Goal: Task Accomplishment & Management: Use online tool/utility

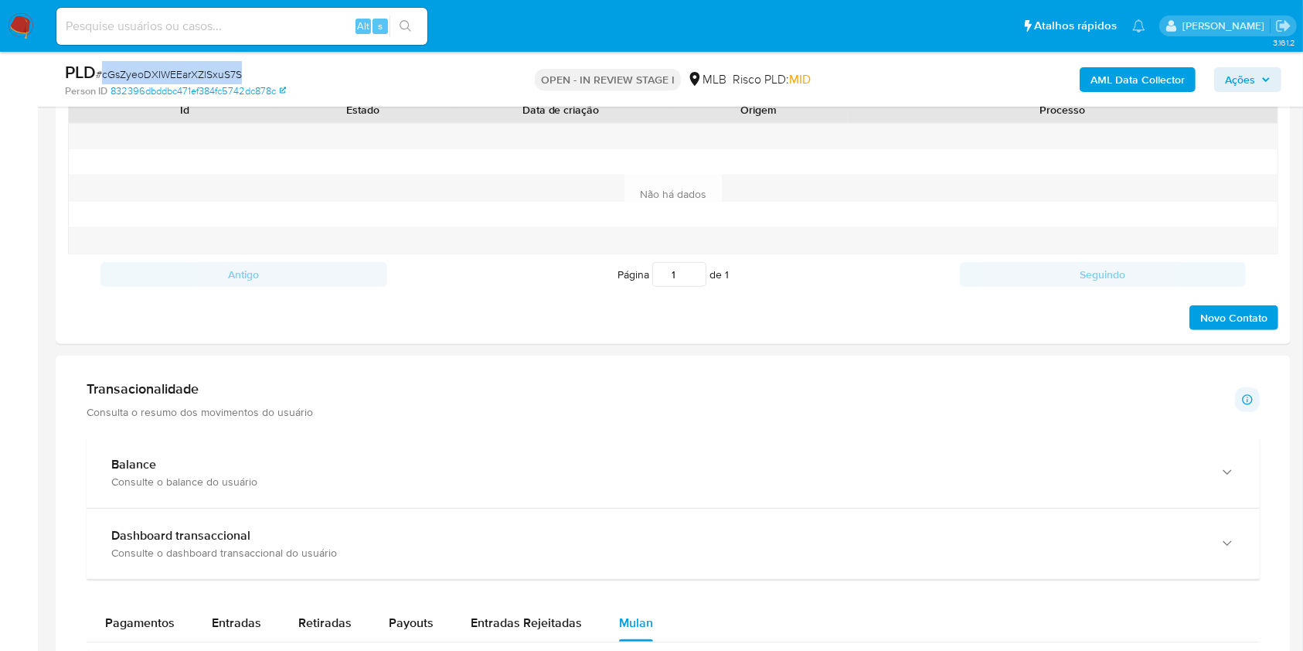
scroll to position [802, 0]
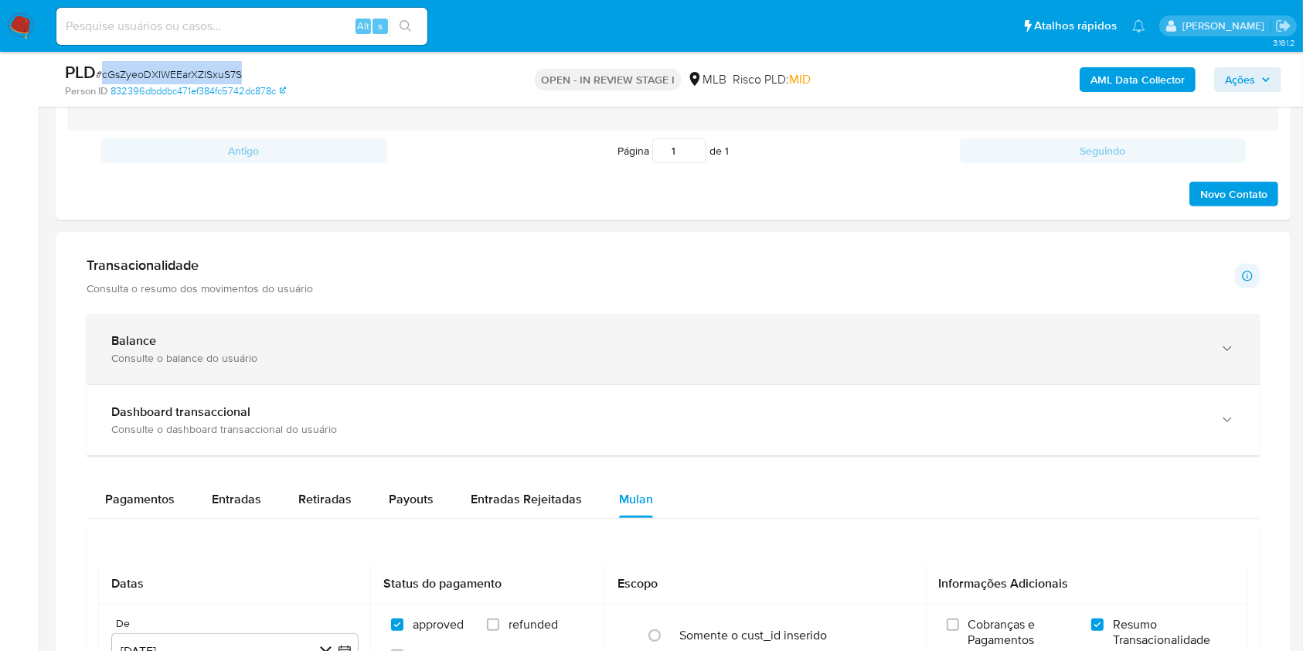
click at [201, 371] on div "Balance Consulte o balance do usuário" at bounding box center [674, 349] width 1174 height 70
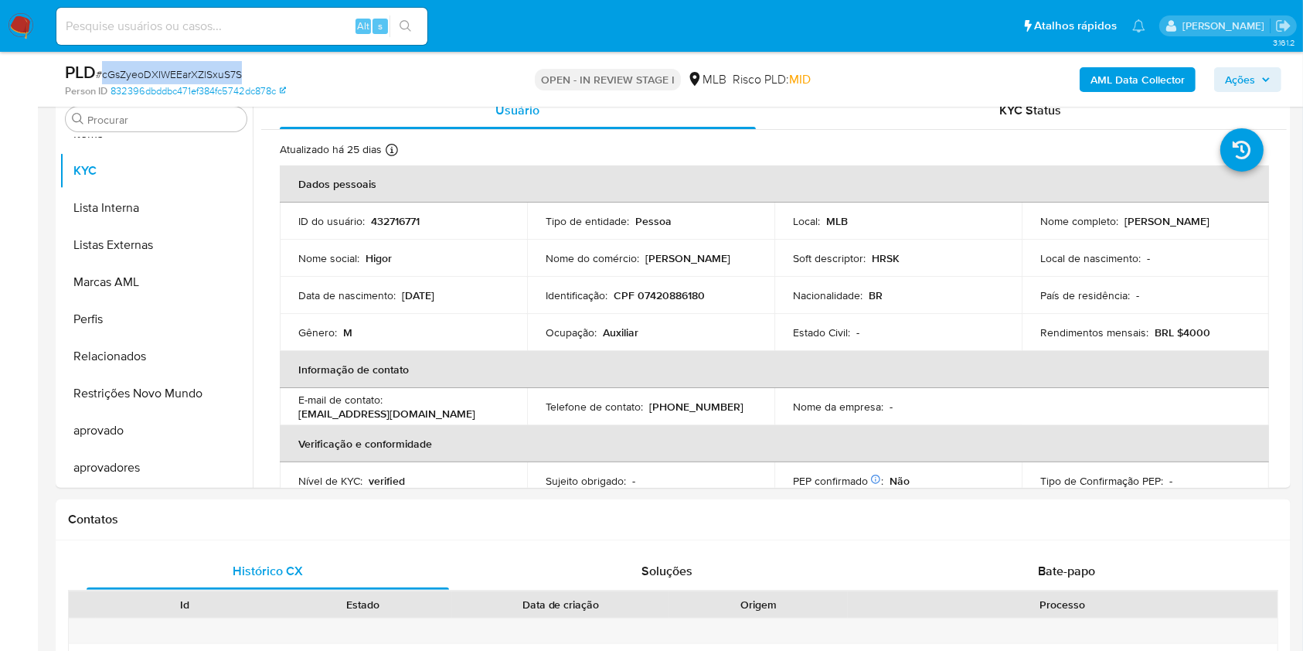
scroll to position [206, 0]
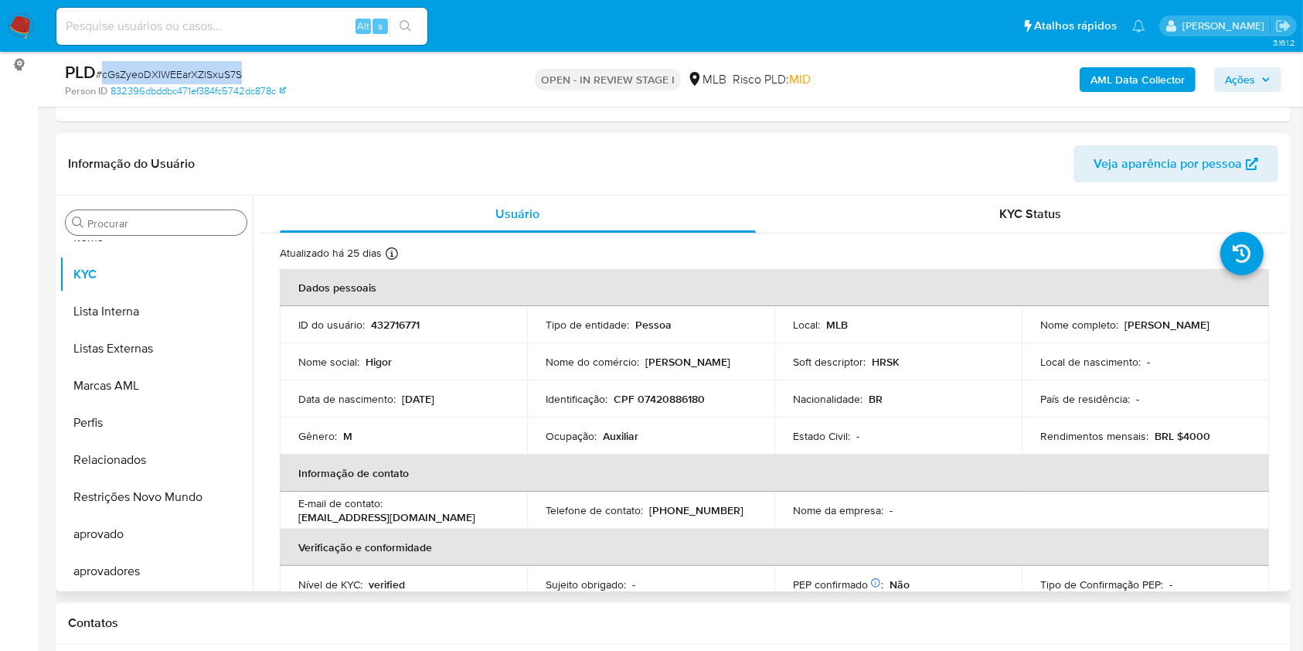
click at [156, 223] on input "Procurar" at bounding box center [163, 223] width 153 height 14
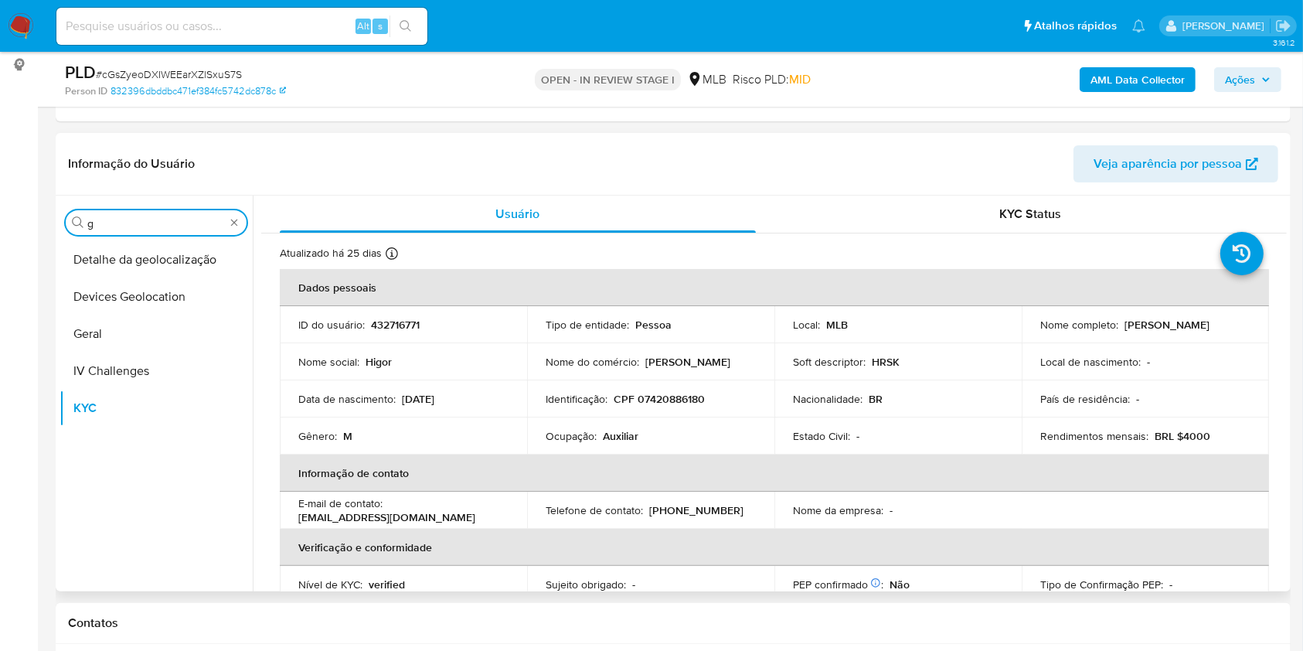
scroll to position [0, 0]
type input "ger"
click at [161, 263] on button "Geral" at bounding box center [150, 259] width 181 height 37
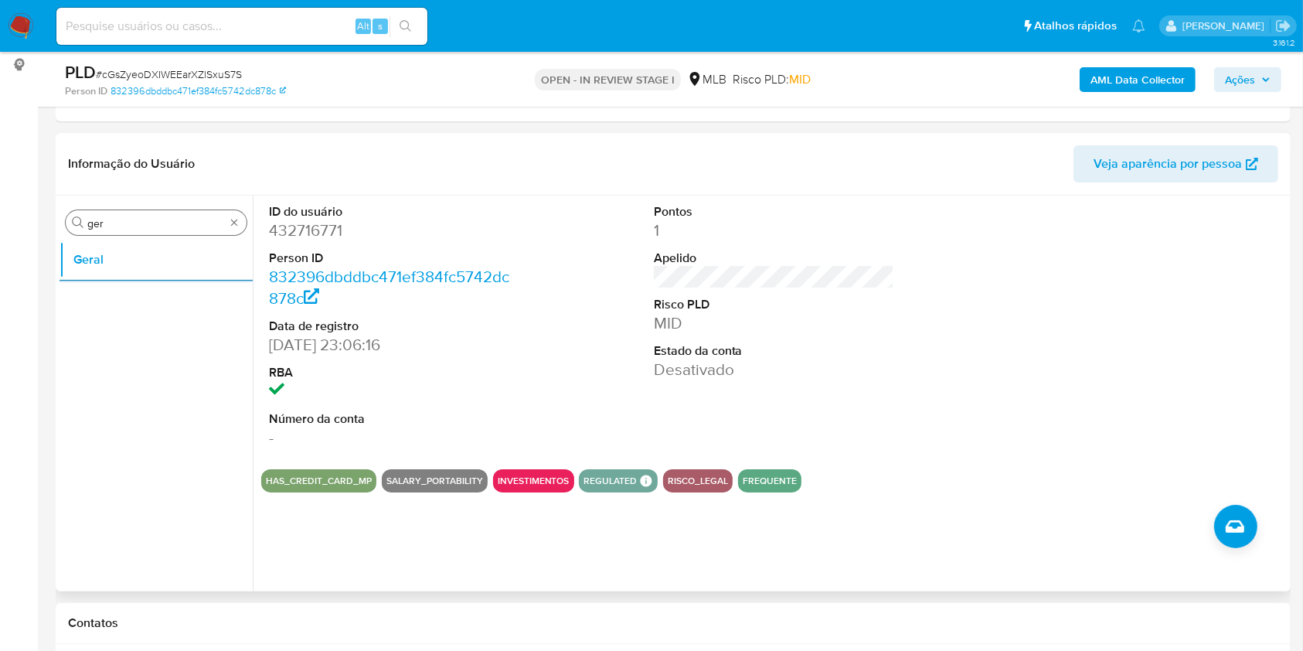
click at [155, 226] on input "ger" at bounding box center [156, 223] width 138 height 14
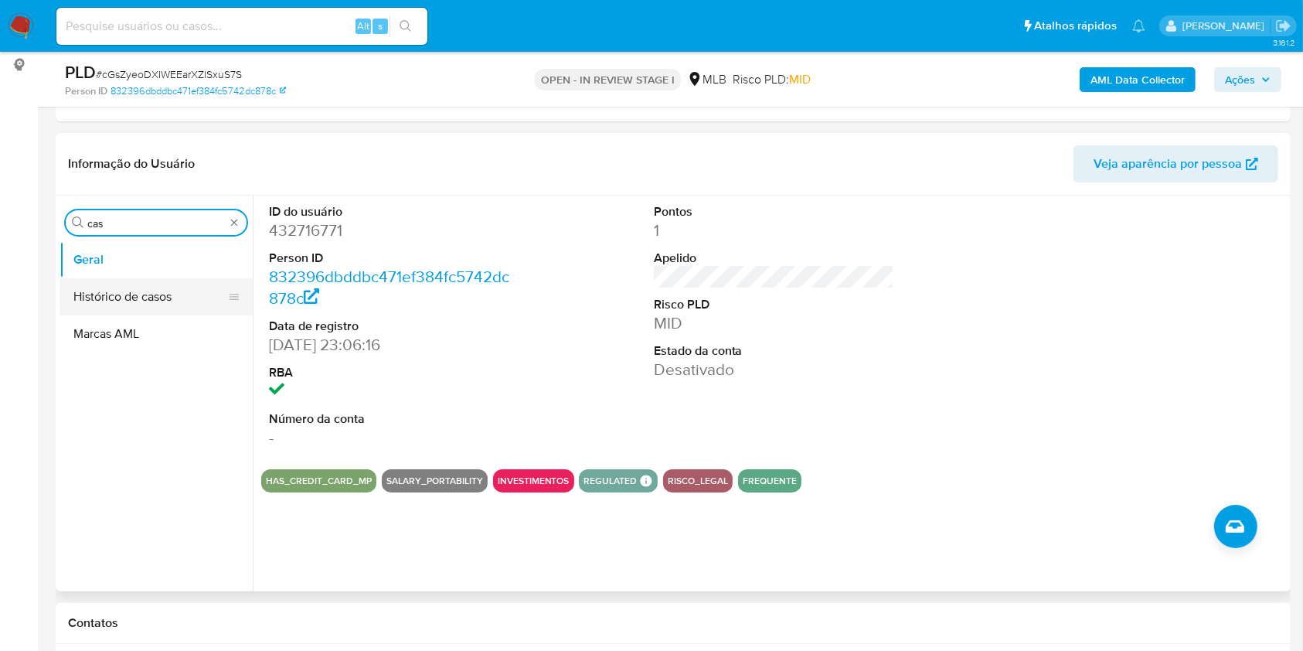
click at [118, 282] on button "Histórico de casos" at bounding box center [150, 296] width 181 height 37
click at [104, 306] on button "Histórico de casos" at bounding box center [150, 296] width 181 height 37
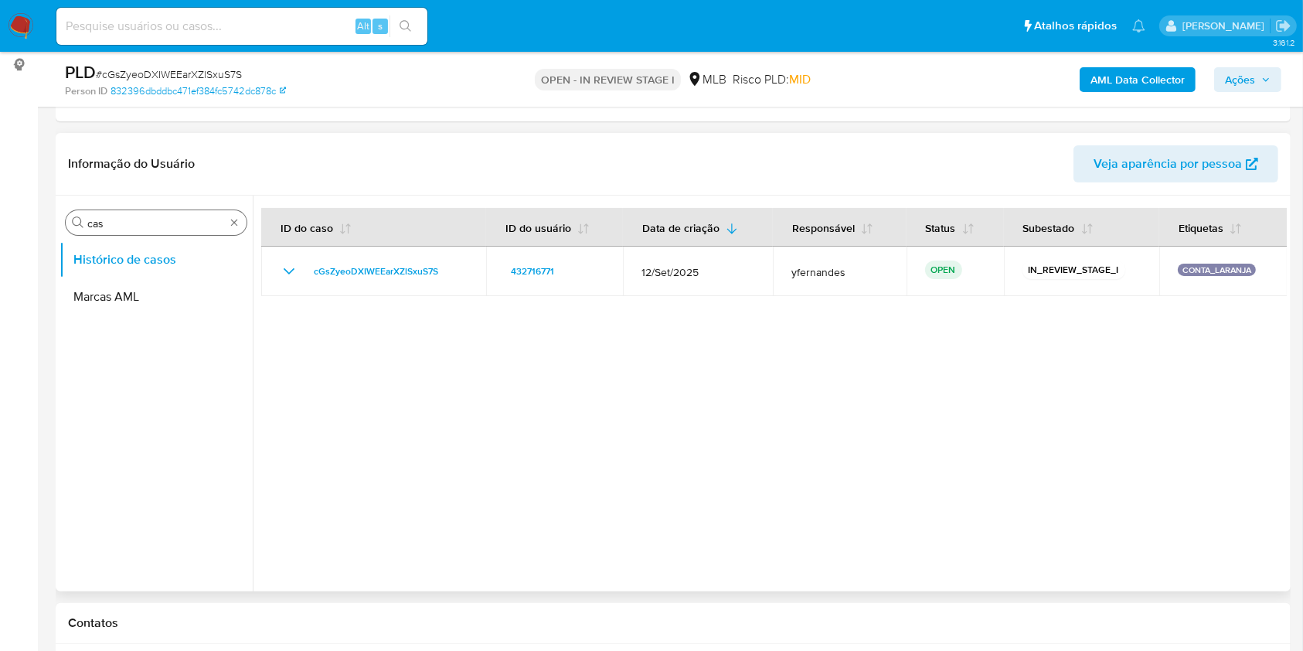
click at [141, 220] on input "cas" at bounding box center [156, 223] width 138 height 14
click at [155, 223] on input "cas" at bounding box center [156, 223] width 138 height 14
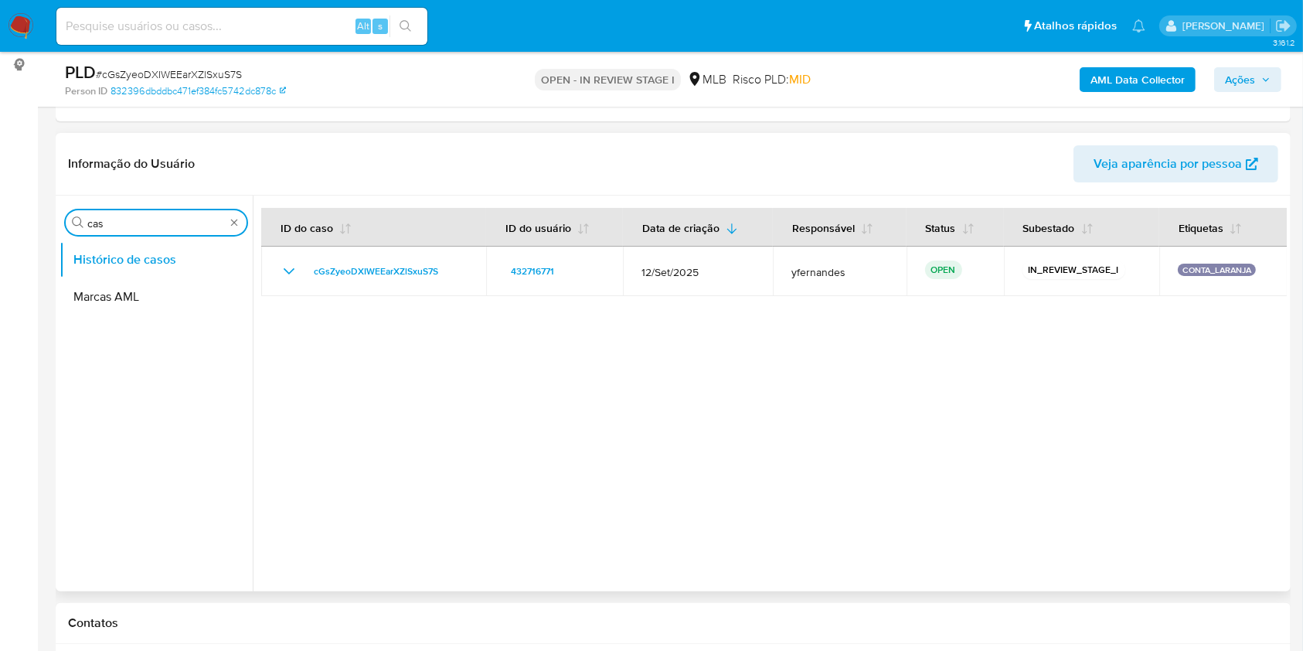
click at [155, 223] on input "cas" at bounding box center [156, 223] width 138 height 14
type input "ger"
click at [126, 248] on button "Geral" at bounding box center [150, 259] width 181 height 37
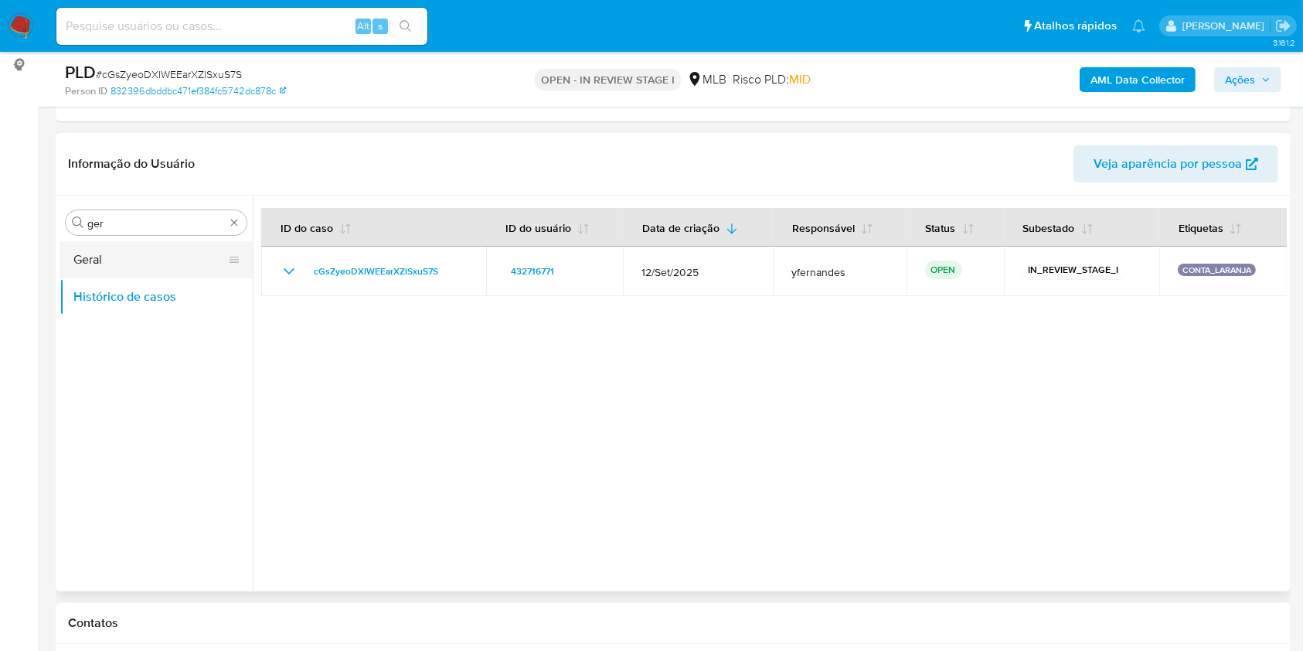
click at [80, 250] on button "Geral" at bounding box center [150, 259] width 181 height 37
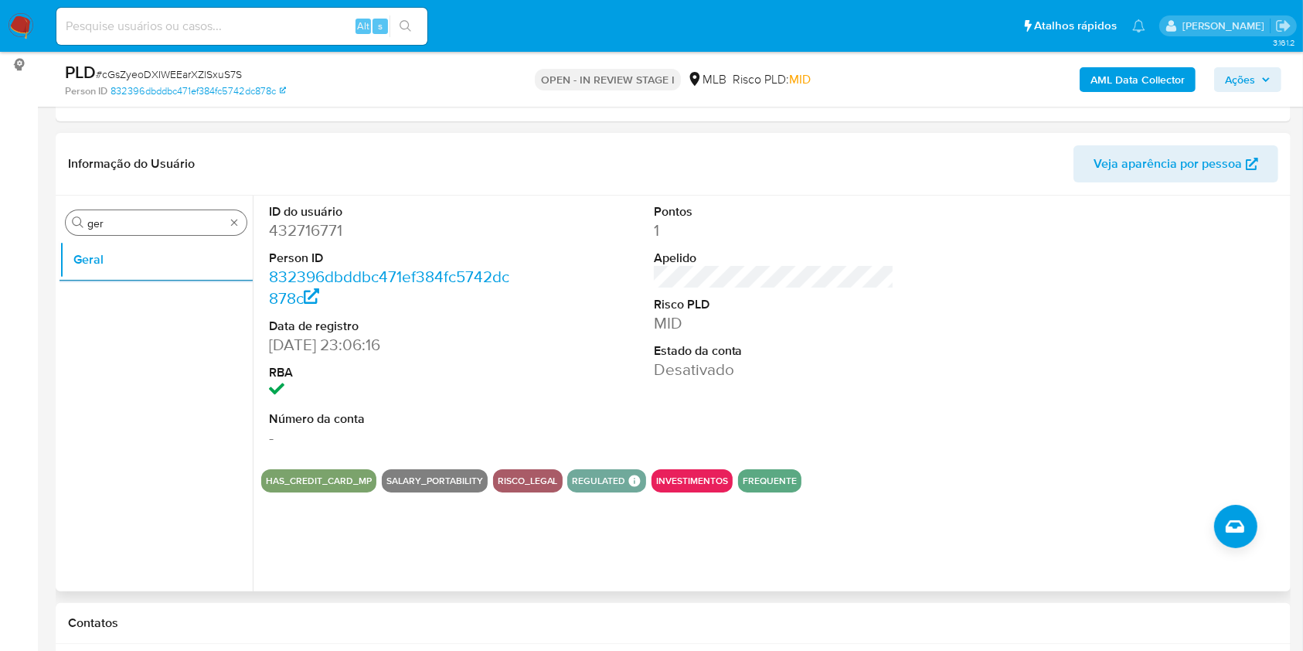
click at [135, 218] on input "ger" at bounding box center [156, 223] width 138 height 14
type input "ky"
click at [99, 295] on button "KYC" at bounding box center [150, 296] width 181 height 37
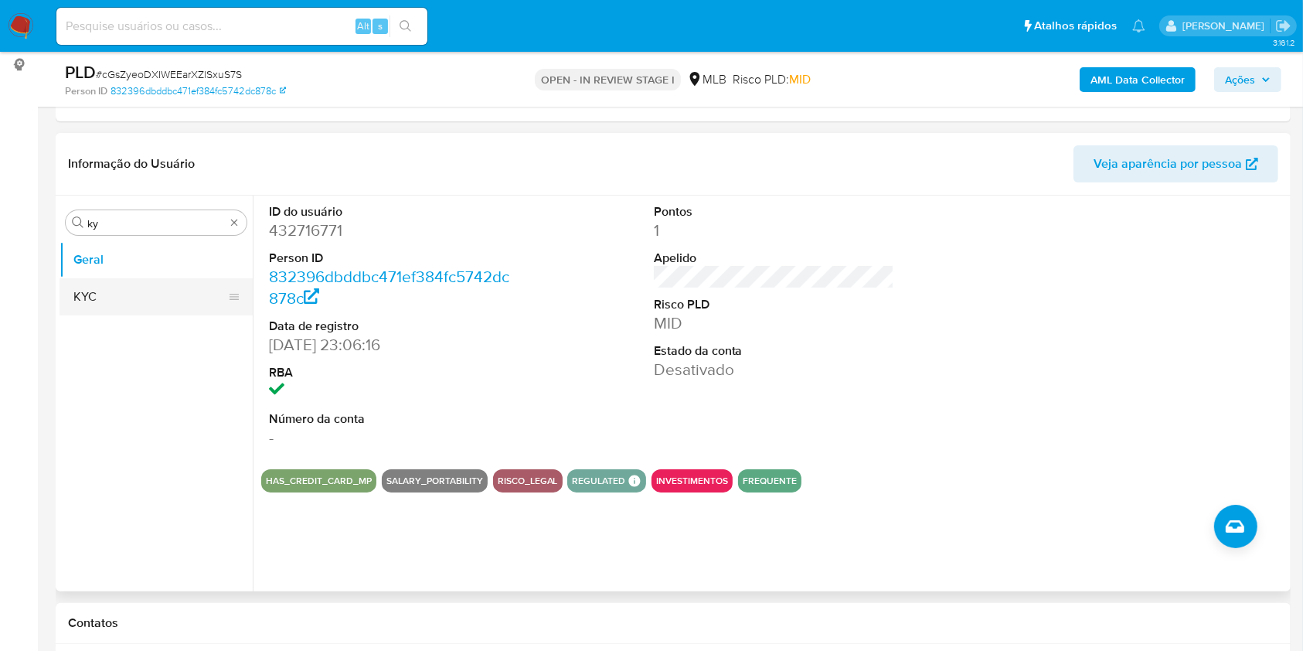
click at [99, 295] on button "KYC" at bounding box center [150, 296] width 181 height 37
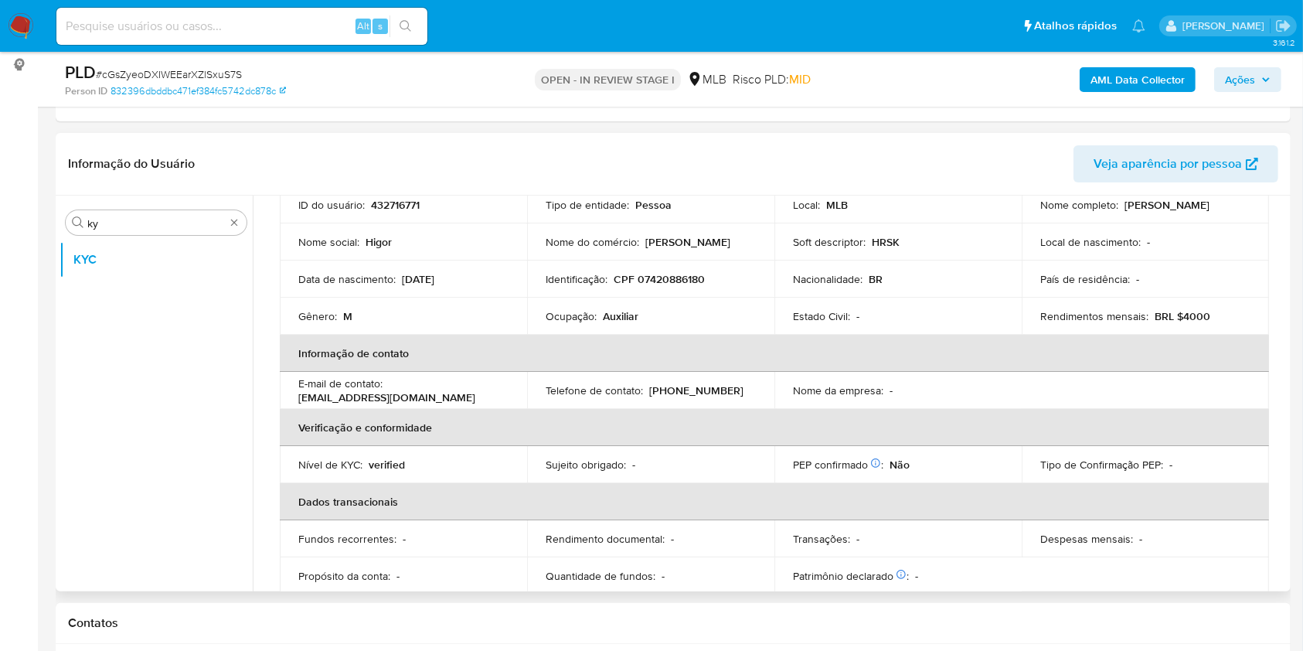
scroll to position [118, 0]
click at [570, 327] on td "Ocupação : Auxiliar" at bounding box center [650, 318] width 247 height 37
copy div "Ocupação : Auxiliar"
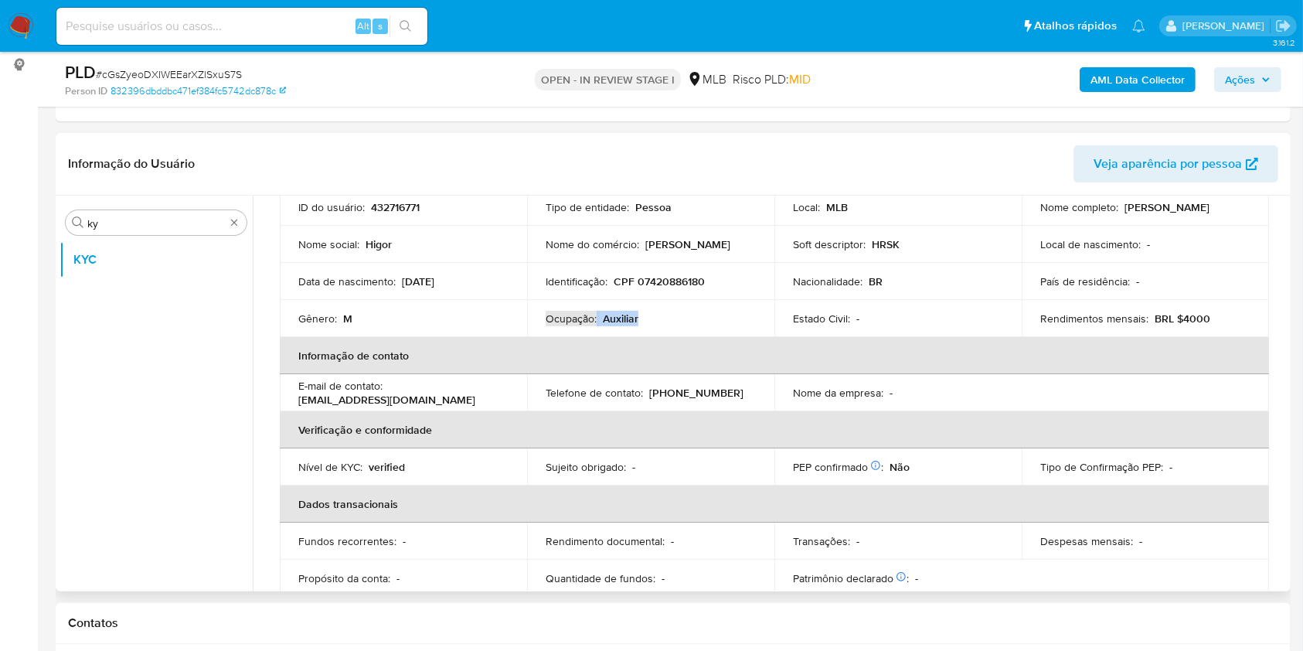
click at [752, 371] on th "Informação de contato" at bounding box center [775, 355] width 990 height 37
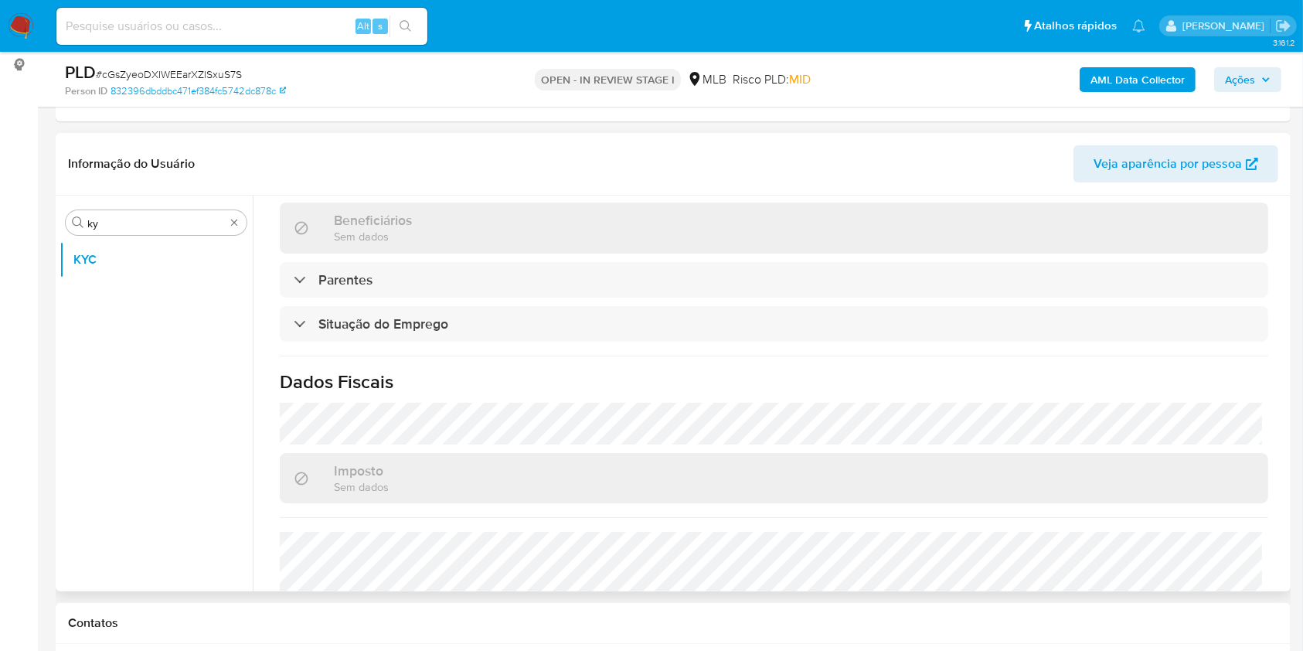
scroll to position [673, 0]
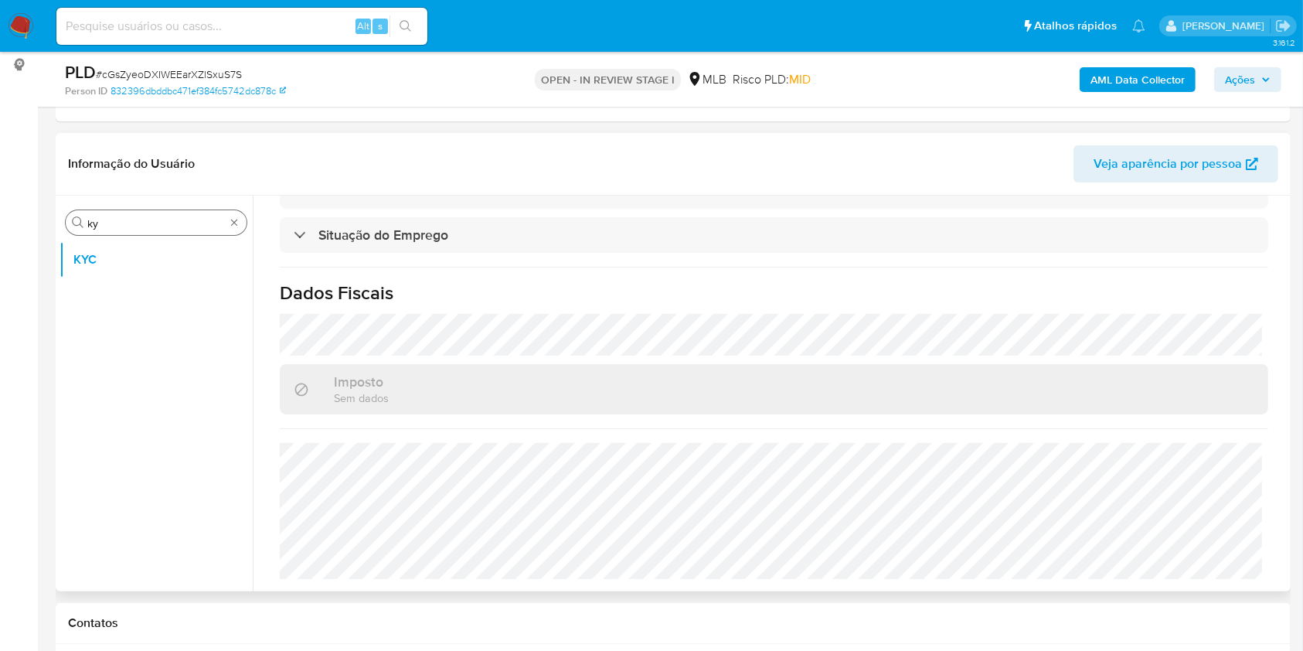
click at [139, 229] on input "ky" at bounding box center [156, 223] width 138 height 14
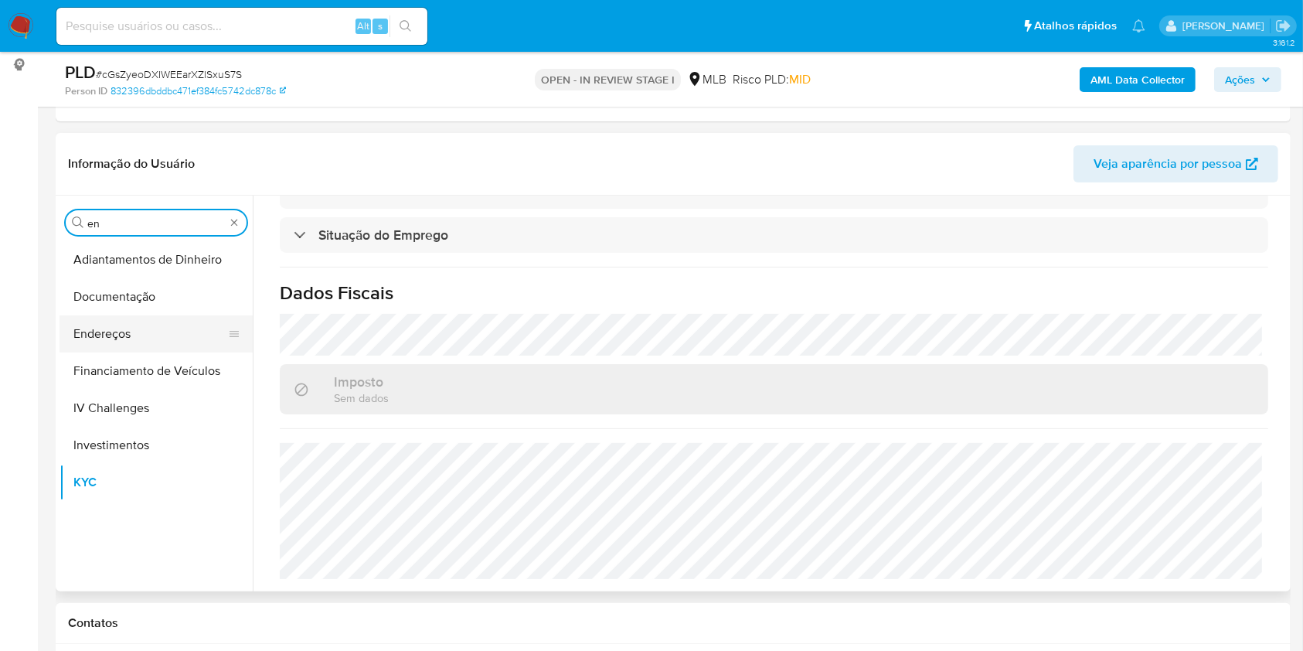
type input "en"
click at [148, 331] on button "Endereços" at bounding box center [150, 333] width 181 height 37
click at [127, 332] on button "Endereços" at bounding box center [150, 333] width 181 height 37
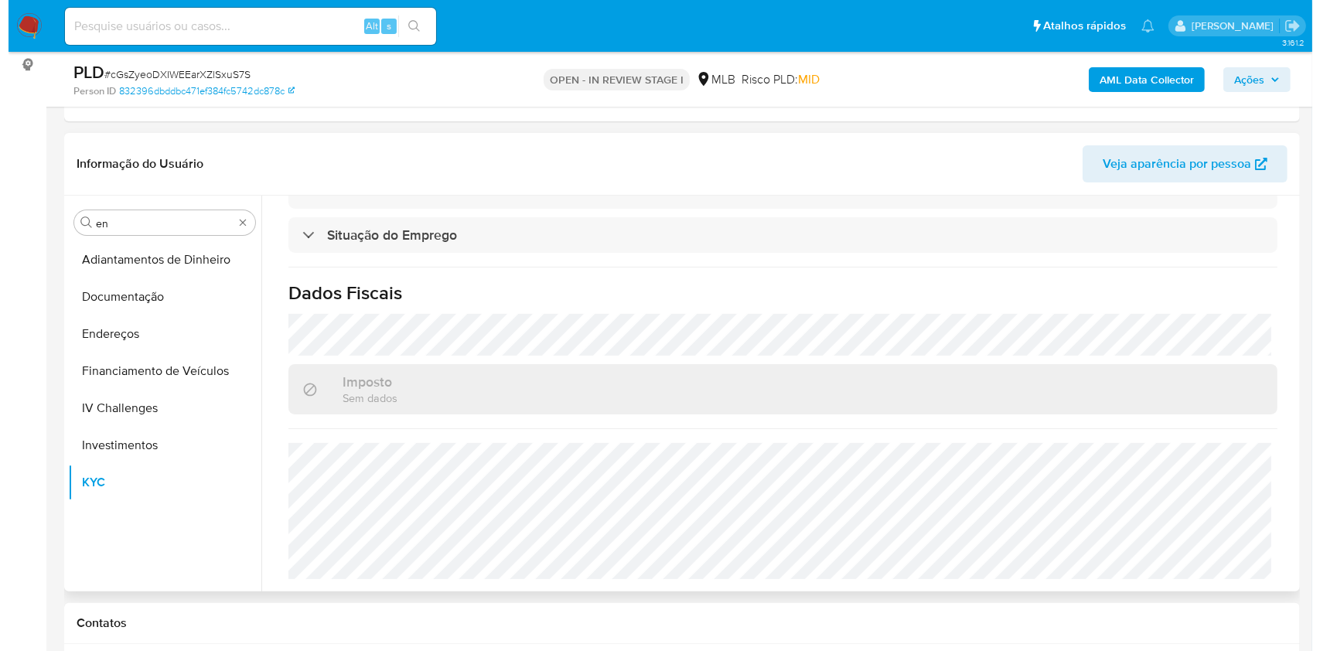
scroll to position [0, 0]
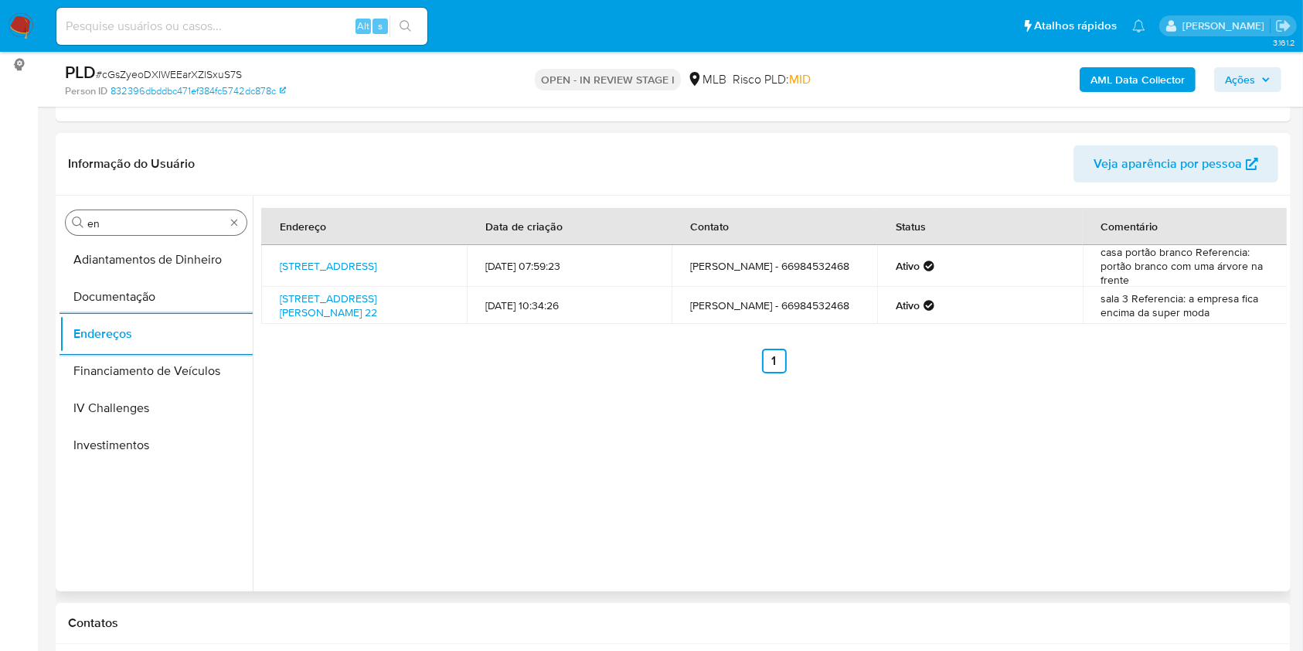
click at [148, 217] on input "en" at bounding box center [156, 223] width 138 height 14
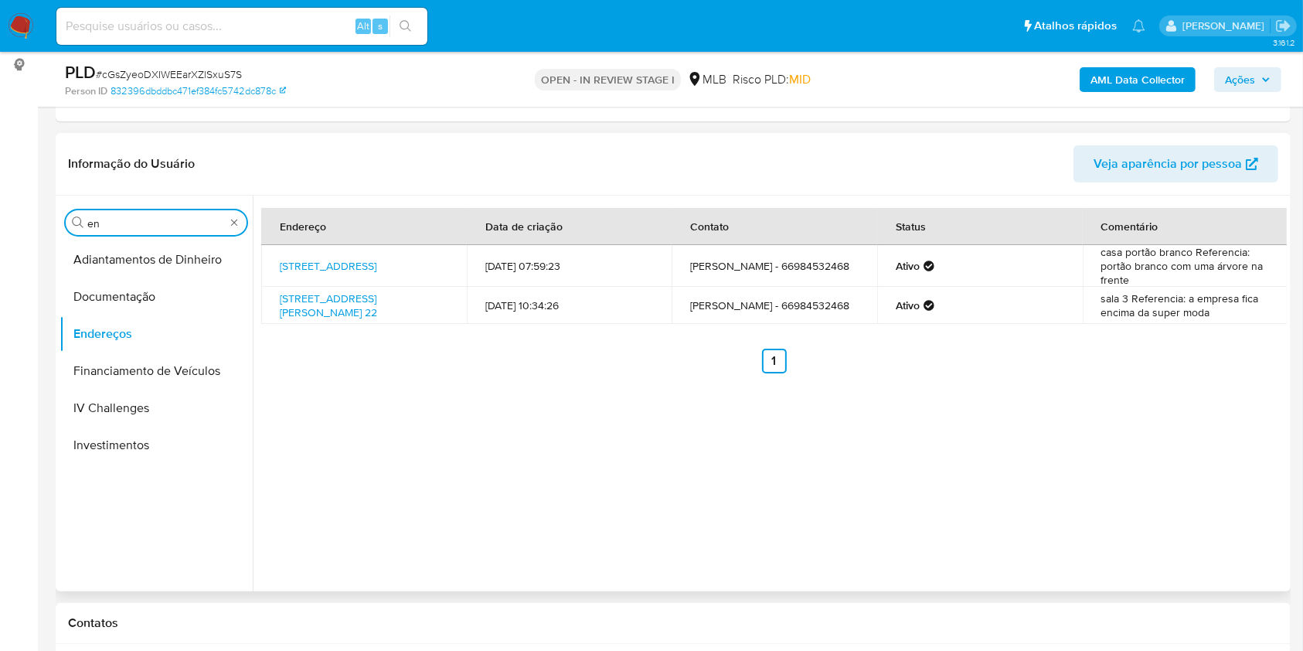
click at [148, 217] on input "en" at bounding box center [156, 223] width 138 height 14
type input "ge"
click at [133, 263] on button "Detalhe da geolocalização" at bounding box center [150, 259] width 181 height 37
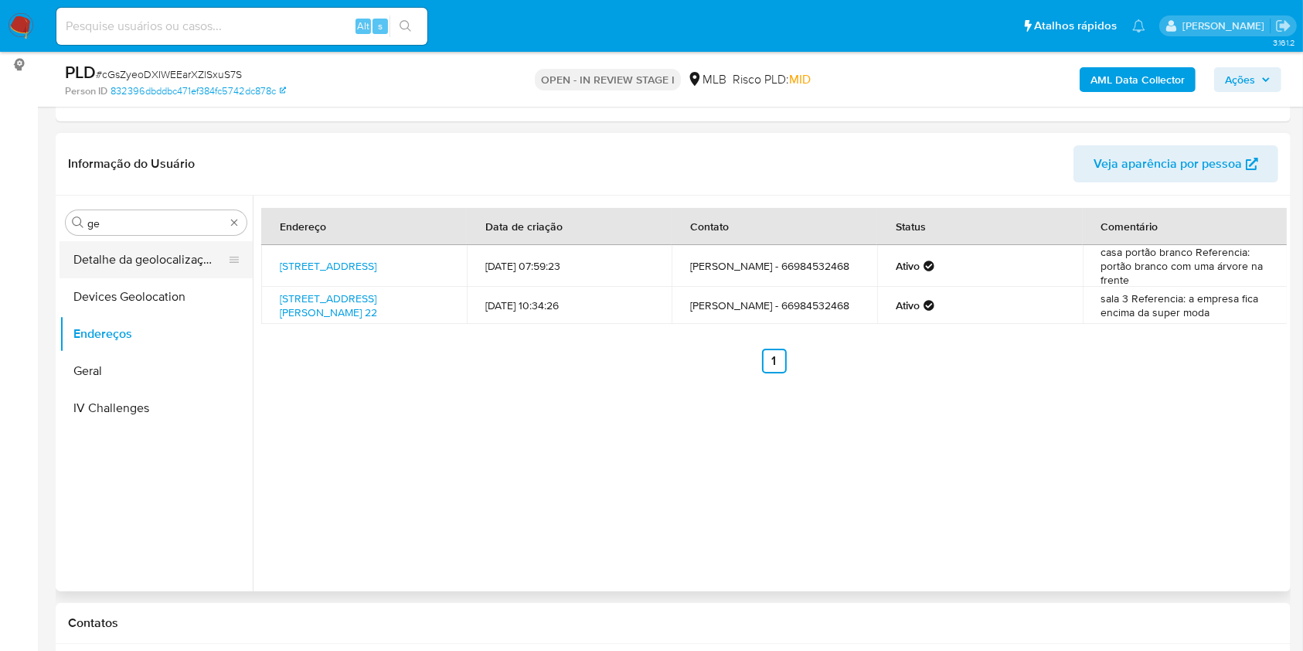
click at [116, 254] on button "Detalhe da geolocalização" at bounding box center [150, 259] width 181 height 37
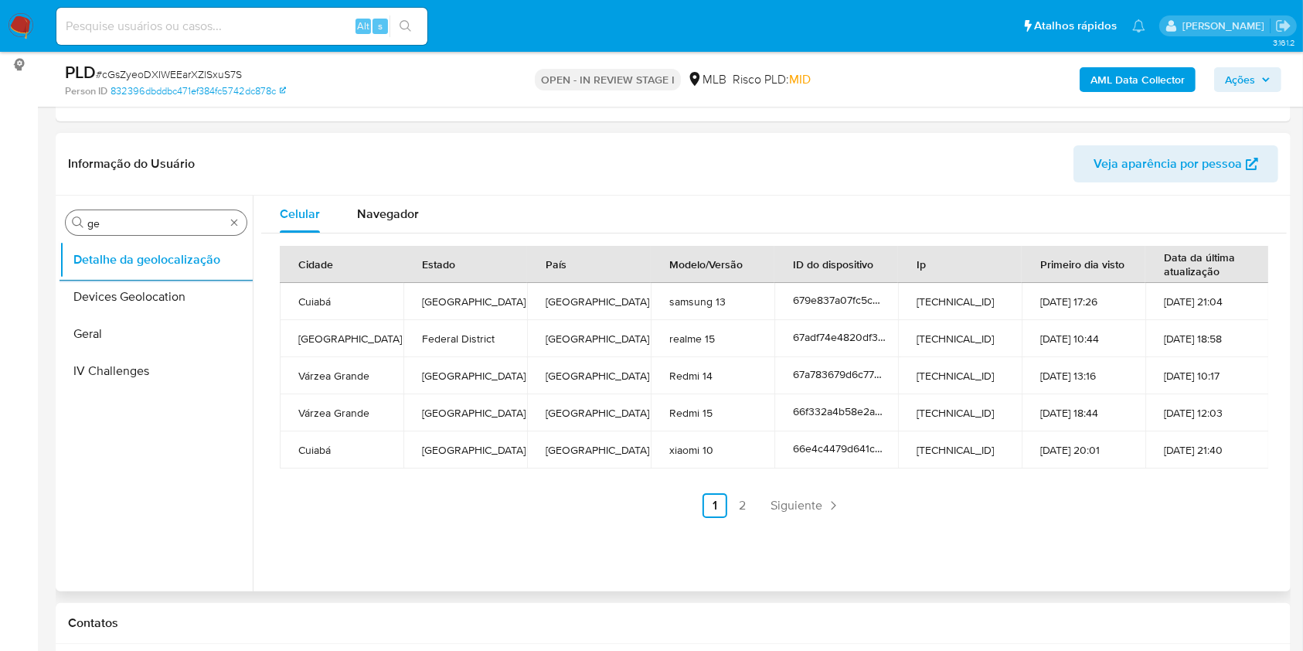
click at [112, 210] on div "Procurar ge" at bounding box center [156, 222] width 181 height 25
click at [141, 231] on div "Procurar ge" at bounding box center [156, 222] width 181 height 25
click at [141, 230] on div "Procurar ge" at bounding box center [156, 222] width 181 height 25
click at [136, 226] on input "ge" at bounding box center [156, 223] width 138 height 14
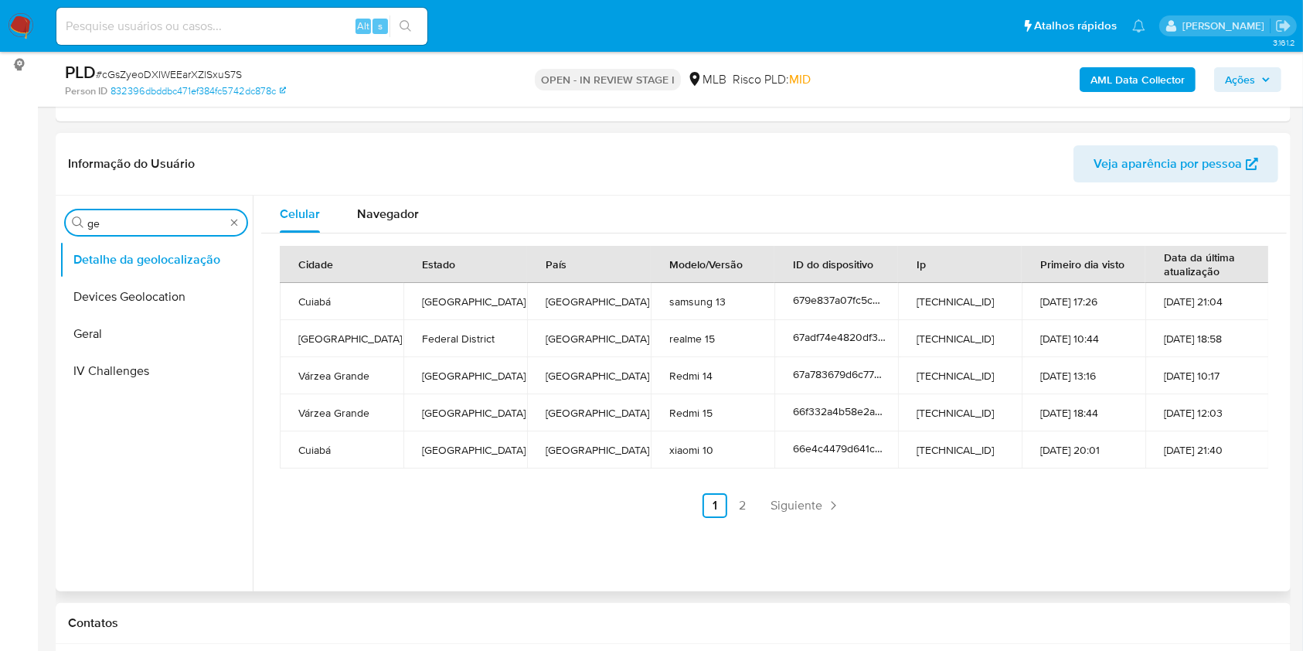
click at [136, 226] on input "ge" at bounding box center [156, 223] width 138 height 14
type input "res"
click at [103, 338] on button "Restrições Novo Mundo" at bounding box center [150, 333] width 181 height 37
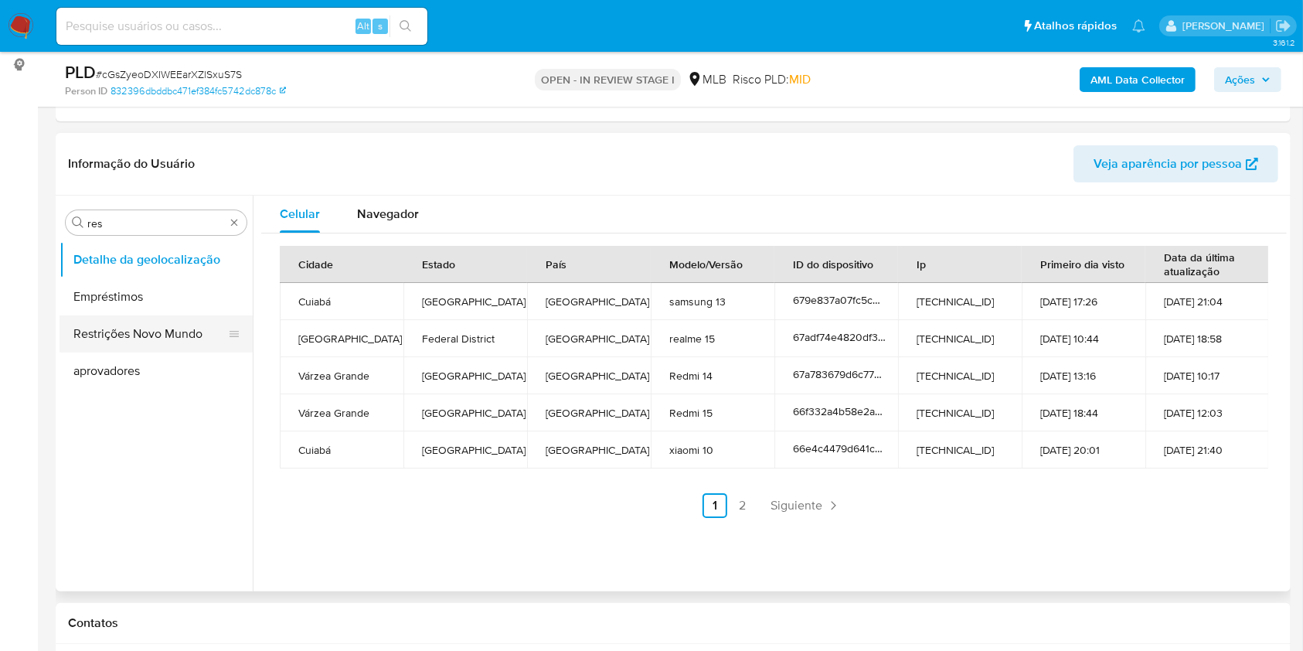
click at [99, 338] on button "Restrições Novo Mundo" at bounding box center [150, 333] width 181 height 37
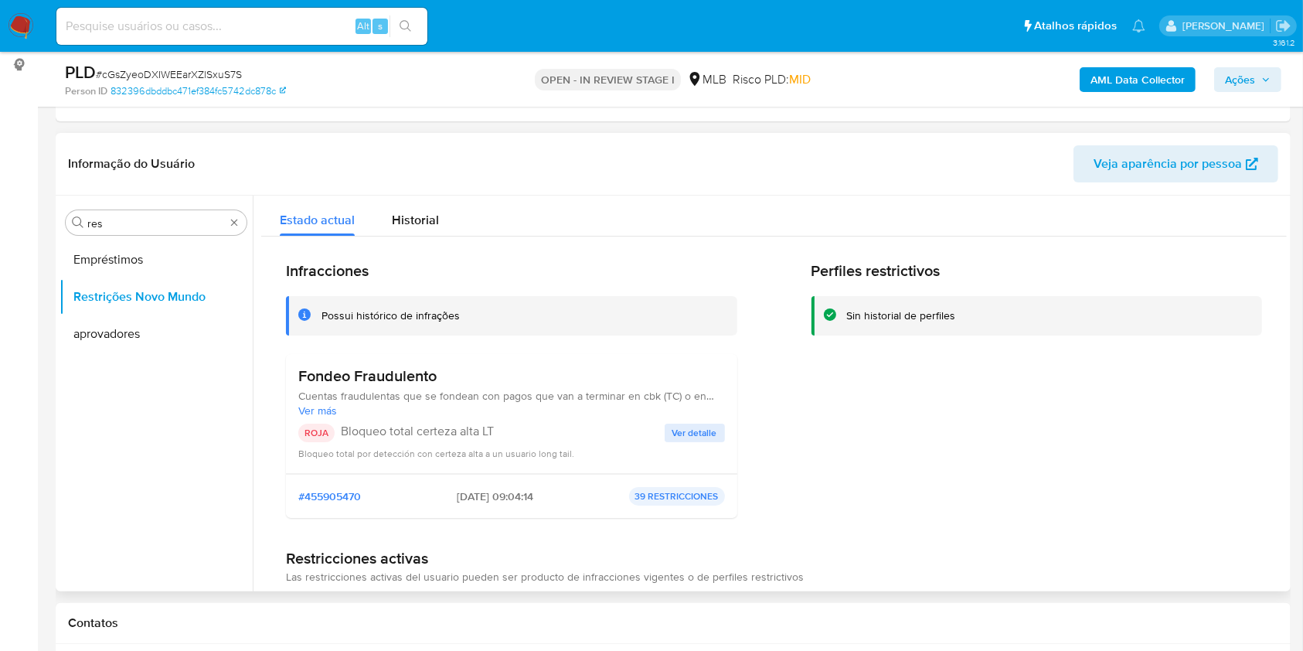
click at [374, 387] on div "Fondeo Fraudulento Cuentas fraudulentas que se fondean con pagos que van a term…" at bounding box center [511, 391] width 427 height 51
click at [372, 383] on h3 "Fondeo Fraudulento" at bounding box center [511, 375] width 427 height 19
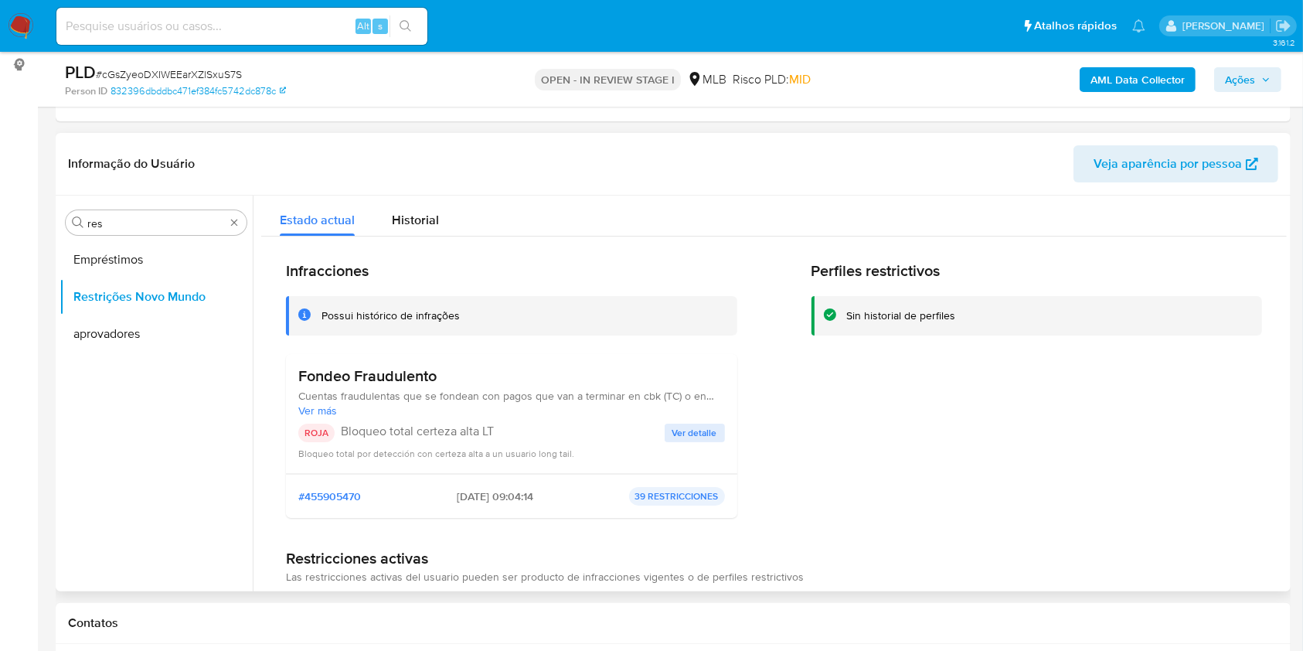
click at [372, 383] on h3 "Fondeo Fraudulento" at bounding box center [511, 375] width 427 height 19
drag, startPoint x: 111, startPoint y: 405, endPoint x: 394, endPoint y: 322, distance: 295.5
click at [111, 405] on ul "Empréstimos Restrições Novo Mundo aprovadores" at bounding box center [156, 415] width 193 height 349
click at [362, 441] on div "ROJA Bloqueo total certeza alta LT" at bounding box center [481, 433] width 366 height 19
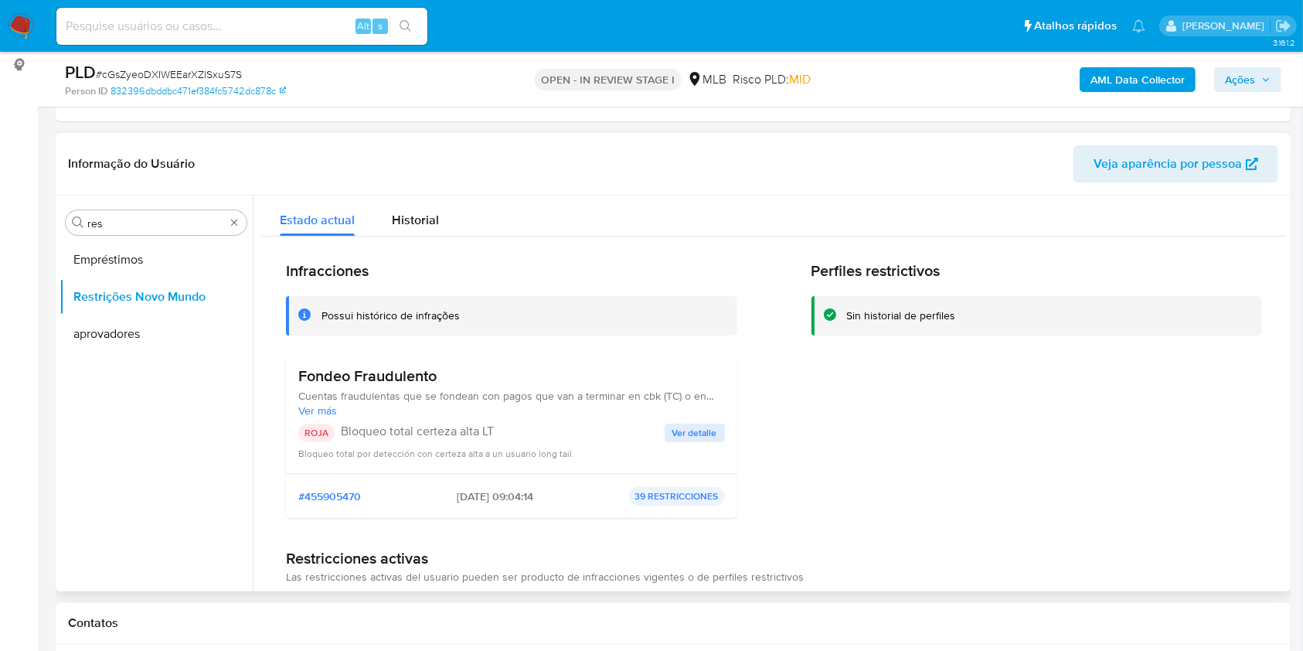
click at [362, 441] on div "ROJA Bloqueo total certeza alta LT" at bounding box center [481, 433] width 366 height 19
click at [690, 428] on span "Ver detalle" at bounding box center [695, 432] width 45 height 15
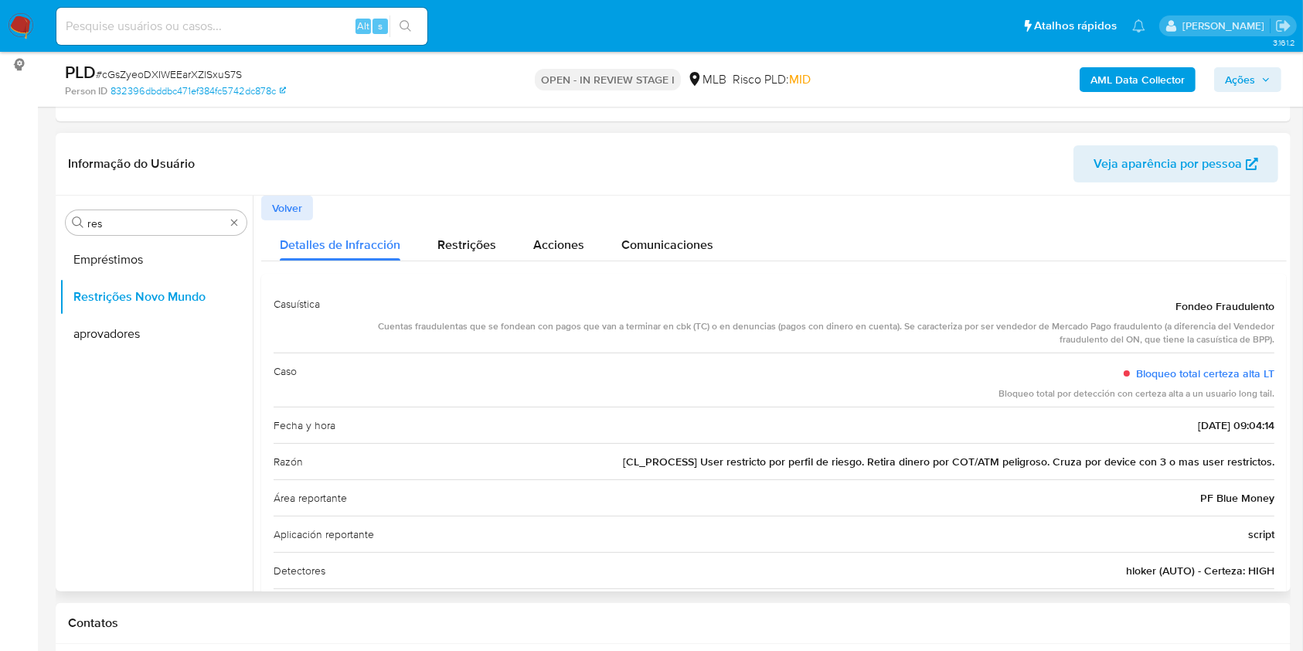
click at [686, 461] on span "[CL_PROCESS] User restricto por perfil de riesgo. Retira dinero por COT/ATM pel…" at bounding box center [949, 461] width 652 height 15
drag, startPoint x: 686, startPoint y: 461, endPoint x: 692, endPoint y: 471, distance: 11.8
click at [685, 461] on span "[CL_PROCESS] User restricto por perfil de riesgo. Retira dinero por COT/ATM pel…" at bounding box center [949, 461] width 652 height 15
click at [810, 371] on div "Caso Bloqueo total certeza alta LT Bloqueo total por detección con certeza alta…" at bounding box center [774, 380] width 1001 height 54
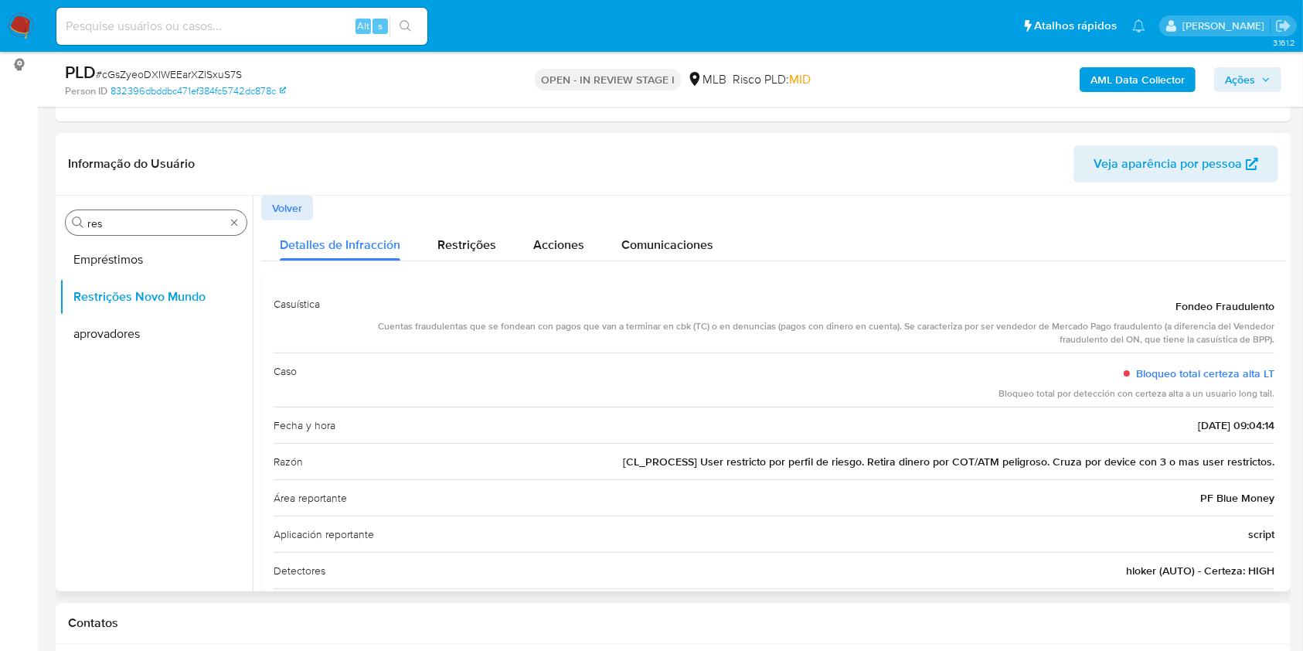
click at [130, 216] on input "res" at bounding box center [156, 223] width 138 height 14
type input "po"
click at [124, 263] on button "Dispositivos Point" at bounding box center [150, 259] width 181 height 37
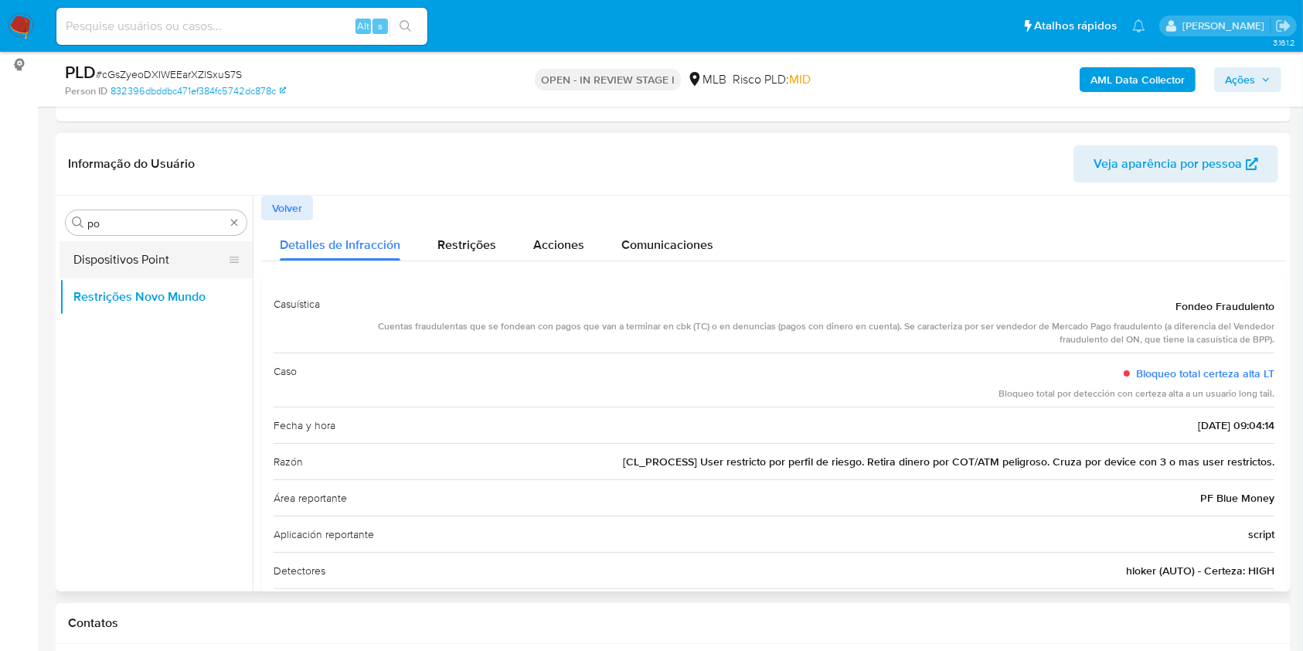
click at [124, 263] on button "Dispositivos Point" at bounding box center [150, 259] width 181 height 37
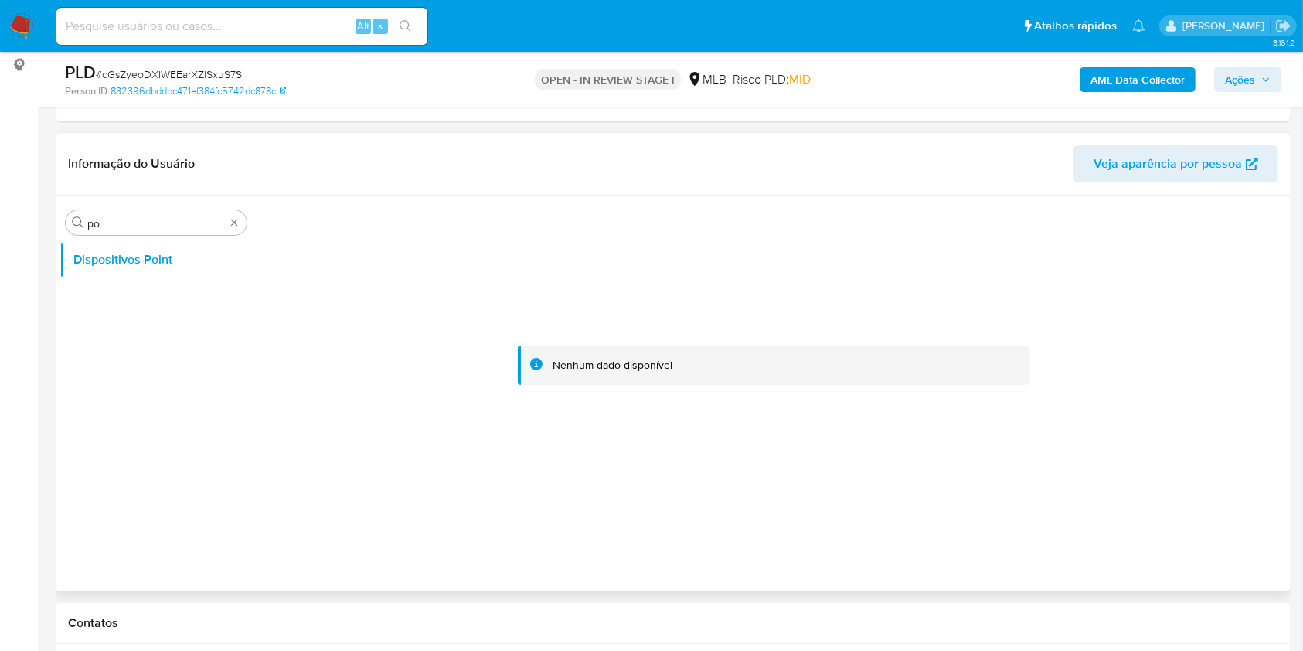
click at [869, 213] on div at bounding box center [774, 366] width 1026 height 340
click at [1140, 87] on b "AML Data Collector" at bounding box center [1138, 79] width 94 height 25
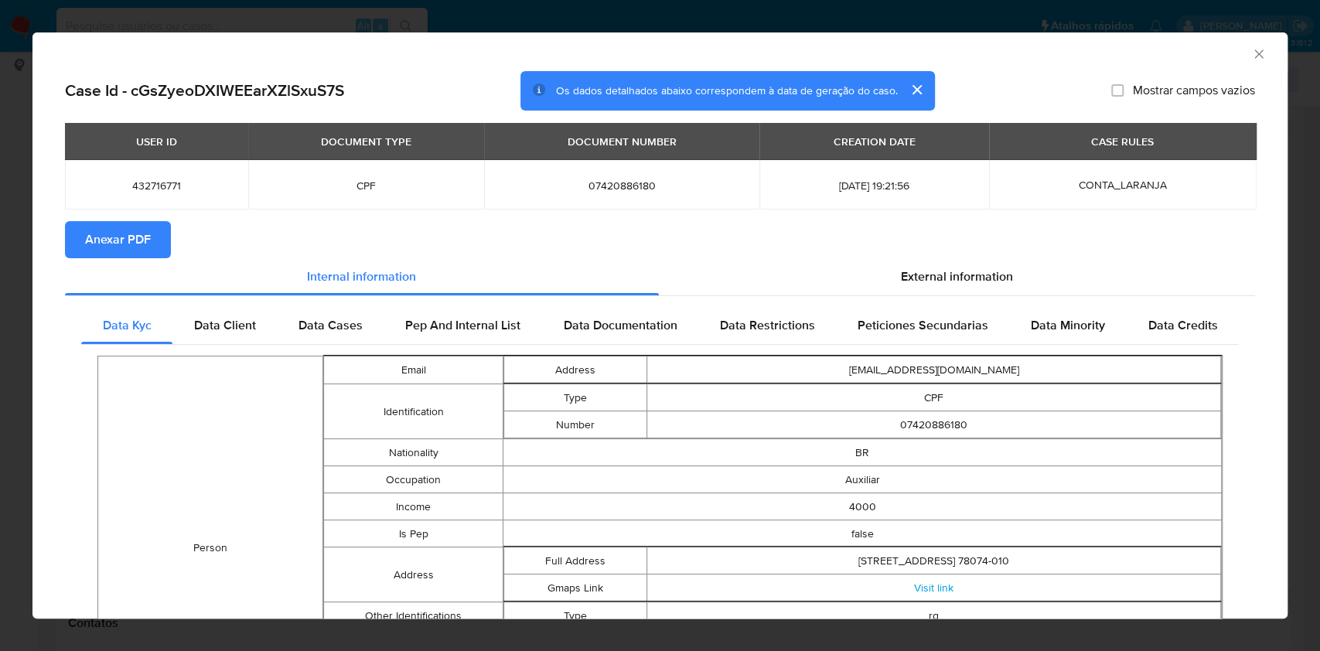
click at [75, 244] on button "Anexar PDF" at bounding box center [118, 239] width 106 height 37
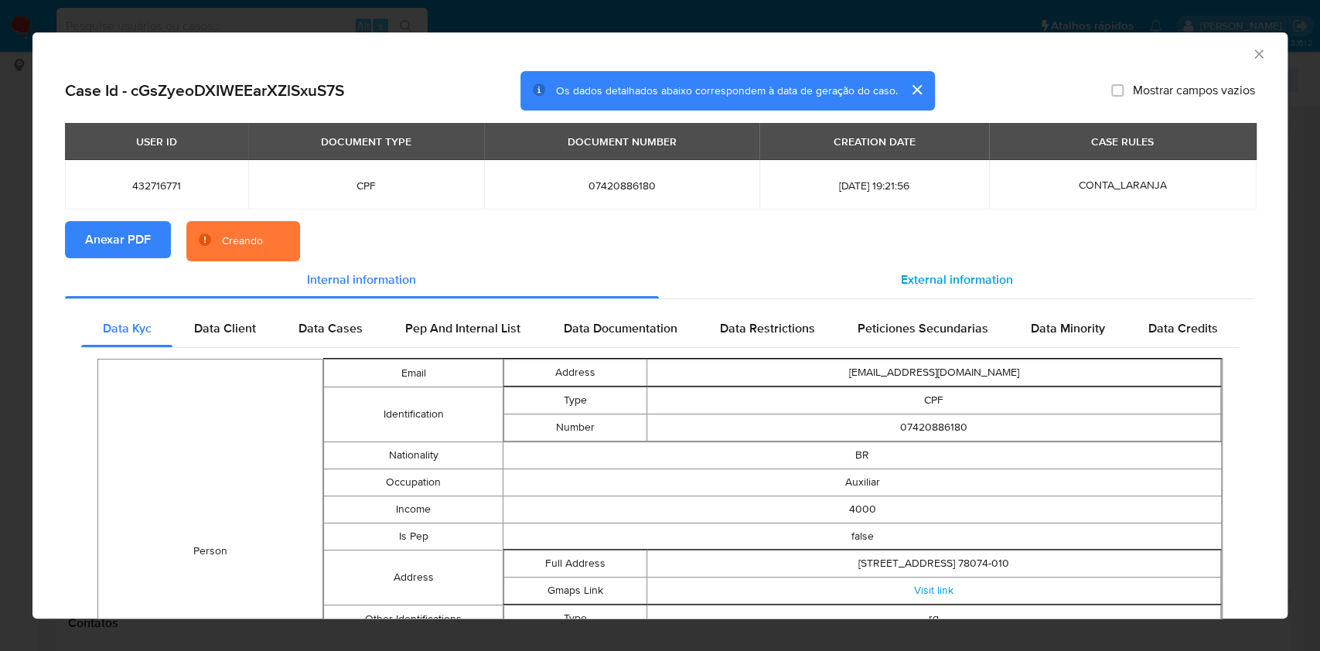
click at [952, 277] on span "External information" at bounding box center [957, 280] width 112 height 18
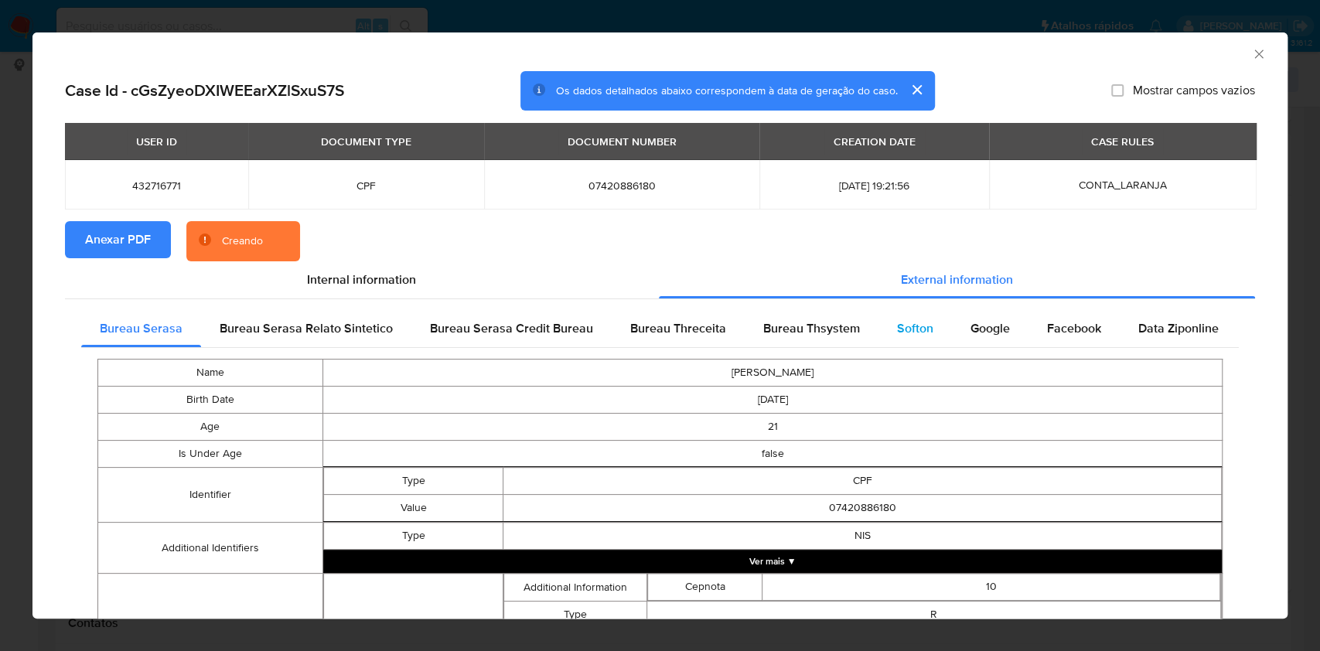
click at [917, 331] on span "Softon" at bounding box center [915, 328] width 36 height 18
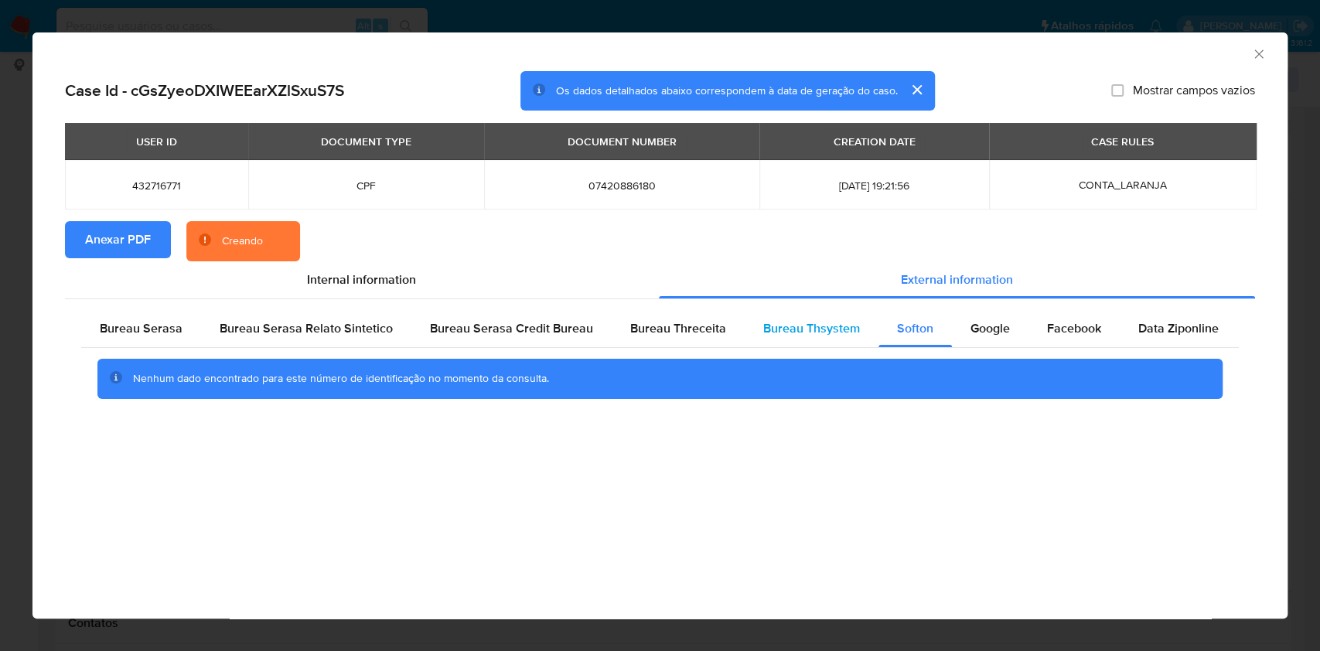
click at [818, 343] on div "Bureau Thsystem" at bounding box center [812, 328] width 134 height 37
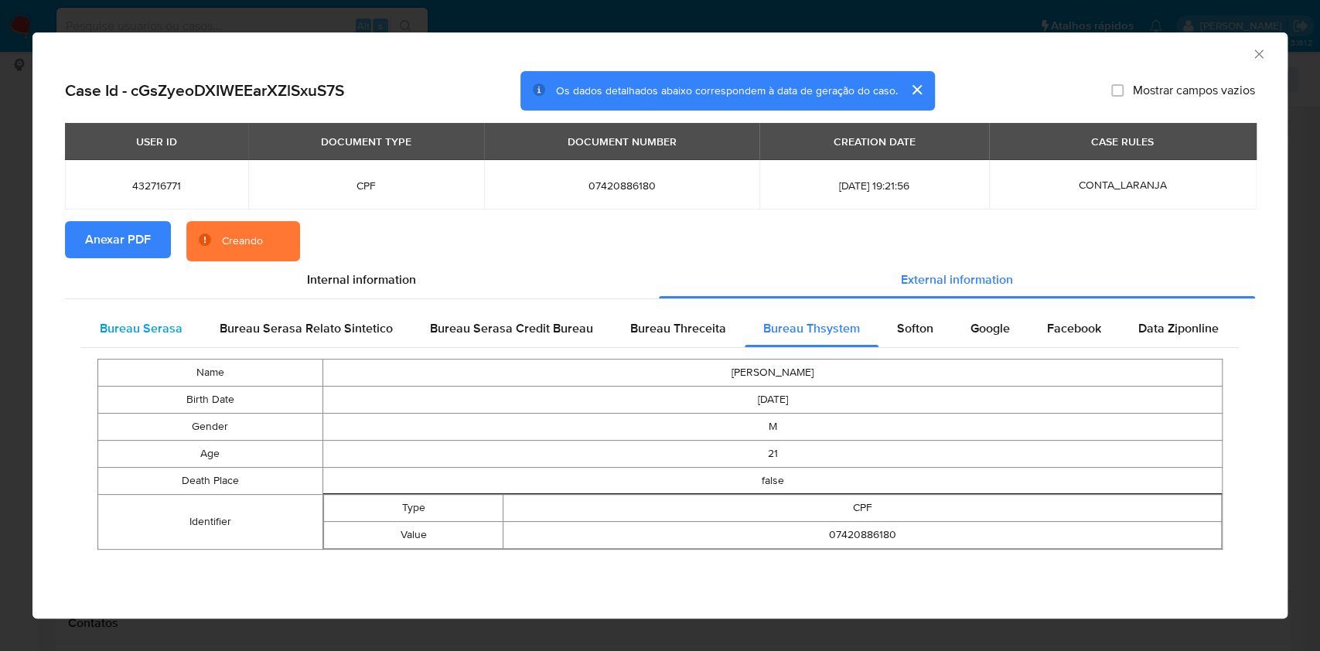
click at [184, 336] on div "Bureau Serasa" at bounding box center [141, 328] width 120 height 37
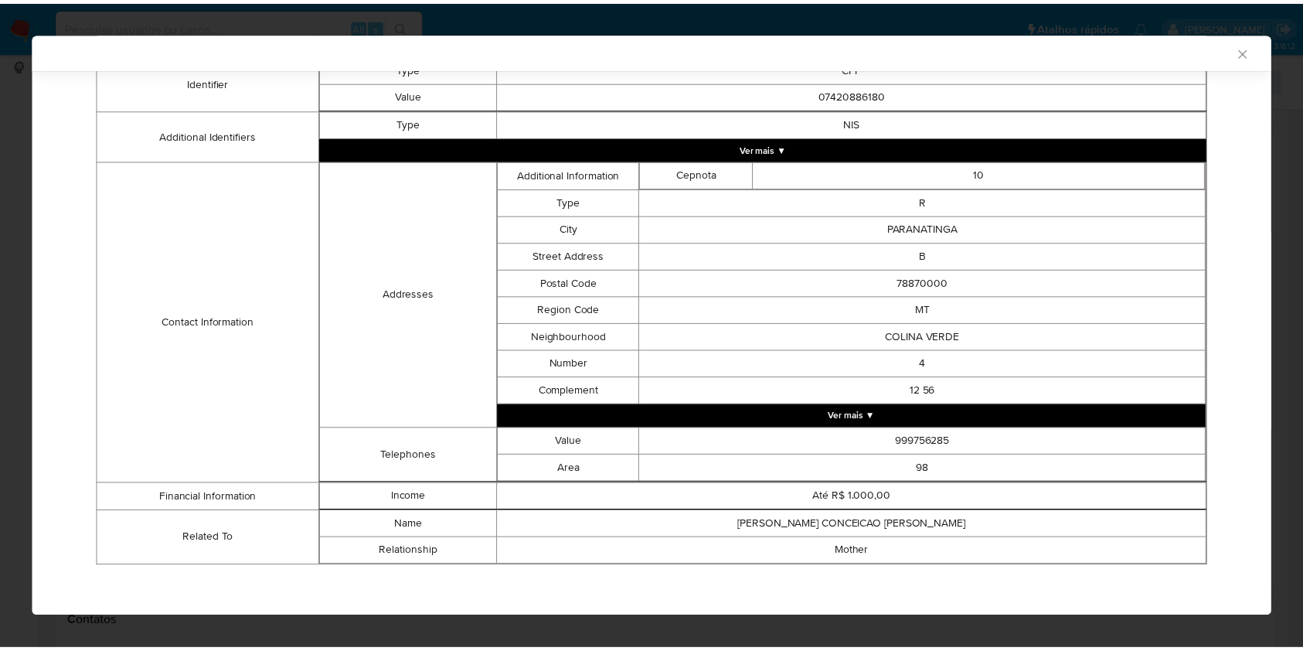
scroll to position [407, 0]
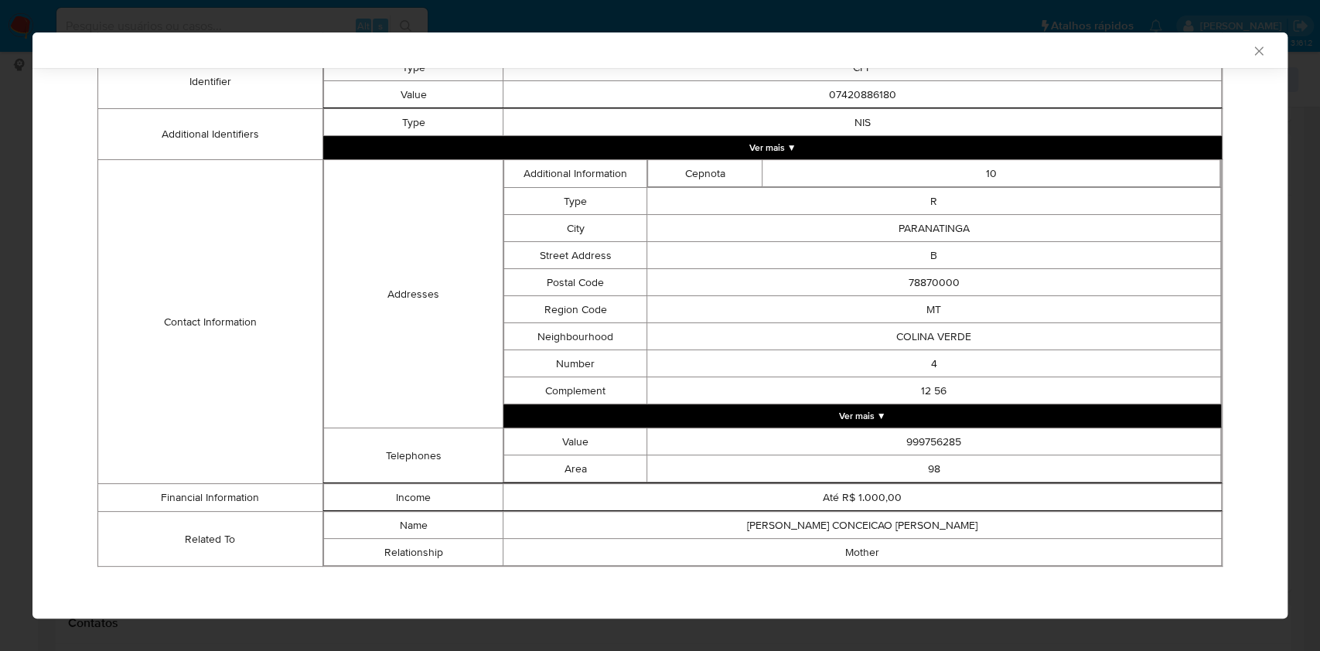
click at [0, 281] on div "AML Data Collector Case Id - cGsZyeoDXIWEEarXZlSxuS7S Os dados detalhados abaix…" at bounding box center [660, 325] width 1320 height 651
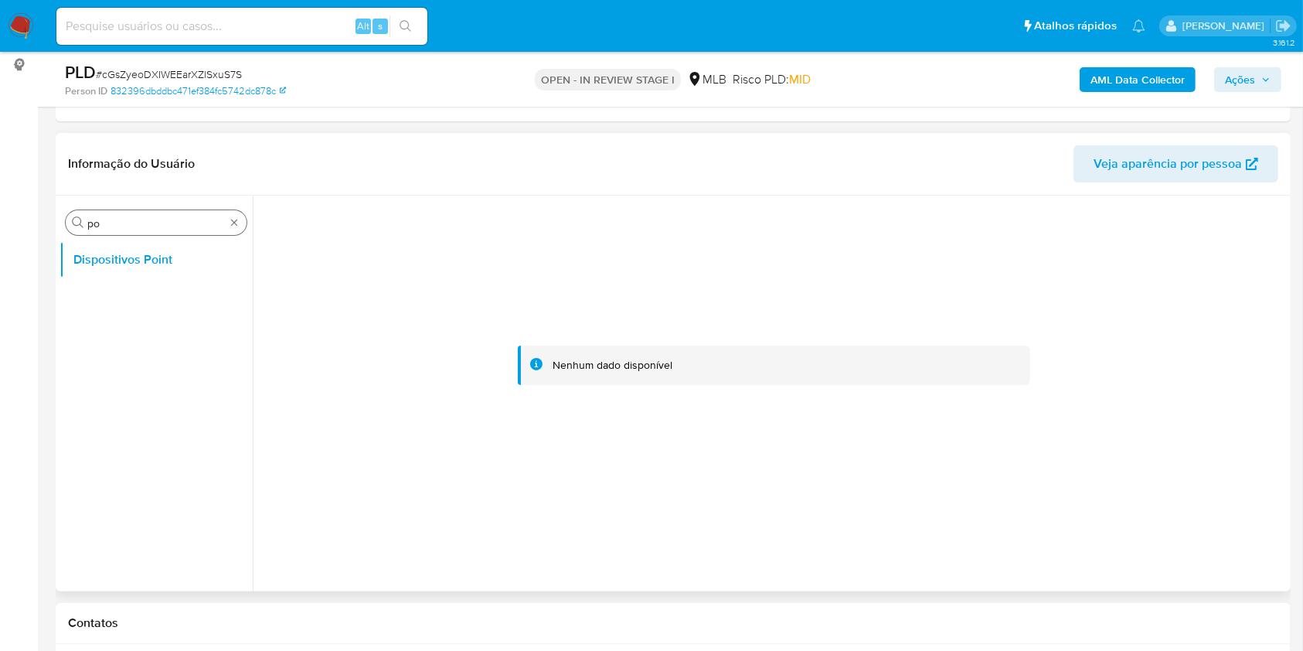
click at [172, 222] on input "po" at bounding box center [156, 223] width 138 height 14
click at [131, 283] on button "Documentação" at bounding box center [150, 296] width 181 height 37
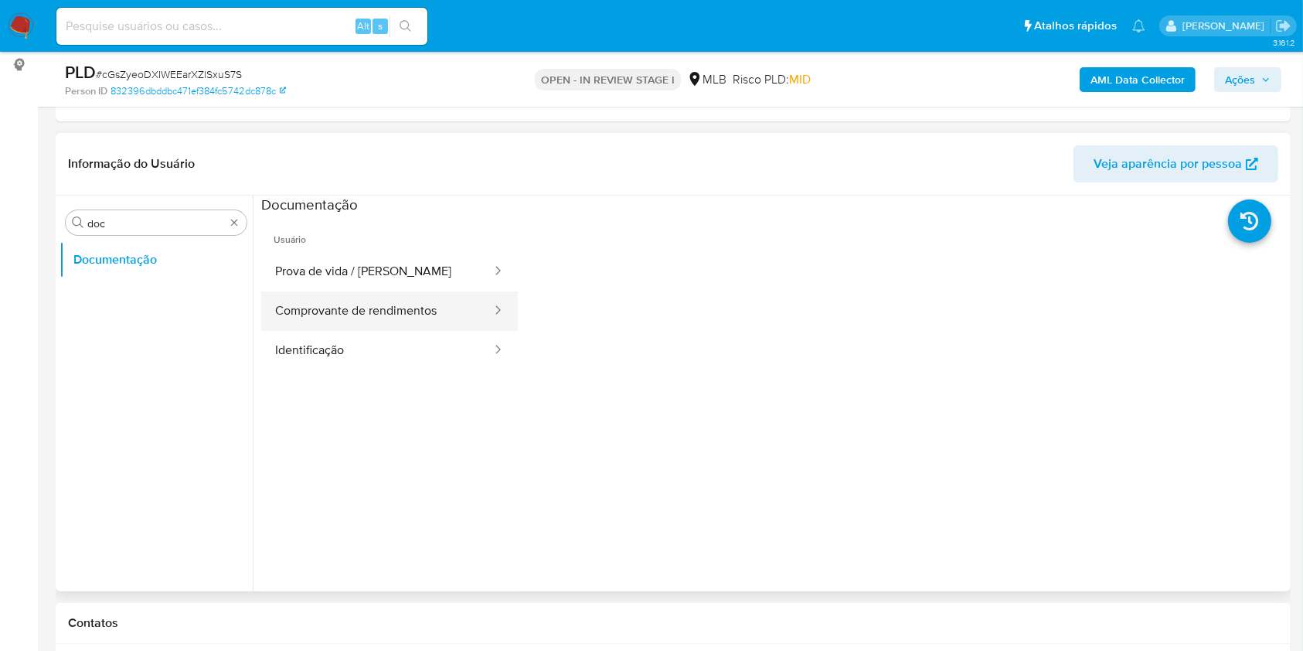
click at [387, 318] on button "Comprovante de rendimentos" at bounding box center [377, 310] width 232 height 39
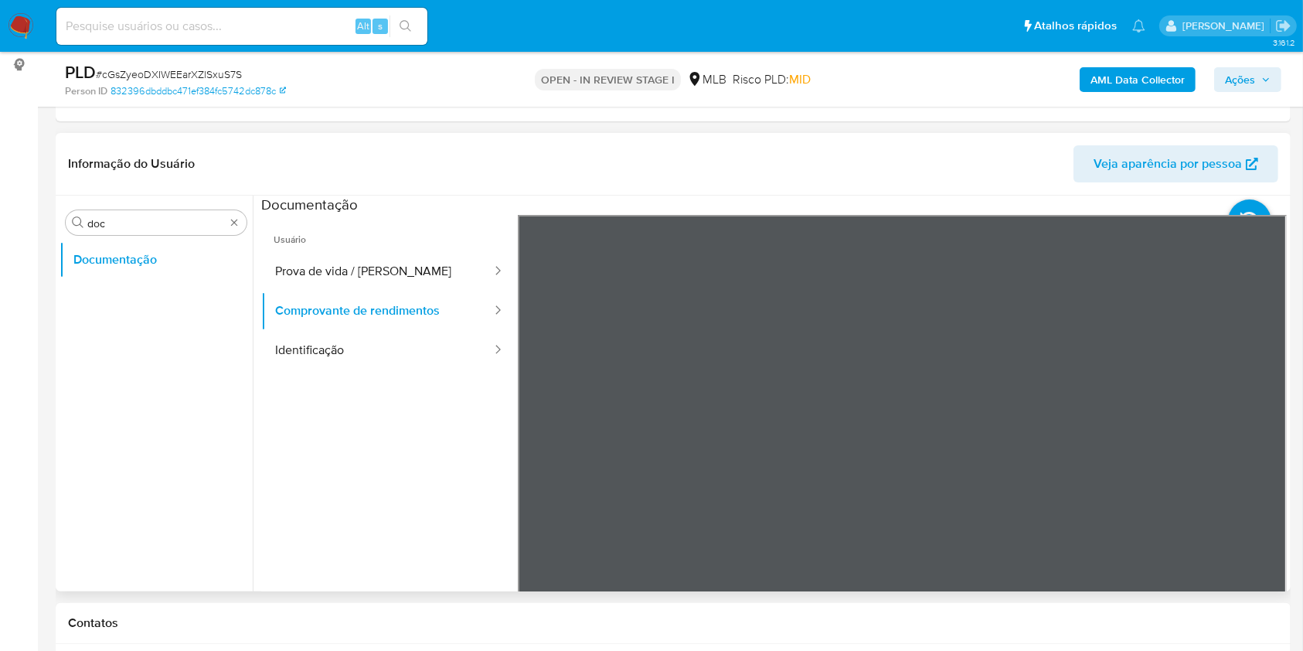
click at [881, 158] on header "Informação do Usuário Veja aparência por pessoa" at bounding box center [673, 163] width 1211 height 37
click at [126, 230] on div "Procurar doc" at bounding box center [156, 222] width 181 height 25
click at [127, 230] on div "Procurar doc" at bounding box center [156, 222] width 181 height 25
click at [125, 230] on div "Procurar doc" at bounding box center [156, 222] width 181 height 25
click at [124, 223] on input "doc" at bounding box center [156, 223] width 138 height 14
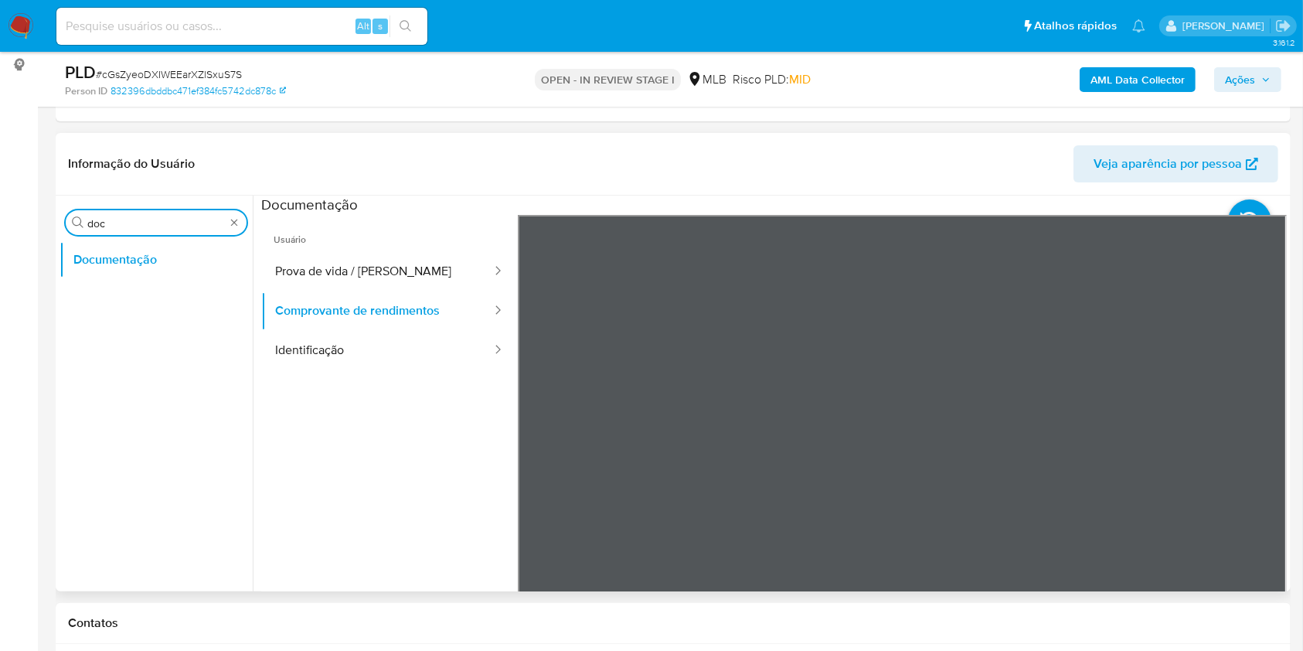
click at [124, 223] on input "doc" at bounding box center [156, 223] width 138 height 14
type input "ky"
click at [106, 308] on button "KYC" at bounding box center [150, 296] width 181 height 37
click at [83, 298] on button "KYC" at bounding box center [150, 296] width 181 height 37
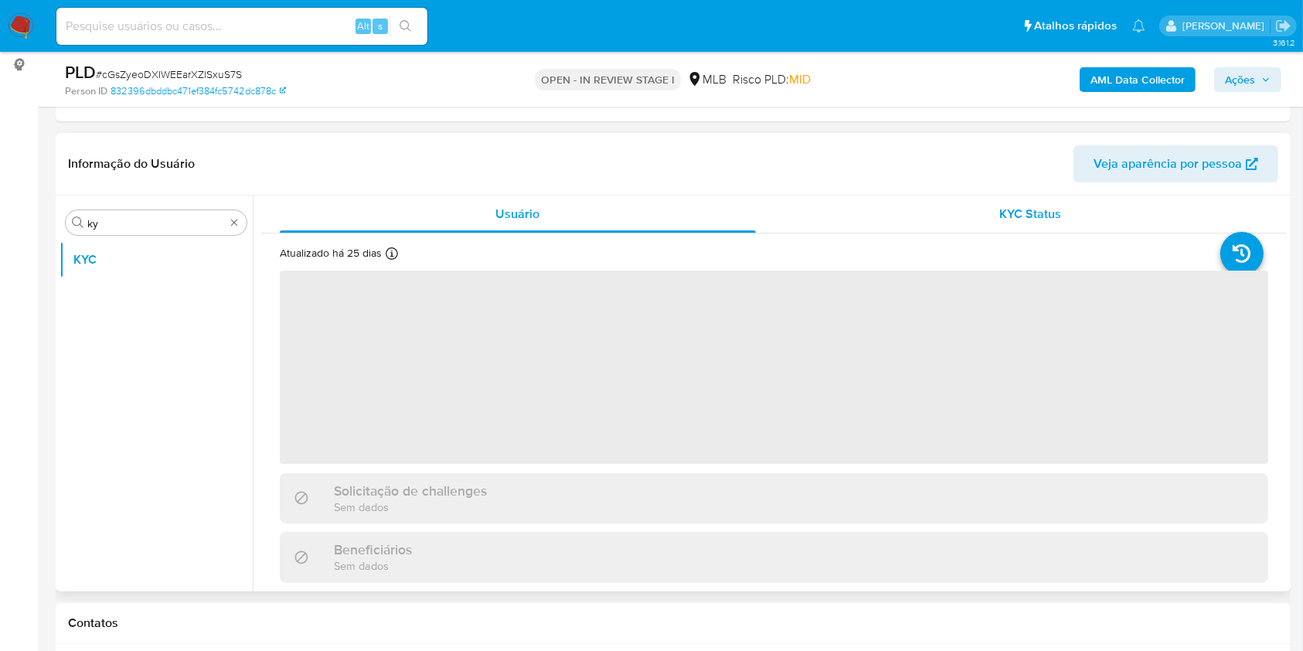
click at [1004, 222] on div "KYC Status" at bounding box center [1031, 214] width 476 height 37
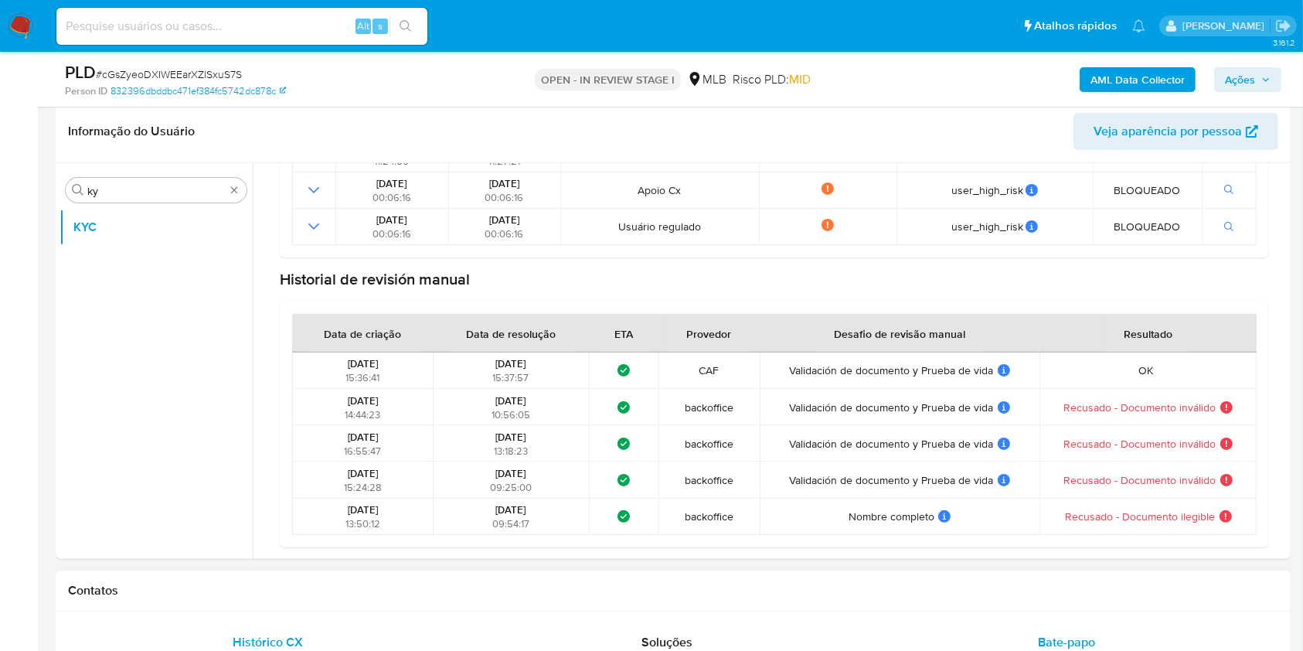
scroll to position [206, 0]
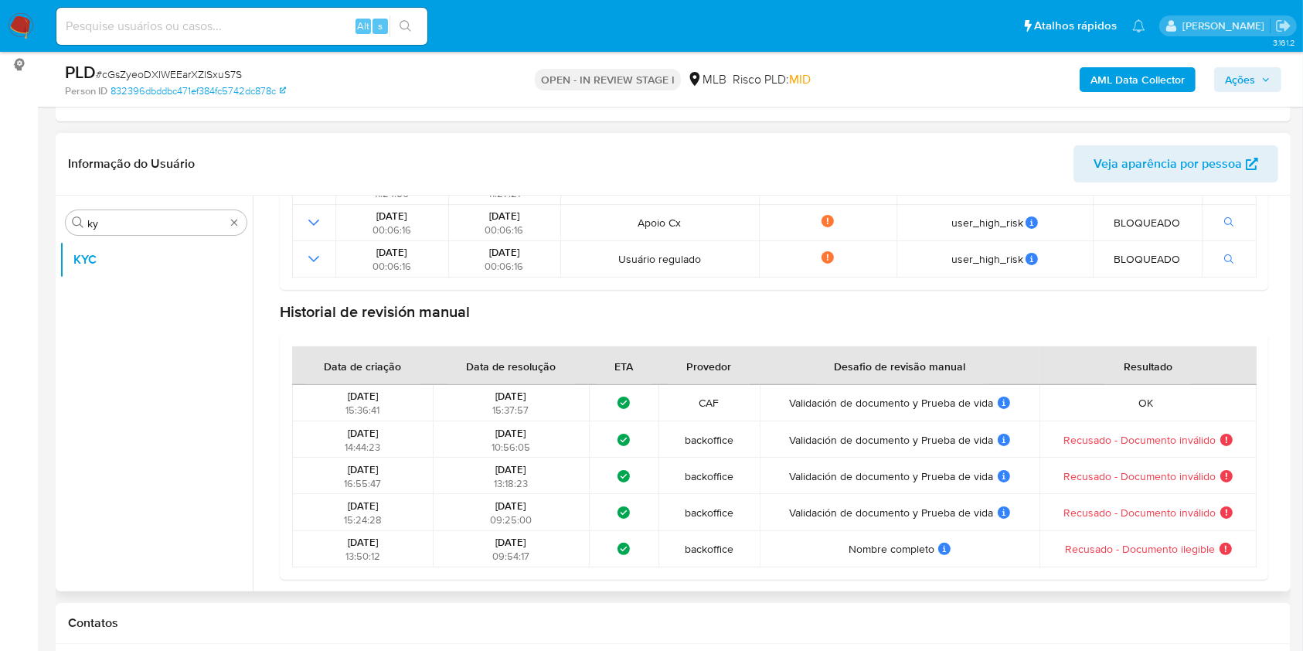
click at [850, 405] on span "Validación de documento y Prueba de vida" at bounding box center [891, 403] width 204 height 14
click at [808, 415] on td "Validación de documento y Prueba de vida Validación de documento y Prueba de vi…" at bounding box center [900, 403] width 280 height 36
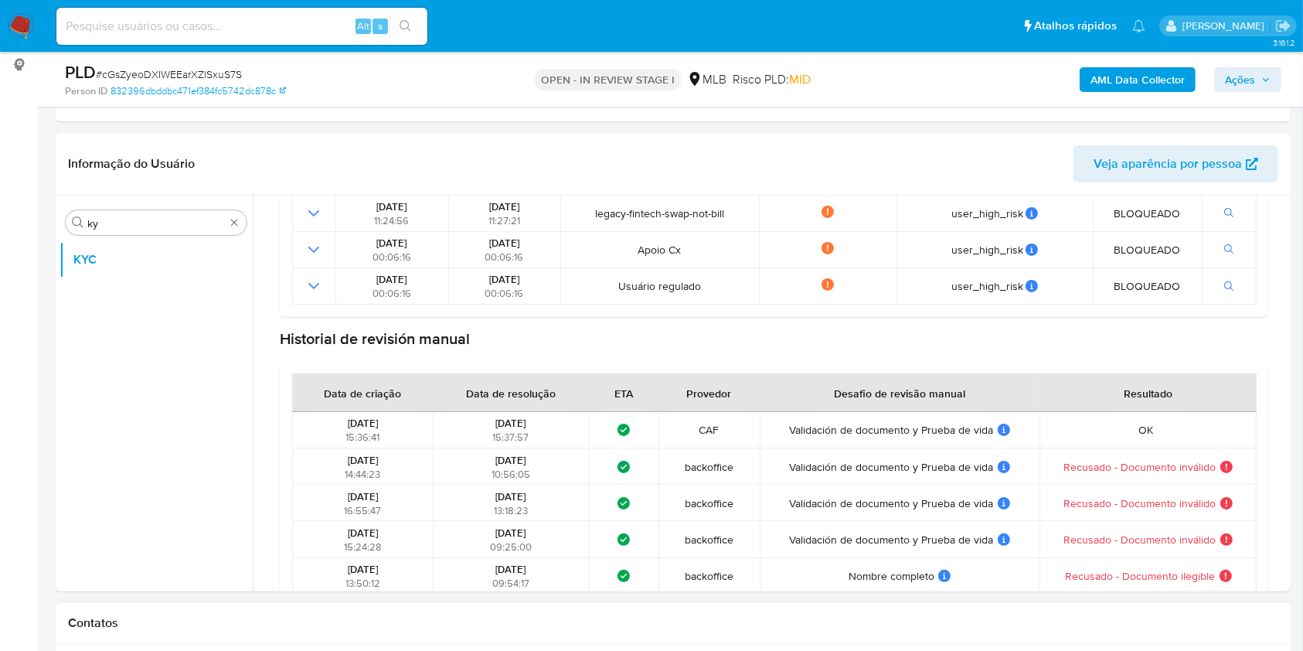
scroll to position [662, 0]
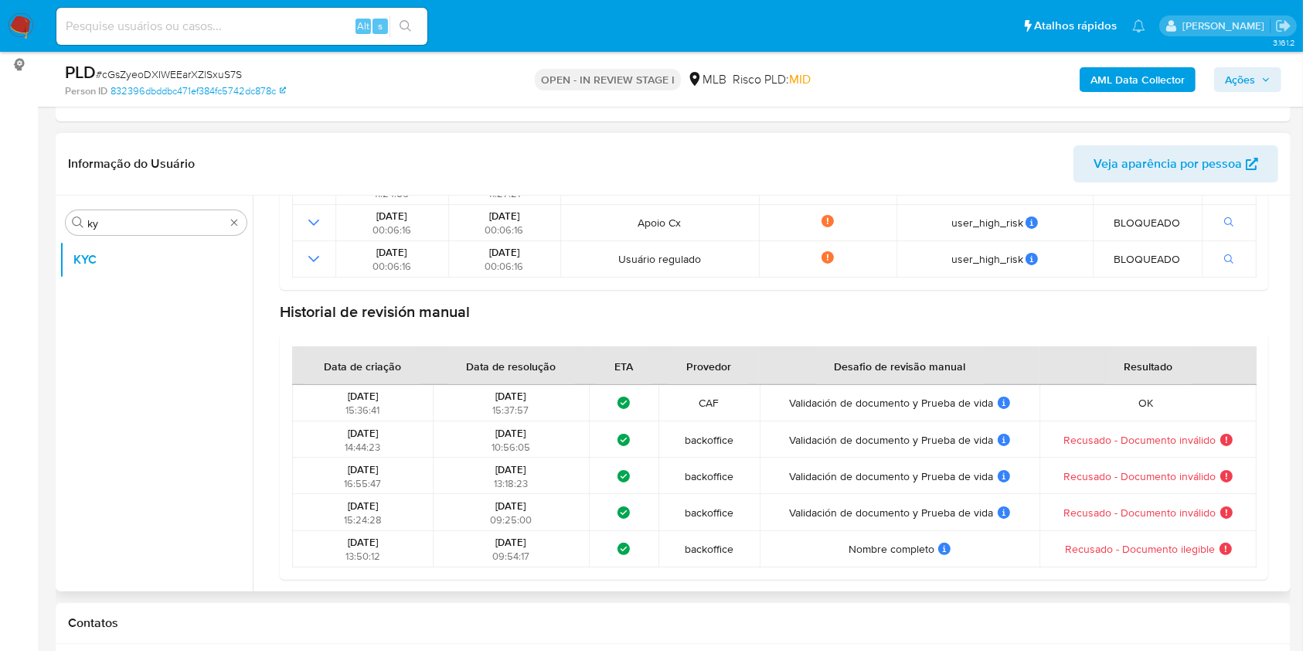
click at [822, 294] on div "Ocorreu um erro no carregamento de dados. Tentar novamente Riscos do usuário Ri…" at bounding box center [774, 93] width 989 height 972
click at [828, 296] on div "Ocorreu um erro no carregamento de dados. Tentar novamente Riscos do usuário Ri…" at bounding box center [774, 93] width 989 height 972
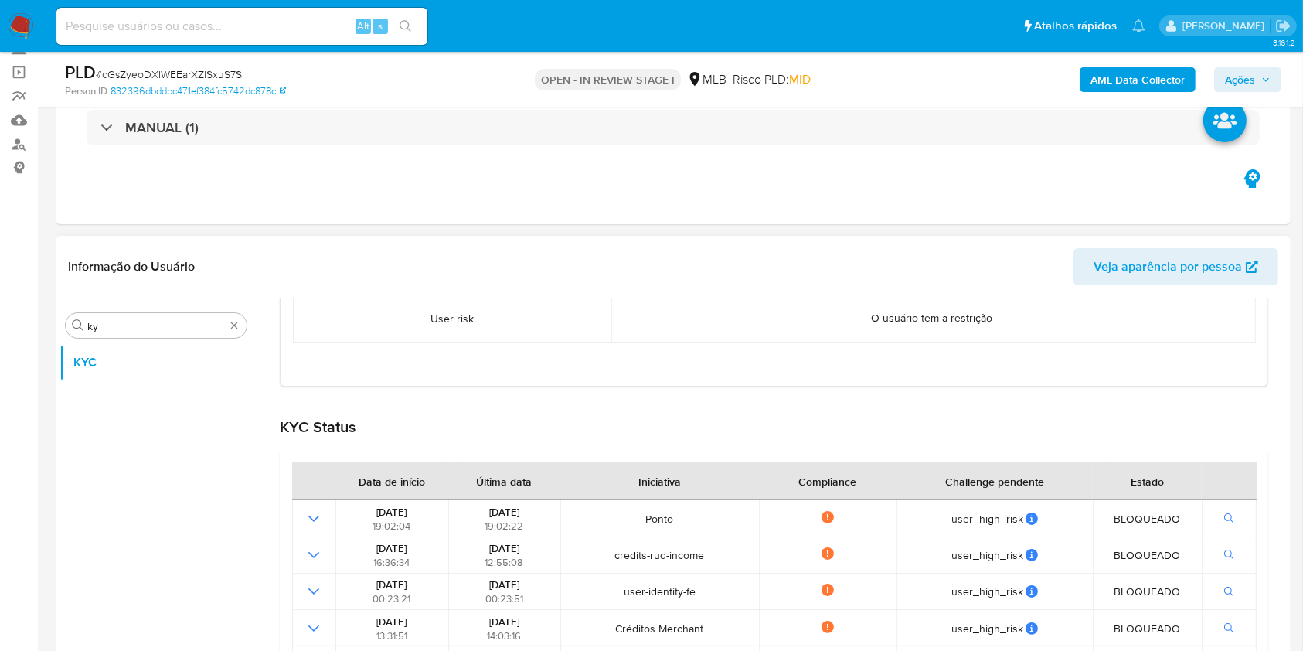
scroll to position [0, 0]
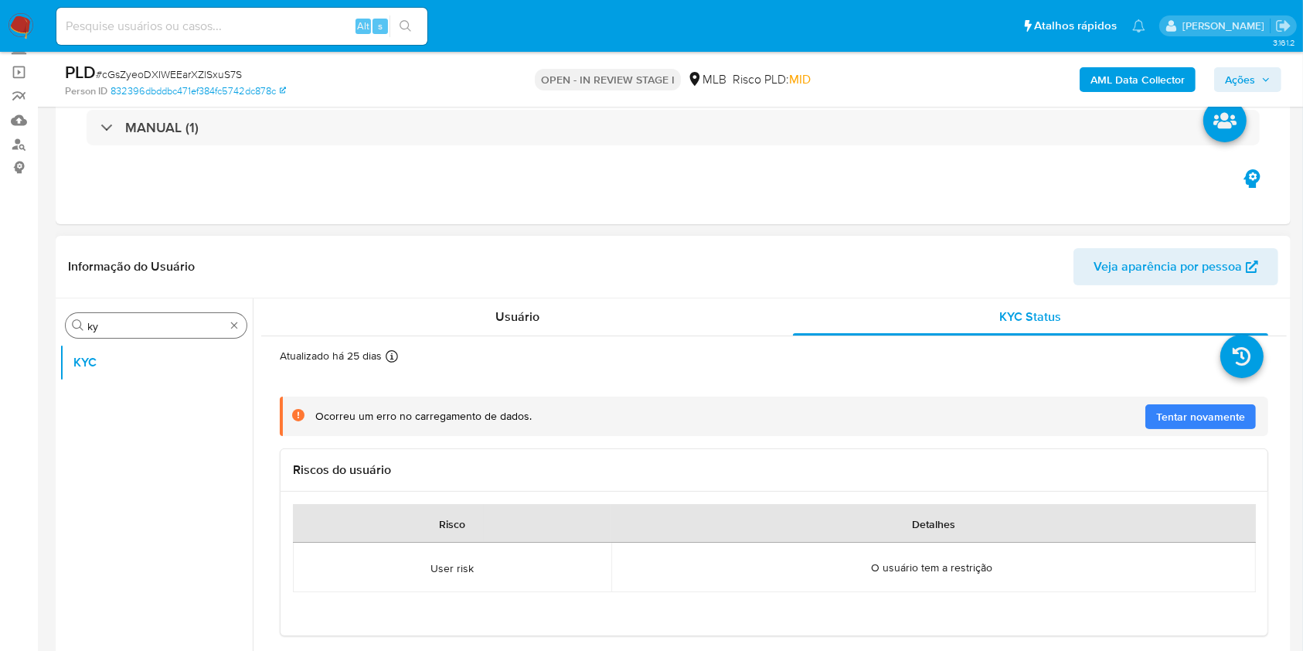
click at [135, 321] on input "ky" at bounding box center [156, 326] width 138 height 14
click at [561, 326] on div "Usuário" at bounding box center [518, 316] width 476 height 37
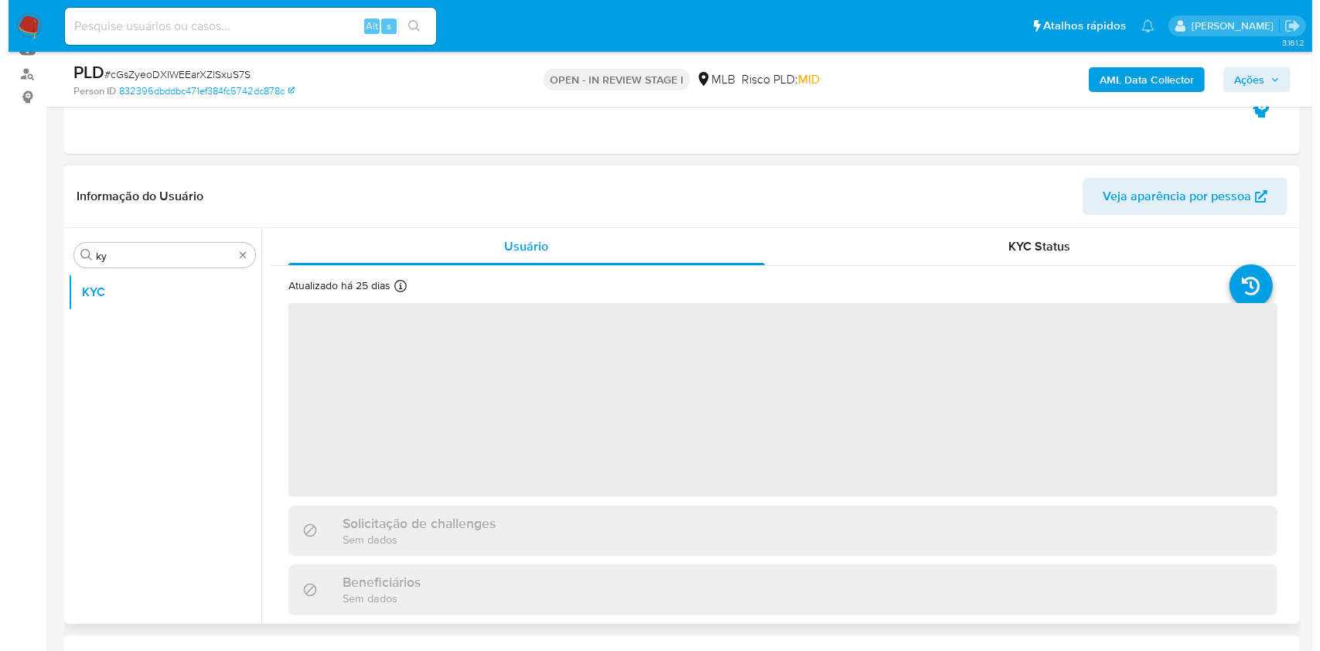
scroll to position [206, 0]
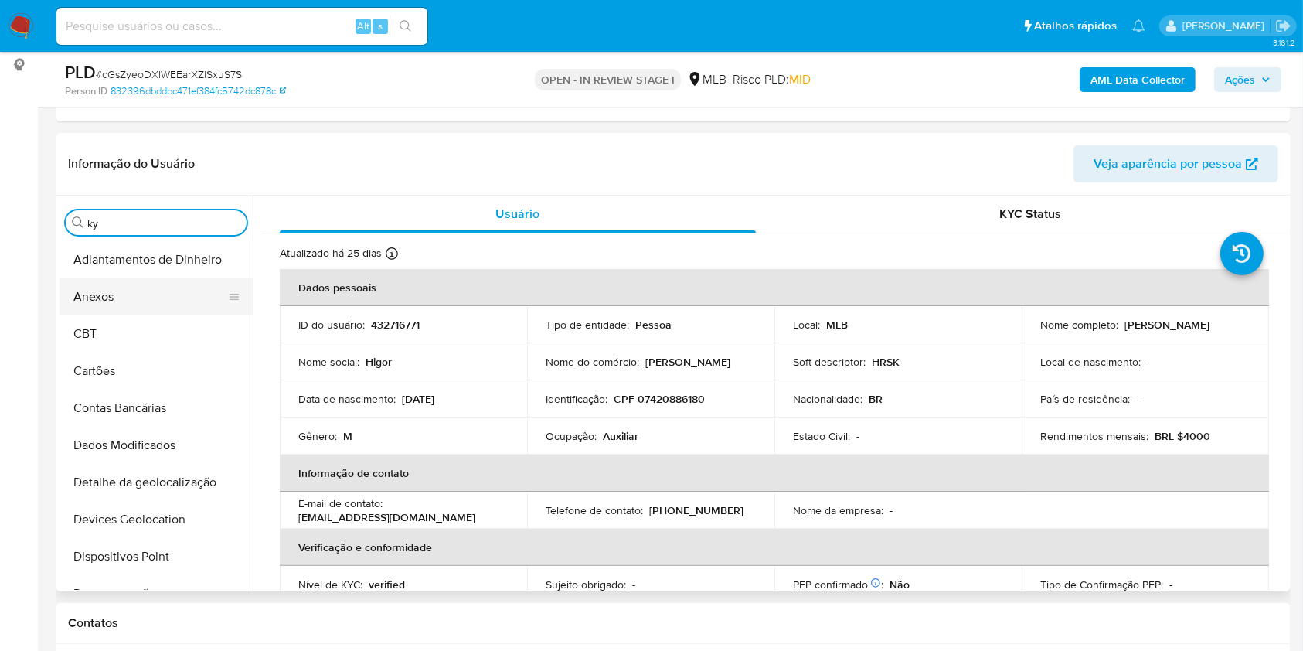
click at [155, 308] on button "Anexos" at bounding box center [150, 296] width 181 height 37
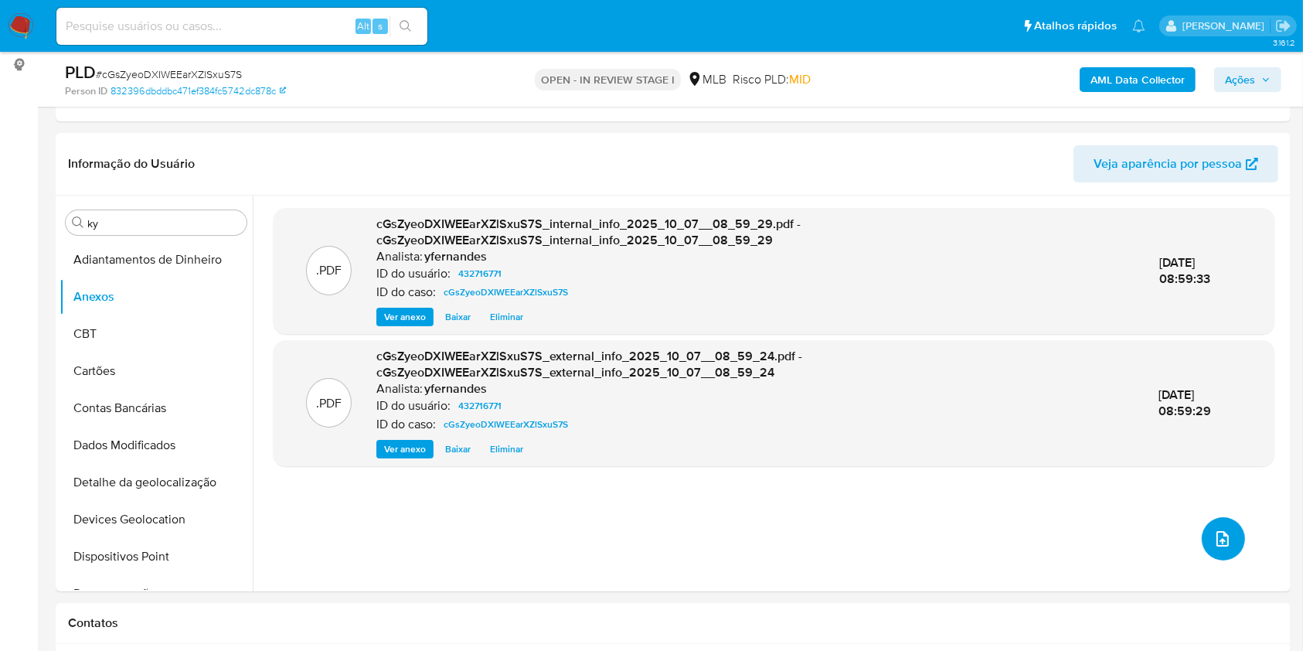
click at [1213, 551] on button "upload-file" at bounding box center [1223, 538] width 43 height 43
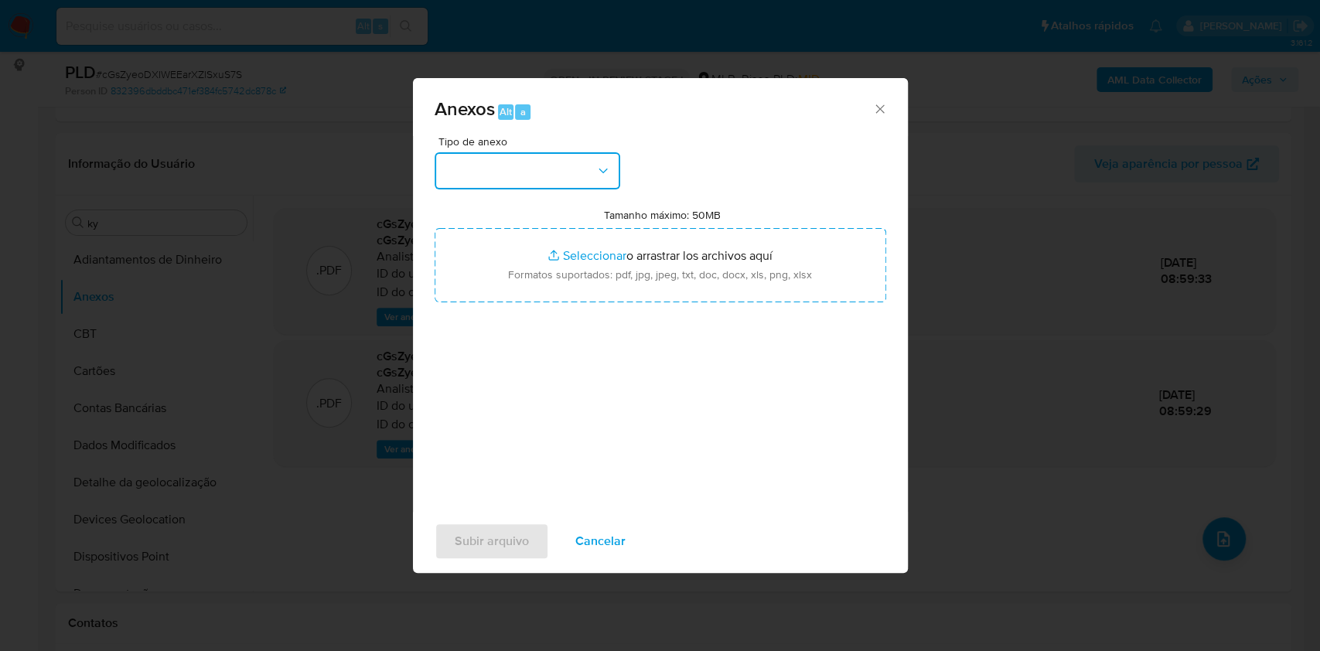
click at [476, 158] on button "button" at bounding box center [527, 170] width 186 height 37
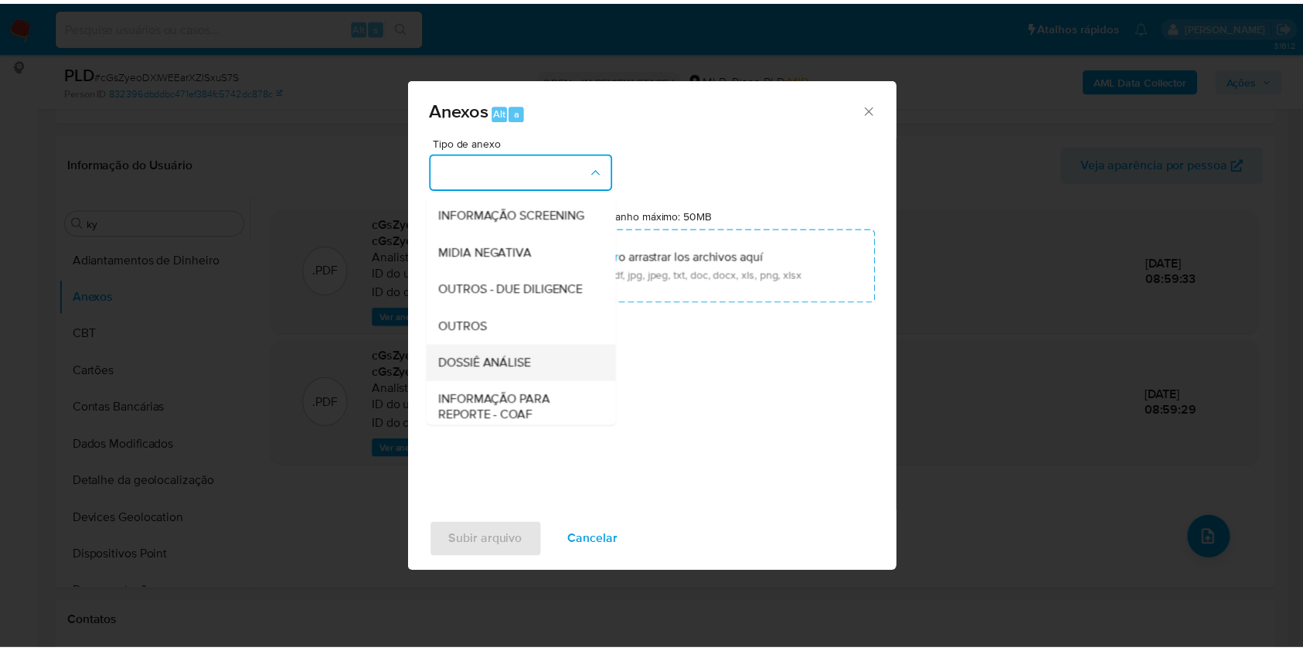
scroll to position [237, 0]
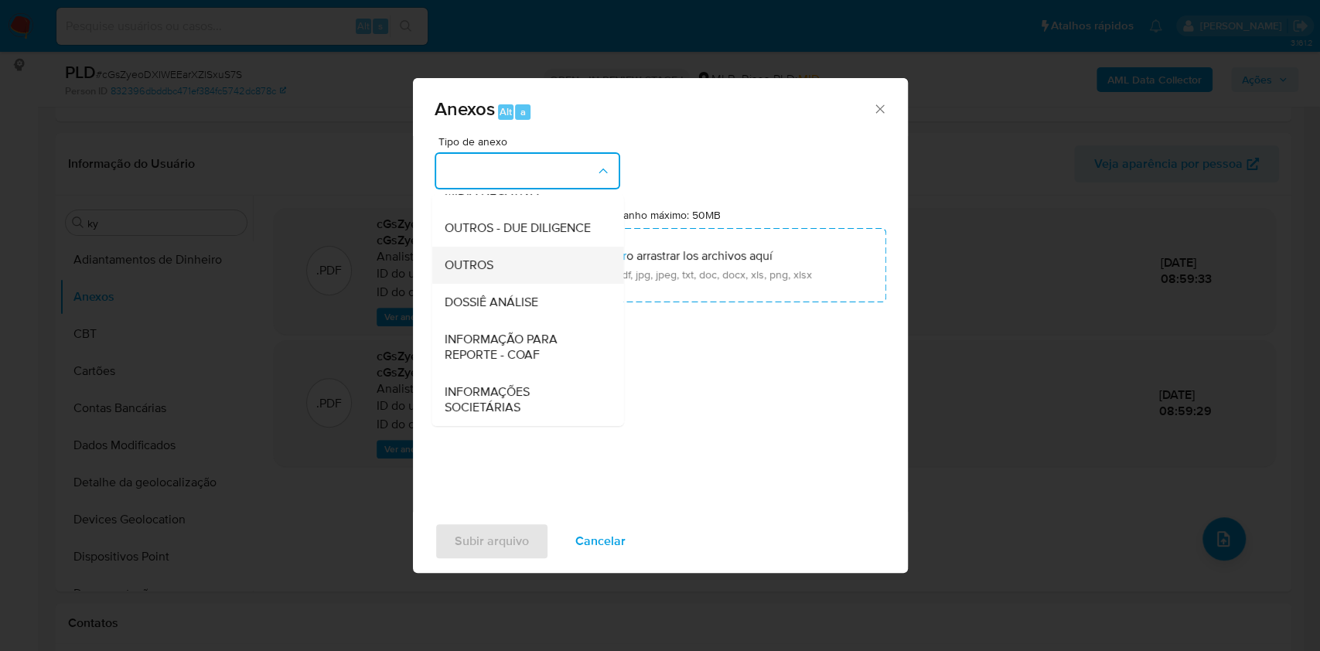
click at [503, 268] on div "OUTROS" at bounding box center [523, 265] width 158 height 37
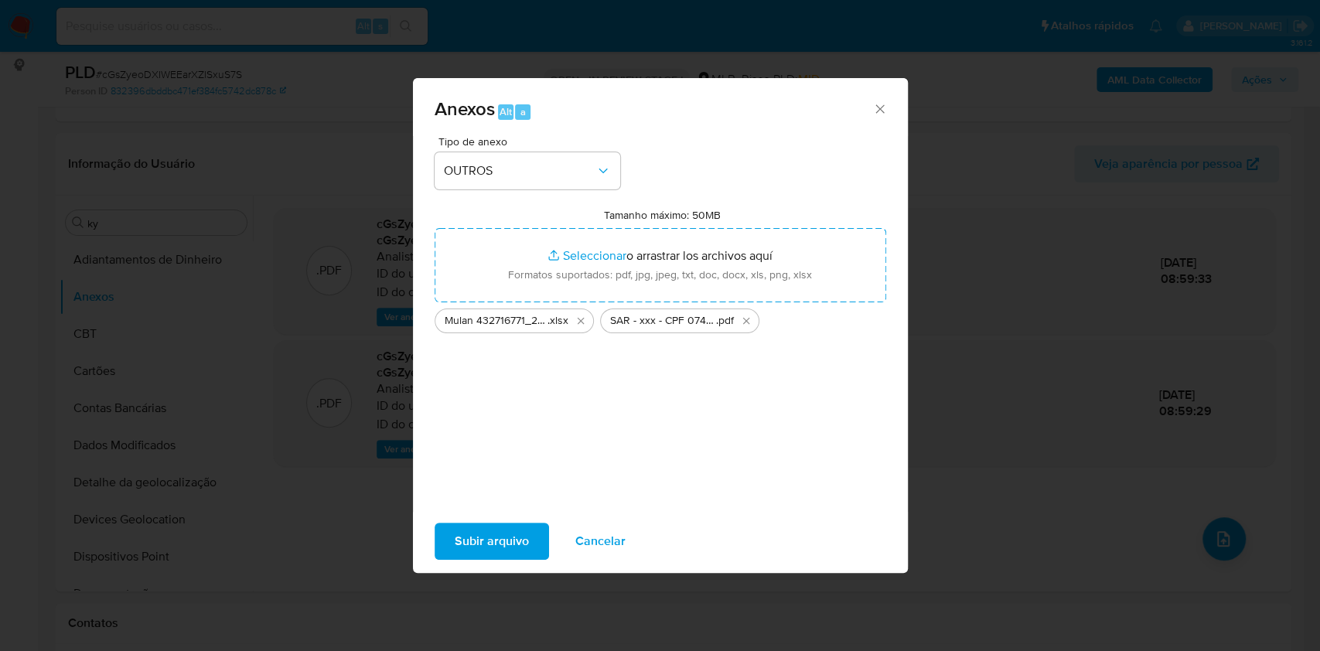
click at [473, 554] on span "Subir arquivo" at bounding box center [492, 541] width 74 height 34
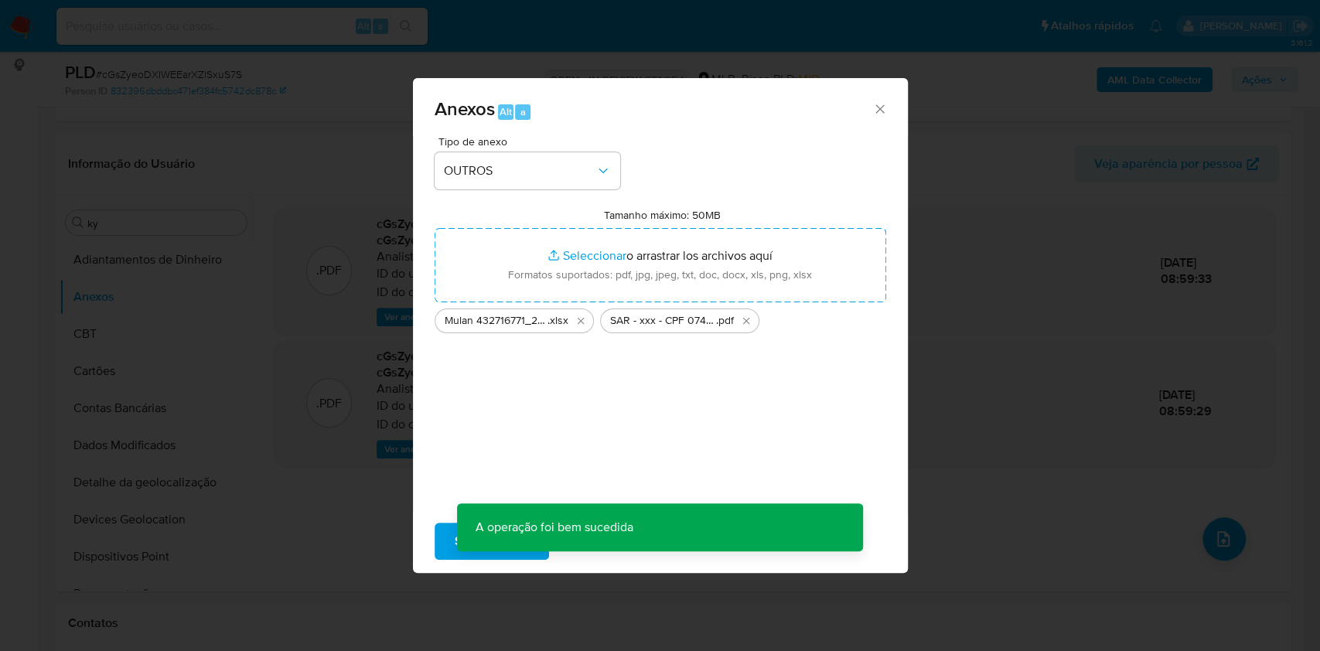
click at [339, 265] on div "Anexos Alt a Tipo de anexo OUTROS Tamanho máximo: 50MB Seleccionar archivos Sel…" at bounding box center [660, 325] width 1320 height 651
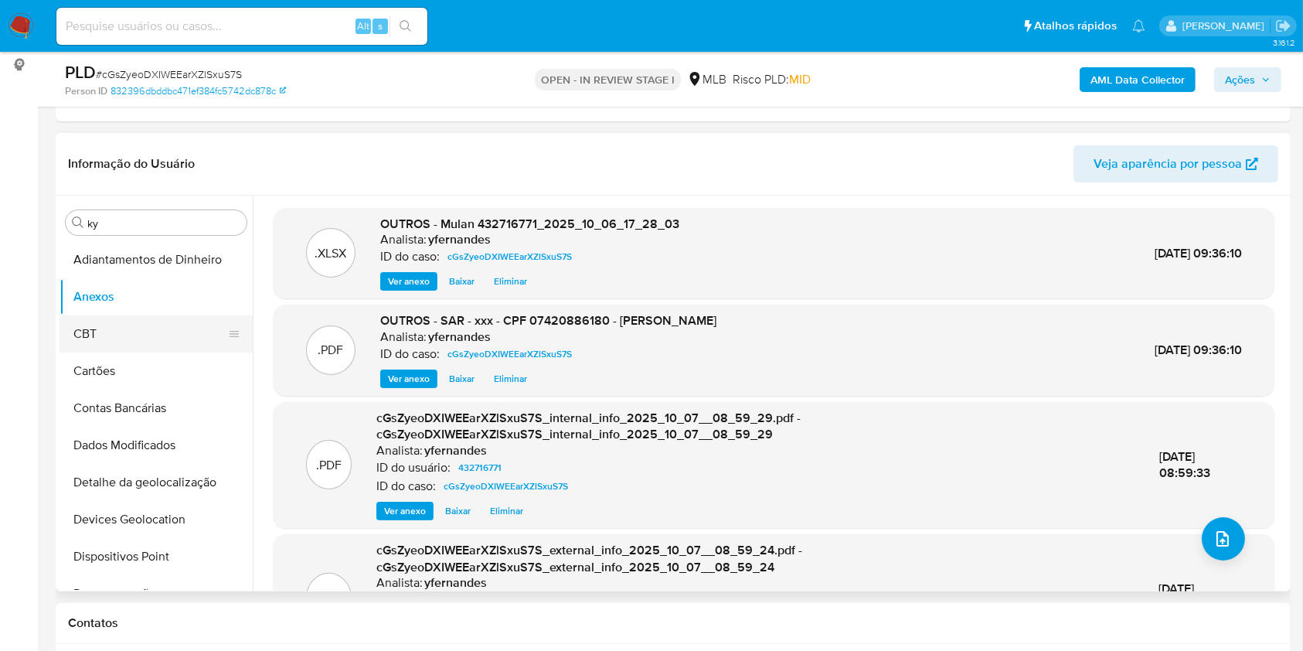
click at [128, 319] on button "CBT" at bounding box center [150, 333] width 181 height 37
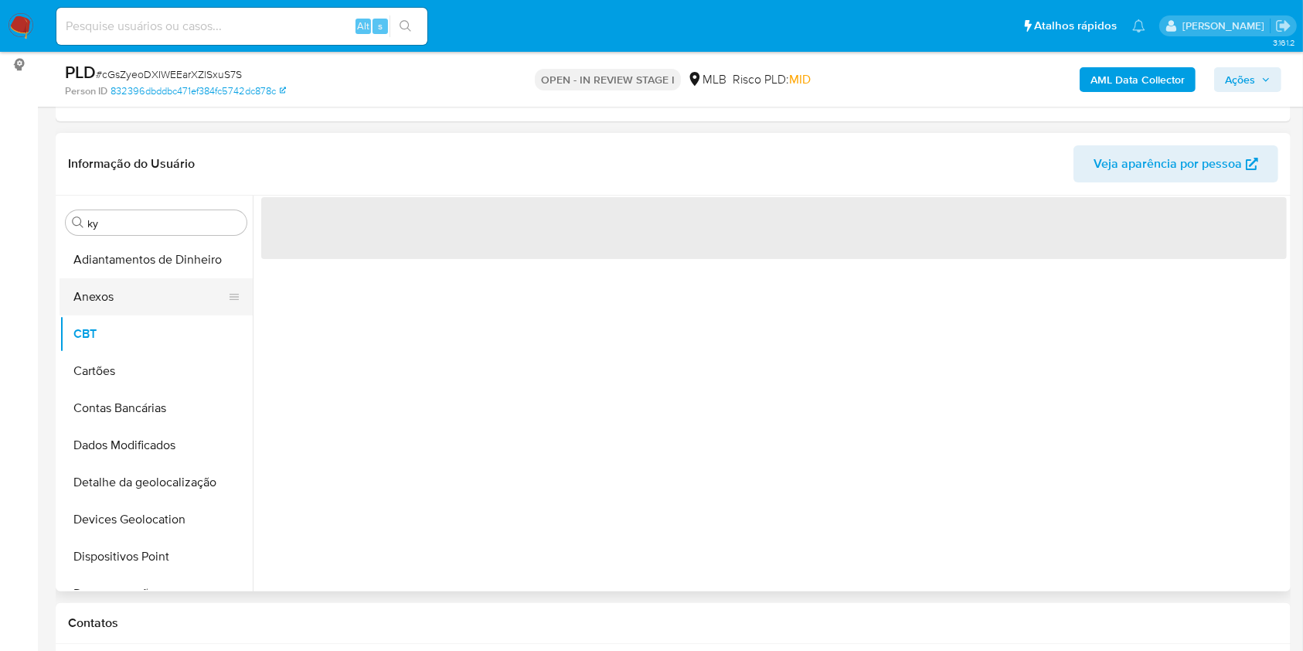
click at [122, 281] on button "Anexos" at bounding box center [150, 296] width 181 height 37
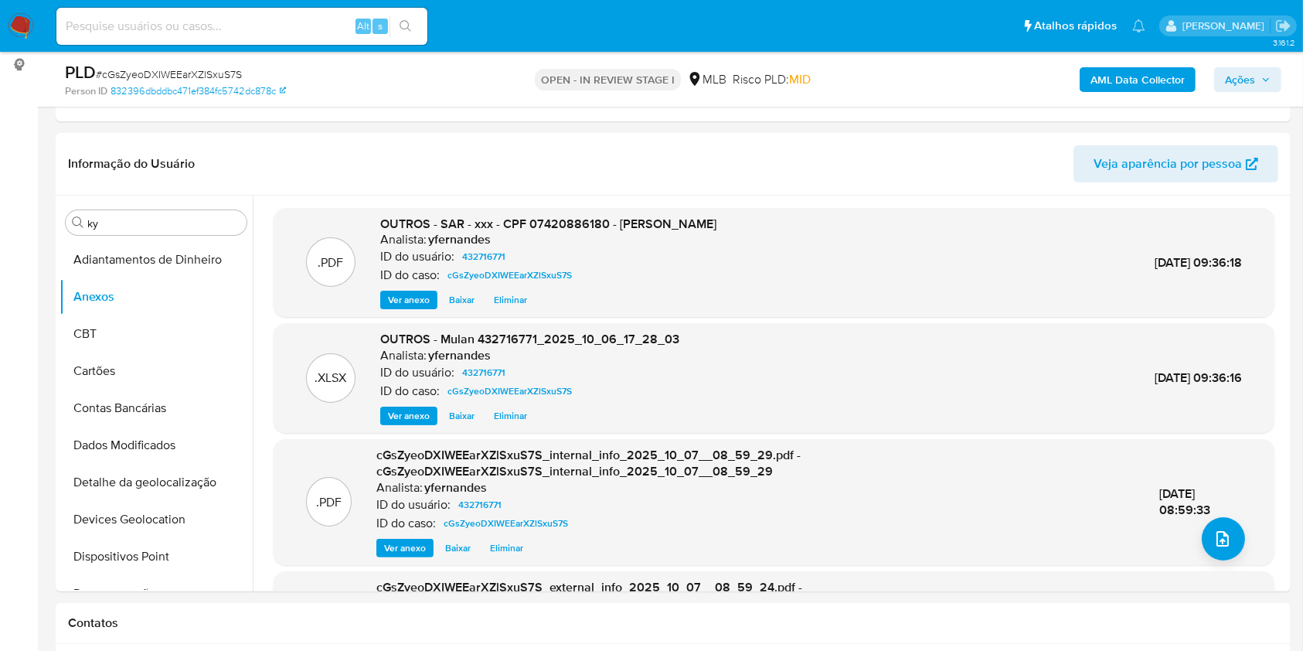
click at [1249, 77] on span "Ações" at bounding box center [1240, 79] width 30 height 25
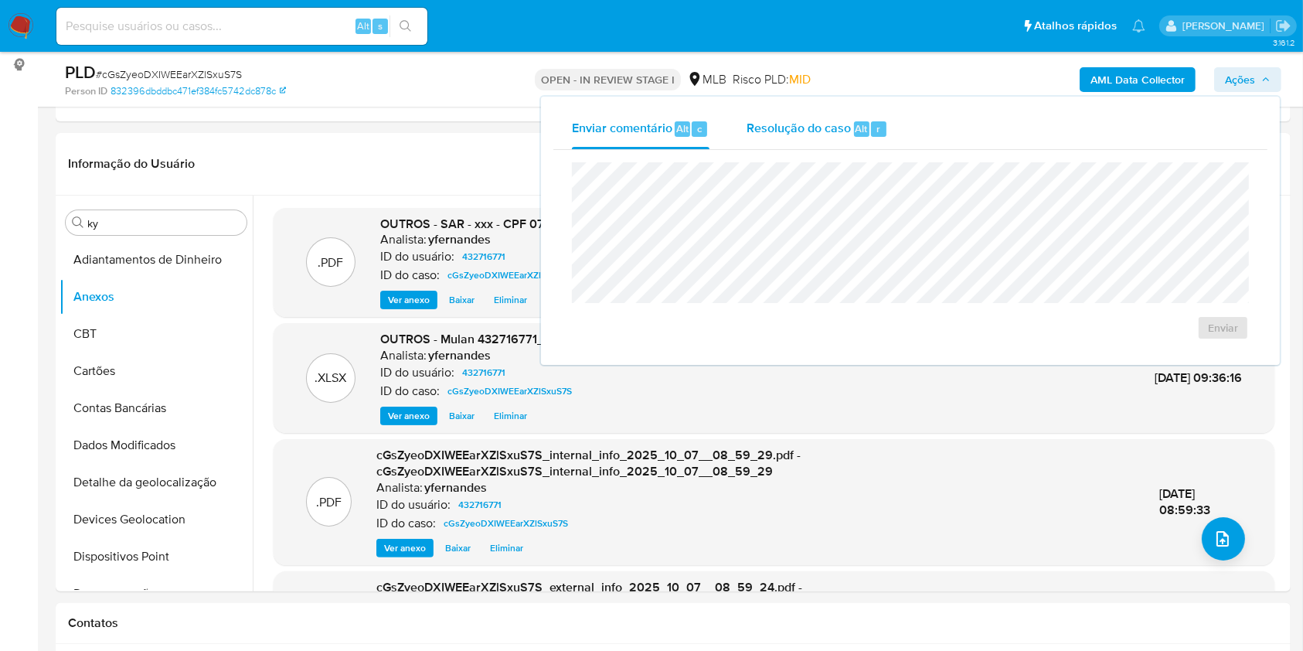
click at [847, 125] on span "Resolução do caso" at bounding box center [799, 128] width 104 height 18
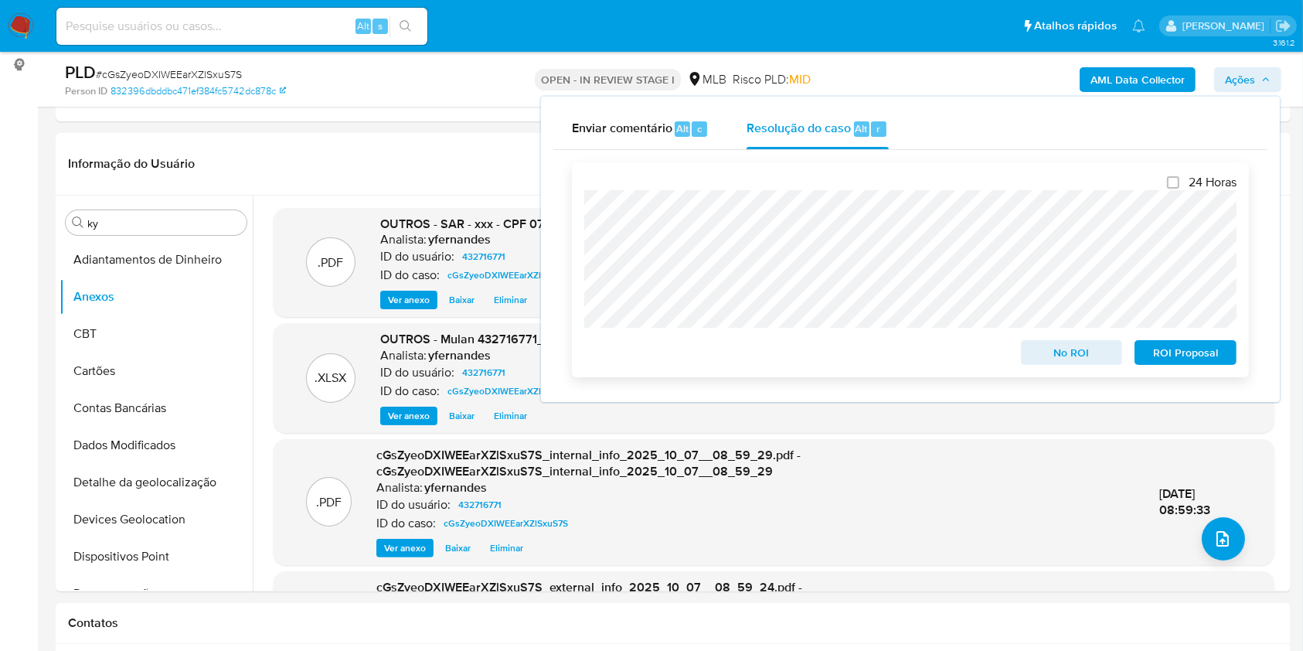
click at [1179, 353] on span "ROI Proposal" at bounding box center [1186, 353] width 80 height 22
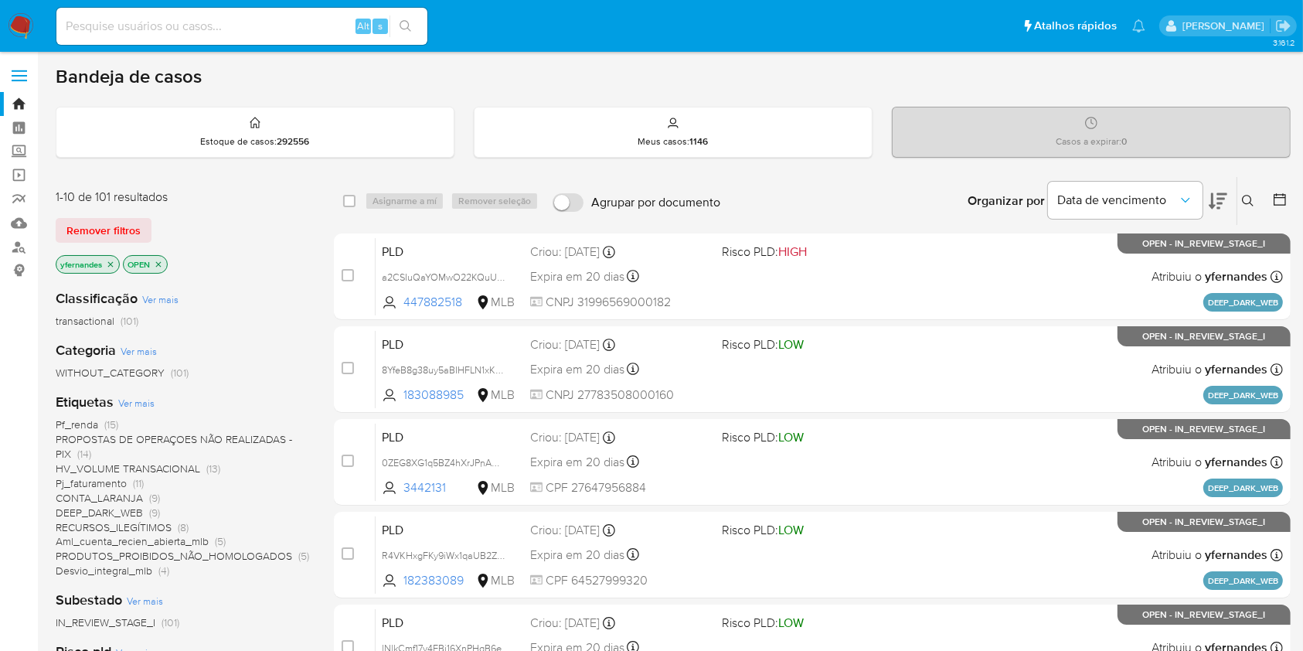
click at [269, 22] on input at bounding box center [241, 26] width 371 height 20
paste input "2208872235"
type input "2208872235"
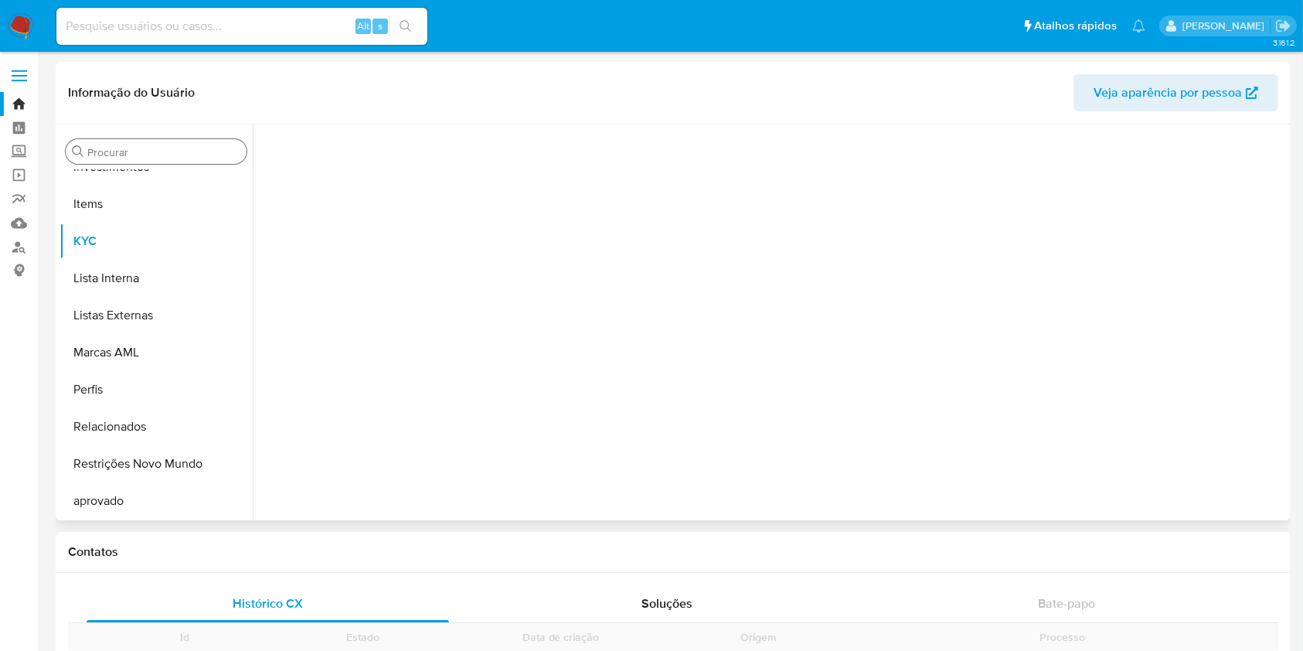
click at [101, 155] on input "Procurar" at bounding box center [163, 152] width 153 height 14
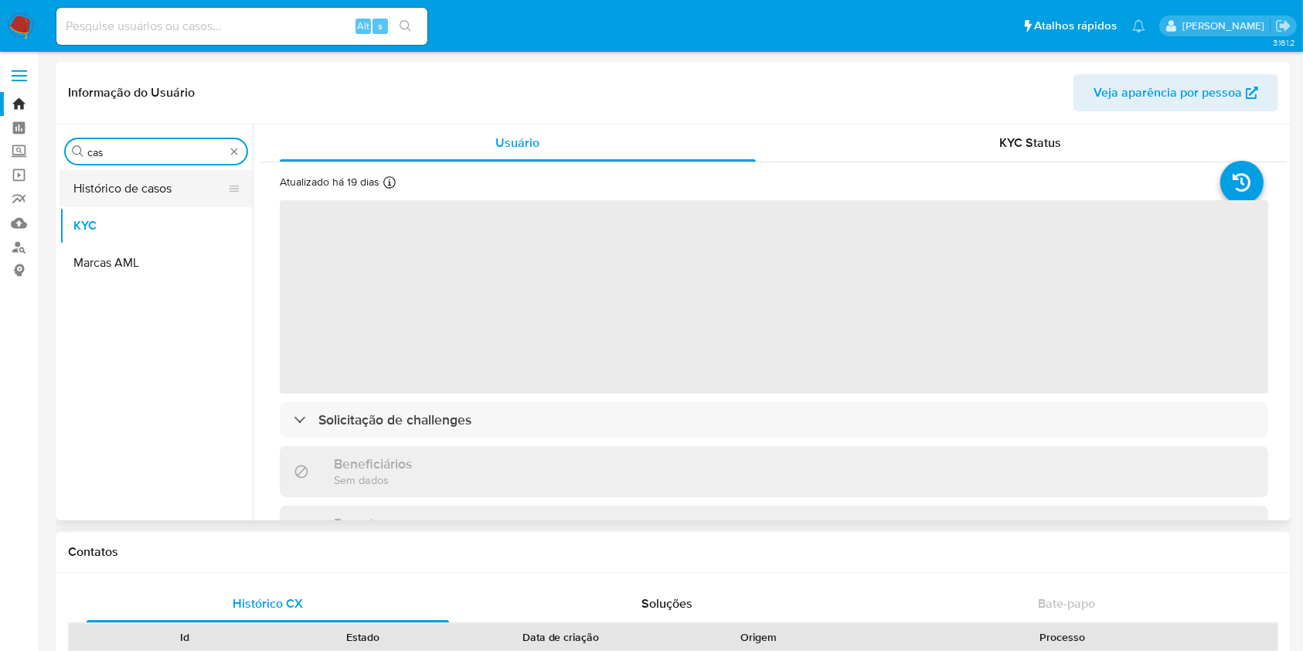
type input "cas"
click at [144, 193] on button "Histórico de casos" at bounding box center [150, 188] width 181 height 37
select select "10"
click at [141, 191] on button "Histórico de casos" at bounding box center [150, 188] width 181 height 37
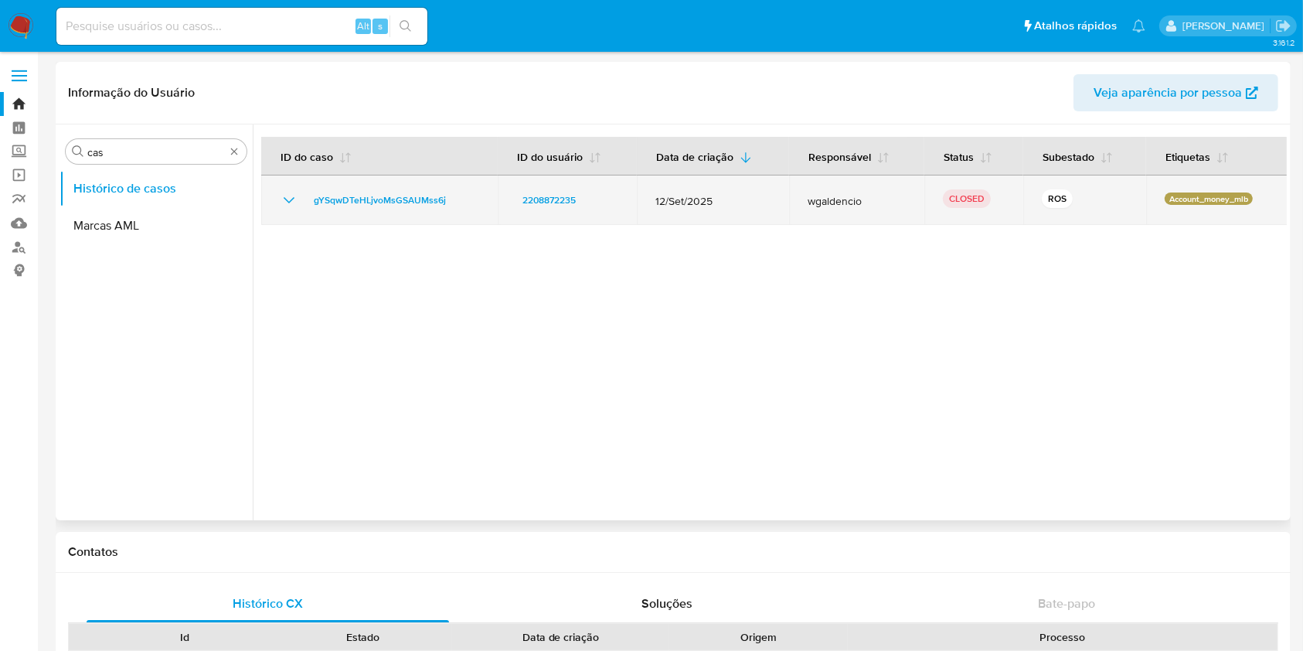
click at [285, 196] on icon "Mostrar/Ocultar" at bounding box center [289, 200] width 19 height 19
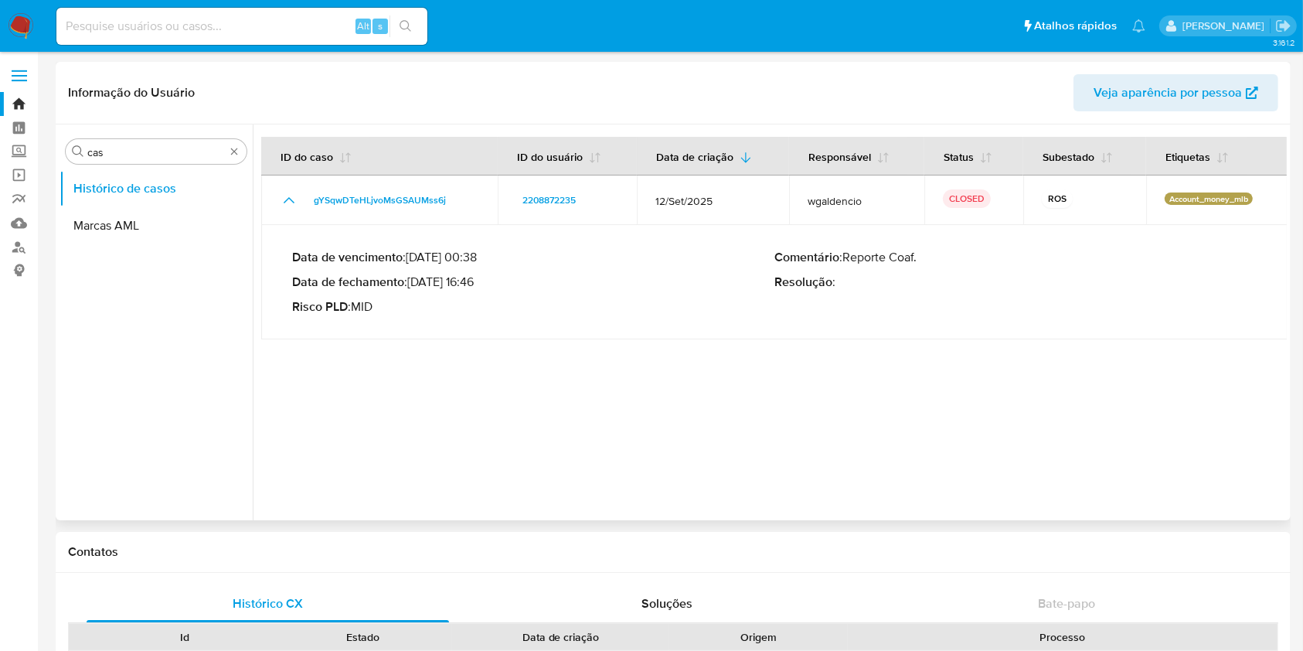
drag, startPoint x: 434, startPoint y: 284, endPoint x: 476, endPoint y: 278, distance: 42.1
click at [476, 278] on p "Data de fechamento : 24/09/2025 16:46" at bounding box center [533, 281] width 482 height 15
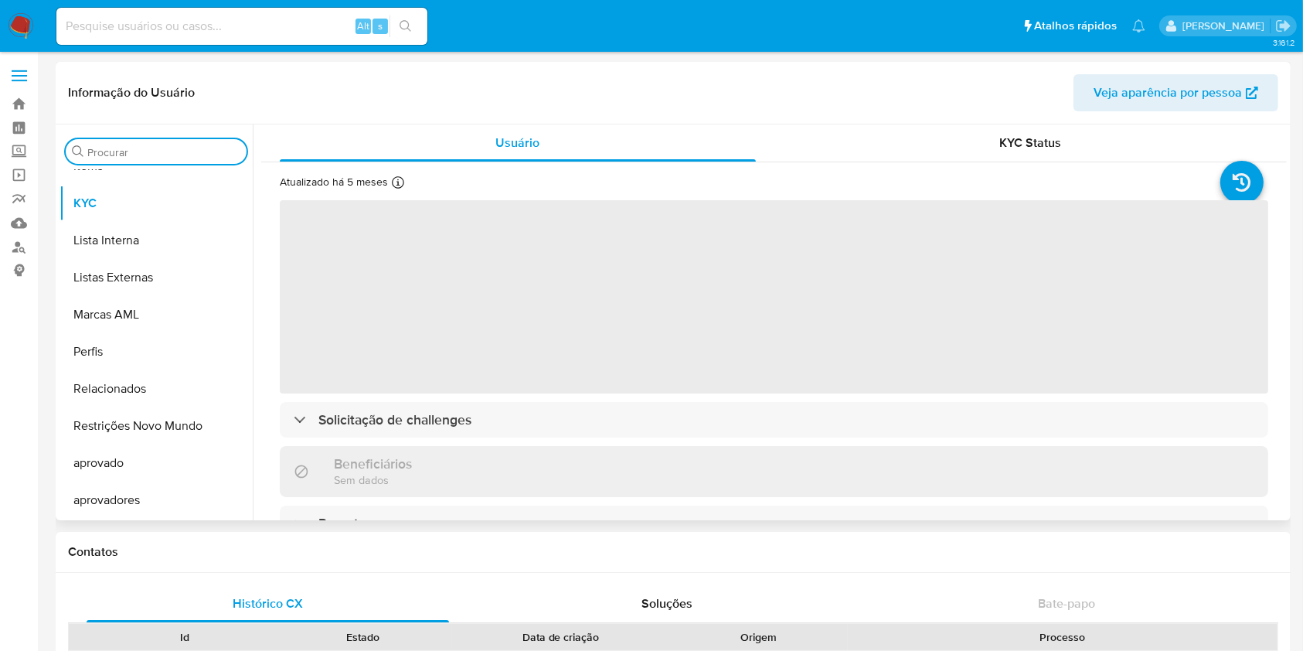
click at [124, 148] on input "Procurar" at bounding box center [163, 152] width 153 height 14
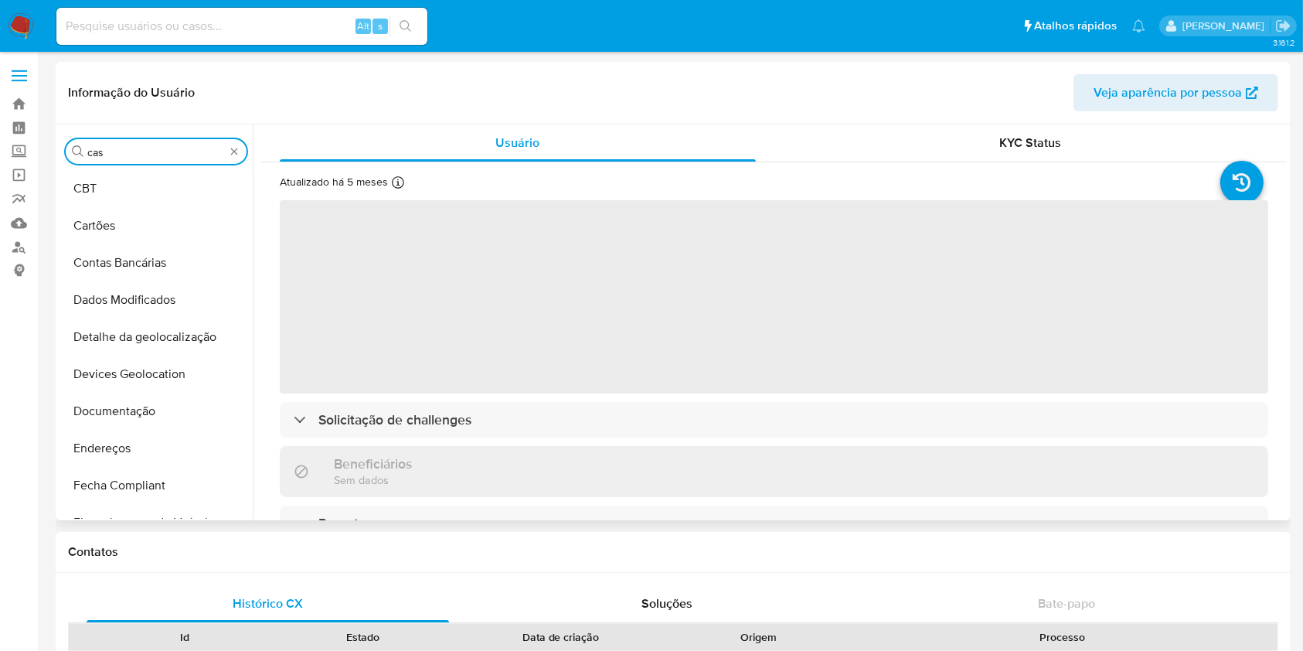
type input "cas"
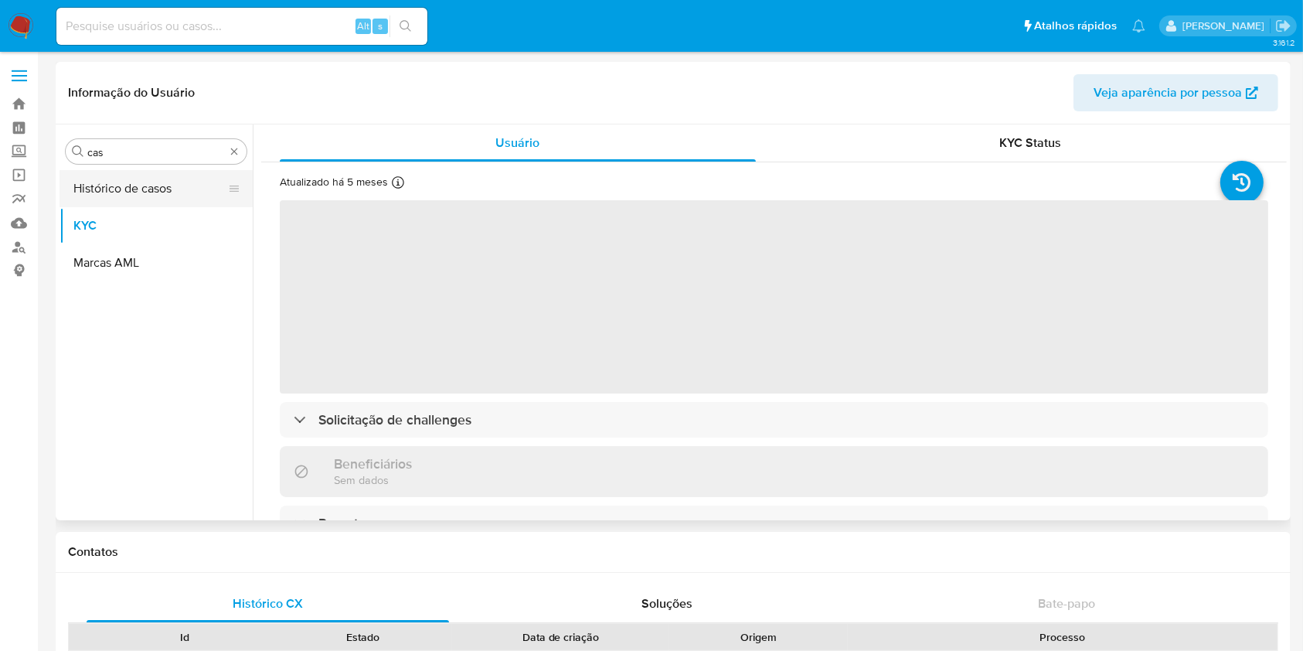
click at [90, 184] on button "Histórico de casos" at bounding box center [150, 188] width 181 height 37
select select "10"
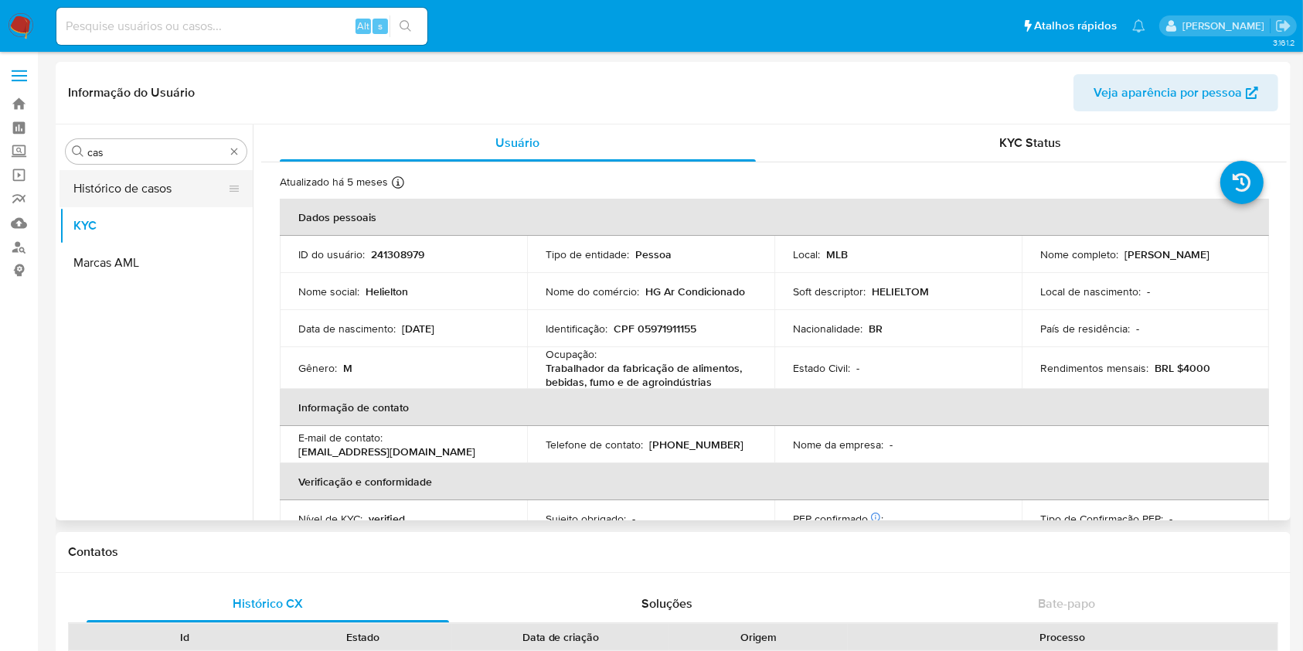
click at [173, 191] on button "Histórico de casos" at bounding box center [150, 188] width 181 height 37
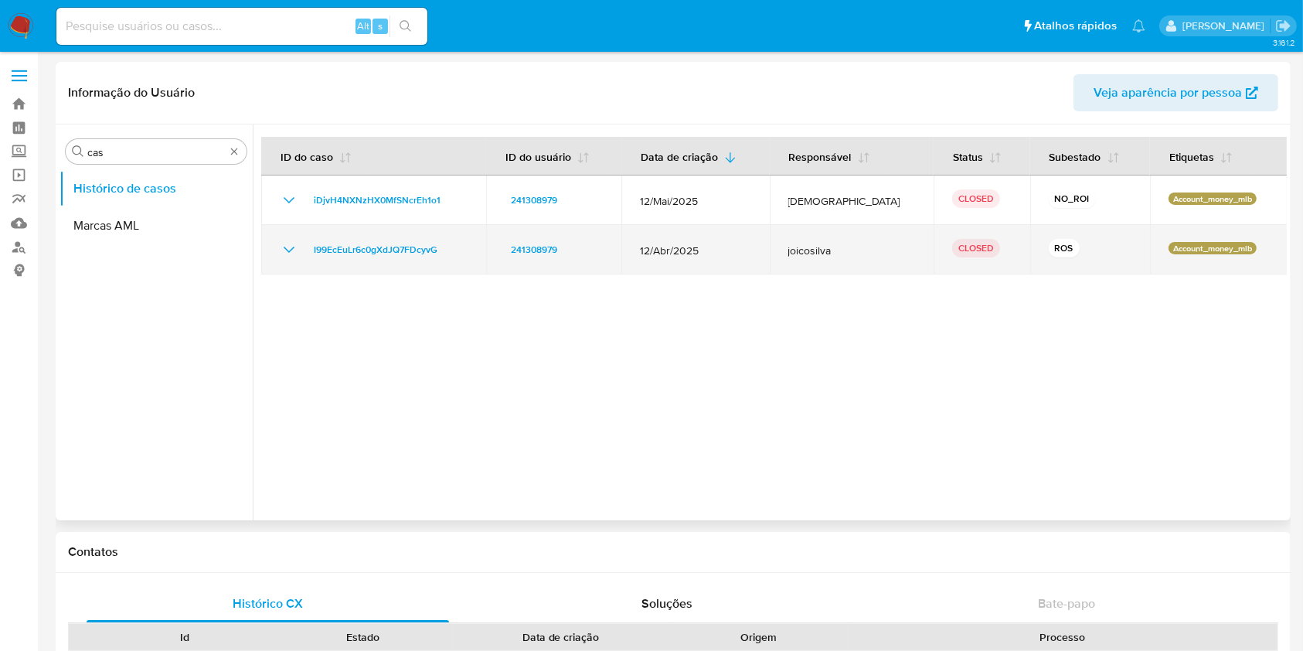
click at [297, 250] on icon "Mostrar/Ocultar" at bounding box center [289, 249] width 19 height 19
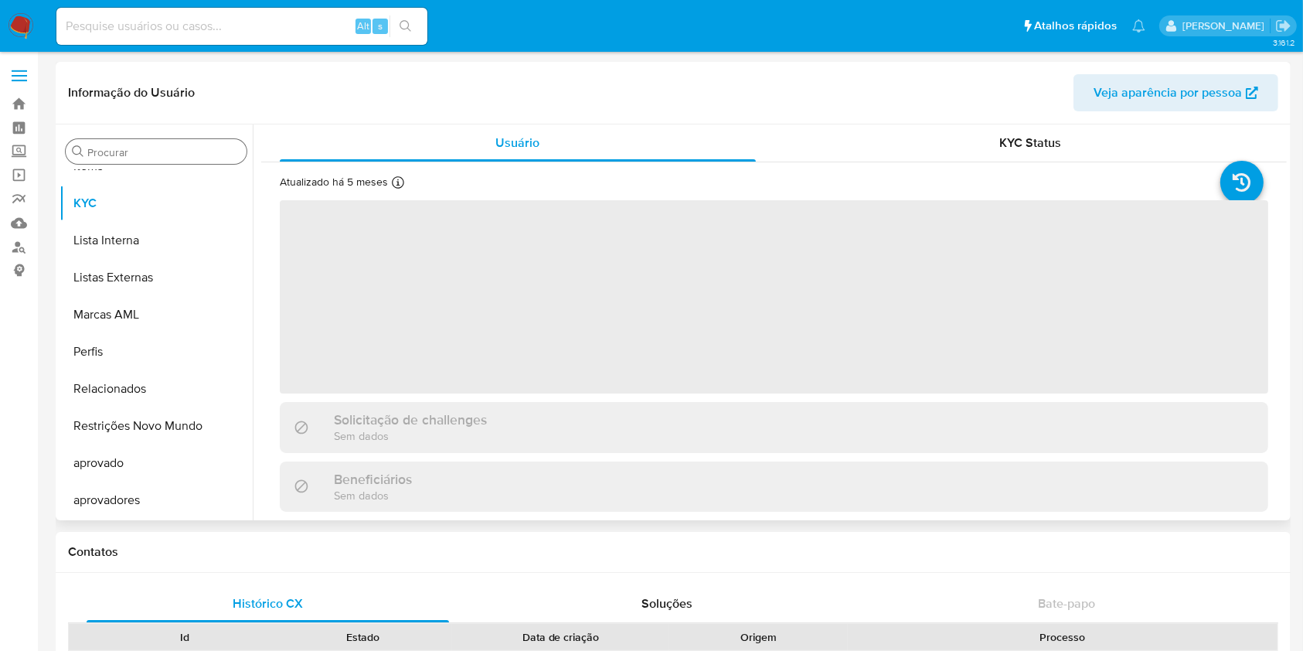
click at [137, 152] on input "Procurar" at bounding box center [163, 152] width 153 height 14
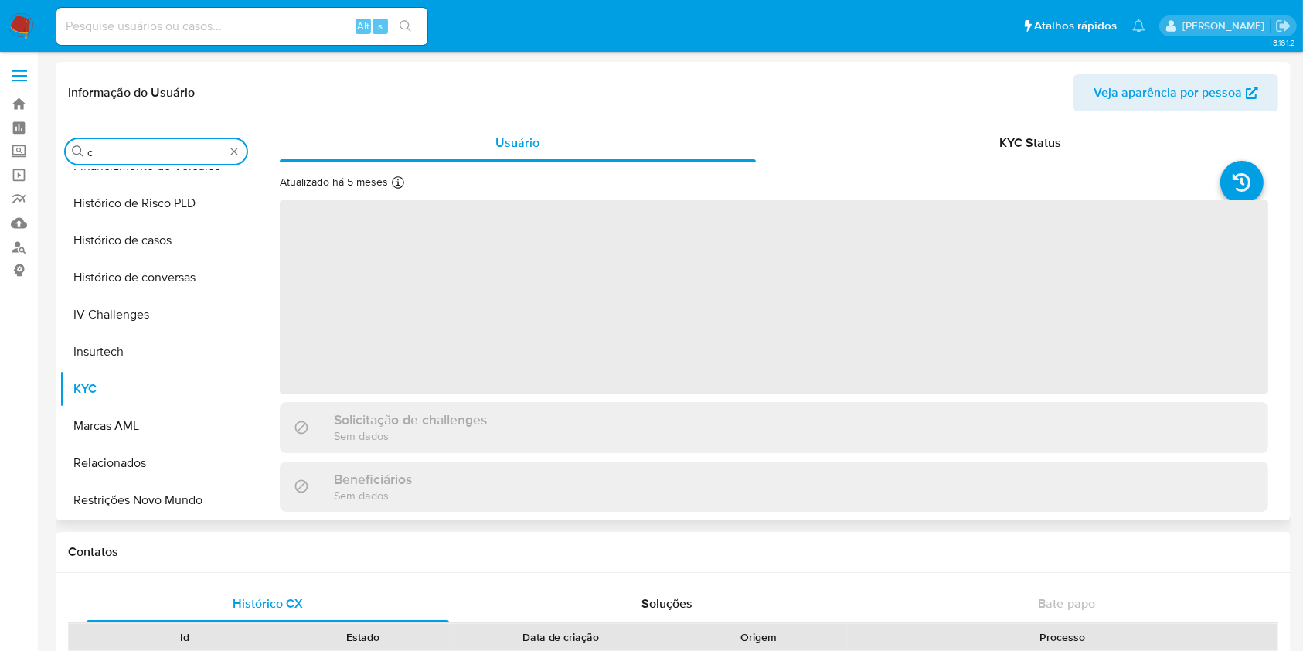
scroll to position [356, 0]
type input "cas"
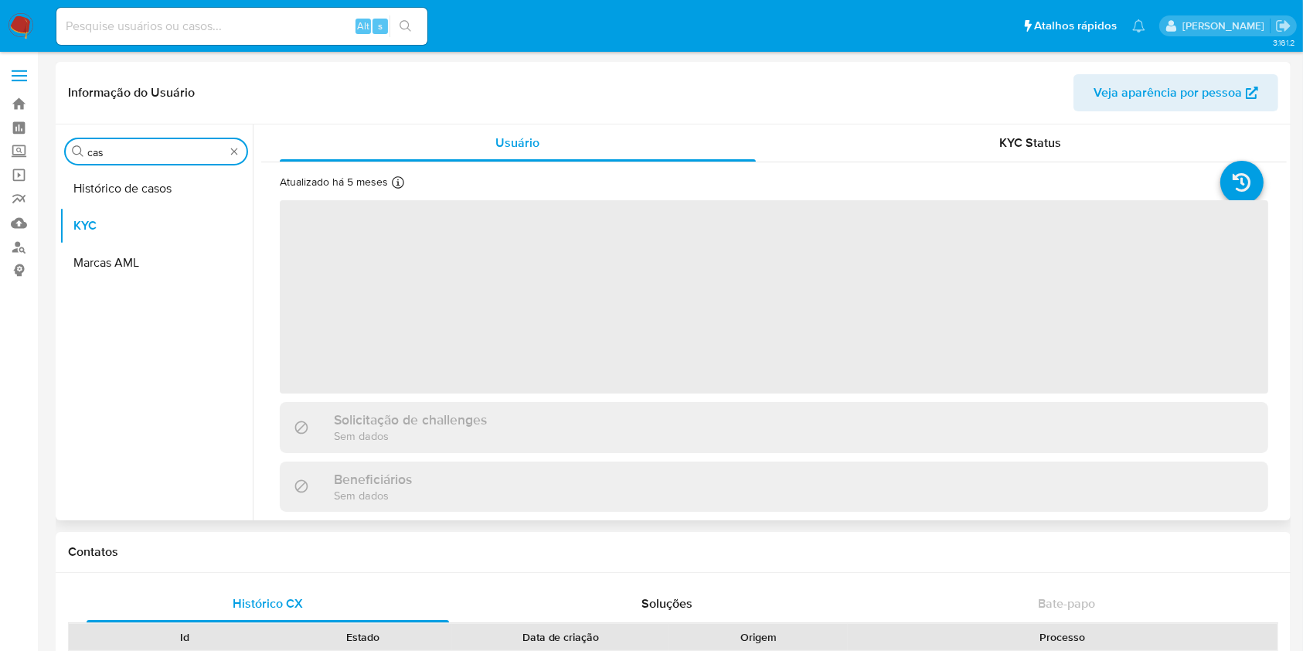
scroll to position [0, 0]
select select "10"
type input "cas"
click at [125, 196] on button "Histórico de casos" at bounding box center [150, 188] width 181 height 37
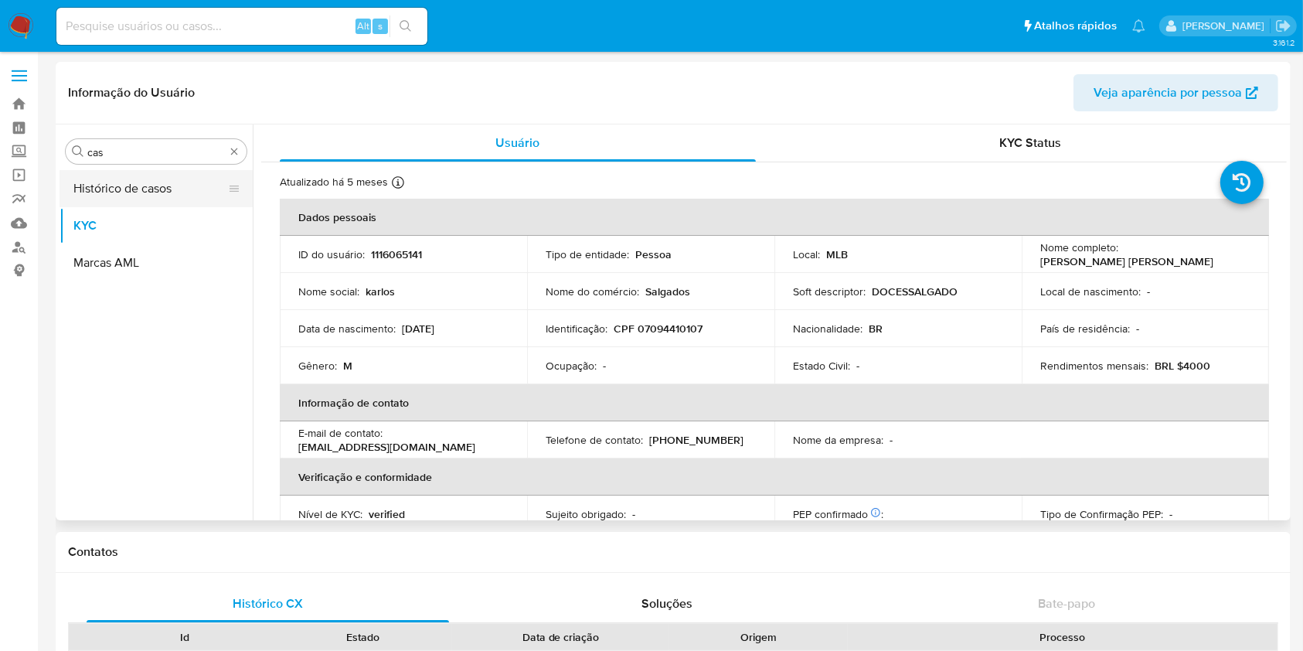
click at [117, 194] on button "Histórico de casos" at bounding box center [150, 188] width 181 height 37
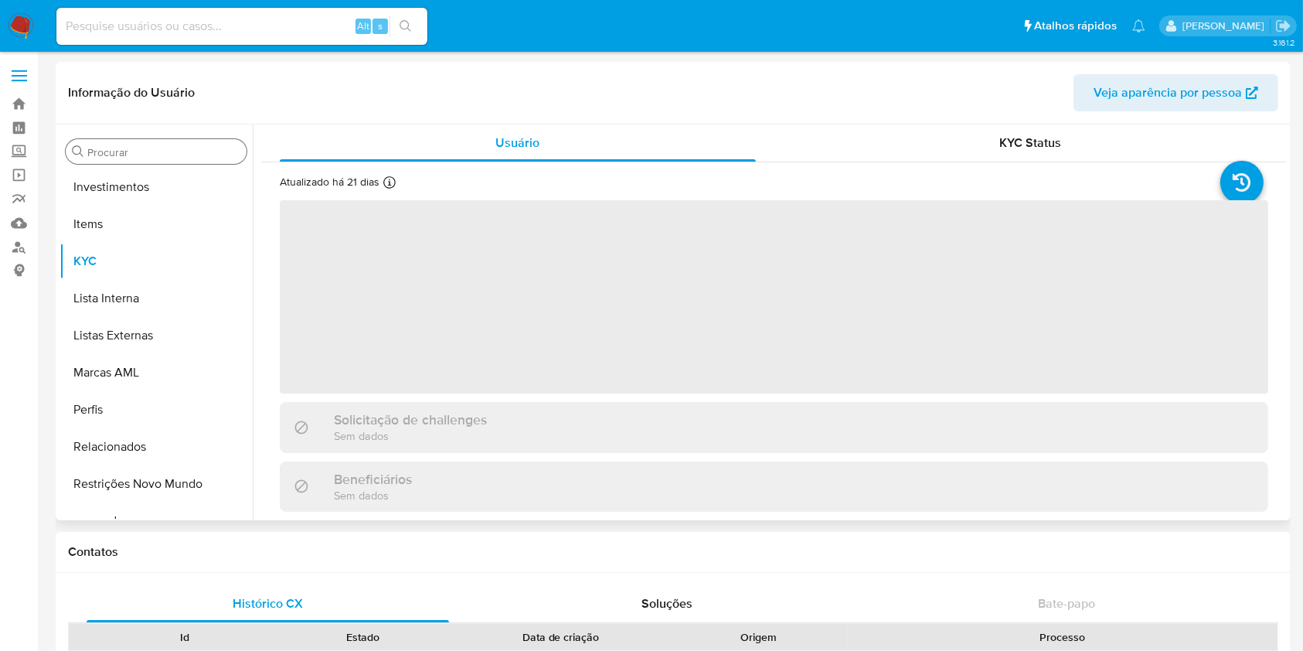
click at [118, 141] on div "Procurar" at bounding box center [156, 151] width 181 height 25
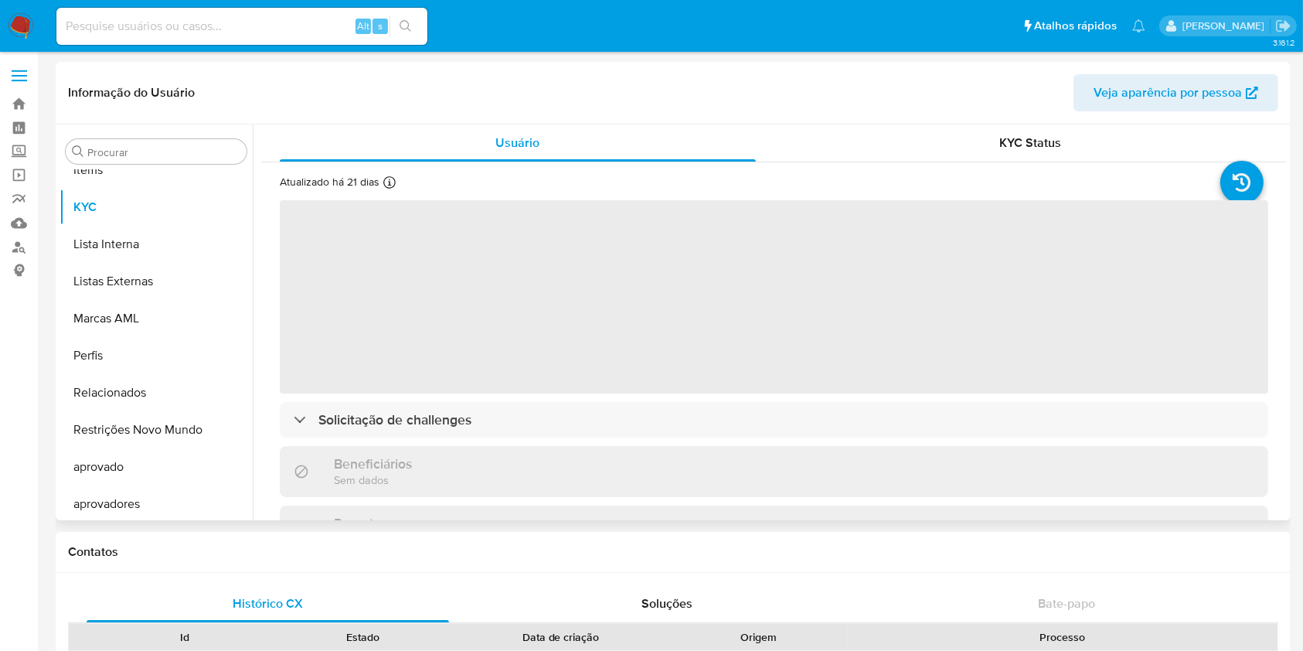
scroll to position [802, 0]
click at [98, 167] on div "Procurar Adiantamentos de Dinheiro Anexos CBT Cartões Contas Bancárias Dados Mo…" at bounding box center [156, 324] width 193 height 394
click at [109, 144] on div "Procurar" at bounding box center [156, 151] width 181 height 25
click at [142, 161] on div "Procurar" at bounding box center [156, 151] width 181 height 25
select select "10"
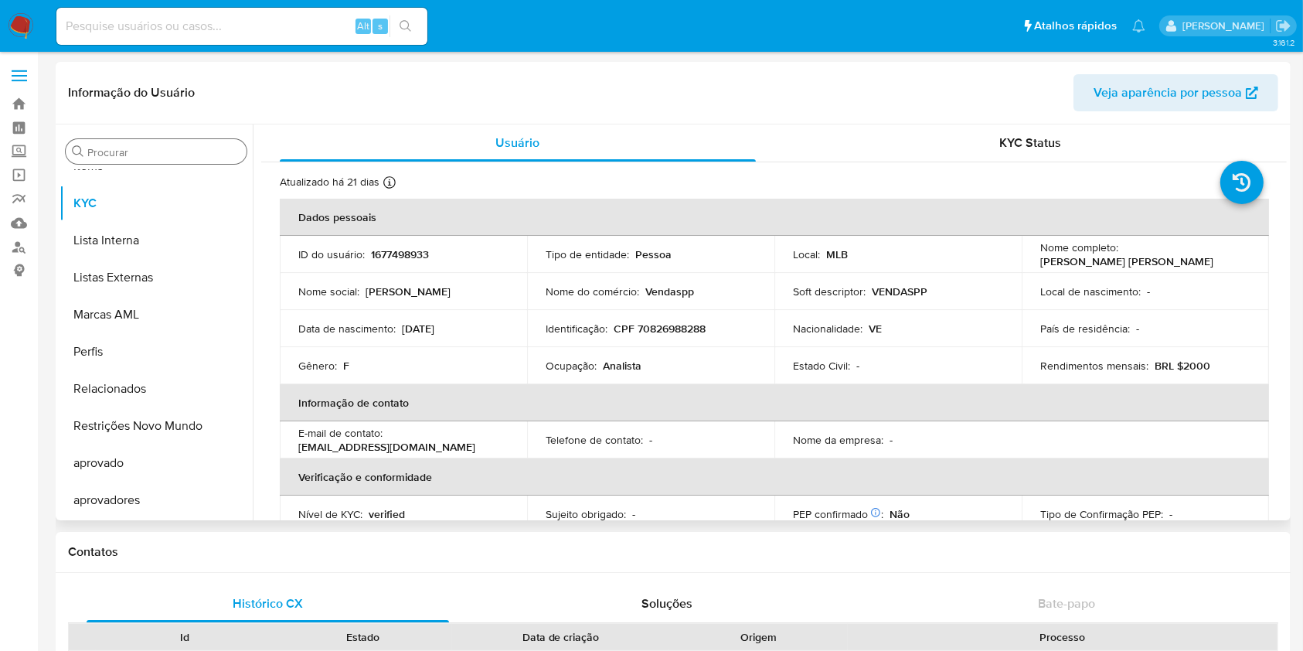
click at [141, 159] on div "Procurar" at bounding box center [156, 151] width 181 height 25
click at [131, 156] on input "Procurar" at bounding box center [163, 152] width 153 height 14
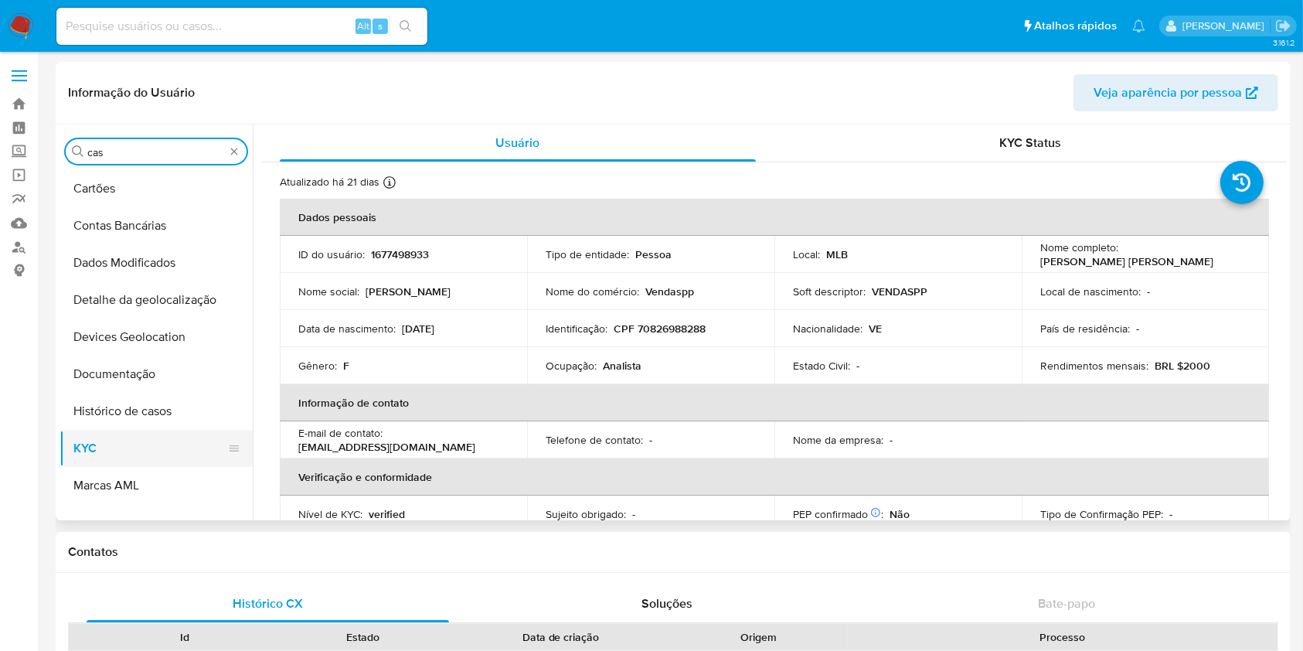
scroll to position [0, 0]
type input "cas"
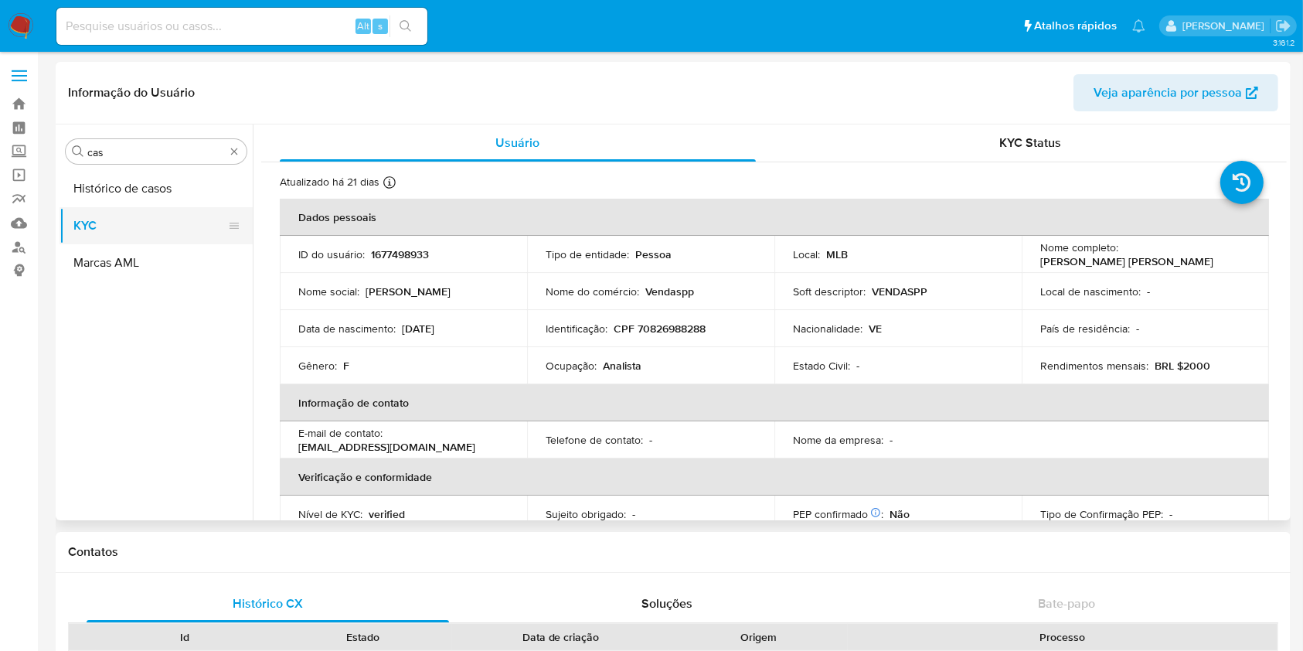
click at [125, 207] on button "KYC" at bounding box center [150, 225] width 181 height 37
click at [104, 194] on button "Histórico de casos" at bounding box center [150, 188] width 181 height 37
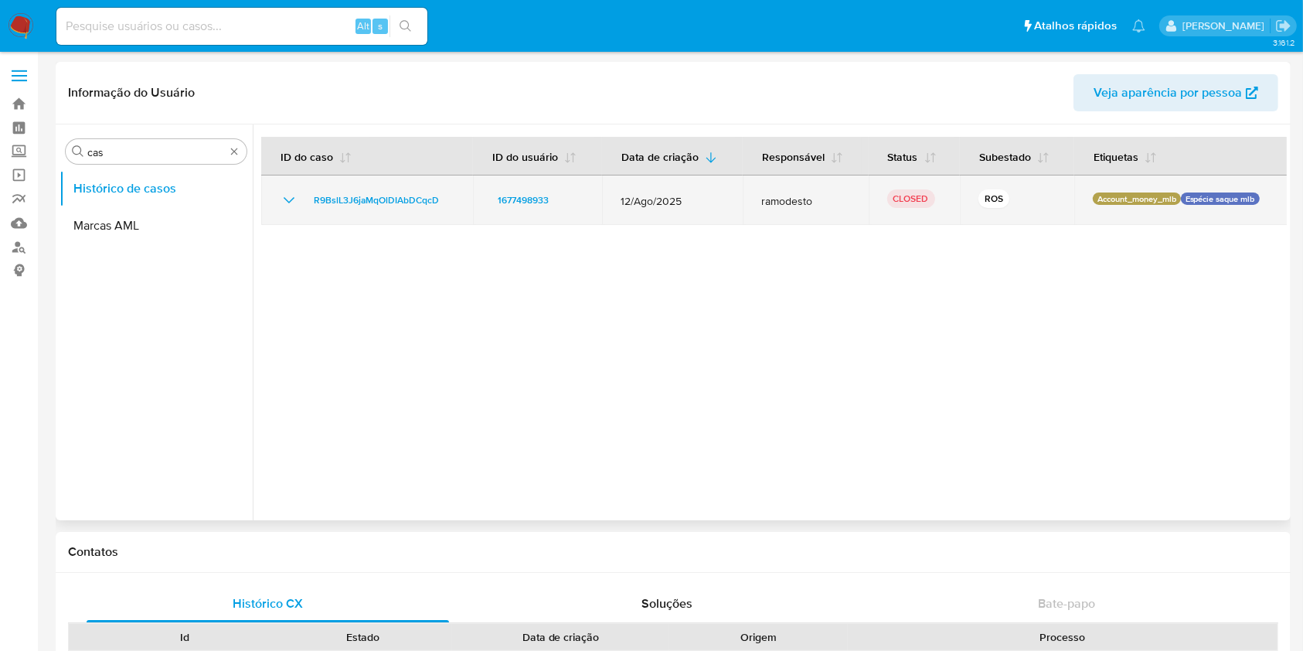
click at [291, 197] on icon "Mostrar/Ocultar" at bounding box center [289, 200] width 19 height 19
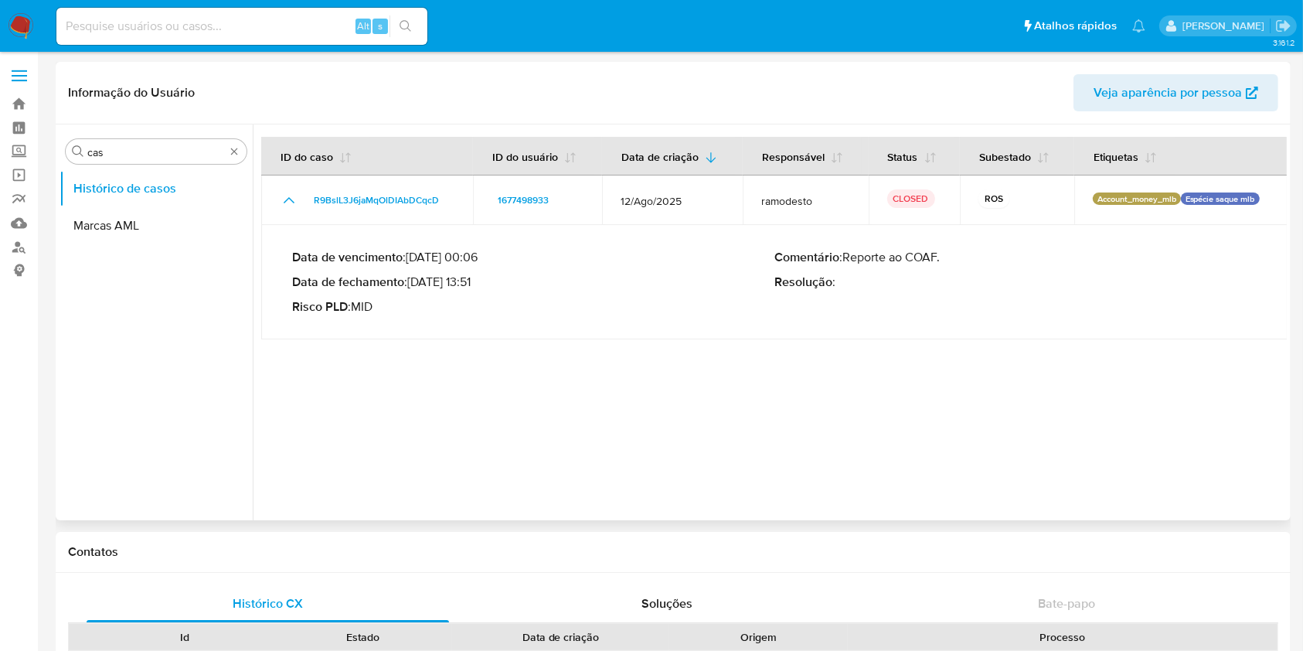
drag, startPoint x: 429, startPoint y: 284, endPoint x: 472, endPoint y: 276, distance: 43.2
click at [472, 276] on p "Data de fechamento : 16/09/2025 13:51" at bounding box center [533, 281] width 482 height 15
click at [863, 380] on div at bounding box center [770, 322] width 1034 height 396
drag, startPoint x: 19, startPoint y: 28, endPoint x: 27, endPoint y: 34, distance: 9.9
click at [19, 28] on img at bounding box center [21, 26] width 26 height 26
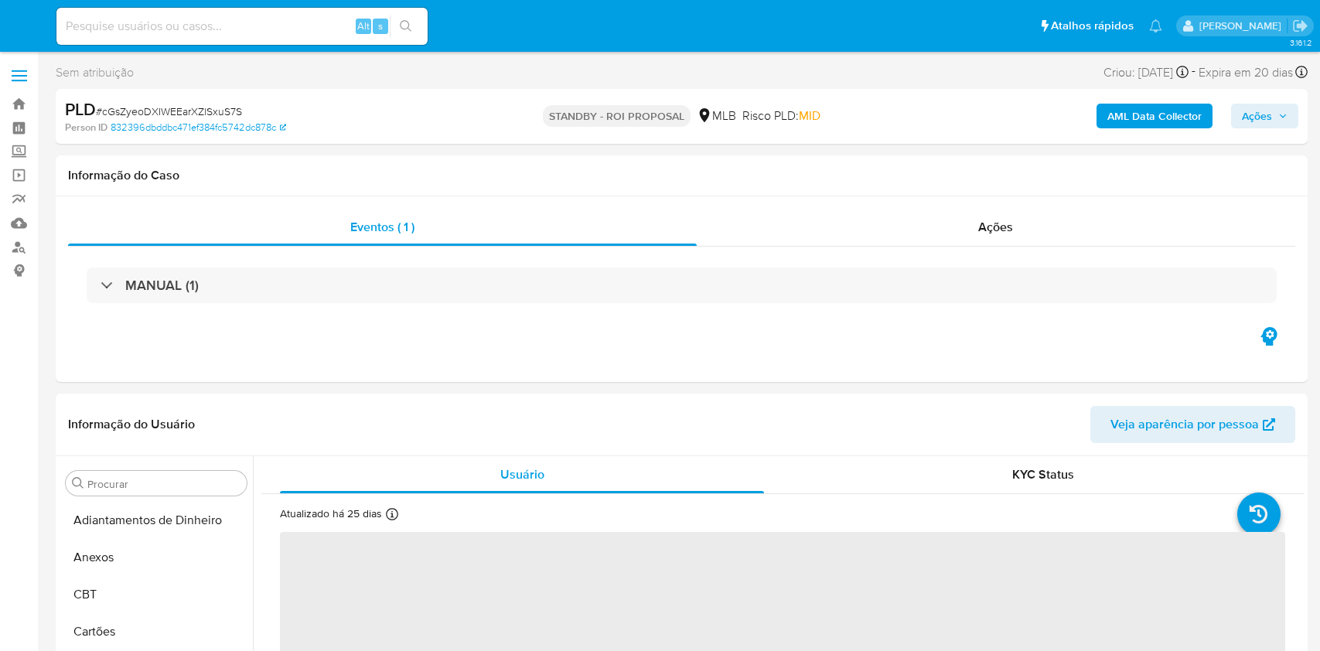
select select "10"
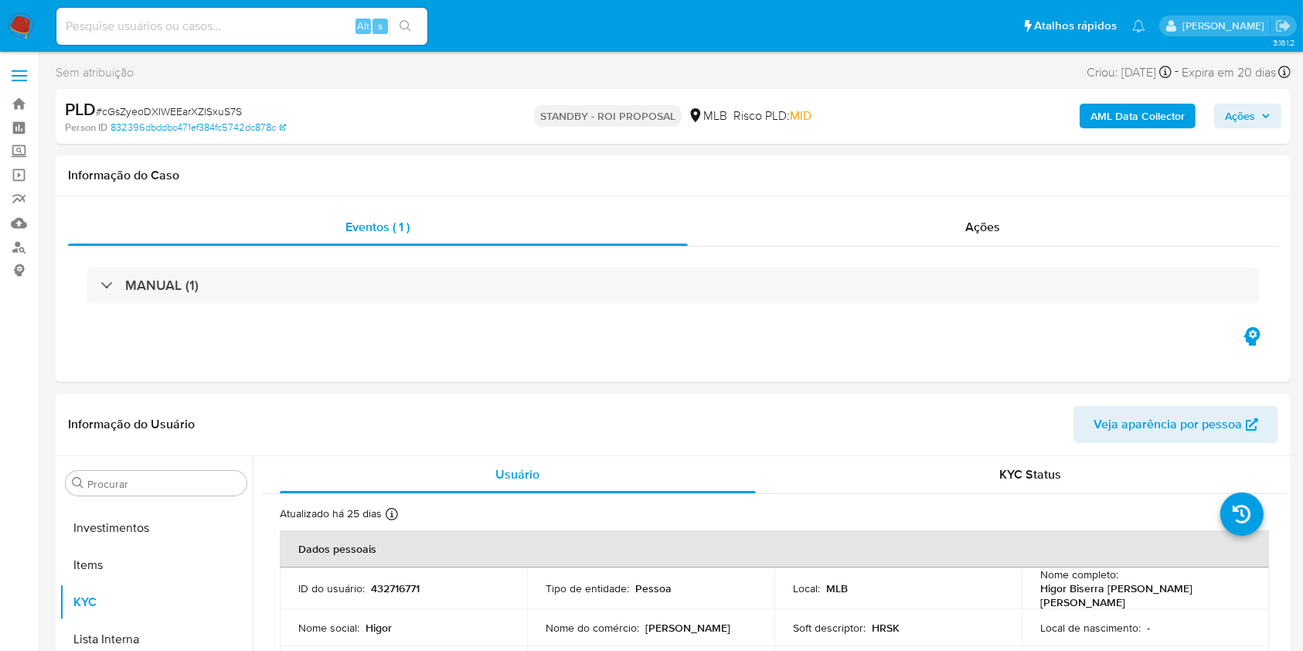
scroll to position [802, 0]
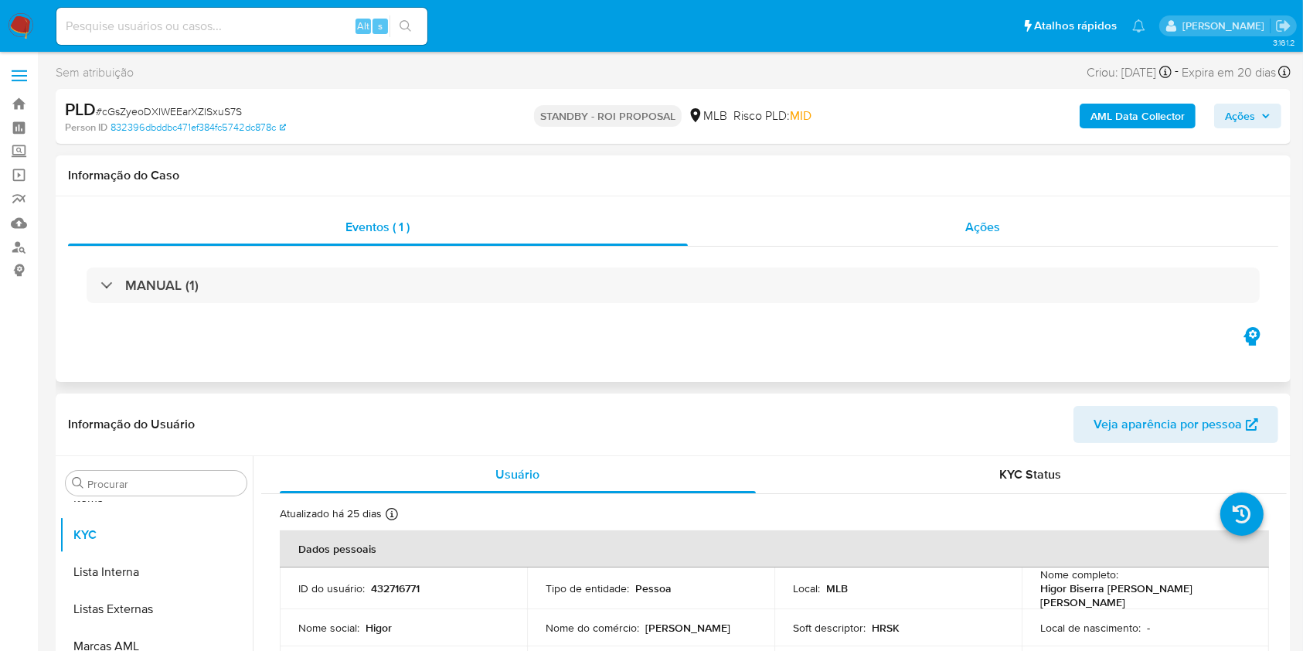
click at [949, 231] on div "Ações" at bounding box center [983, 227] width 591 height 37
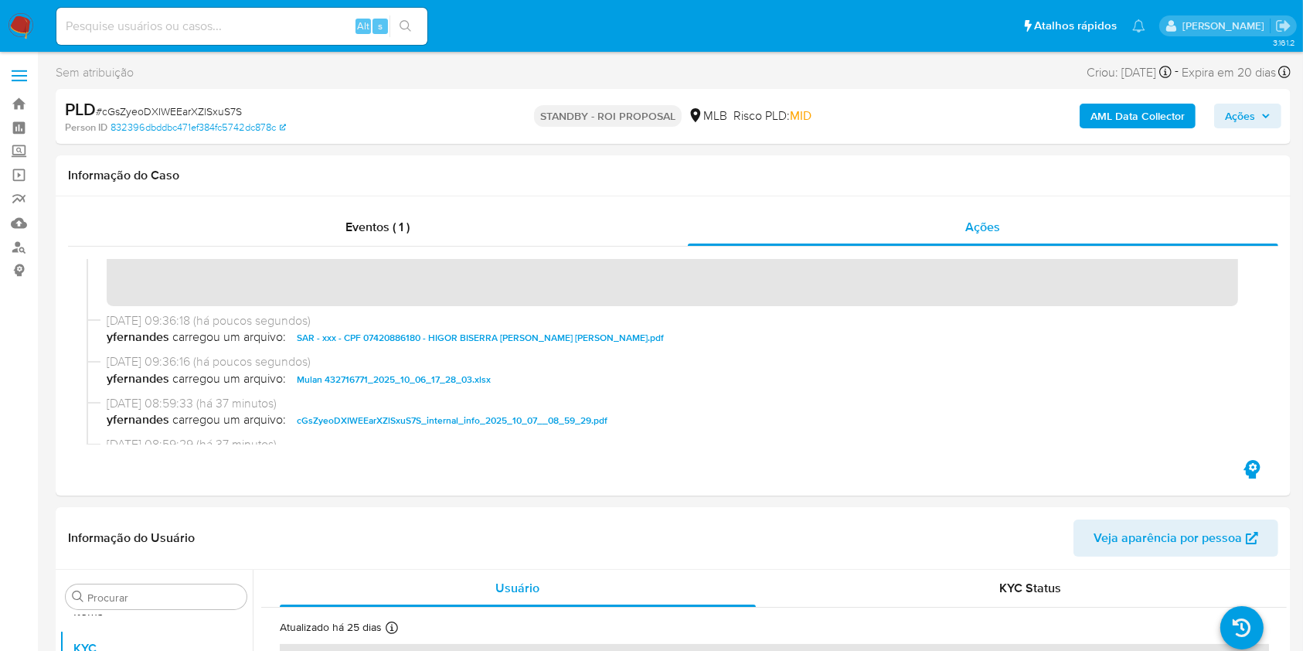
scroll to position [0, 0]
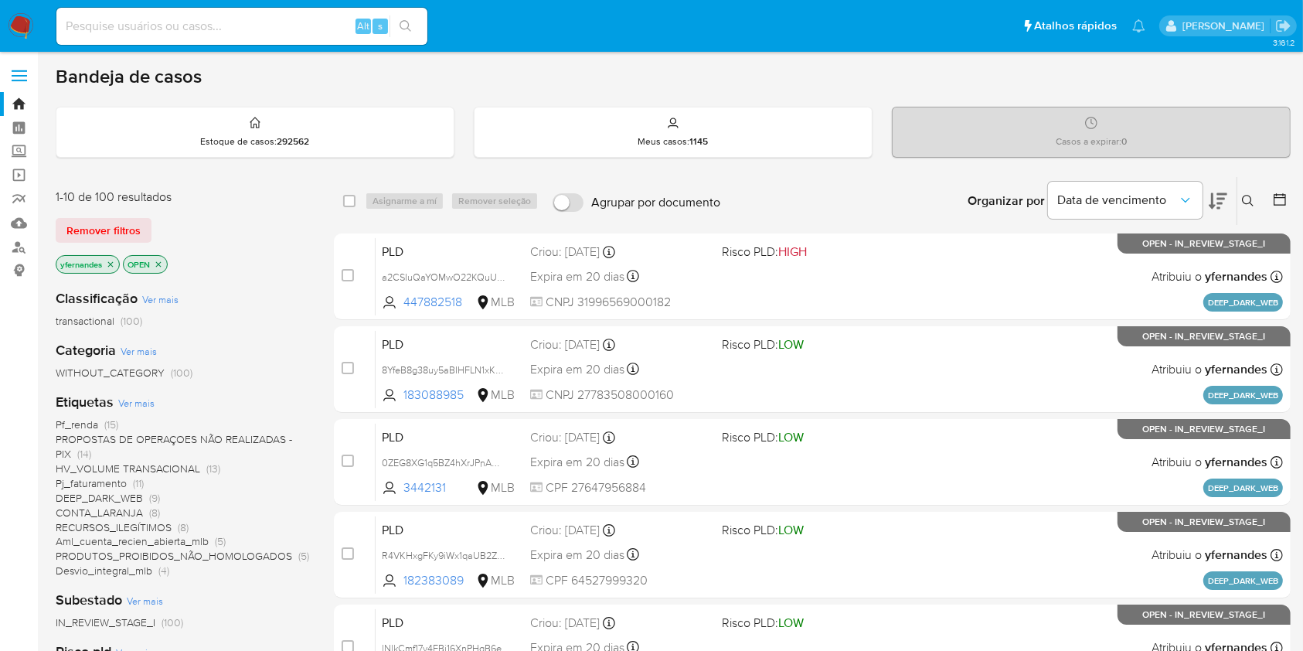
click at [141, 27] on input at bounding box center [241, 26] width 371 height 20
paste input "2406954856"
type input "2406954856"
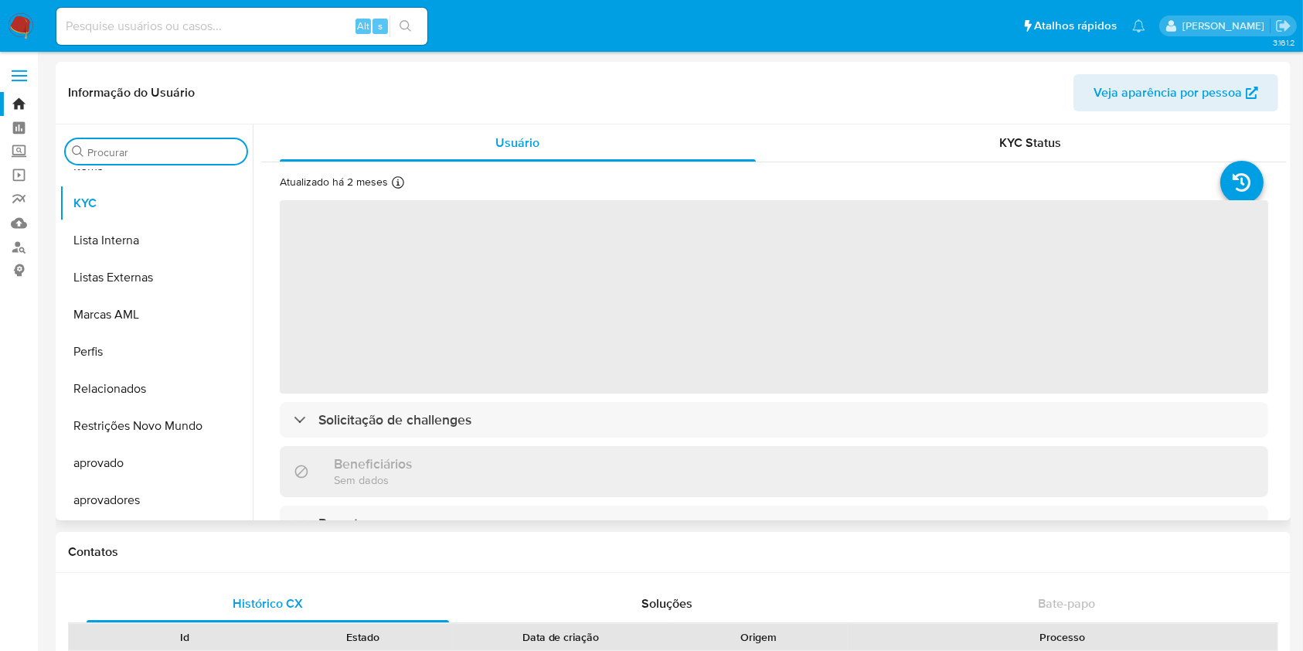
click at [118, 153] on input "Procurar" at bounding box center [163, 152] width 153 height 14
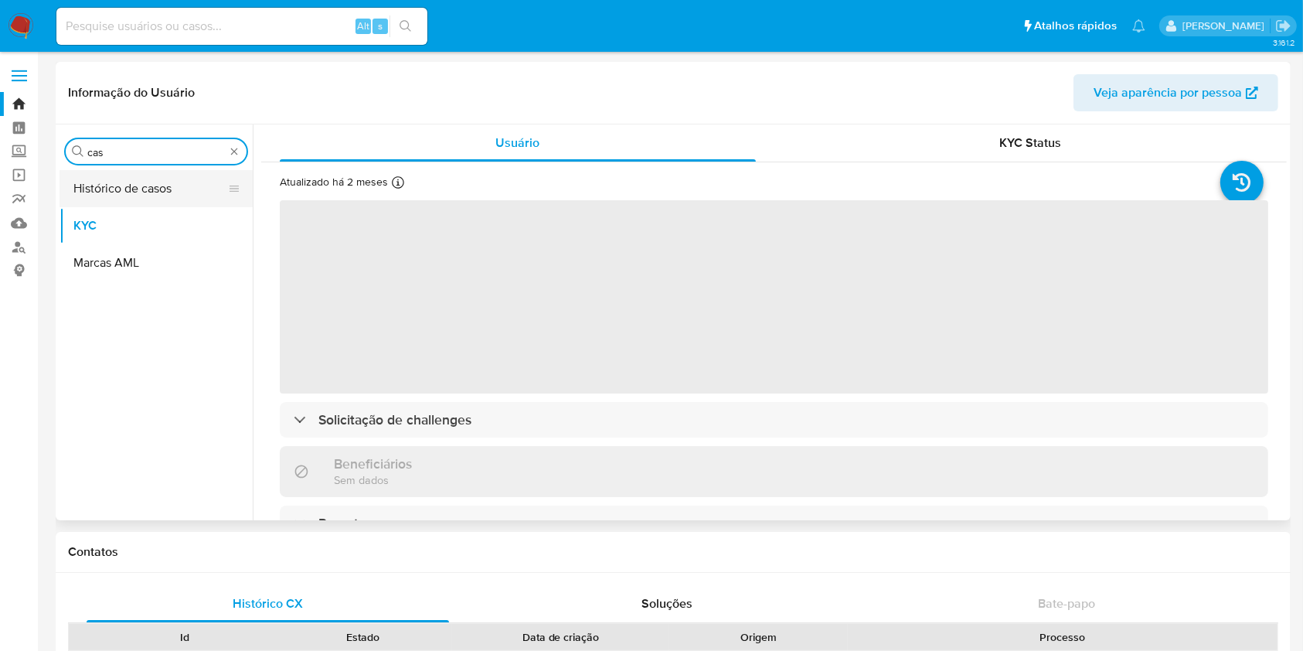
type input "cas"
click at [92, 182] on button "Histórico de casos" at bounding box center [150, 188] width 181 height 37
select select "10"
click at [142, 193] on button "Histórico de casos" at bounding box center [150, 188] width 181 height 37
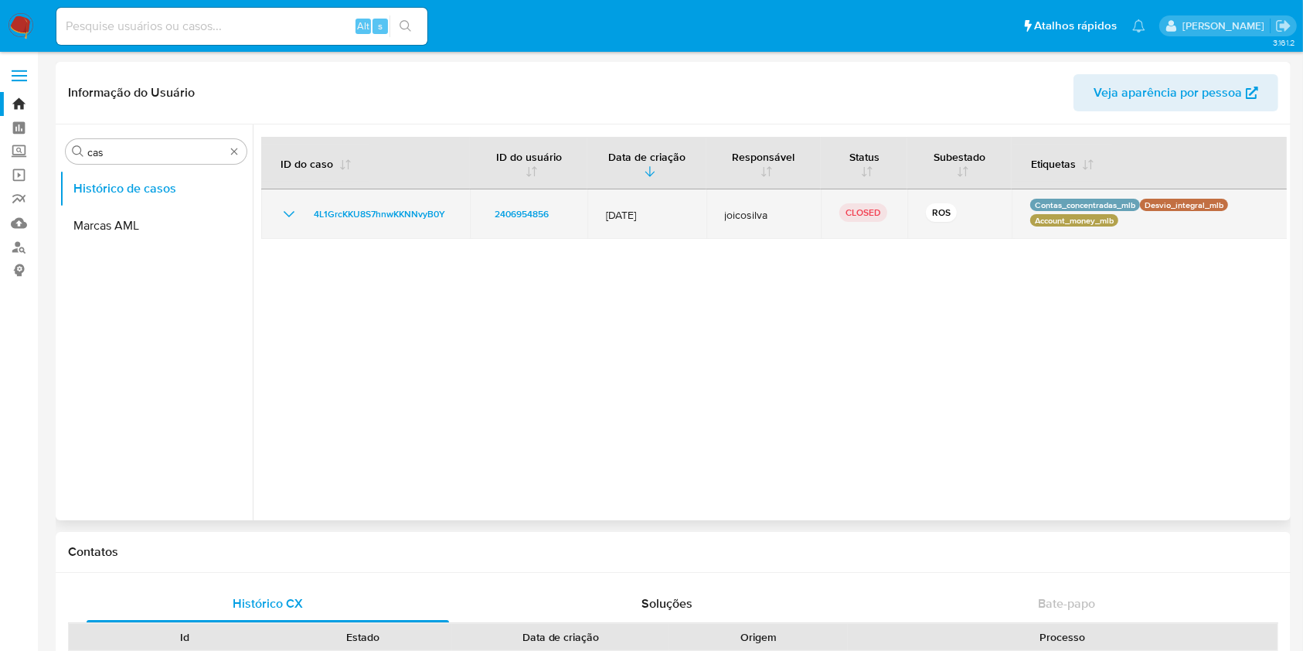
click at [287, 215] on icon "Mostrar/Ocultar" at bounding box center [289, 214] width 19 height 19
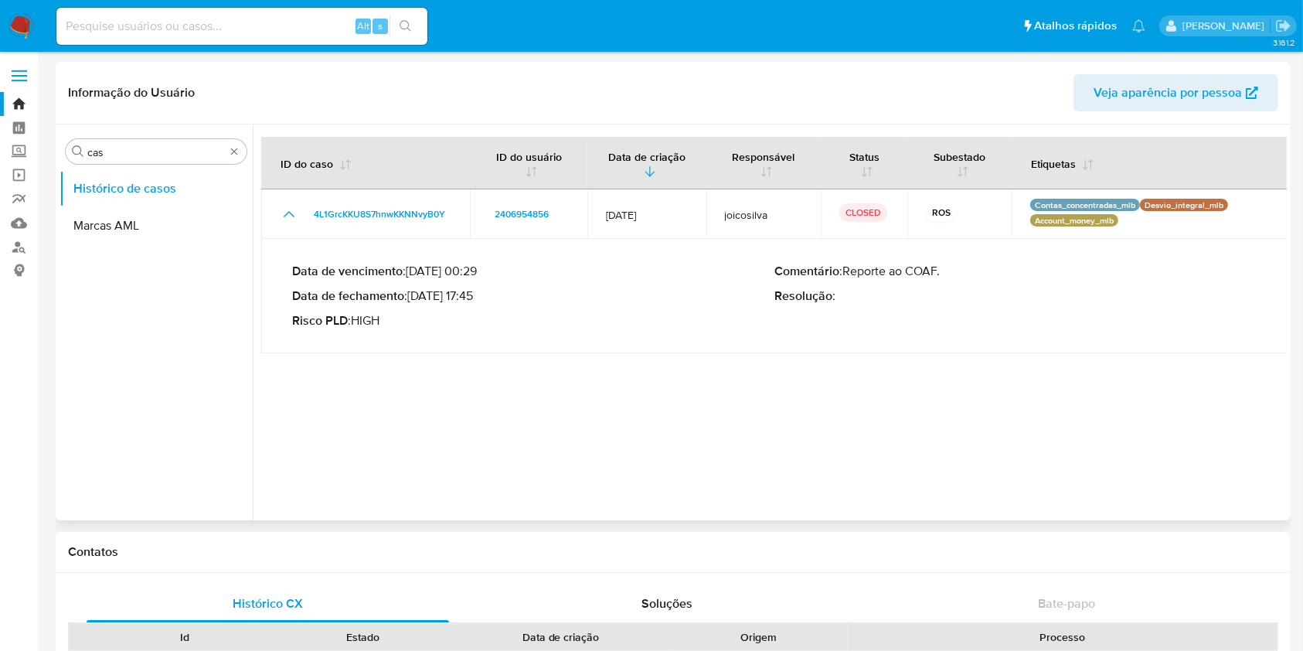
drag, startPoint x: 431, startPoint y: 297, endPoint x: 476, endPoint y: 302, distance: 45.2
click at [476, 302] on p "Data de fechamento : [DATE] 17:45" at bounding box center [533, 295] width 482 height 15
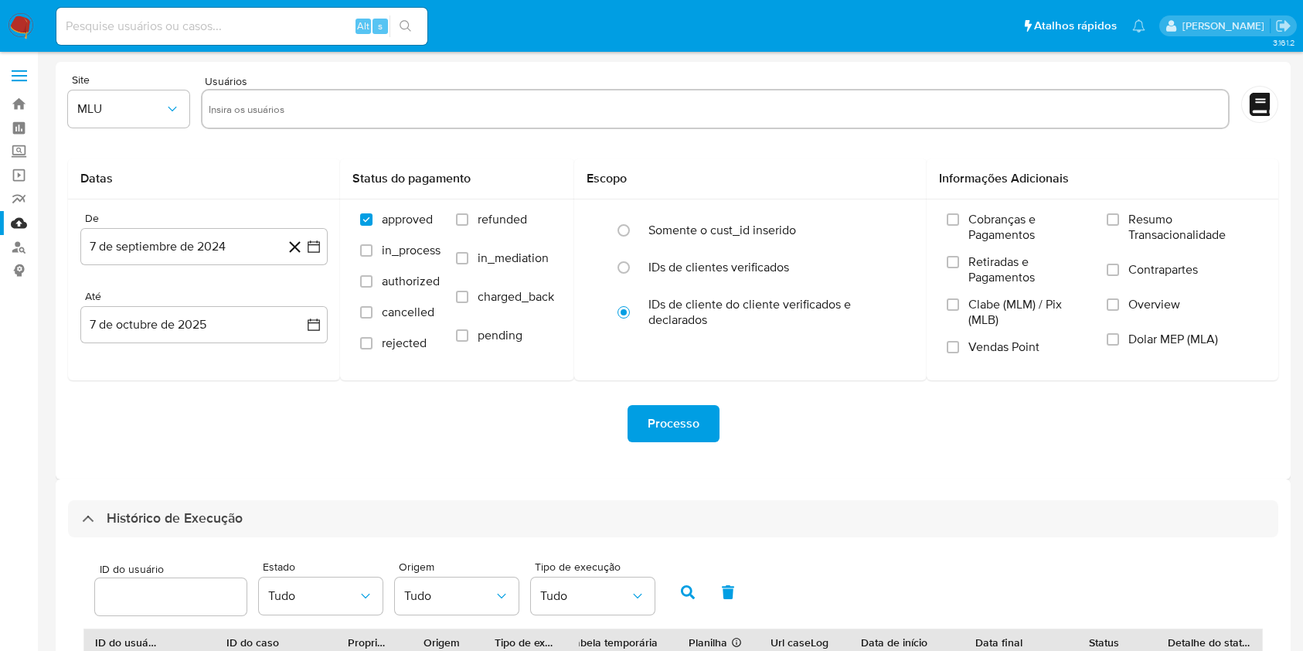
select select "10"
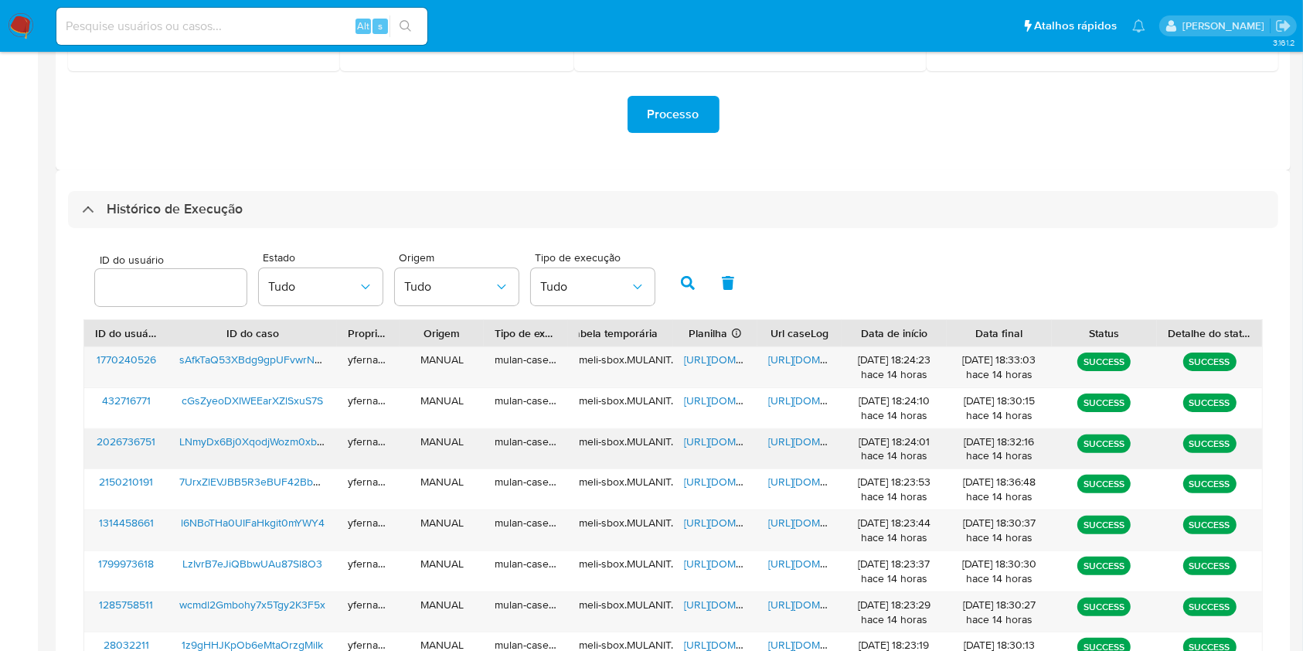
click at [711, 439] on span "[URL][DOMAIN_NAME]" at bounding box center [737, 441] width 107 height 15
click at [792, 438] on span "[URL][DOMAIN_NAME]" at bounding box center [821, 441] width 107 height 15
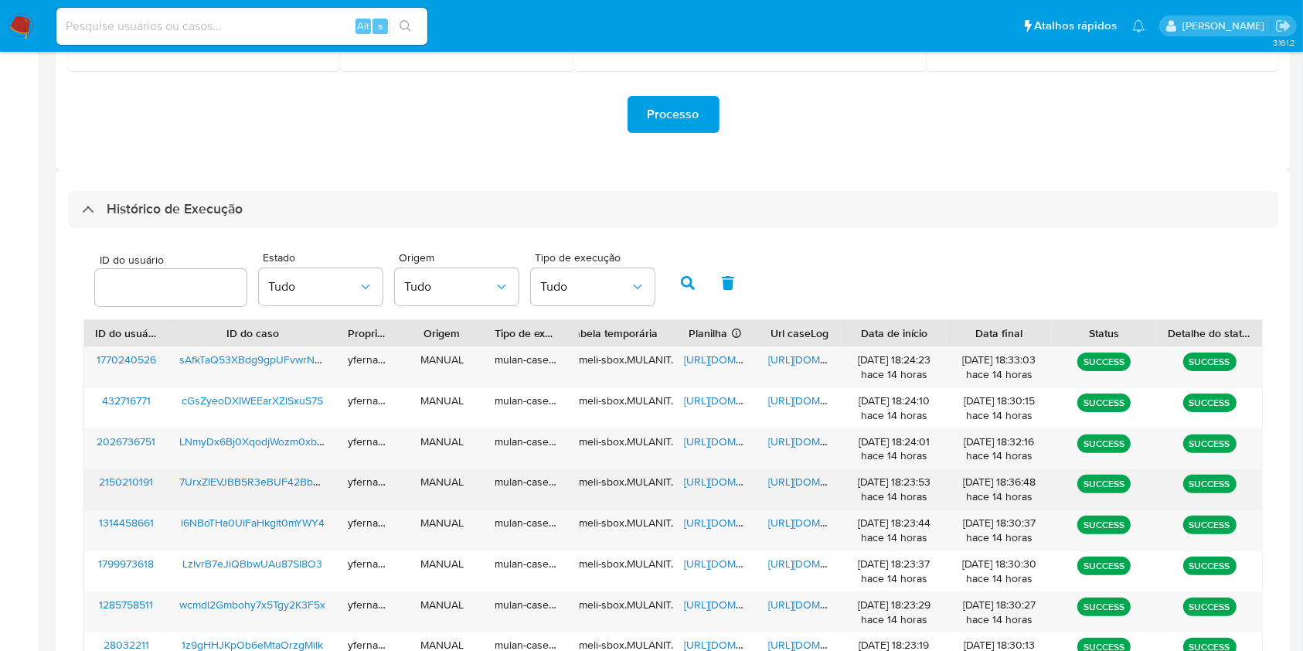
click at [712, 481] on span "[URL][DOMAIN_NAME]" at bounding box center [737, 481] width 107 height 15
click at [791, 485] on span "[URL][DOMAIN_NAME]" at bounding box center [821, 481] width 107 height 15
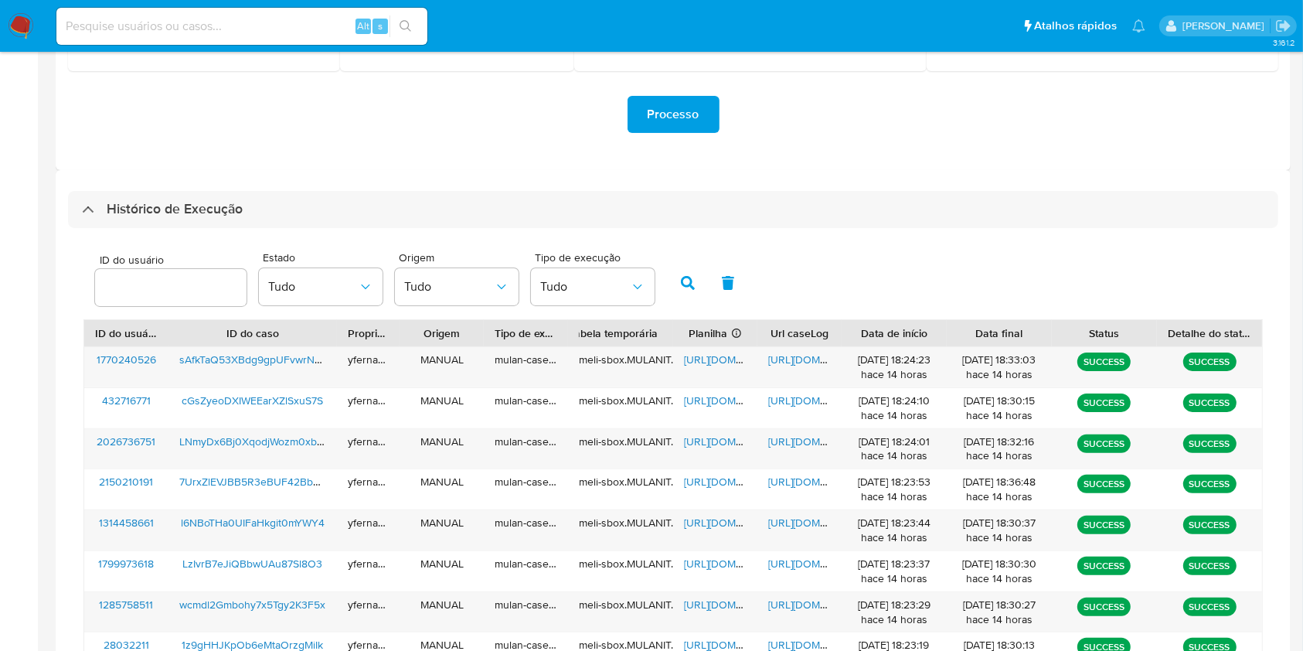
click at [860, 124] on div "Processo" at bounding box center [673, 114] width 1211 height 37
click at [707, 517] on span "[URL][DOMAIN_NAME]" at bounding box center [737, 522] width 107 height 15
click at [798, 520] on span "[URL][DOMAIN_NAME]" at bounding box center [821, 522] width 107 height 15
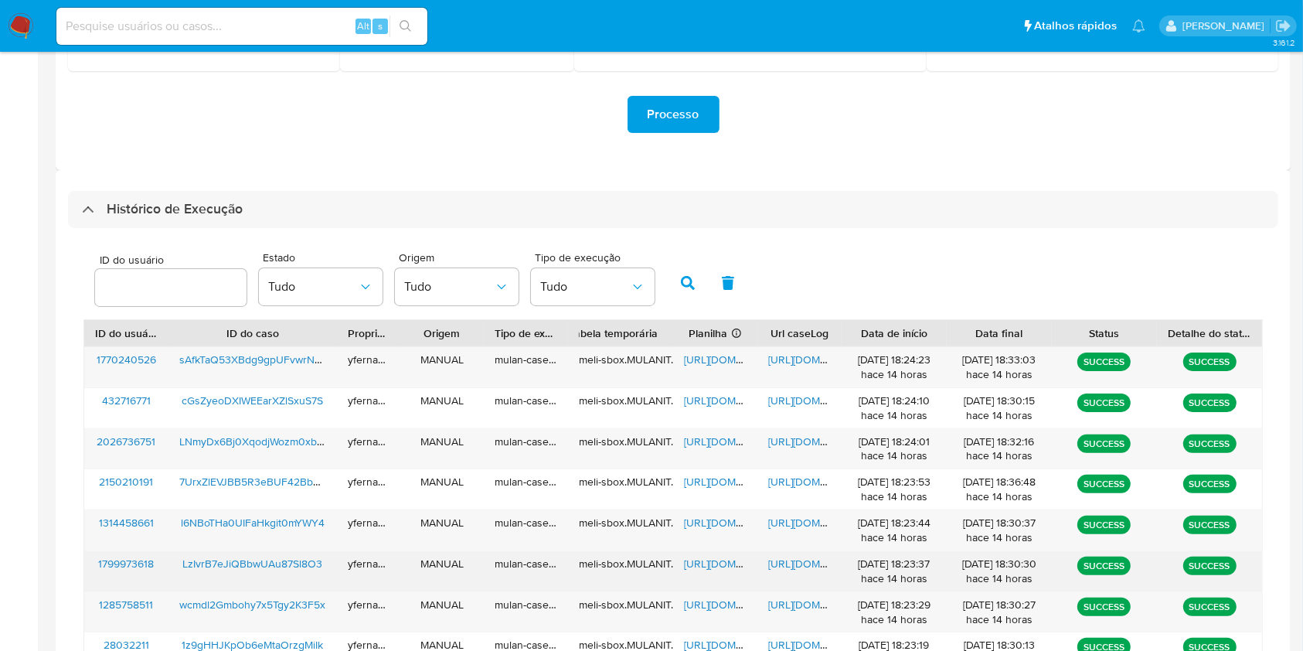
click at [715, 564] on span "[URL][DOMAIN_NAME]" at bounding box center [737, 563] width 107 height 15
click at [809, 560] on span "[URL][DOMAIN_NAME]" at bounding box center [821, 563] width 107 height 15
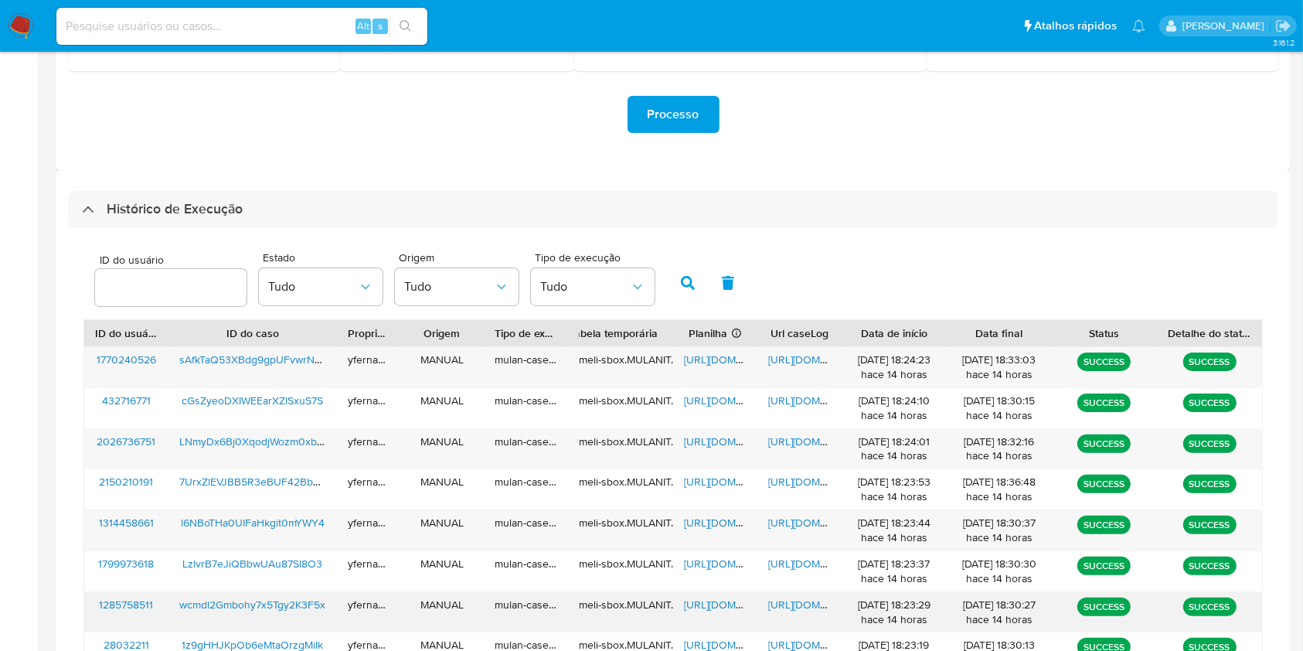
click at [710, 608] on span "https://docs.google.com/spreadsheets/d/1bz4HQPOAO1Gjh4pldxSVzm-8JIRxJTwuv7zFJOC…" at bounding box center [737, 604] width 107 height 15
click at [811, 603] on span "https://docs.google.com/document/d/1JmB8wB41Q8bPcZYQVO-JjW6Lr2POUVemfhFbP7V3bIA…" at bounding box center [821, 604] width 107 height 15
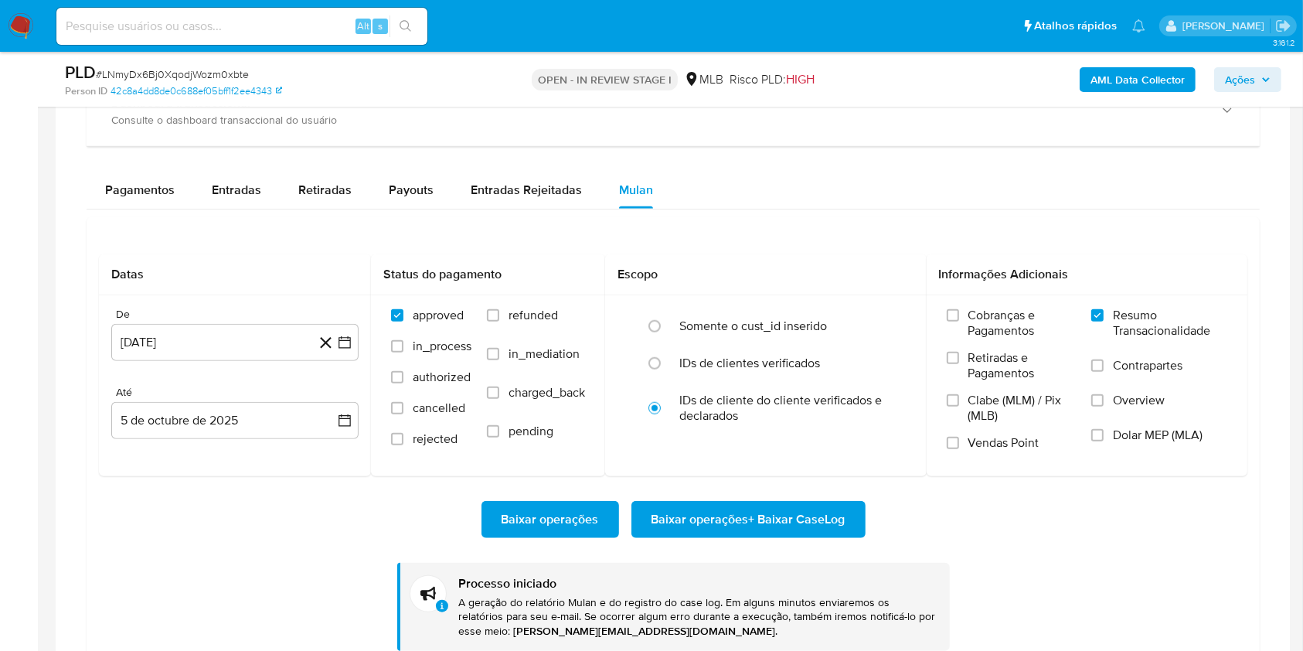
scroll to position [802, 0]
click at [210, 67] on span "# LNmyDx6Bj0XqodjWozm0xbte" at bounding box center [172, 73] width 153 height 15
drag, startPoint x: 210, startPoint y: 67, endPoint x: 382, endPoint y: 0, distance: 184.3
click at [210, 67] on span "# LNmyDx6Bj0XqodjWozm0xbte" at bounding box center [172, 73] width 153 height 15
copy span "LNmyDx6Bj0XqodjWozm0xbte"
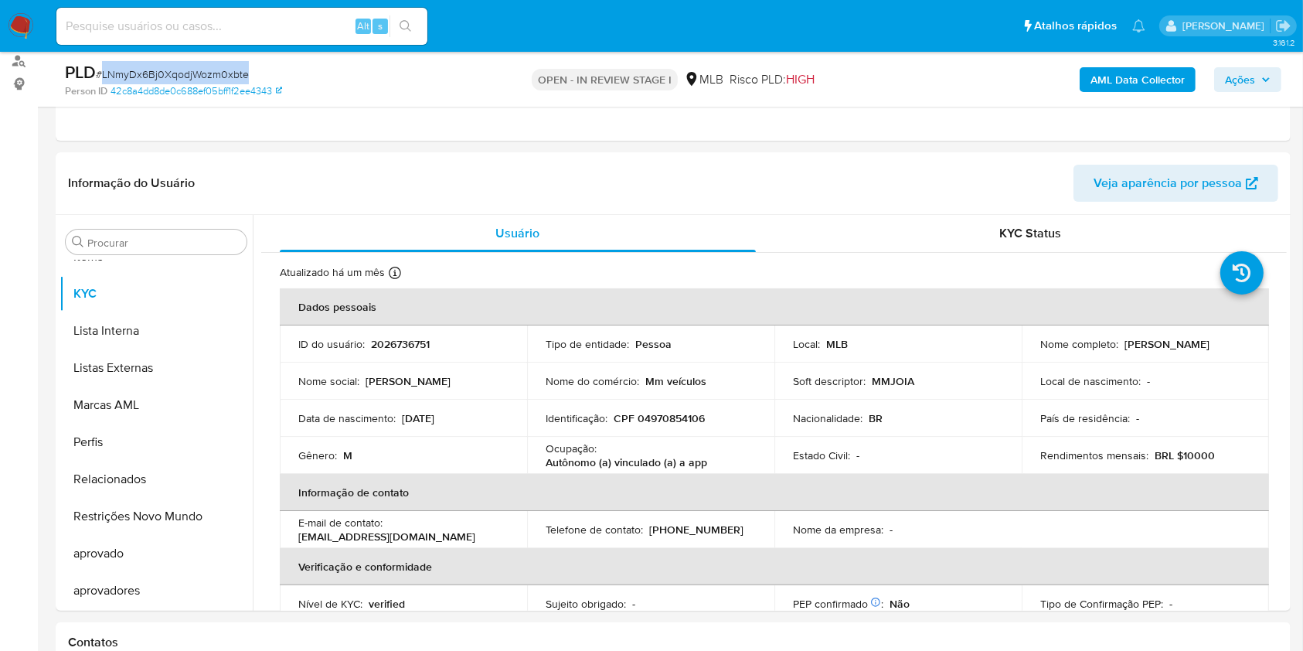
scroll to position [206, 0]
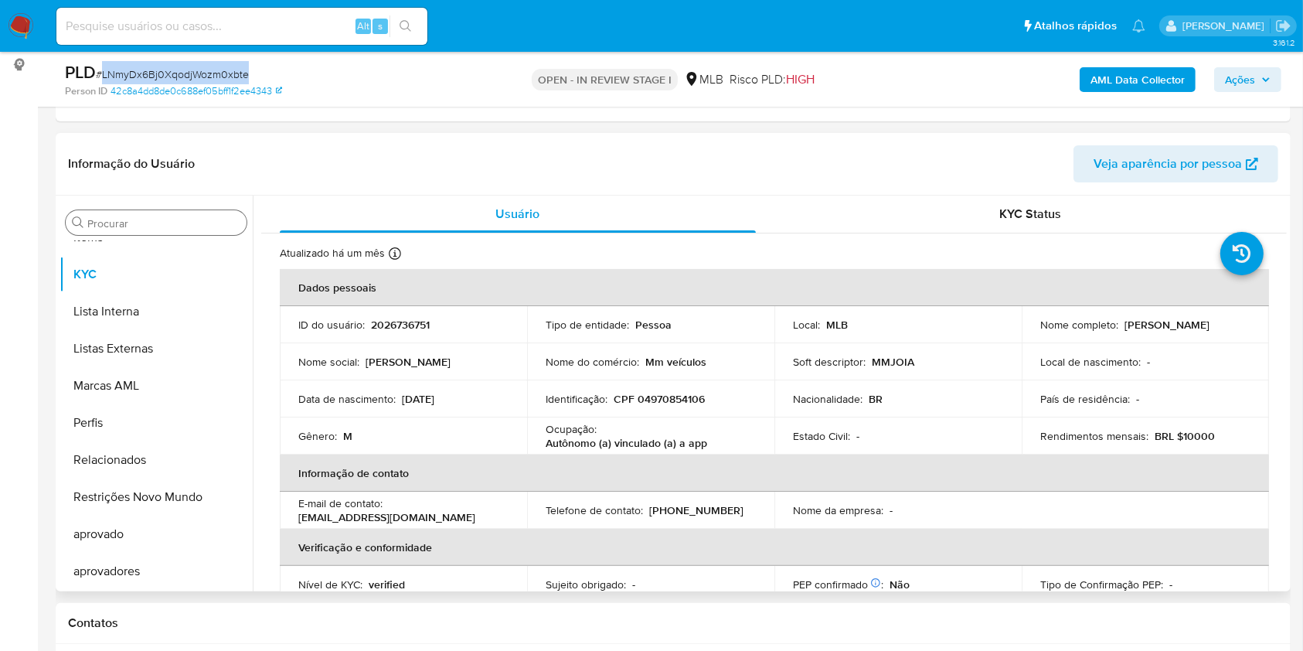
click at [158, 219] on input "Procurar" at bounding box center [163, 223] width 153 height 14
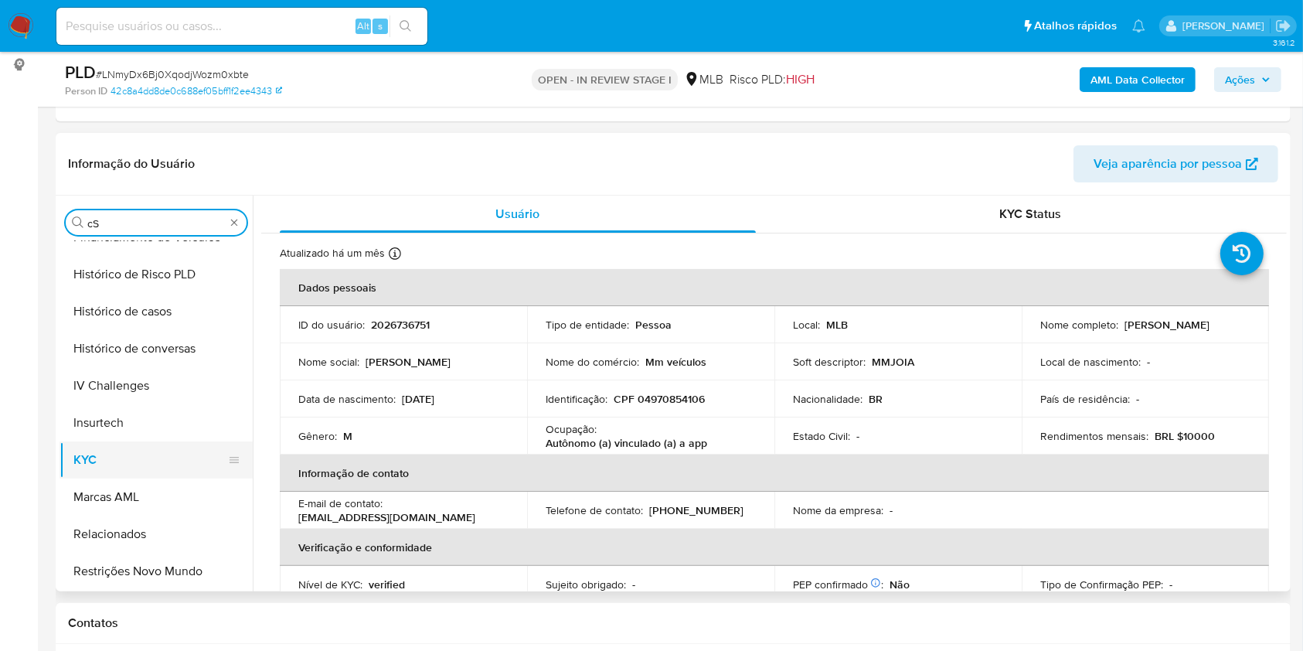
scroll to position [0, 0]
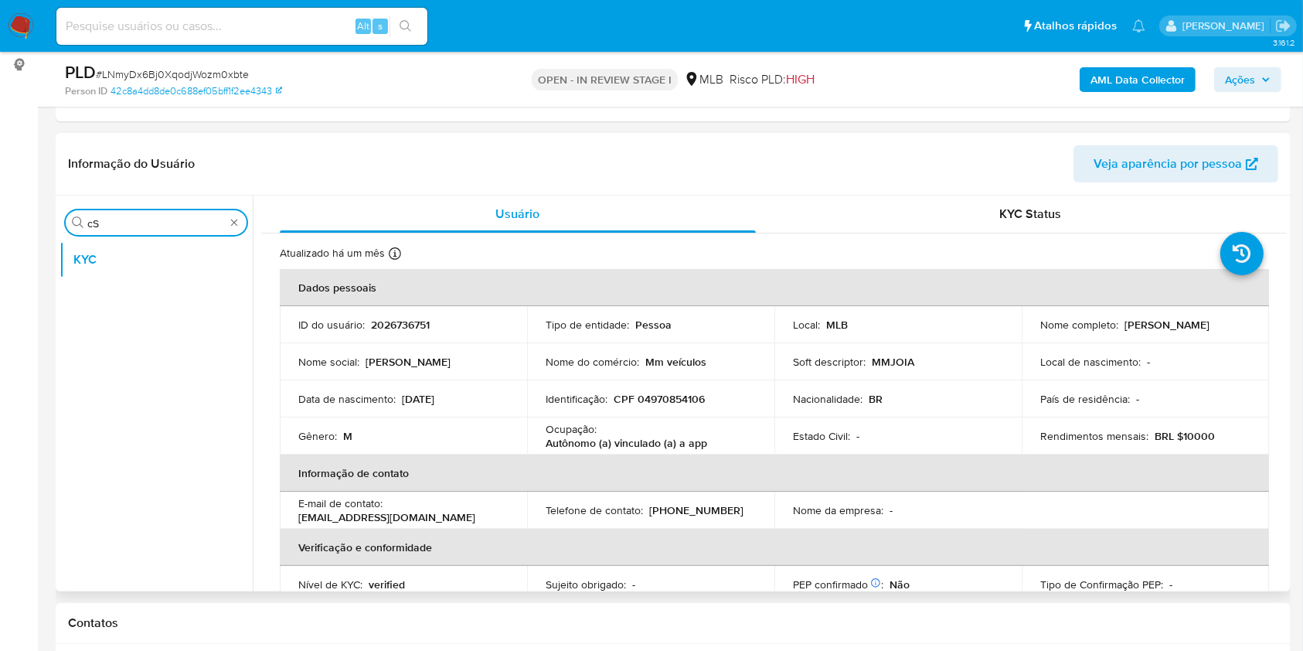
click at [116, 227] on input "cS" at bounding box center [156, 223] width 138 height 14
type input "CAS"
click at [104, 256] on button "Histórico de casos" at bounding box center [156, 259] width 193 height 37
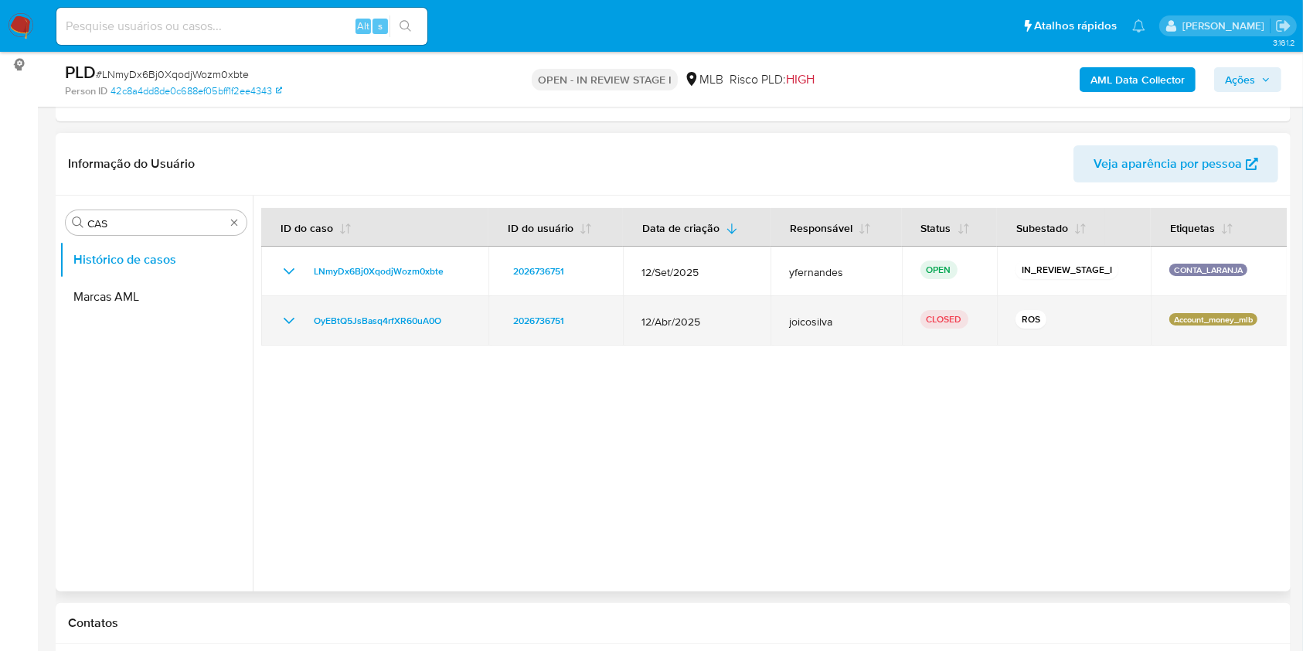
click at [291, 319] on icon "Mostrar/Ocultar" at bounding box center [289, 321] width 19 height 19
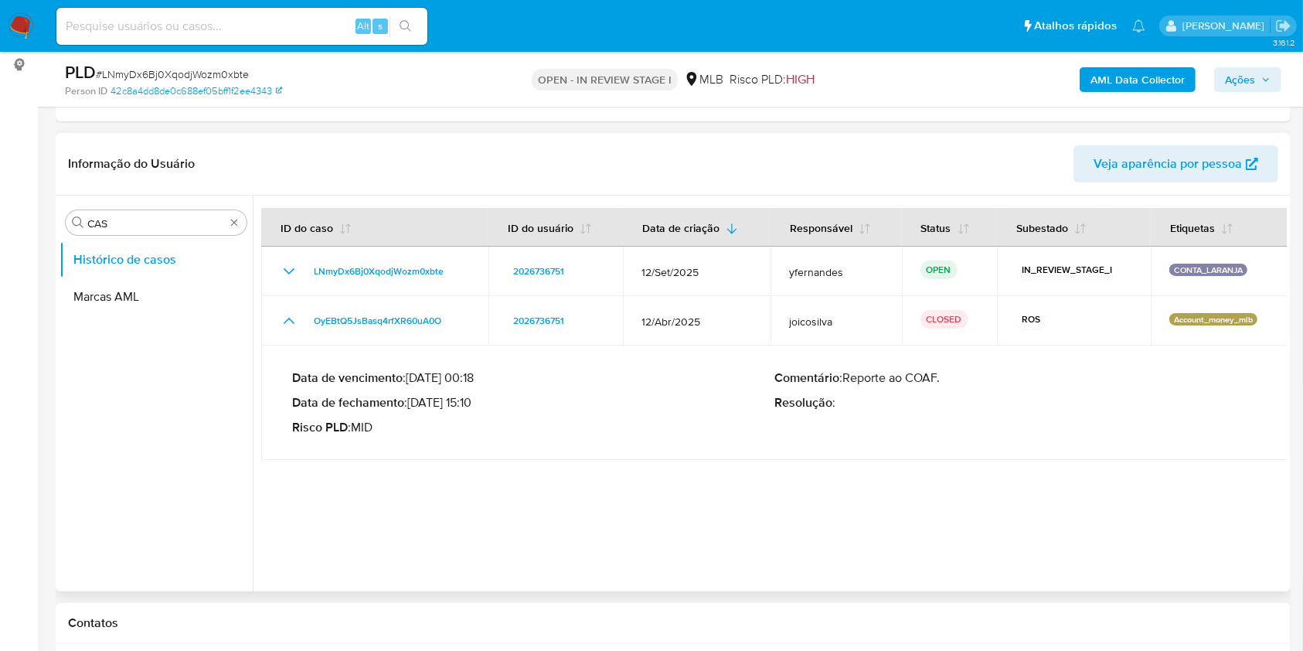
click at [455, 402] on p "Data de fechamento : 09/05/2025 15:10" at bounding box center [533, 402] width 482 height 15
click at [426, 404] on p "Data de fechamento : 09/05/2025 15:10" at bounding box center [533, 402] width 482 height 15
drag, startPoint x: 305, startPoint y: 308, endPoint x: 448, endPoint y: 440, distance: 194.2
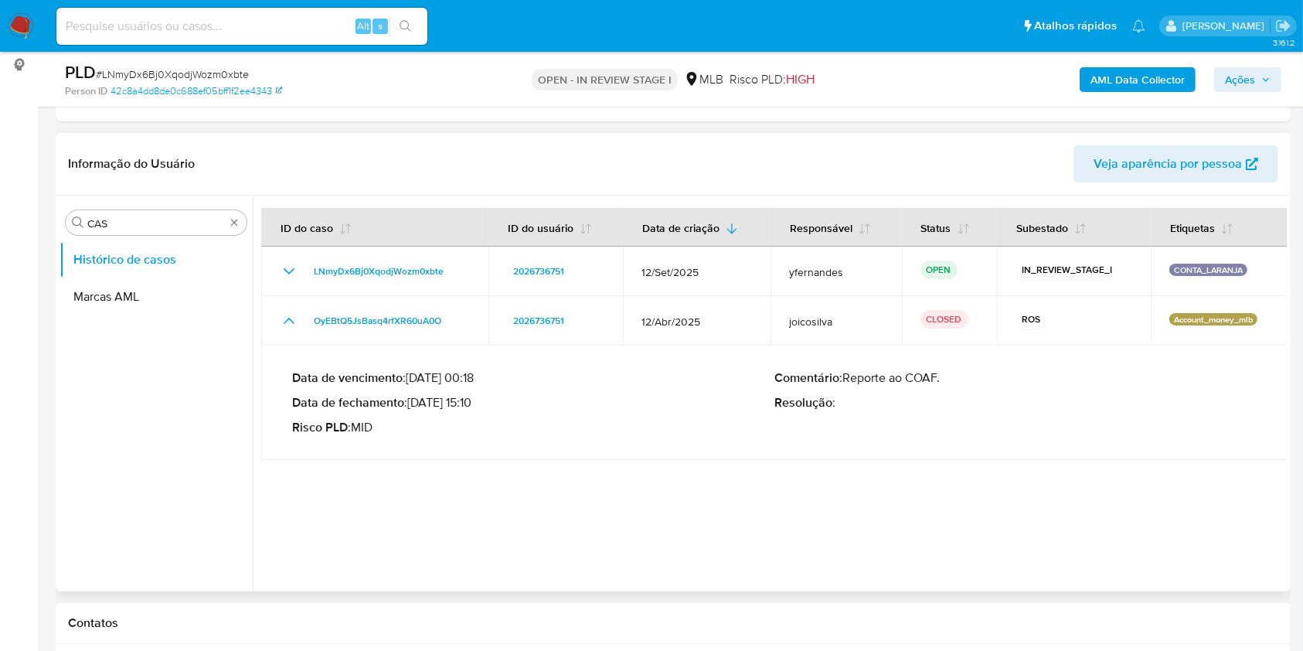
click at [454, 350] on tbody "LNmyDx6Bj0XqodjWozm0xbte 2026736751 12/Set/2025 yfernandes OPEN IN_REVIEW_STAGE…" at bounding box center [774, 353] width 1027 height 213
drag, startPoint x: 414, startPoint y: 402, endPoint x: 479, endPoint y: 400, distance: 65.0
click at [479, 400] on p "Data de fechamento : 09/05/2025 15:10" at bounding box center [533, 402] width 482 height 15
click at [167, 229] on input "CAS" at bounding box center [156, 223] width 138 height 14
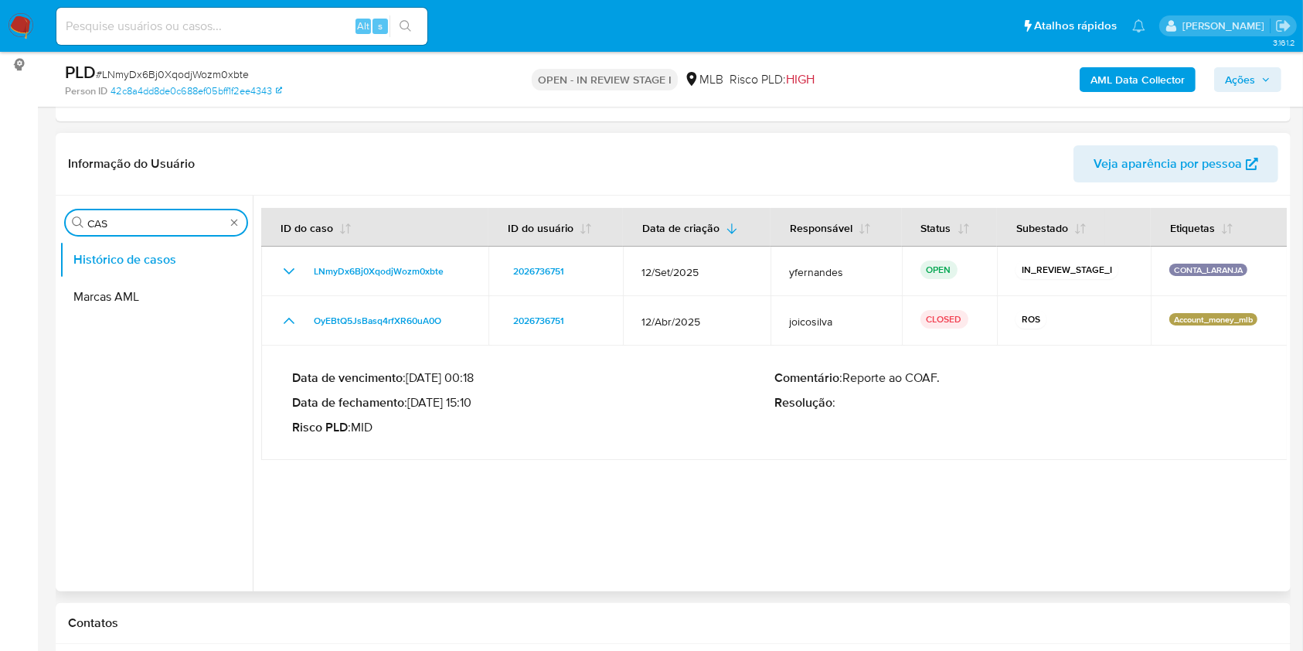
click at [167, 229] on input "CAS" at bounding box center [156, 223] width 138 height 14
type input "ger"
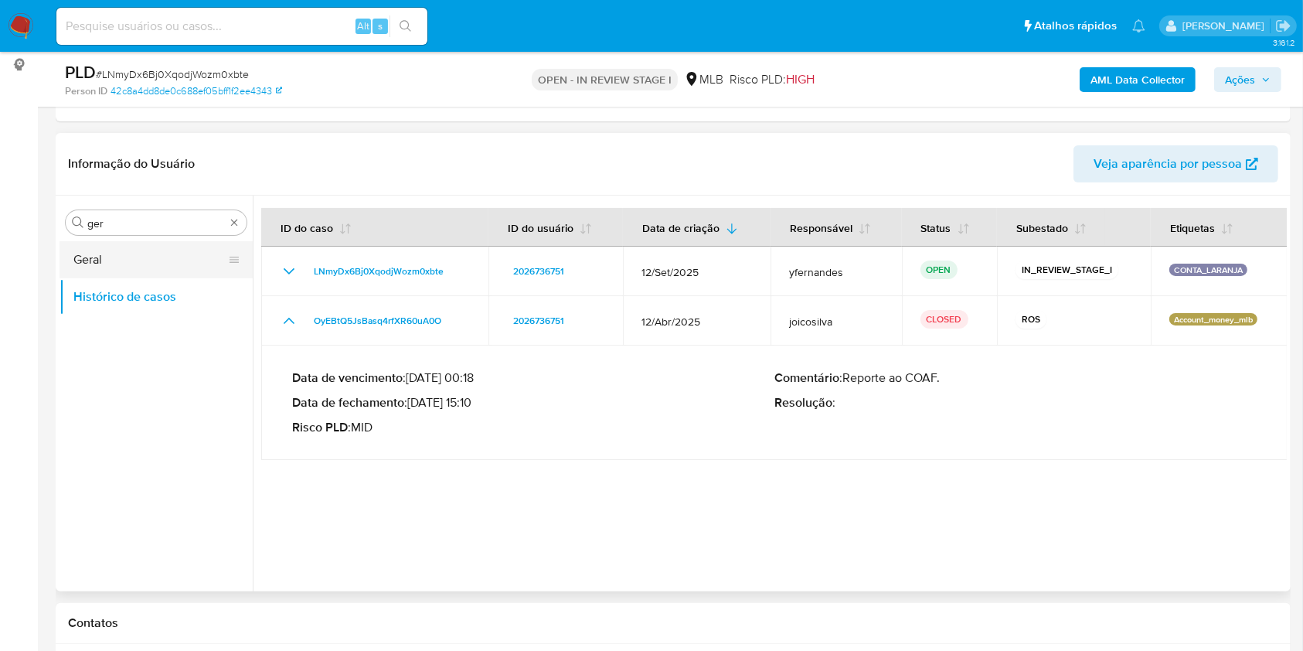
click at [121, 252] on button "Geral" at bounding box center [150, 259] width 181 height 37
drag, startPoint x: 83, startPoint y: 252, endPoint x: 149, endPoint y: 206, distance: 80.0
click at [83, 252] on button "Geral" at bounding box center [156, 259] width 193 height 37
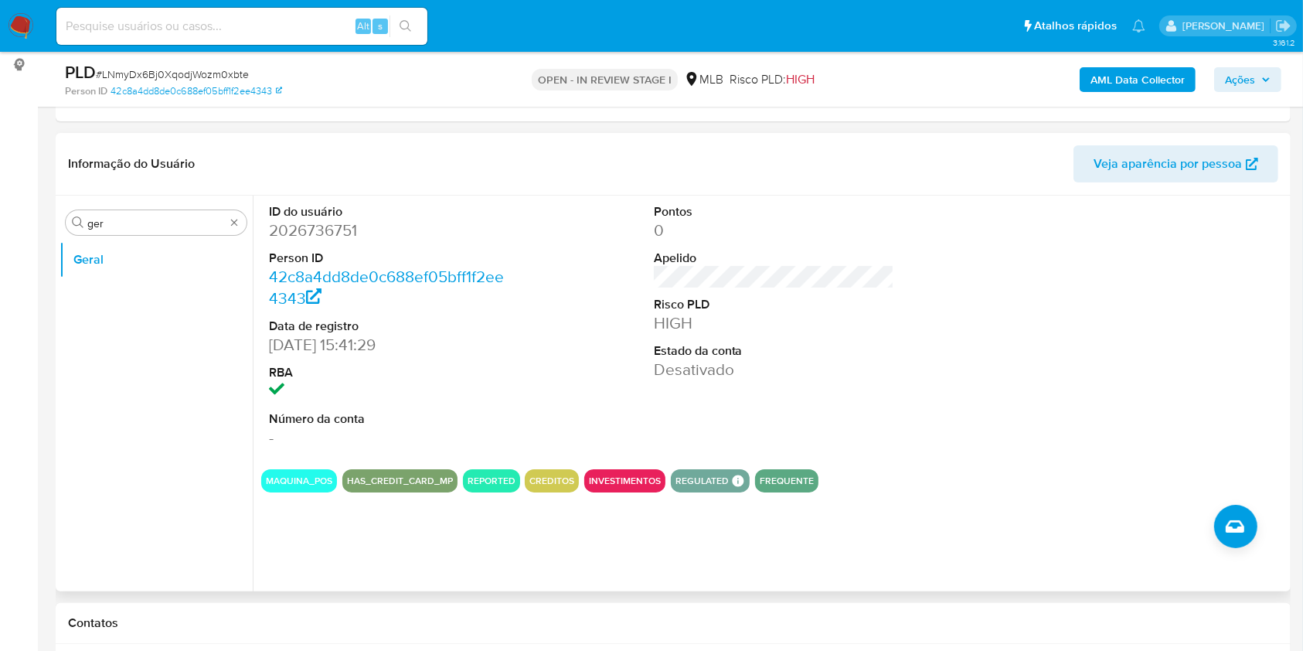
click at [140, 201] on div "Procurar ger Geral" at bounding box center [156, 395] width 193 height 394
click at [152, 216] on input "ger" at bounding box center [156, 223] width 138 height 14
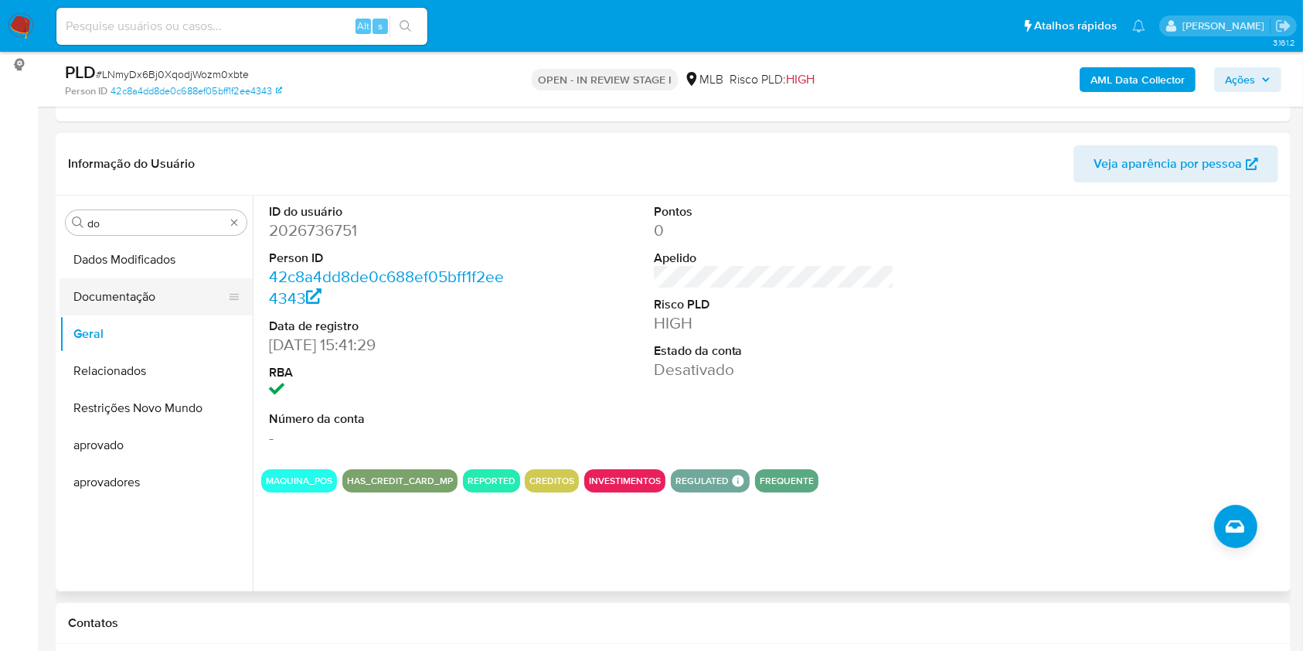
click at [152, 291] on button "Documentação" at bounding box center [150, 296] width 181 height 37
click at [151, 291] on button "Documentação" at bounding box center [150, 296] width 181 height 37
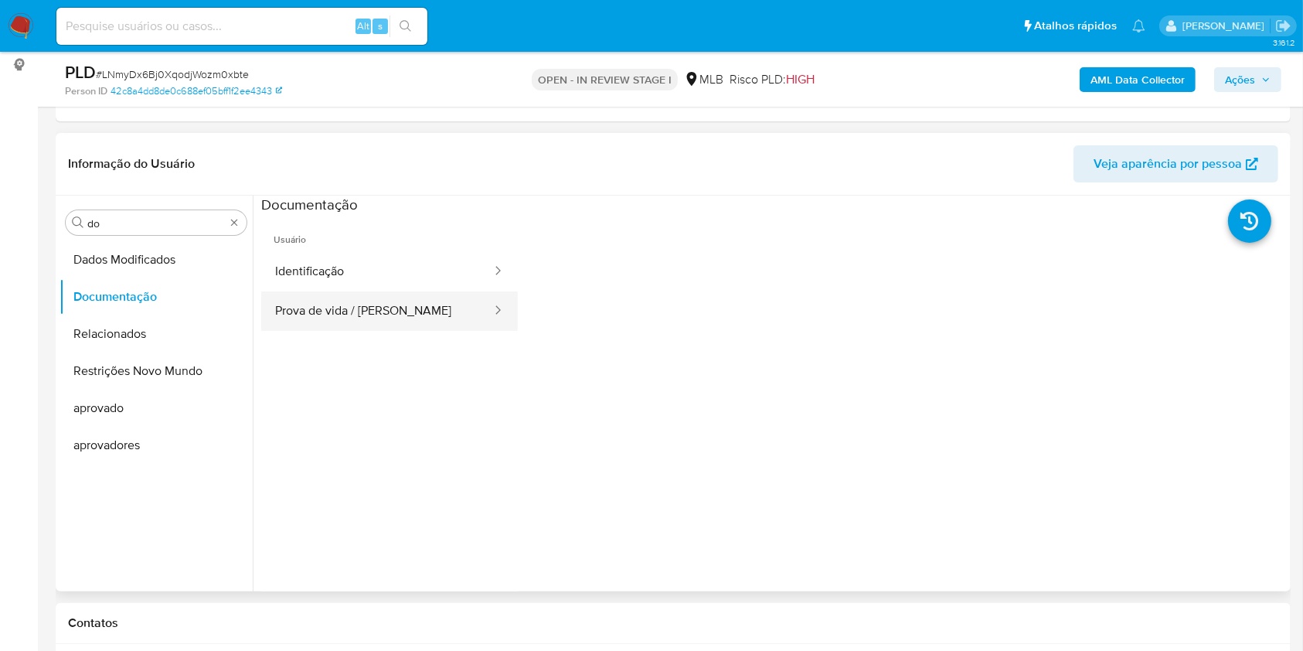
click at [373, 298] on button "Prova de vida / Selfie" at bounding box center [377, 310] width 232 height 39
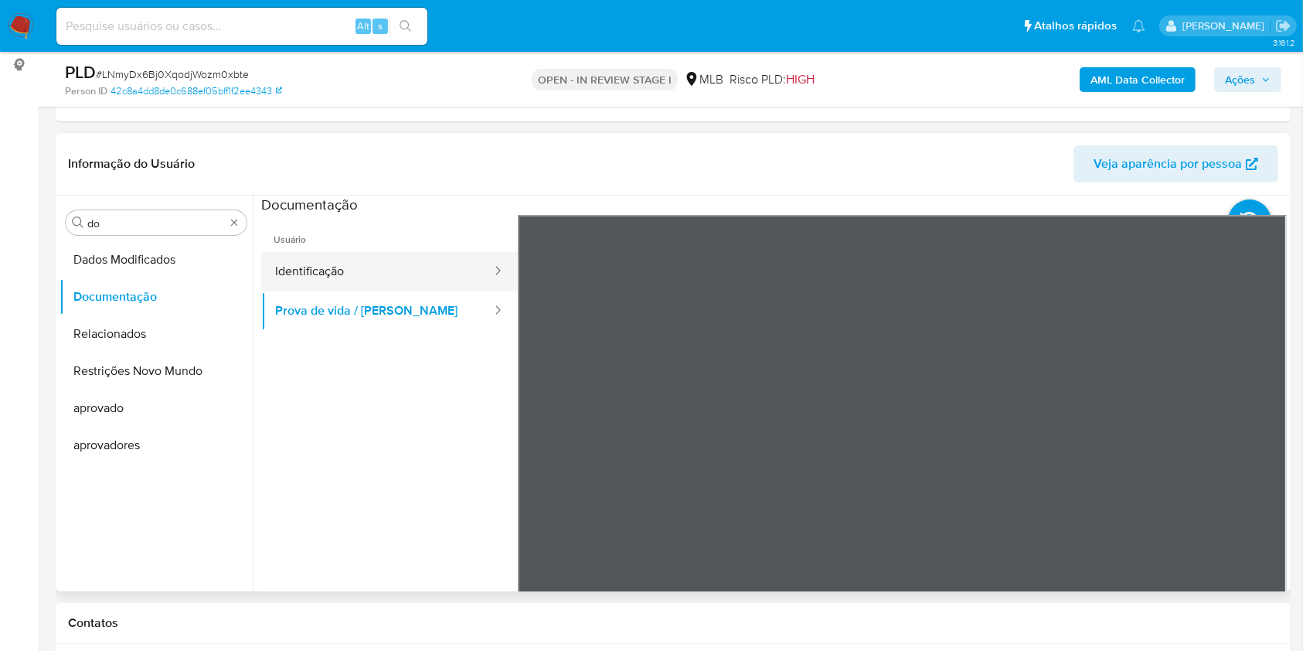
click at [373, 274] on button "Identificação" at bounding box center [377, 271] width 232 height 39
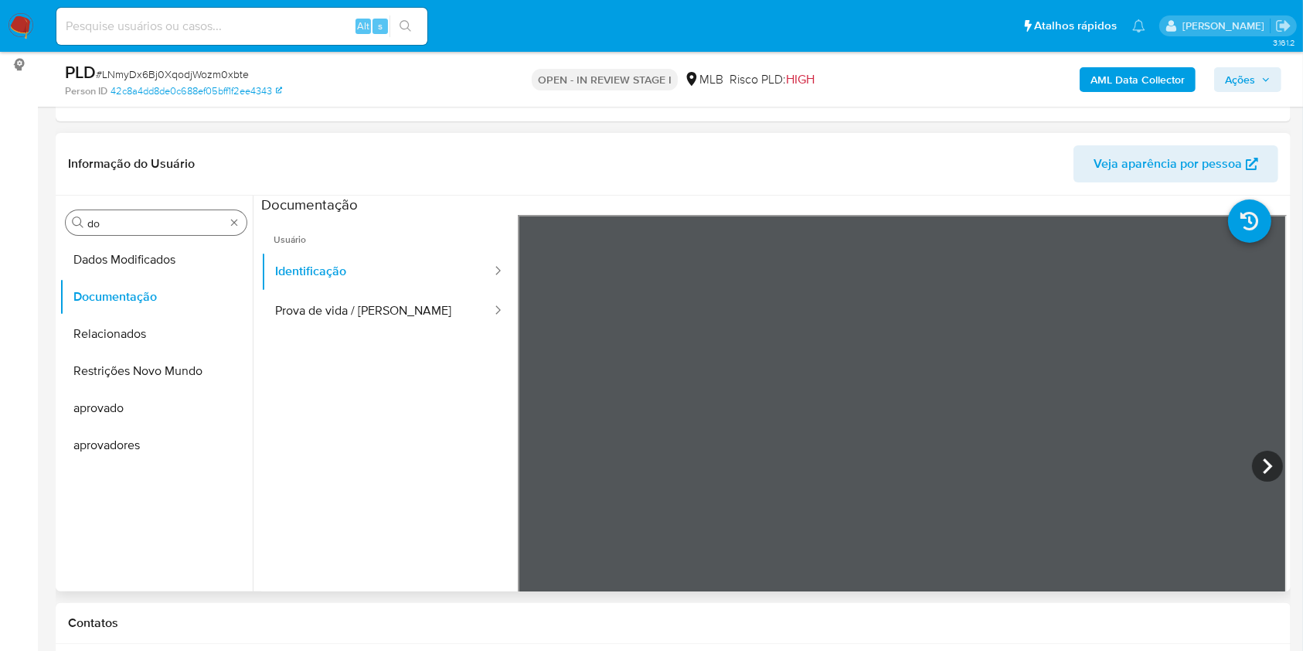
click at [166, 226] on input "do" at bounding box center [156, 223] width 138 height 14
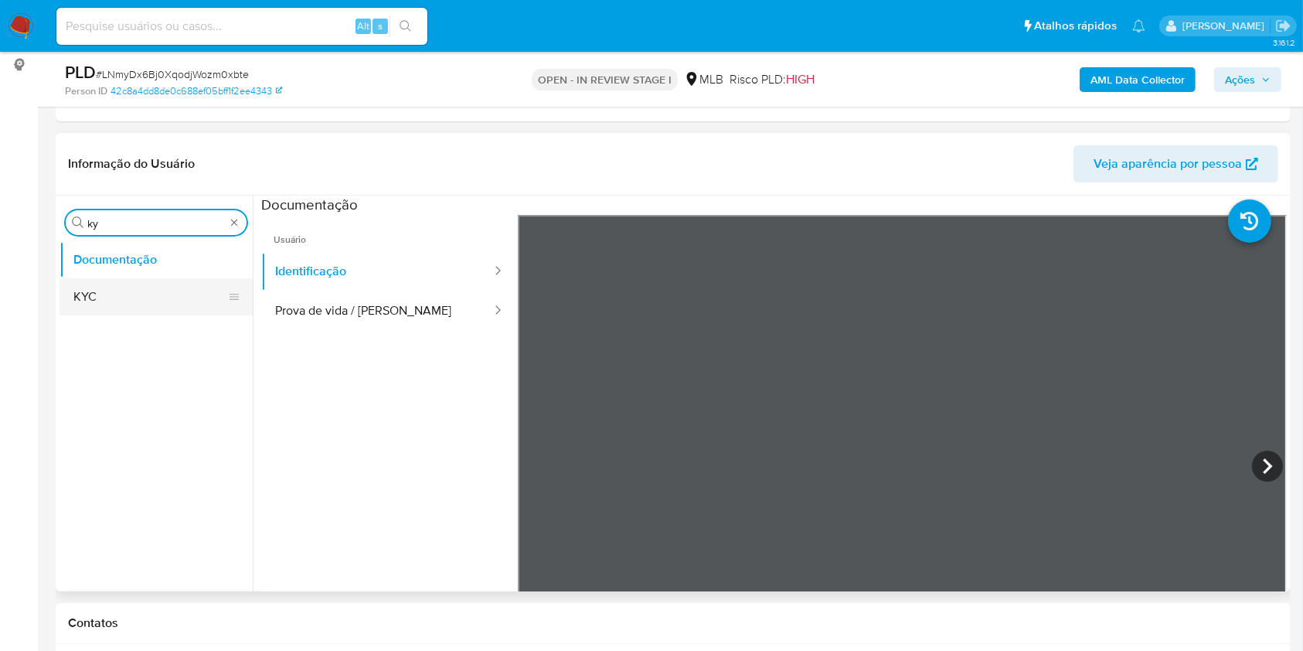
type input "ky"
click at [118, 298] on button "KYC" at bounding box center [150, 296] width 181 height 37
click at [97, 303] on button "KYC" at bounding box center [150, 296] width 181 height 37
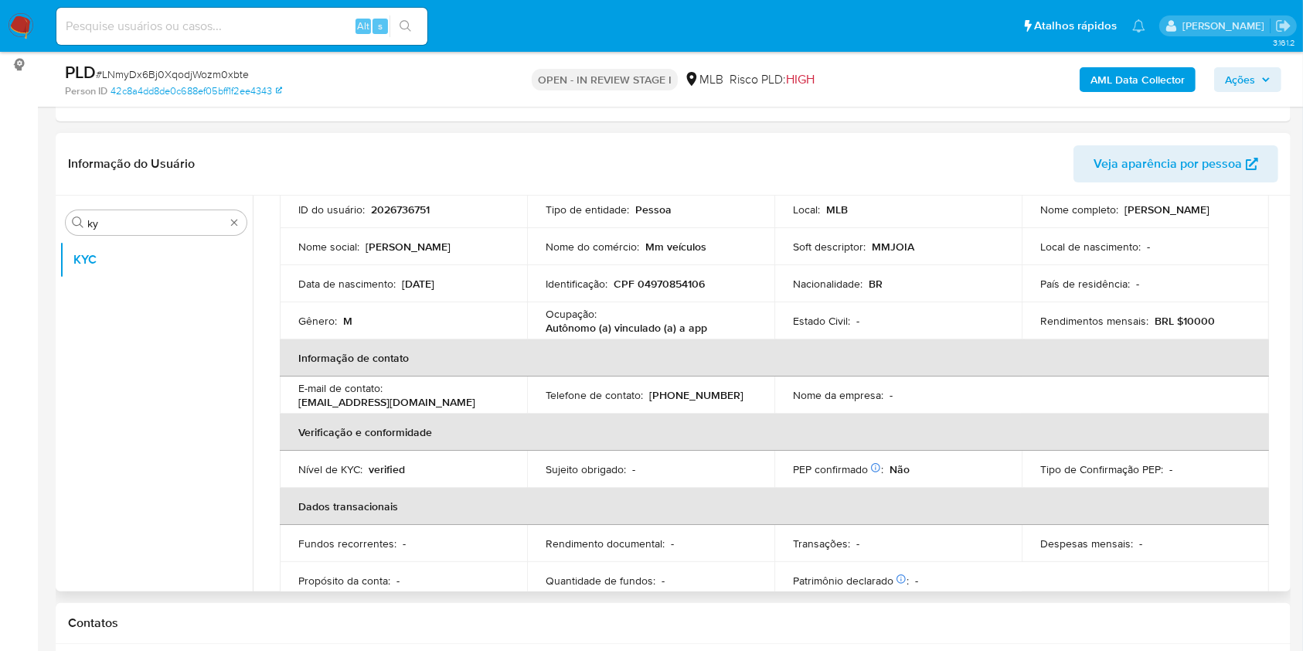
scroll to position [118, 0]
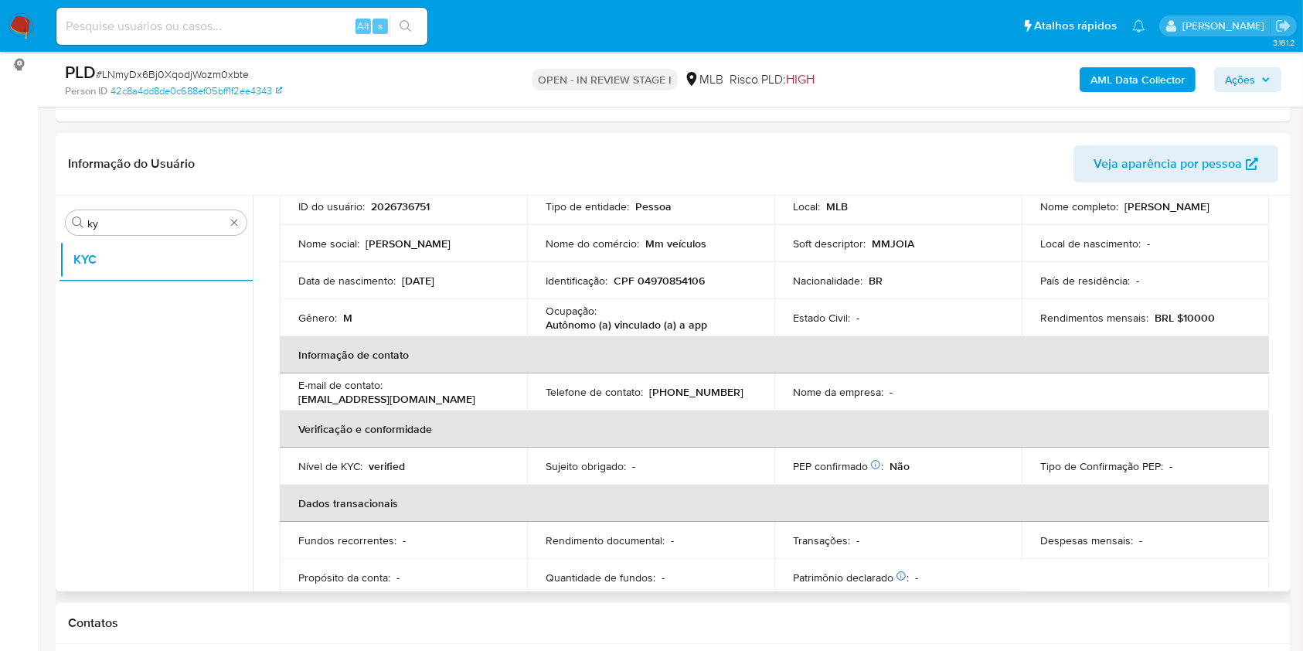
click at [595, 329] on p "Autônomo (a) vinculado (a) a app" at bounding box center [627, 325] width 162 height 14
copy div "Ocupação : Autônomo (a) vinculado (a) a app"
drag, startPoint x: 659, startPoint y: 360, endPoint x: 744, endPoint y: 349, distance: 85.7
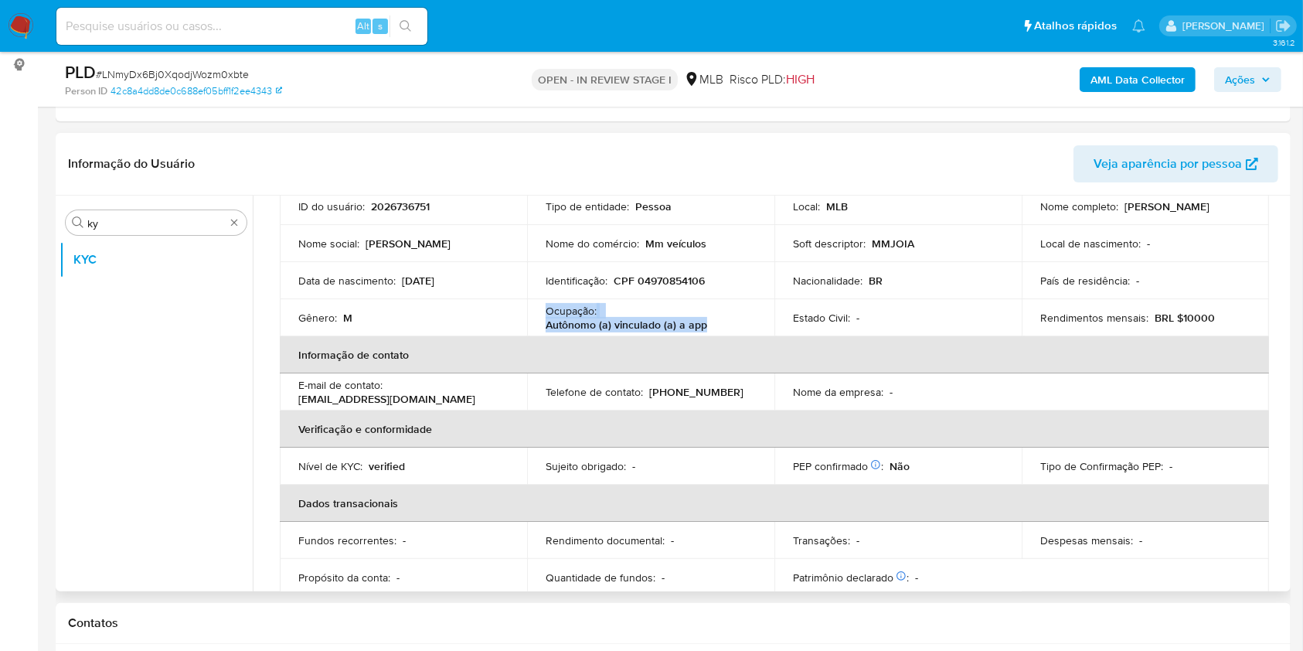
click at [659, 360] on th "Informação de contato" at bounding box center [775, 354] width 990 height 37
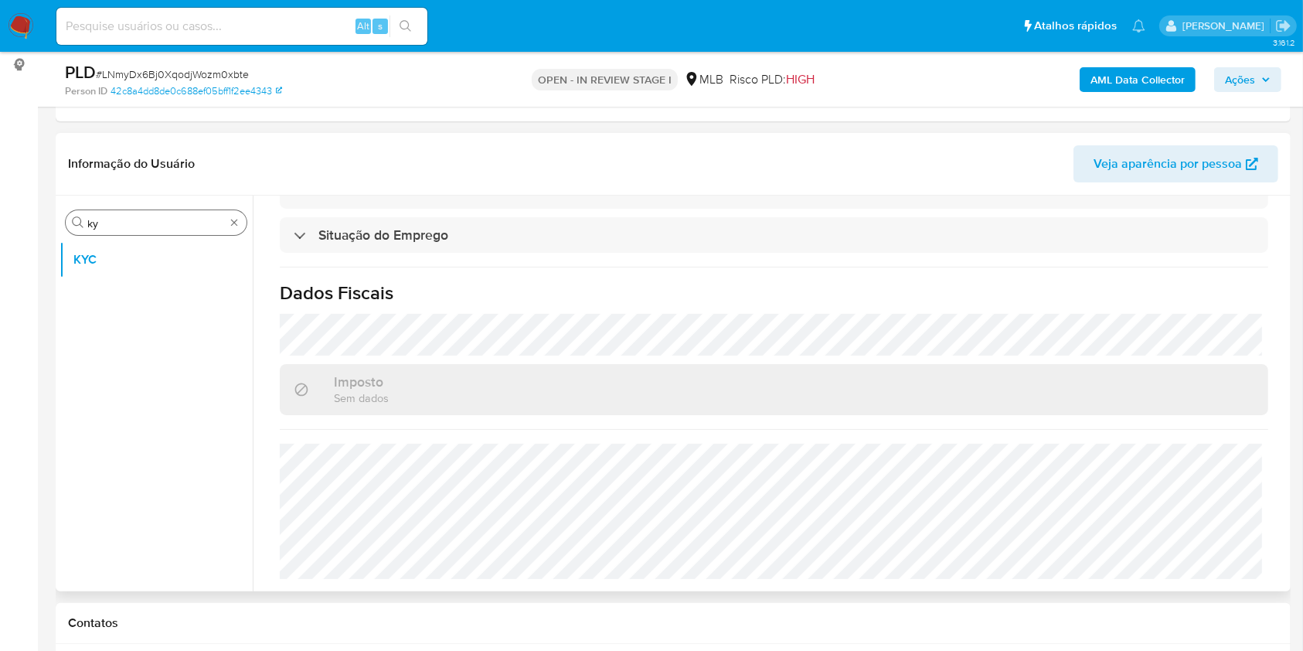
click at [111, 221] on input "ky" at bounding box center [156, 223] width 138 height 14
click at [111, 222] on input "ky" at bounding box center [156, 223] width 138 height 14
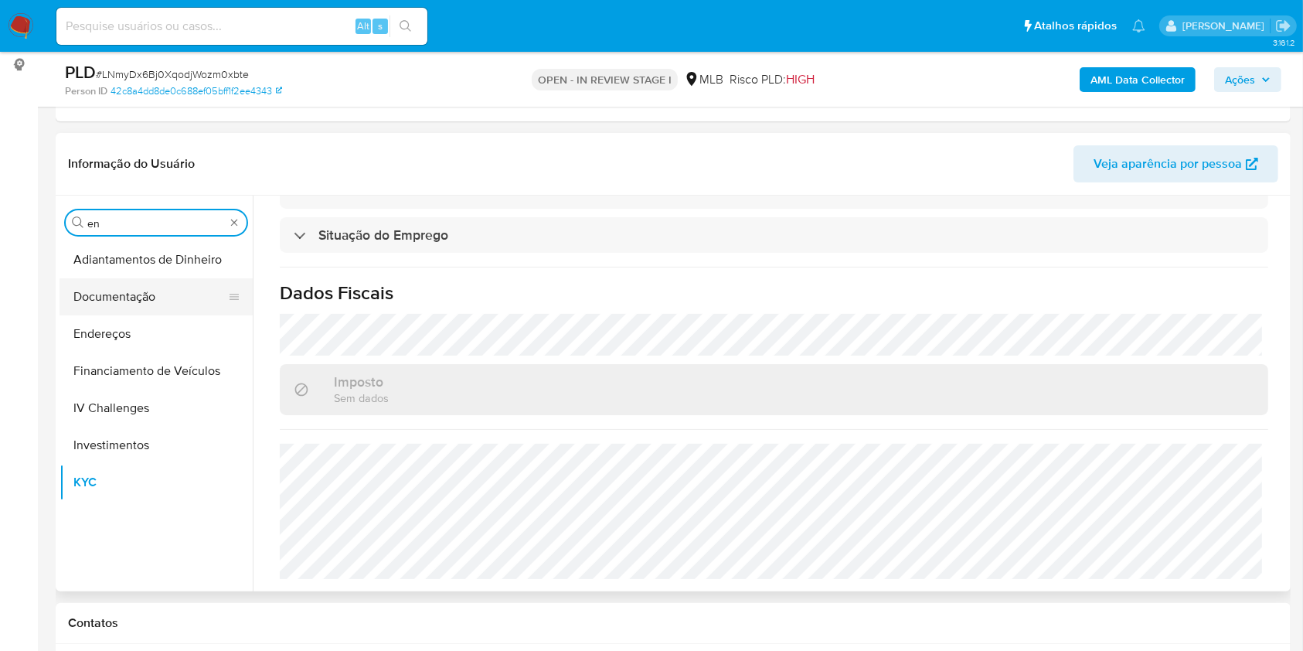
type input "en"
click at [118, 309] on button "Documentação" at bounding box center [150, 296] width 181 height 37
click at [117, 312] on button "Documentação" at bounding box center [150, 296] width 181 height 37
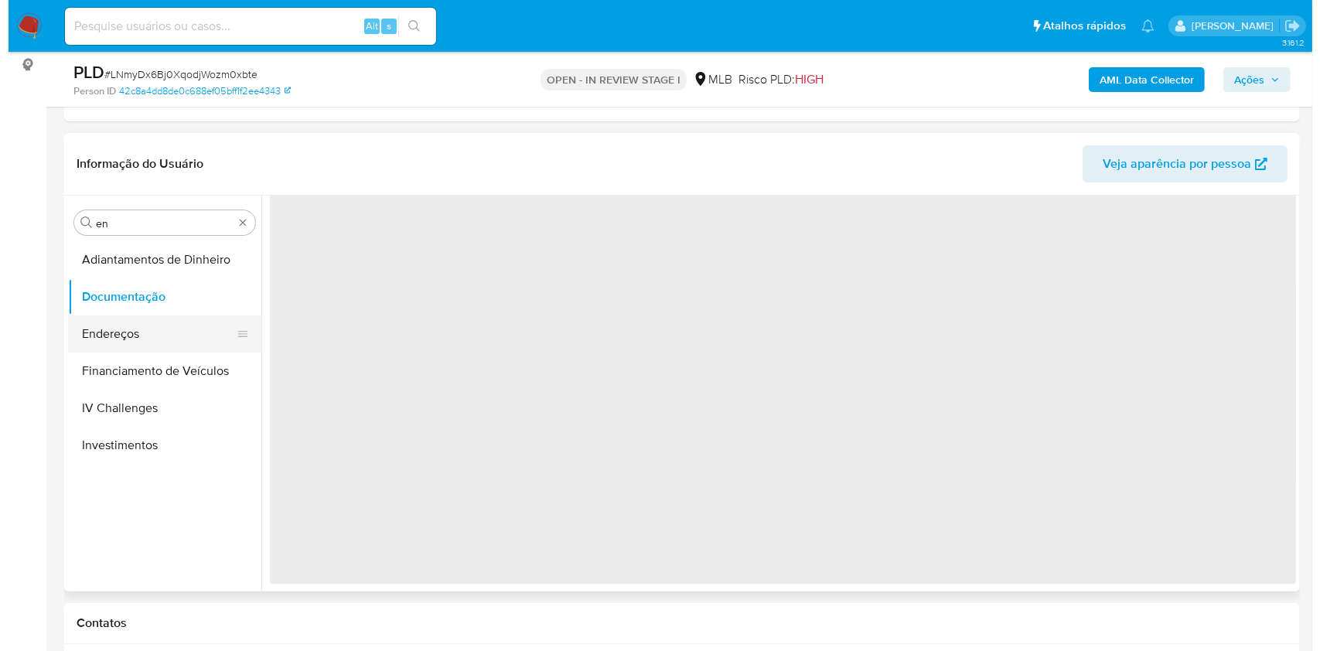
scroll to position [0, 0]
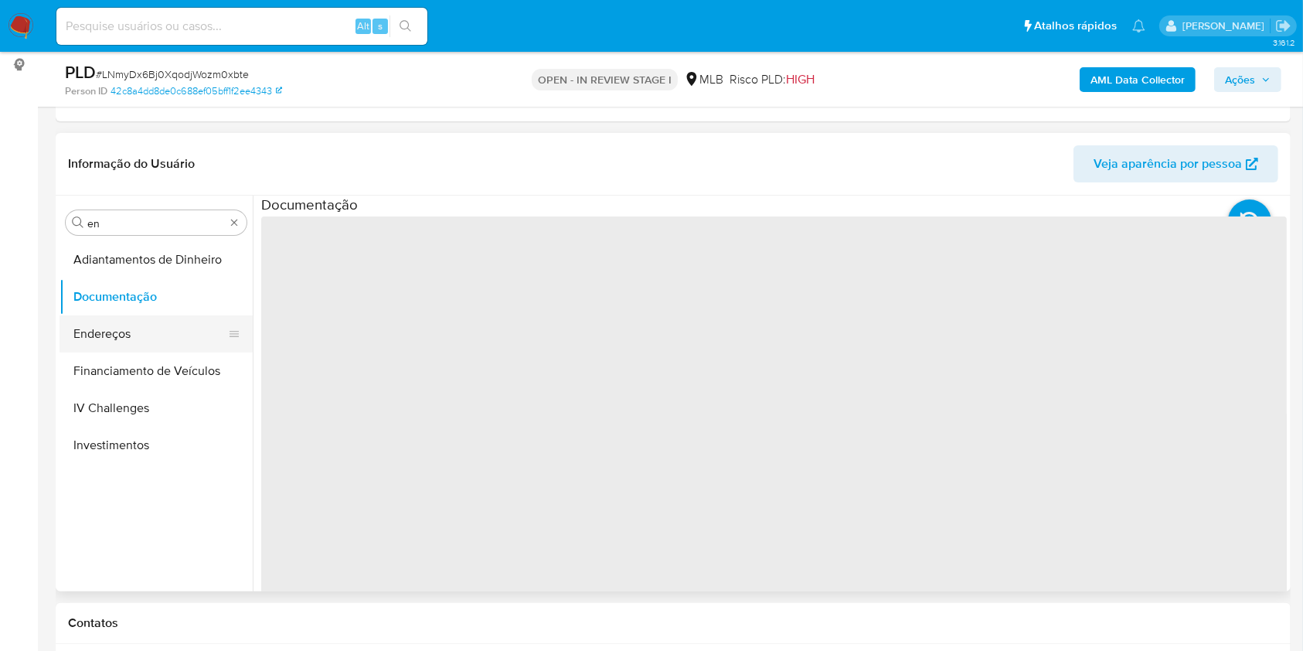
click at [128, 325] on button "Endereços" at bounding box center [150, 333] width 181 height 37
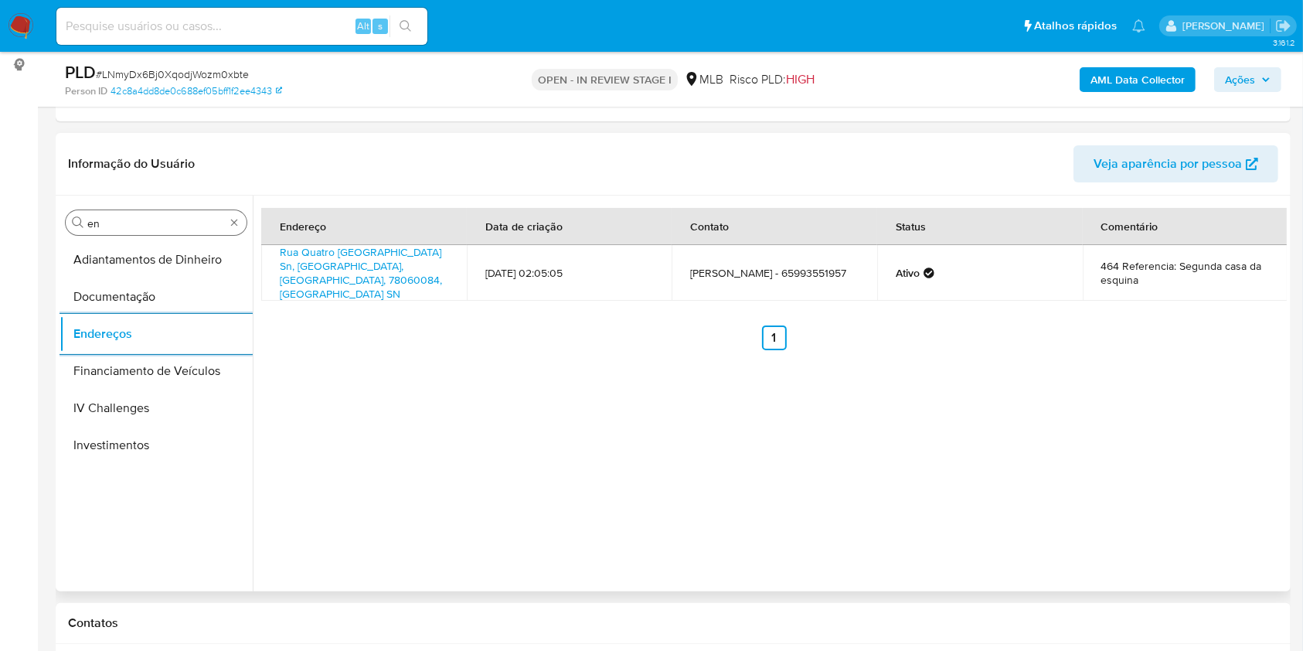
click at [123, 220] on input "en" at bounding box center [156, 223] width 138 height 14
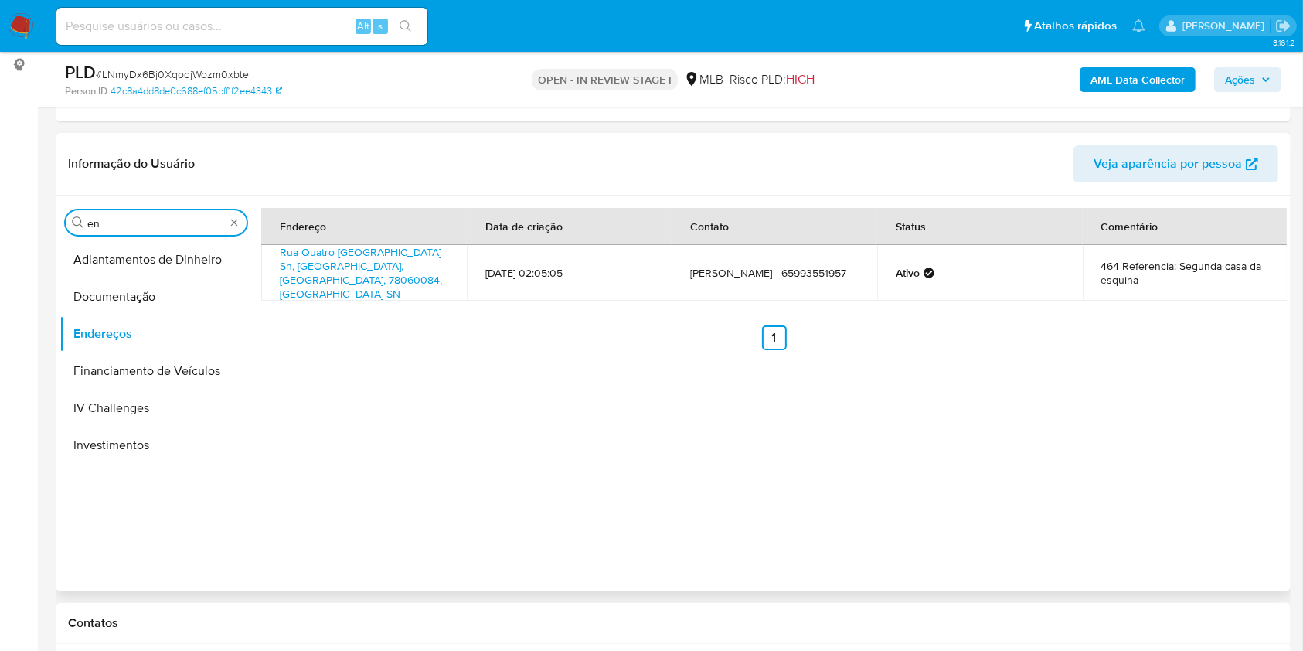
click at [123, 220] on input "en" at bounding box center [156, 223] width 138 height 14
type input "ge"
click at [132, 261] on button "Detalhe da geolocalização" at bounding box center [150, 259] width 181 height 37
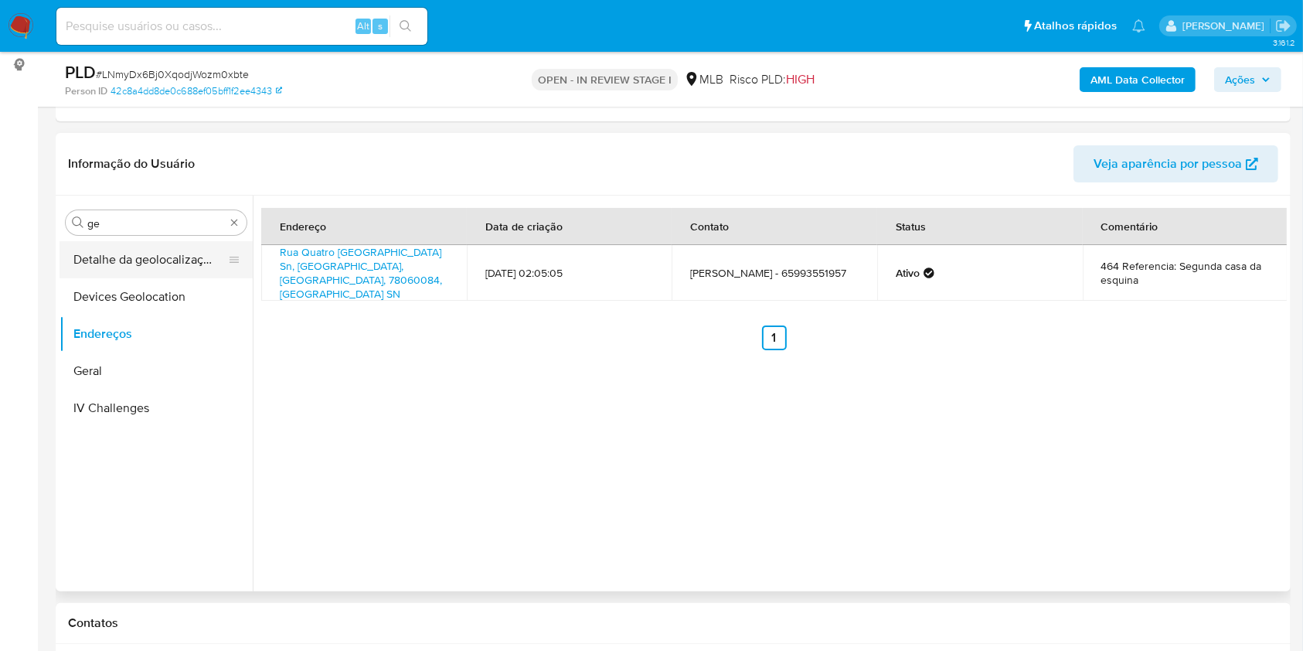
click at [97, 254] on button "Detalhe da geolocalização" at bounding box center [150, 259] width 181 height 37
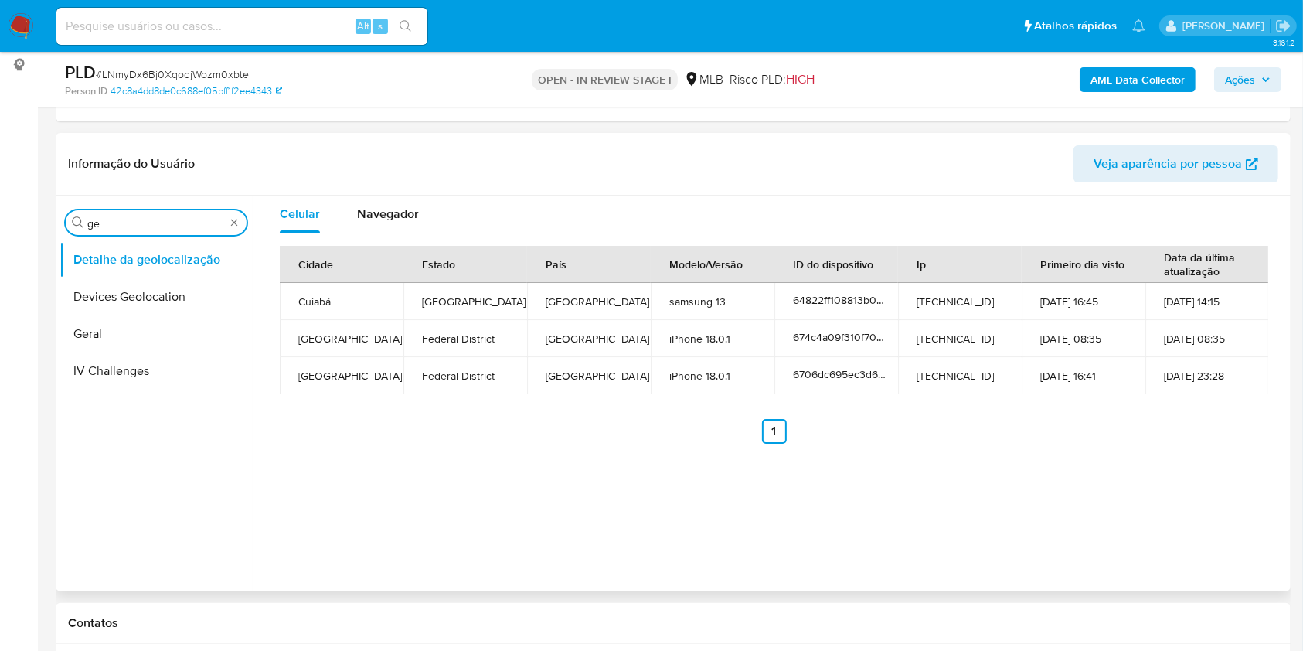
click at [136, 216] on input "ge" at bounding box center [156, 223] width 138 height 14
type input "res"
click at [75, 349] on button "Restrições Novo Mundo" at bounding box center [150, 333] width 181 height 37
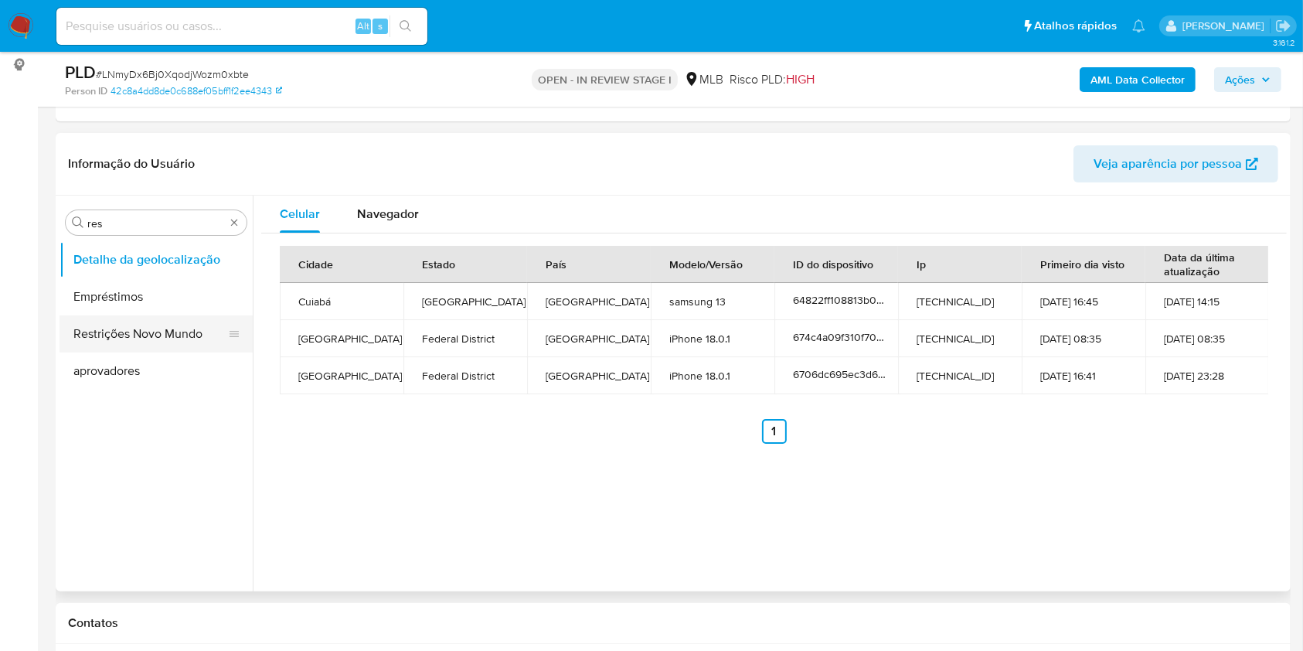
click at [90, 336] on button "Restrições Novo Mundo" at bounding box center [150, 333] width 181 height 37
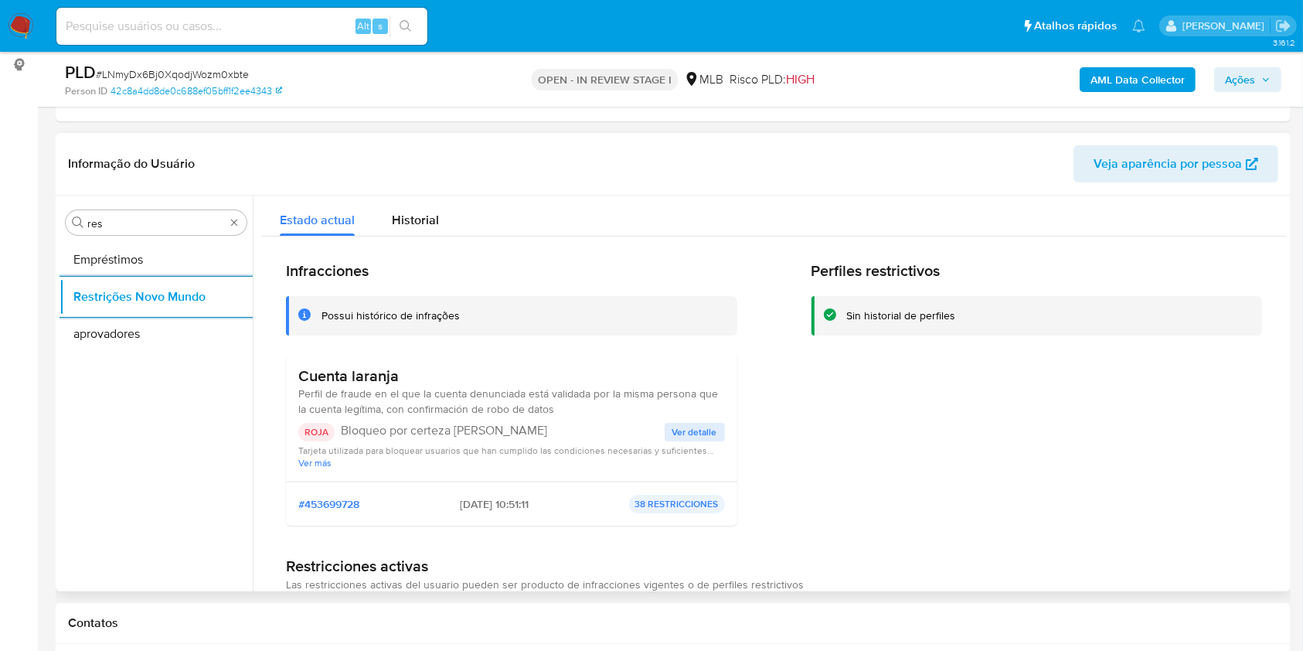
click at [349, 380] on h3 "Cuenta laranja" at bounding box center [511, 375] width 427 height 19
click at [501, 439] on div "ROJA Bloqueo por certeza Conta Laranja" at bounding box center [481, 432] width 366 height 19
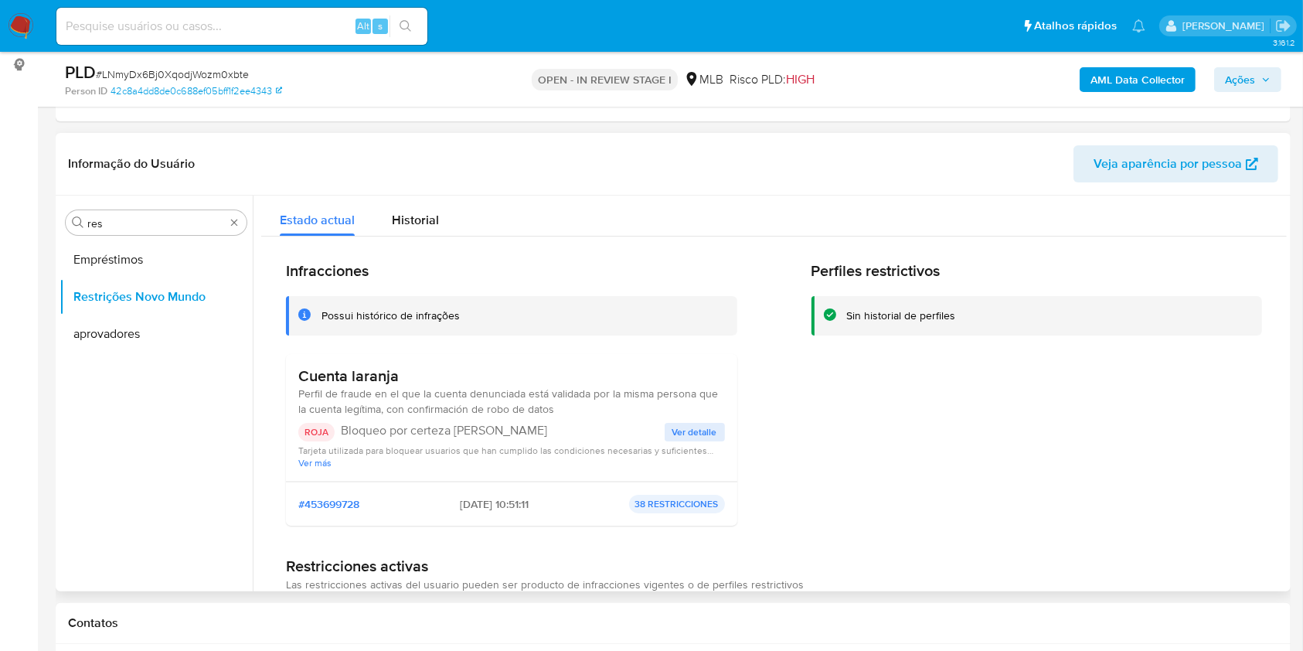
click at [501, 439] on div "ROJA Bloqueo por certeza Conta Laranja" at bounding box center [481, 432] width 366 height 19
click at [693, 445] on span "Tarjeta utilizada para bloquear usuarios que han cumplido las condiciones neces…" at bounding box center [511, 451] width 427 height 12
click at [689, 438] on span "Ver detalle" at bounding box center [695, 431] width 45 height 15
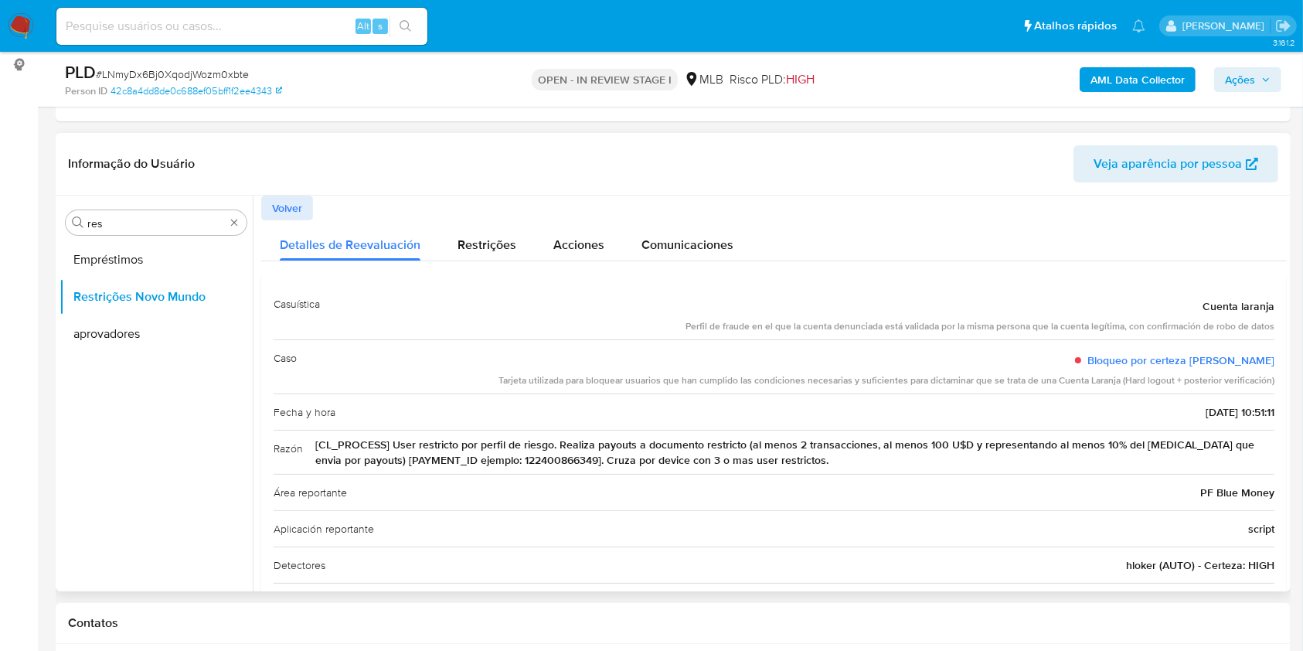
click at [745, 430] on div "Razón [CL_PROCESS] User restricto por perfil de riesgo. Realiza payouts a docum…" at bounding box center [774, 452] width 1001 height 44
click at [772, 440] on span "[CL_PROCESS] User restricto por perfil de riesgo. Realiza payouts a documento r…" at bounding box center [794, 452] width 959 height 31
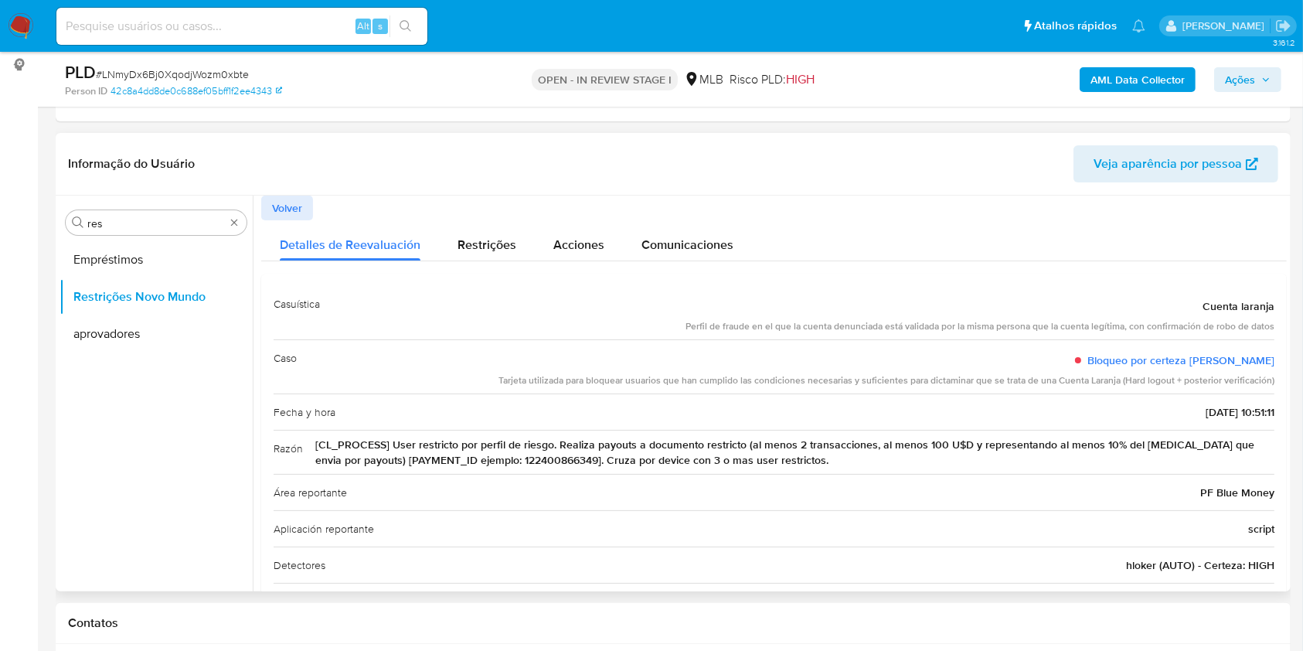
click at [688, 383] on div "Tarjeta utilizada para bloquear usuarios que han cumplido las condiciones neces…" at bounding box center [887, 380] width 776 height 13
click at [153, 222] on input "res" at bounding box center [156, 223] width 138 height 14
type input "po"
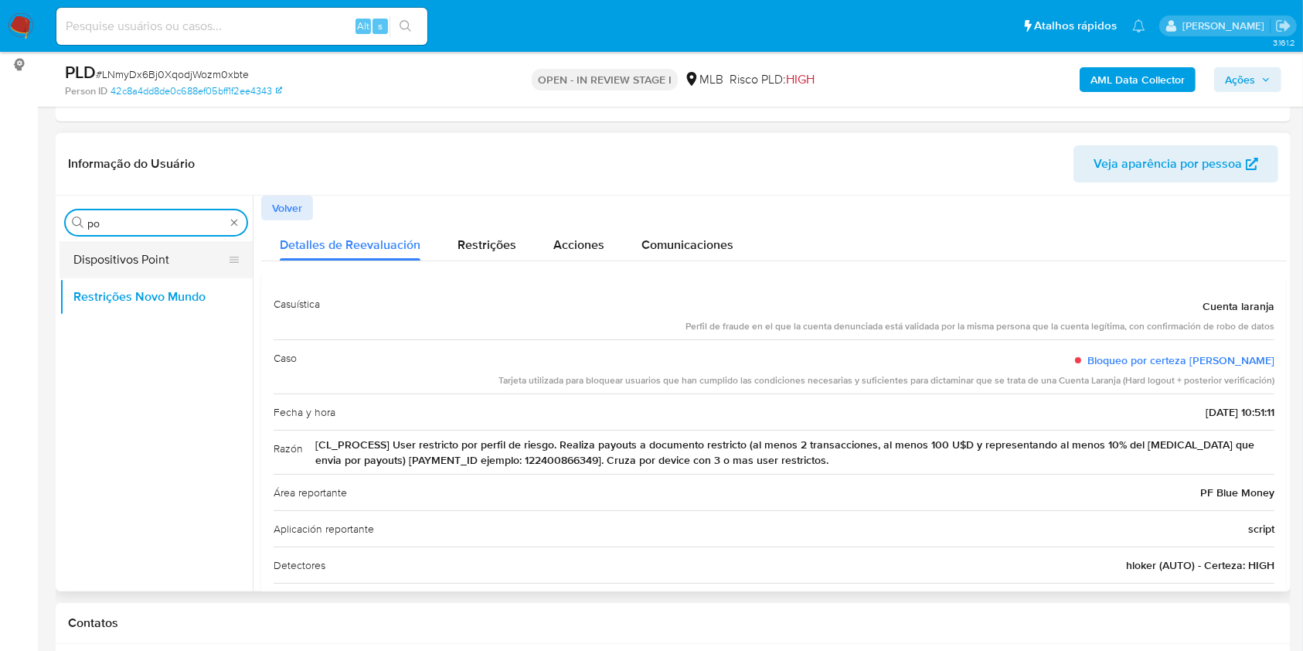
click at [174, 250] on button "Dispositivos Point" at bounding box center [150, 259] width 181 height 37
click at [92, 247] on button "Dispositivos Point" at bounding box center [150, 259] width 181 height 37
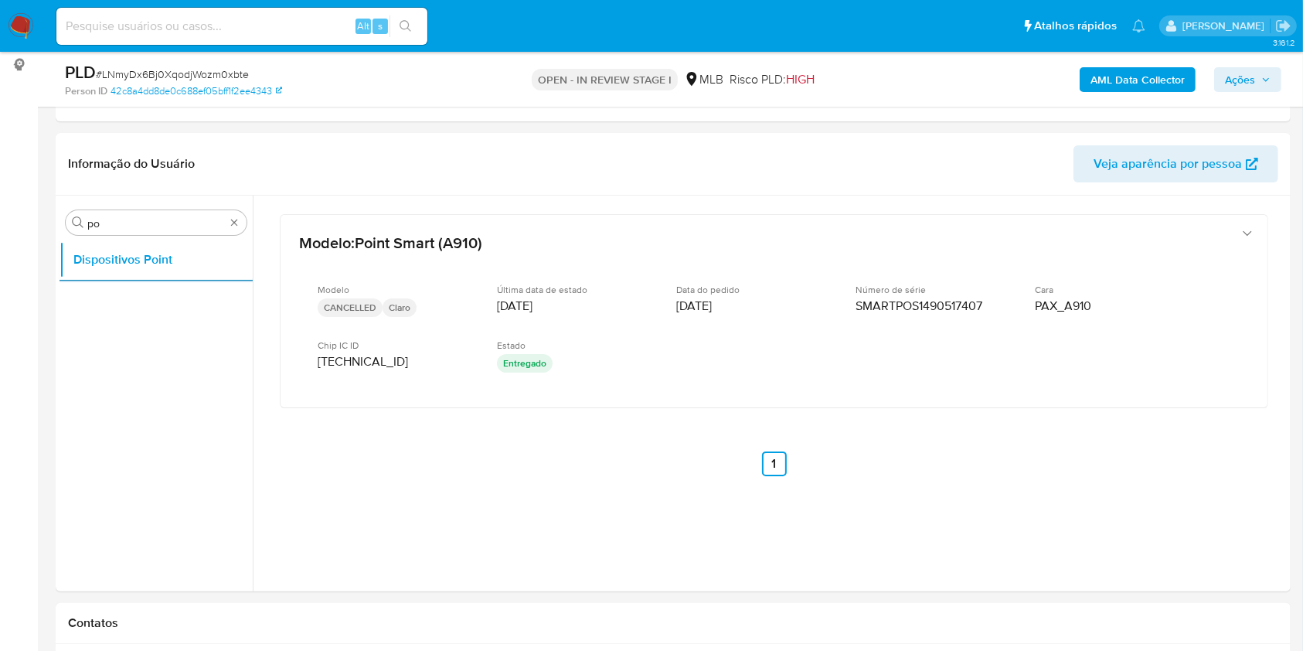
click at [1140, 84] on b "AML Data Collector" at bounding box center [1138, 79] width 94 height 25
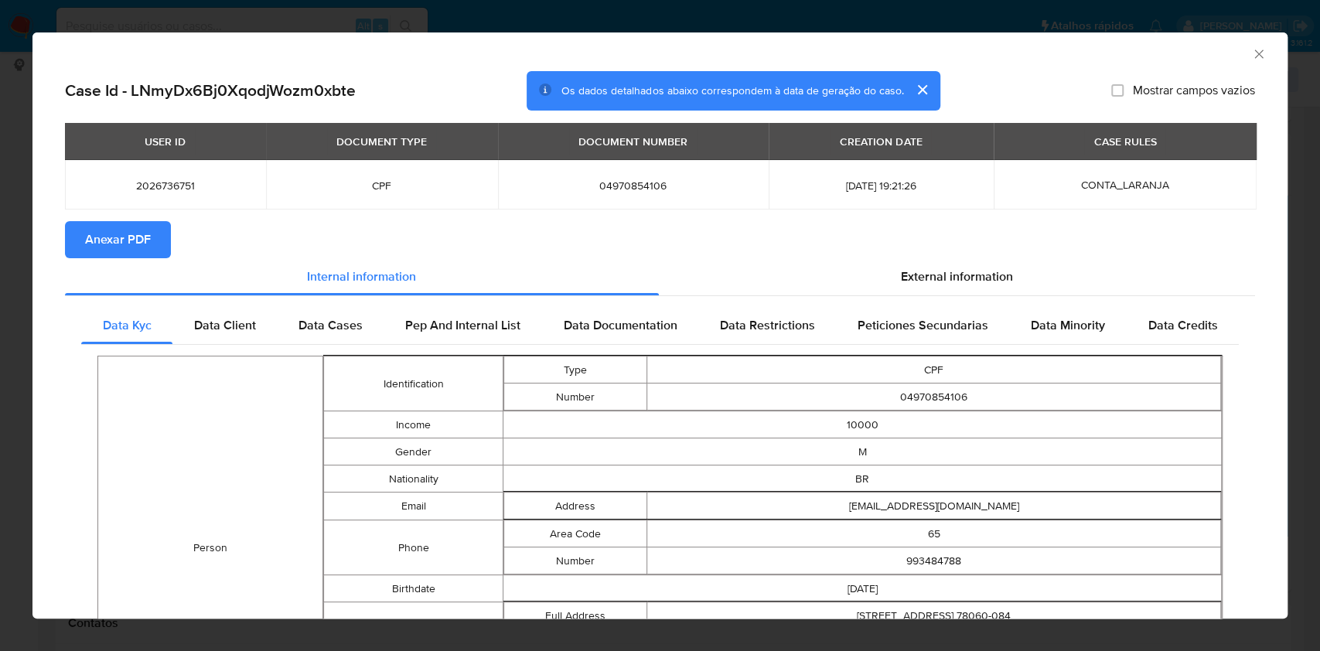
click at [79, 233] on button "Anexar PDF" at bounding box center [118, 239] width 106 height 37
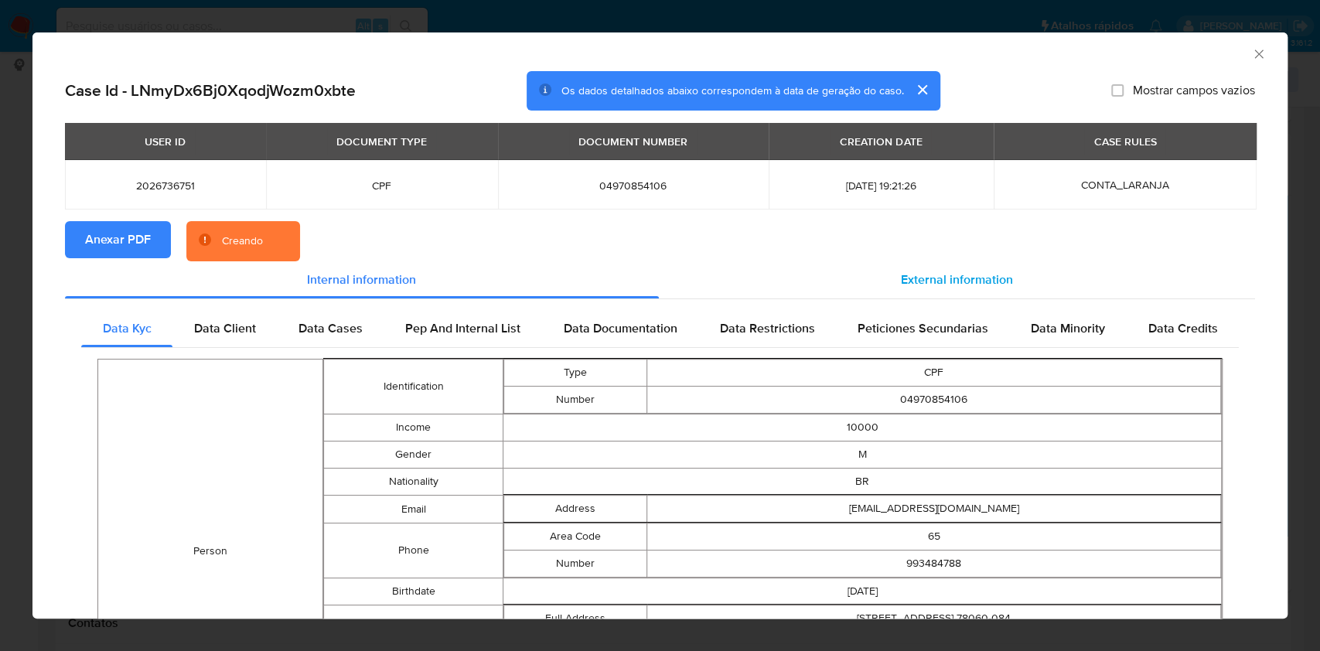
click at [971, 285] on span "External information" at bounding box center [957, 280] width 112 height 18
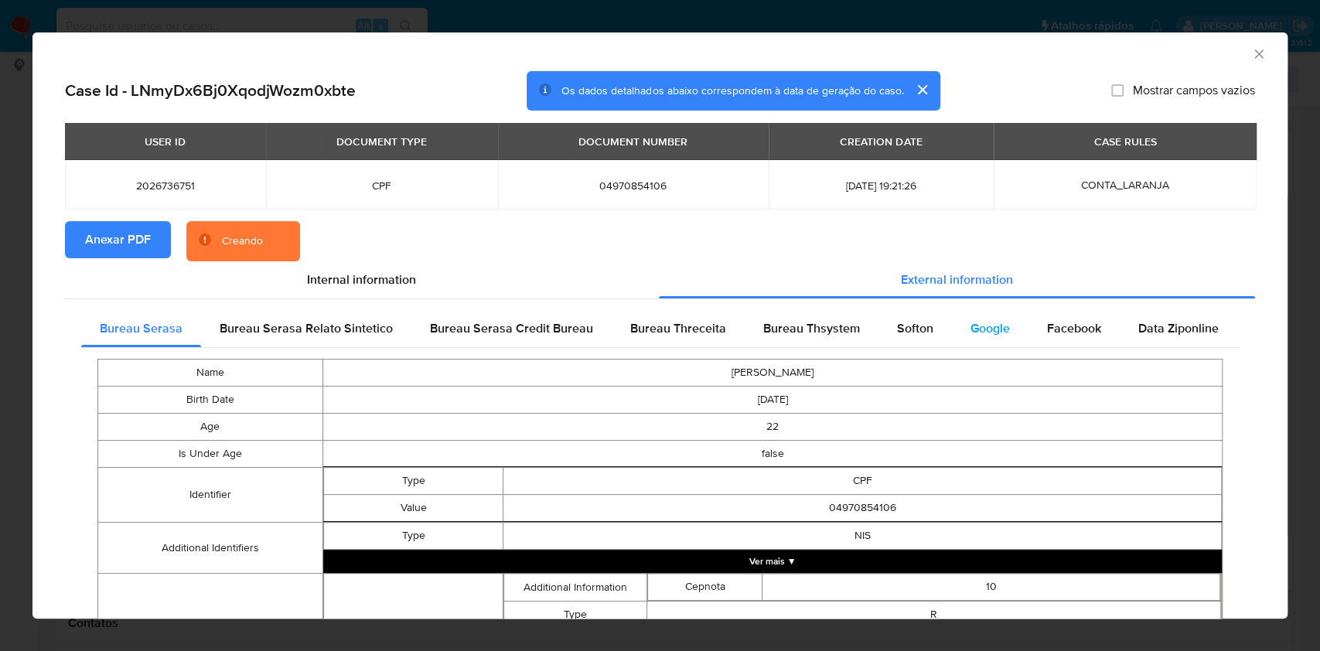
click at [958, 322] on div "Google" at bounding box center [990, 328] width 77 height 37
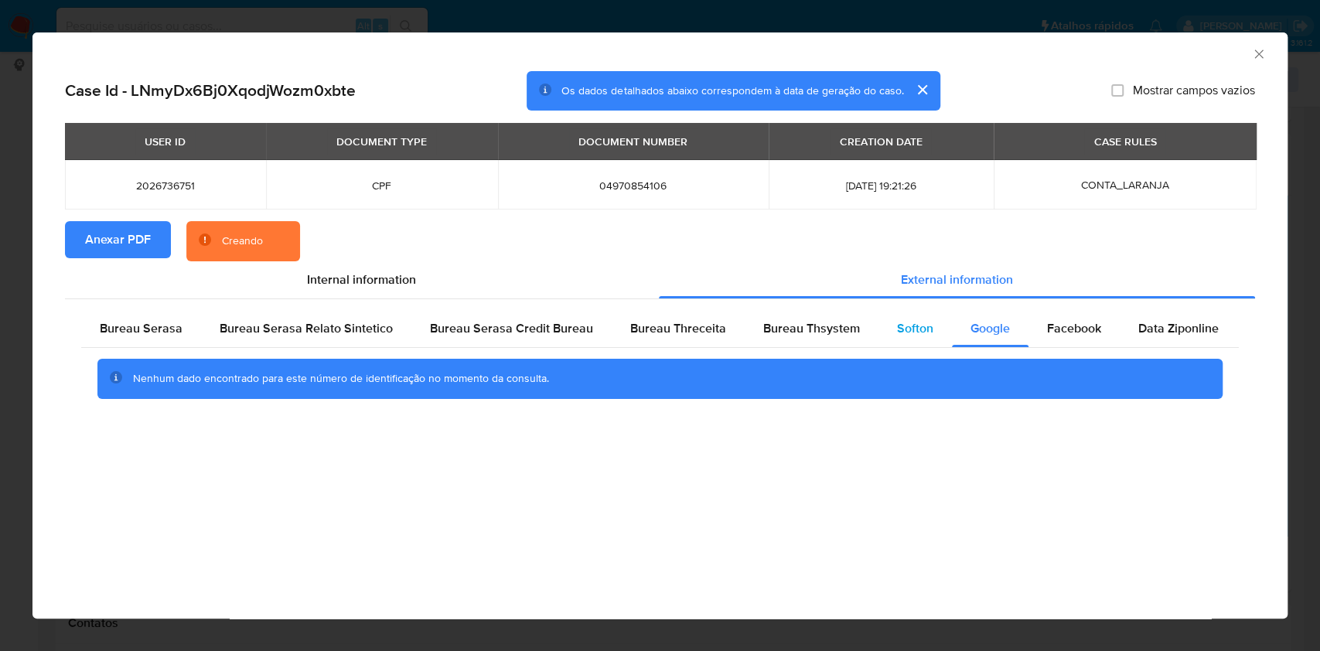
click at [905, 328] on span "Softon" at bounding box center [915, 328] width 36 height 18
click at [846, 334] on span "Bureau Thsystem" at bounding box center [811, 328] width 97 height 18
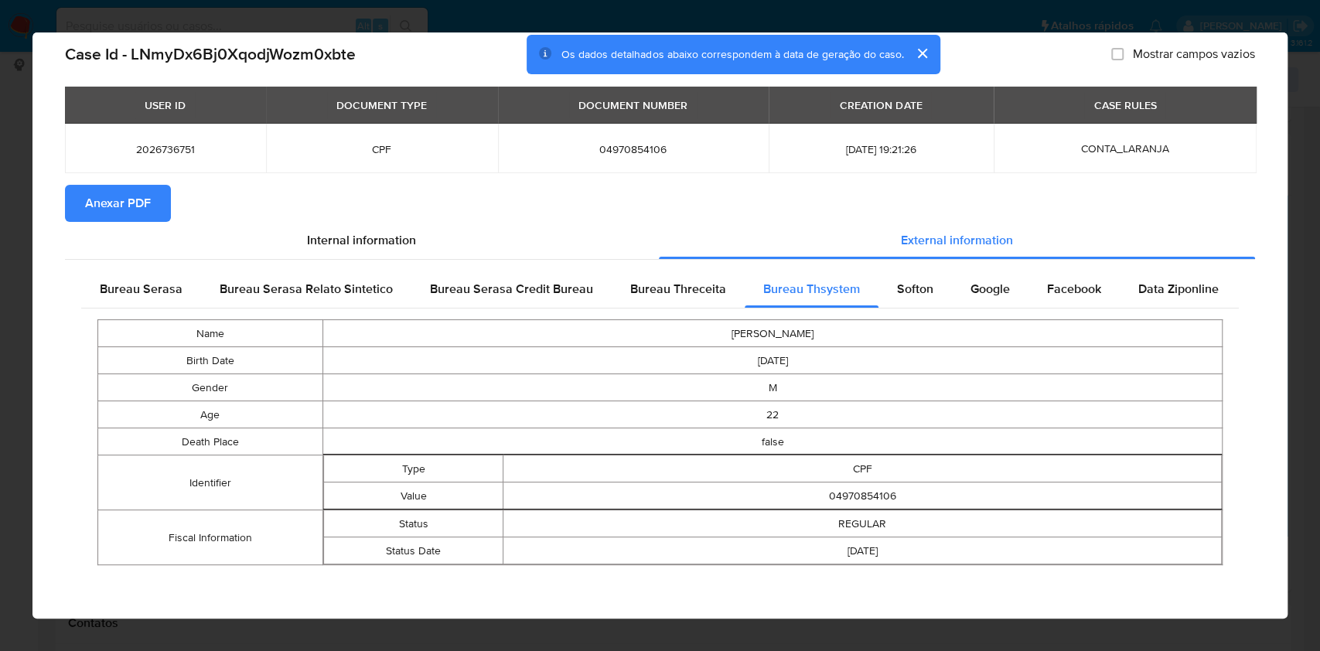
scroll to position [36, 0]
click at [124, 281] on span "Bureau Serasa" at bounding box center [141, 289] width 83 height 18
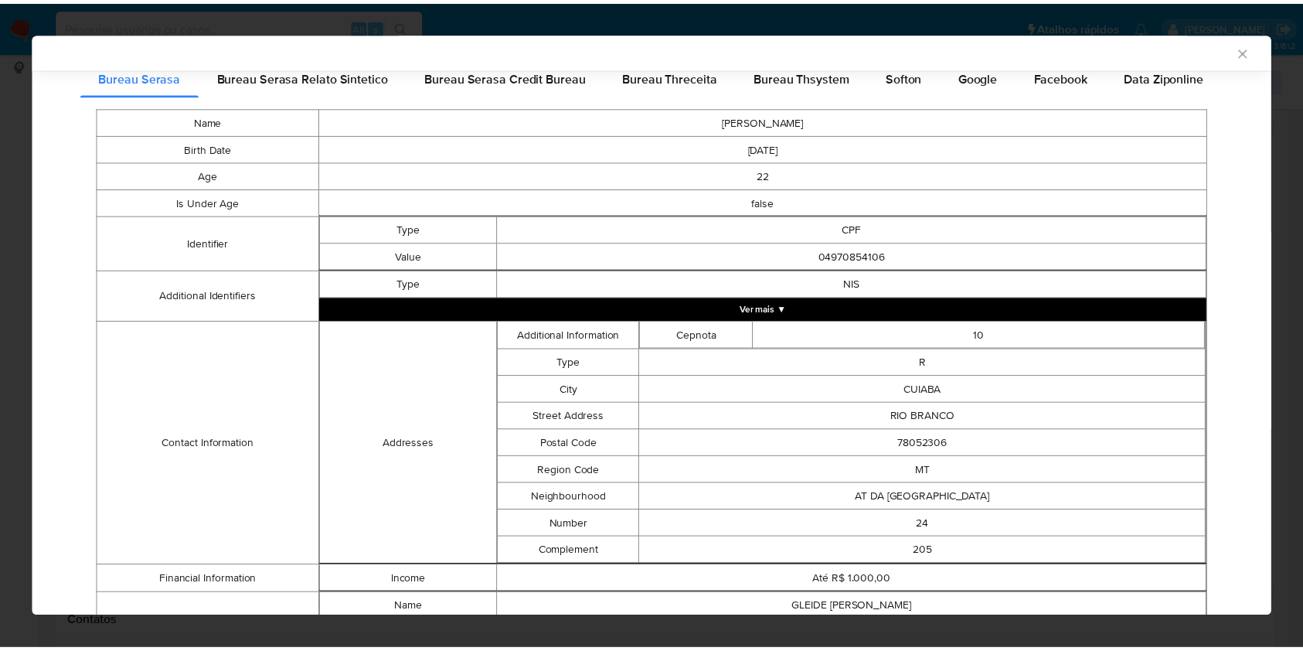
scroll to position [329, 0]
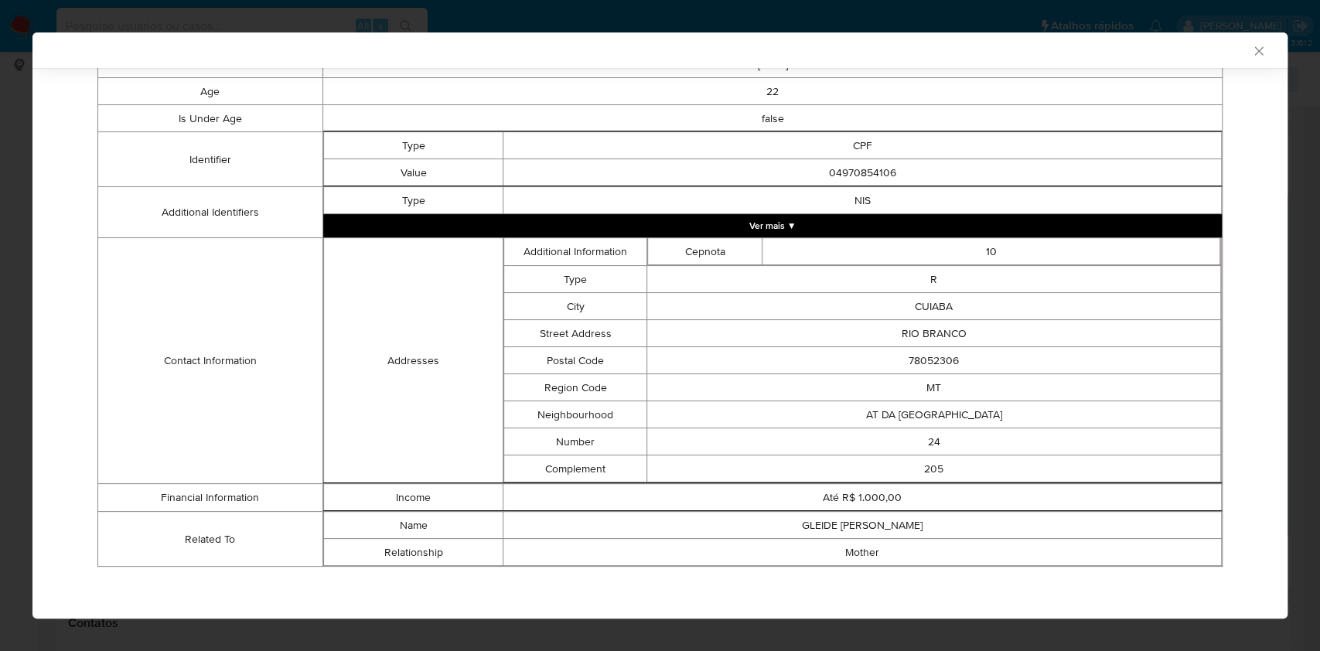
click at [0, 207] on div "AML Data Collector Case Id - LNmyDx6Bj0XqodjWozm0xbte Os dados detalhados abaix…" at bounding box center [660, 325] width 1320 height 651
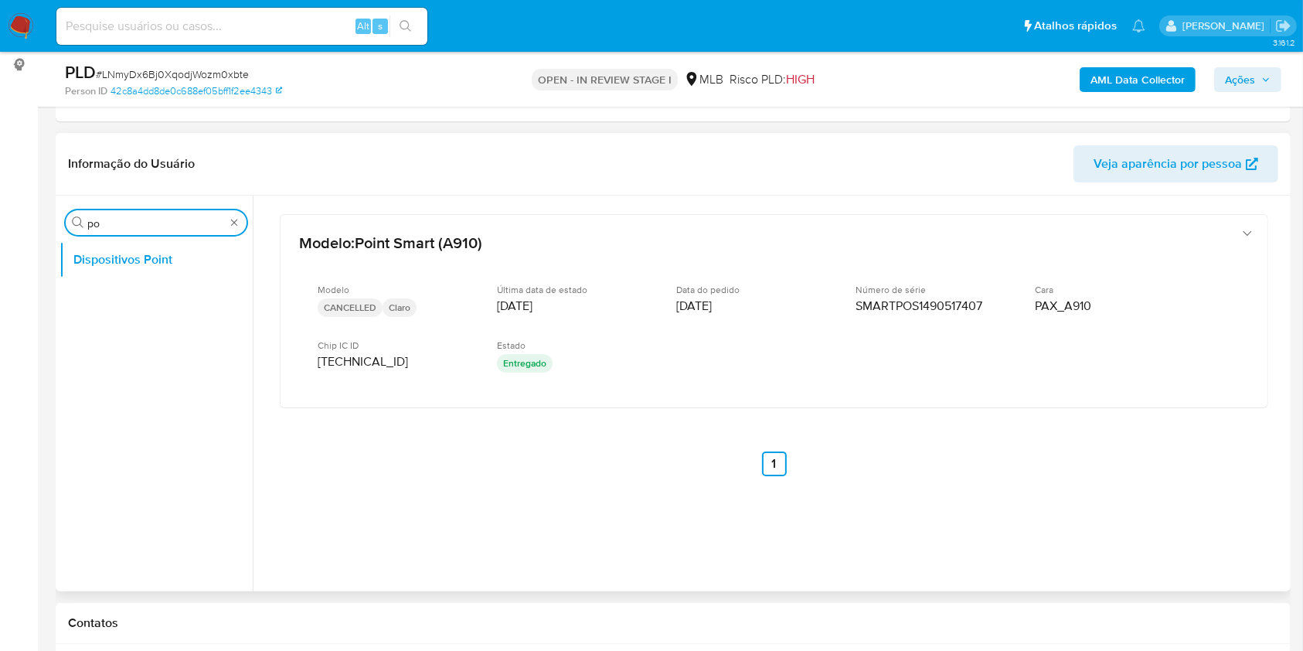
click at [116, 218] on input "po" at bounding box center [156, 223] width 138 height 14
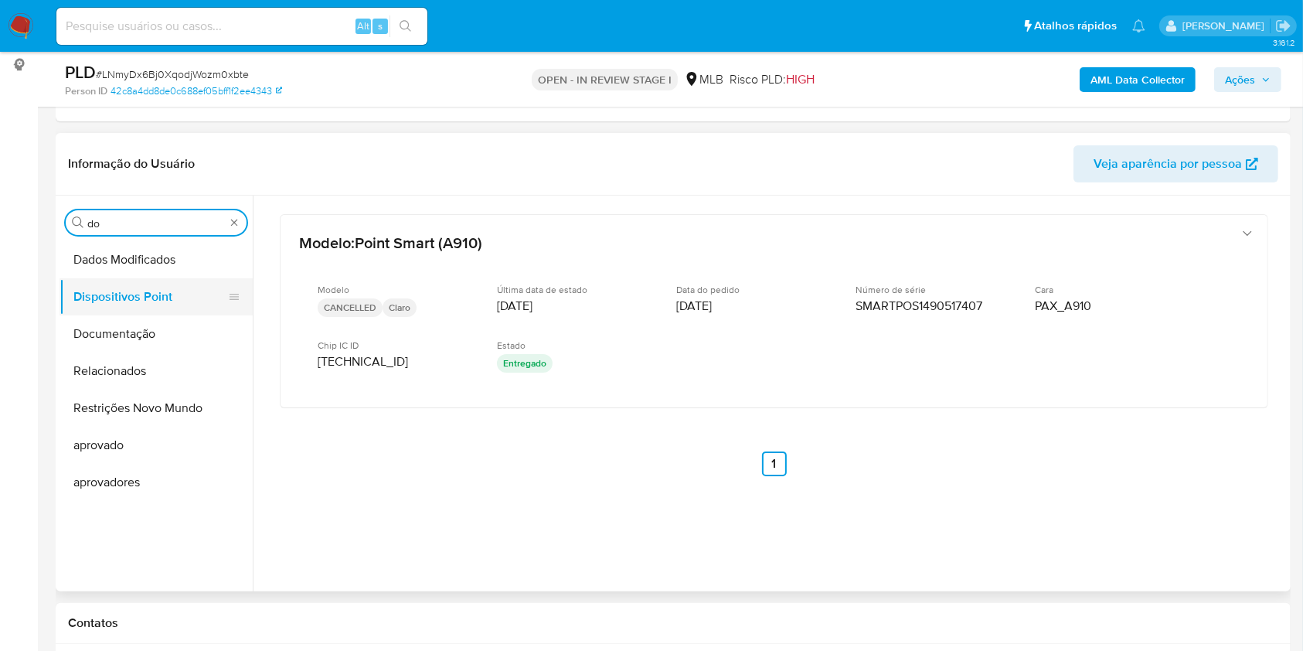
click at [136, 313] on button "Dispositivos Point" at bounding box center [150, 296] width 181 height 37
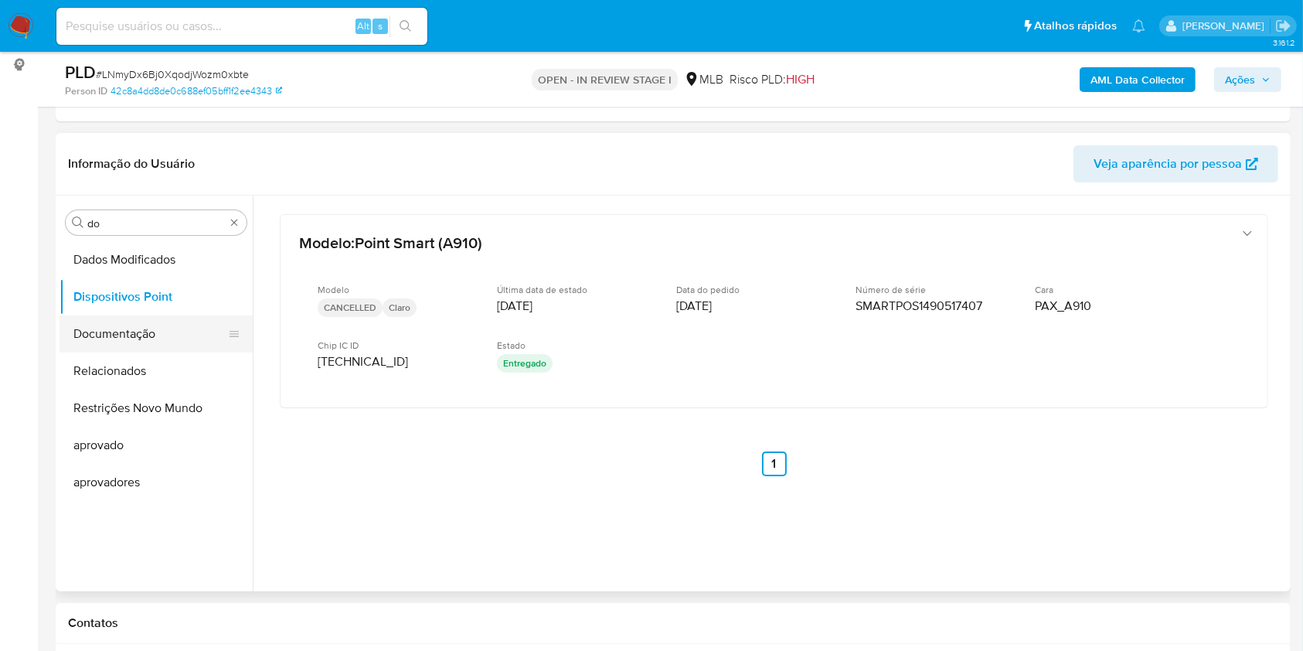
click at [148, 336] on button "Documentação" at bounding box center [150, 333] width 181 height 37
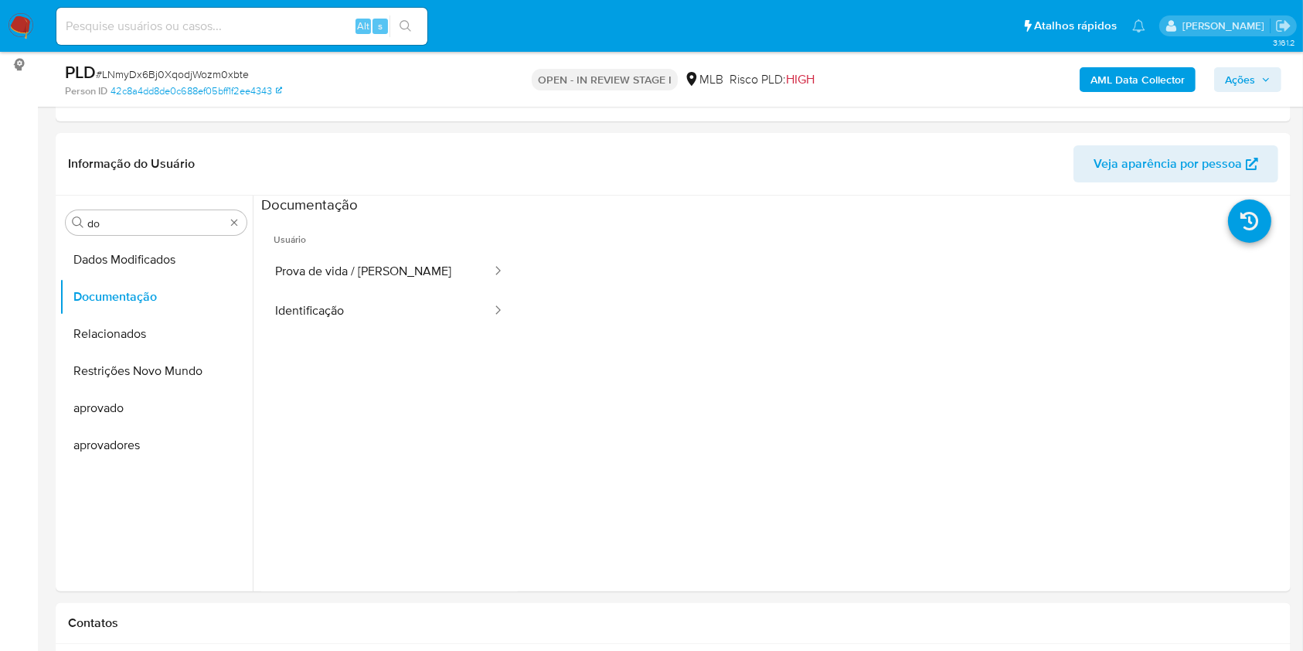
click at [93, 217] on input "do" at bounding box center [156, 223] width 138 height 14
click at [93, 218] on input "do" at bounding box center [156, 223] width 138 height 14
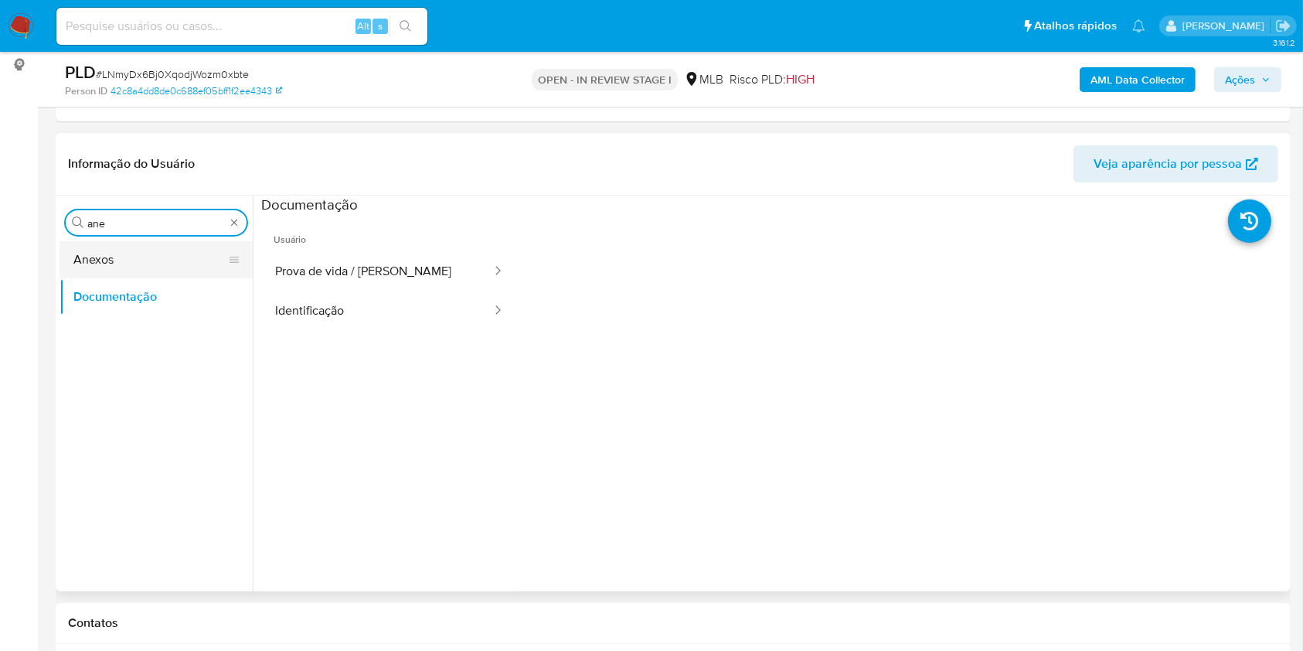
type input "ane"
click at [129, 264] on button "Anexos" at bounding box center [150, 259] width 181 height 37
click at [126, 263] on button "Anexos" at bounding box center [150, 259] width 181 height 37
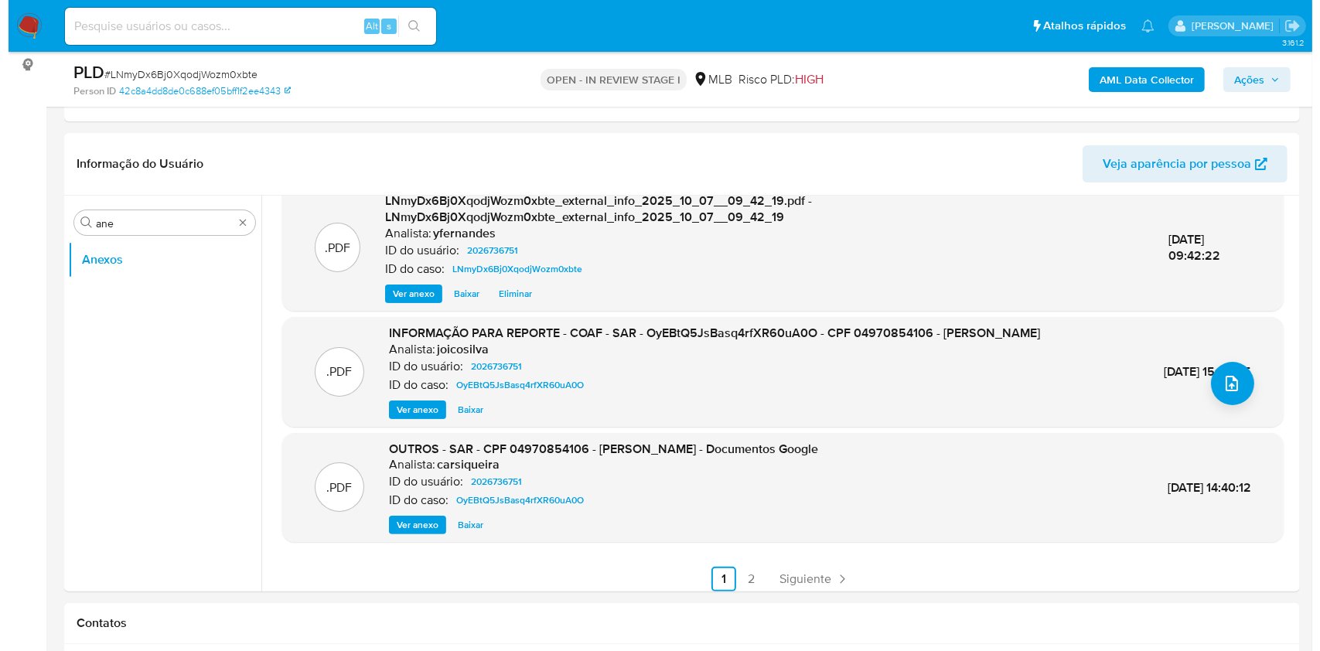
scroll to position [179, 0]
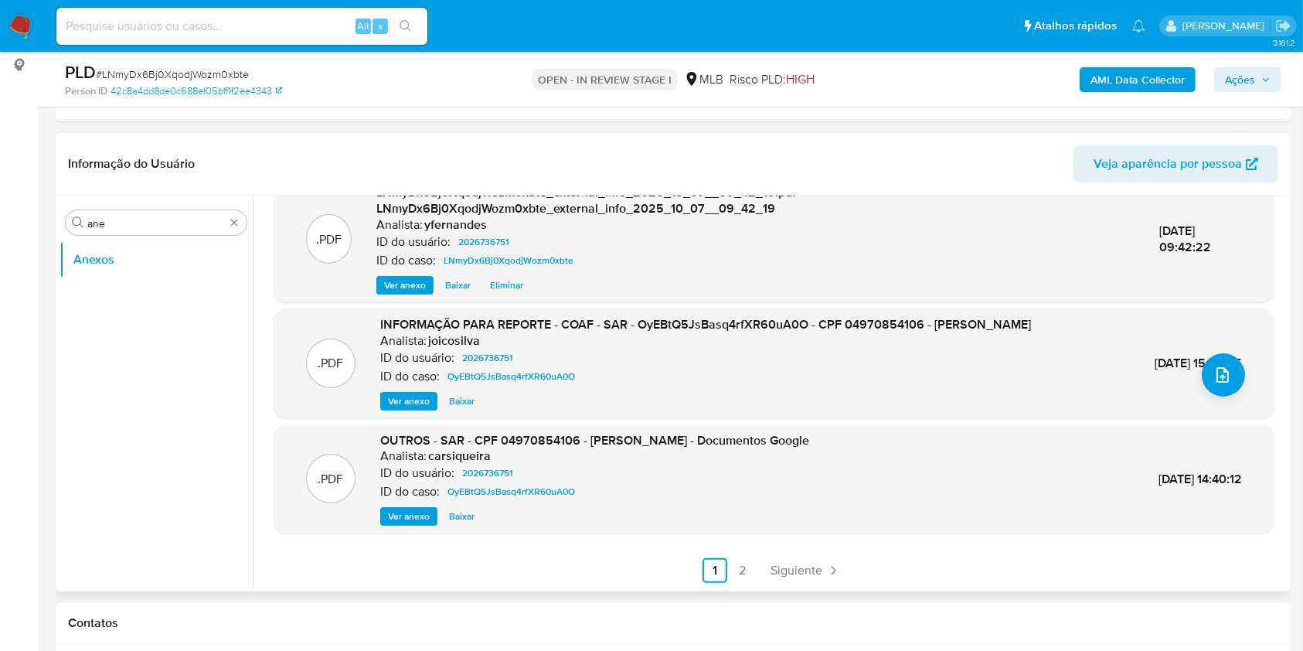
click at [395, 394] on span "Ver anexo" at bounding box center [409, 401] width 42 height 15
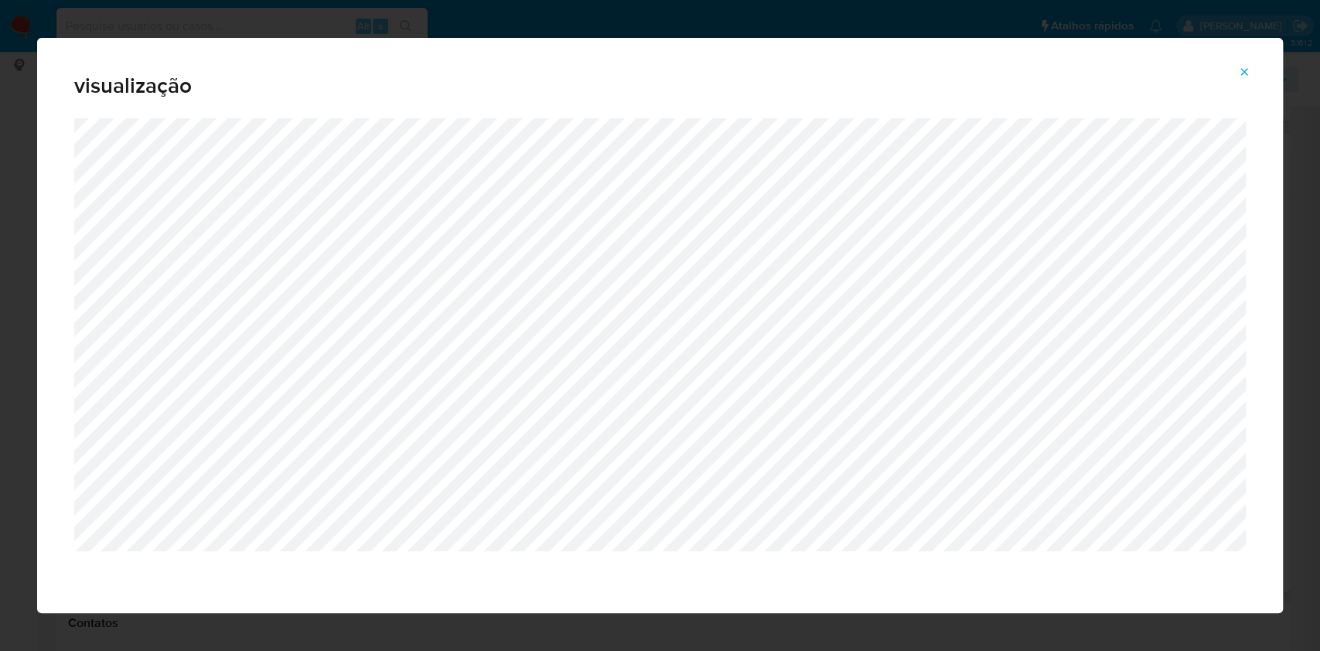
click at [1248, 70] on icon "Attachment preview" at bounding box center [1244, 72] width 12 height 12
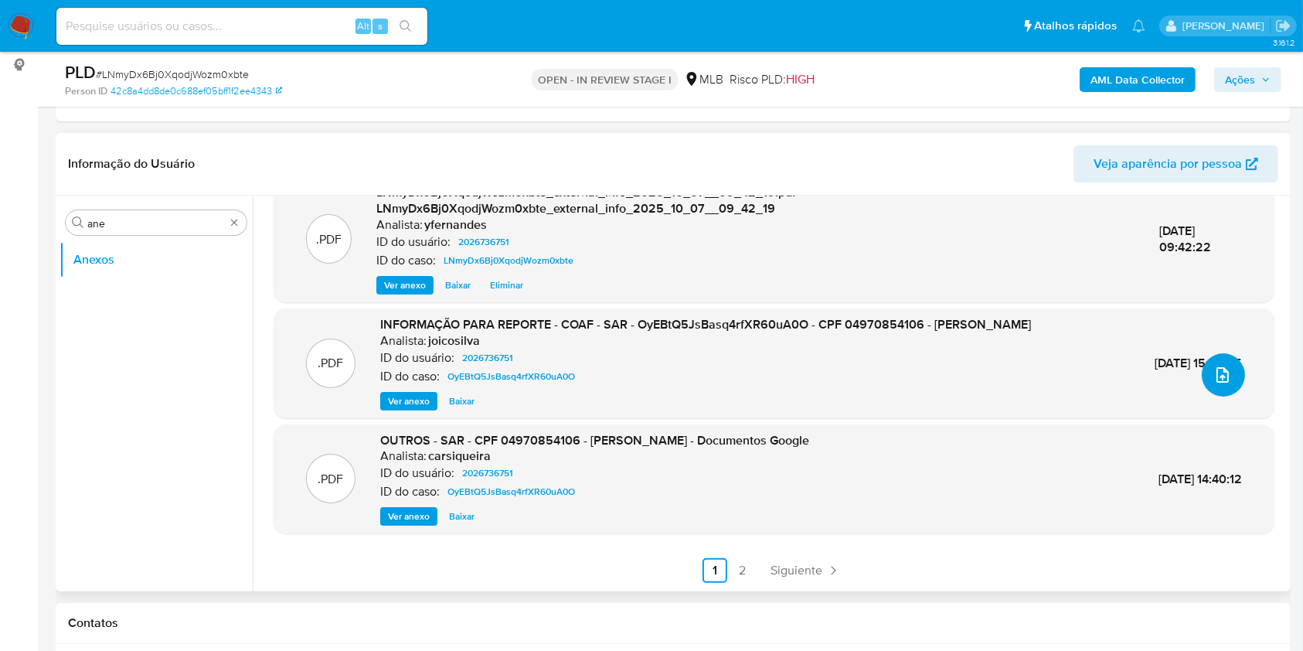
click at [1224, 366] on icon "upload-file" at bounding box center [1223, 375] width 19 height 19
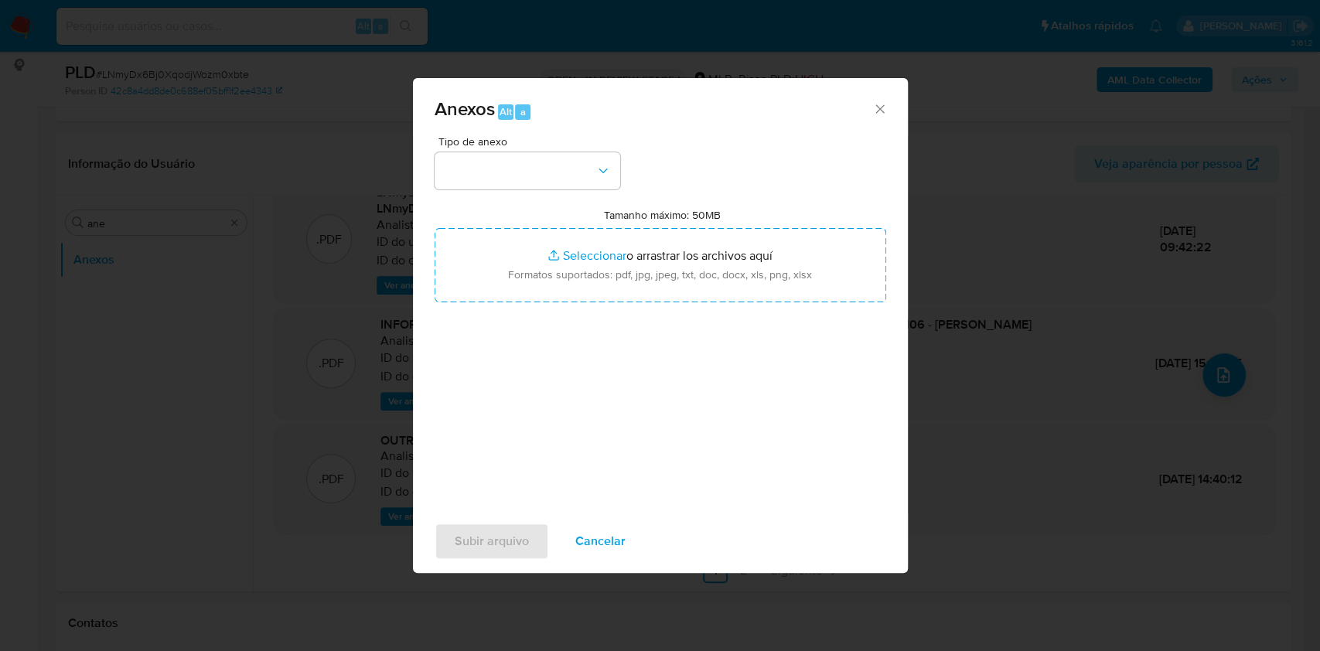
click at [564, 189] on div "Tipo de anexo Tamanho máximo: 50MB Seleccionar archivos Seleccionar o arrastrar…" at bounding box center [660, 318] width 452 height 365
click at [551, 177] on button "button" at bounding box center [527, 170] width 186 height 37
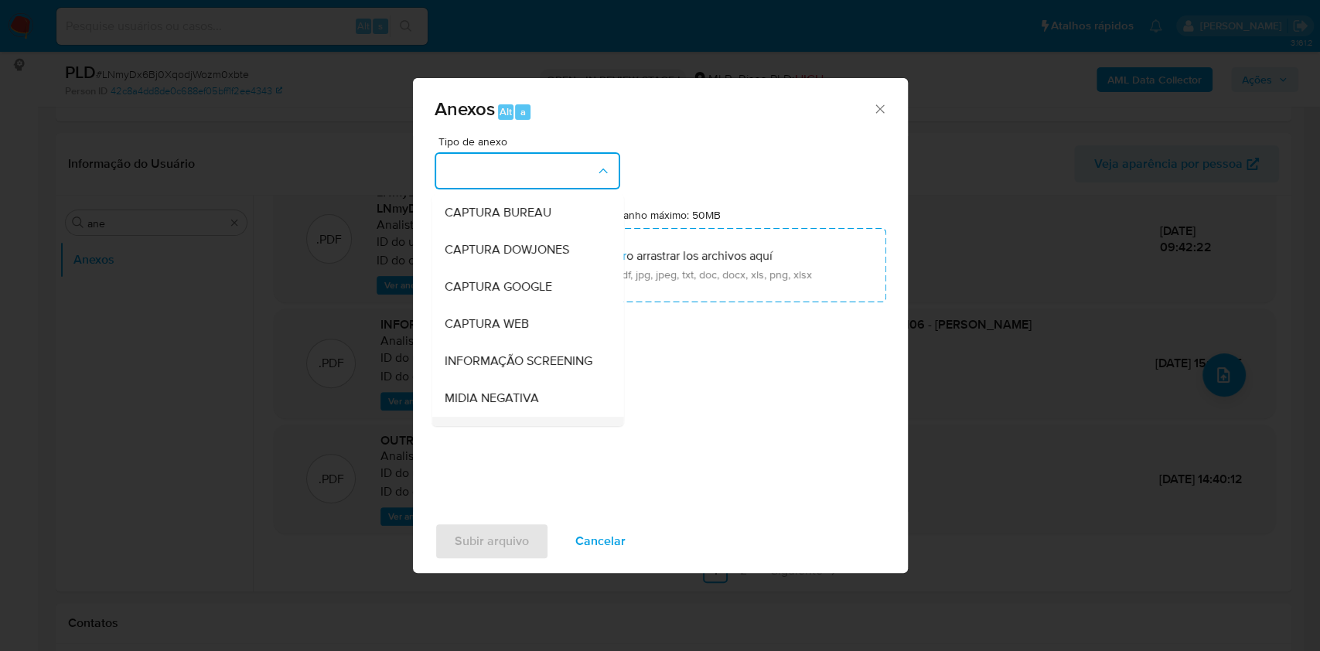
scroll to position [237, 0]
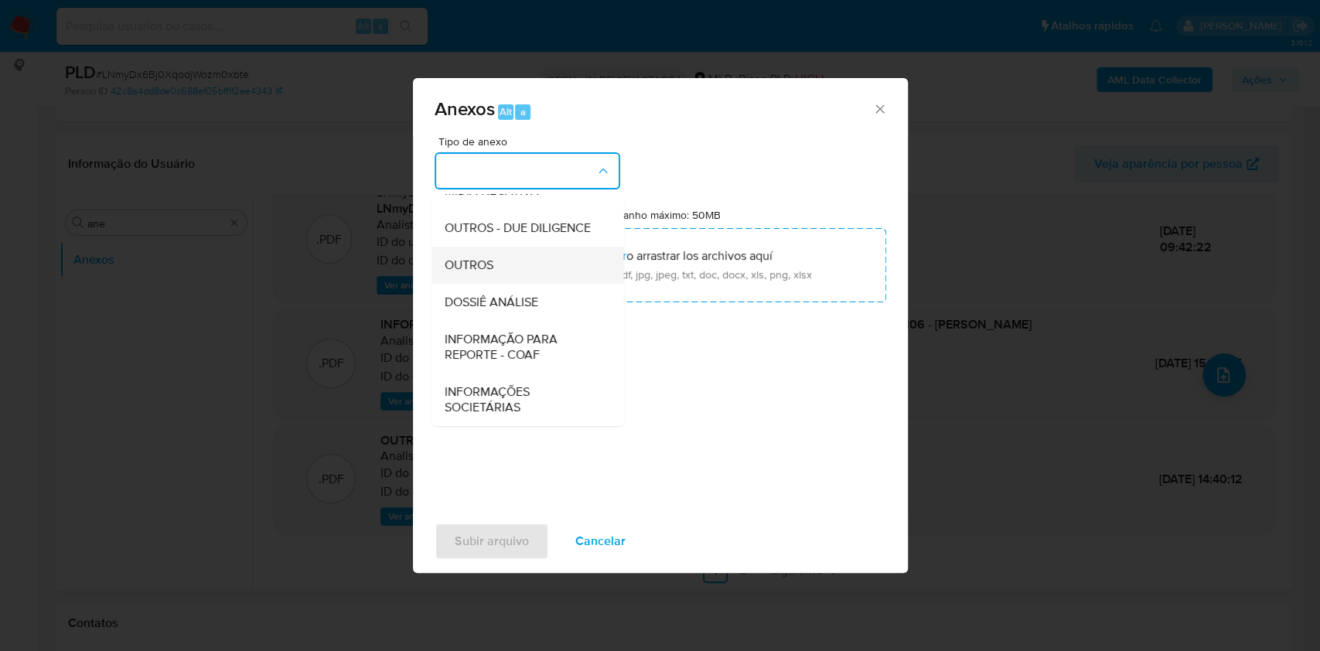
click at [486, 265] on span "OUTROS" at bounding box center [468, 264] width 49 height 15
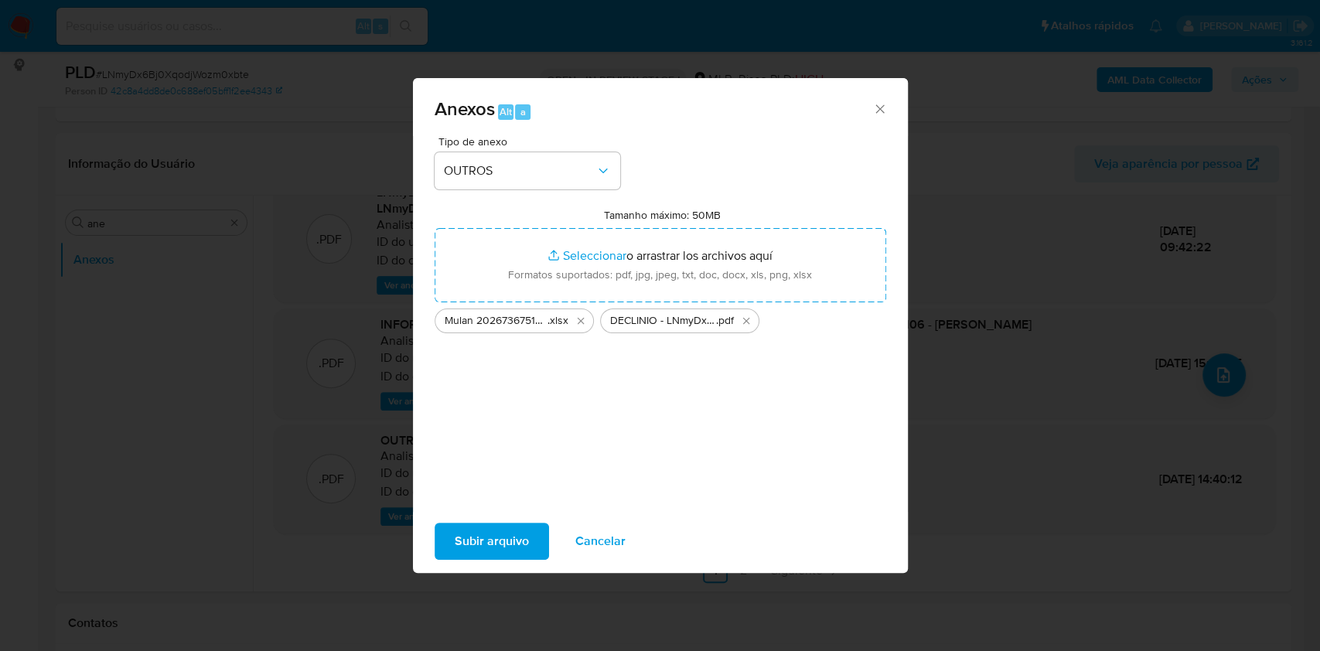
click at [486, 529] on span "Subir arquivo" at bounding box center [492, 541] width 74 height 34
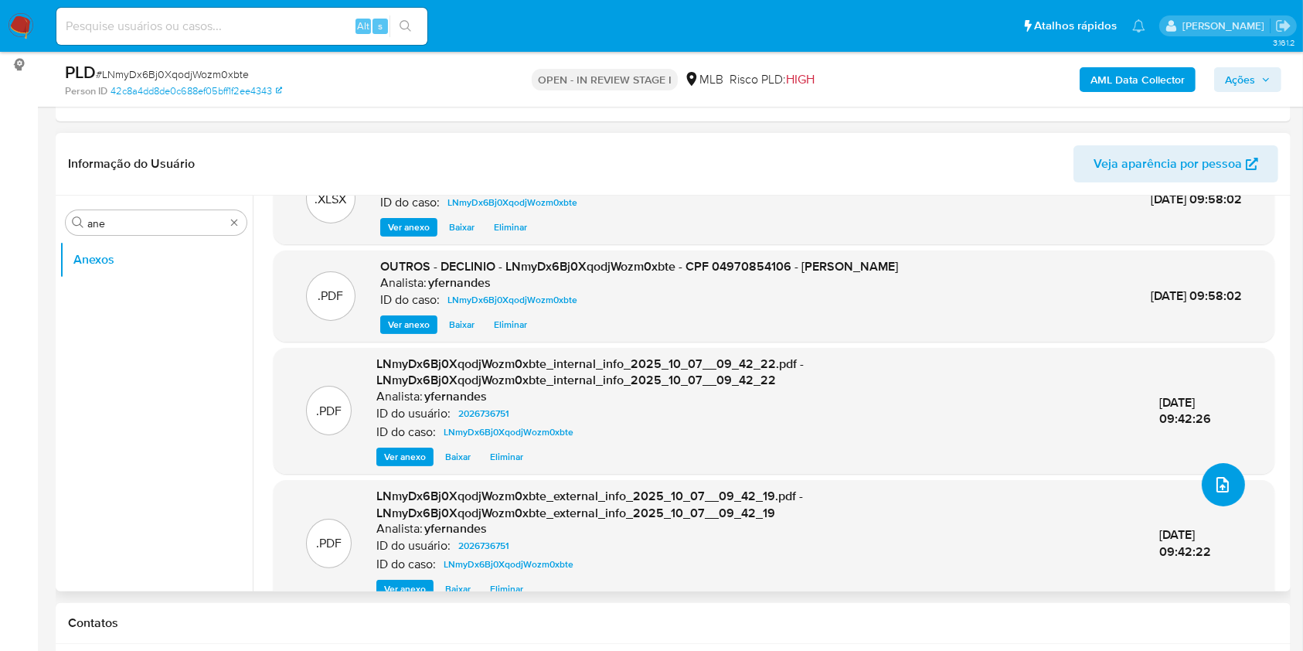
scroll to position [0, 0]
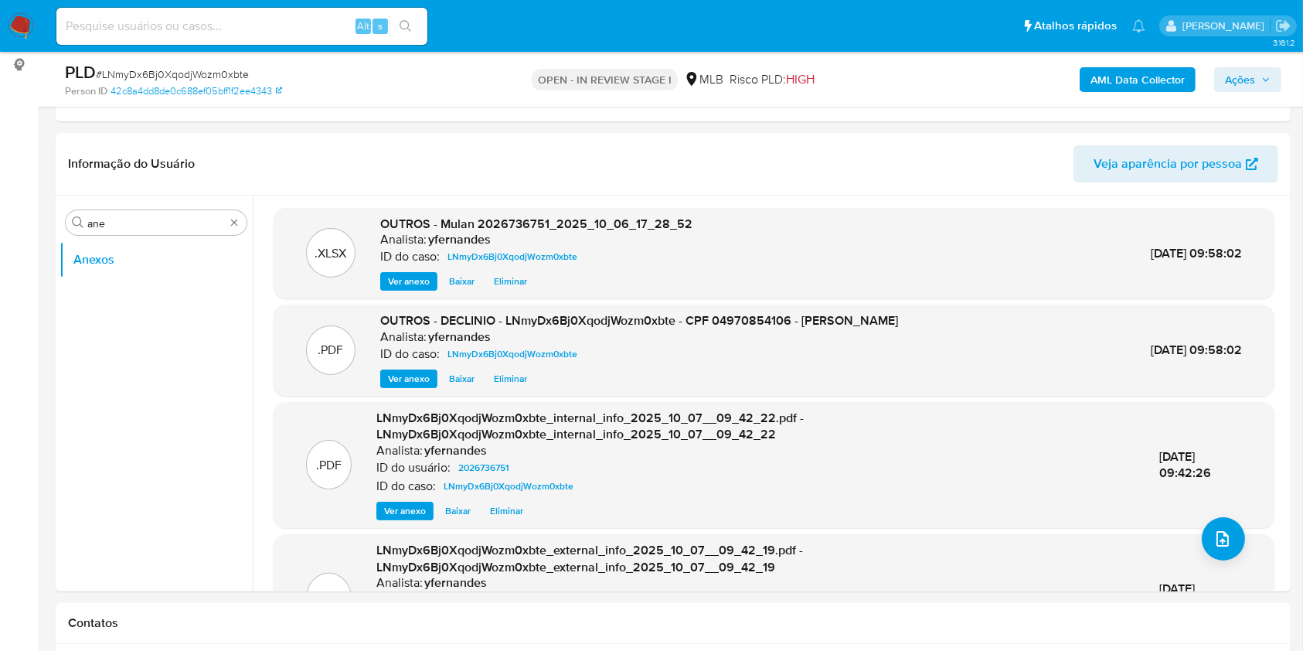
click at [1271, 75] on button "Ações" at bounding box center [1248, 79] width 67 height 25
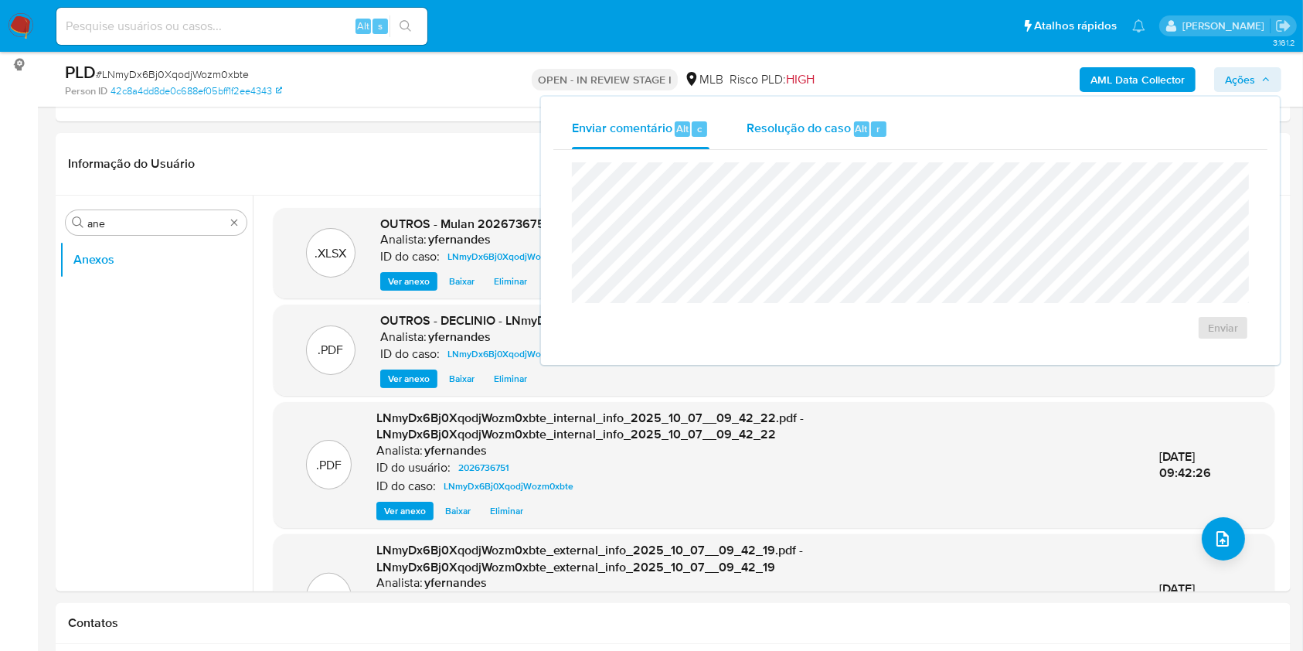
click at [842, 134] on span "Resolução do caso" at bounding box center [799, 128] width 104 height 18
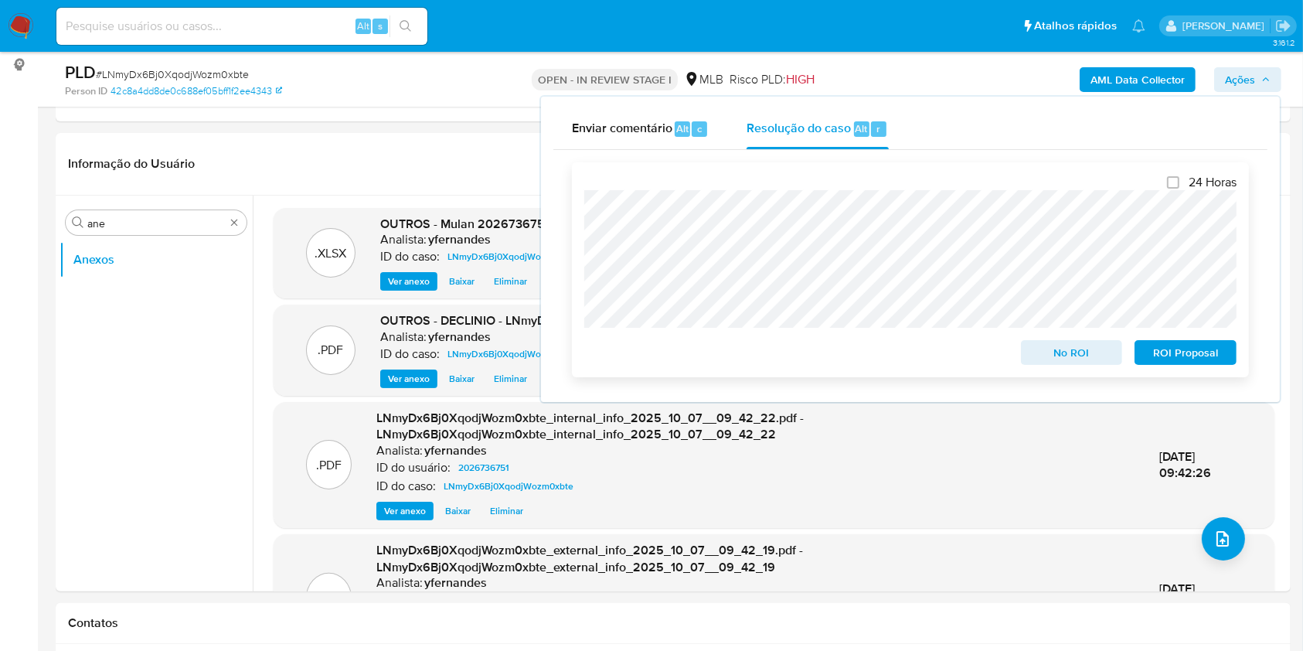
click at [1028, 347] on button "No ROI" at bounding box center [1072, 352] width 102 height 25
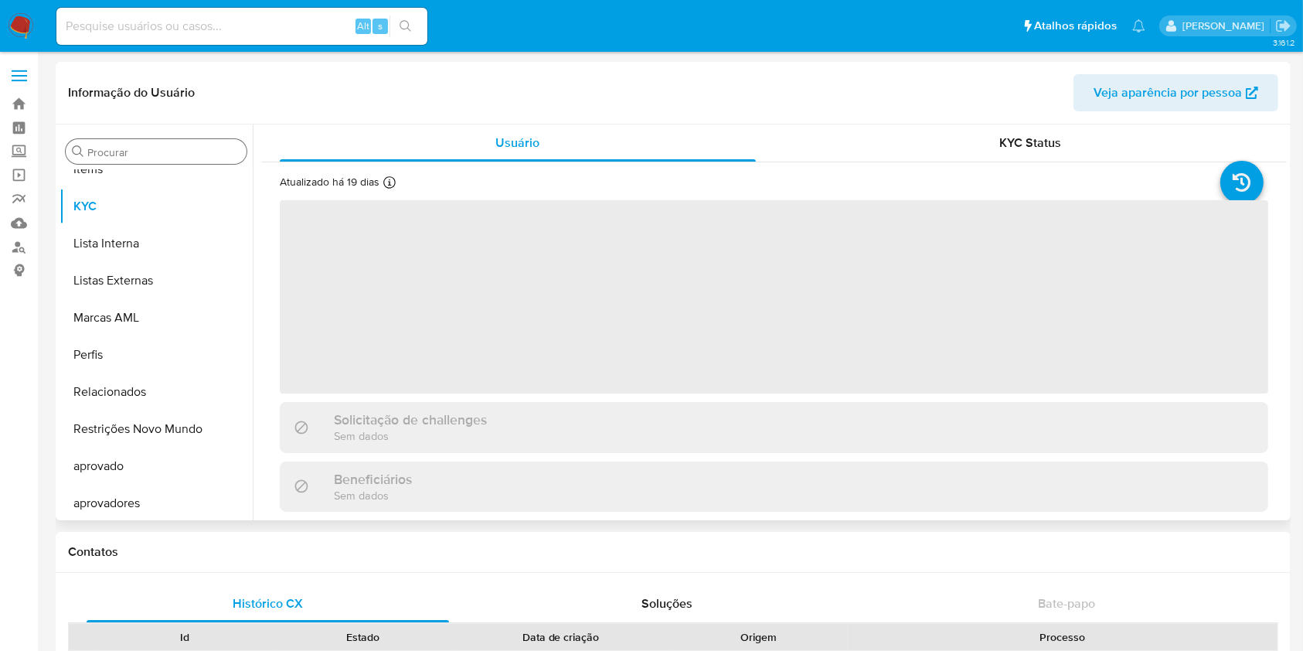
click at [121, 147] on input "Procurar" at bounding box center [163, 152] width 153 height 14
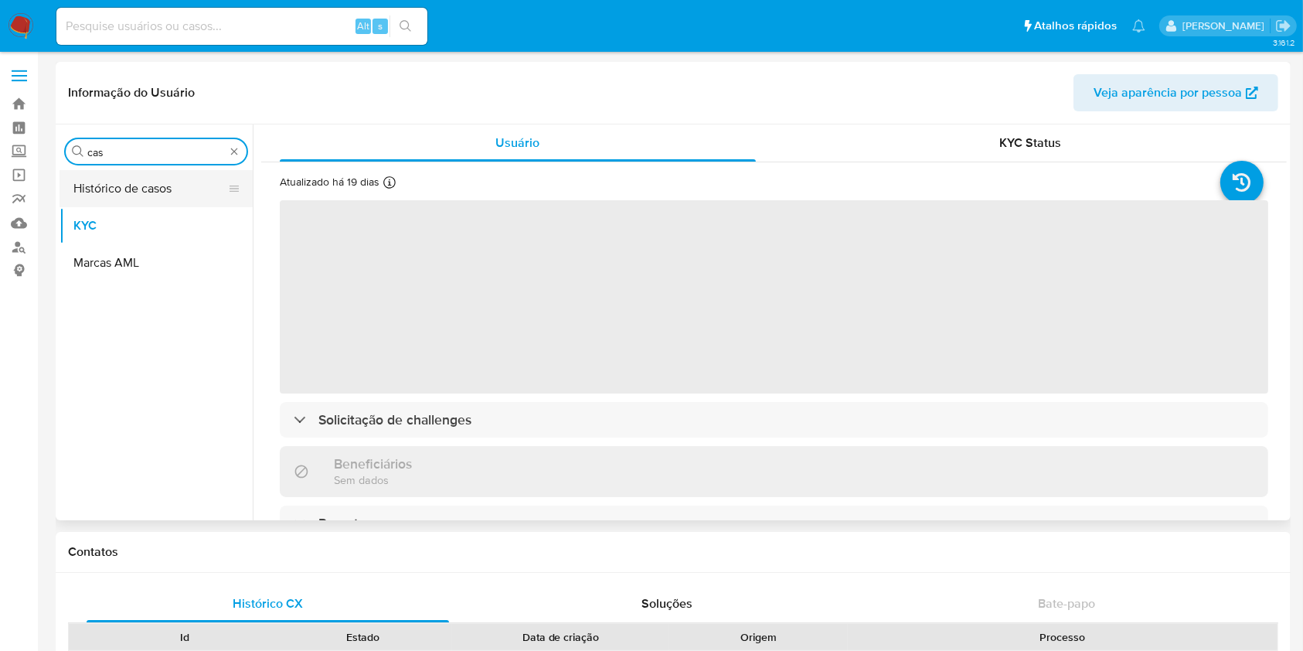
type input "cas"
click at [138, 200] on button "Histórico de casos" at bounding box center [150, 188] width 181 height 37
select select "10"
click at [129, 193] on button "Histórico de casos" at bounding box center [150, 188] width 181 height 37
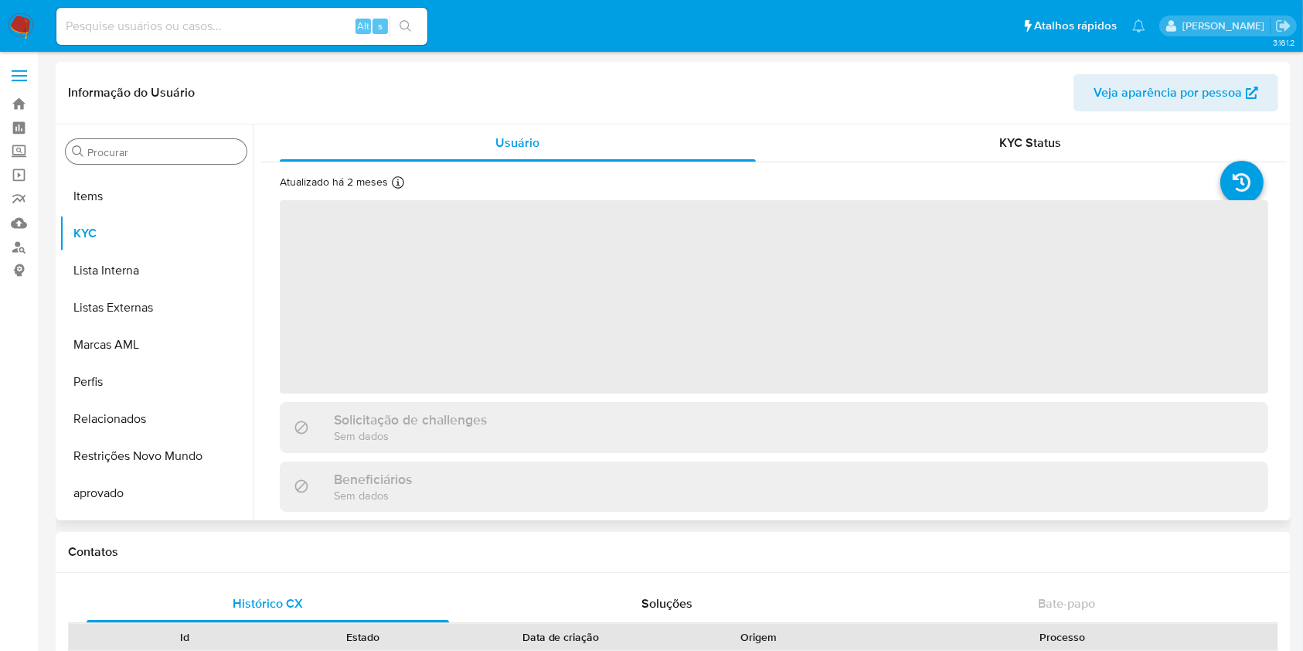
click at [130, 145] on input "Procurar" at bounding box center [163, 152] width 153 height 14
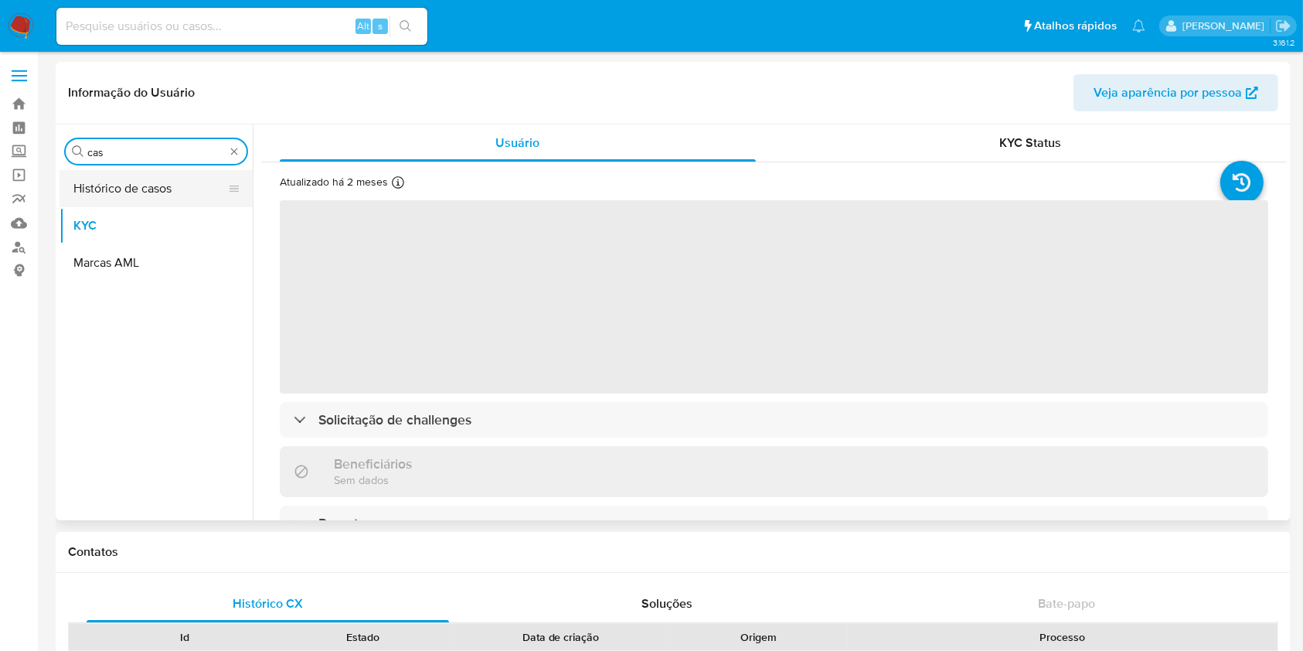
type input "cas"
click at [90, 182] on button "Histórico de casos" at bounding box center [150, 188] width 181 height 37
click at [123, 194] on button "Histórico de casos" at bounding box center [150, 188] width 181 height 37
select select "10"
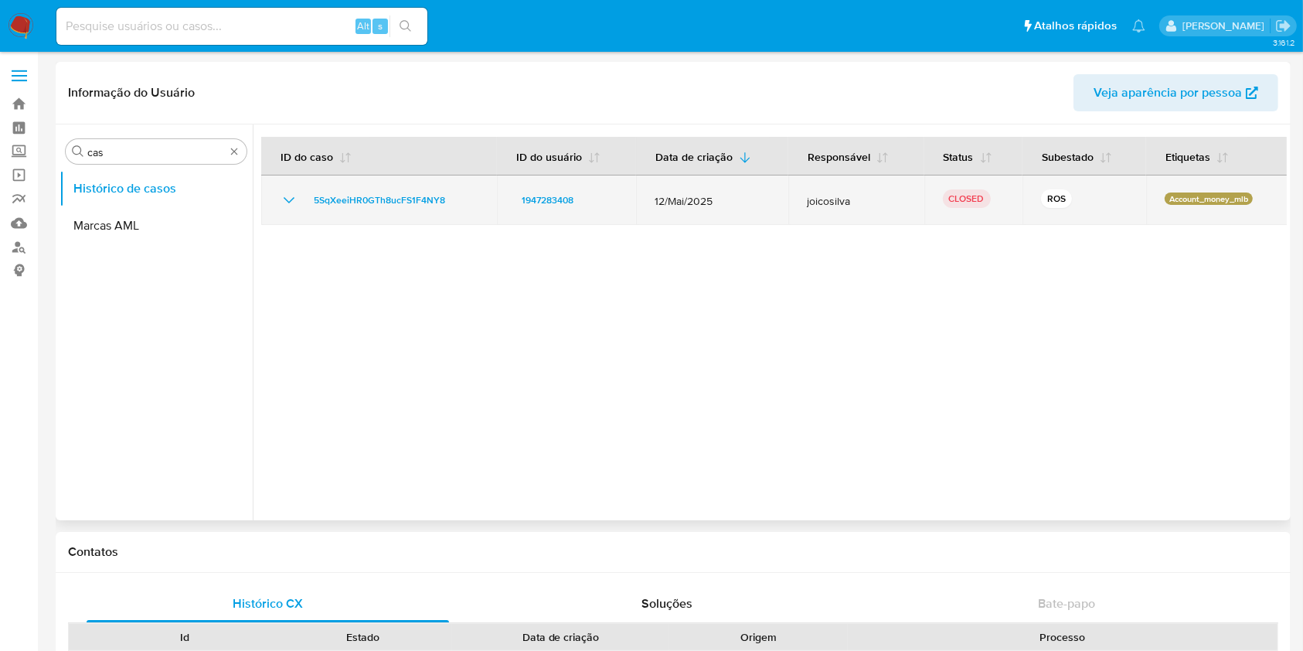
click at [295, 204] on icon "Mostrar/Ocultar" at bounding box center [289, 200] width 19 height 19
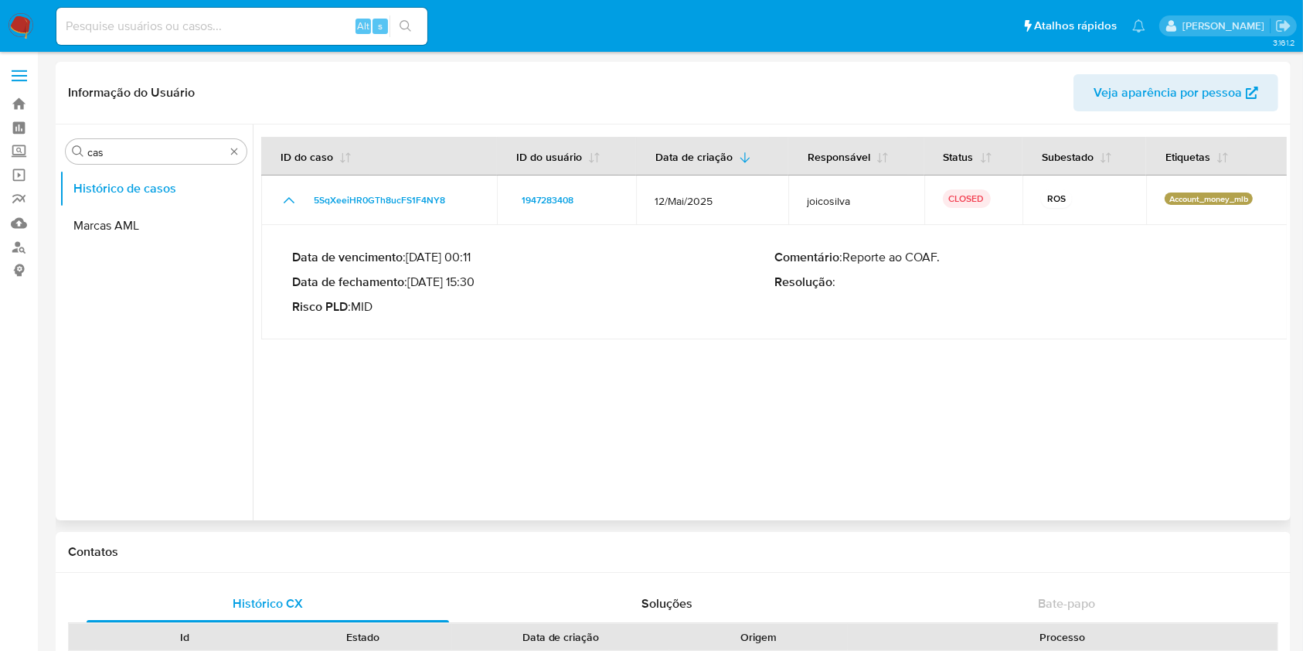
drag, startPoint x: 434, startPoint y: 281, endPoint x: 477, endPoint y: 289, distance: 43.2
click at [477, 289] on p "Data de fechamento : [DATE] 15:30" at bounding box center [533, 281] width 482 height 15
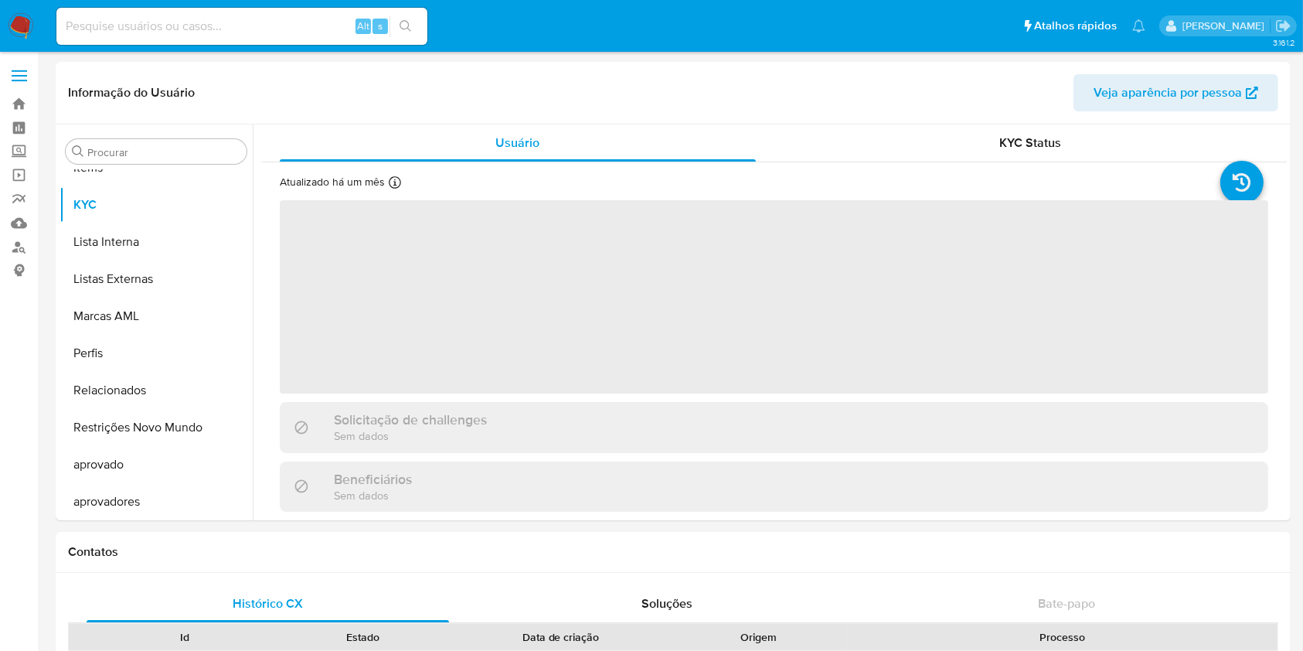
scroll to position [802, 0]
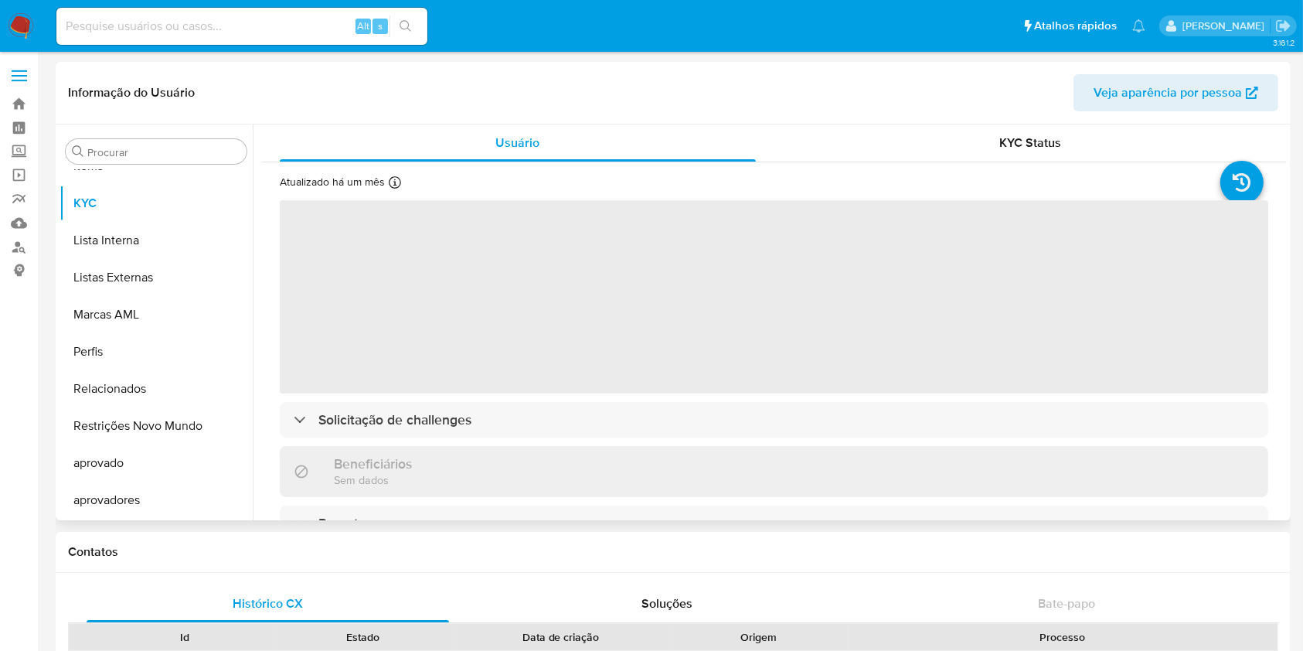
select select "10"
click at [165, 156] on input "Procurar" at bounding box center [163, 152] width 153 height 14
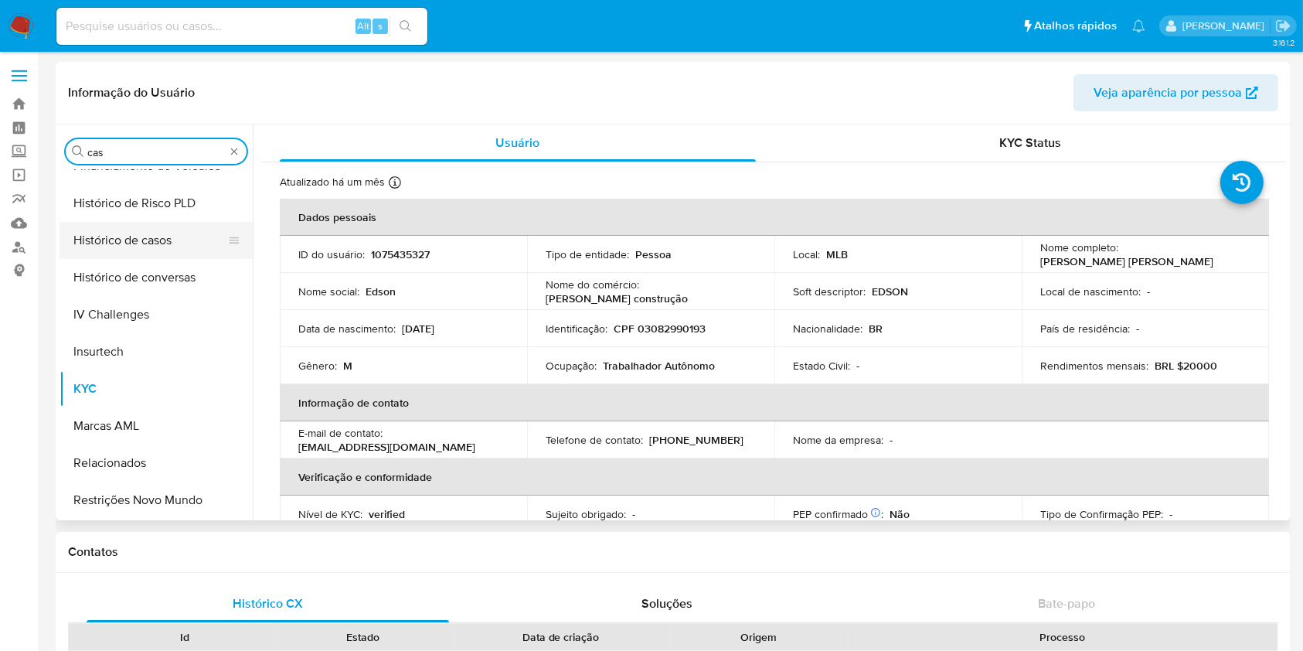
scroll to position [0, 0]
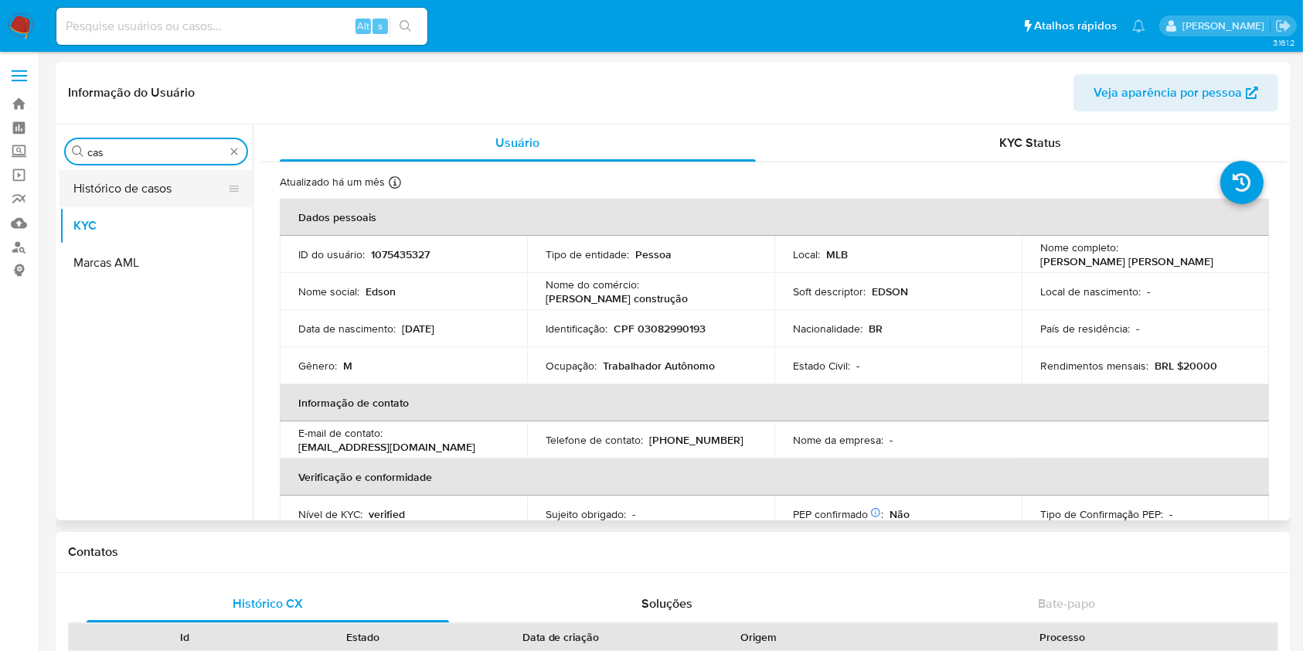
type input "cas"
click at [139, 191] on button "Histórico de casos" at bounding box center [150, 188] width 181 height 37
click at [122, 186] on button "Histórico de casos" at bounding box center [150, 188] width 181 height 37
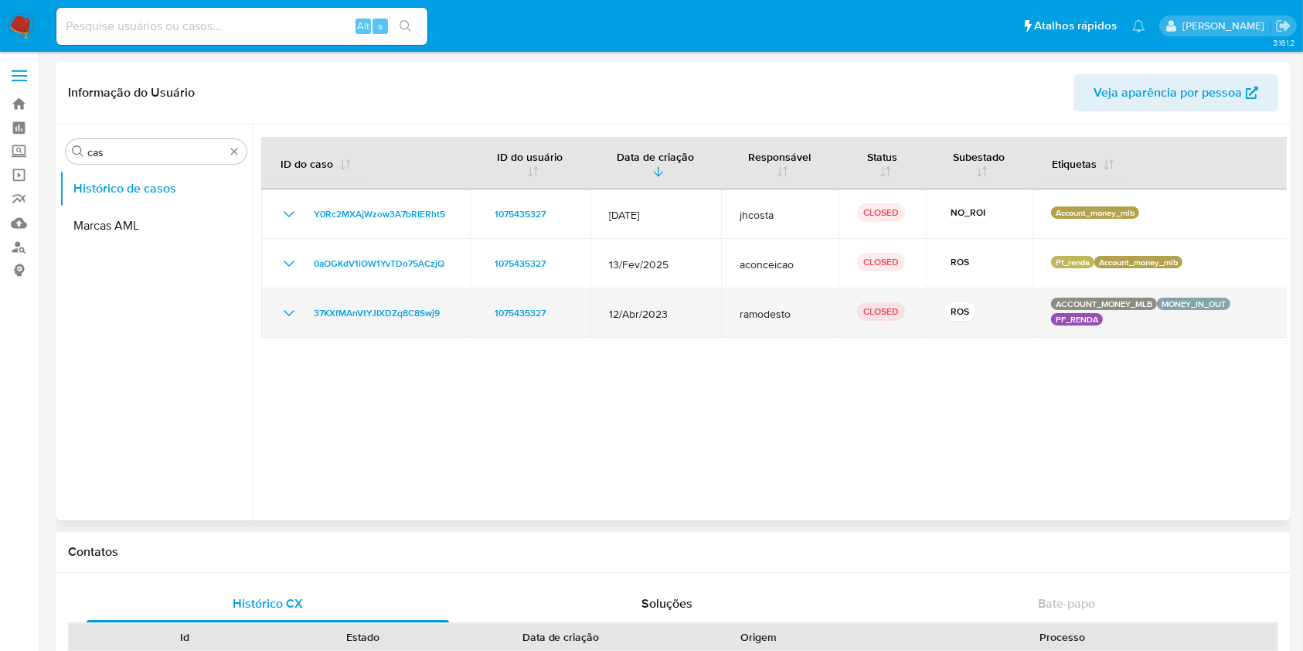
drag, startPoint x: 276, startPoint y: 321, endPoint x: 291, endPoint y: 315, distance: 15.7
click at [276, 320] on td "37KXfMAnVtYJIXDZq8C8Swj9" at bounding box center [365, 312] width 209 height 49
click at [291, 315] on icon "Mostrar/Ocultar" at bounding box center [289, 313] width 19 height 19
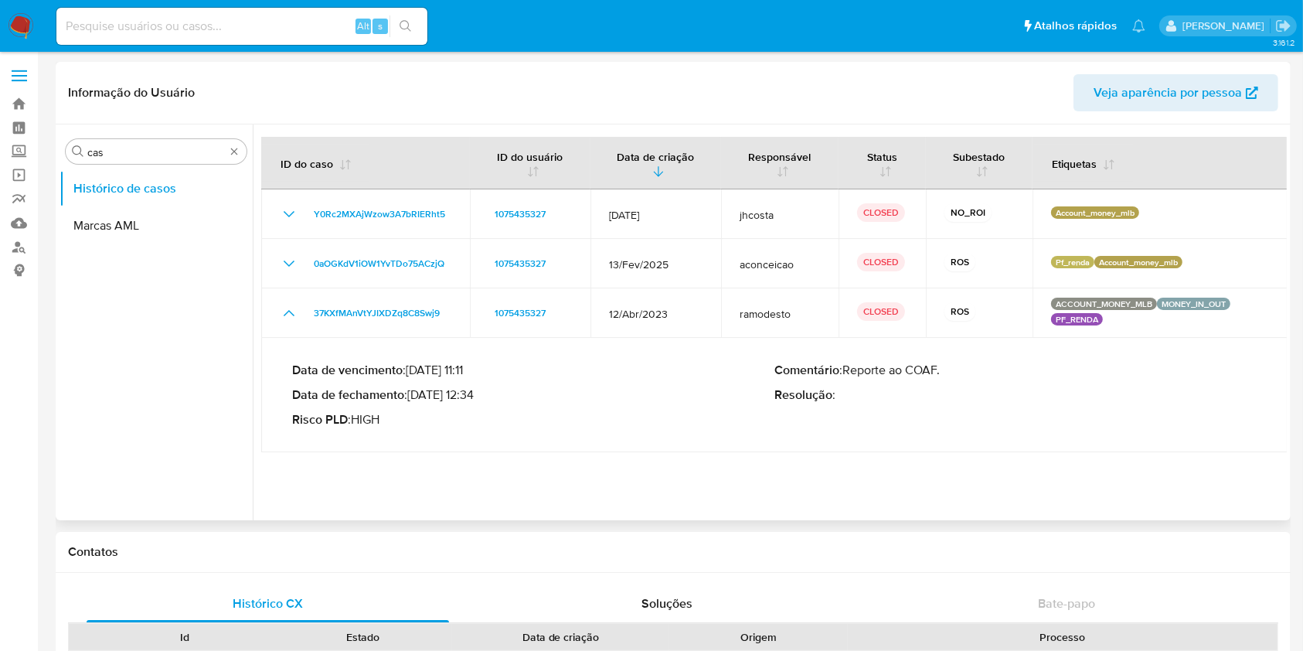
drag, startPoint x: 431, startPoint y: 398, endPoint x: 483, endPoint y: 400, distance: 51.9
click at [483, 400] on p "Data de fechamento : [DATE] 12:34" at bounding box center [533, 394] width 482 height 15
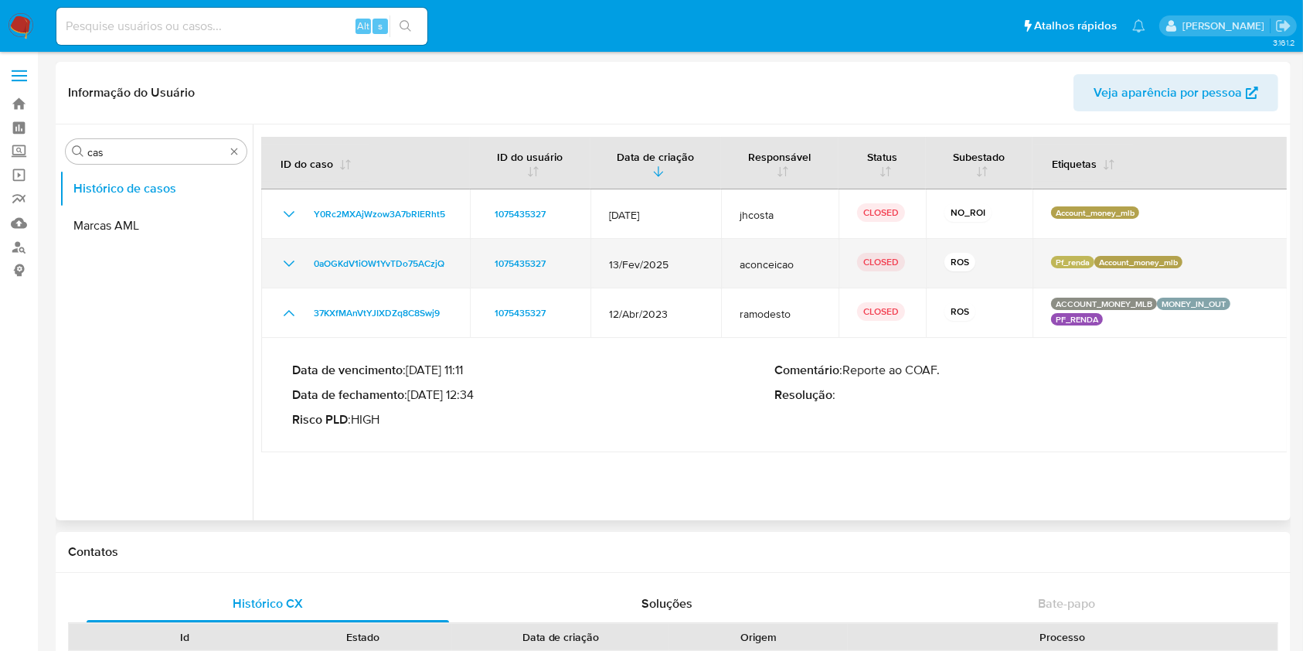
click at [278, 261] on td "0aOGKdV1iOW1YvTDo75ACzjQ" at bounding box center [365, 263] width 209 height 49
drag, startPoint x: 294, startPoint y: 266, endPoint x: 301, endPoint y: 276, distance: 12.2
click at [294, 267] on icon "Mostrar/Ocultar" at bounding box center [289, 263] width 19 height 19
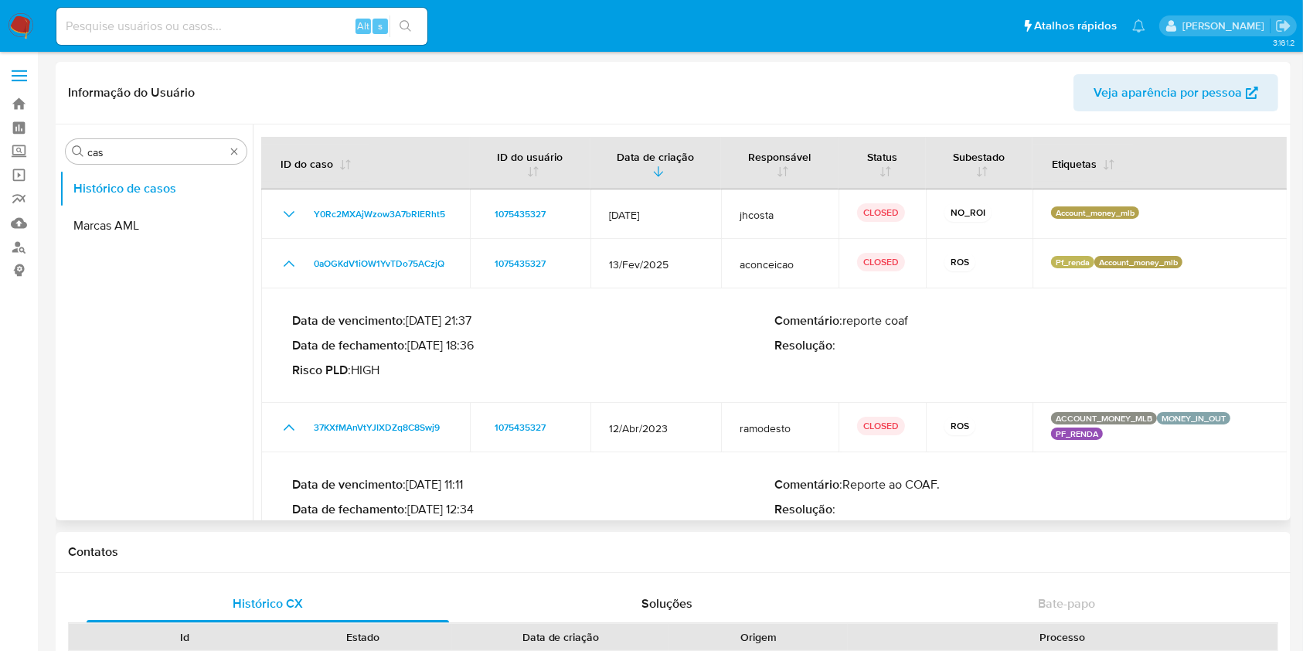
drag, startPoint x: 427, startPoint y: 347, endPoint x: 482, endPoint y: 350, distance: 55.8
click at [482, 350] on p "Data de fechamento : 17/03/2025 18:36" at bounding box center [533, 345] width 482 height 15
click at [15, 19] on img at bounding box center [21, 26] width 26 height 26
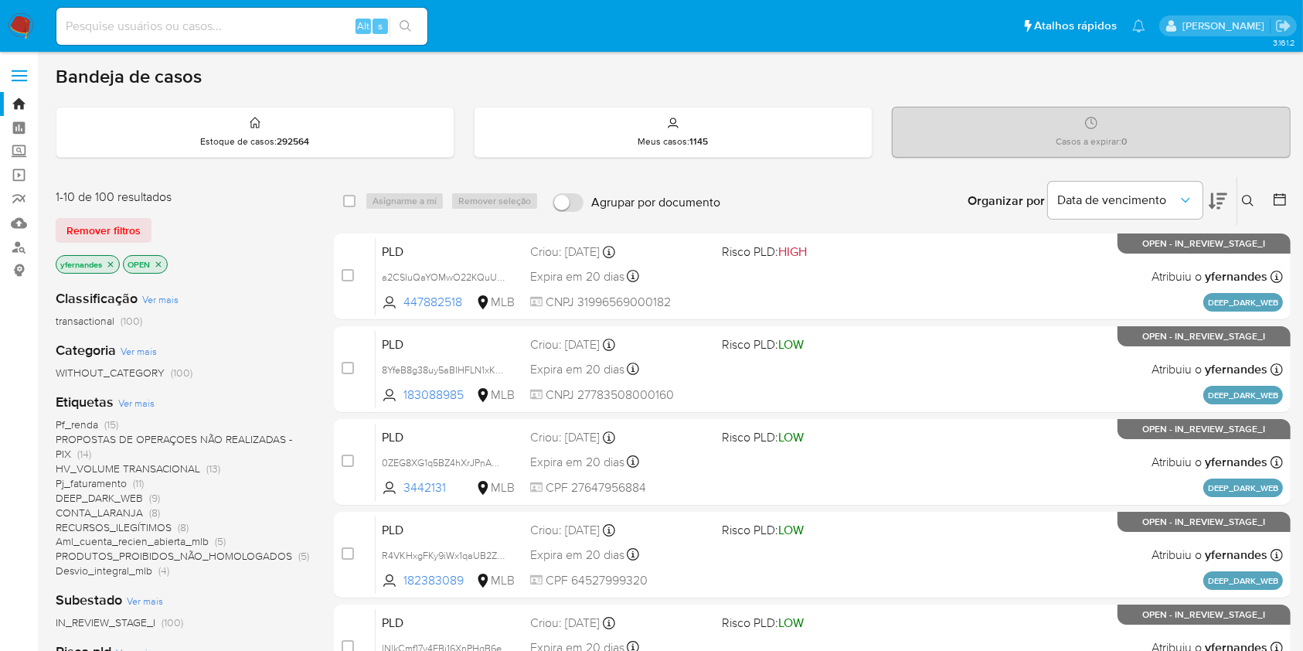
drag, startPoint x: 23, startPoint y: 31, endPoint x: 53, endPoint y: 65, distance: 44.9
click at [23, 31] on img at bounding box center [21, 26] width 26 height 26
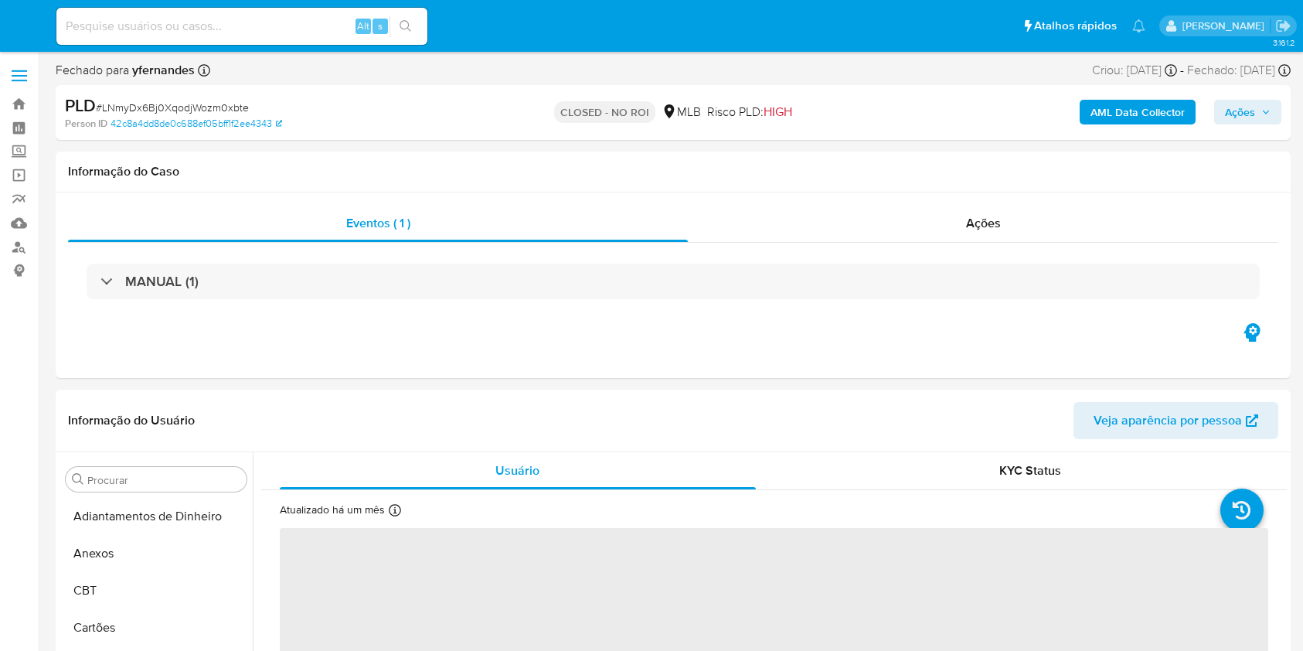
select select "10"
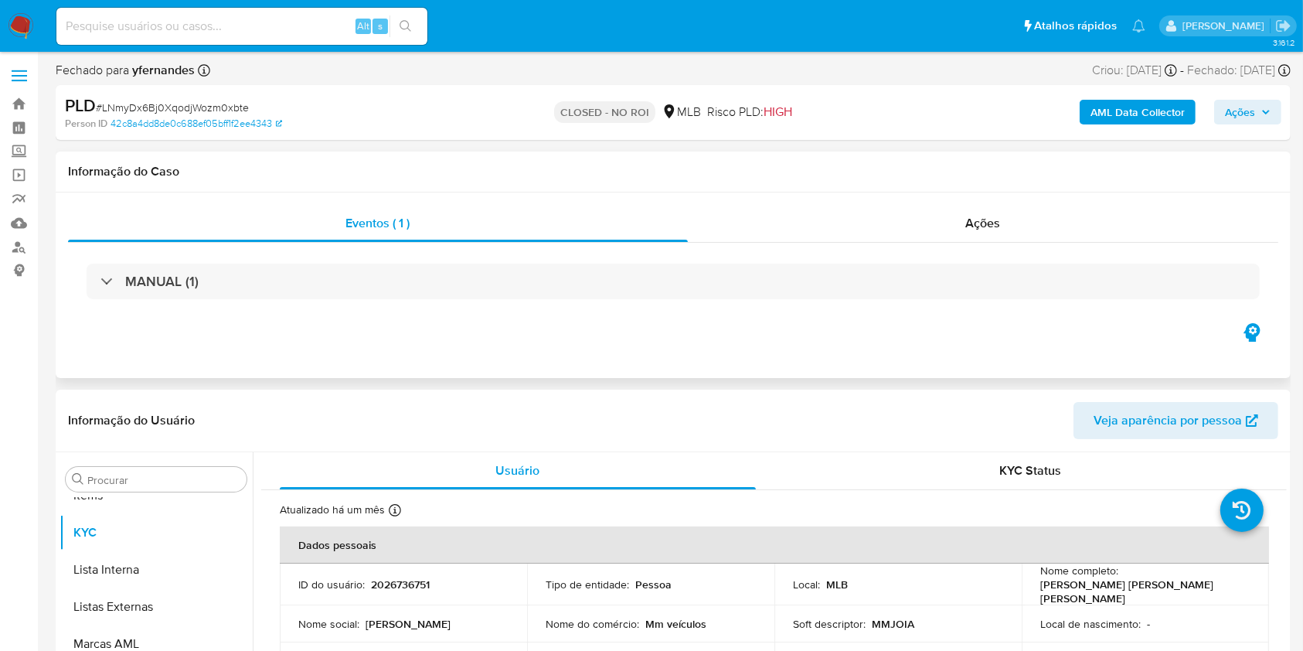
scroll to position [802, 0]
click at [843, 231] on div "Ações" at bounding box center [983, 223] width 591 height 37
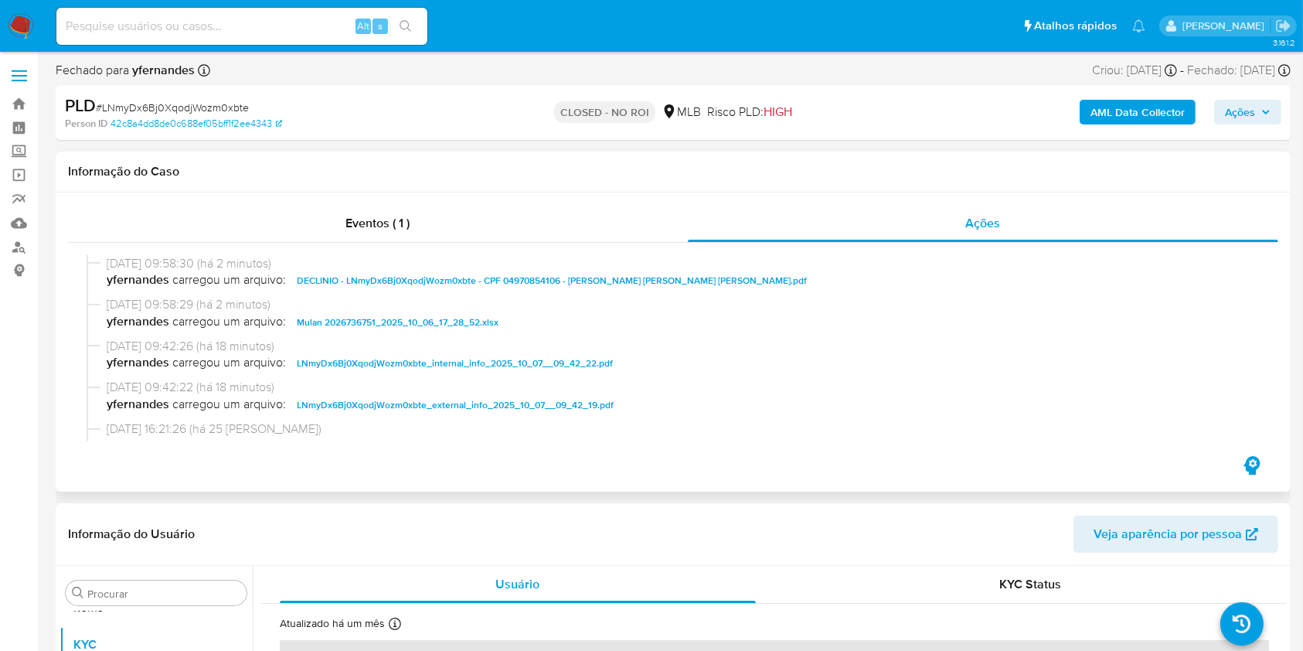
scroll to position [15, 0]
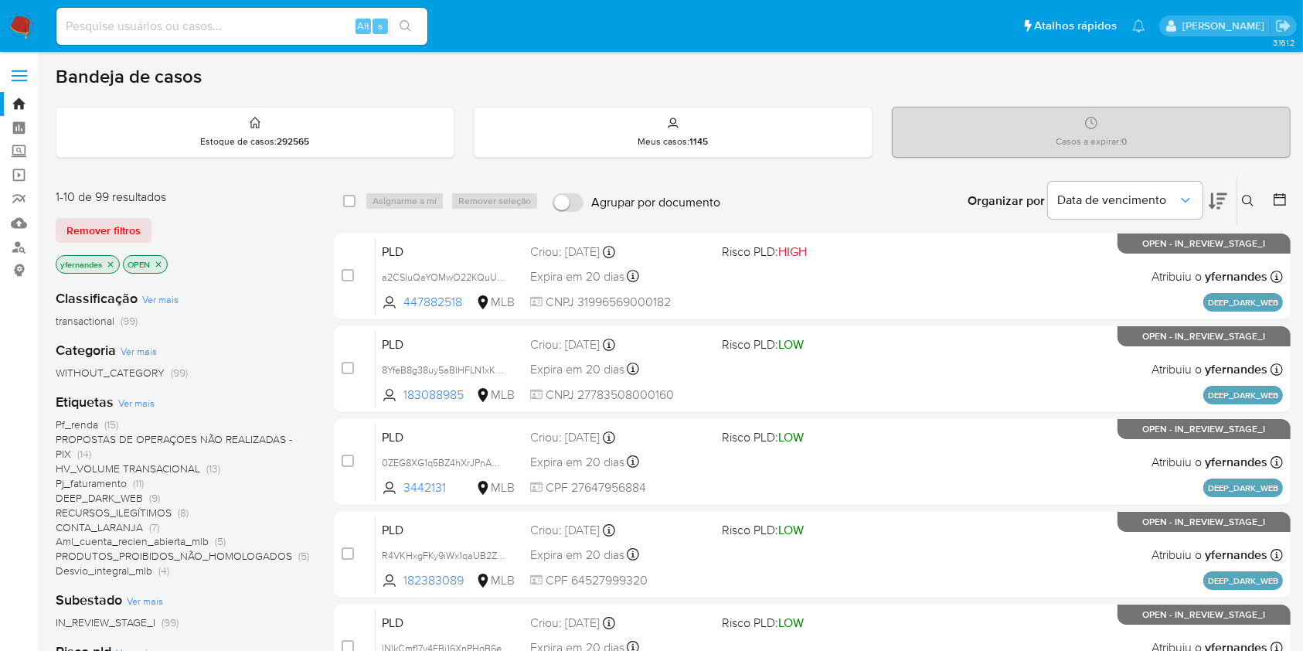
click at [298, 5] on div "Alt s" at bounding box center [241, 26] width 371 height 43
click at [244, 33] on input at bounding box center [241, 26] width 371 height 20
paste input "2273759968"
type input "2273759968"
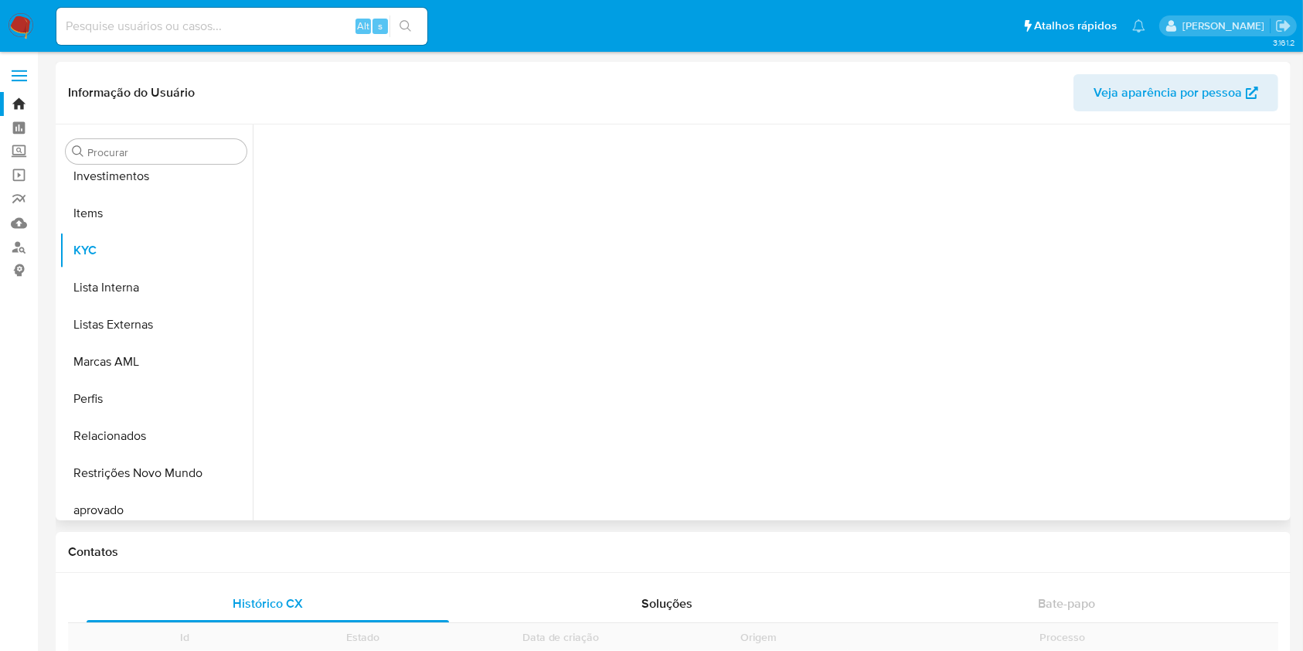
click at [90, 124] on div "Procurar Adiantamentos de Dinheiro Anexos CBT Cartões Contas Bancárias Dados Mo…" at bounding box center [674, 322] width 1228 height 396
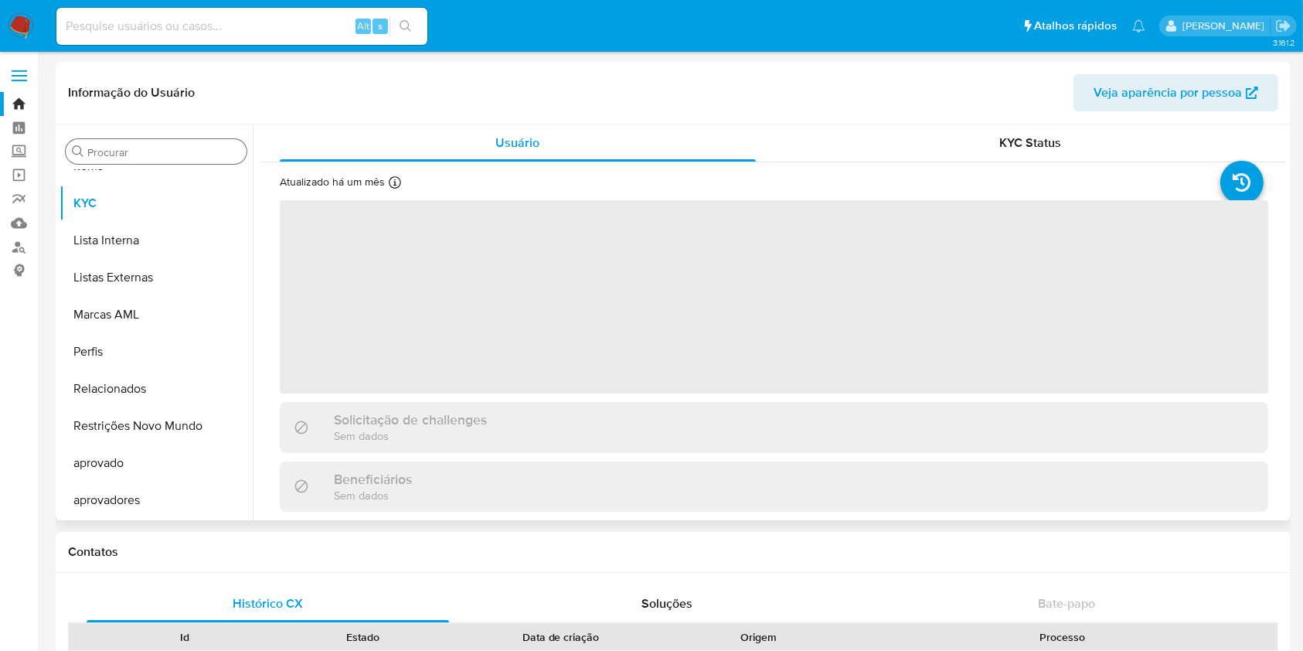
click at [142, 146] on input "Procurar" at bounding box center [163, 152] width 153 height 14
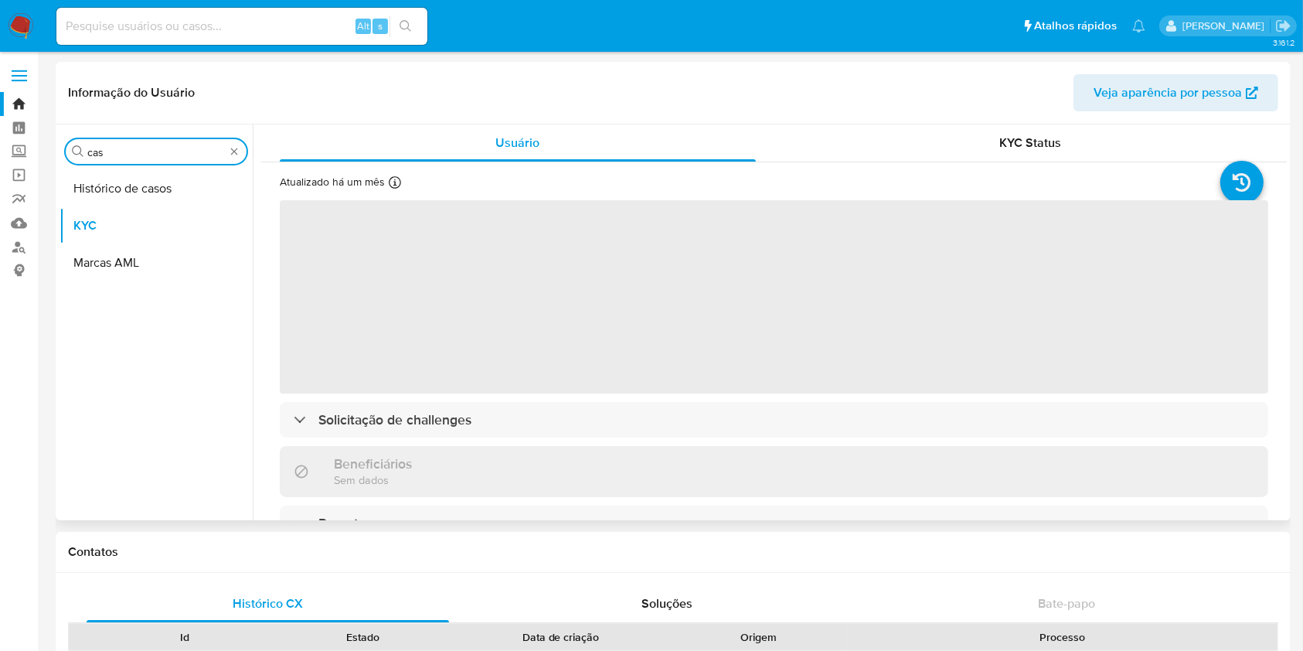
type input "cas"
click at [122, 175] on button "Histórico de casos" at bounding box center [156, 188] width 193 height 37
select select "10"
click at [122, 175] on button "Histórico de casos" at bounding box center [156, 188] width 193 height 37
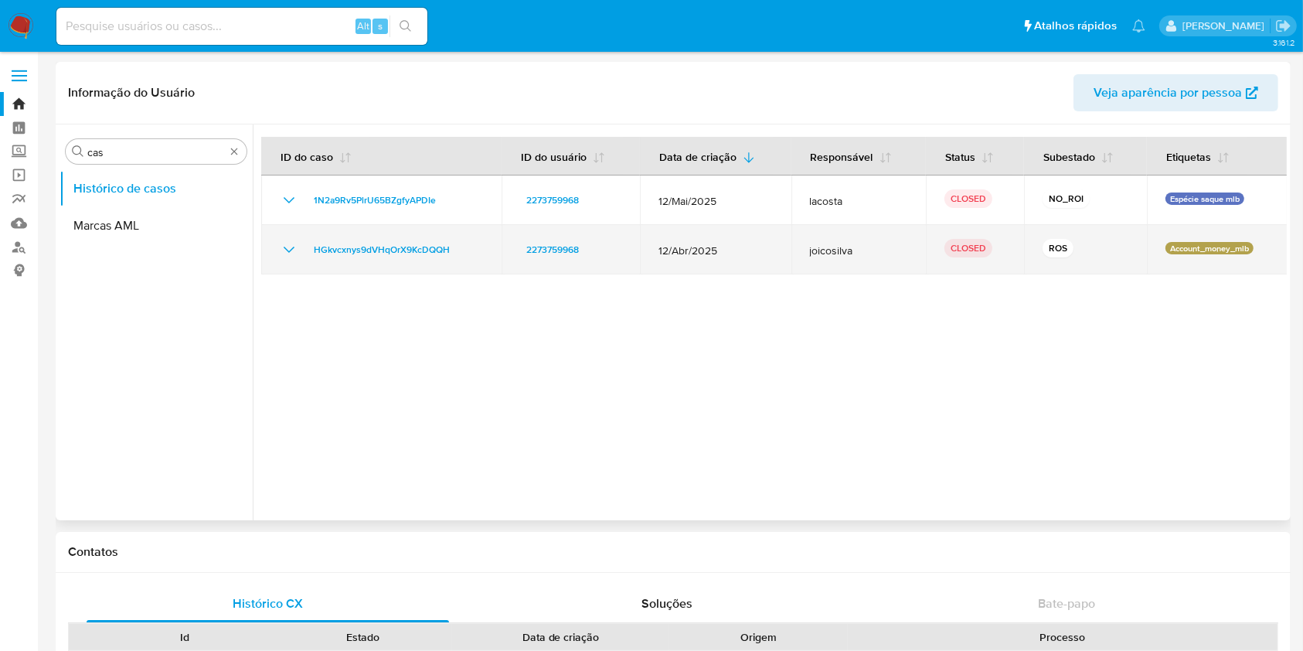
click at [298, 250] on div "HGkvcxnys9dVHqOrX9KcDQQH" at bounding box center [381, 249] width 203 height 19
click at [281, 247] on icon "Mostrar/Ocultar" at bounding box center [289, 249] width 19 height 19
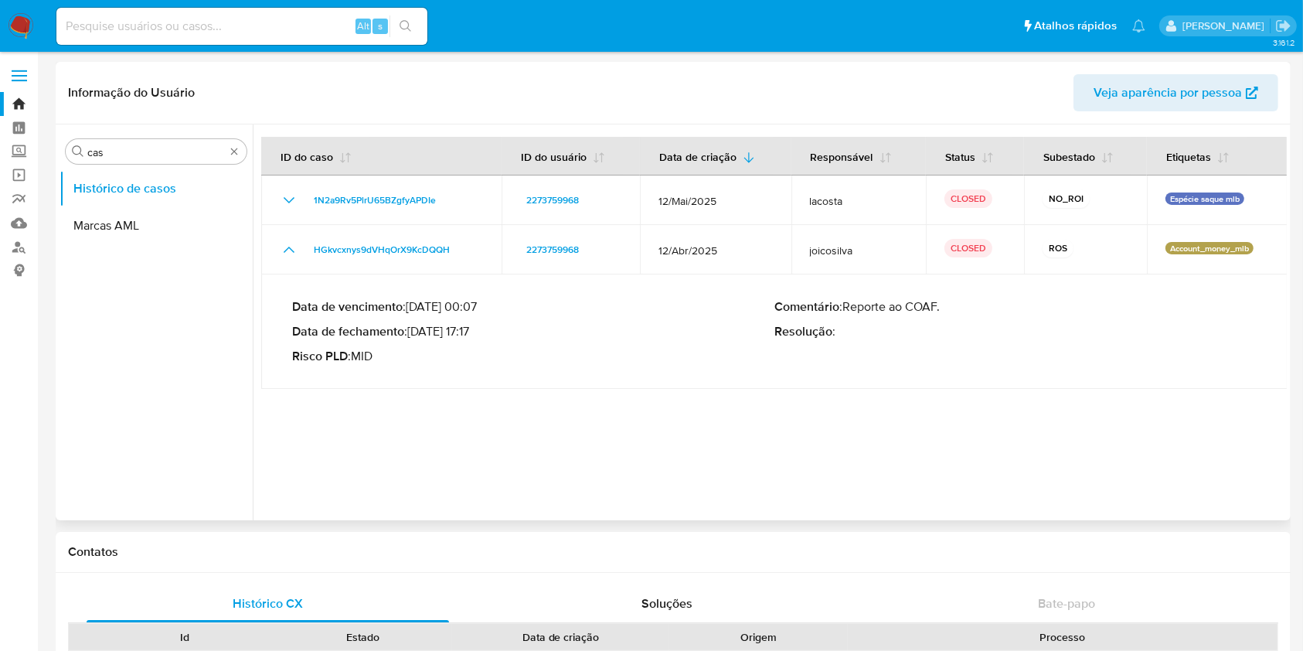
drag, startPoint x: 432, startPoint y: 329, endPoint x: 475, endPoint y: 330, distance: 43.3
click at [475, 330] on p "Data de fechamento : 07/05/2025 17:17" at bounding box center [533, 331] width 482 height 15
click at [14, 28] on img at bounding box center [21, 26] width 26 height 26
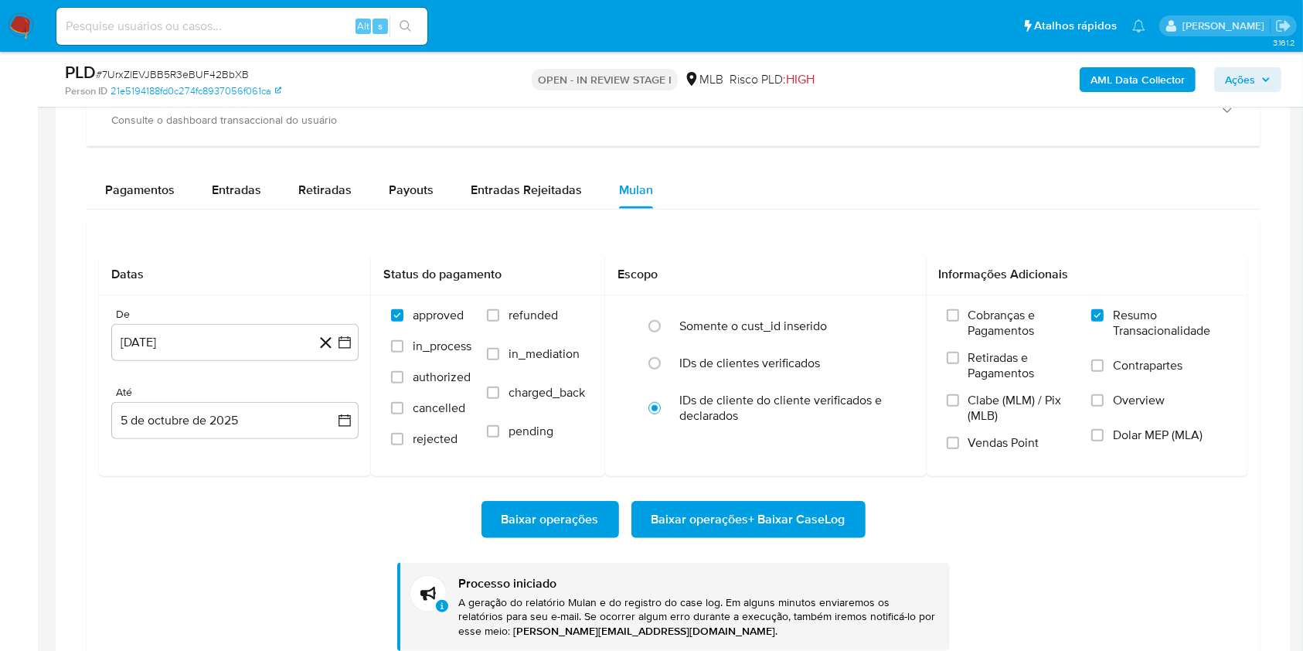
scroll to position [802, 0]
click at [204, 82] on div "PLD # 7UrxZlEVJBB5R3eBUF42BbXB" at bounding box center [265, 72] width 400 height 23
copy span "7UrxZlEVJBB5R3eBUF42BbXB"
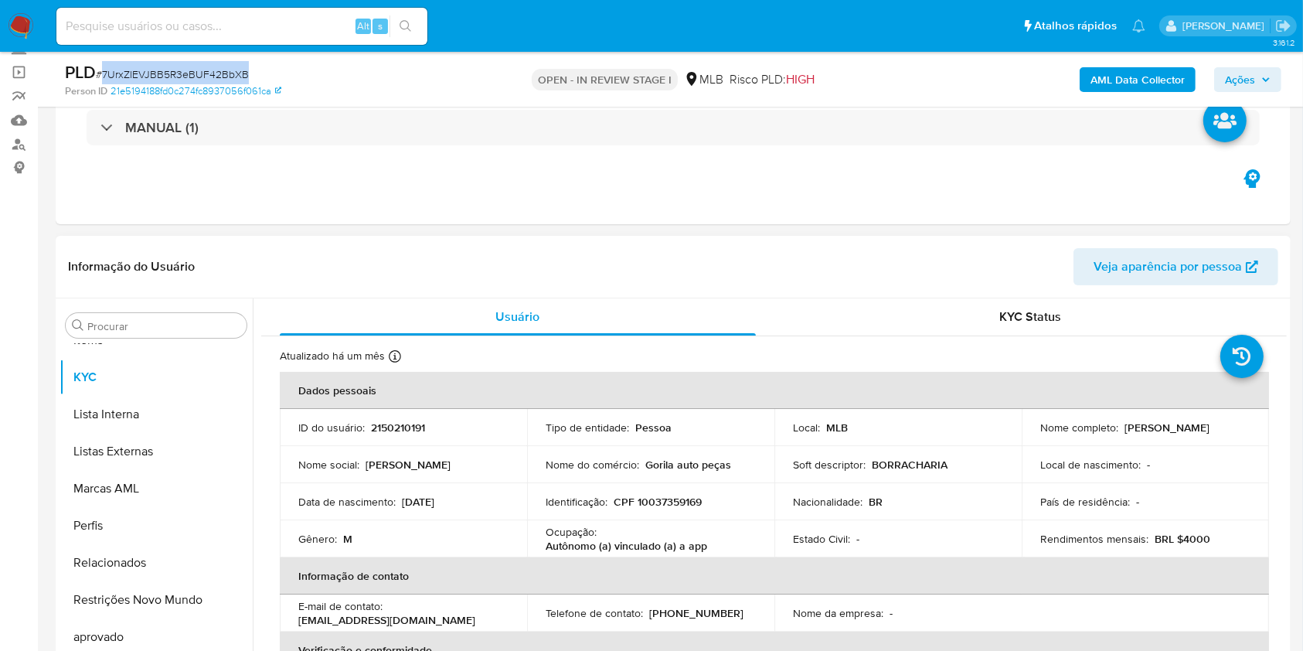
scroll to position [0, 0]
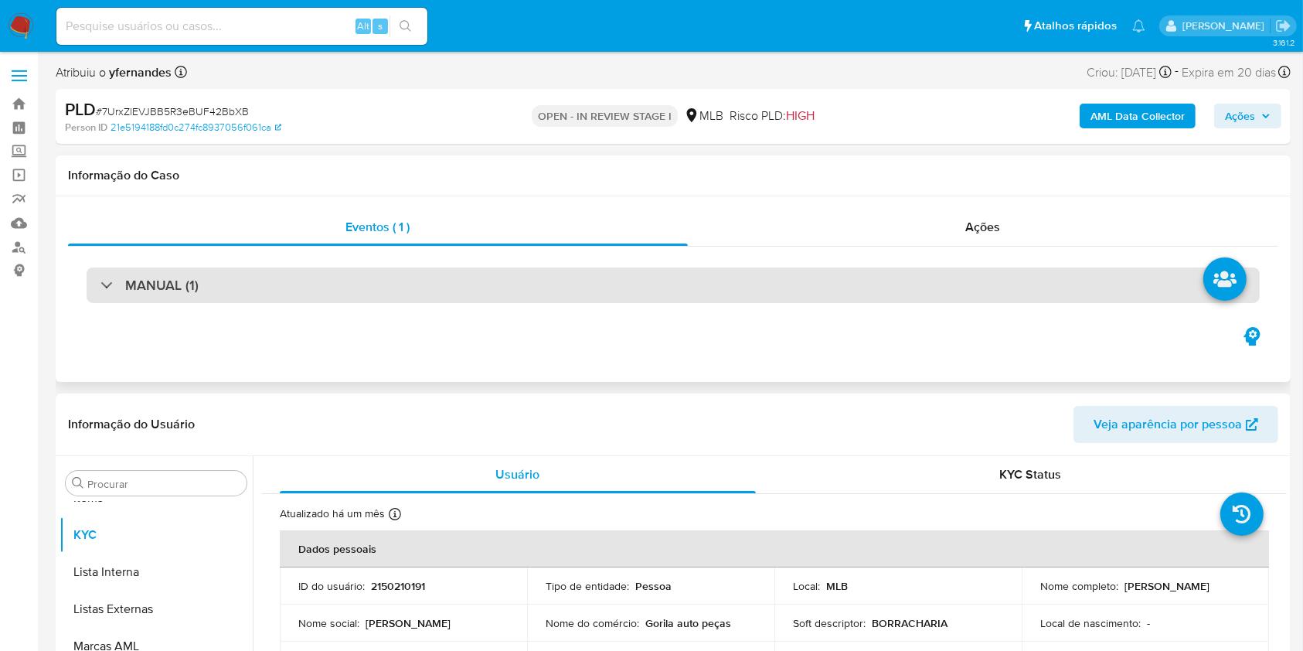
click at [489, 299] on div "MANUAL (1)" at bounding box center [674, 286] width 1174 height 36
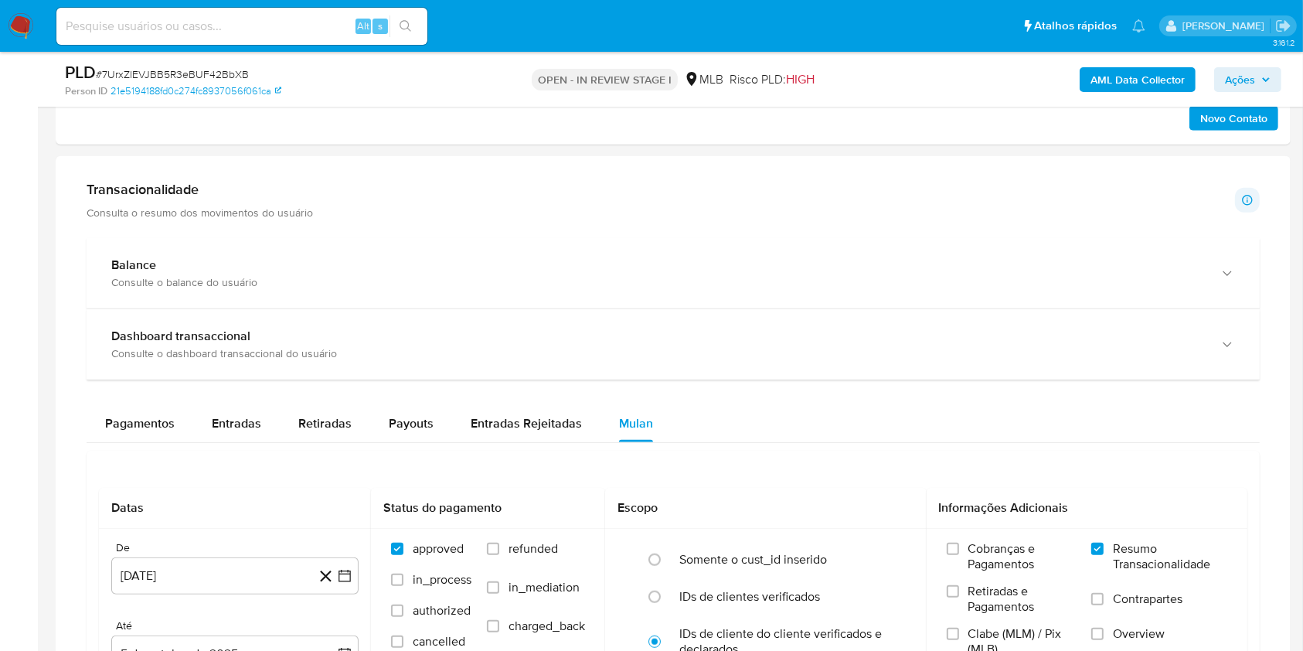
scroll to position [1031, 0]
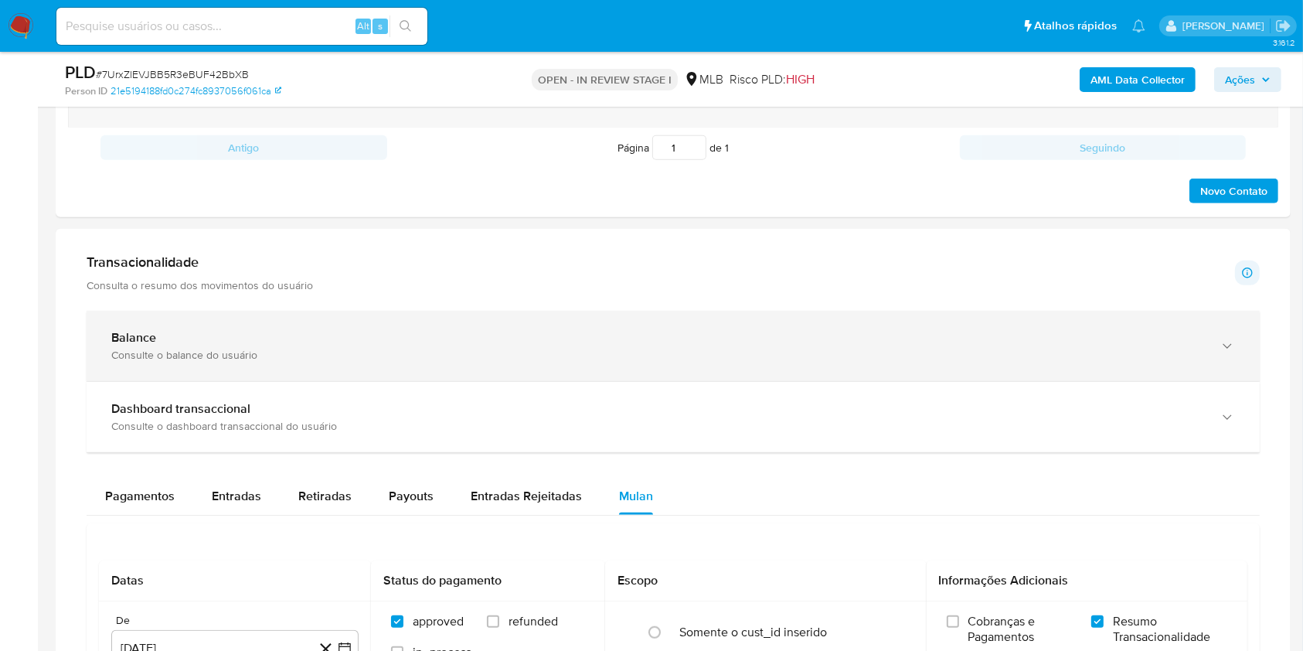
click at [162, 392] on div "Dashboard transaccional Consulte o dashboard transaccional do usuário" at bounding box center [674, 417] width 1174 height 70
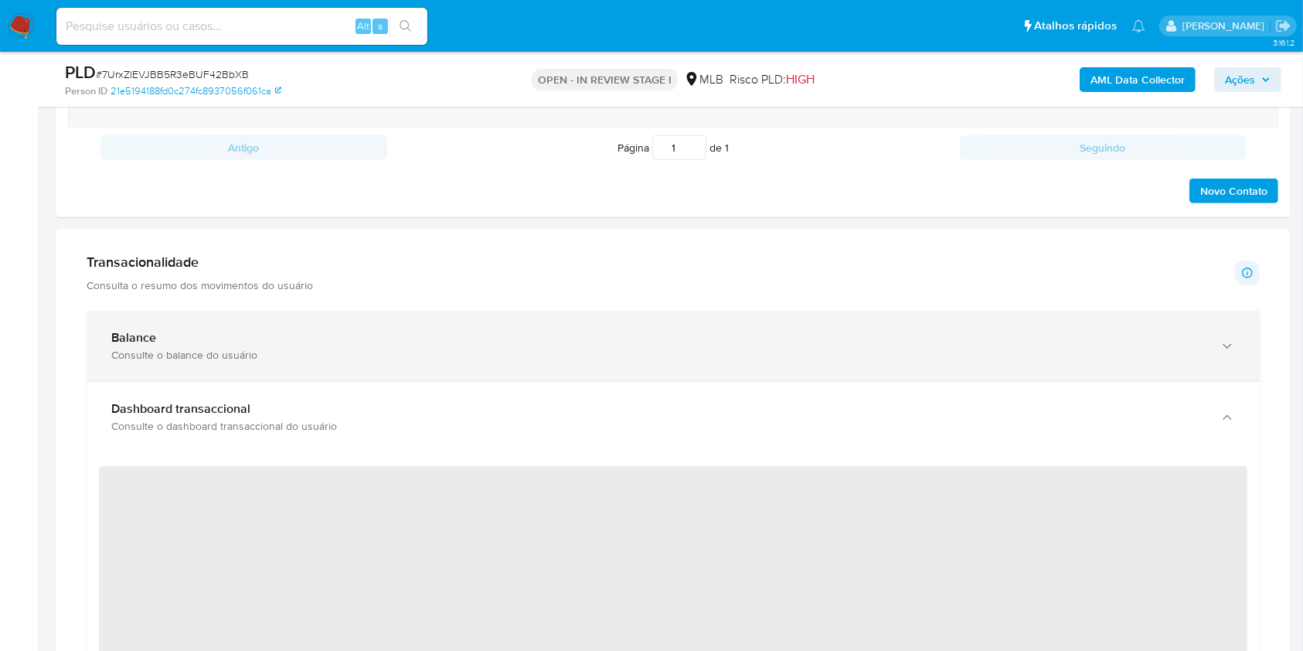
click at [148, 361] on div "Consulte o balance do usuário" at bounding box center [657, 355] width 1093 height 14
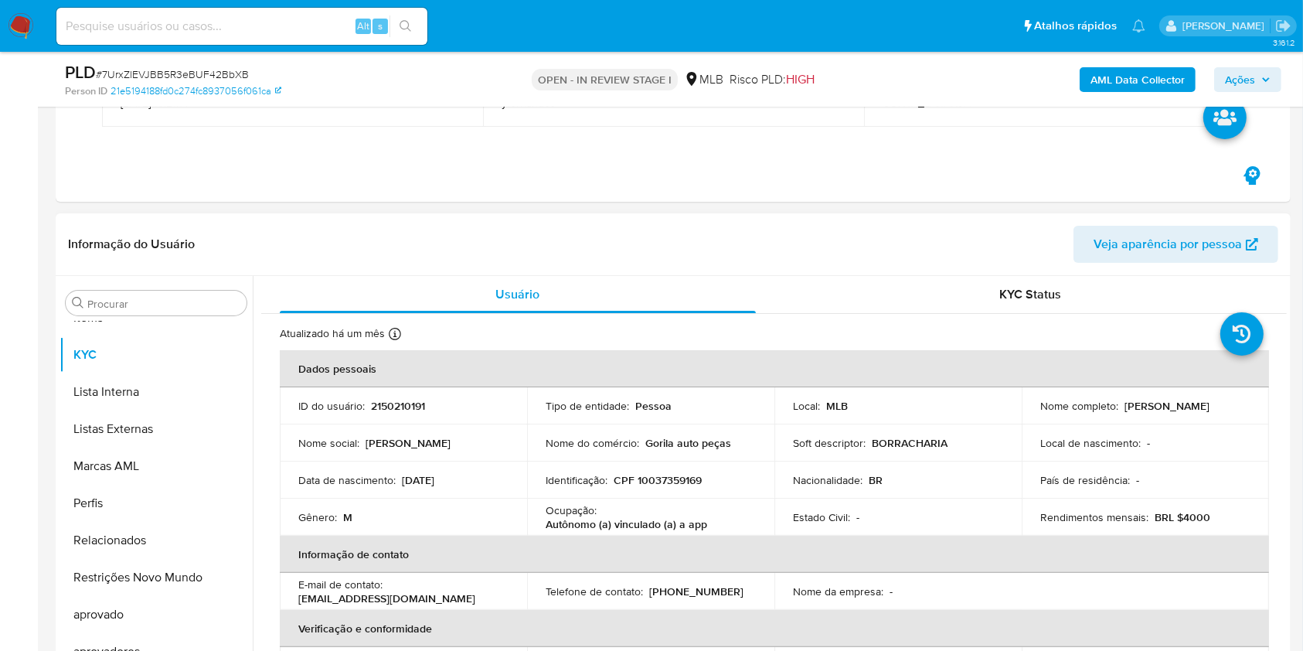
scroll to position [206, 0]
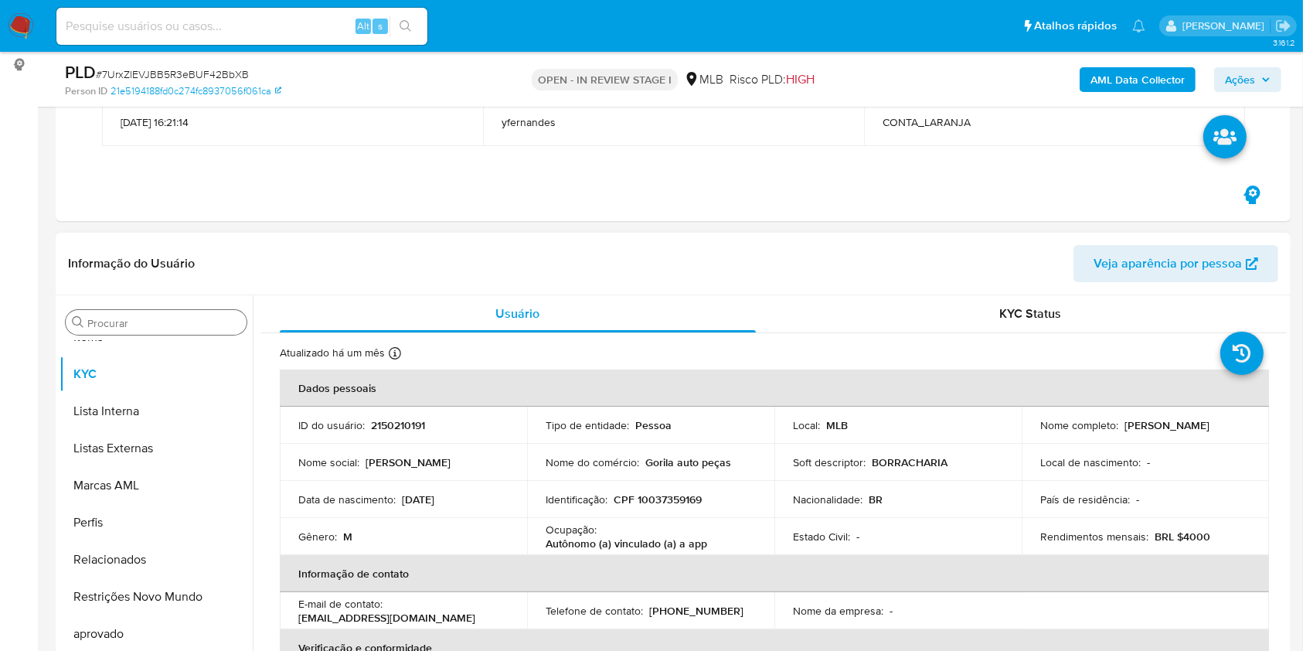
click at [102, 318] on input "Procurar" at bounding box center [163, 323] width 153 height 14
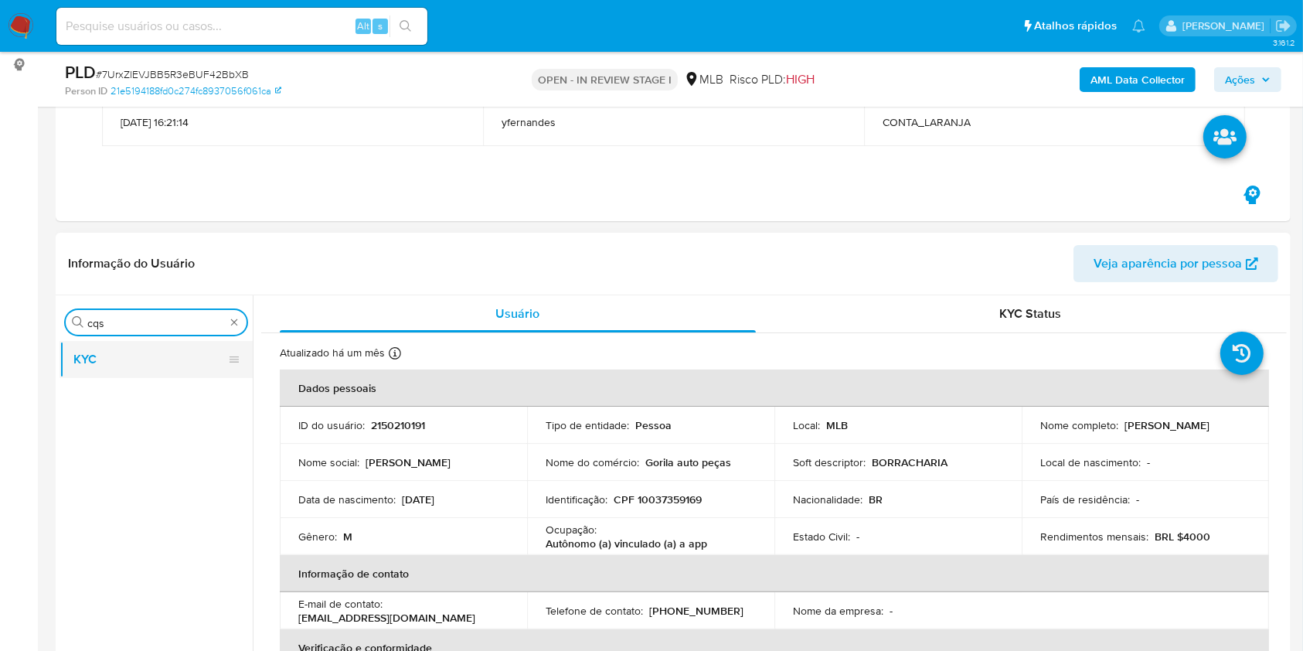
scroll to position [0, 0]
click at [92, 329] on input "cqs" at bounding box center [156, 323] width 138 height 14
click at [92, 328] on input "cqs" at bounding box center [156, 323] width 138 height 14
click at [93, 328] on input "cqs" at bounding box center [156, 323] width 138 height 14
click at [97, 368] on button "Histórico de casos" at bounding box center [150, 359] width 181 height 37
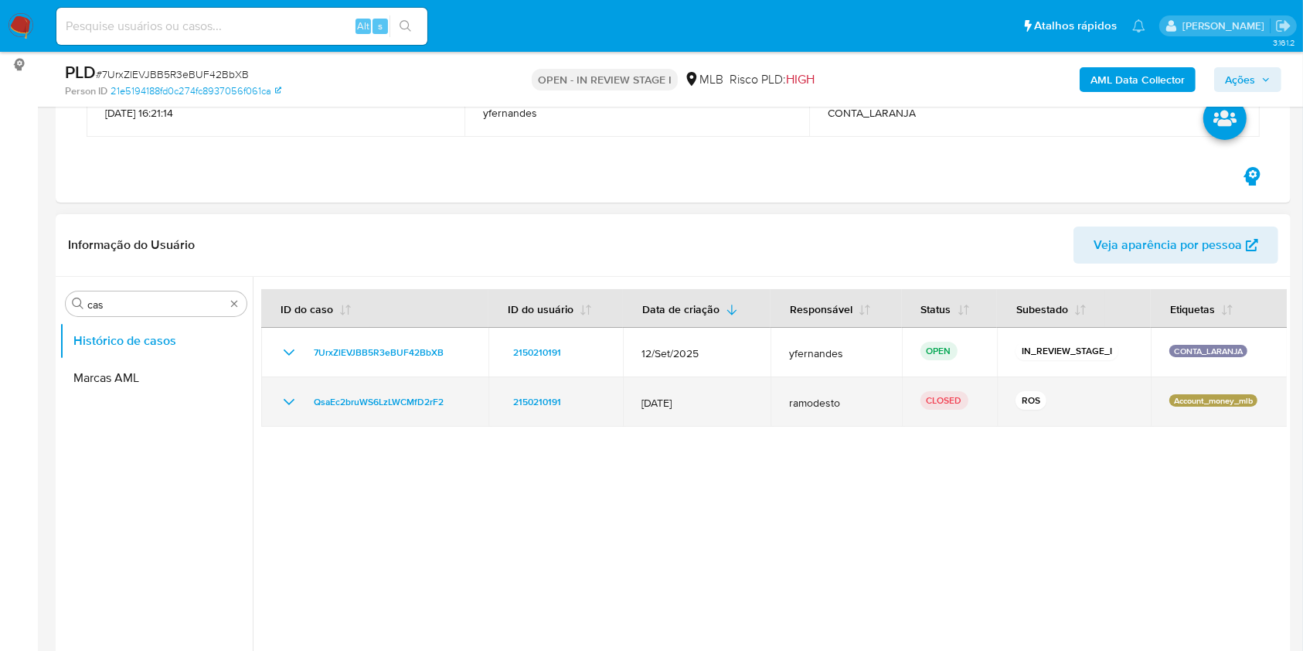
click at [708, 412] on td "12/Jan/2025" at bounding box center [697, 401] width 148 height 49
drag, startPoint x: 297, startPoint y: 400, endPoint x: 288, endPoint y: 403, distance: 9.8
click at [297, 400] on icon "Mostrar/Ocultar" at bounding box center [289, 402] width 19 height 19
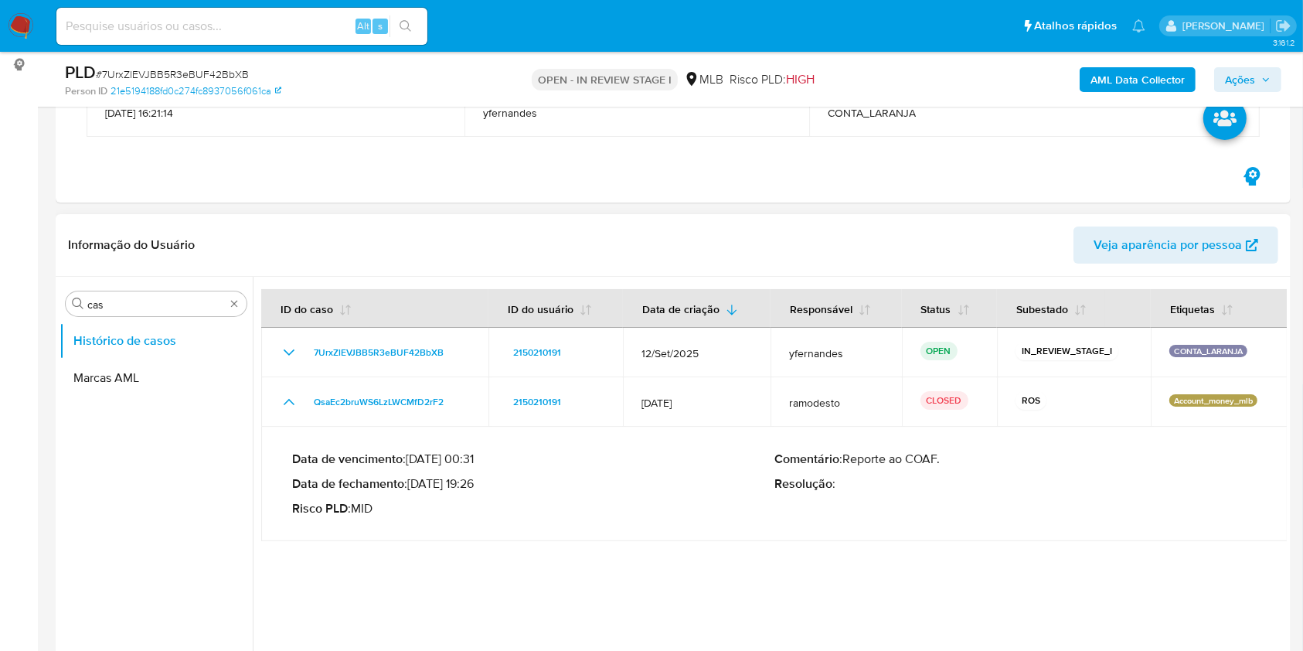
click at [434, 479] on p "Data de fechamento : 05/02/2025 19:26" at bounding box center [533, 483] width 482 height 15
click at [481, 496] on div "Data de vencimento : 26/02/2025 00:31 Data de fechamento : 05/02/2025 19:26 Ris…" at bounding box center [533, 484] width 482 height 65
drag, startPoint x: 433, startPoint y: 486, endPoint x: 481, endPoint y: 486, distance: 47.9
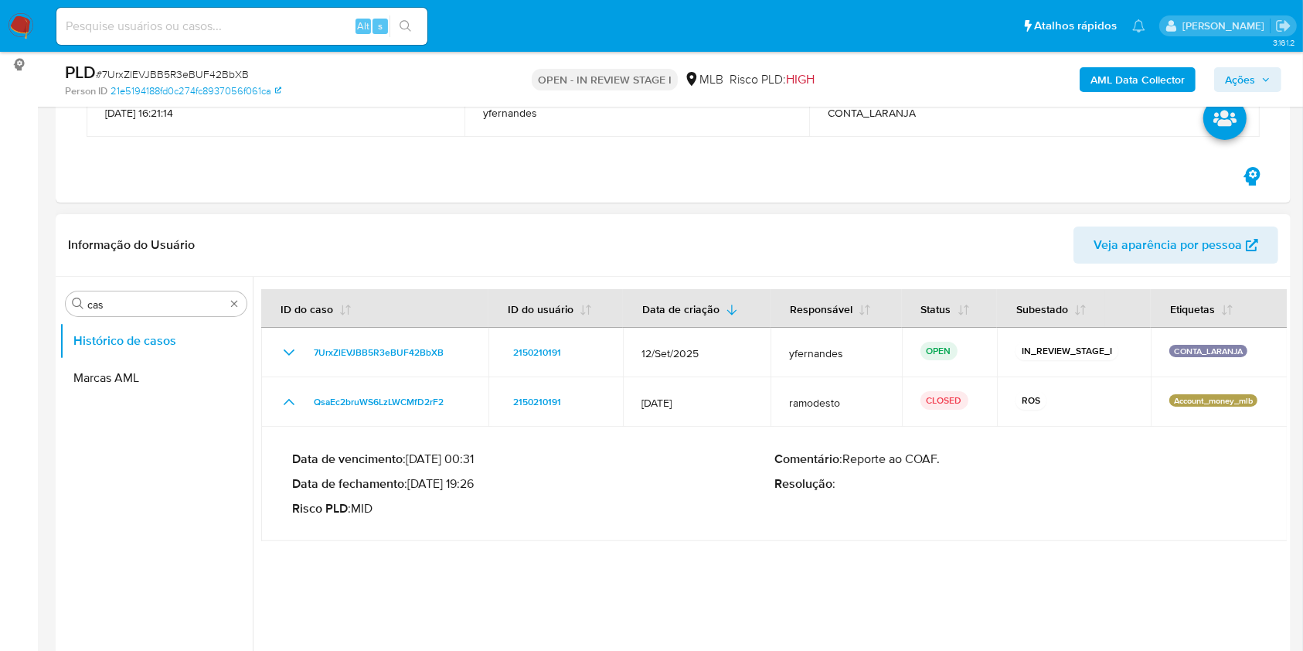
click at [481, 486] on p "Data de fechamento : 05/02/2025 19:26" at bounding box center [533, 483] width 482 height 15
click at [148, 301] on input "cas" at bounding box center [156, 305] width 138 height 14
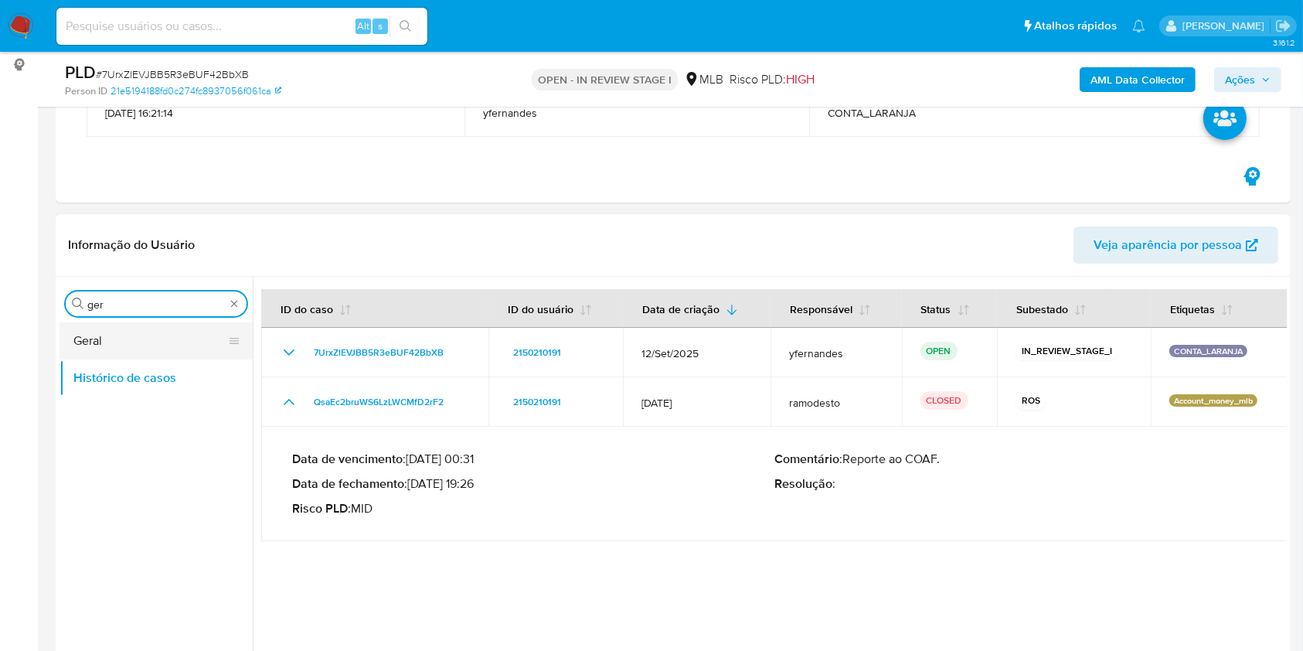
type input "ger"
click at [114, 346] on button "Geral" at bounding box center [150, 340] width 181 height 37
click at [90, 338] on button "Geral" at bounding box center [150, 340] width 181 height 37
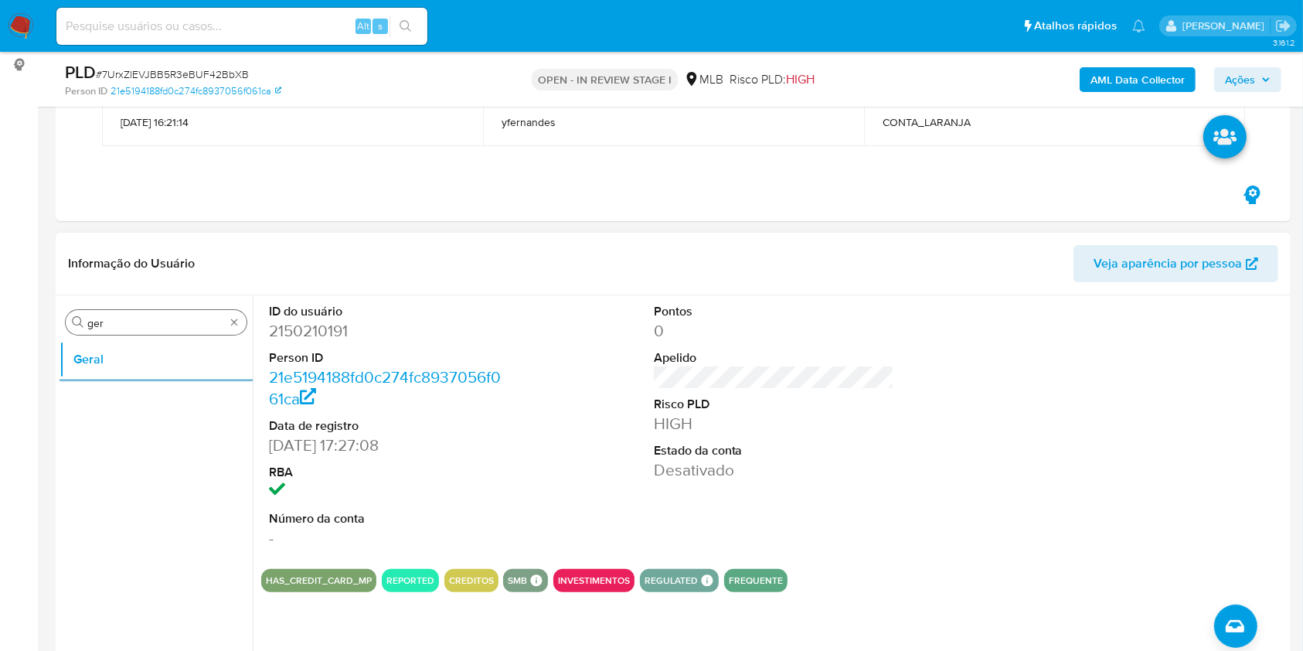
click at [124, 325] on input "ger" at bounding box center [156, 323] width 138 height 14
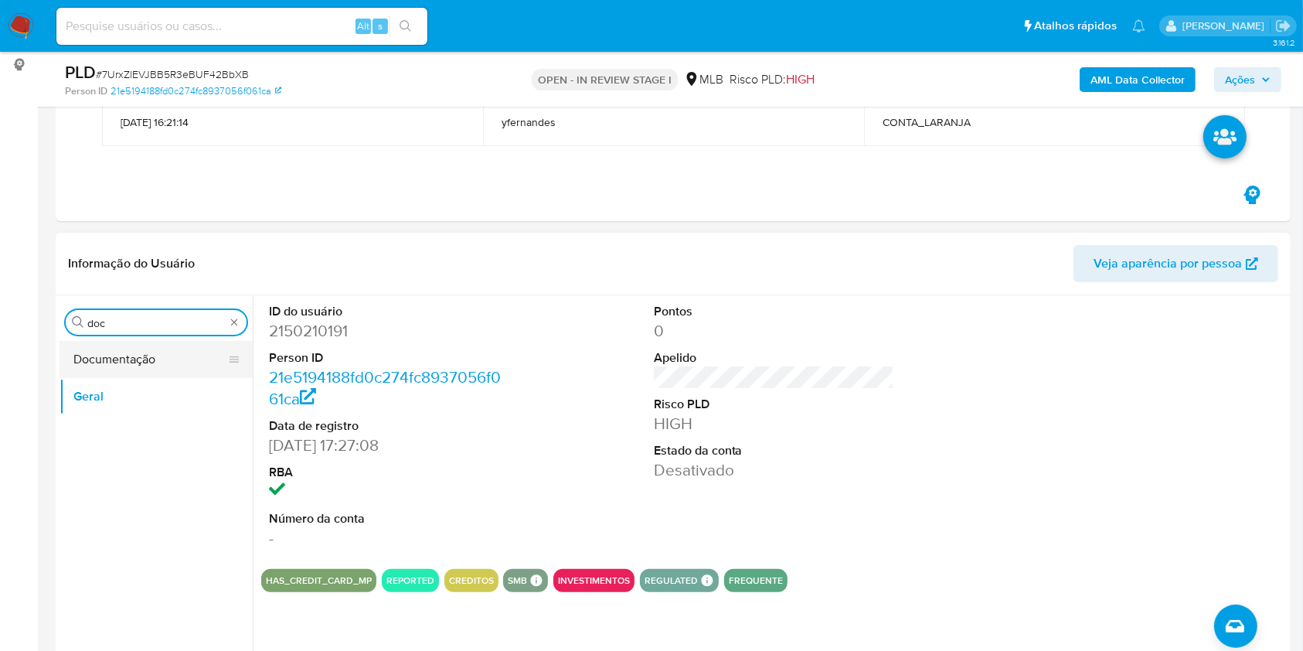
click at [138, 355] on button "Documentação" at bounding box center [150, 359] width 181 height 37
drag, startPoint x: 122, startPoint y: 358, endPoint x: 297, endPoint y: 300, distance: 184.1
click at [121, 359] on button "Documentação" at bounding box center [156, 359] width 193 height 37
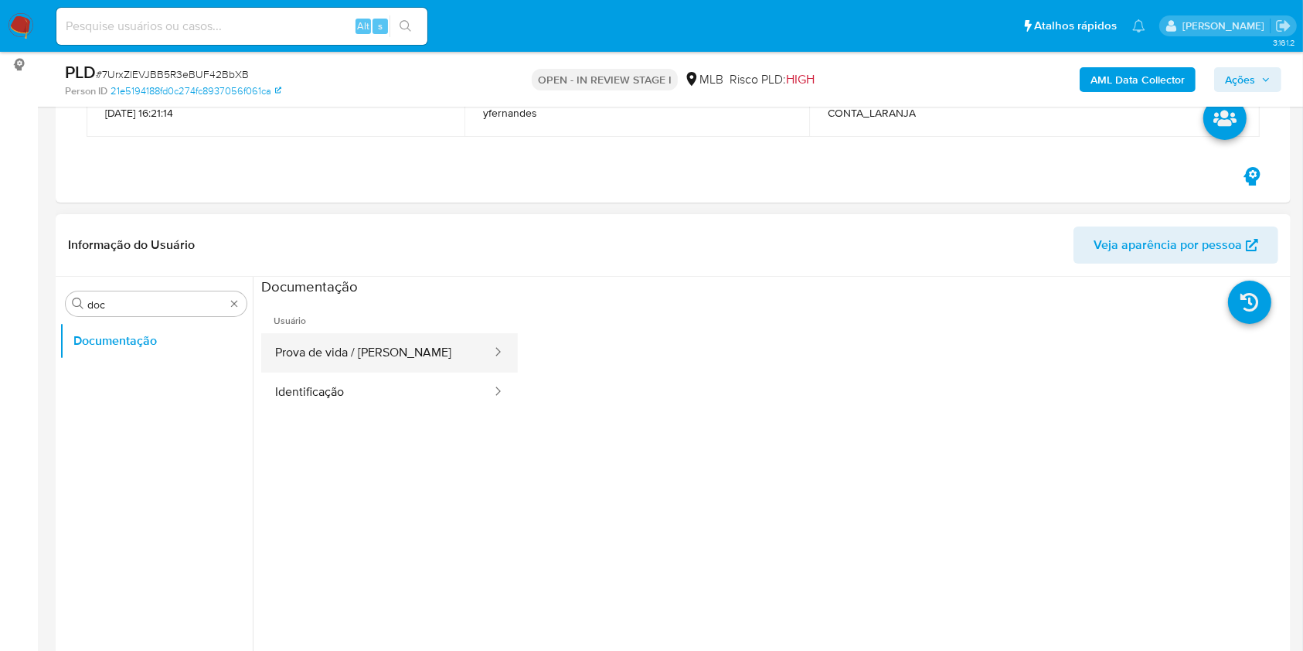
click at [413, 342] on button "Prova de vida / [PERSON_NAME]" at bounding box center [377, 352] width 232 height 39
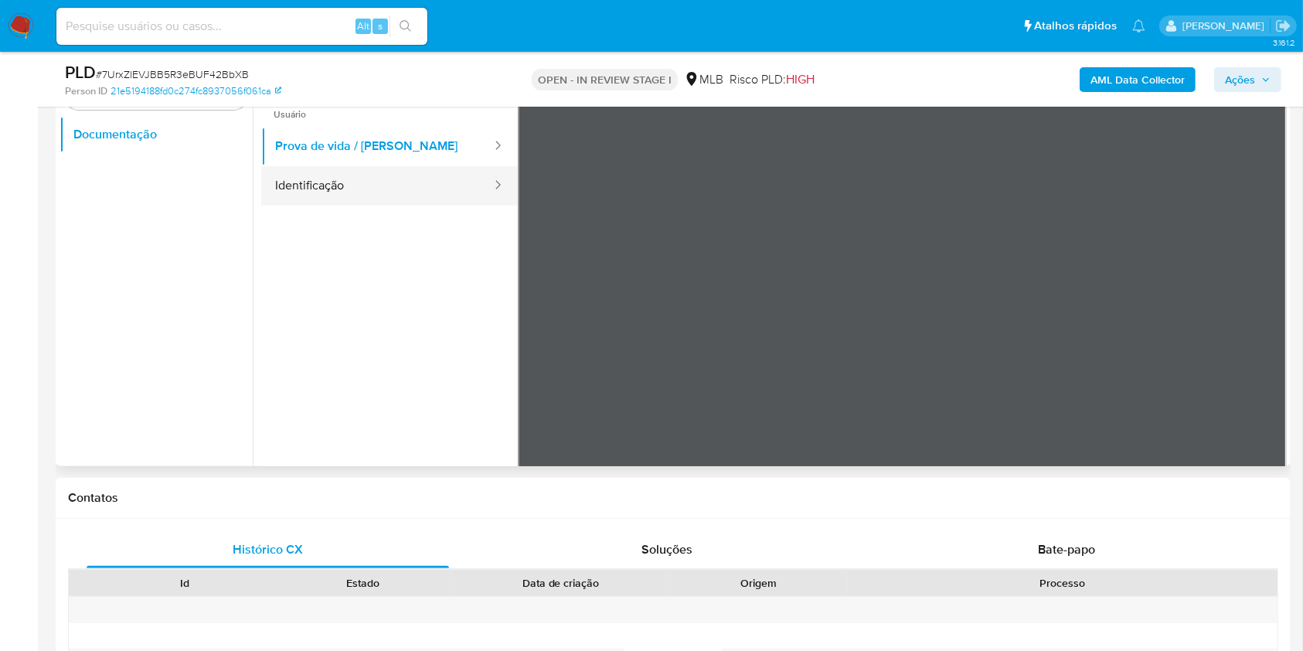
click at [481, 186] on div at bounding box center [493, 186] width 25 height 18
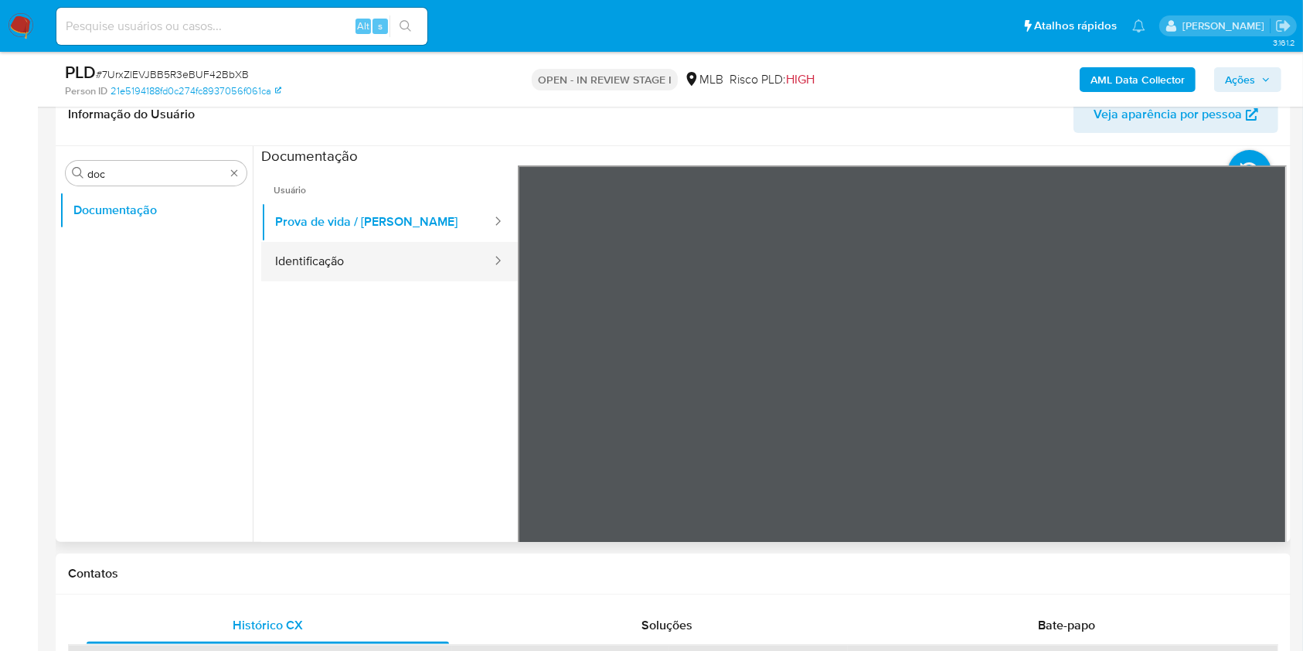
scroll to position [309, 0]
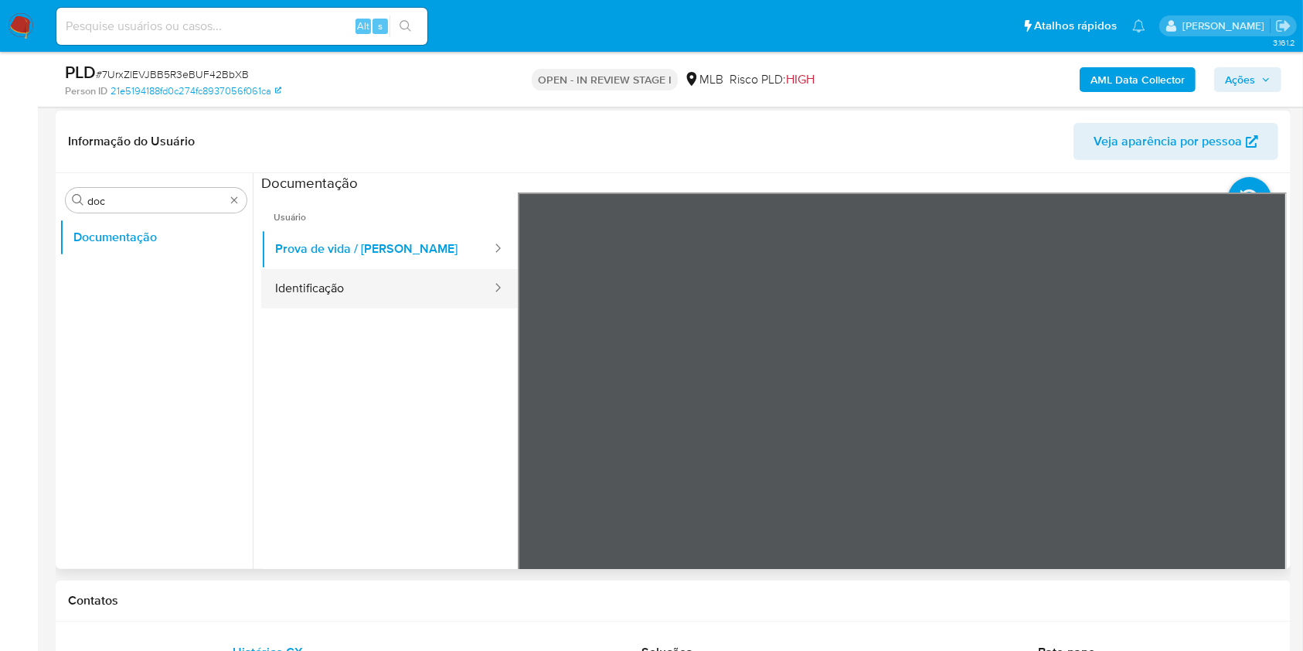
click at [381, 293] on button "Identificação" at bounding box center [377, 288] width 232 height 39
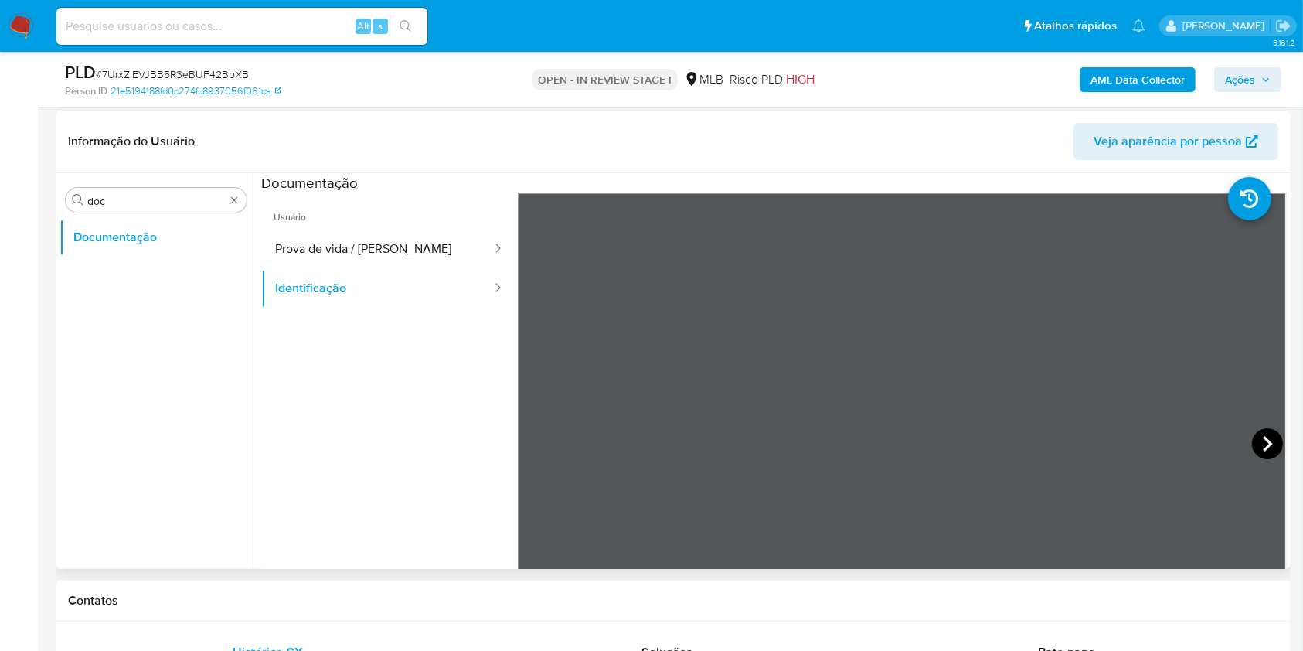
click at [1257, 432] on icon at bounding box center [1267, 443] width 31 height 31
click at [544, 452] on icon at bounding box center [537, 443] width 31 height 31
drag, startPoint x: 201, startPoint y: 196, endPoint x: 182, endPoint y: 199, distance: 18.8
click at [201, 196] on input "doc" at bounding box center [156, 201] width 138 height 14
click at [182, 199] on input "doc" at bounding box center [156, 201] width 138 height 14
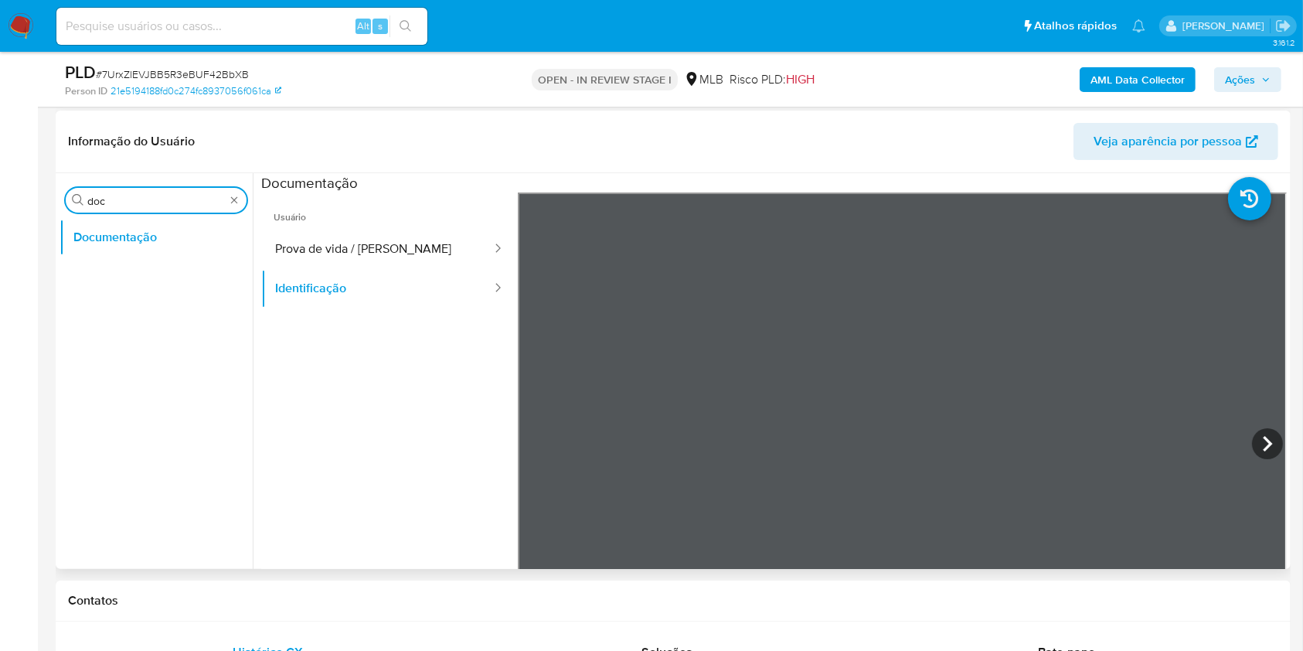
click at [182, 199] on input "doc" at bounding box center [156, 201] width 138 height 14
type input "ky"
click at [153, 274] on button "KYC" at bounding box center [150, 274] width 181 height 37
click at [122, 271] on button "KYC" at bounding box center [150, 274] width 181 height 37
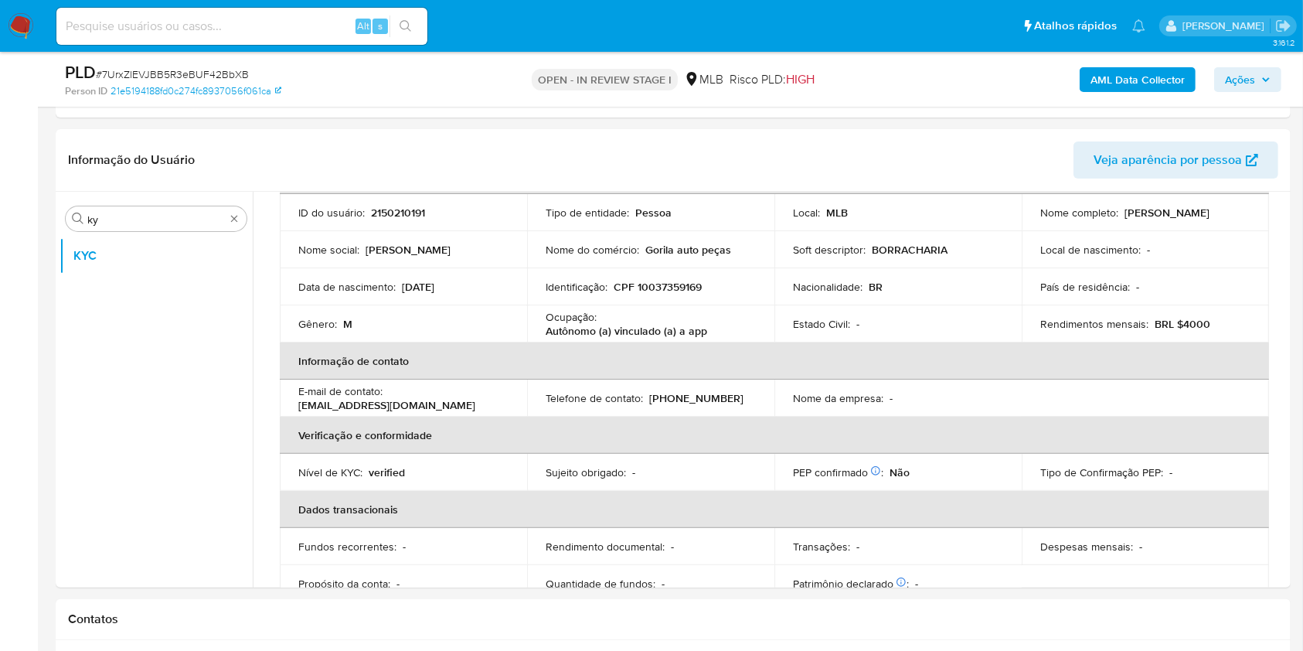
scroll to position [111, 0]
click at [565, 337] on td "Ocupação : Autônomo (a) vinculado (a) a app" at bounding box center [650, 321] width 247 height 37
click at [561, 325] on p "Autônomo (a) vinculado (a) a app" at bounding box center [627, 329] width 162 height 14
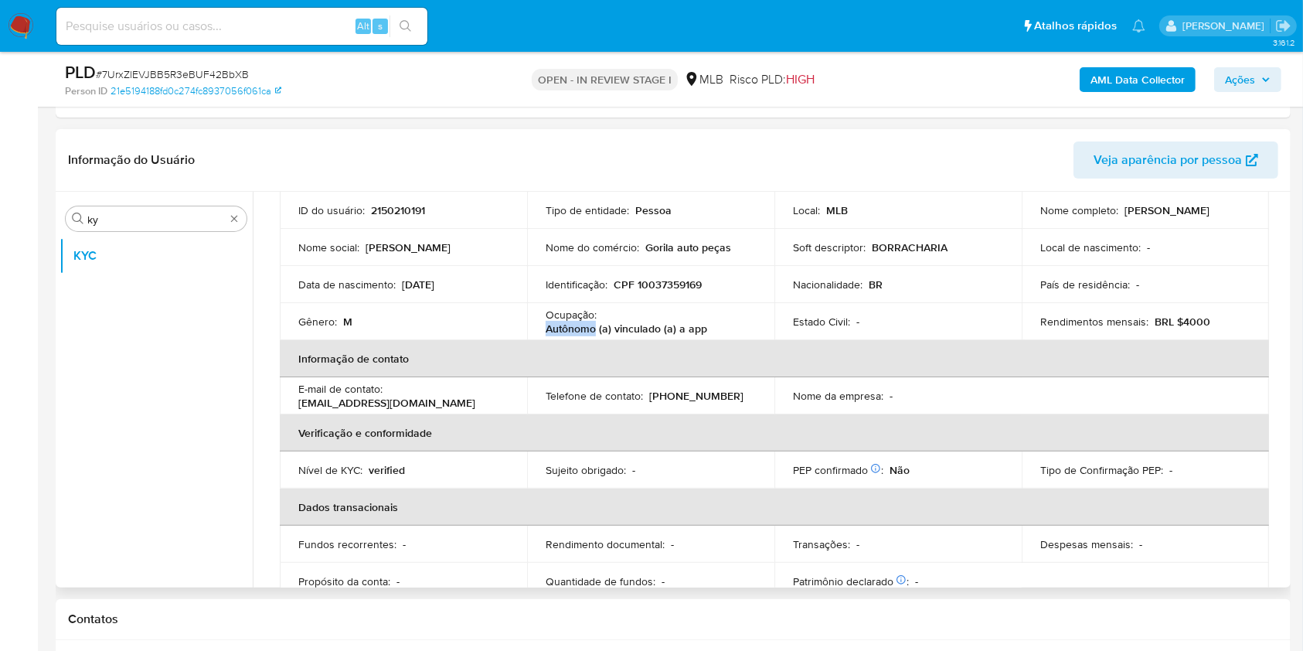
click at [560, 325] on p "Autônomo (a) vinculado (a) a app" at bounding box center [627, 329] width 162 height 14
drag, startPoint x: 779, startPoint y: 356, endPoint x: 855, endPoint y: 347, distance: 76.3
click at [779, 356] on th "Informação de contato" at bounding box center [775, 358] width 990 height 37
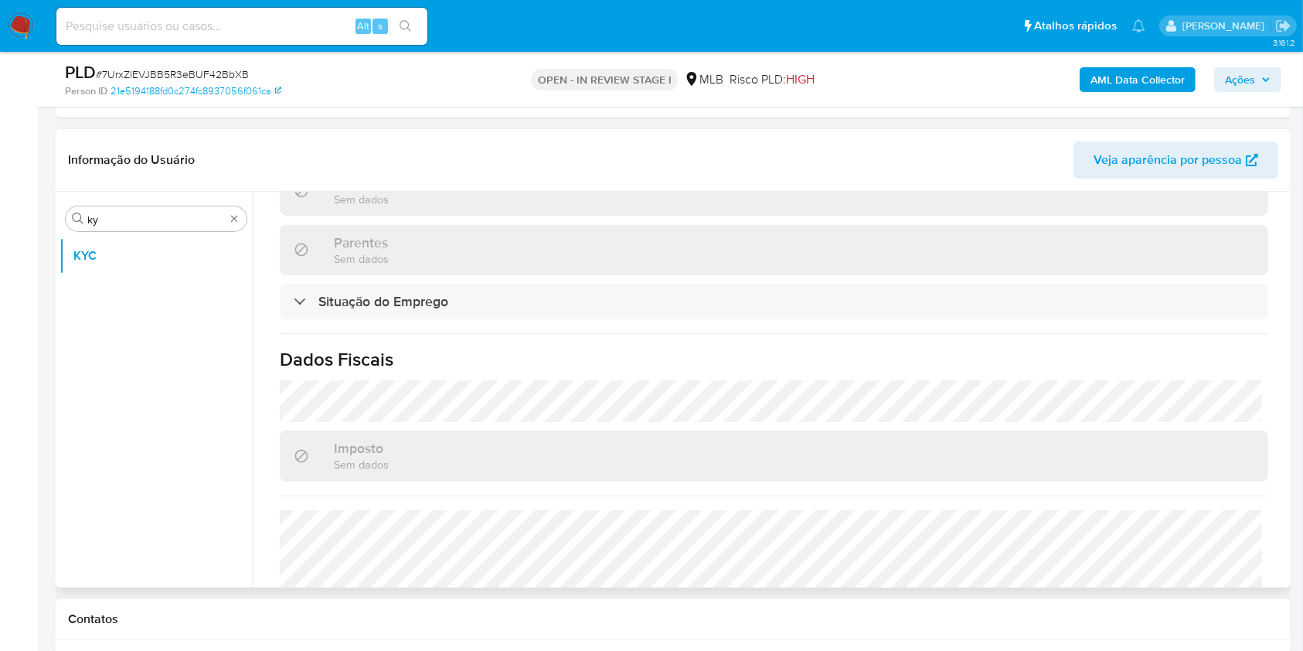
scroll to position [673, 0]
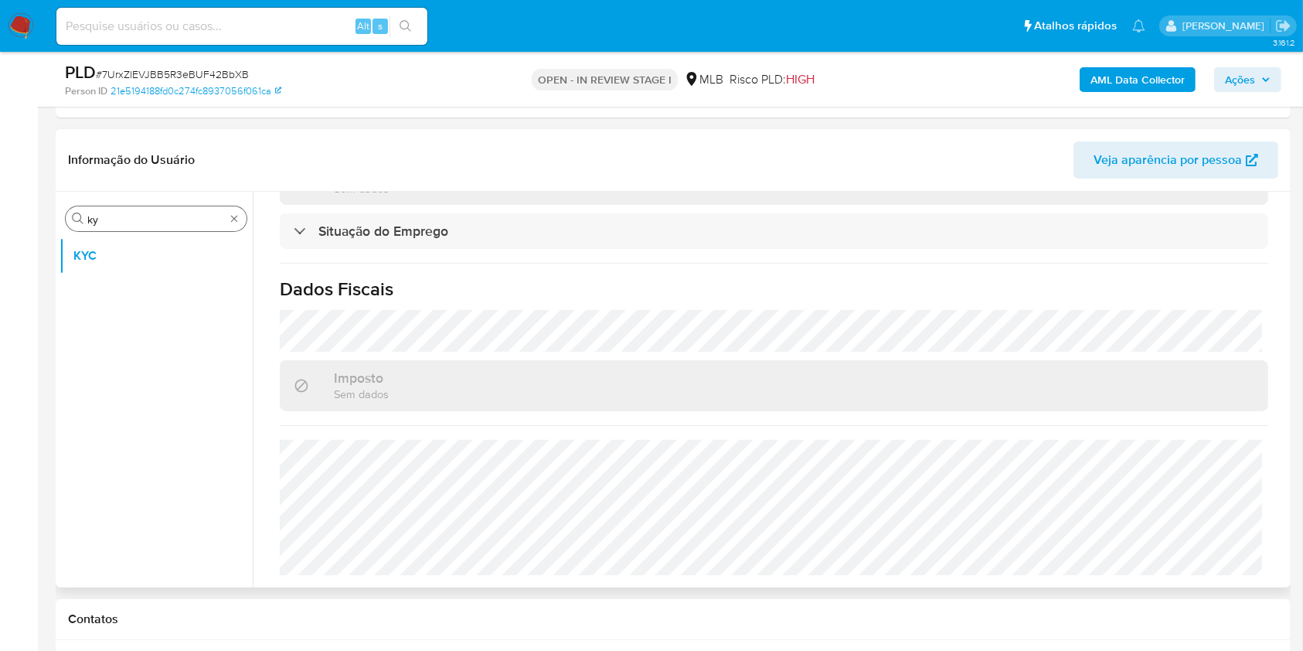
click at [172, 210] on div "Procurar ky" at bounding box center [156, 218] width 181 height 25
drag, startPoint x: 172, startPoint y: 210, endPoint x: 146, endPoint y: 215, distance: 26.1
click at [147, 215] on div "Procurar ky" at bounding box center [156, 218] width 181 height 25
click at [146, 215] on input "ky" at bounding box center [156, 220] width 138 height 14
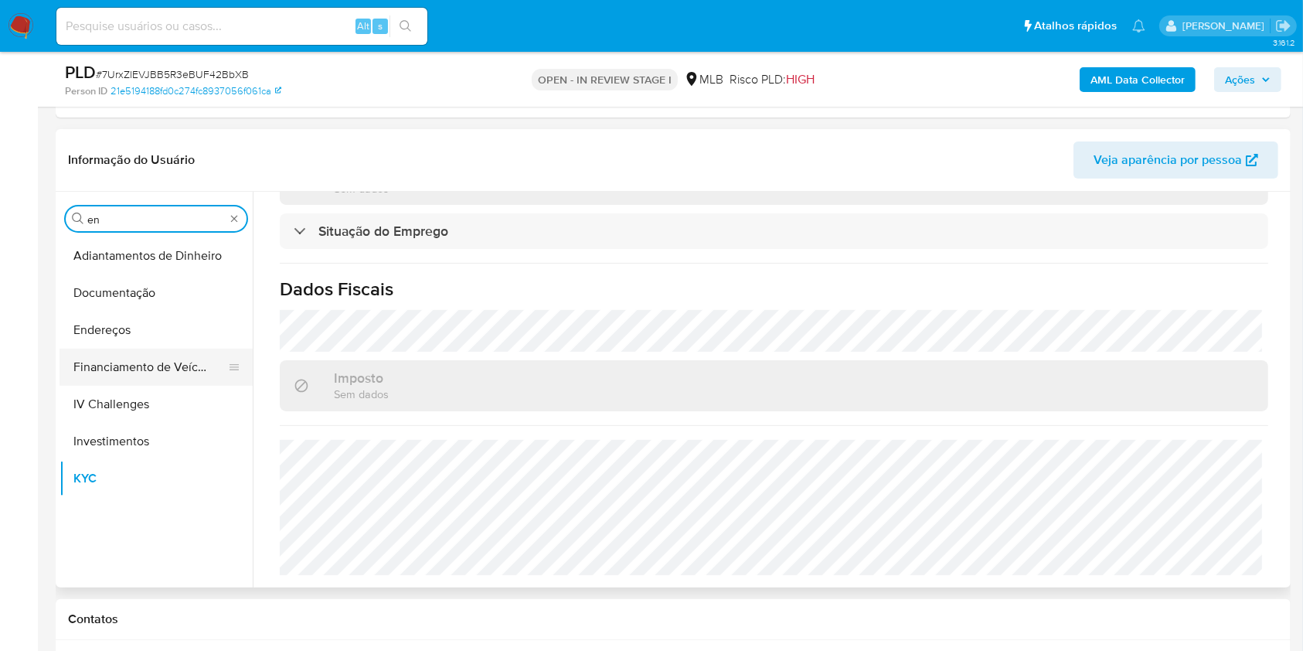
type input "en"
click at [107, 349] on button "Financiamento de Veículos" at bounding box center [150, 367] width 181 height 37
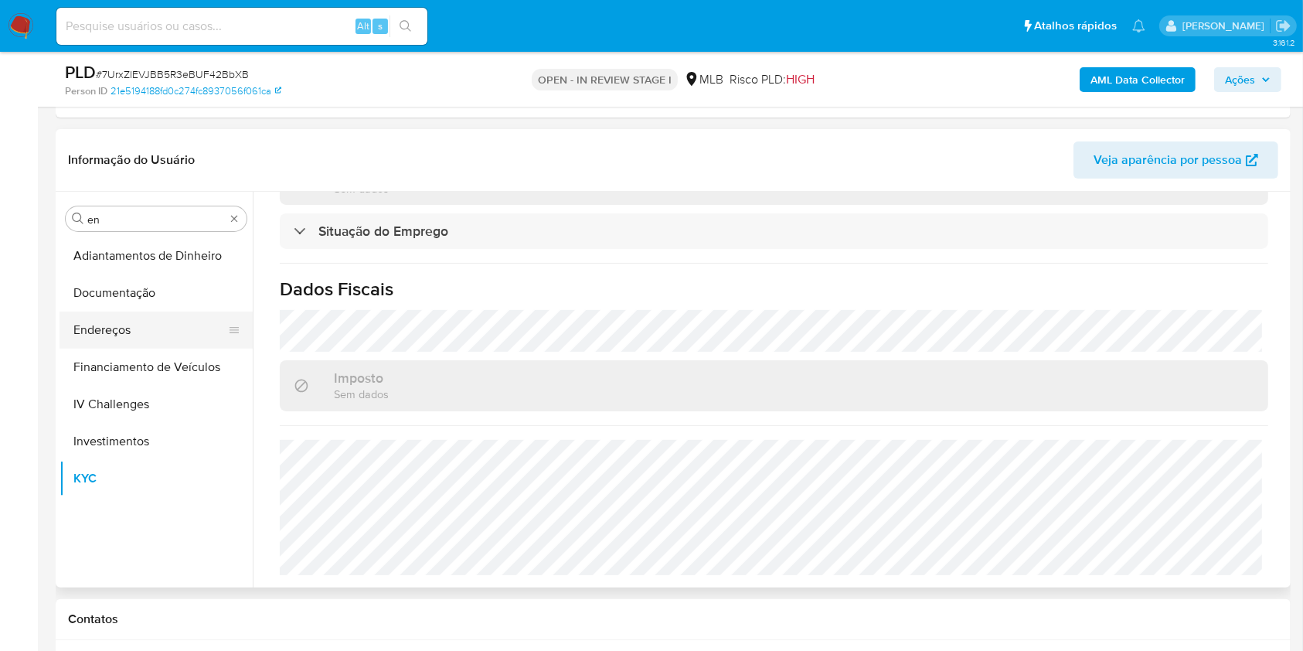
click at [104, 341] on button "Endereços" at bounding box center [150, 330] width 181 height 37
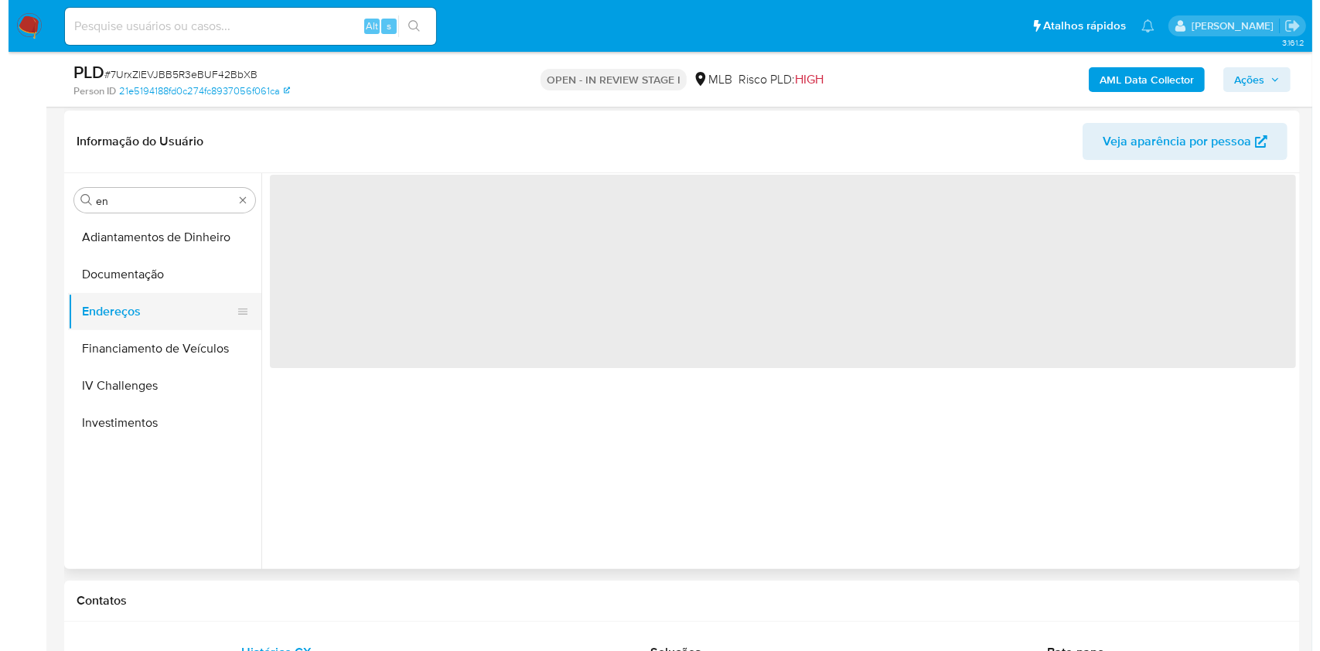
scroll to position [0, 0]
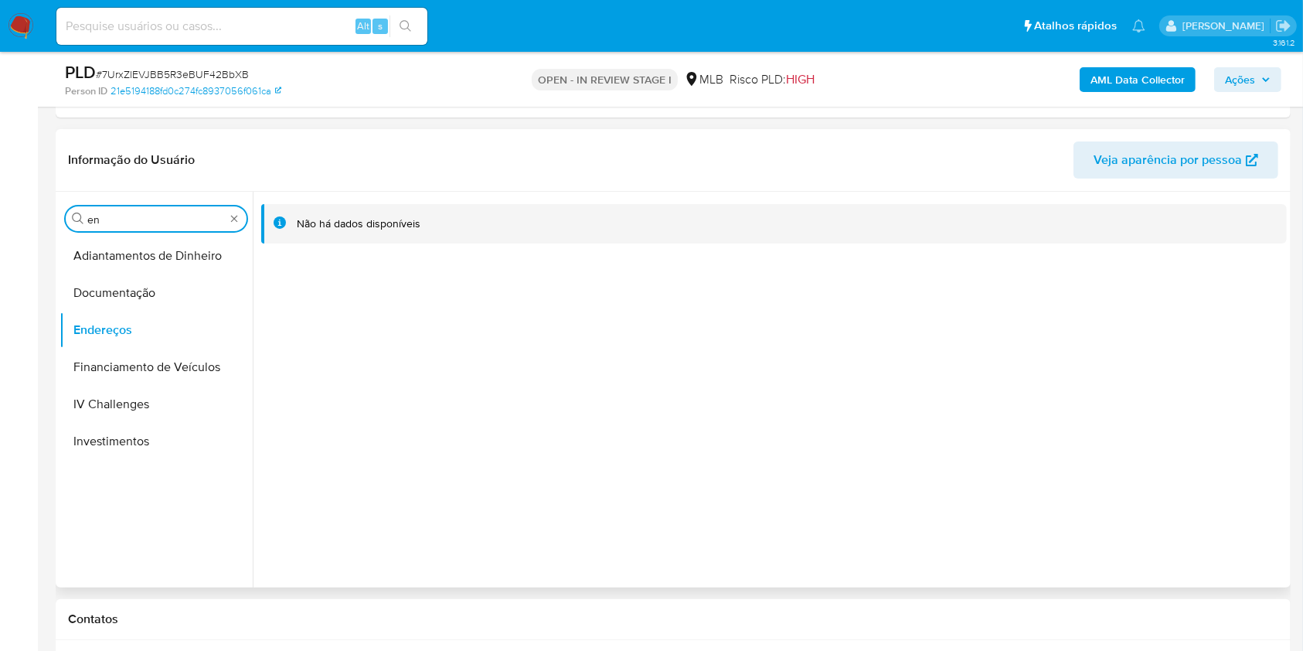
click at [121, 220] on input "en" at bounding box center [156, 220] width 138 height 14
click at [119, 220] on input "en" at bounding box center [156, 220] width 138 height 14
drag, startPoint x: 119, startPoint y: 220, endPoint x: 120, endPoint y: 236, distance: 16.3
click at [119, 220] on input "en" at bounding box center [156, 220] width 138 height 14
type input "ge"
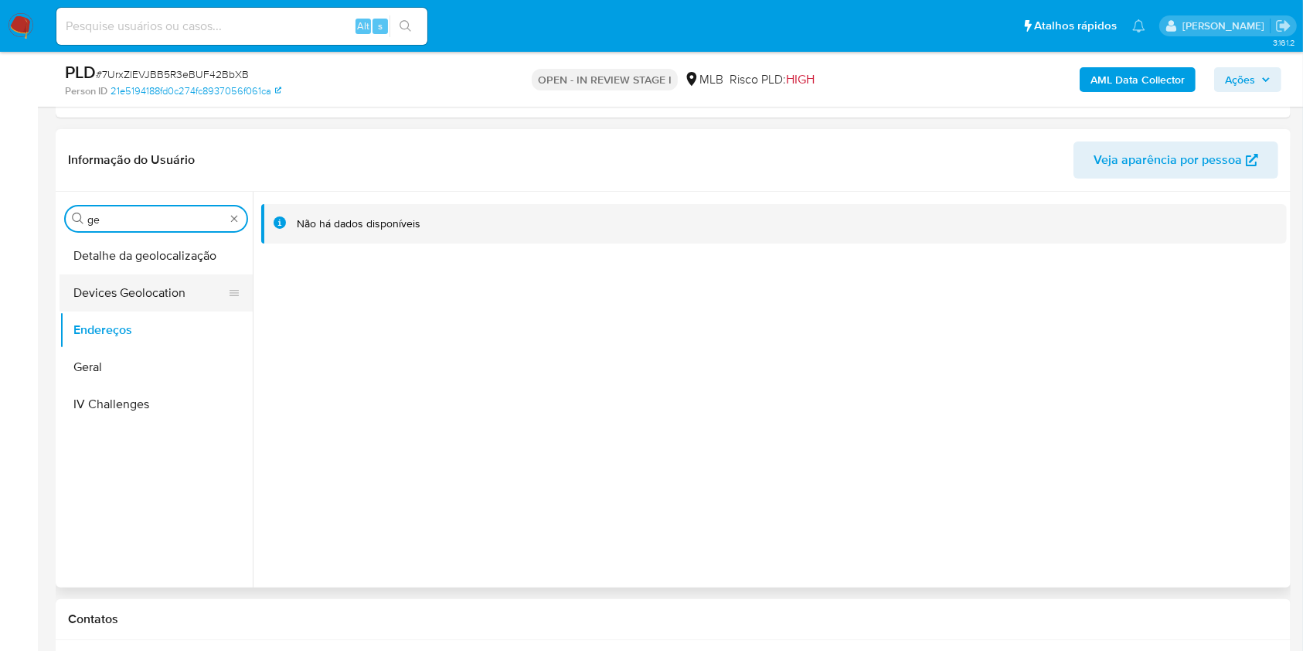
click at [87, 276] on button "Devices Geolocation" at bounding box center [150, 292] width 181 height 37
click at [94, 250] on button "Detalhe da geolocalização" at bounding box center [150, 255] width 181 height 37
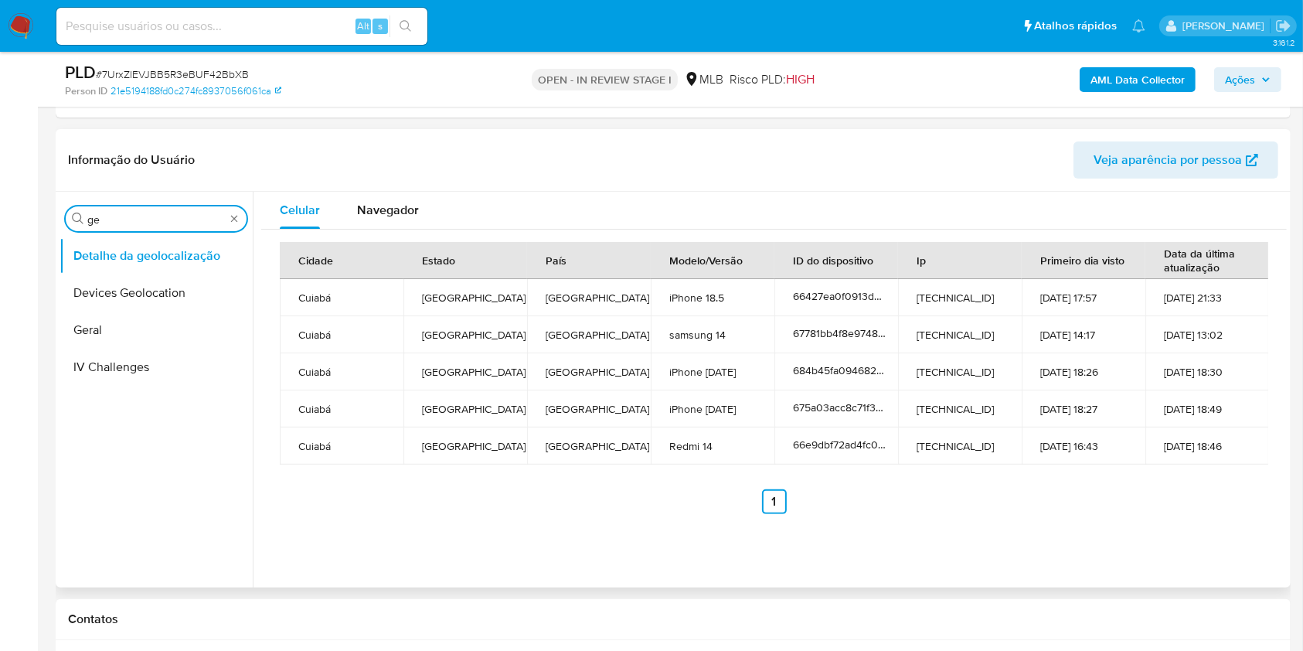
click at [136, 220] on input "ge" at bounding box center [156, 220] width 138 height 14
type input "res"
click at [112, 328] on button "Restrições Novo Mundo" at bounding box center [150, 330] width 181 height 37
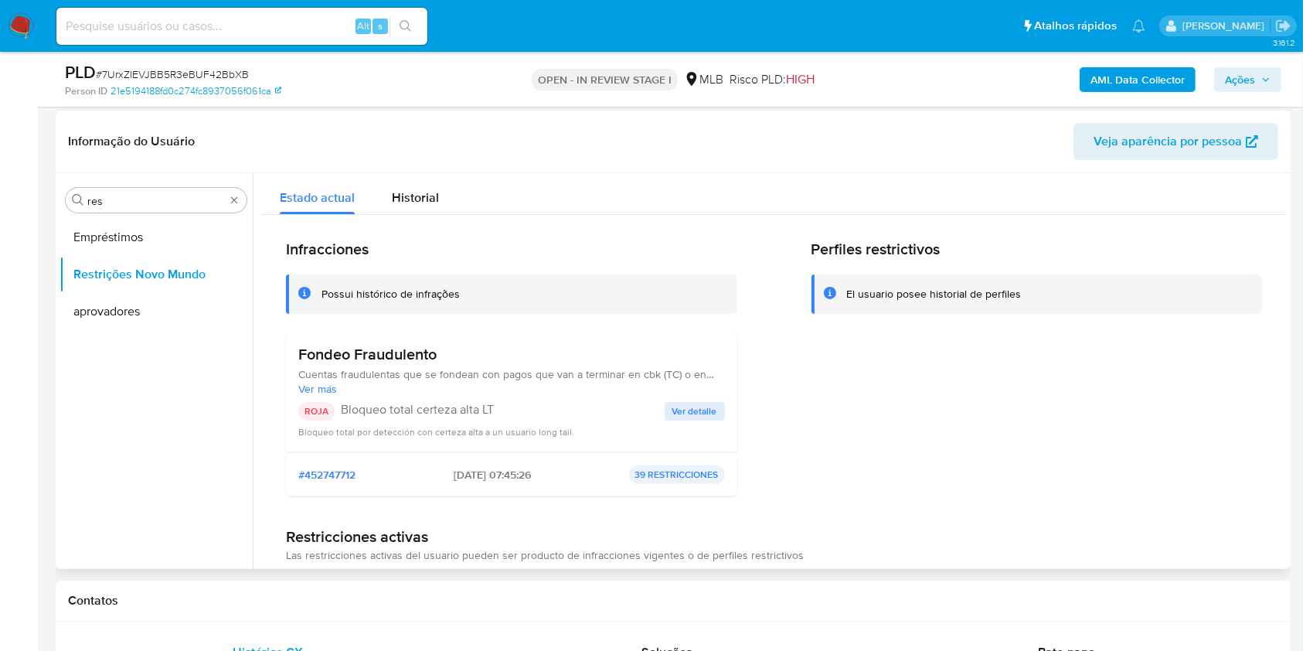
click at [377, 358] on h3 "Fondeo Fraudulento" at bounding box center [511, 354] width 427 height 19
click at [472, 409] on p "Bloqueo total certeza alta LT" at bounding box center [503, 409] width 324 height 15
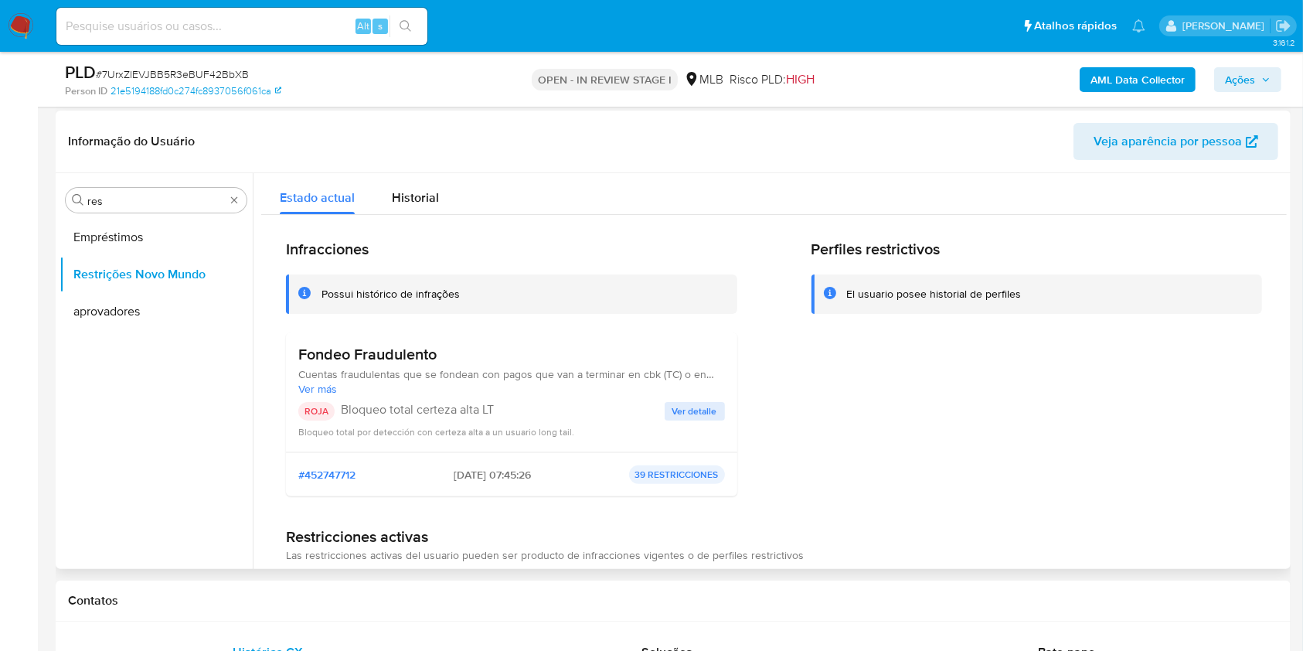
click at [472, 409] on p "Bloqueo total certeza alta LT" at bounding box center [503, 409] width 324 height 15
click at [699, 397] on div "Fondeo Fraudulento Cuentas fraudulentas que se fondean con pagos que van a term…" at bounding box center [511, 392] width 427 height 94
click at [691, 405] on span "Ver detalle" at bounding box center [695, 411] width 45 height 15
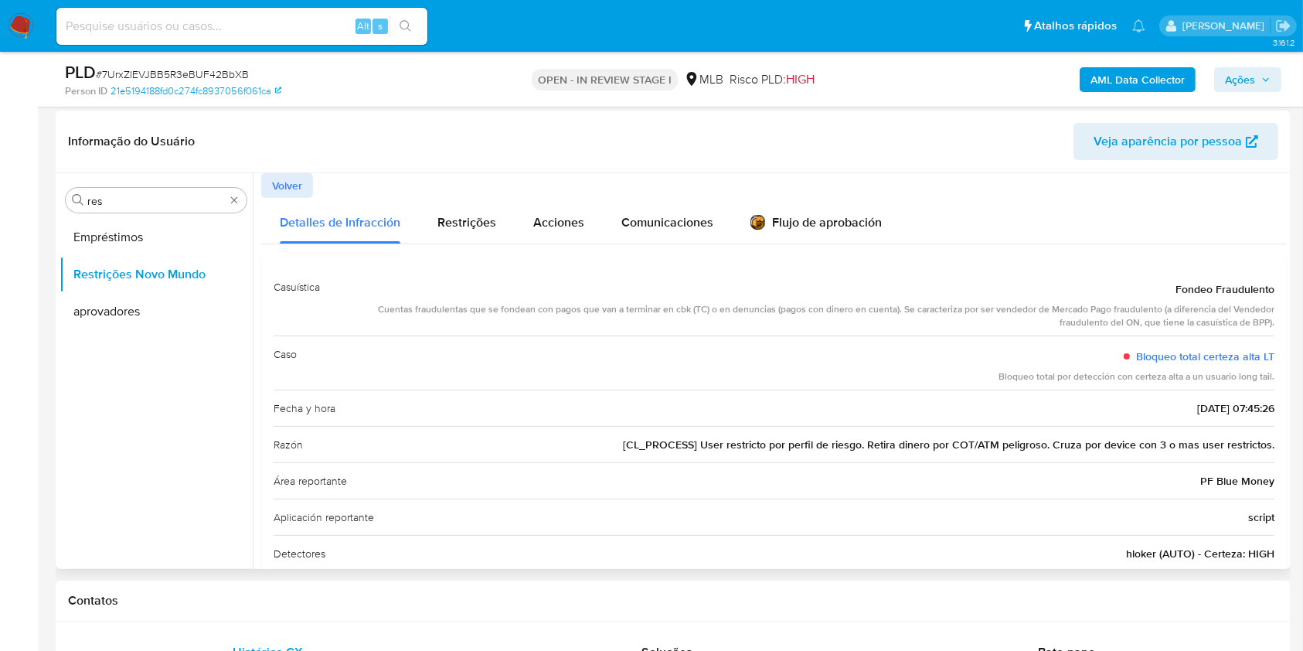
click at [685, 450] on span "[CL_PROCESS] User restricto por perfil de riesgo. Retira dinero por COT/ATM pel…" at bounding box center [949, 444] width 652 height 15
click at [693, 361] on div "Caso Bloqueo total certeza alta LT Bloqueo total por detección con certeza alta…" at bounding box center [774, 363] width 1001 height 54
click at [132, 202] on input "res" at bounding box center [156, 201] width 138 height 14
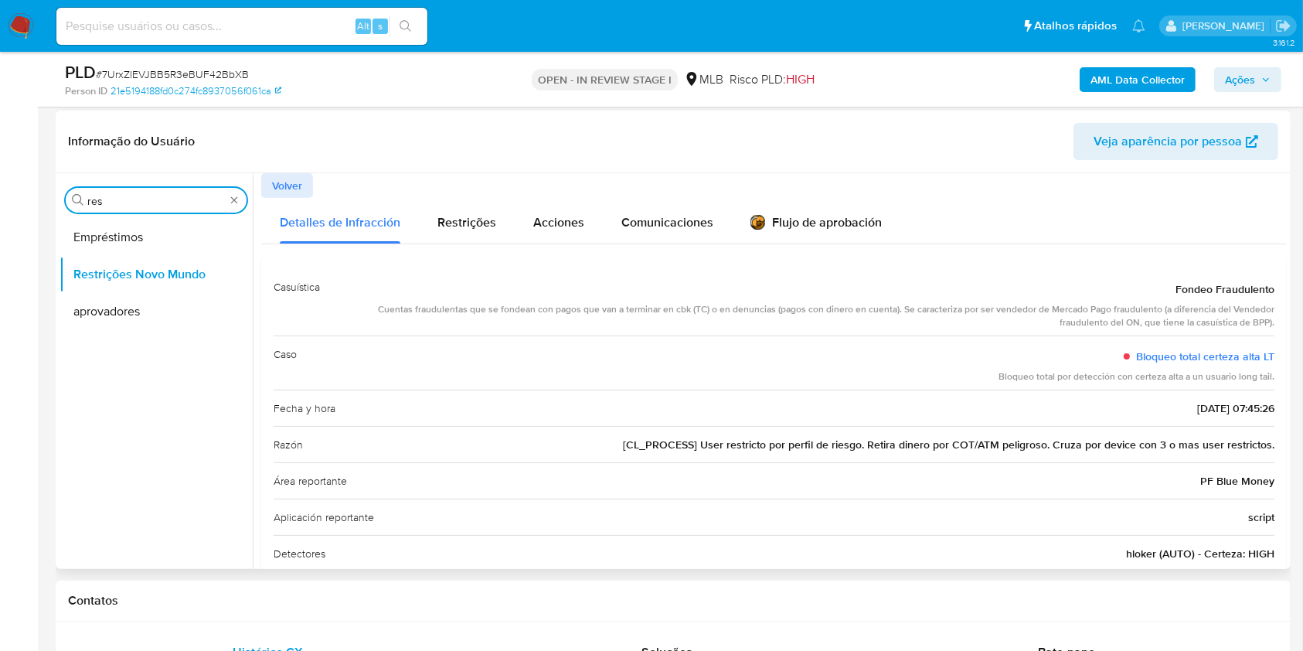
click at [132, 202] on input "res" at bounding box center [156, 201] width 138 height 14
type input "po"
click at [120, 220] on button "Dispositivos Point" at bounding box center [150, 237] width 181 height 37
click at [139, 234] on button "Dispositivos Point" at bounding box center [150, 237] width 181 height 37
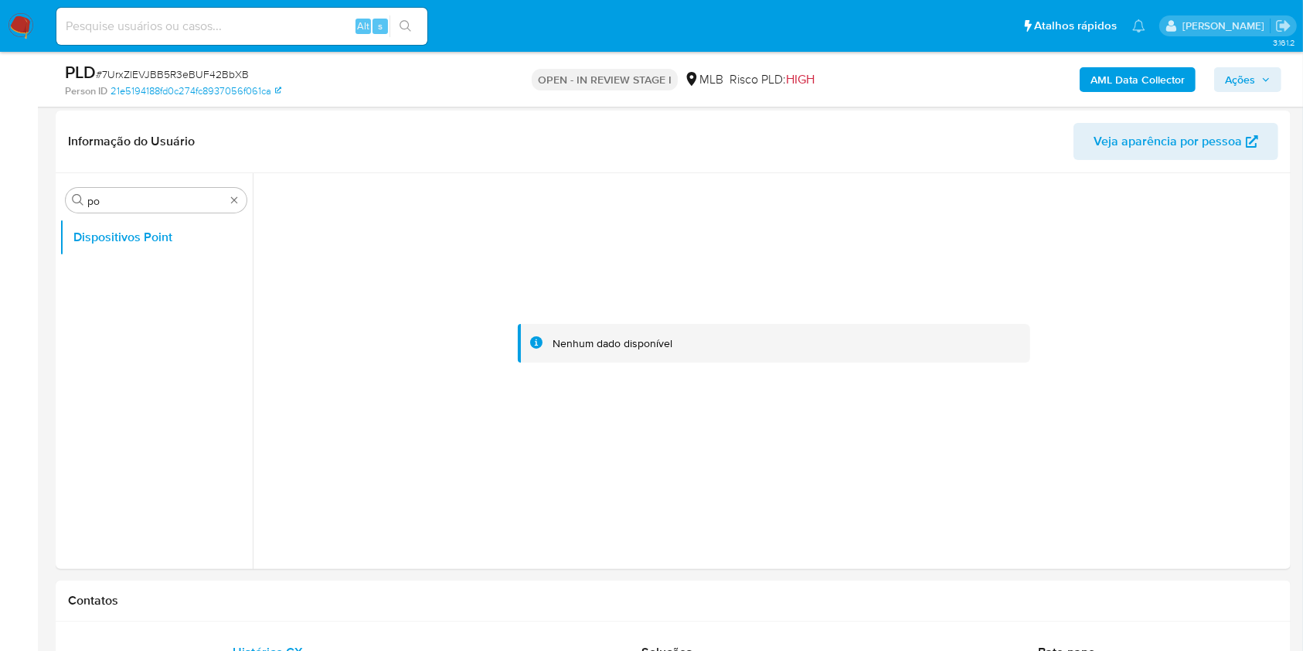
click at [1138, 90] on b "AML Data Collector" at bounding box center [1138, 79] width 94 height 25
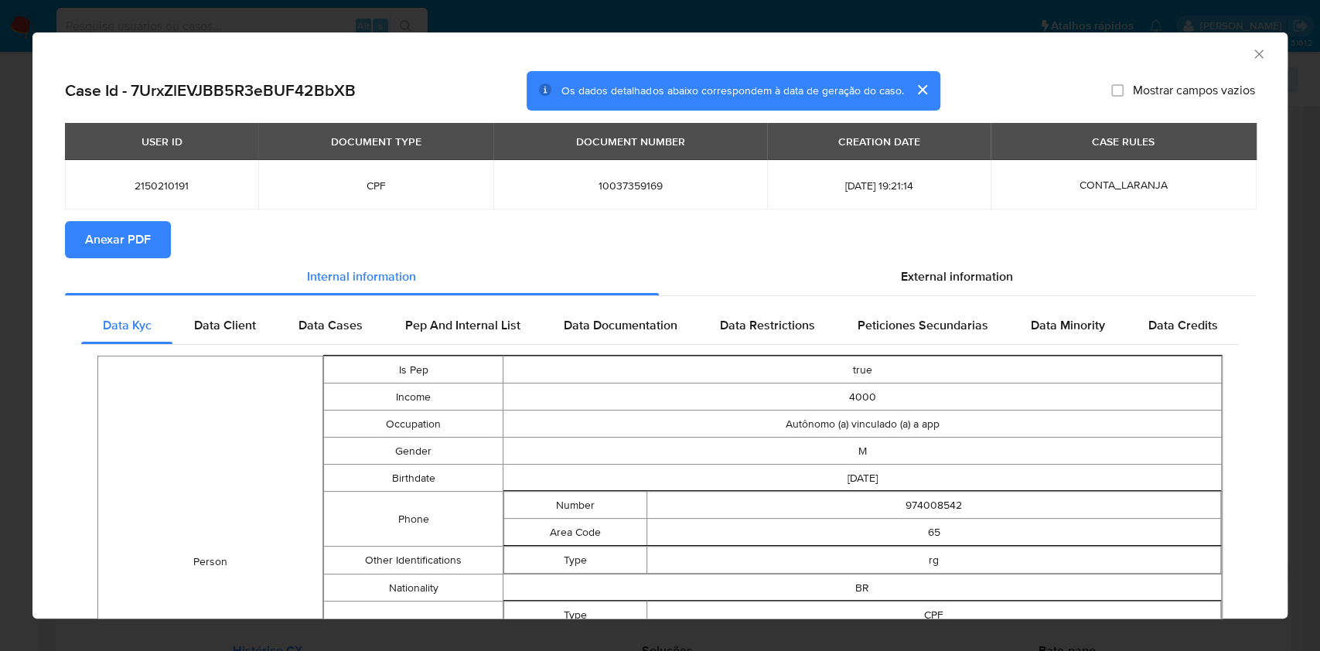
click at [907, 281] on span "External information" at bounding box center [957, 277] width 112 height 18
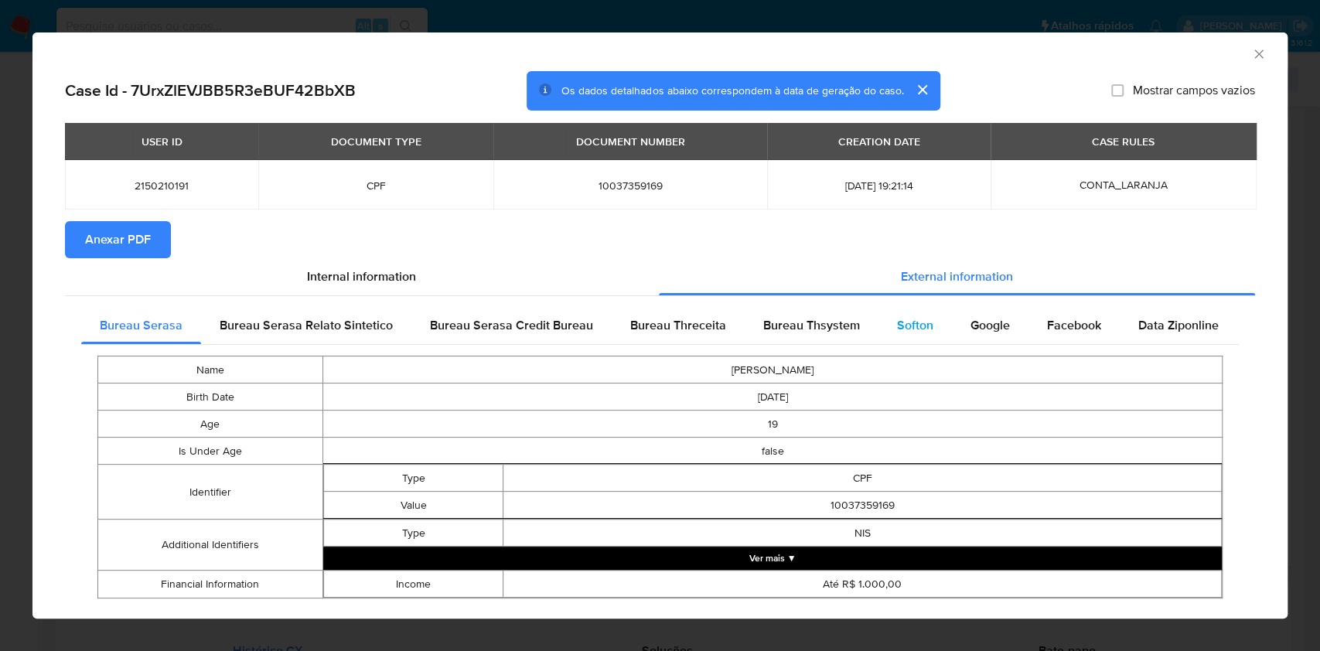
click at [911, 321] on span "Softon" at bounding box center [915, 325] width 36 height 18
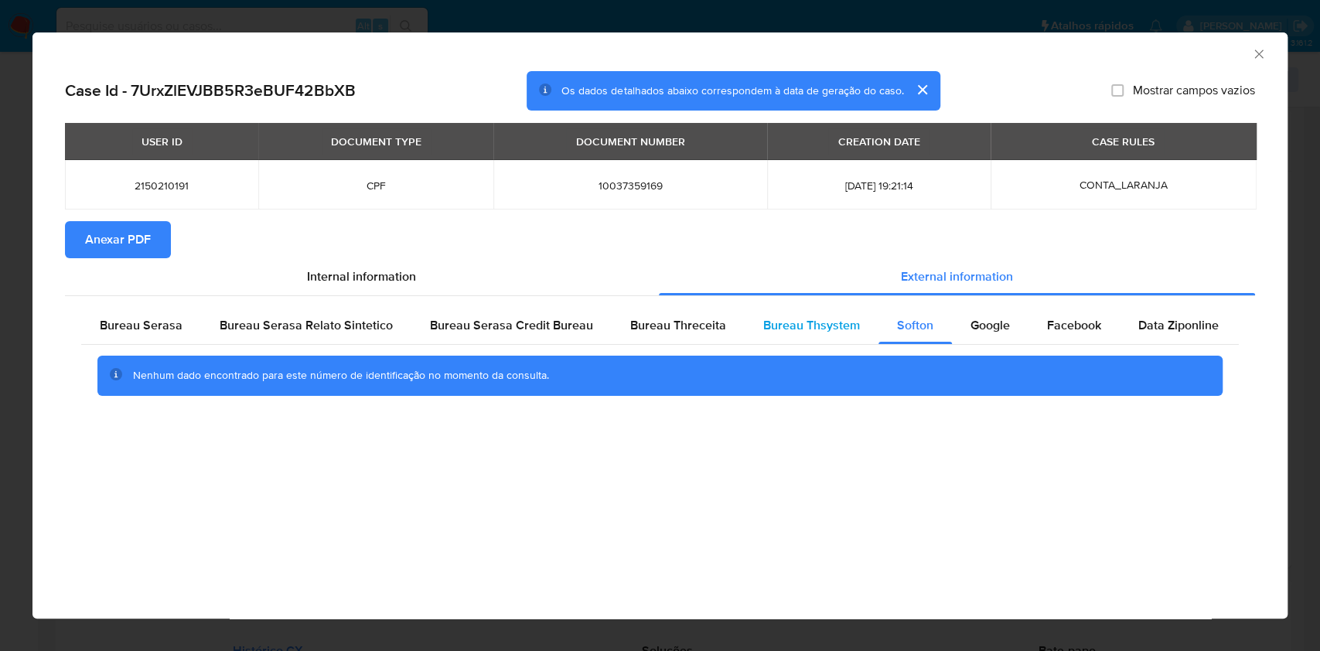
click at [819, 322] on span "Bureau Thsystem" at bounding box center [811, 325] width 97 height 18
click at [662, 312] on div "Bureau Threceita" at bounding box center [678, 325] width 133 height 37
click at [83, 330] on div "Bureau Serasa" at bounding box center [141, 325] width 120 height 37
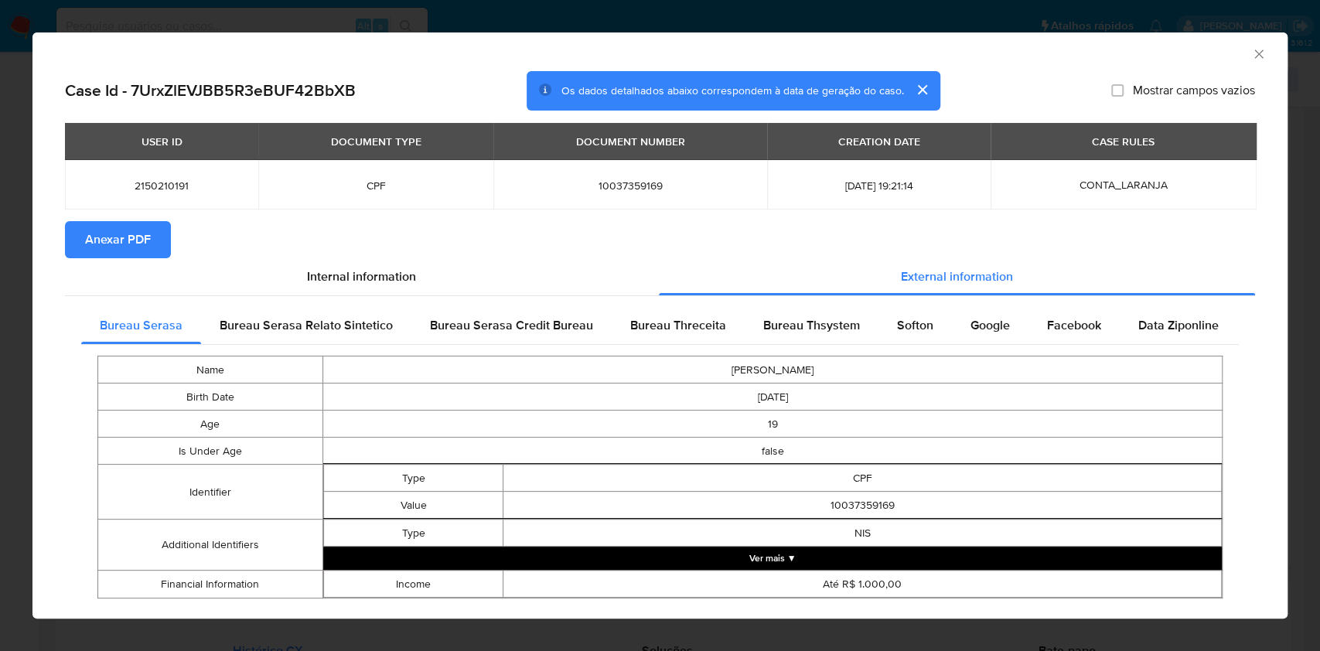
click at [889, 395] on td "2006-07-12" at bounding box center [771, 396] width 899 height 27
click at [826, 321] on span "Bureau Thsystem" at bounding box center [811, 325] width 97 height 18
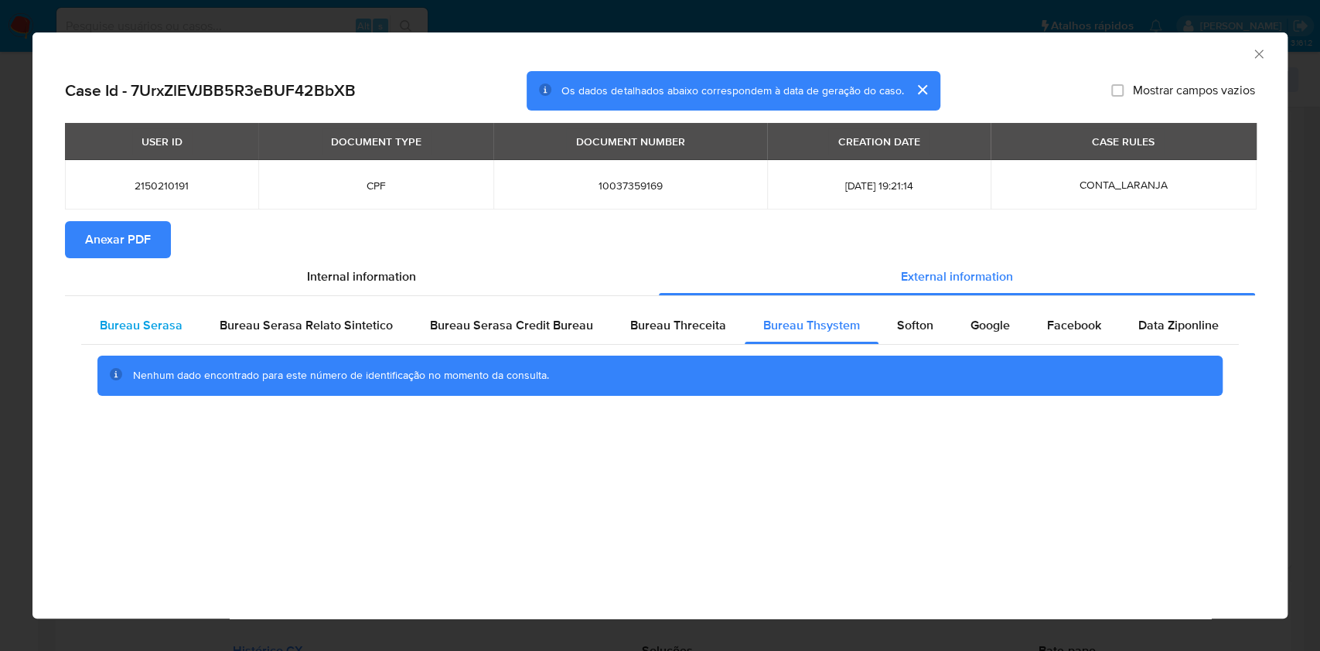
click at [132, 319] on span "Bureau Serasa" at bounding box center [141, 325] width 83 height 18
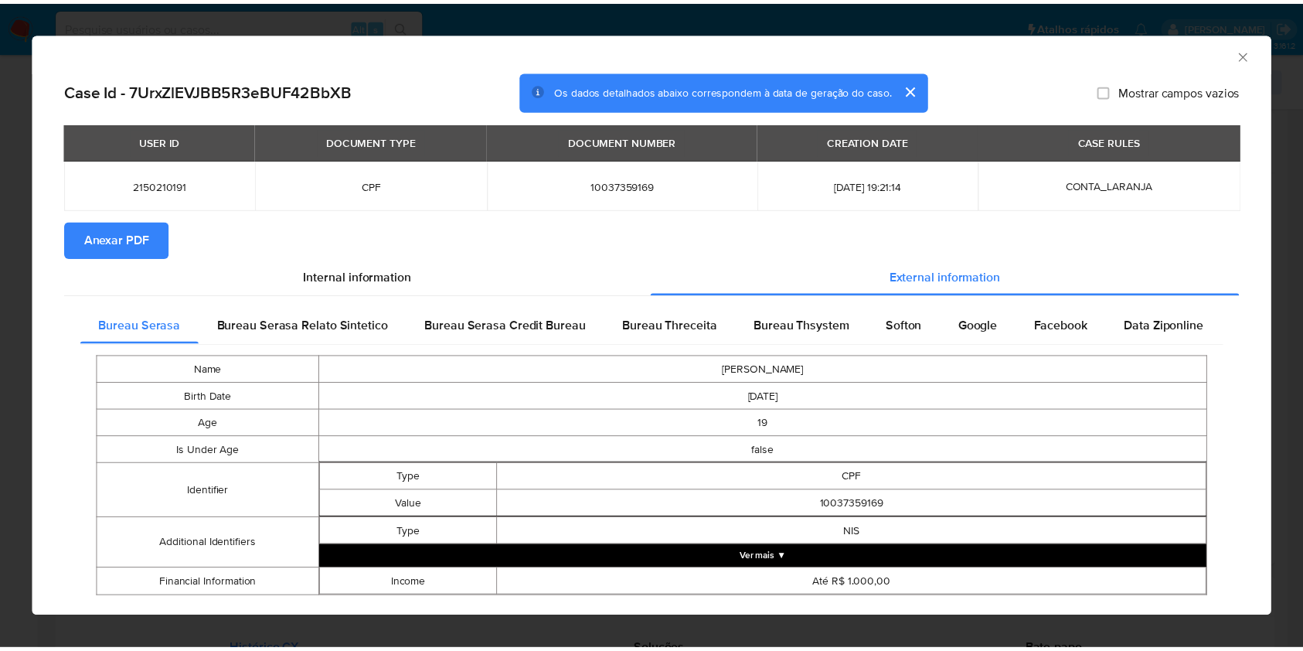
scroll to position [32, 0]
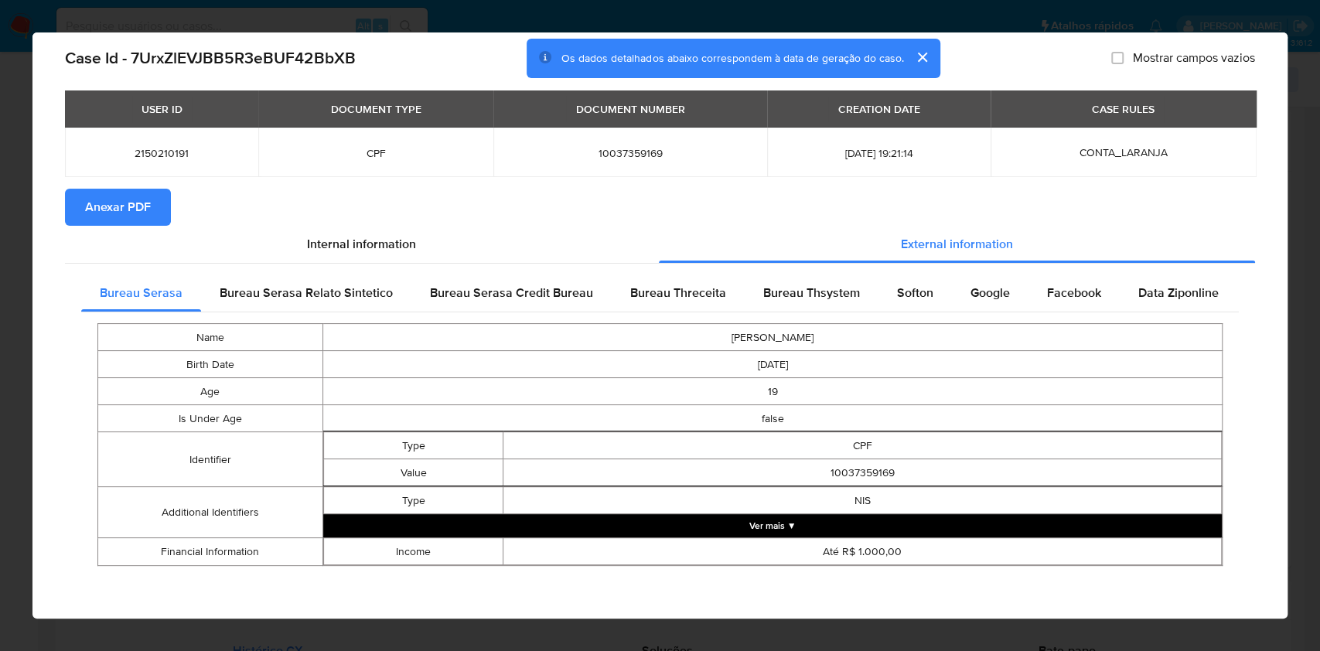
click at [0, 368] on div "AML Data Collector Case Id - 7UrxZlEVJBB5R3eBUF42BbXB Os dados detalhados abaix…" at bounding box center [660, 325] width 1320 height 651
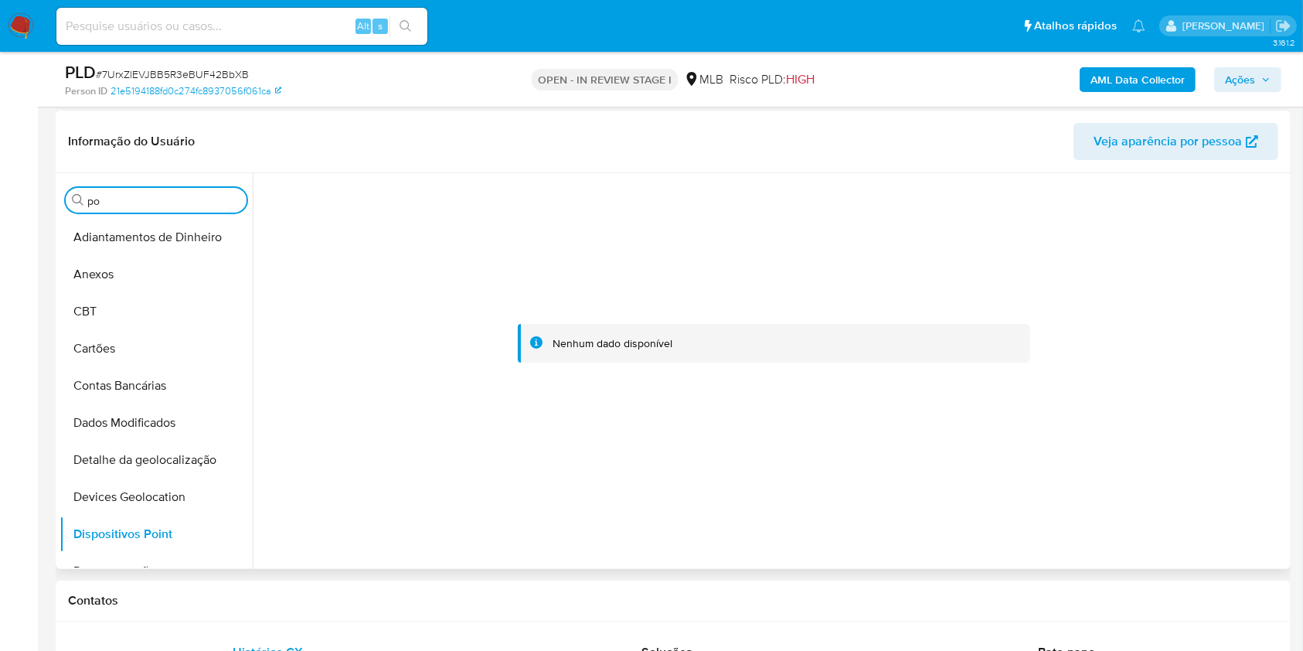
drag, startPoint x: 231, startPoint y: 199, endPoint x: 143, endPoint y: 259, distance: 106.8
click at [132, 264] on button "Anexos" at bounding box center [150, 274] width 181 height 37
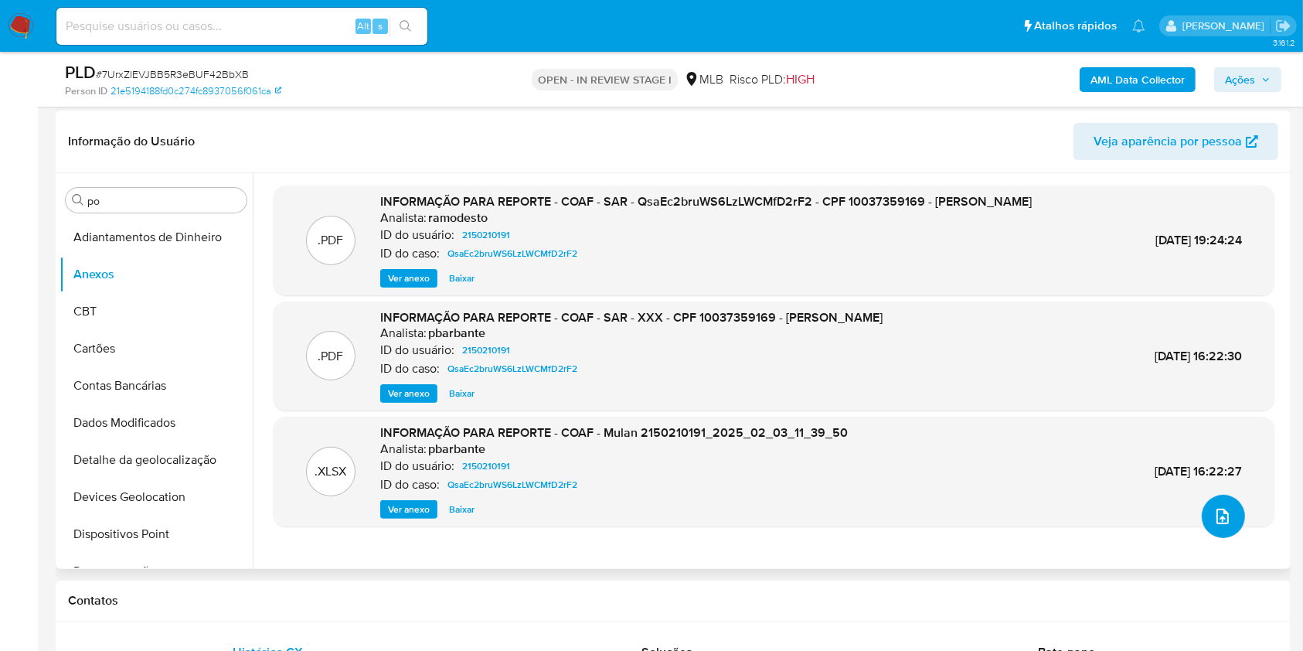
click at [1226, 519] on button "upload-file" at bounding box center [1223, 516] width 43 height 43
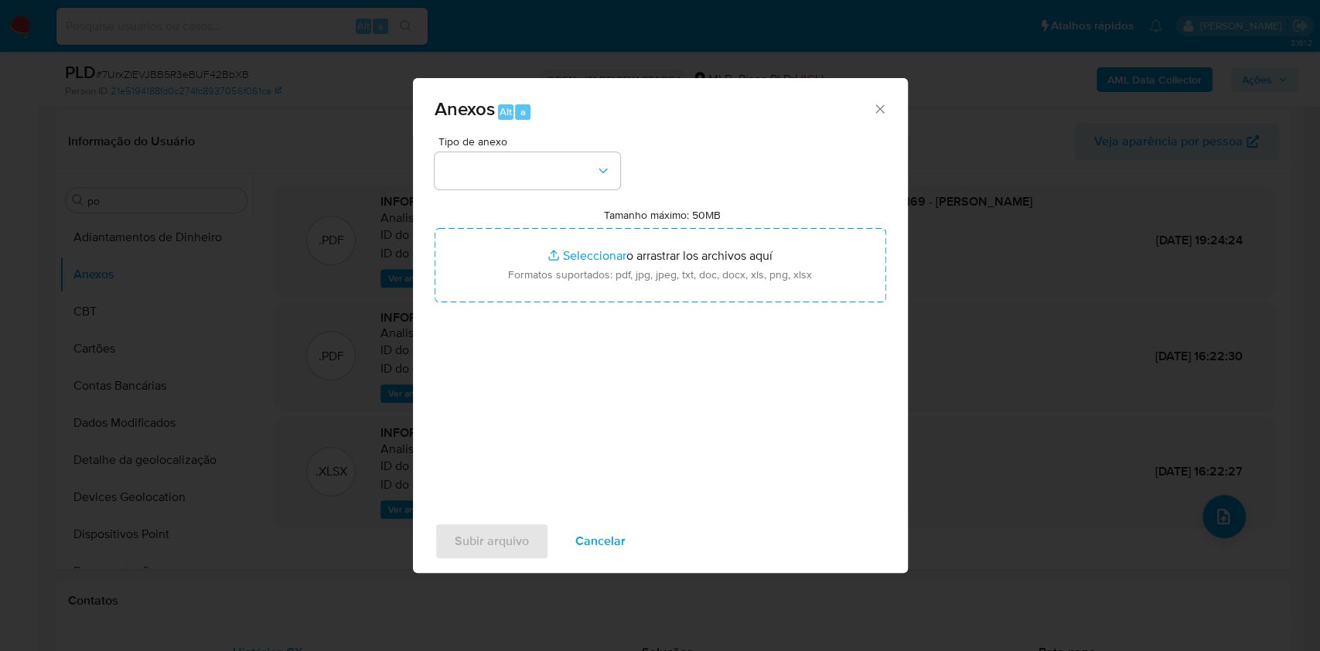
click at [882, 108] on icon "Cerrar" at bounding box center [879, 108] width 15 height 15
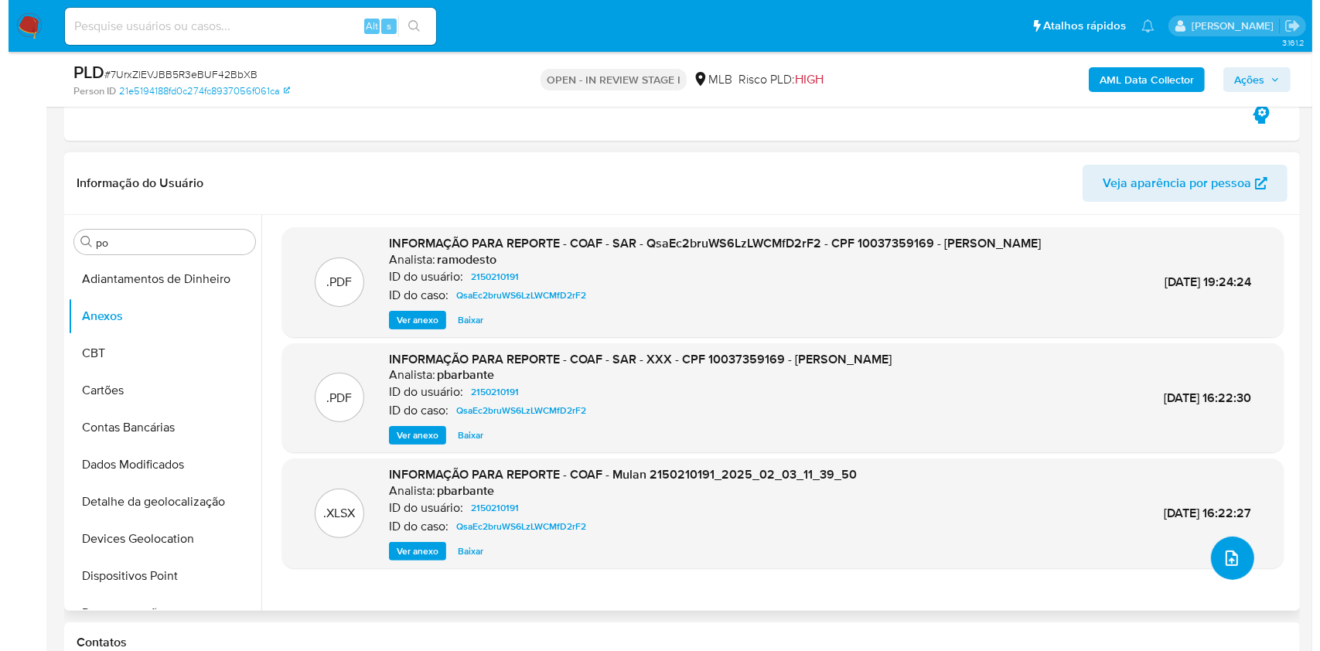
scroll to position [309, 0]
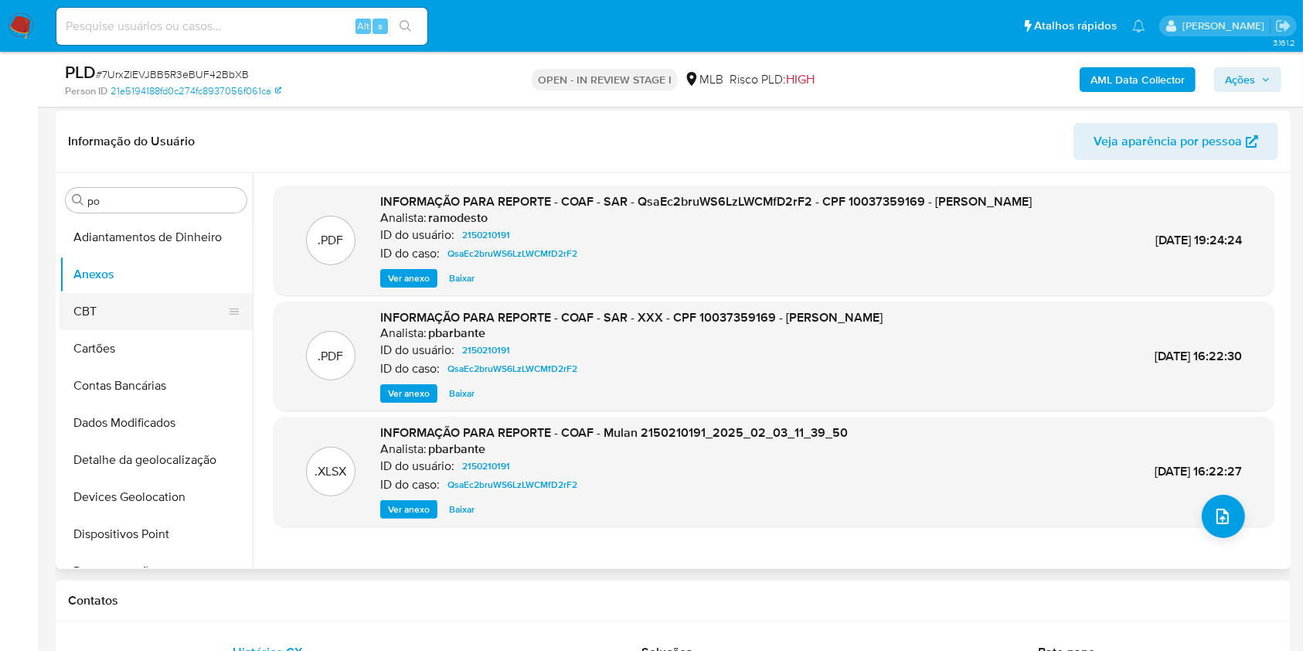
click at [138, 311] on button "CBT" at bounding box center [150, 311] width 181 height 37
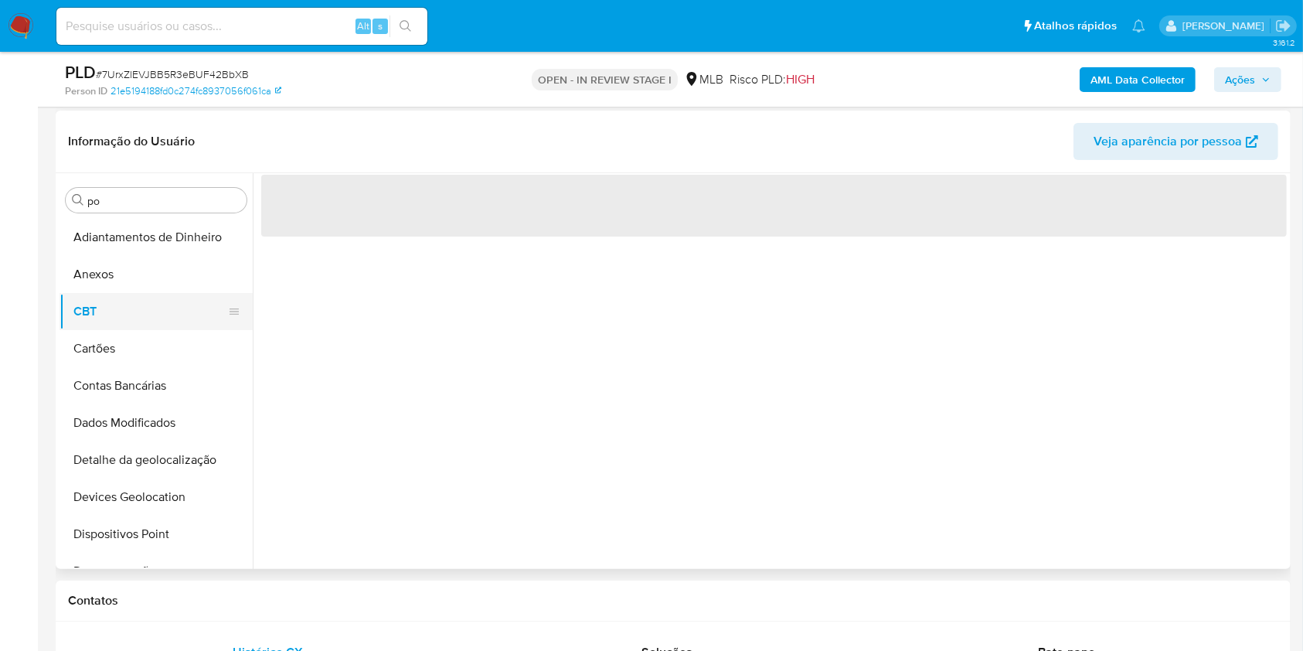
click at [135, 295] on button "CBT" at bounding box center [150, 311] width 181 height 37
click at [124, 268] on button "Anexos" at bounding box center [150, 274] width 181 height 37
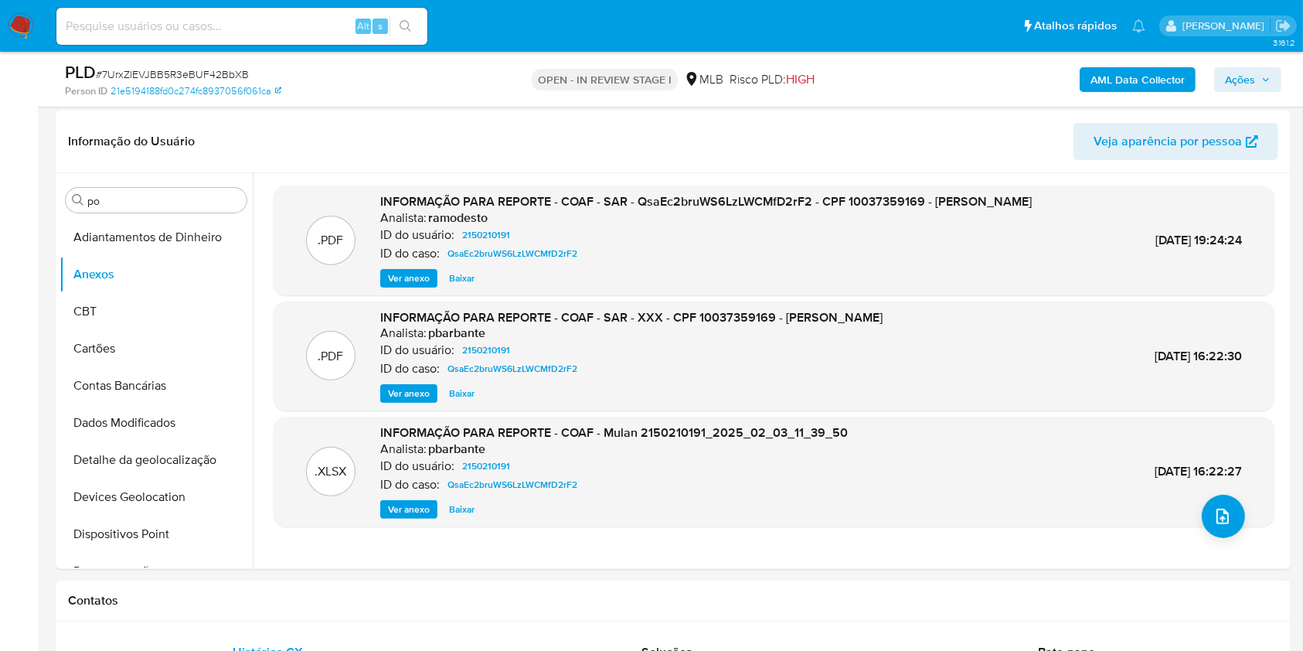
click at [1137, 80] on b "AML Data Collector" at bounding box center [1138, 79] width 94 height 25
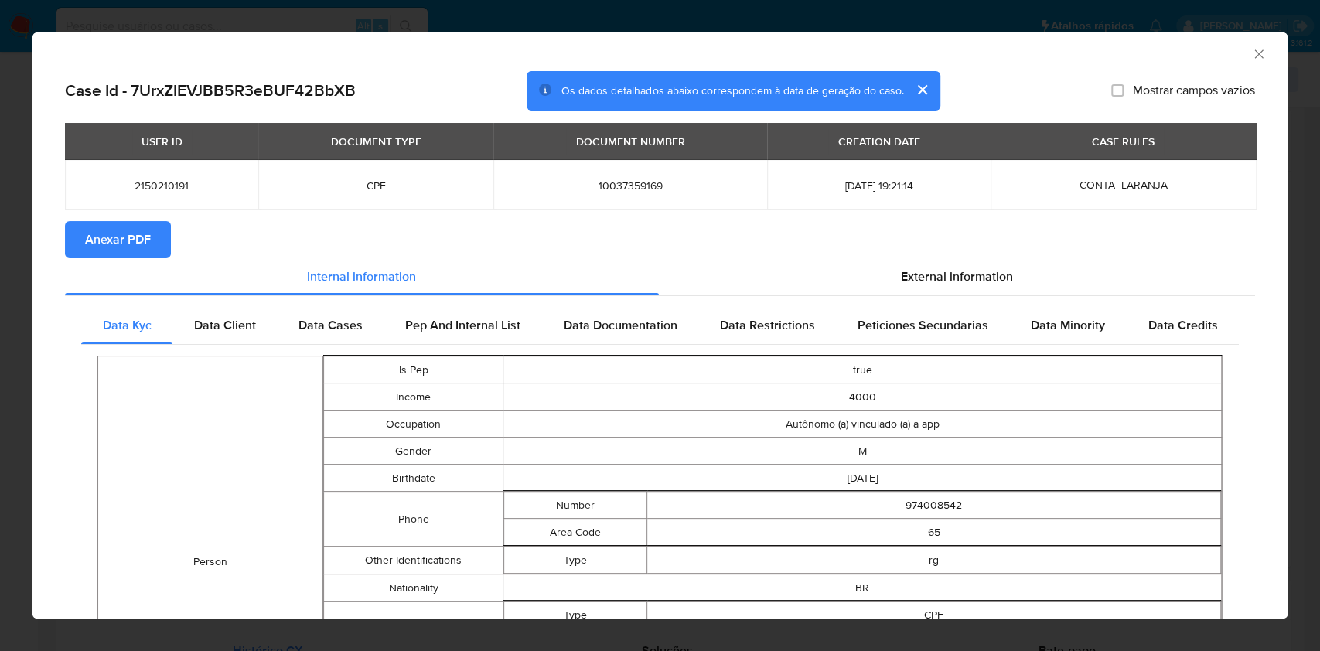
click at [118, 237] on span "Anexar PDF" at bounding box center [118, 240] width 66 height 34
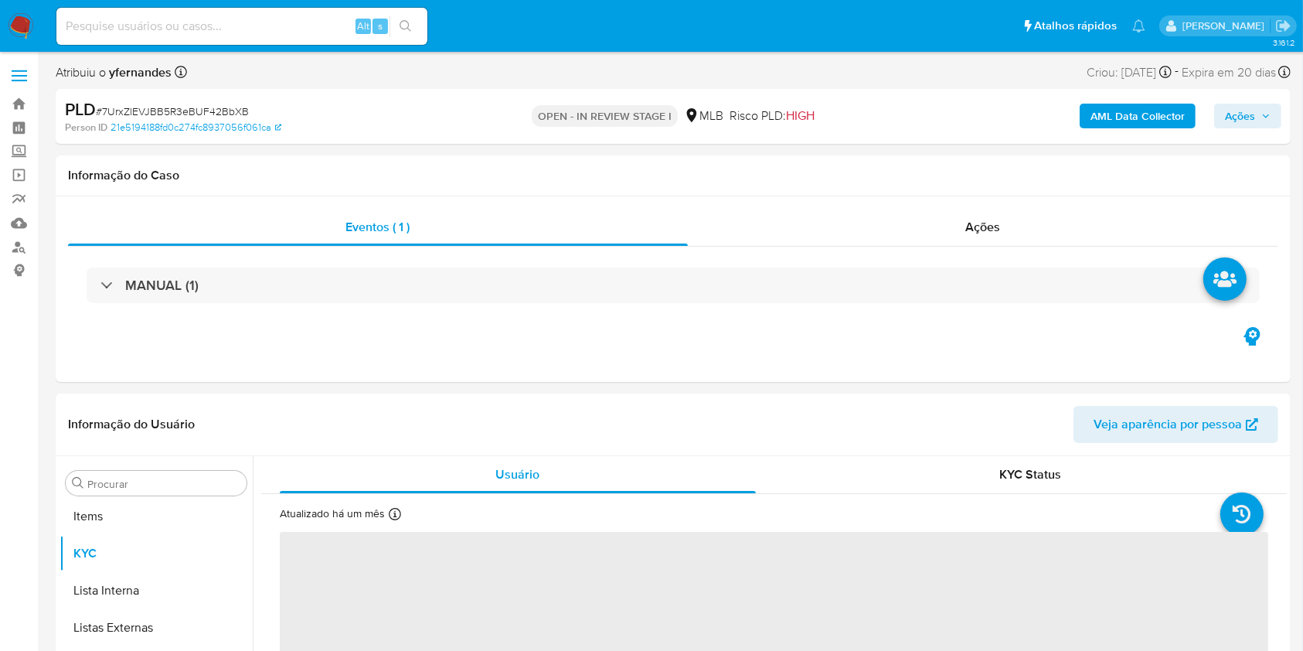
scroll to position [802, 0]
click at [1107, 119] on b "AML Data Collector" at bounding box center [1138, 116] width 94 height 25
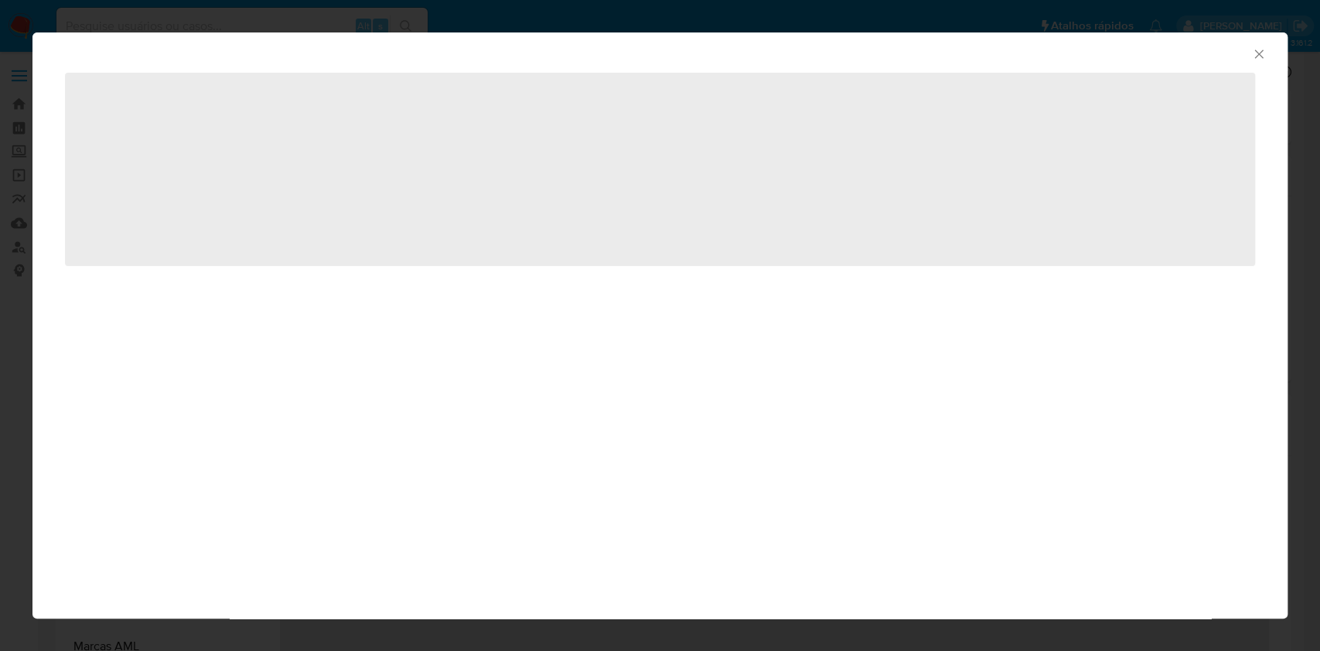
select select "10"
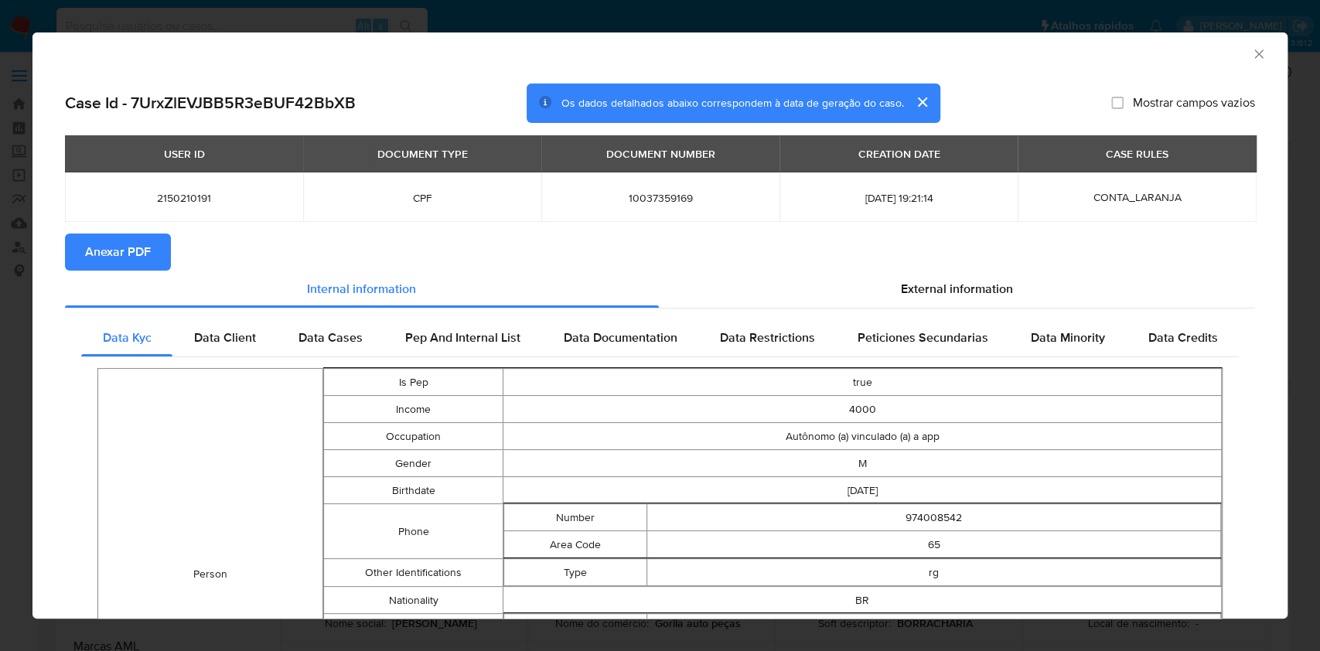
click at [93, 257] on span "Anexar PDF" at bounding box center [118, 252] width 66 height 34
click at [0, 284] on div "AML Data Collector Case Id - 7UrxZlEVJBB5R3eBUF42BbXB Os dados detalhados abaix…" at bounding box center [660, 325] width 1320 height 651
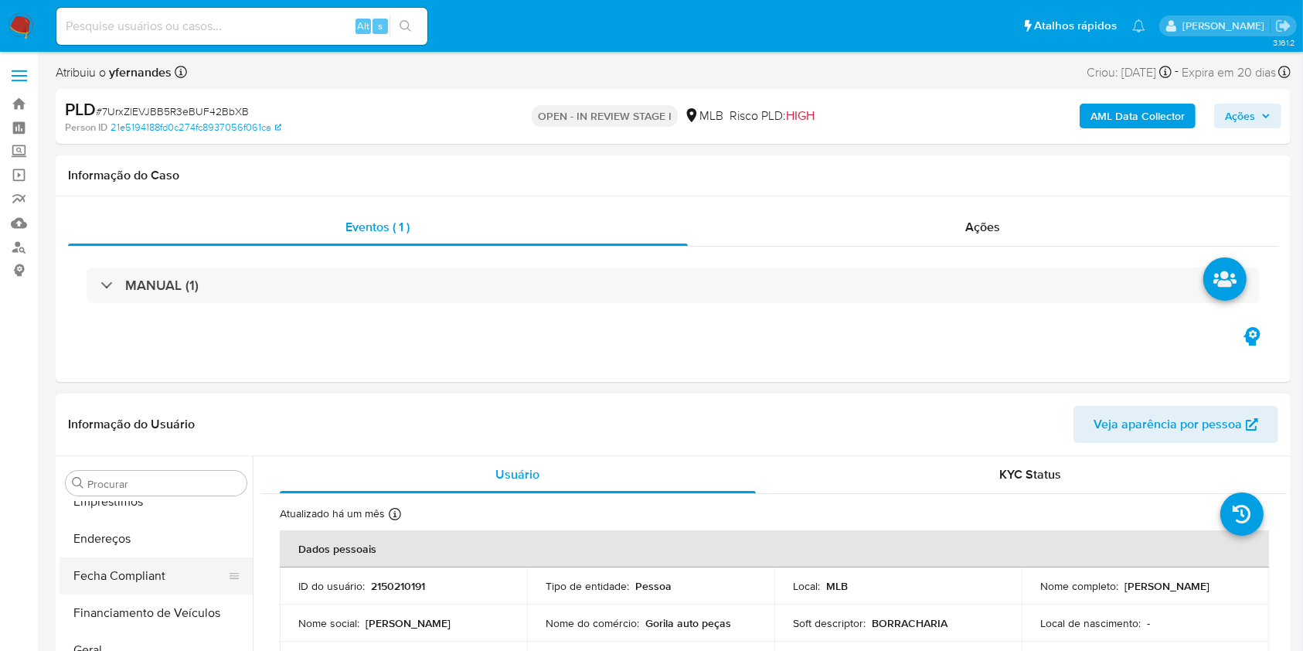
scroll to position [0, 0]
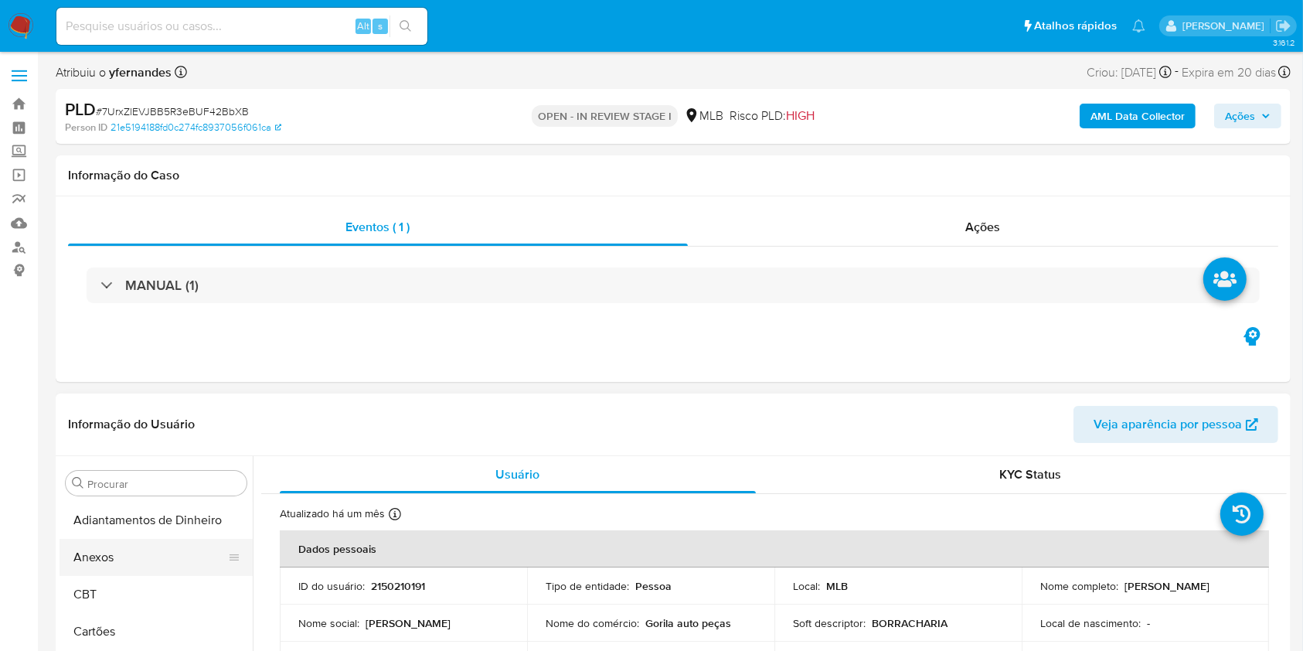
click at [124, 554] on button "Anexos" at bounding box center [150, 557] width 181 height 37
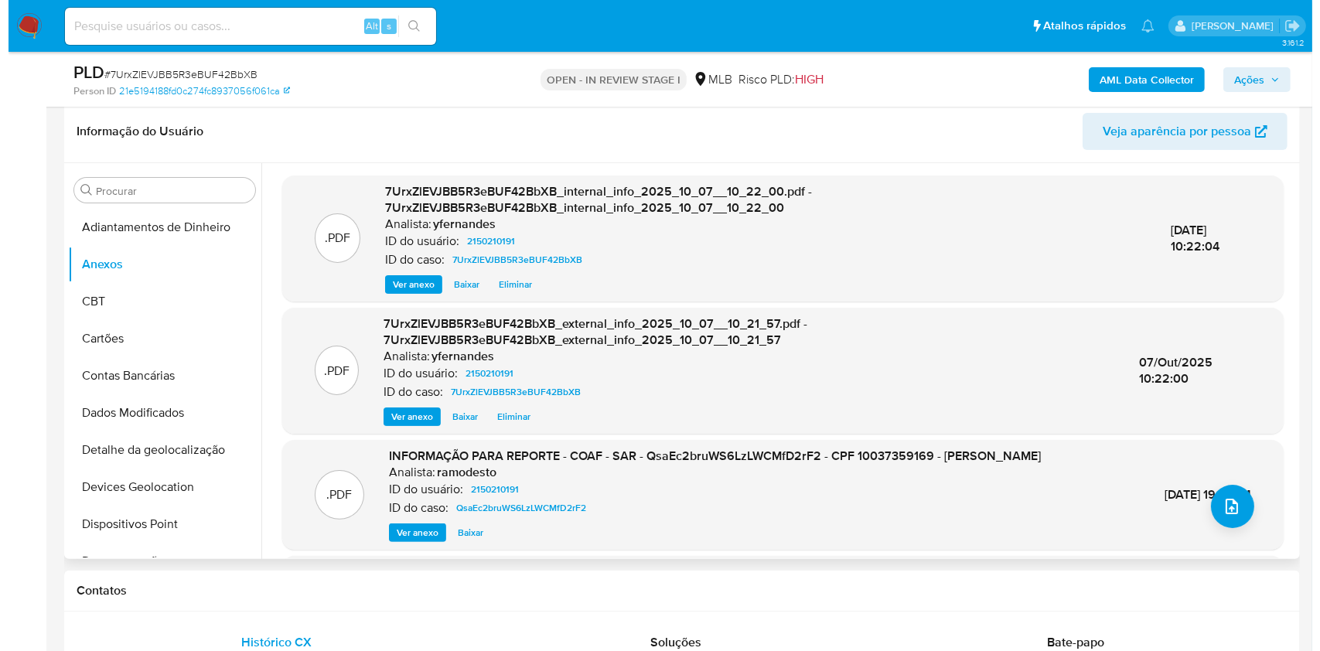
scroll to position [206, 0]
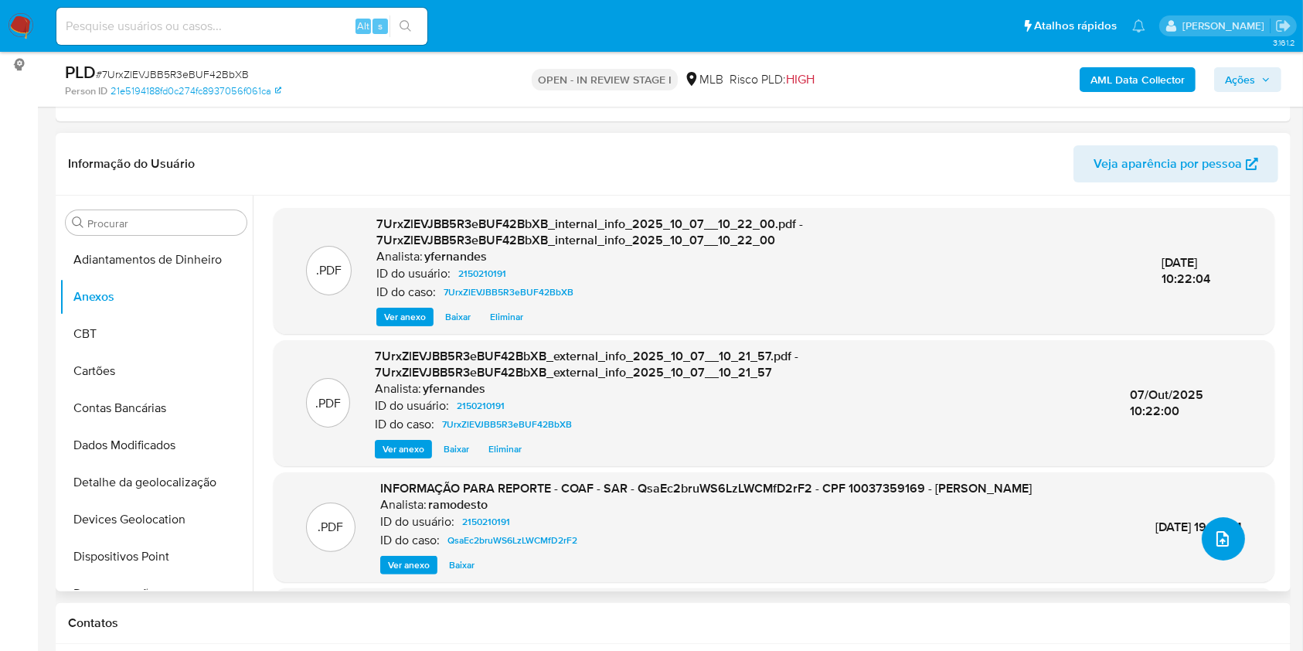
click at [1218, 540] on icon "upload-file" at bounding box center [1223, 539] width 19 height 19
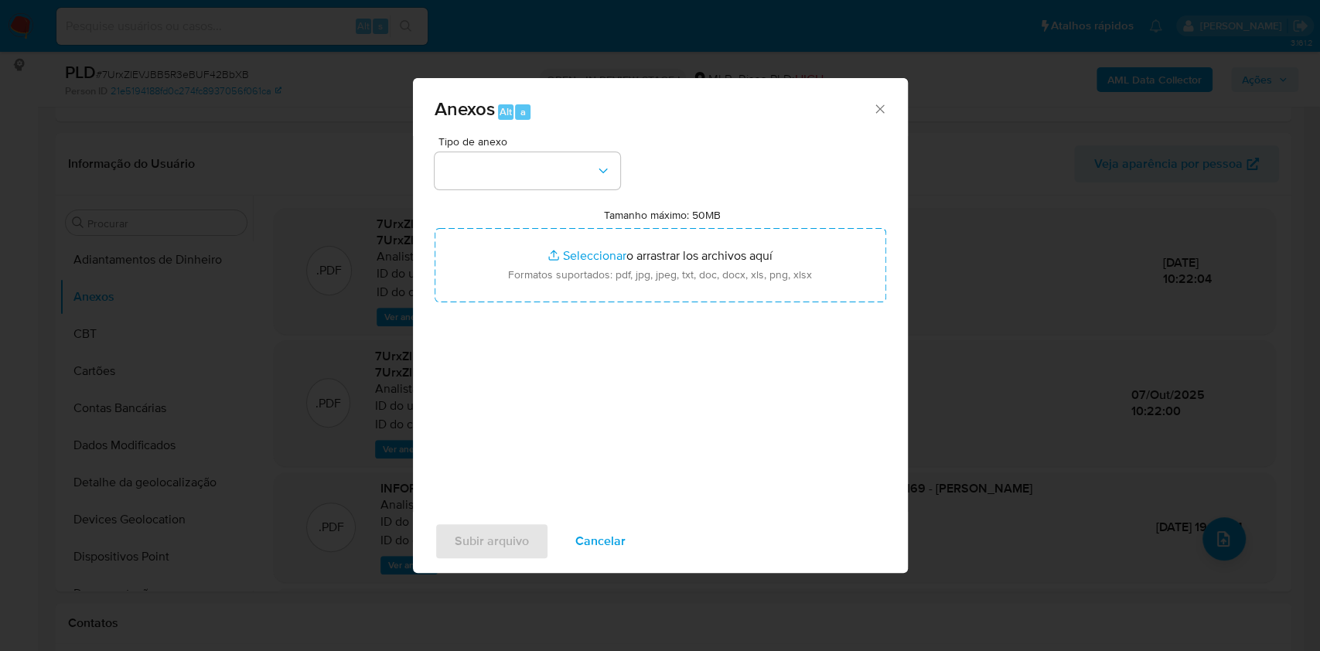
click at [518, 192] on div "Tipo de anexo Tamanho máximo: 50MB Seleccionar archivos Seleccionar o arrastrar…" at bounding box center [660, 318] width 452 height 365
click at [561, 161] on button "button" at bounding box center [527, 170] width 186 height 37
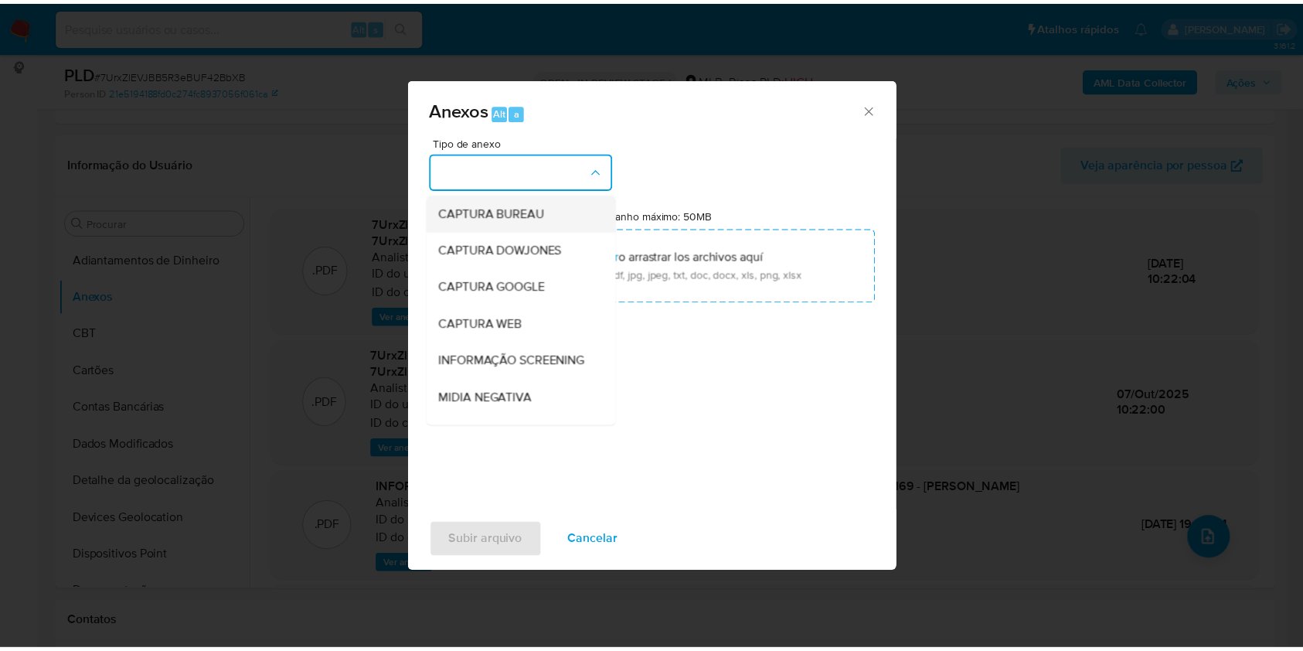
scroll to position [237, 0]
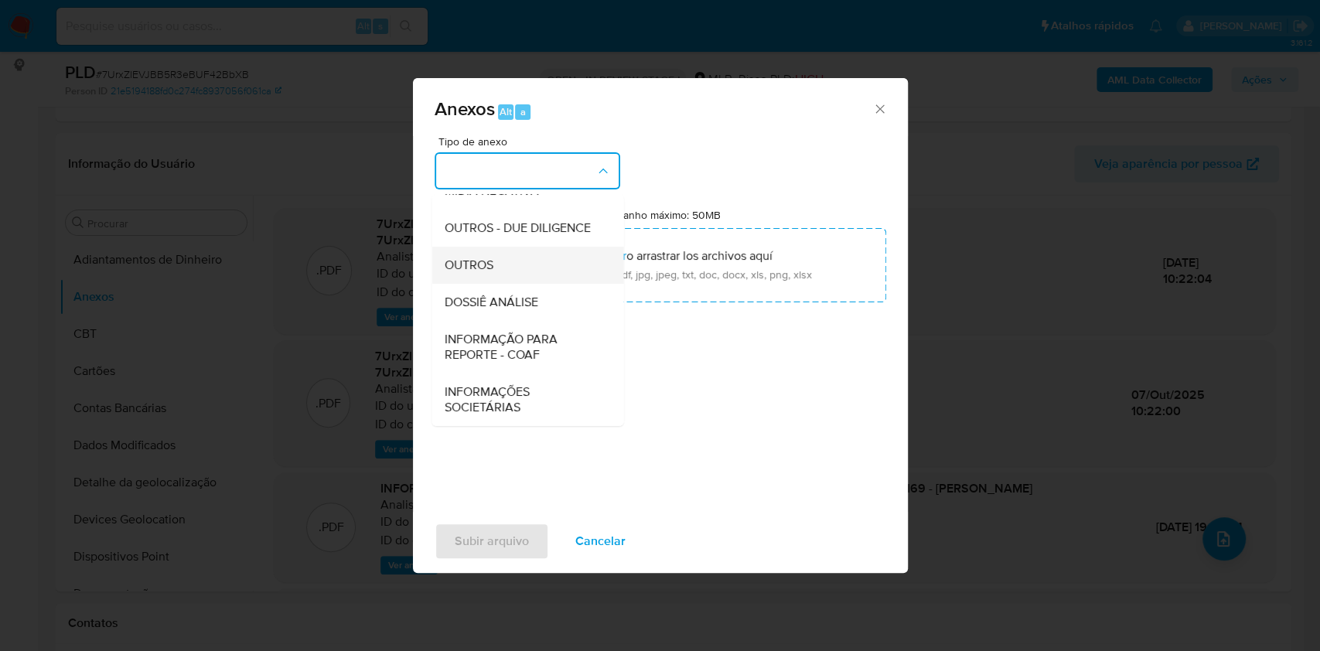
click at [493, 260] on div "OUTROS" at bounding box center [523, 265] width 158 height 37
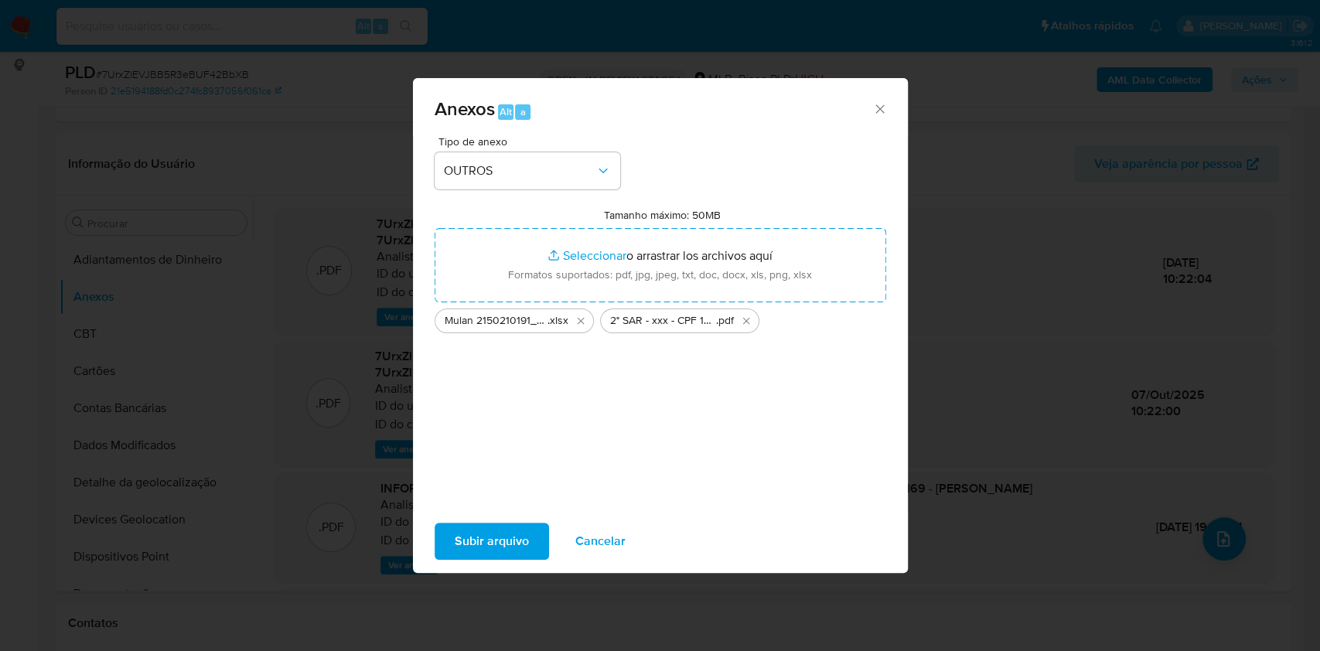
click at [494, 535] on span "Subir arquivo" at bounding box center [492, 541] width 74 height 34
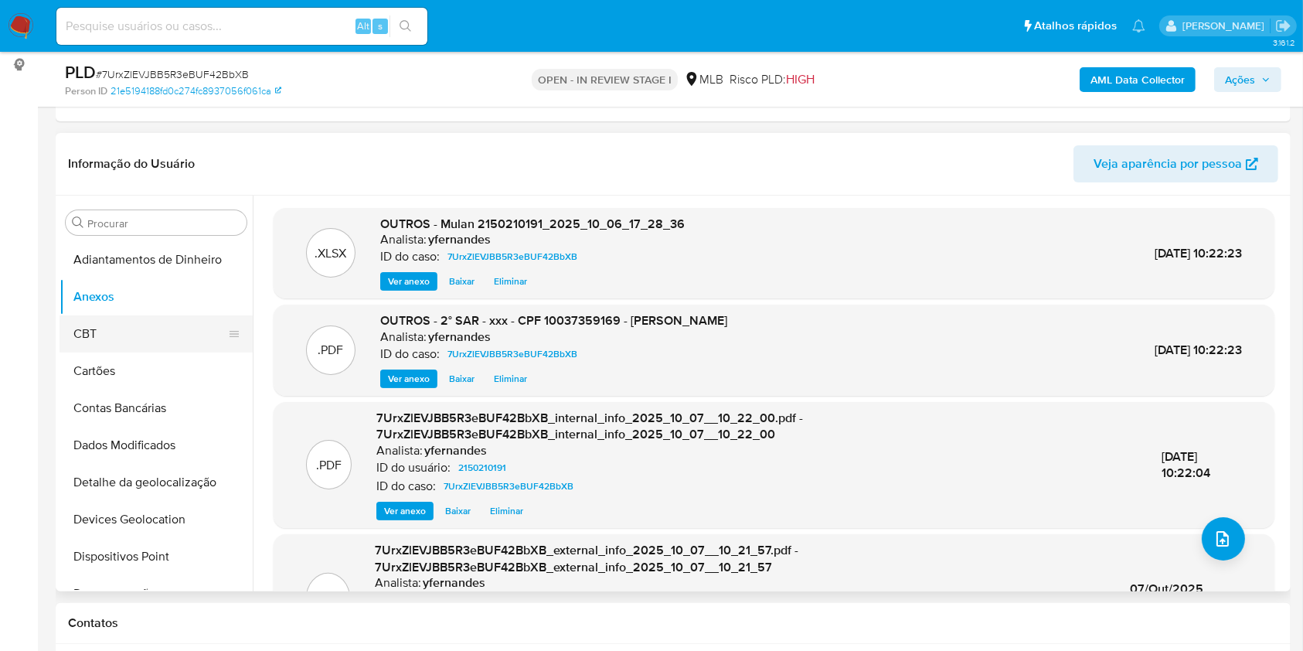
click at [104, 346] on button "CBT" at bounding box center [150, 333] width 181 height 37
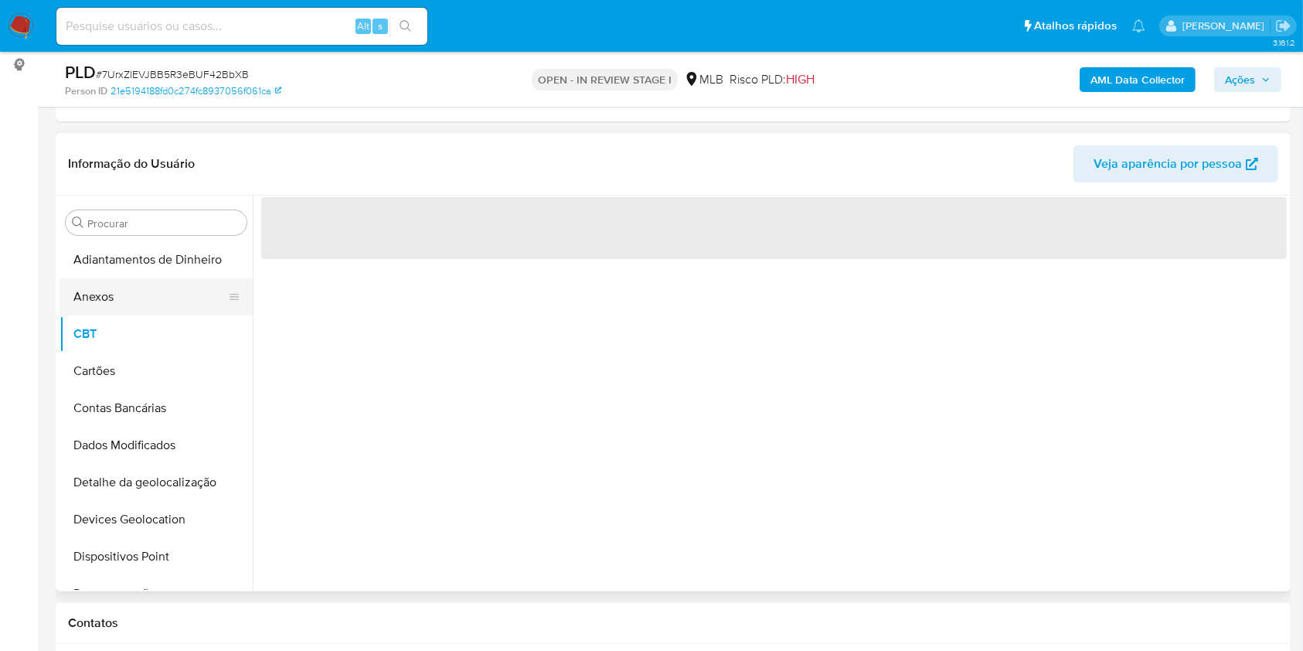
click at [107, 307] on button "Anexos" at bounding box center [150, 296] width 181 height 37
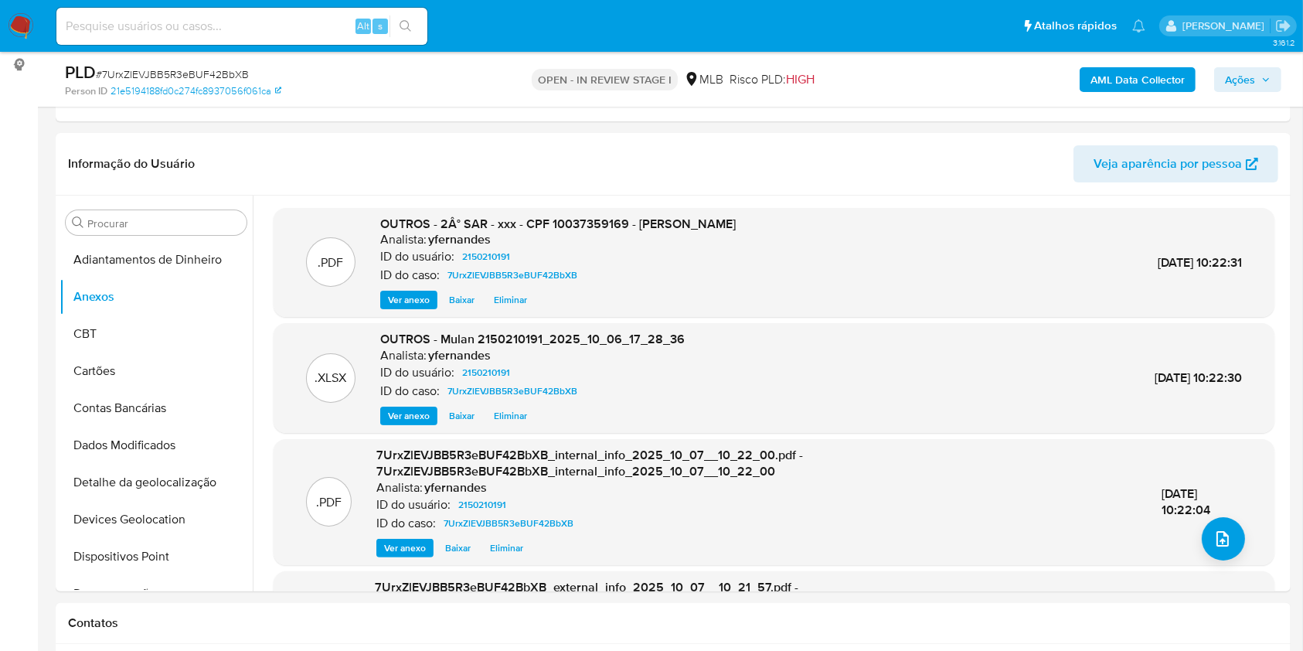
click at [1230, 85] on span "Ações" at bounding box center [1240, 79] width 30 height 25
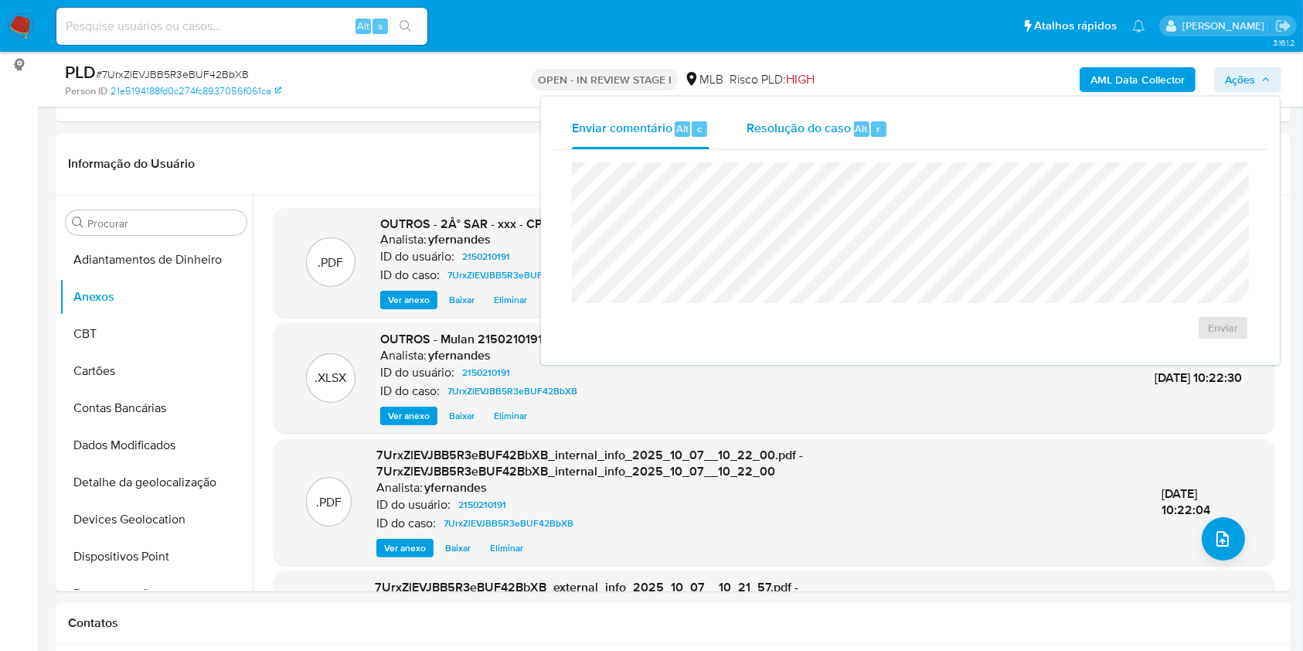
click at [767, 141] on div "Resolução do caso Alt r" at bounding box center [817, 129] width 141 height 40
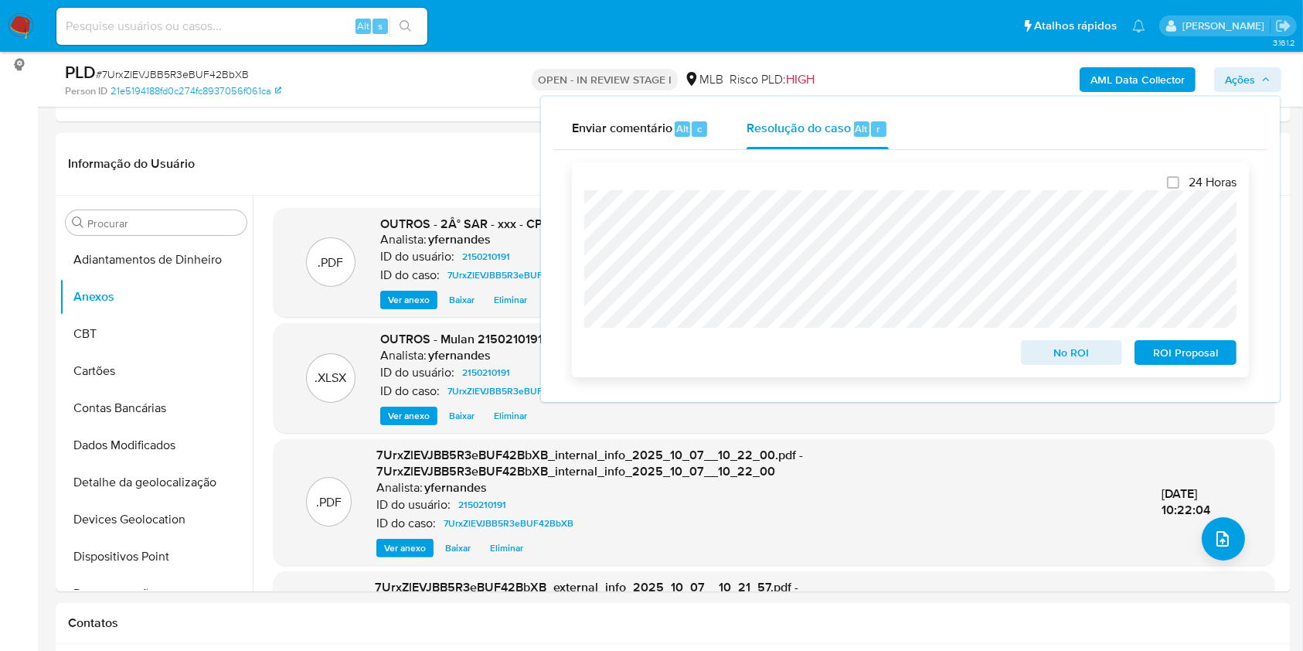
click at [1154, 360] on span "ROI Proposal" at bounding box center [1186, 353] width 80 height 22
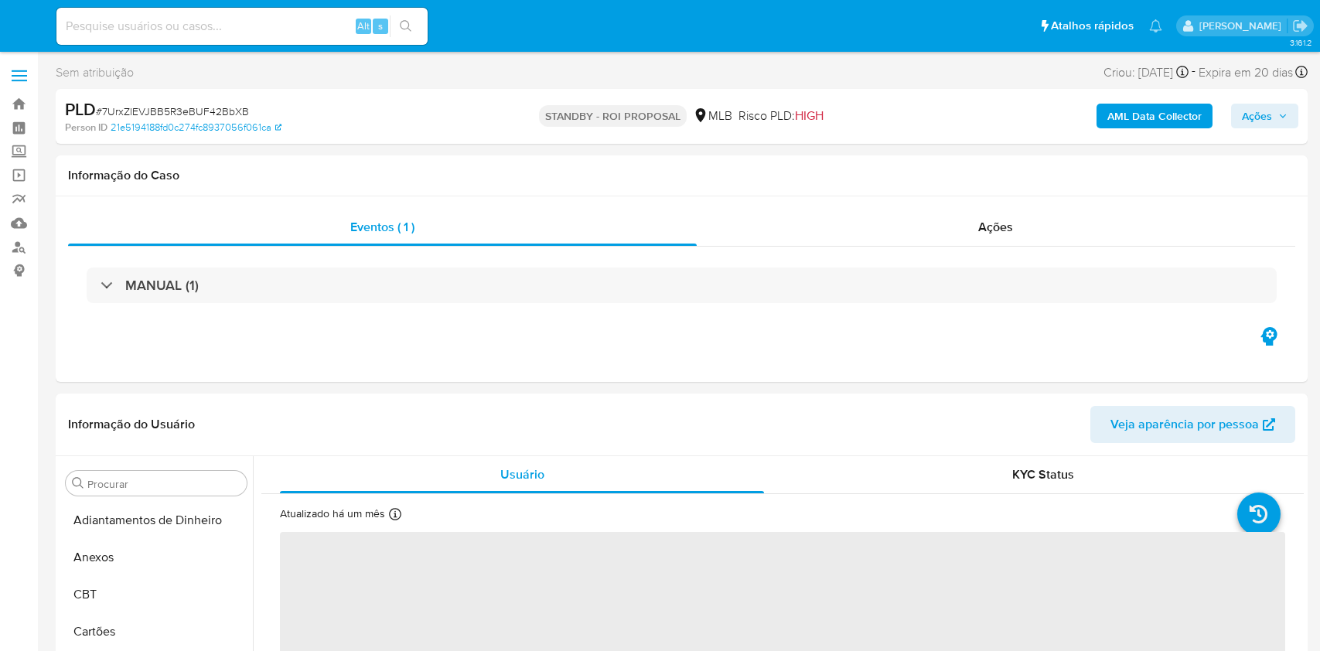
select select "10"
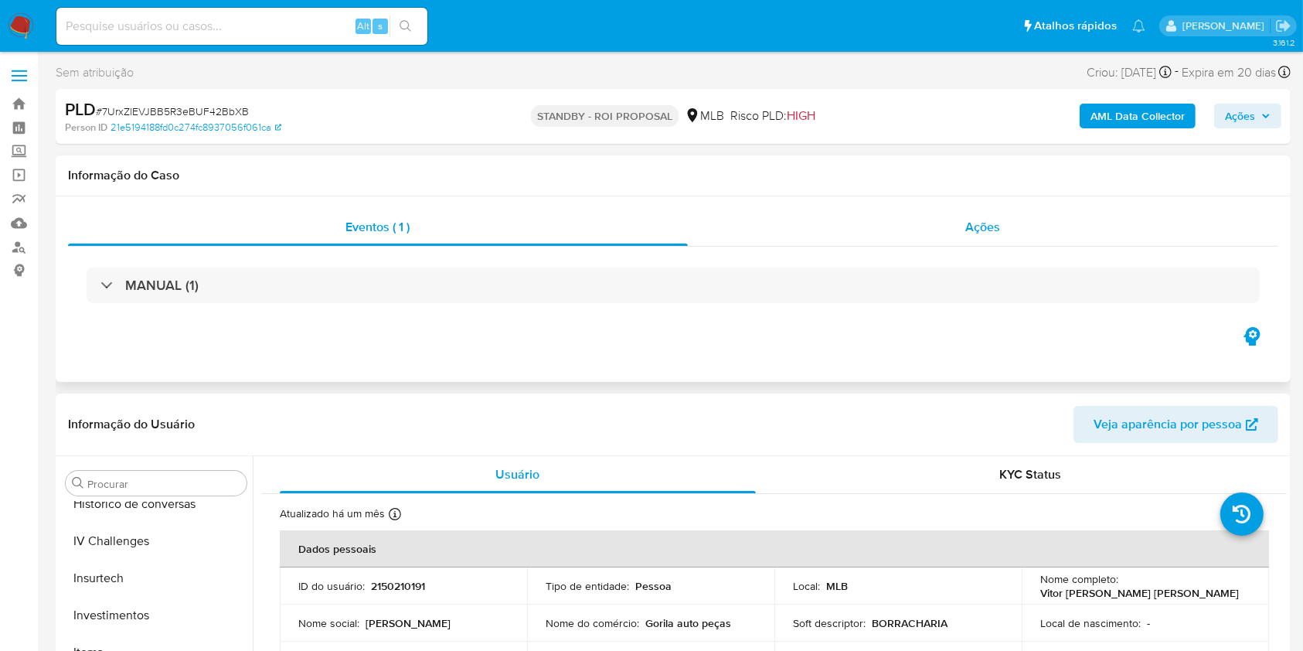
click at [952, 230] on div "Ações" at bounding box center [983, 227] width 591 height 37
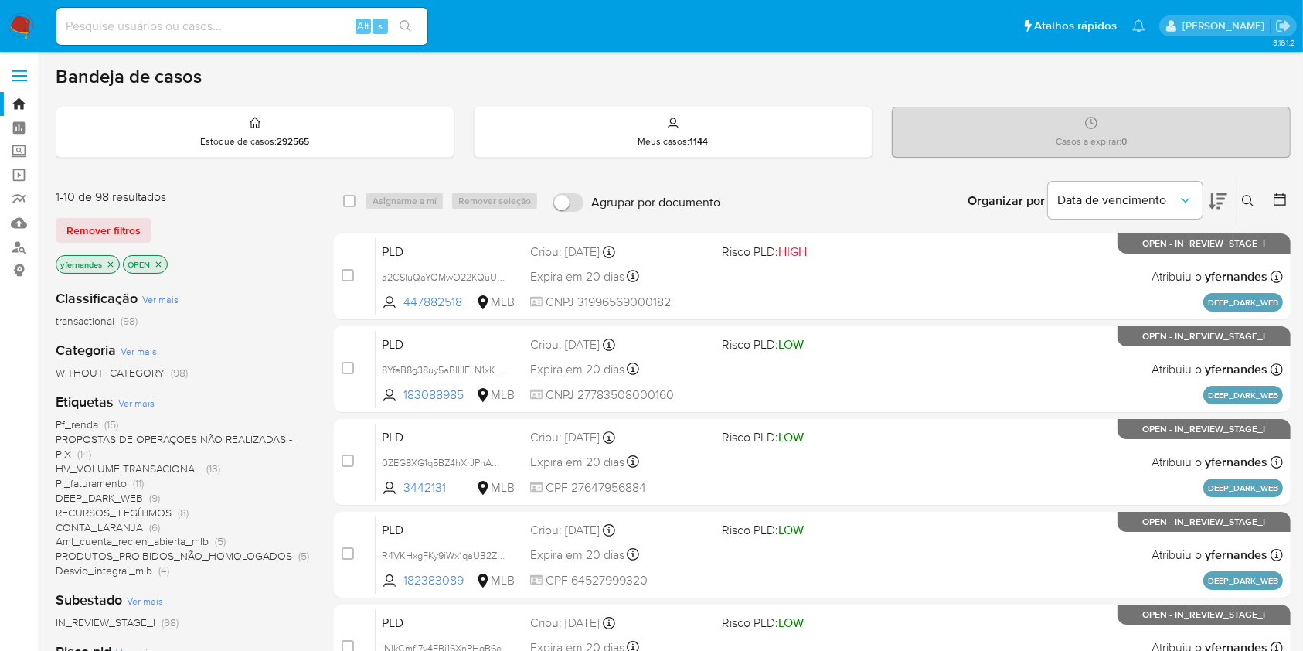
click at [189, 22] on input at bounding box center [241, 26] width 371 height 20
paste input "429318607"
type input "429318607"
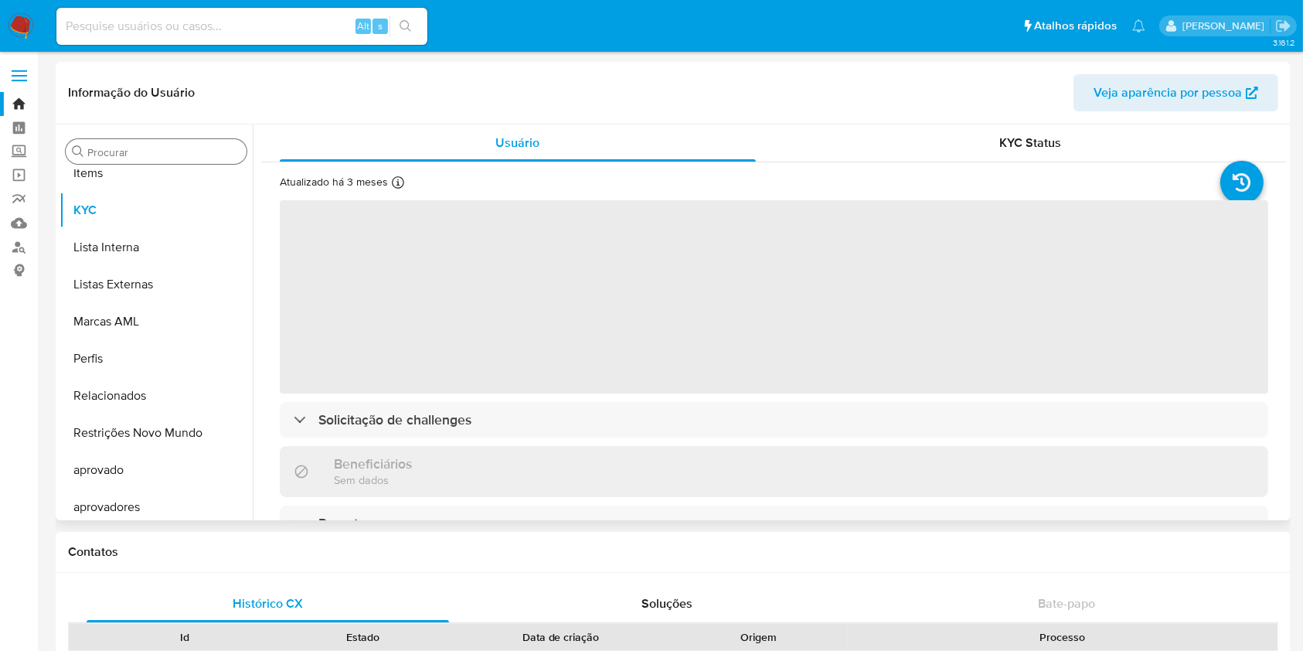
click at [114, 148] on input "Procurar" at bounding box center [163, 152] width 153 height 14
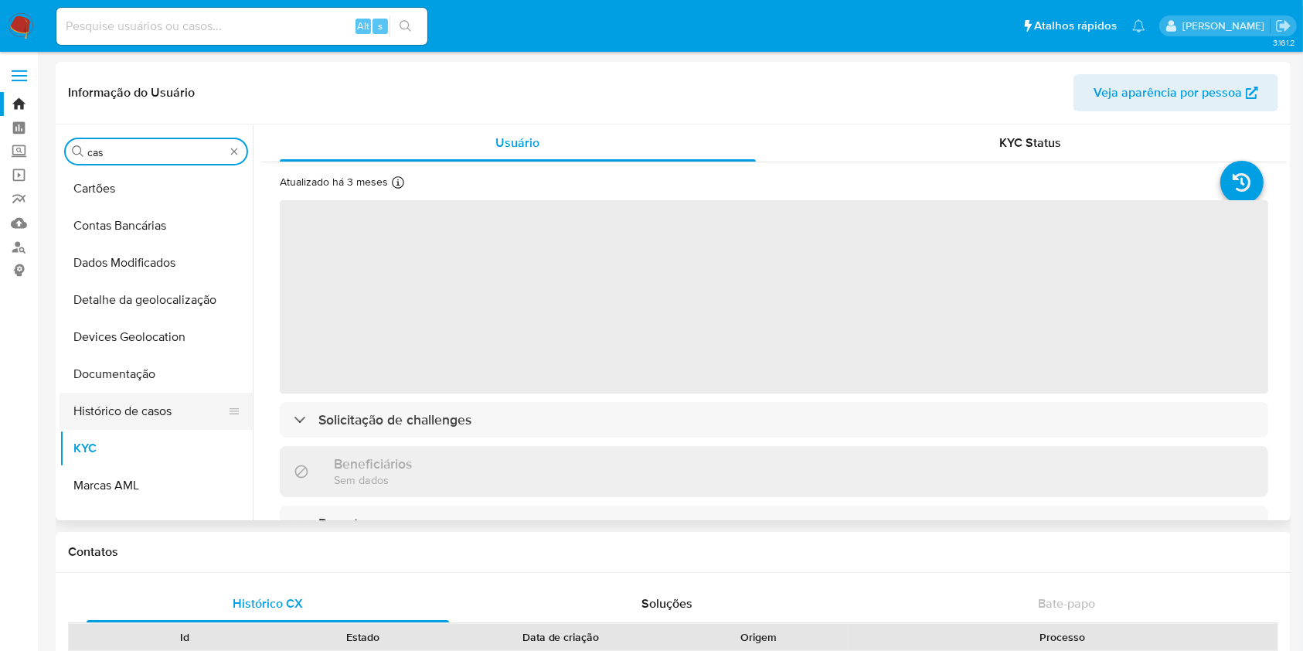
type input "cas"
click at [109, 393] on button "Histórico de casos" at bounding box center [150, 411] width 181 height 37
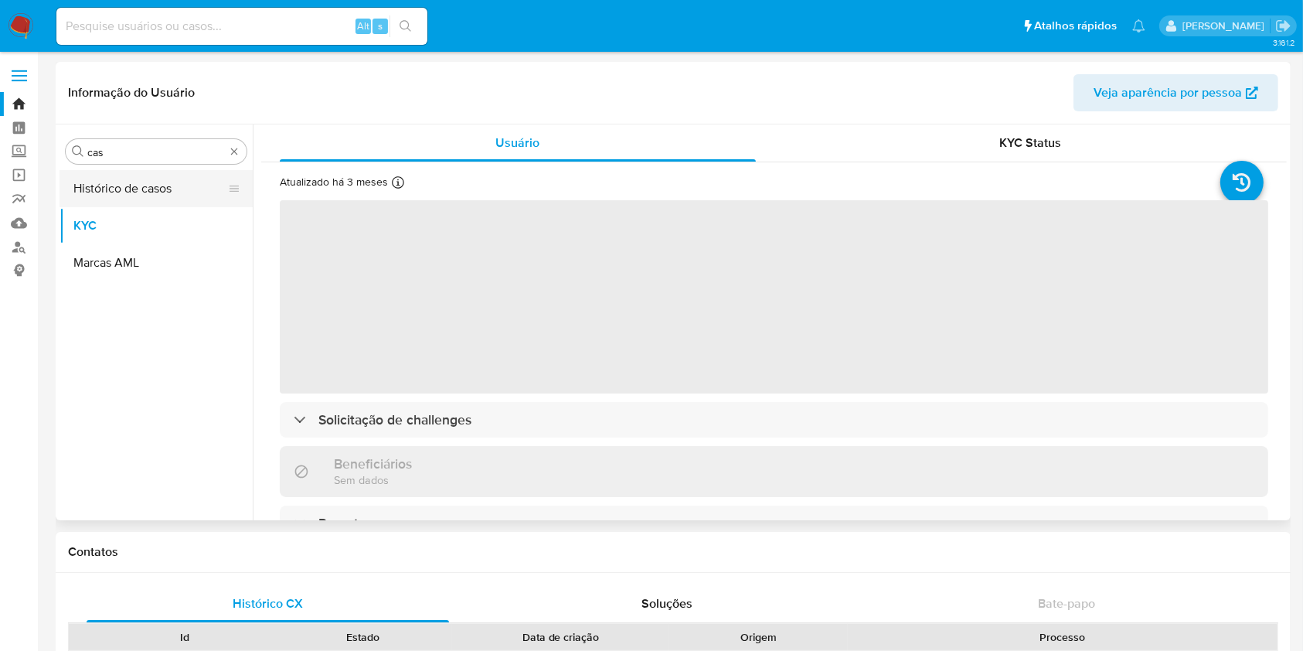
click at [101, 189] on button "Histórico de casos" at bounding box center [150, 188] width 181 height 37
select select "10"
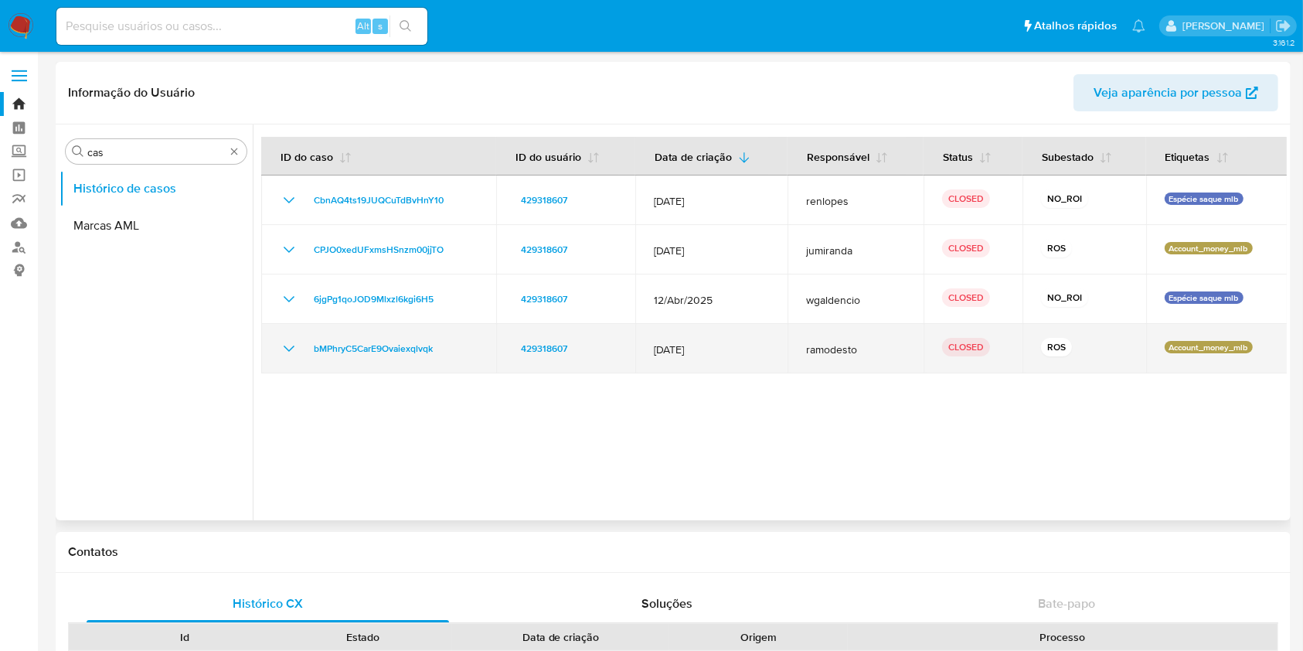
click at [291, 357] on icon "Mostrar/Ocultar" at bounding box center [289, 348] width 19 height 19
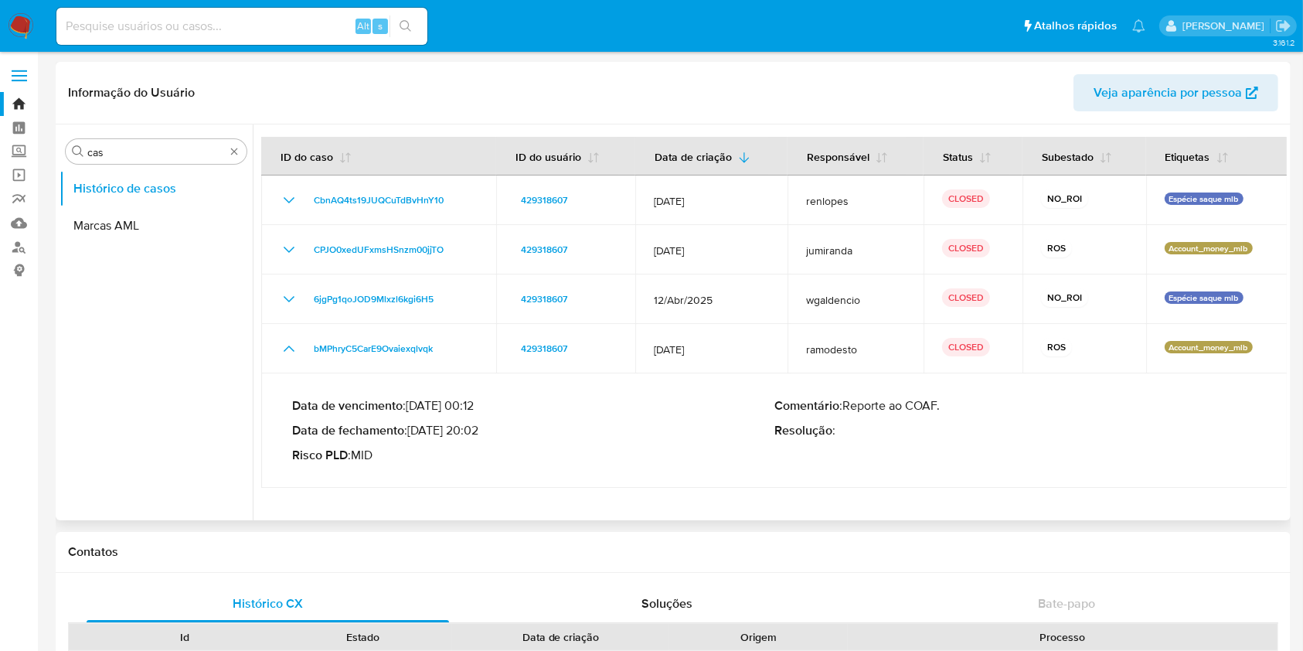
drag, startPoint x: 430, startPoint y: 430, endPoint x: 475, endPoint y: 434, distance: 45.8
click at [475, 434] on p "Data de fechamento : 12/12/2024 20:02" at bounding box center [533, 430] width 482 height 15
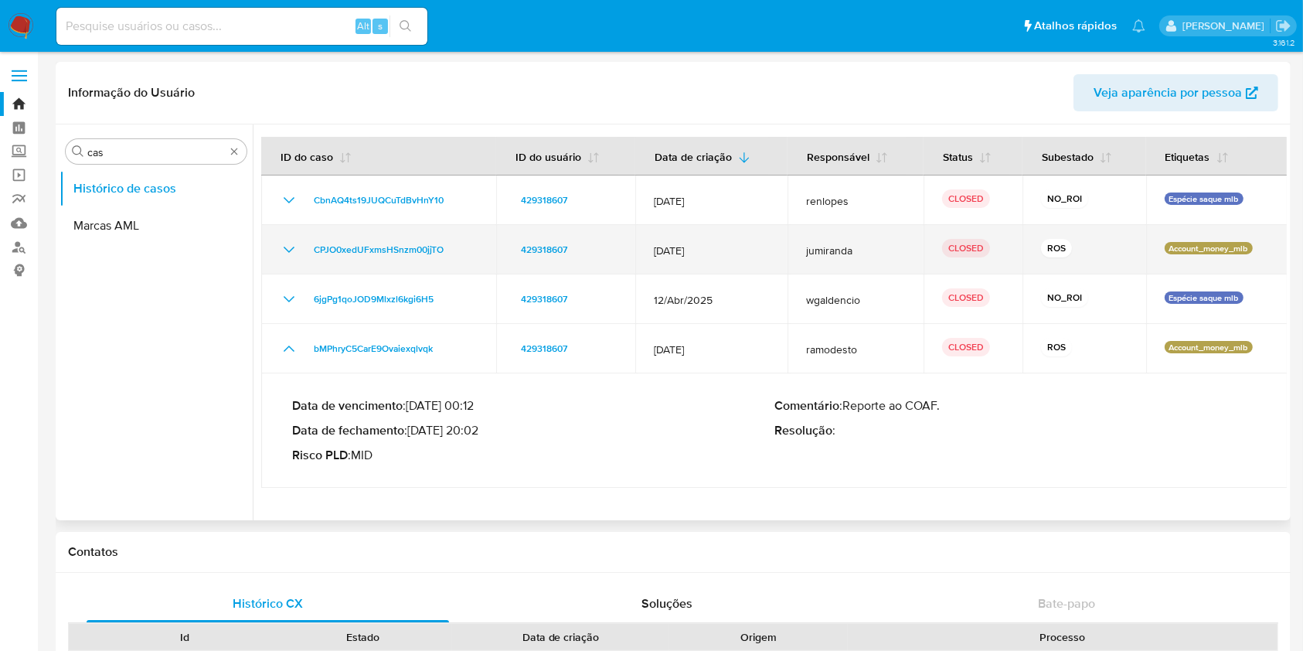
click at [282, 246] on icon "Mostrar/Ocultar" at bounding box center [289, 249] width 19 height 19
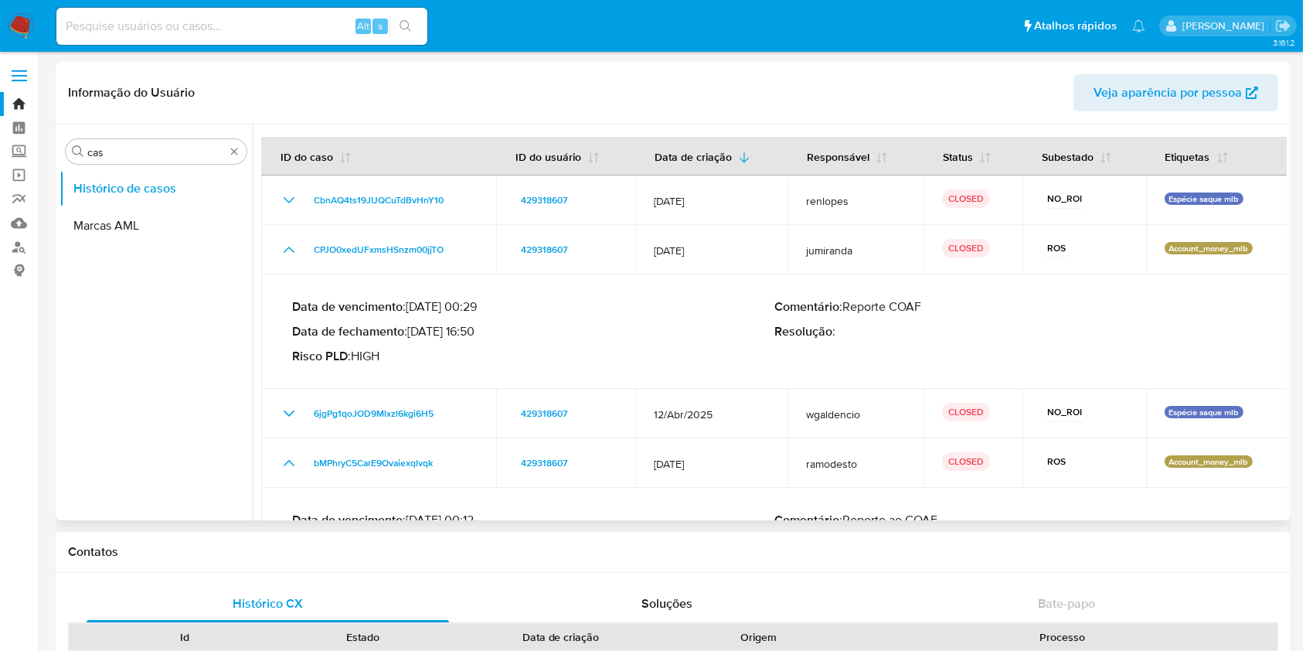
drag, startPoint x: 427, startPoint y: 336, endPoint x: 476, endPoint y: 335, distance: 49.5
click at [476, 335] on p "Data de fechamento : 21/07/2025 16:50" at bounding box center [533, 331] width 482 height 15
click at [21, 23] on img at bounding box center [21, 26] width 26 height 26
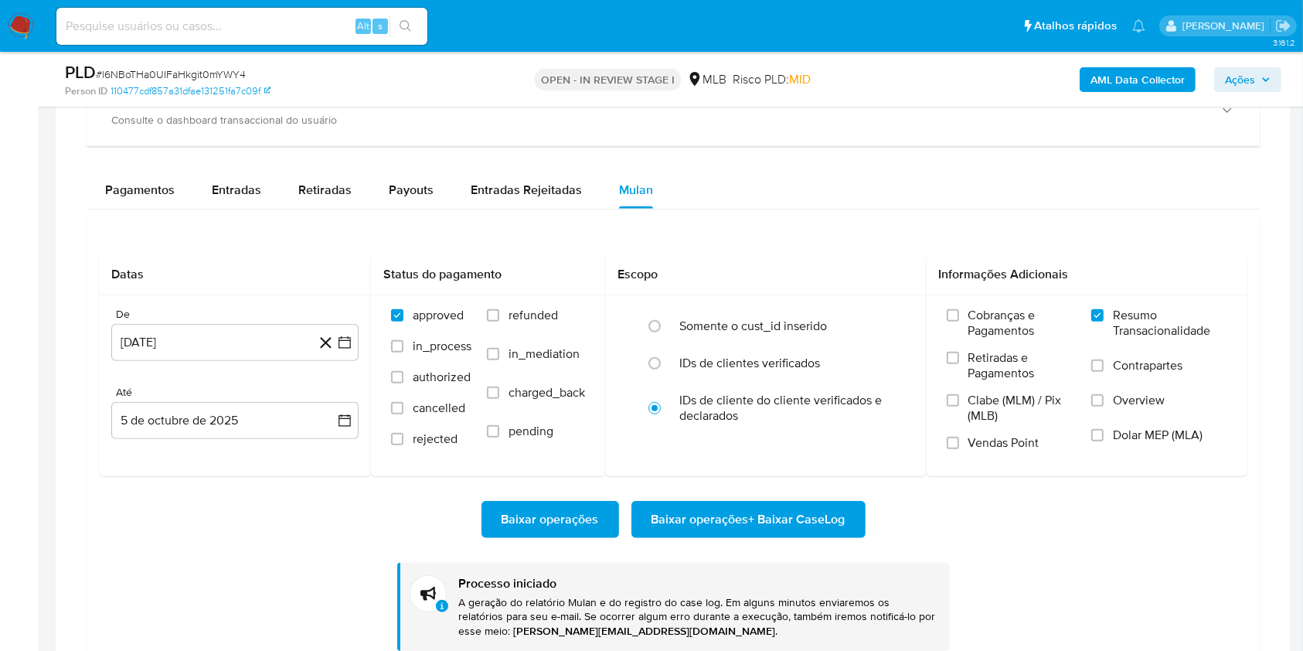
scroll to position [802, 0]
click at [165, 53] on div "PLD # l6NBoTHa0UIFaHkgit0mYWY4 Person ID 110477cdf857a31dfae131251fa7c09f OPEN …" at bounding box center [673, 79] width 1235 height 55
copy span "l6NBoTHa0UIFaHkgit0mYWY4"
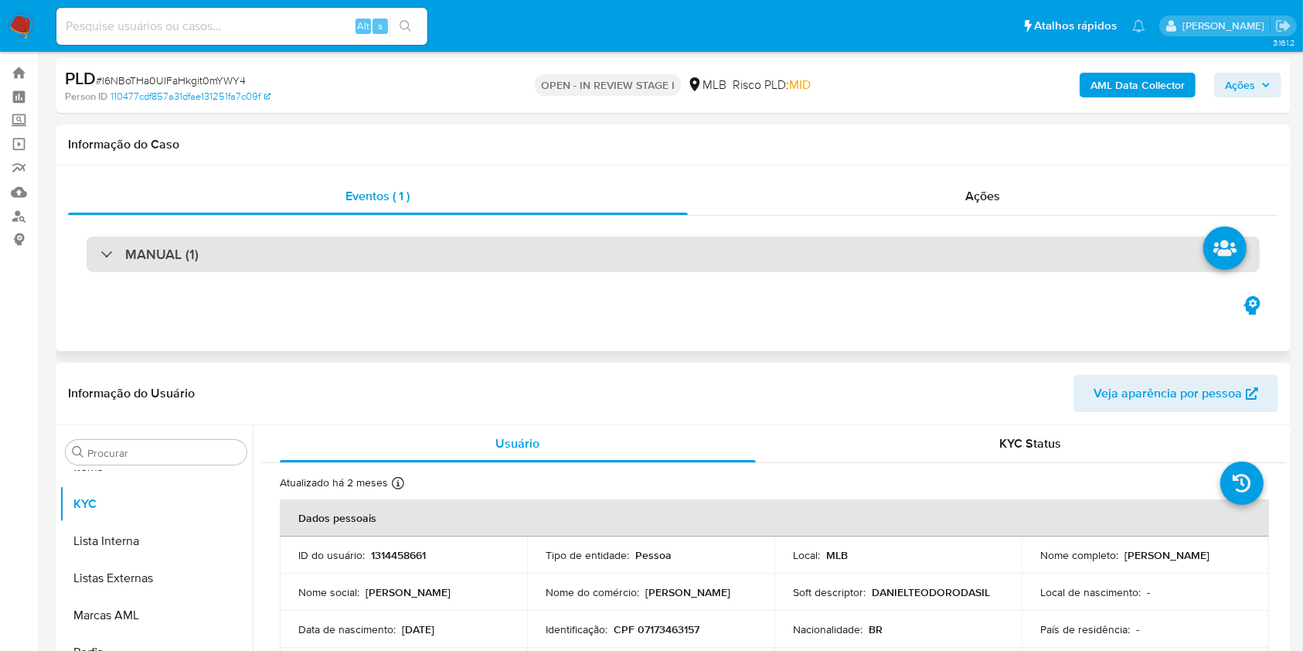
scroll to position [0, 0]
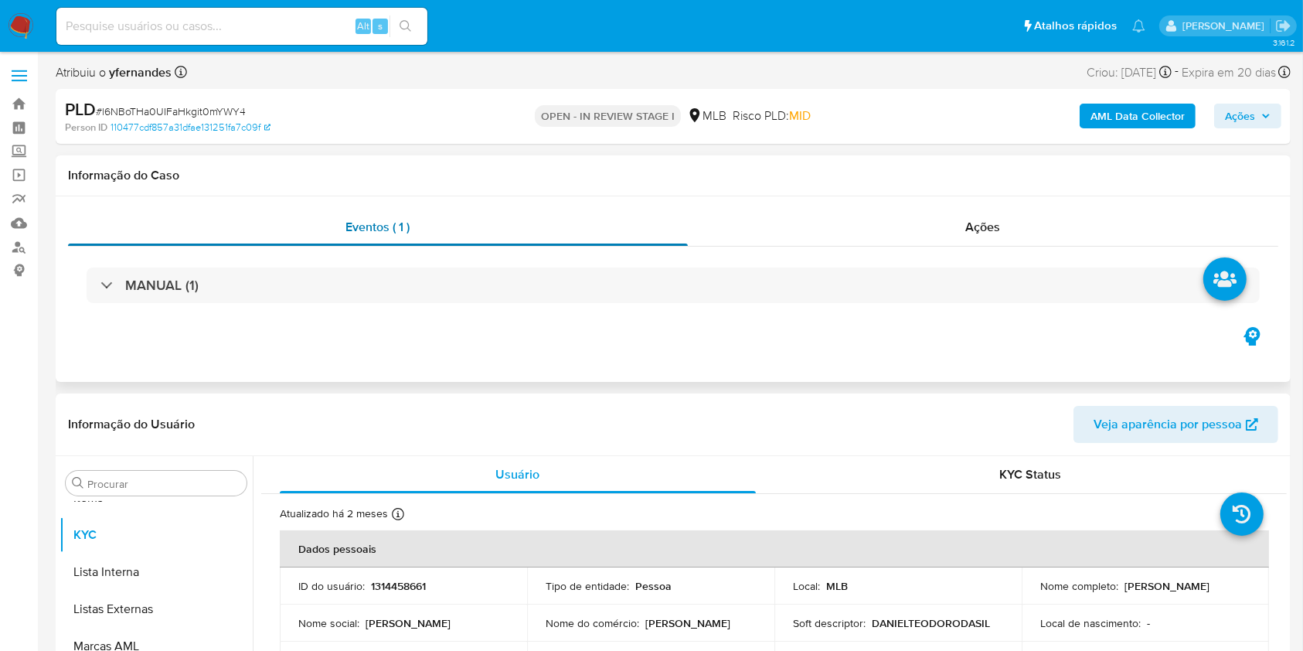
click at [474, 238] on div "Eventos ( 1 )" at bounding box center [378, 227] width 620 height 37
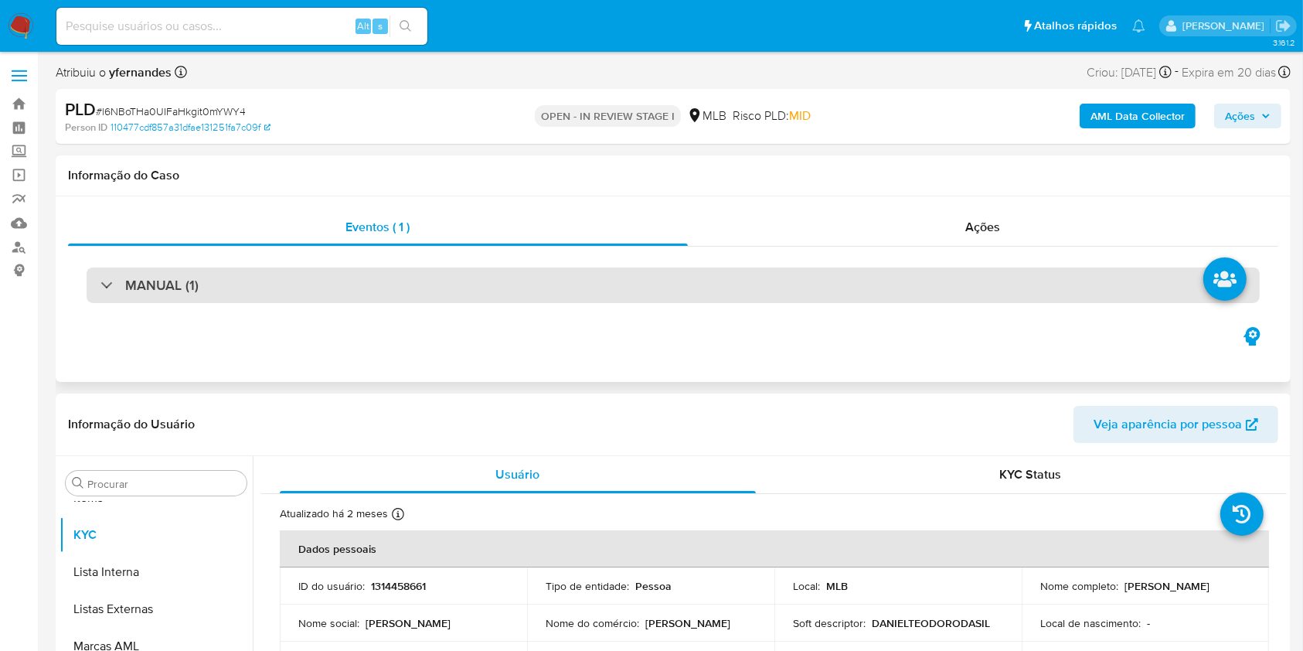
click at [498, 288] on div "MANUAL (1)" at bounding box center [674, 286] width 1174 height 36
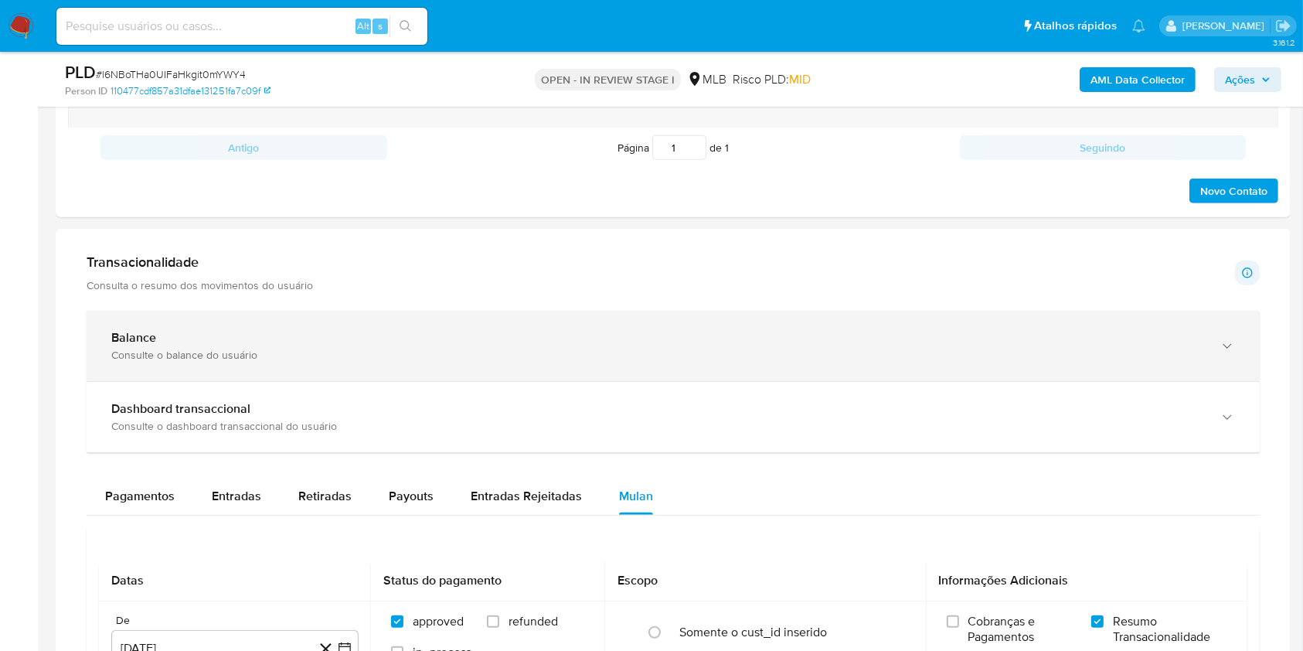
click at [173, 326] on div "Balance Consulte o balance do usuário" at bounding box center [674, 346] width 1174 height 70
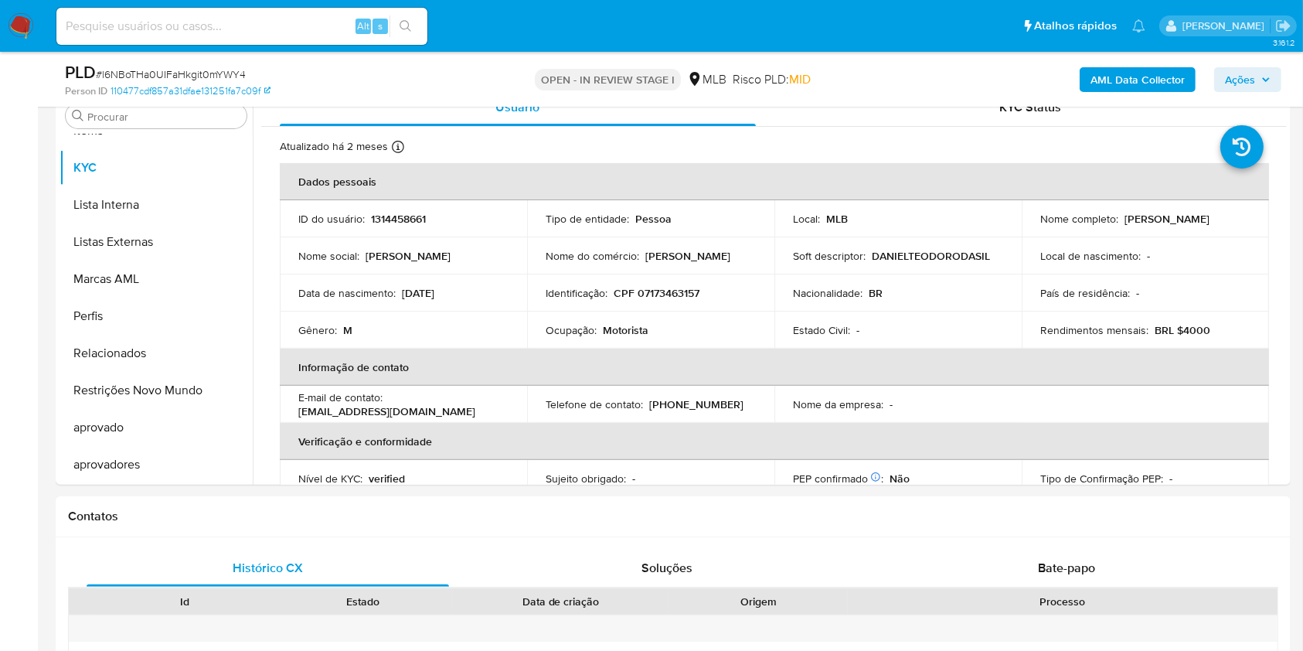
scroll to position [309, 0]
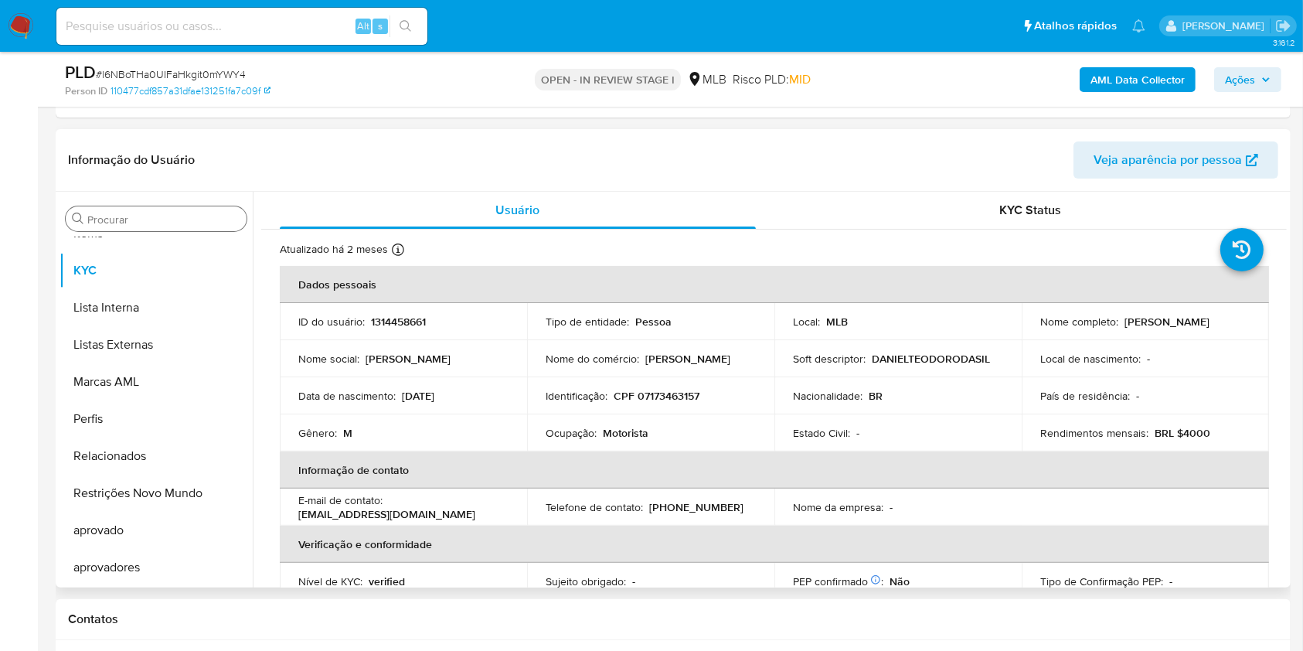
click at [135, 229] on div "Procurar" at bounding box center [156, 218] width 181 height 25
click at [128, 216] on input "Procurar" at bounding box center [163, 220] width 153 height 14
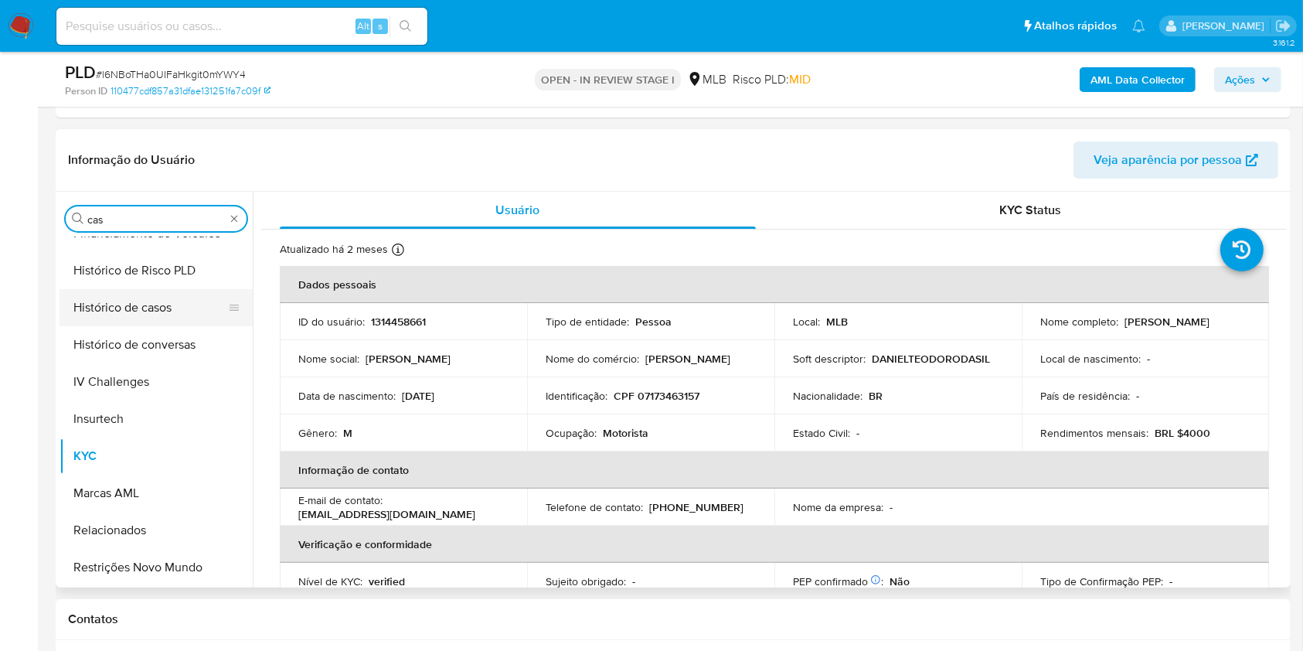
scroll to position [0, 0]
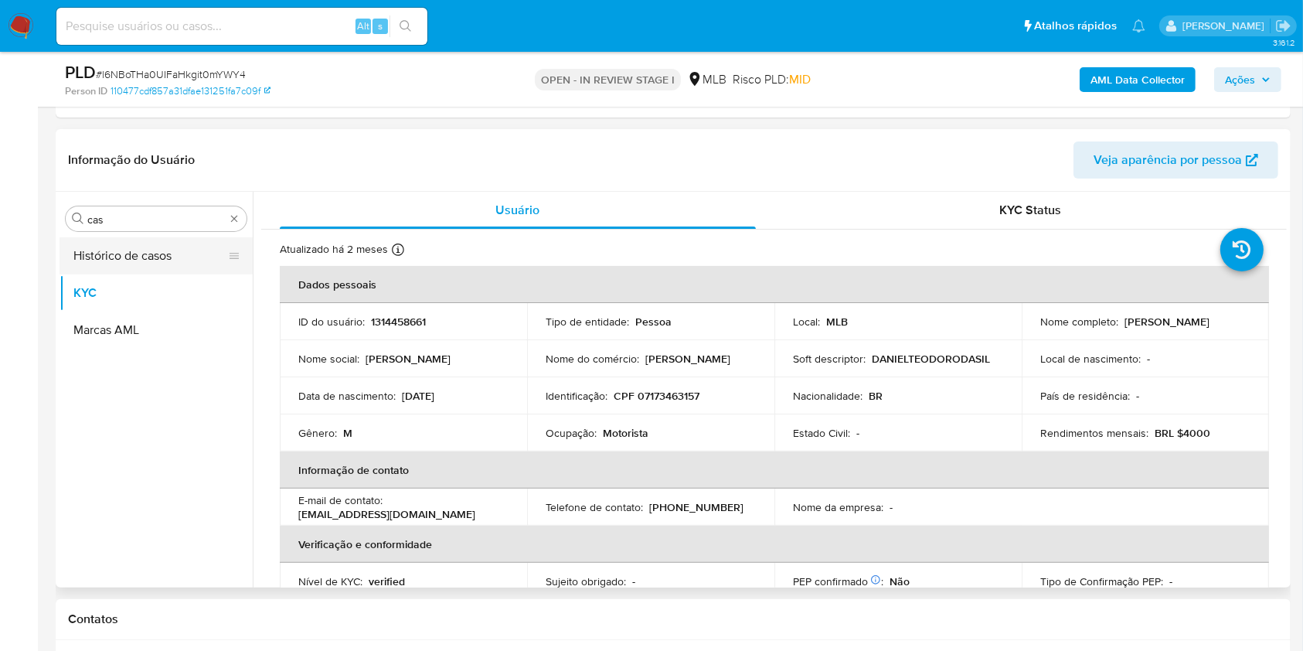
click at [99, 265] on button "Histórico de casos" at bounding box center [150, 255] width 181 height 37
click at [87, 258] on button "Histórico de casos" at bounding box center [156, 255] width 193 height 37
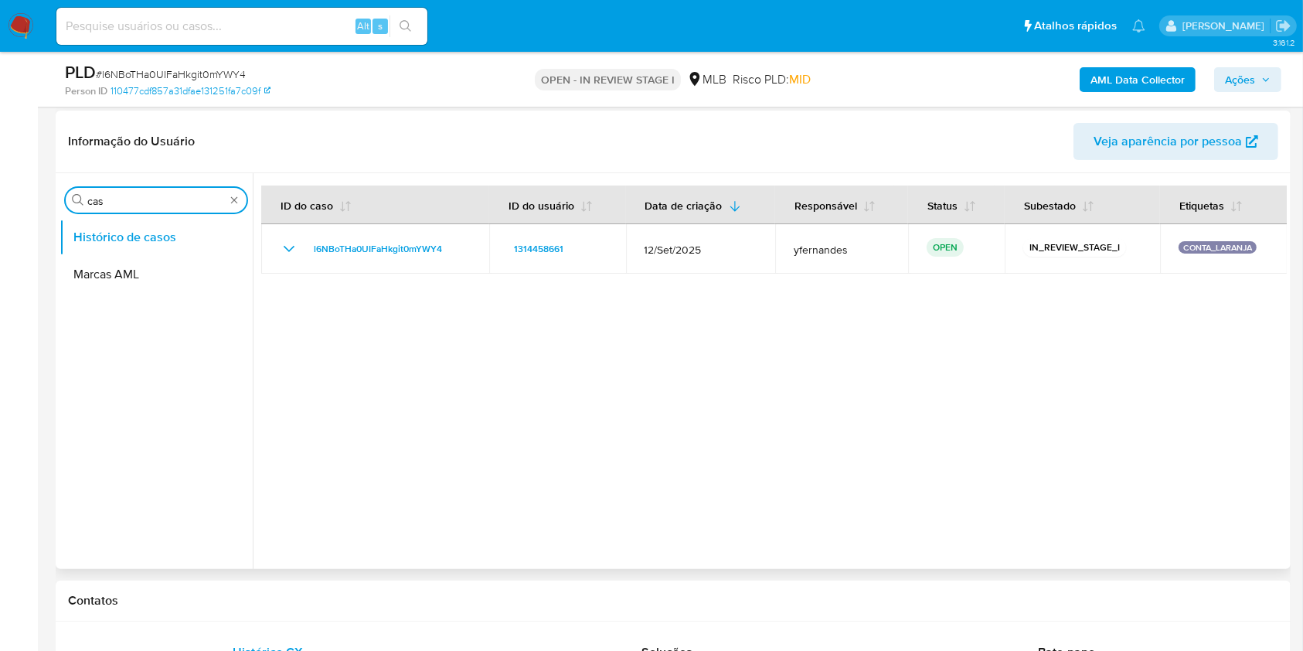
click at [147, 196] on input "cas" at bounding box center [156, 201] width 138 height 14
type input "ger"
click at [115, 245] on button "Geral" at bounding box center [150, 237] width 181 height 37
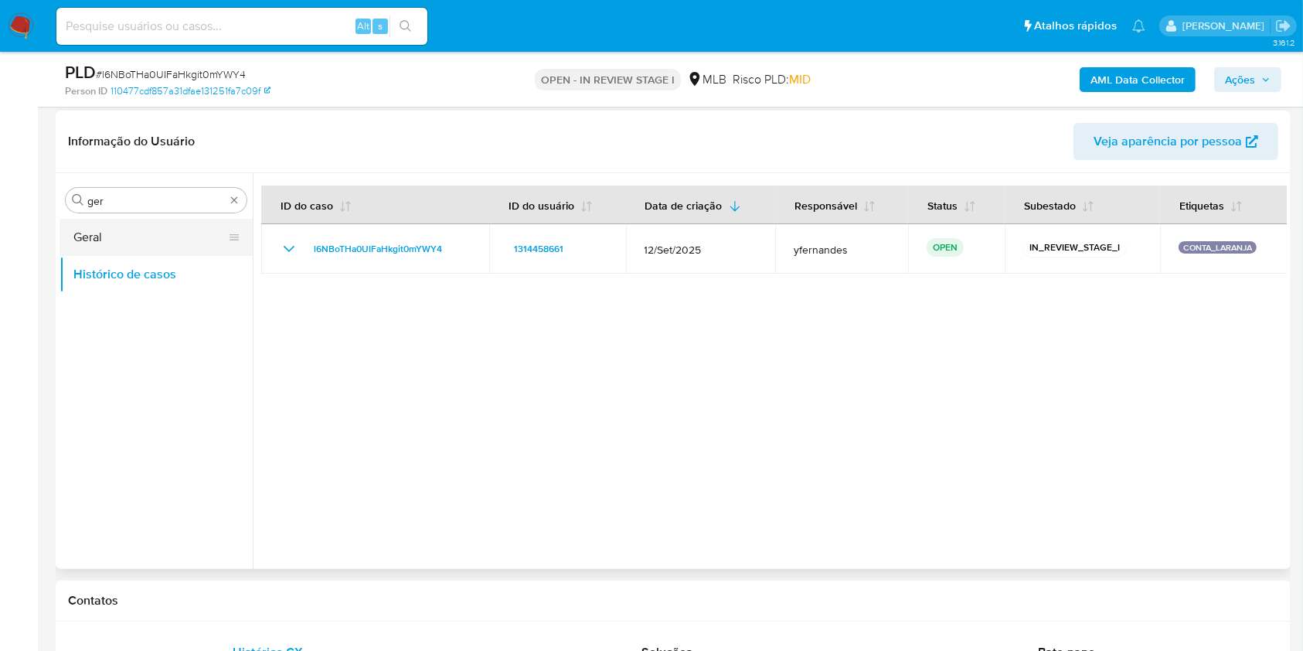
click at [77, 244] on button "Geral" at bounding box center [150, 237] width 181 height 37
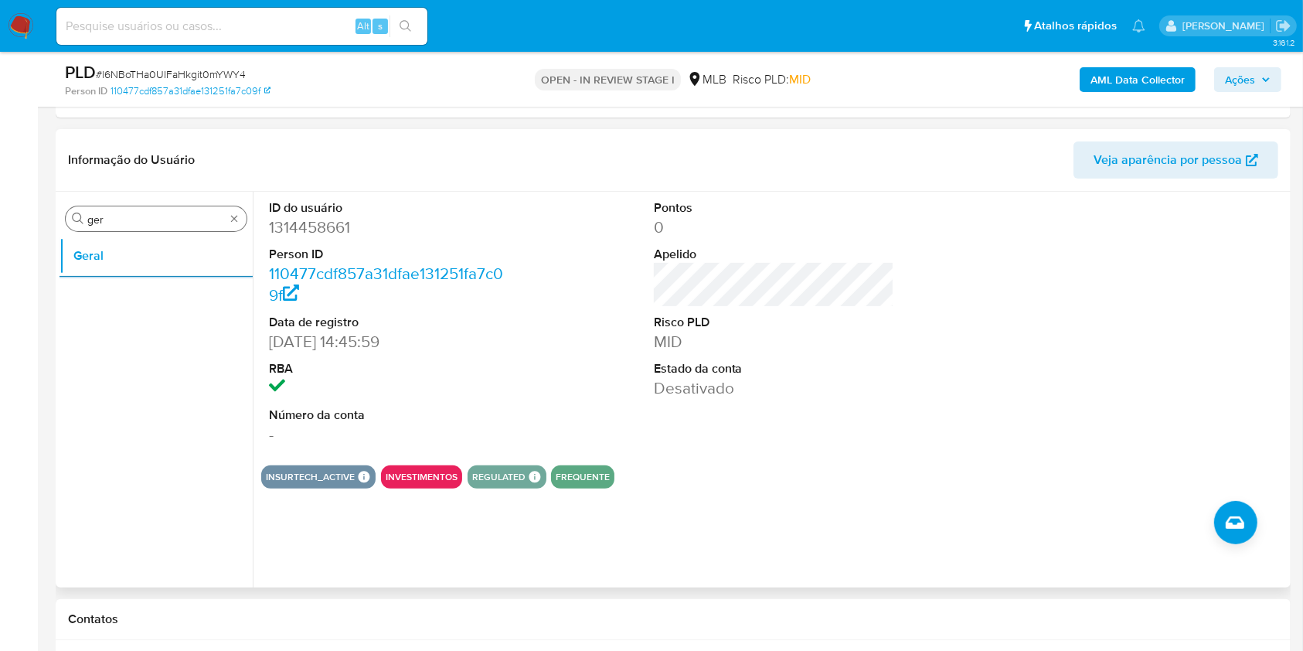
click at [152, 230] on div "Procurar ger" at bounding box center [156, 218] width 181 height 25
click at [148, 228] on div "Procurar ger" at bounding box center [156, 218] width 181 height 25
click at [143, 226] on input "ger" at bounding box center [156, 220] width 138 height 14
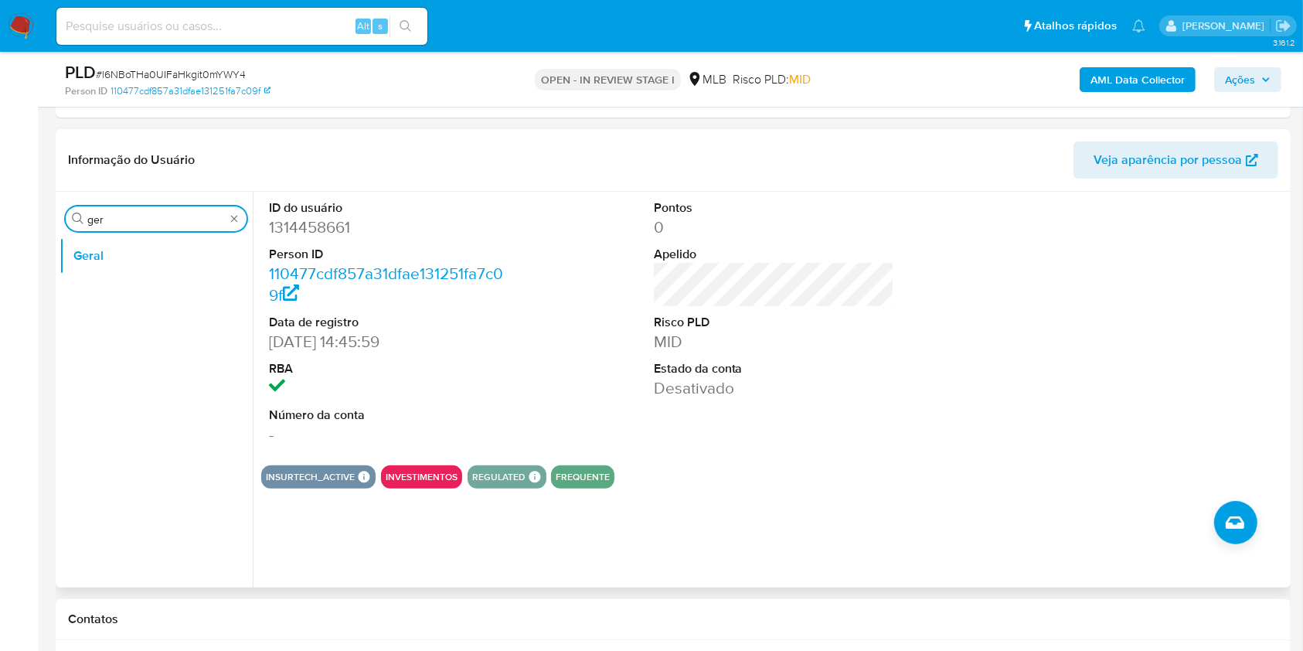
click at [143, 226] on input "ger" at bounding box center [156, 220] width 138 height 14
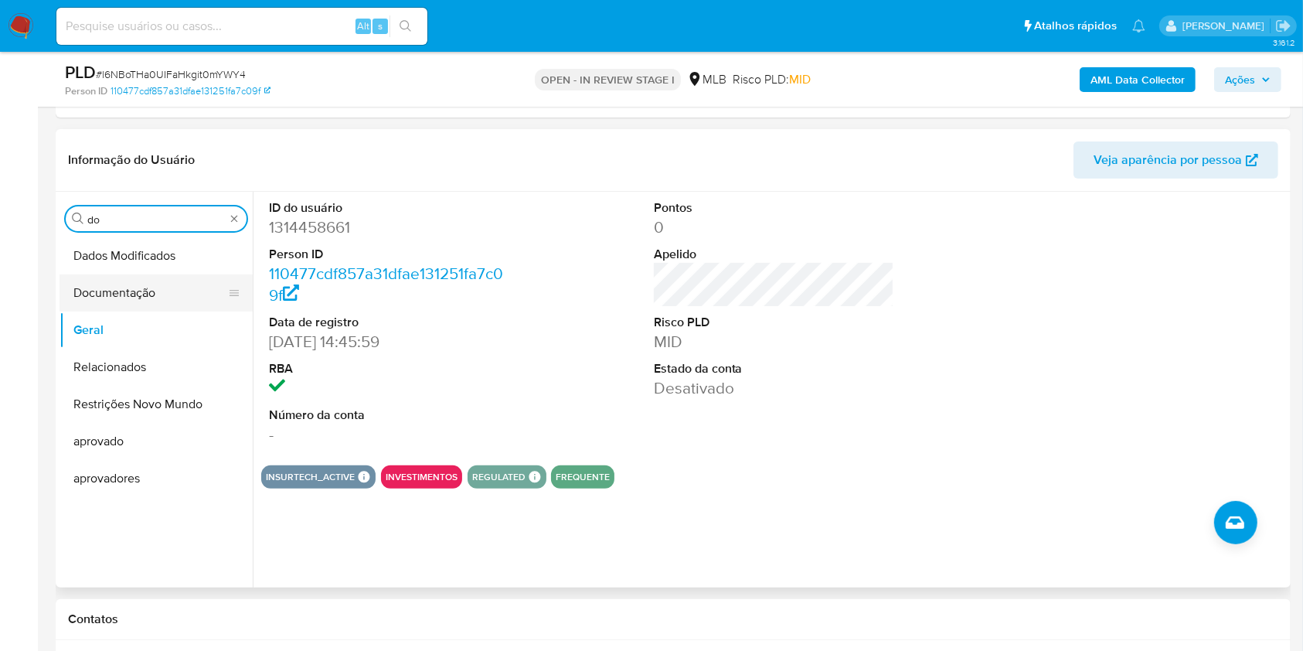
click at [143, 300] on button "Documentação" at bounding box center [150, 292] width 181 height 37
click at [130, 297] on button "Documentação" at bounding box center [150, 292] width 181 height 37
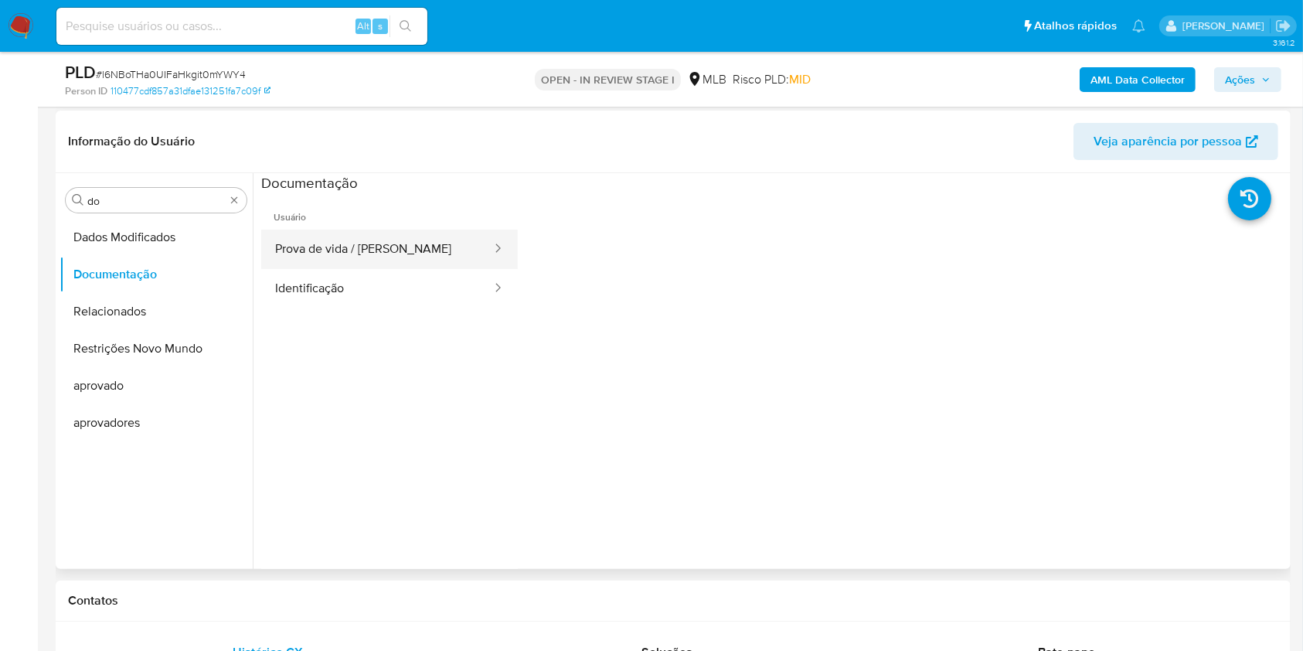
click at [342, 261] on button "Prova de vida / Selfie" at bounding box center [377, 249] width 232 height 39
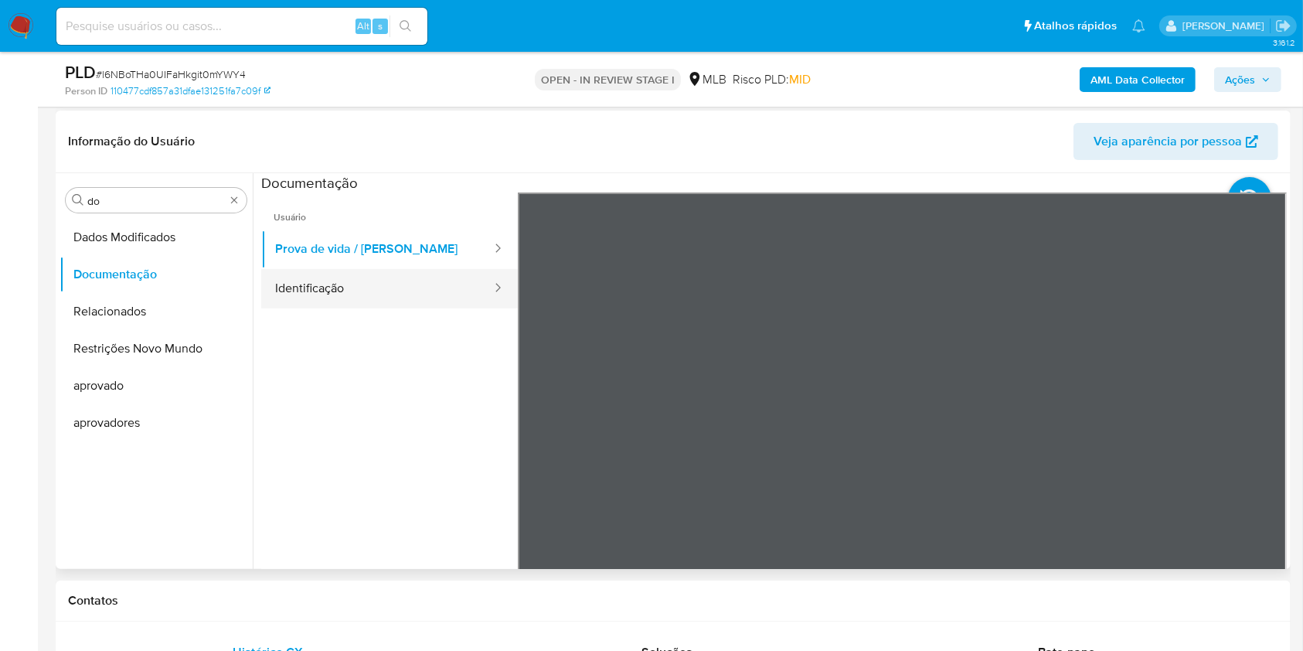
click at [349, 283] on button "Identificação" at bounding box center [377, 288] width 232 height 39
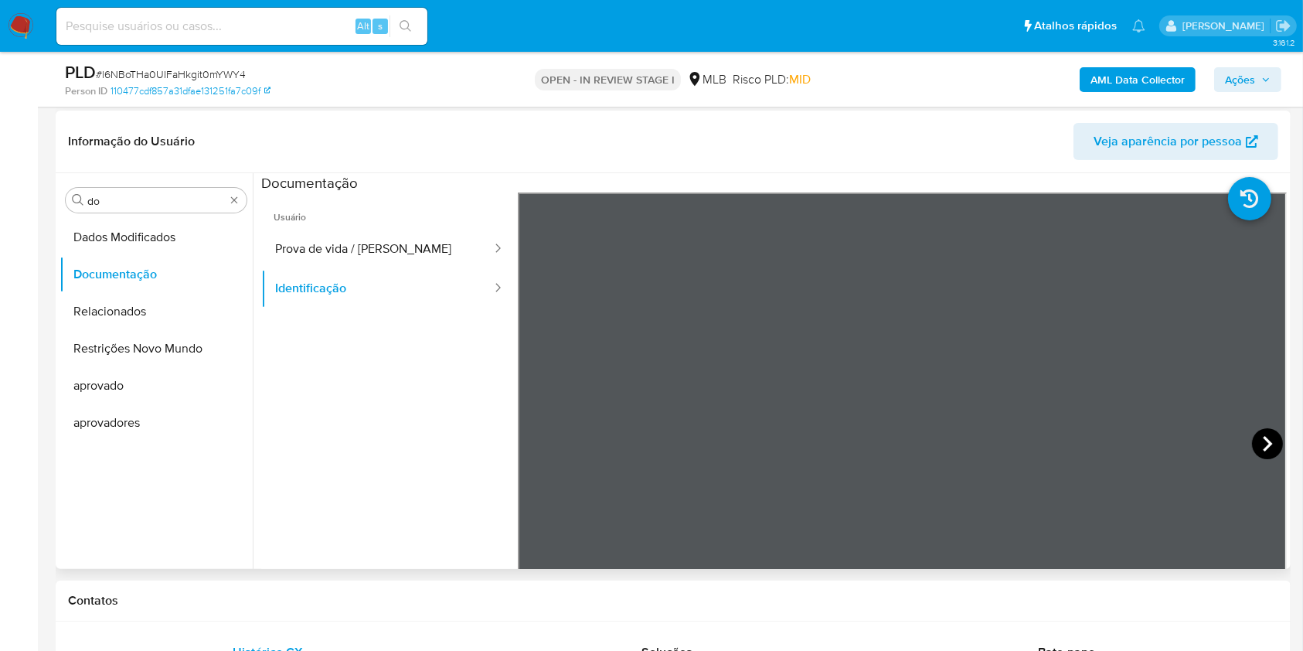
click at [1267, 442] on icon at bounding box center [1267, 443] width 31 height 31
drag, startPoint x: 174, startPoint y: 189, endPoint x: 159, endPoint y: 193, distance: 15.2
click at [174, 189] on div "Procurar do" at bounding box center [156, 200] width 181 height 25
click at [143, 196] on input "do" at bounding box center [156, 201] width 138 height 14
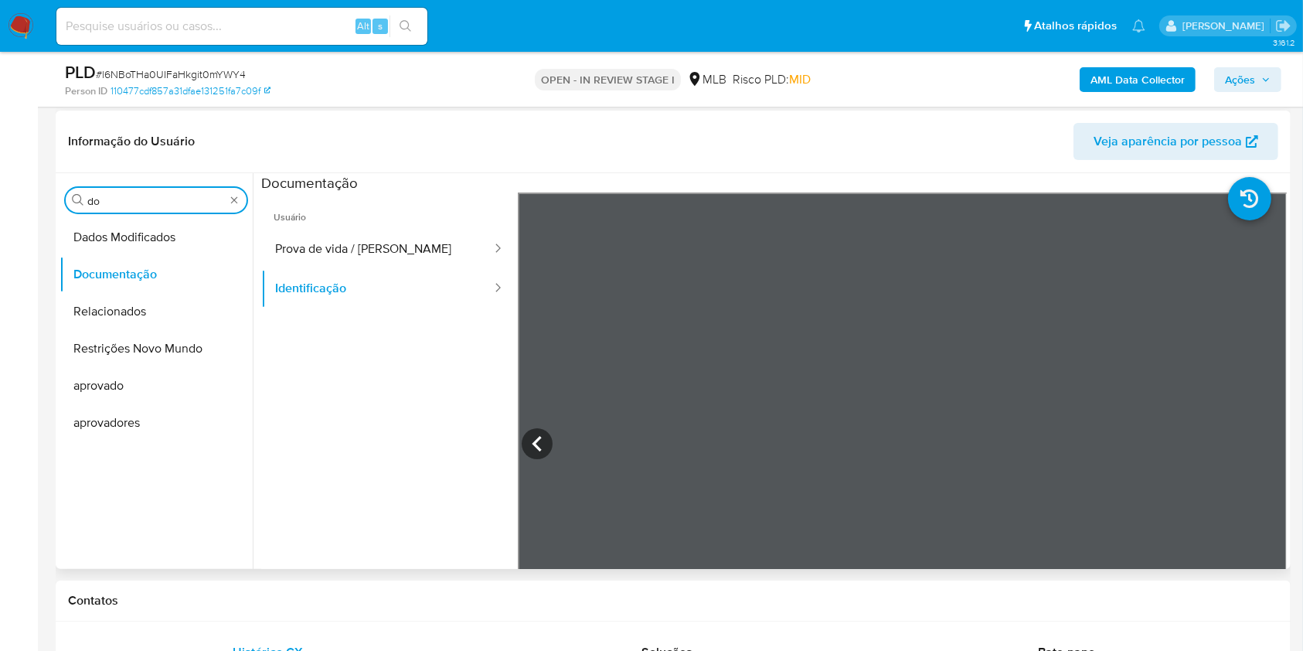
click at [143, 196] on input "do" at bounding box center [156, 201] width 138 height 14
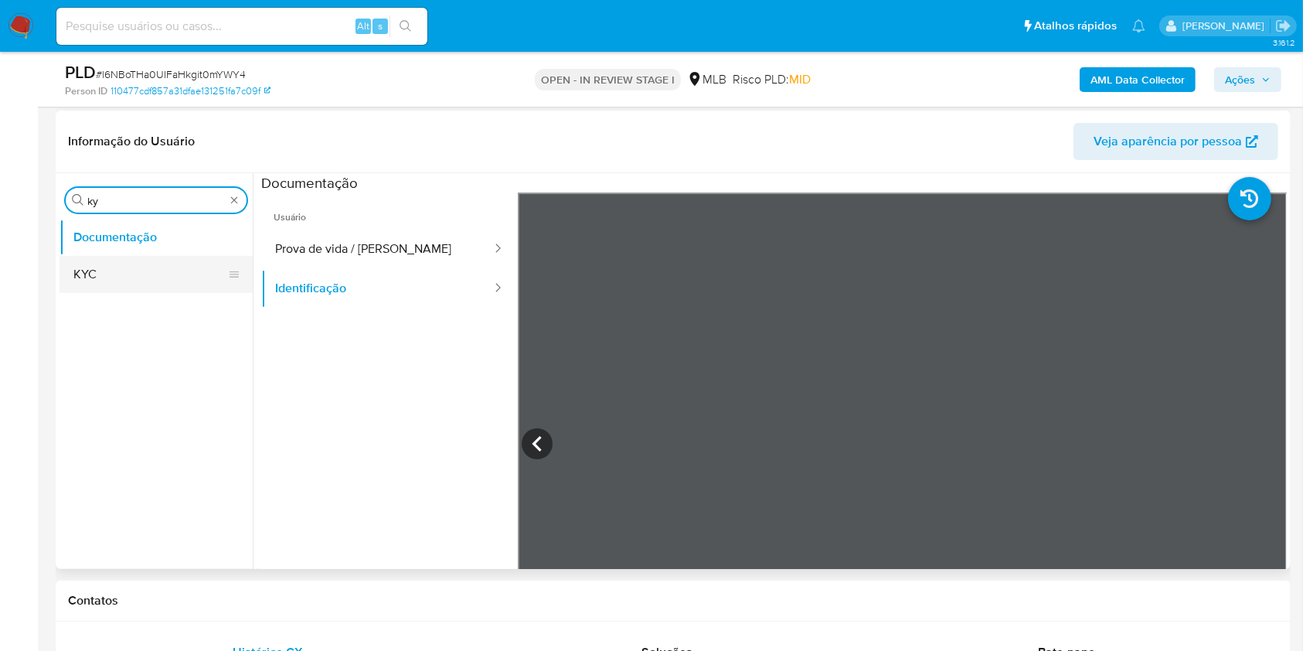
type input "ky"
click at [113, 275] on button "KYC" at bounding box center [150, 274] width 181 height 37
click at [97, 269] on button "KYC" at bounding box center [156, 274] width 193 height 37
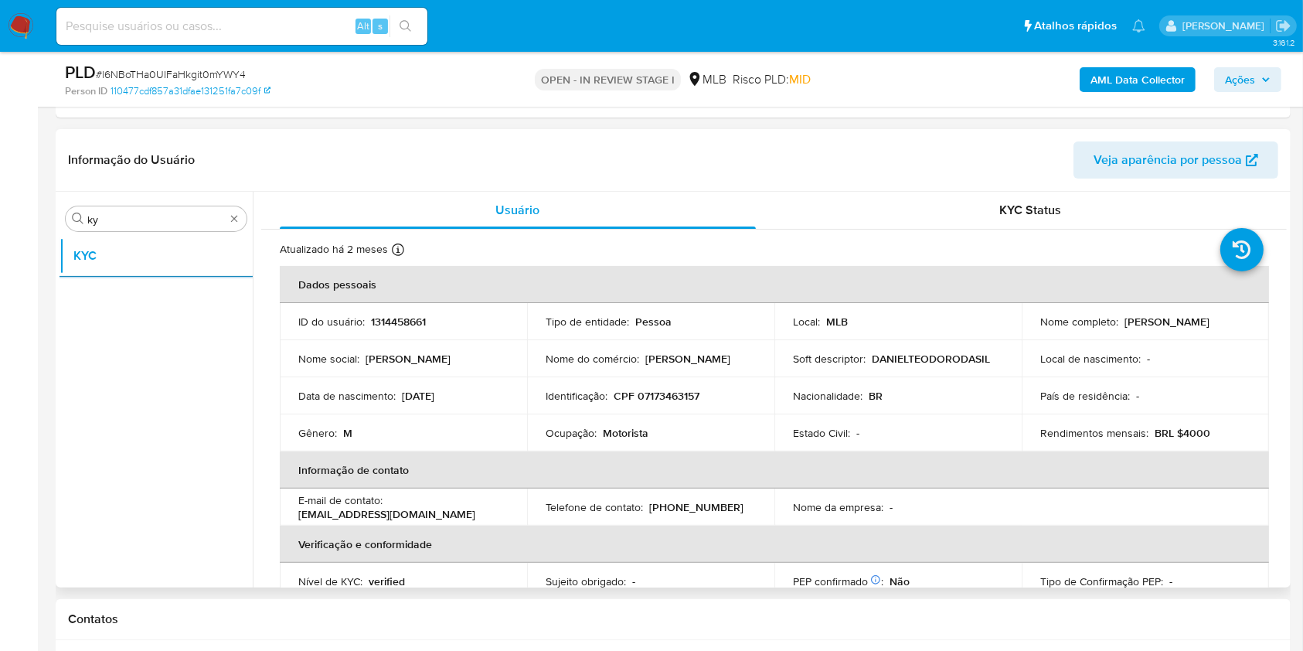
click at [594, 439] on p "Ocupação :" at bounding box center [571, 433] width 51 height 14
copy div "Ocupação : Motorista"
drag, startPoint x: 673, startPoint y: 395, endPoint x: 688, endPoint y: 403, distance: 17.3
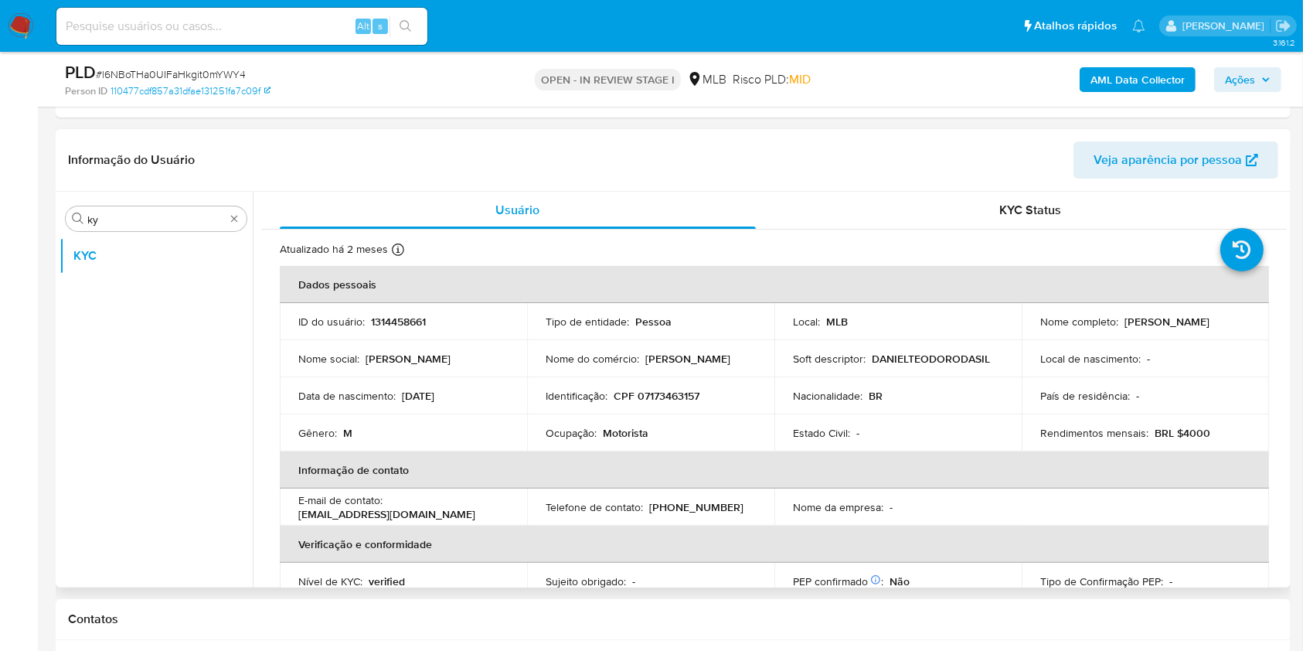
click at [673, 395] on p "CPF 07173463157" at bounding box center [657, 396] width 86 height 14
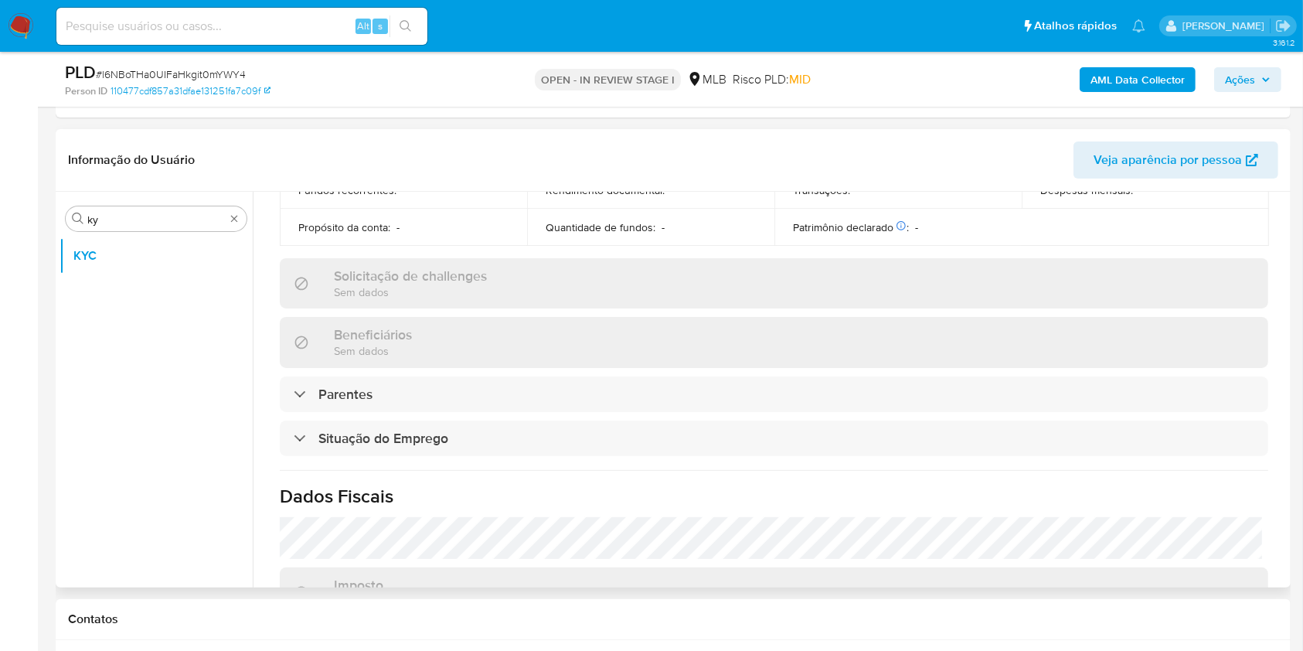
scroll to position [673, 0]
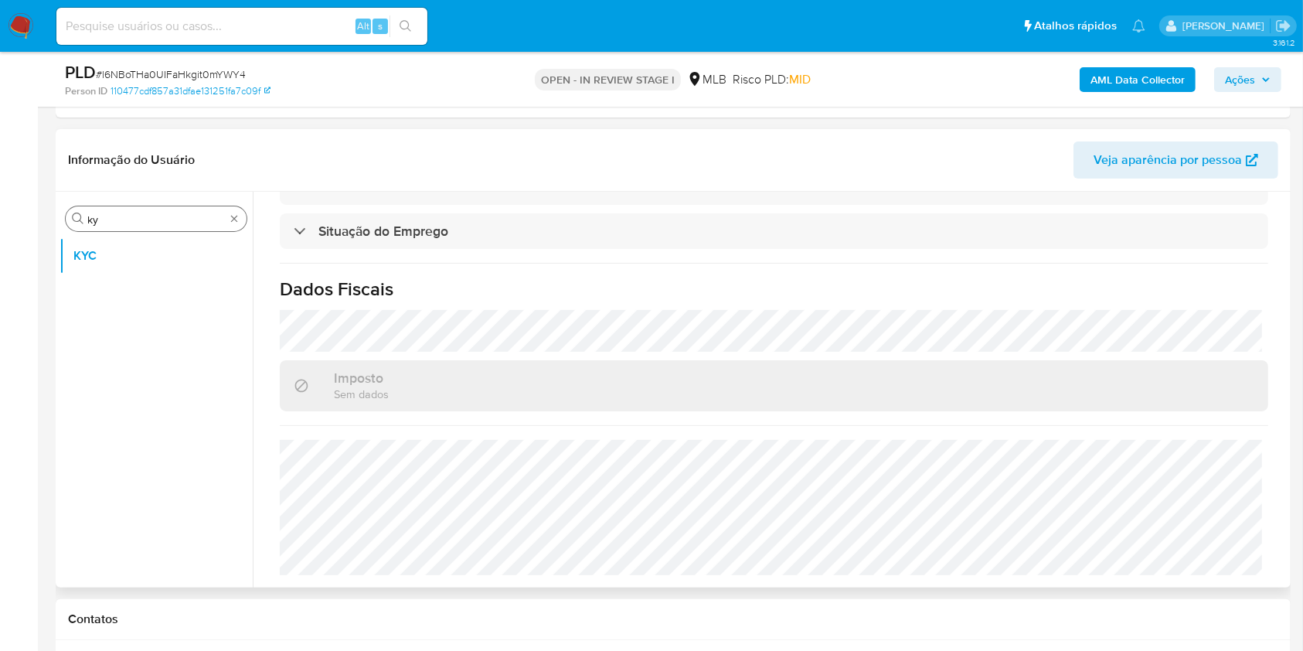
click at [157, 222] on input "ky" at bounding box center [156, 220] width 138 height 14
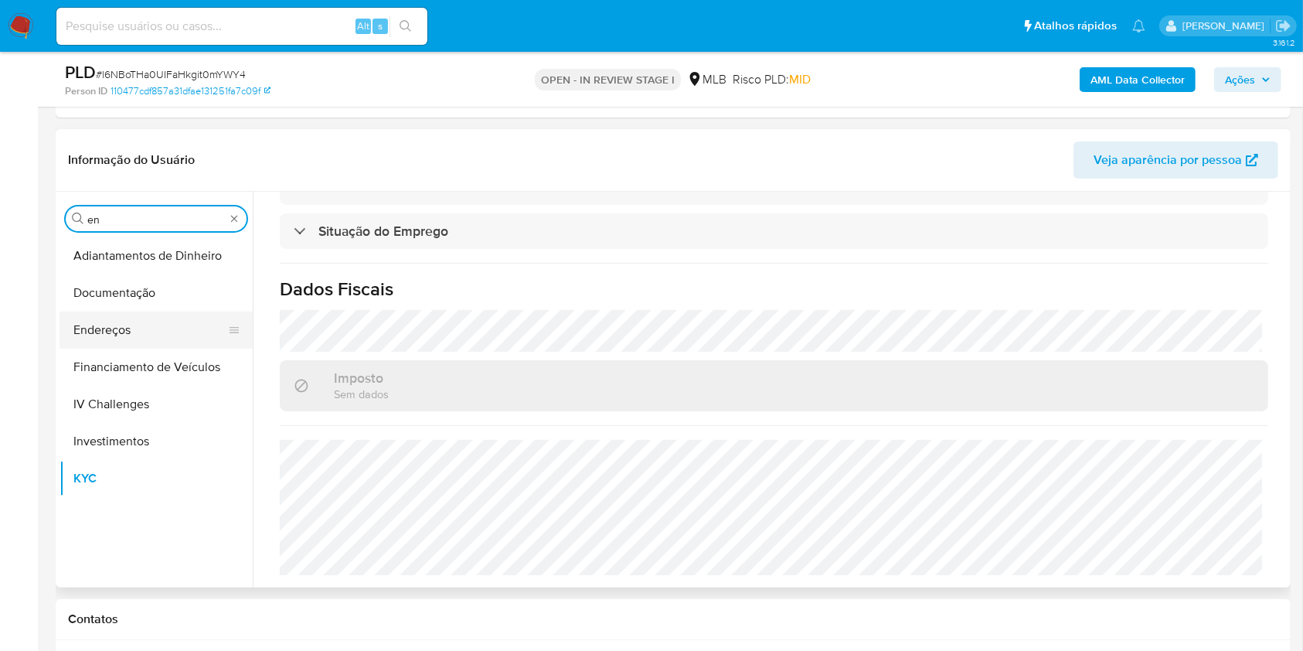
type input "en"
click at [124, 320] on button "Endereços" at bounding box center [150, 330] width 181 height 37
click at [99, 322] on button "Endereços" at bounding box center [150, 330] width 181 height 37
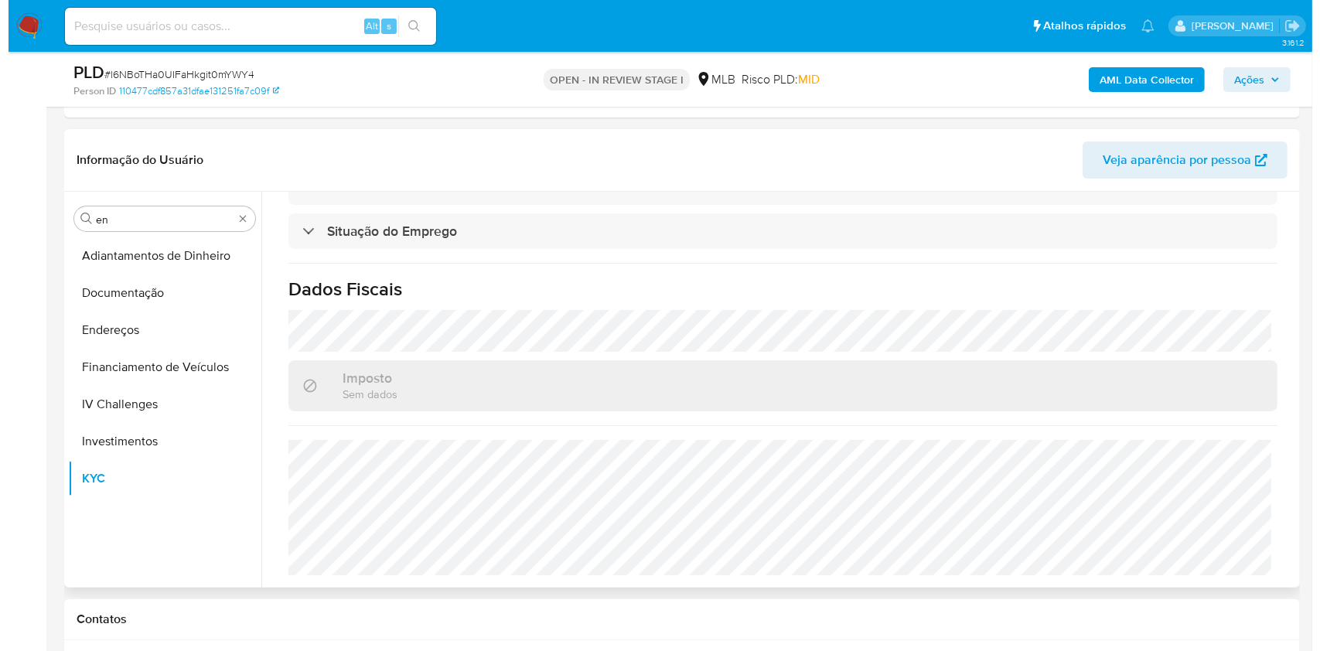
scroll to position [0, 0]
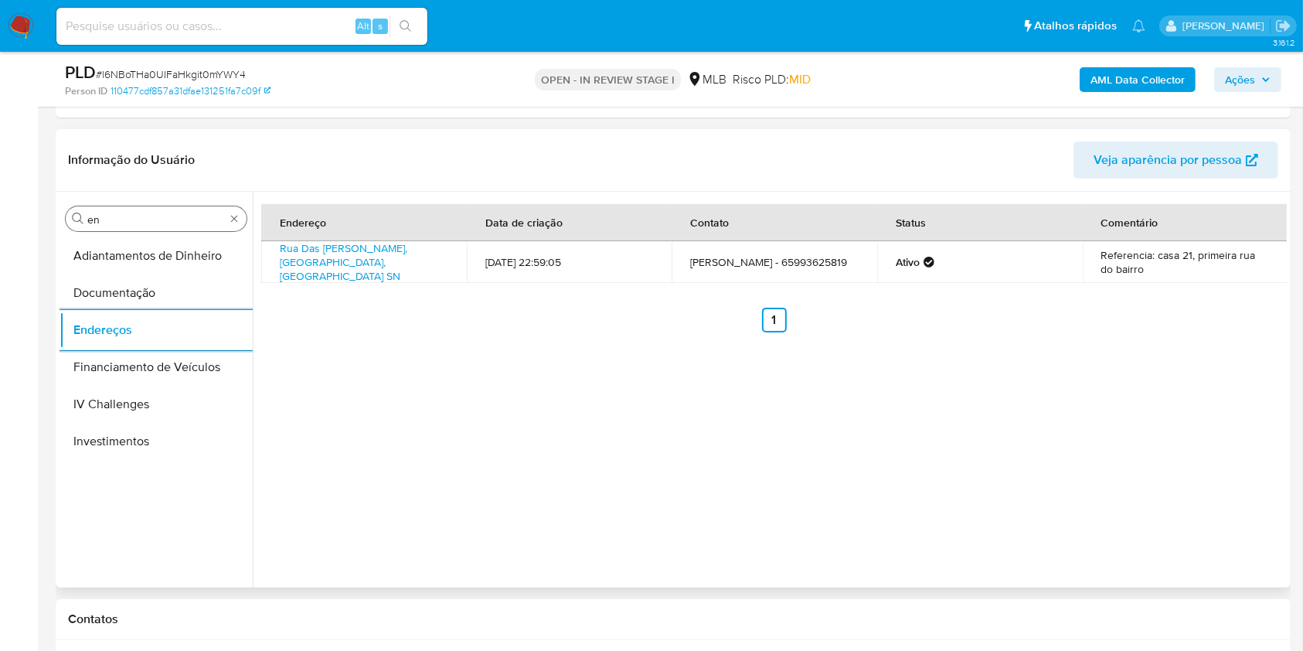
click at [138, 216] on input "en" at bounding box center [156, 220] width 138 height 14
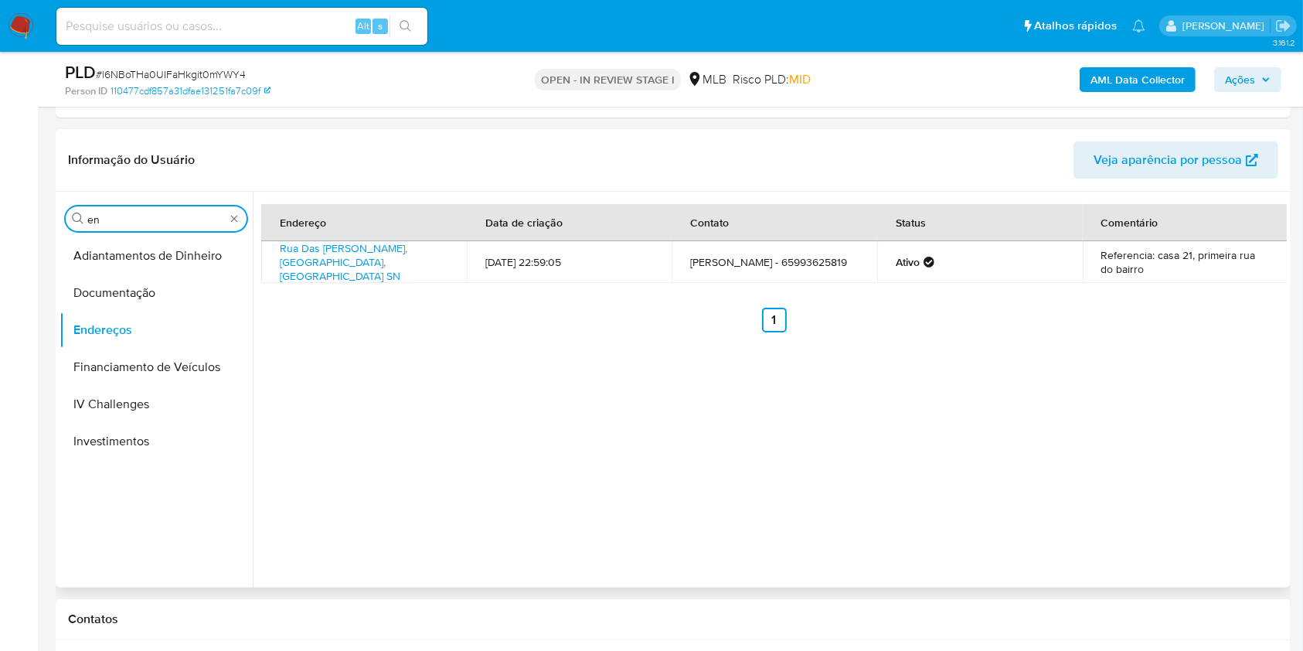
click at [138, 216] on input "en" at bounding box center [156, 220] width 138 height 14
click at [107, 252] on button "Detalhe da geolocalização" at bounding box center [156, 255] width 193 height 37
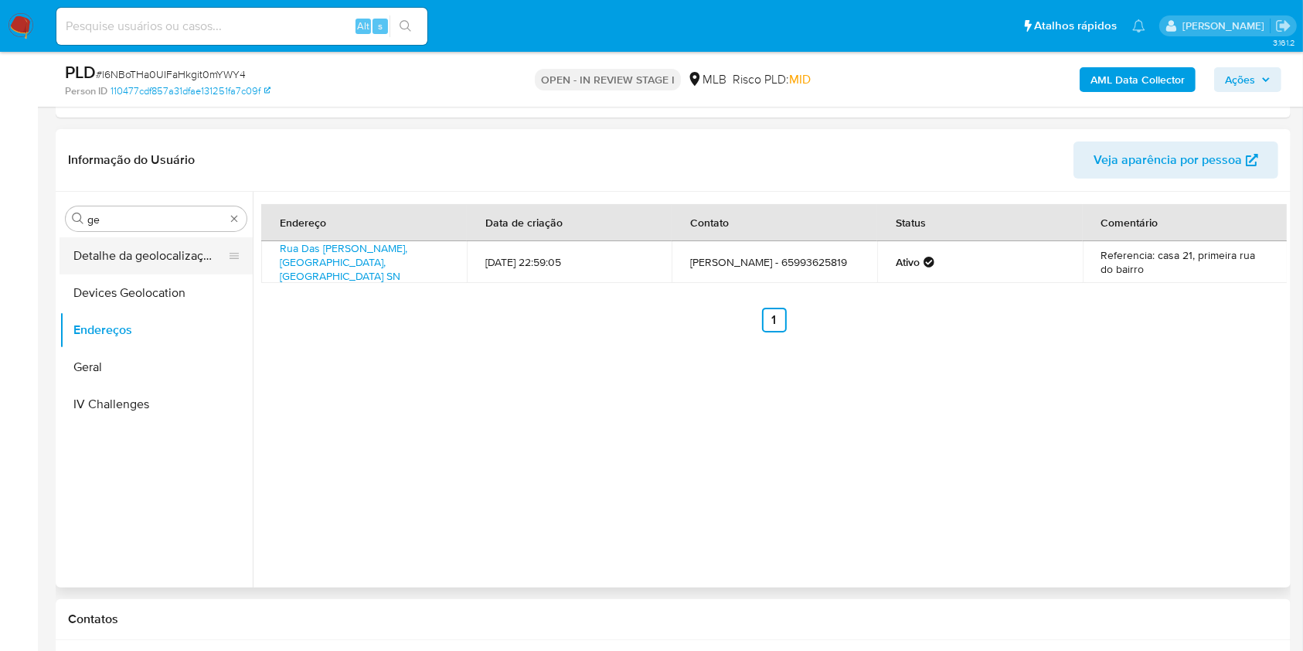
click at [160, 253] on button "Detalhe da geolocalização" at bounding box center [150, 255] width 181 height 37
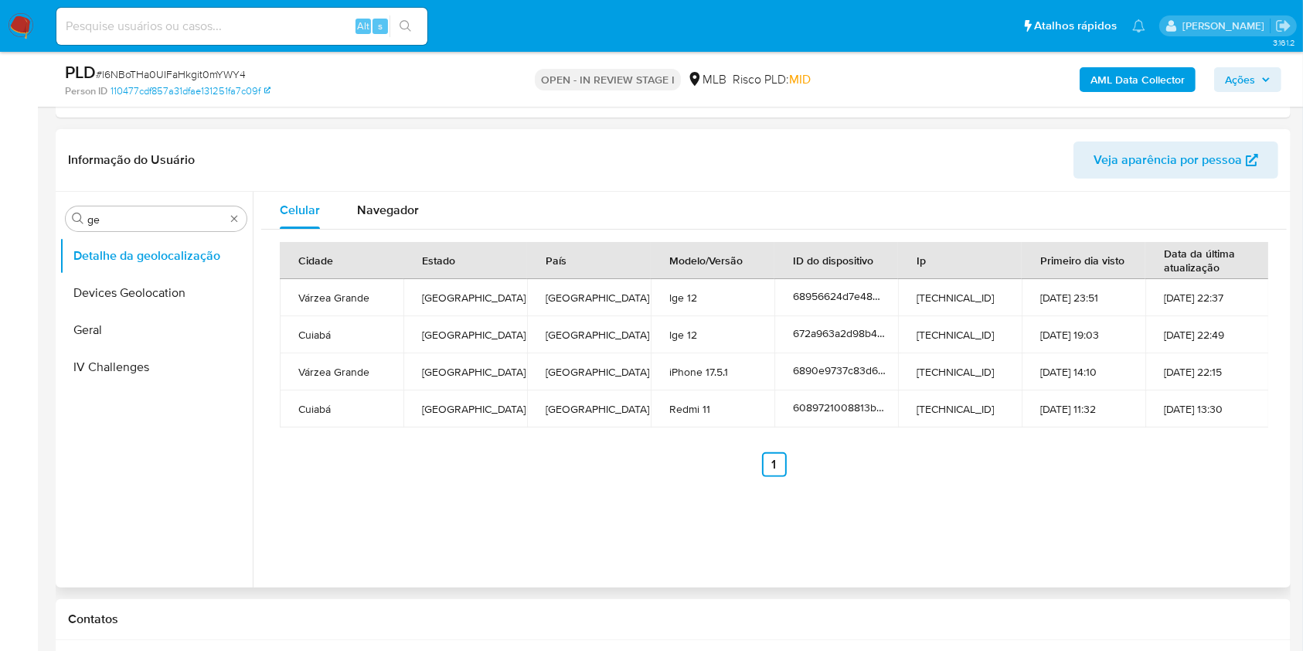
click at [806, 161] on header "Informação do Usuário Veja aparência por pessoa" at bounding box center [673, 159] width 1211 height 37
click at [119, 213] on input "ge" at bounding box center [156, 220] width 138 height 14
click at [114, 216] on input "ge" at bounding box center [156, 220] width 138 height 14
click at [129, 224] on input "fe" at bounding box center [156, 220] width 138 height 14
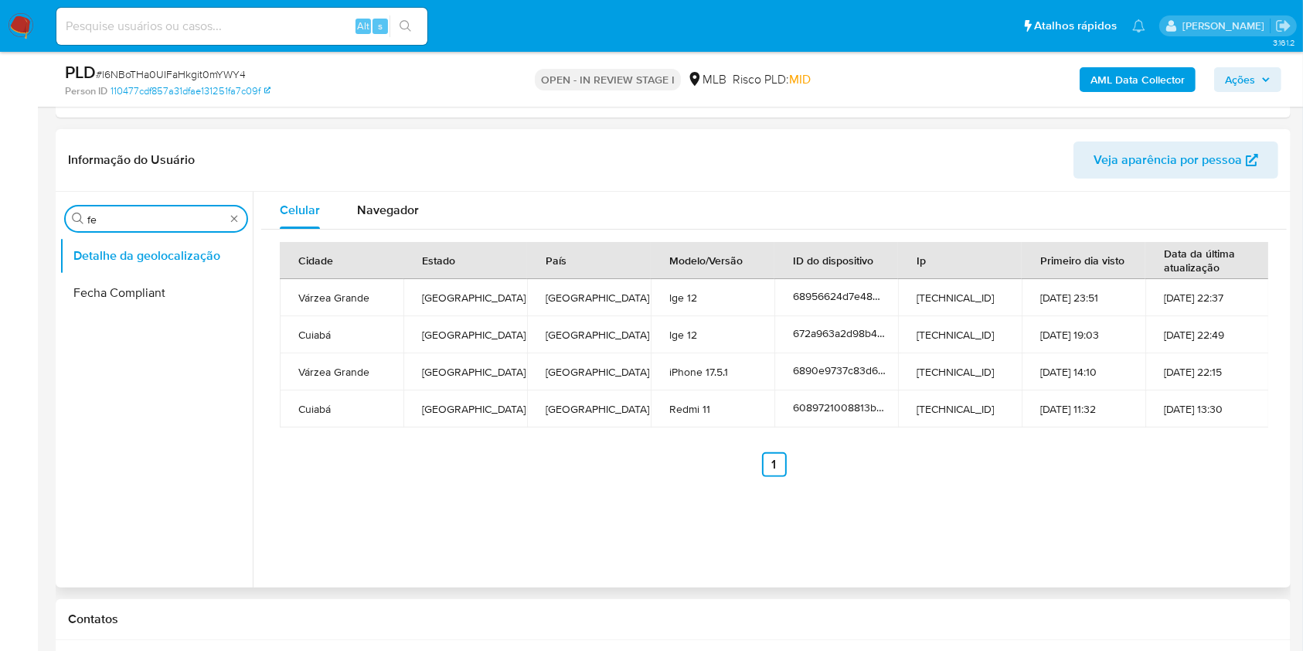
click at [129, 224] on input "fe" at bounding box center [156, 220] width 138 height 14
type input "res"
click at [109, 345] on button "Restrições Novo Mundo" at bounding box center [150, 330] width 181 height 37
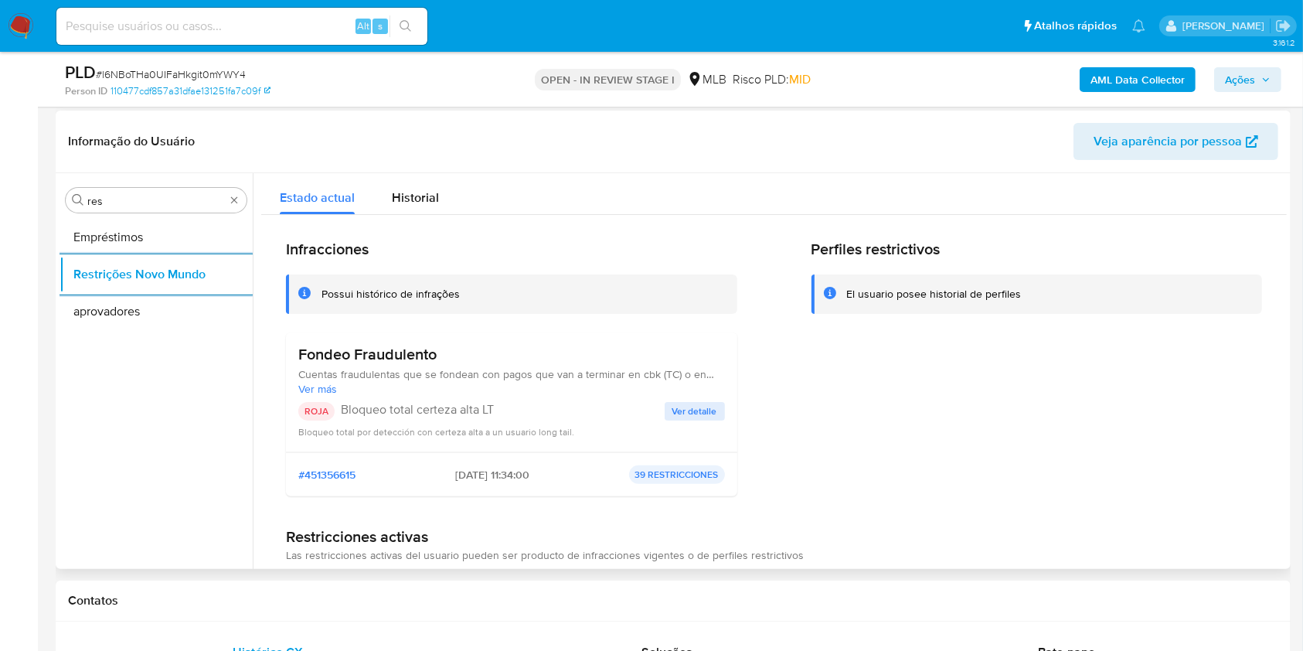
click at [362, 349] on h3 "Fondeo Fraudulento" at bounding box center [511, 354] width 427 height 19
click at [441, 414] on p "Bloqueo total certeza alta LT" at bounding box center [503, 409] width 324 height 15
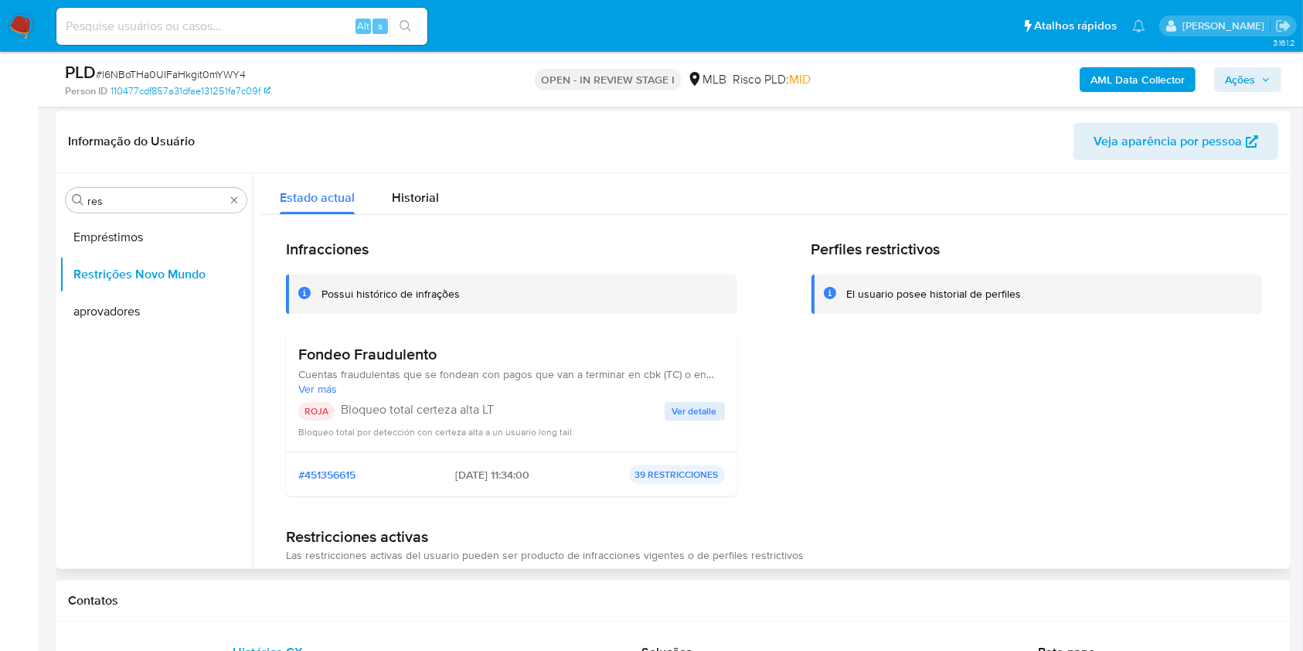
click at [441, 414] on p "Bloqueo total certeza alta LT" at bounding box center [503, 409] width 324 height 15
click at [699, 420] on div "ROJA Bloqueo total certeza alta LT Ver detalle Bloqueo total por detección con …" at bounding box center [511, 420] width 427 height 37
click at [699, 419] on div "ROJA Bloqueo total certeza alta LT Ver detalle Bloqueo total por detección con …" at bounding box center [511, 420] width 427 height 37
click at [696, 415] on span "Ver detalle" at bounding box center [695, 411] width 45 height 15
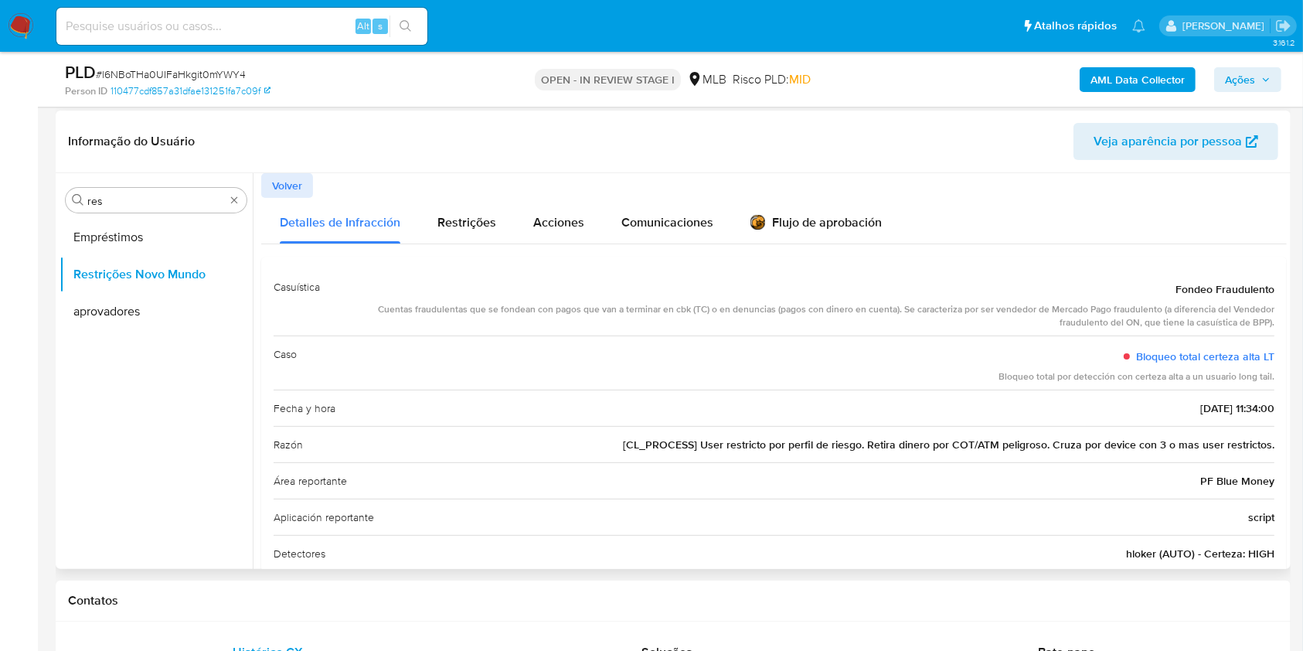
click at [695, 455] on div "Razón [CL_PROCESS] User restricto por perfil de riesgo. Retira dinero por COT/A…" at bounding box center [774, 444] width 1001 height 36
click at [535, 404] on div "Fecha y hora 20/08/2025 - 11:34:00" at bounding box center [774, 408] width 1001 height 36
click at [136, 201] on input "res" at bounding box center [156, 201] width 138 height 14
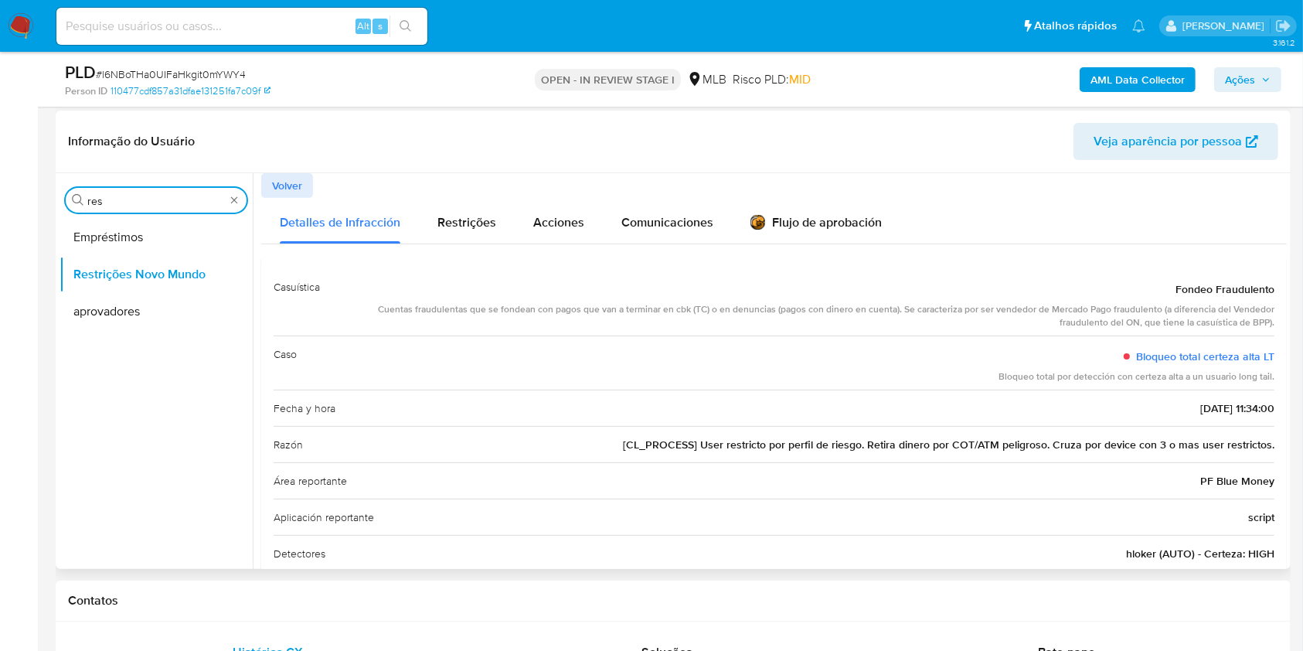
click at [136, 201] on input "res" at bounding box center [156, 201] width 138 height 14
type input "po"
click at [124, 243] on button "Dispositivos Point" at bounding box center [156, 237] width 193 height 37
click at [88, 232] on button "Dispositivos Point" at bounding box center [150, 237] width 181 height 37
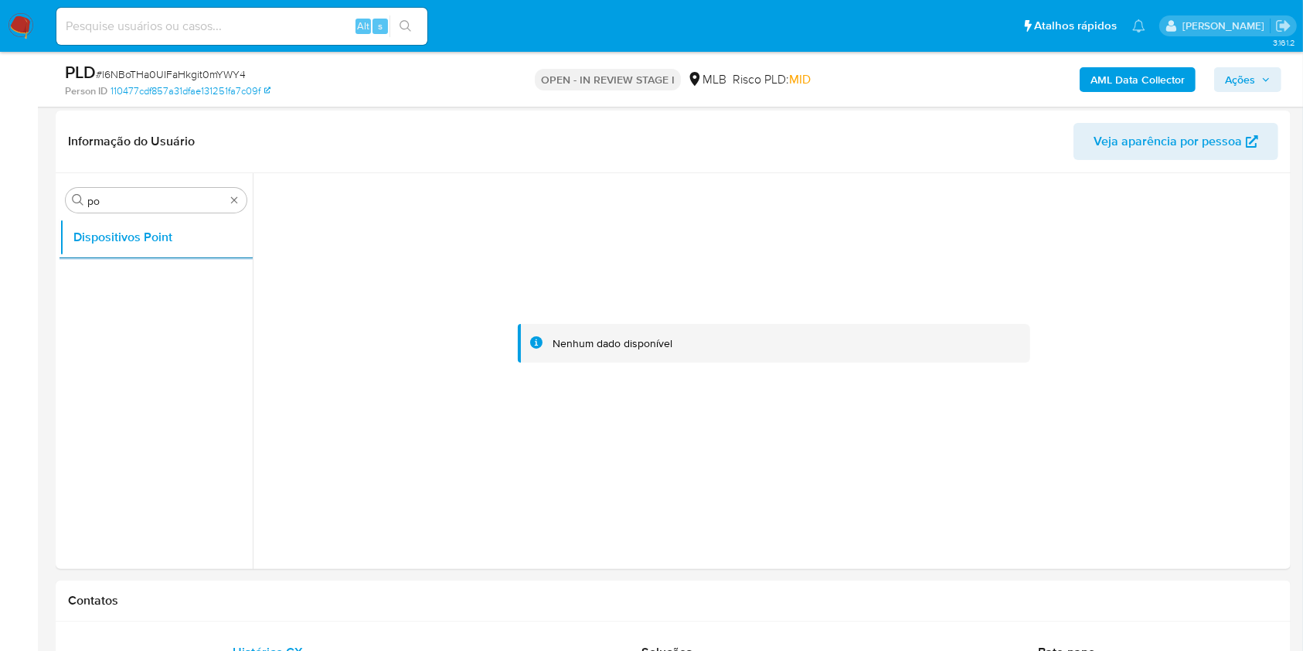
click at [1150, 94] on div "AML Data Collector Ações" at bounding box center [1081, 79] width 401 height 36
click at [1150, 87] on b "AML Data Collector" at bounding box center [1138, 79] width 94 height 25
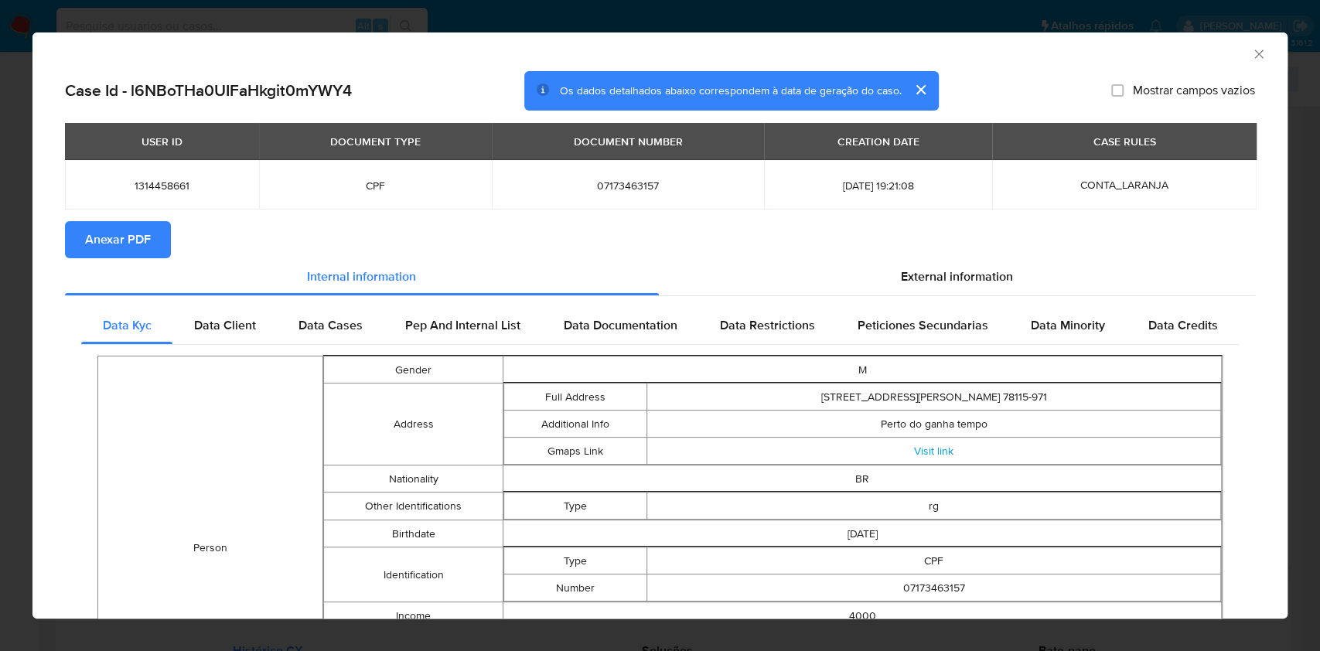
click at [119, 237] on span "Anexar PDF" at bounding box center [118, 240] width 66 height 34
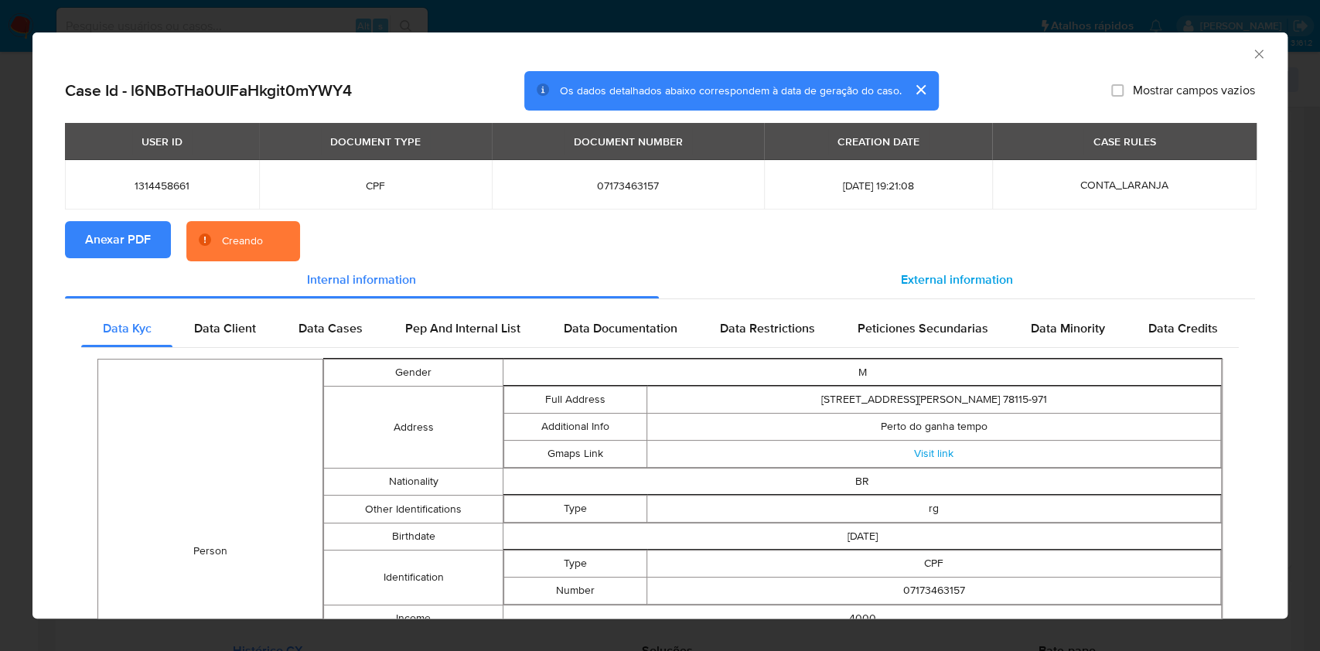
click at [909, 271] on span "External information" at bounding box center [957, 280] width 112 height 18
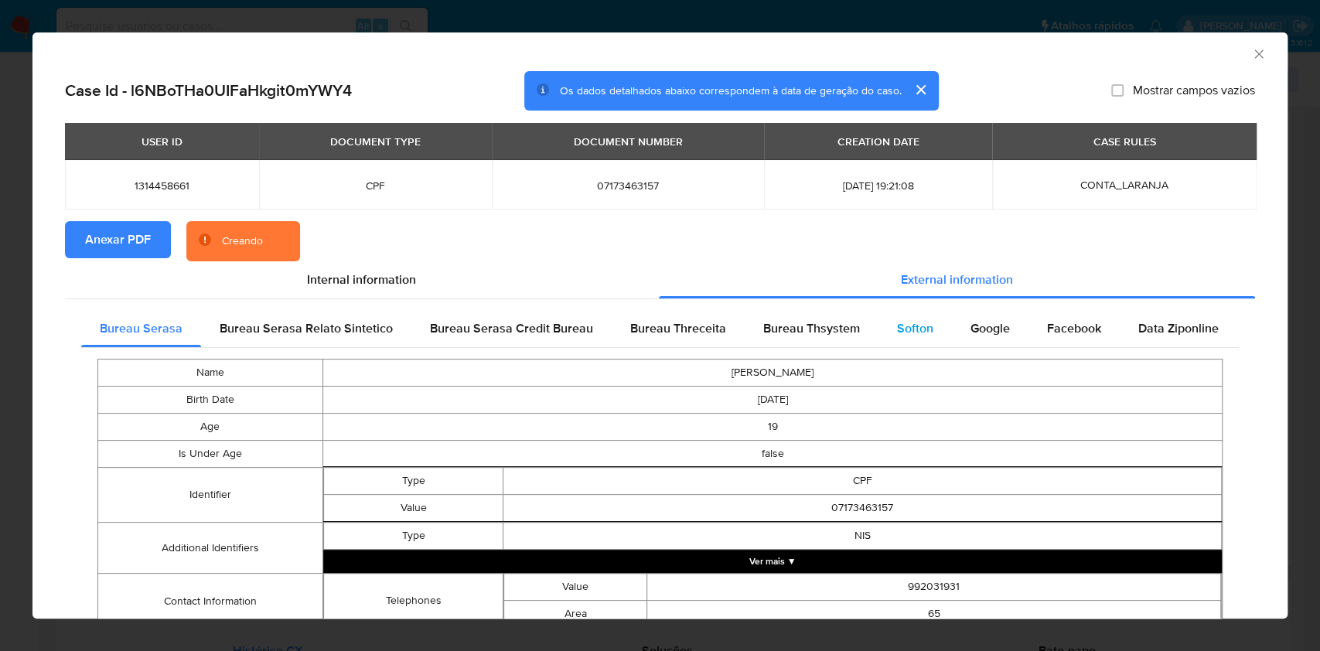
click at [897, 328] on span "Softon" at bounding box center [915, 328] width 36 height 18
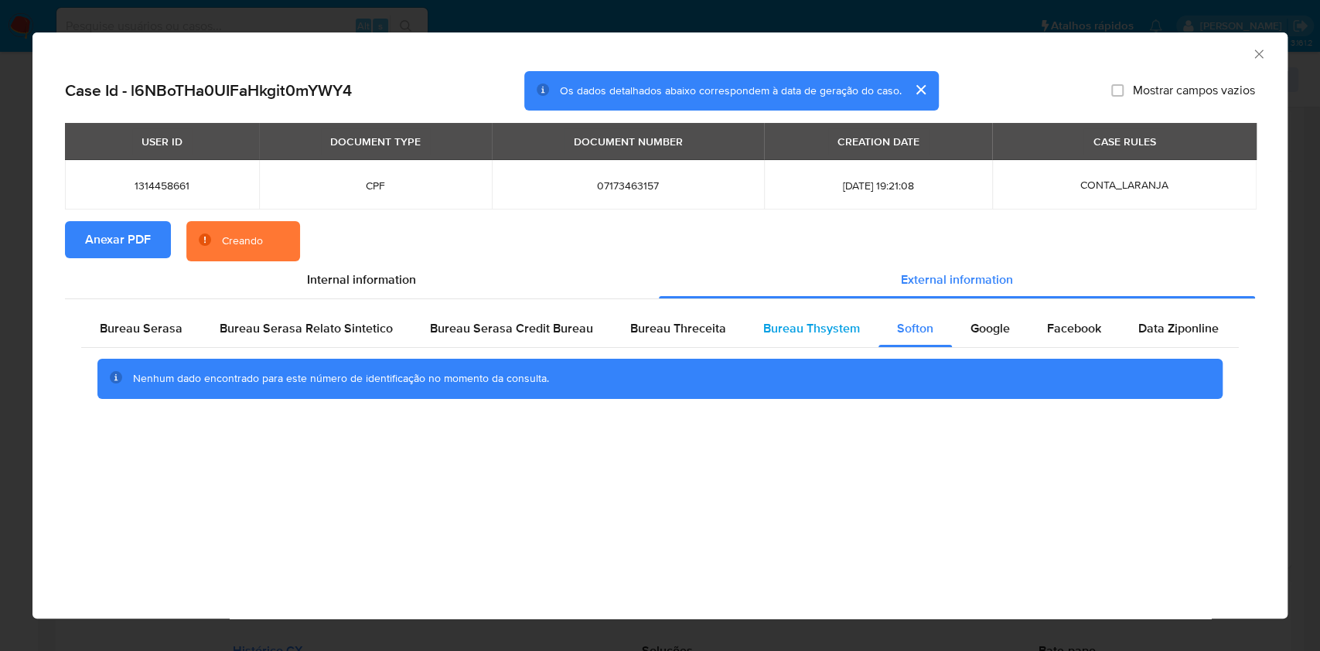
click at [828, 331] on span "Bureau Thsystem" at bounding box center [811, 328] width 97 height 18
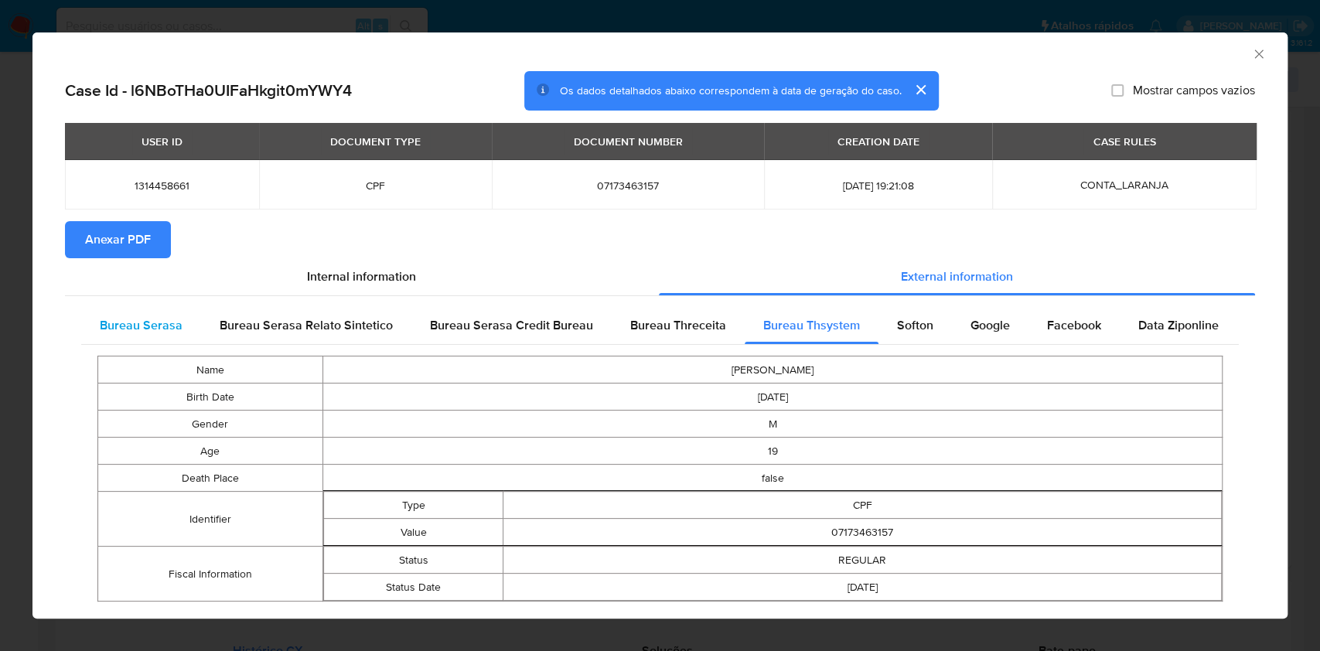
click at [161, 315] on div "Bureau Serasa" at bounding box center [141, 325] width 120 height 37
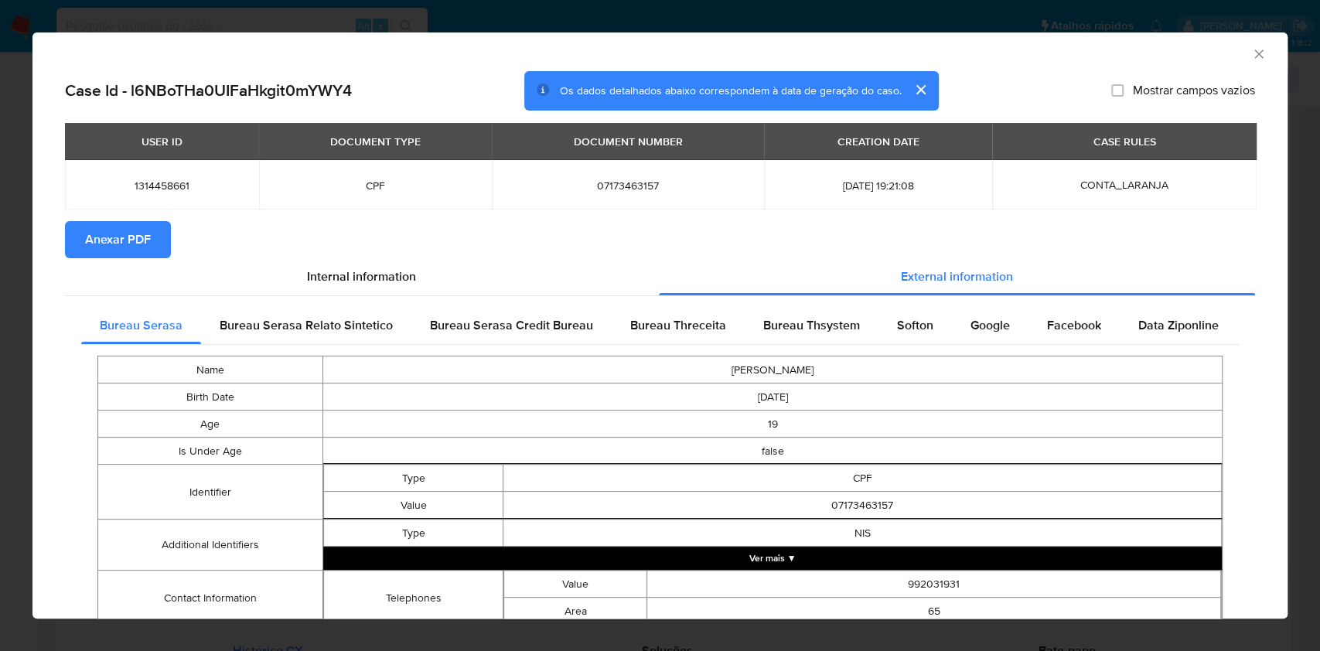
click at [0, 331] on div "AML Data Collector Case Id - l6NBoTHa0UIFaHkgit0mYWY4 Os dados detalhados abaix…" at bounding box center [660, 325] width 1320 height 651
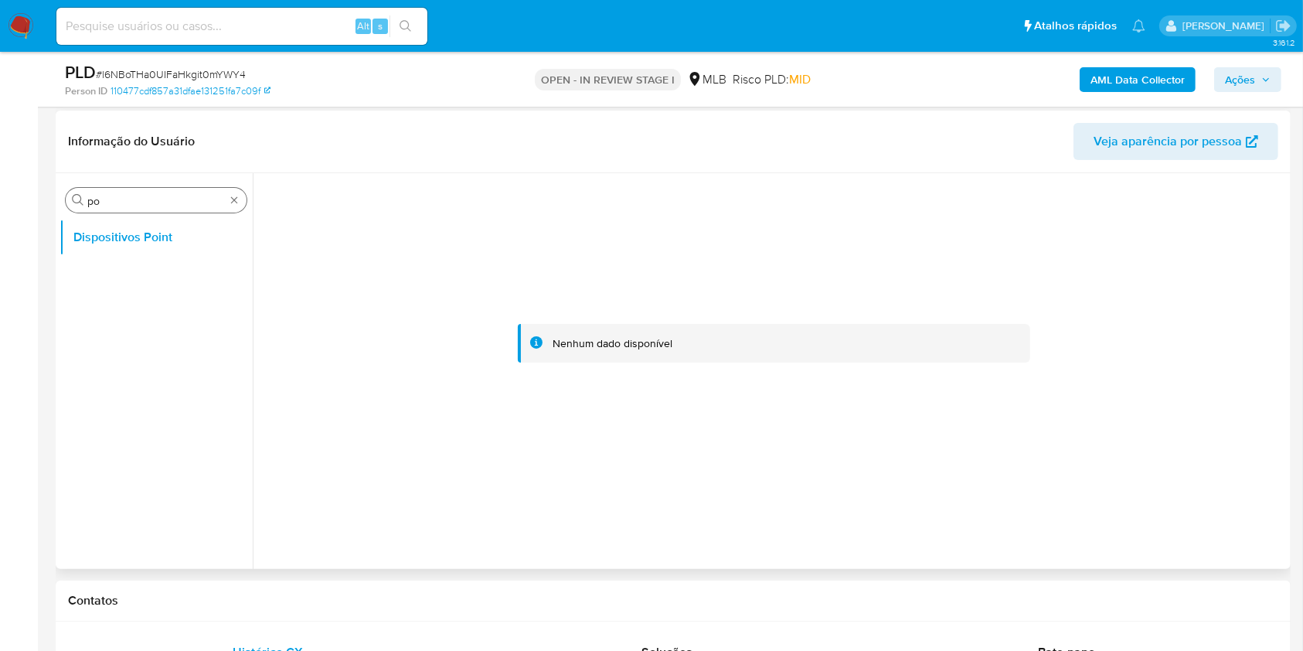
click at [126, 212] on div "Procurar po" at bounding box center [156, 200] width 181 height 25
click at [120, 204] on input "po" at bounding box center [156, 201] width 138 height 14
click at [120, 205] on input "po" at bounding box center [156, 201] width 138 height 14
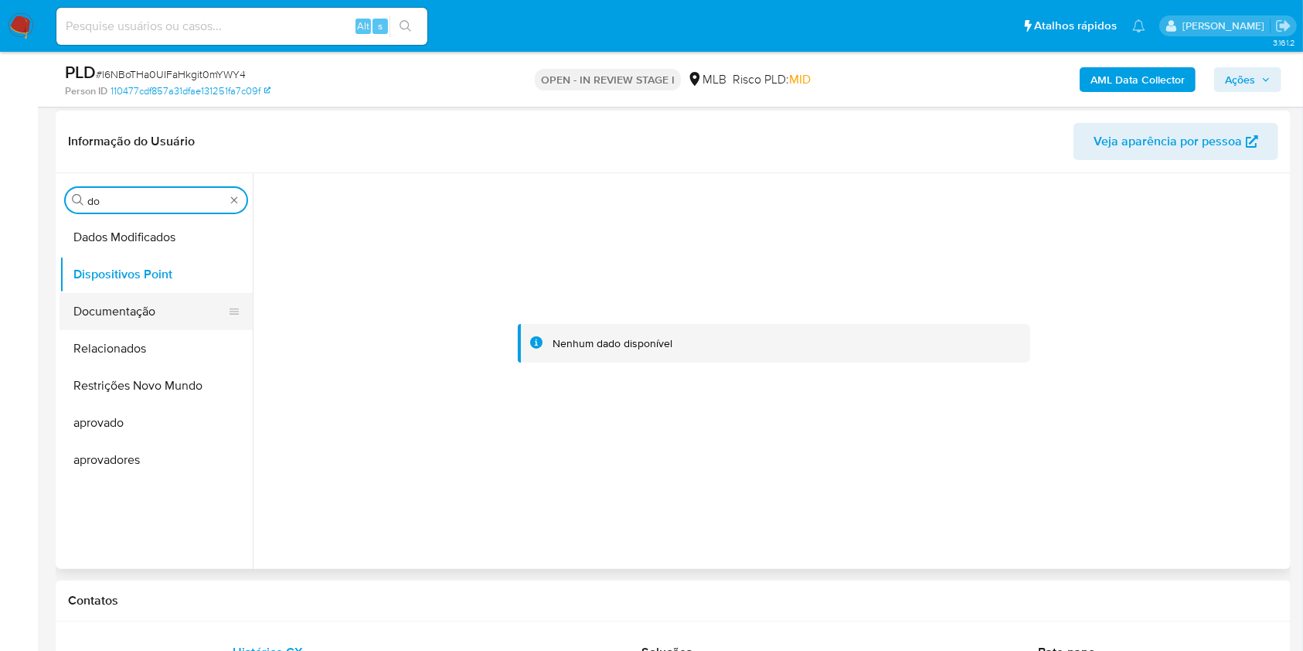
type input "do"
click at [74, 312] on button "Documentação" at bounding box center [150, 311] width 181 height 37
click at [109, 309] on button "Documentação" at bounding box center [150, 311] width 181 height 37
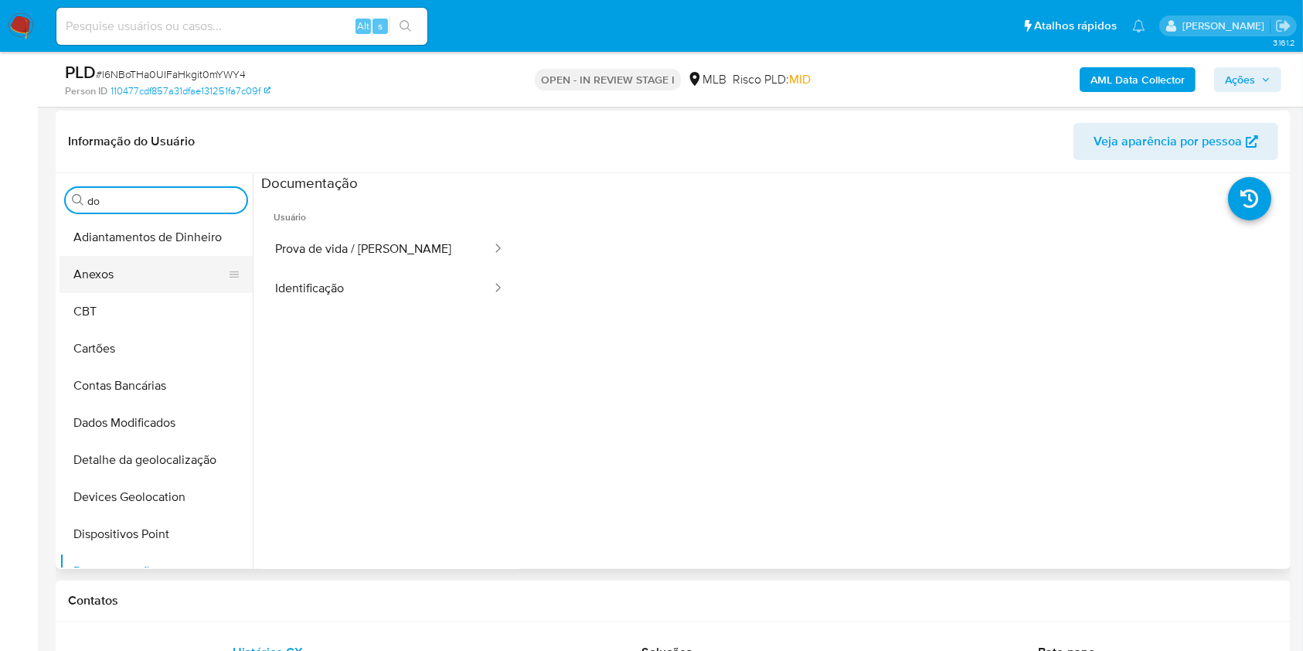
click at [140, 256] on button "Anexos" at bounding box center [150, 274] width 181 height 37
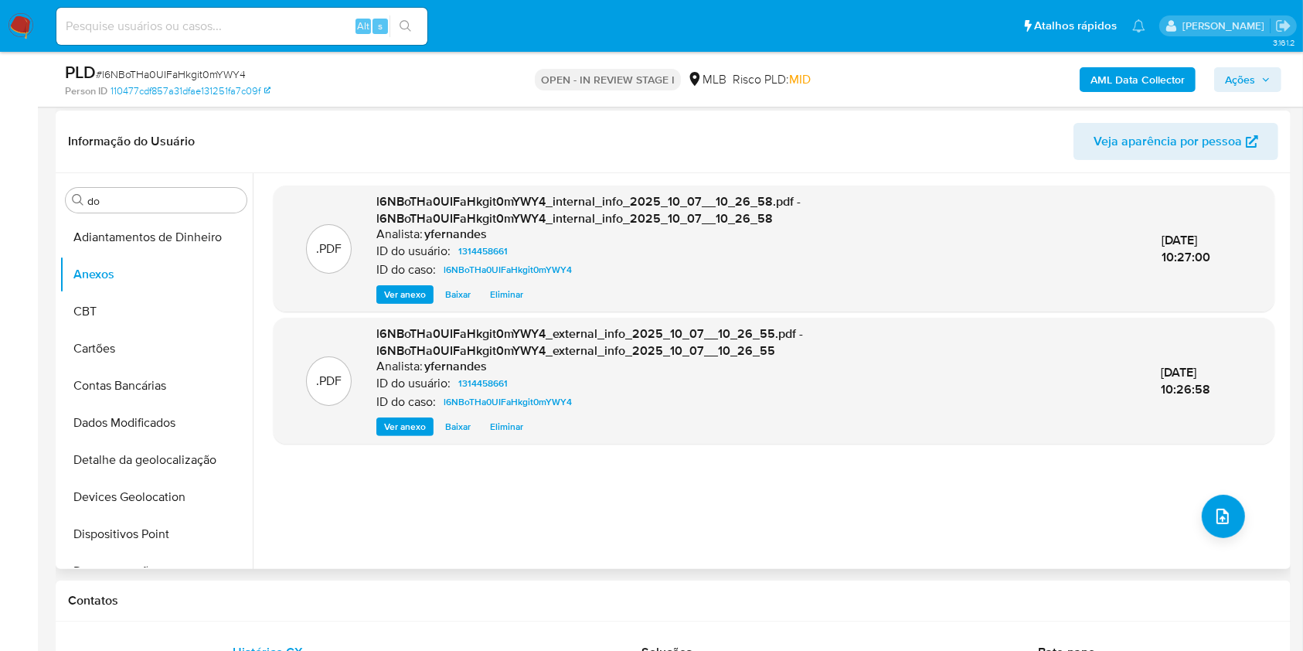
click at [668, 145] on header "Informação do Usuário Veja aparência por pessoa" at bounding box center [673, 141] width 1211 height 37
click at [1230, 508] on button "upload-file" at bounding box center [1223, 516] width 43 height 43
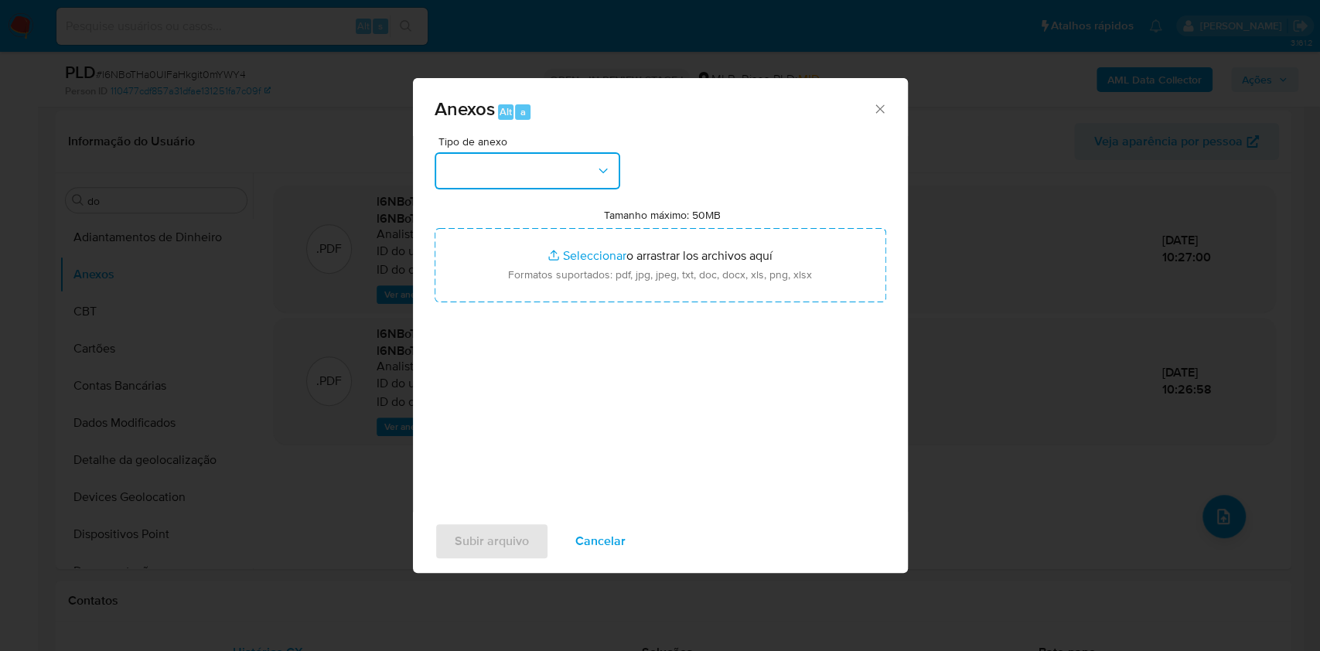
click at [529, 165] on button "button" at bounding box center [527, 170] width 186 height 37
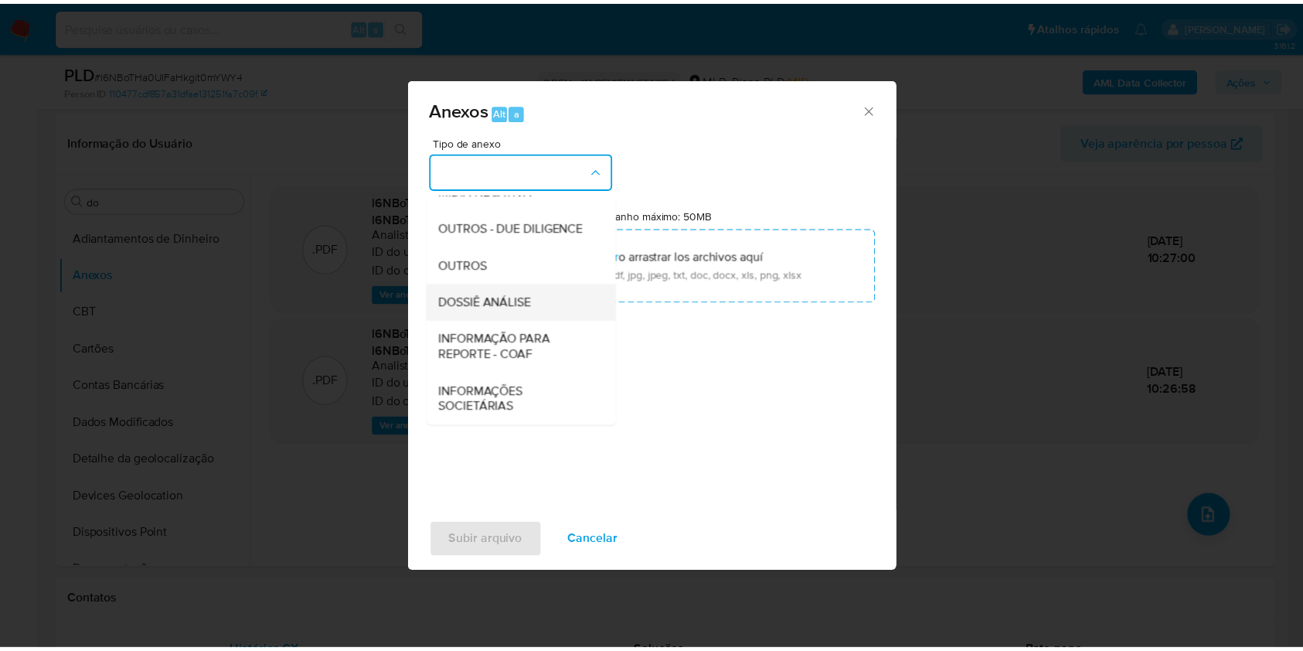
scroll to position [237, 0]
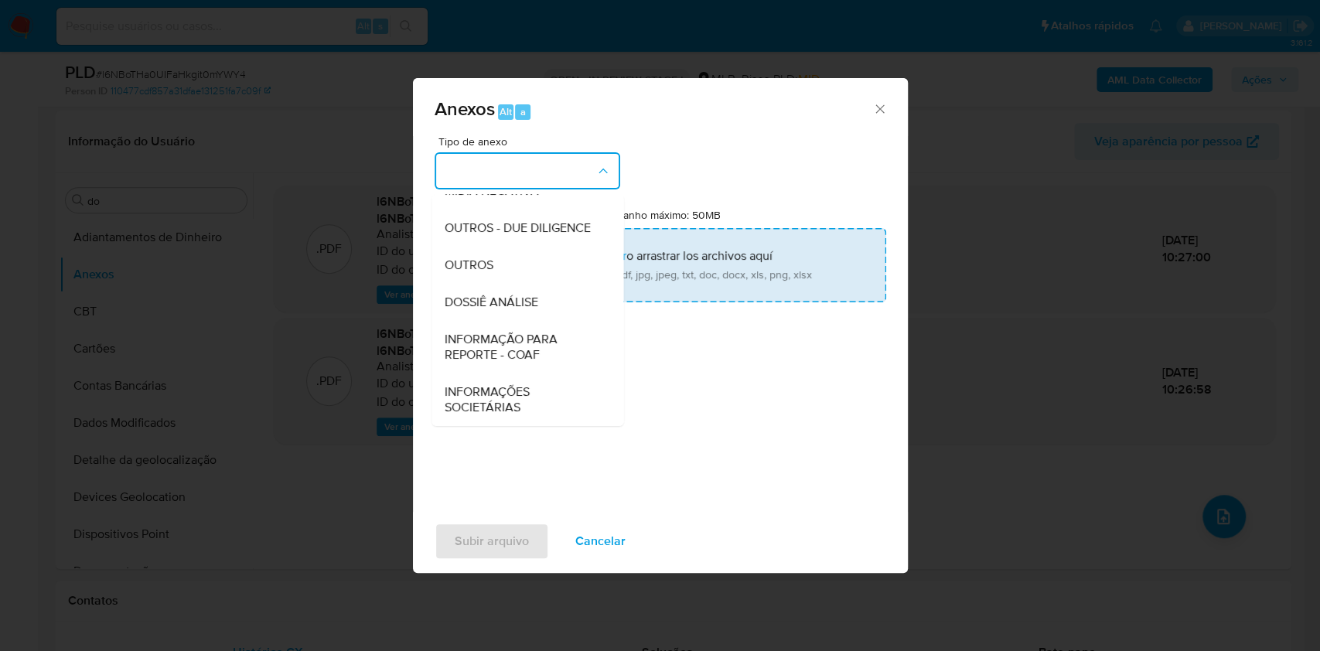
click at [490, 266] on span "OUTROS" at bounding box center [468, 264] width 49 height 15
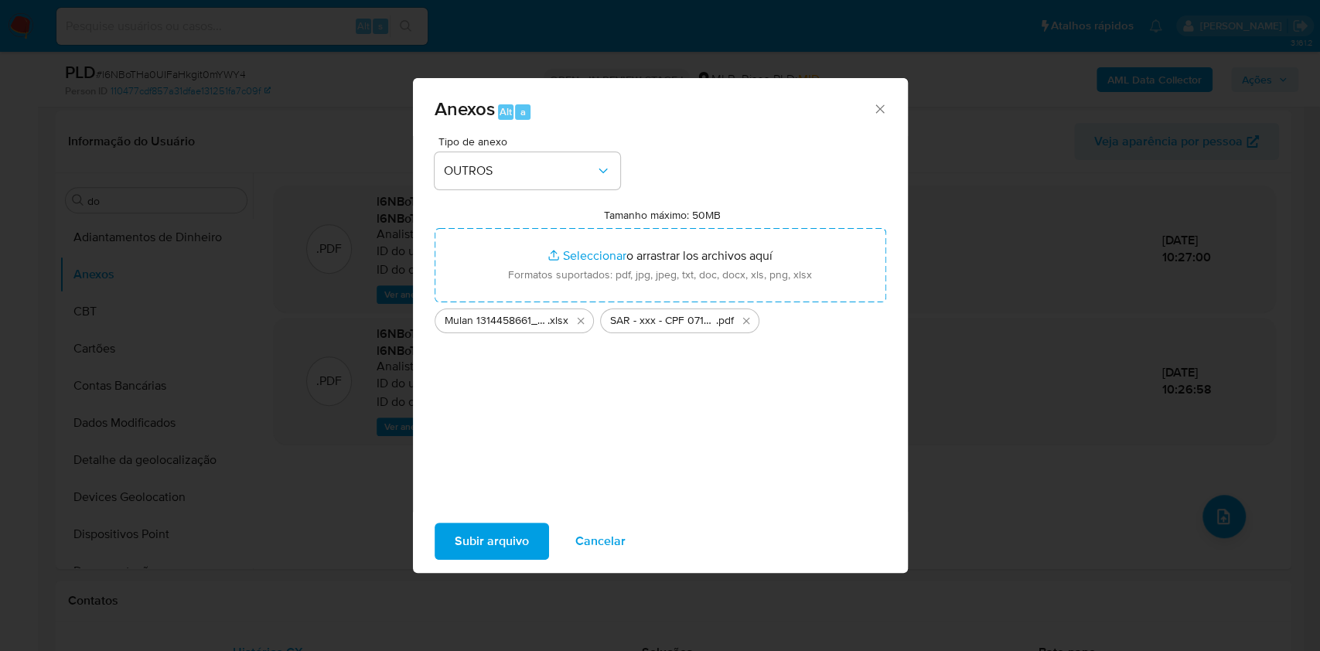
click at [489, 532] on span "Subir arquivo" at bounding box center [492, 541] width 74 height 34
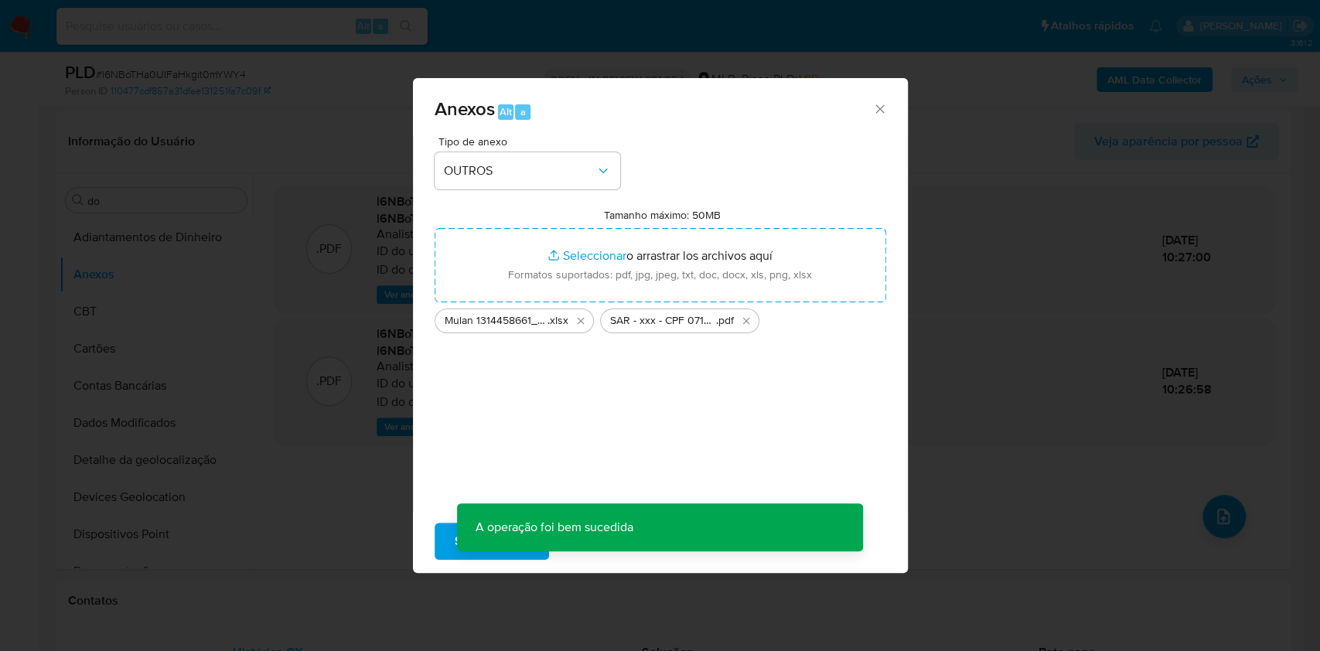
click at [127, 294] on div "Anexos Alt a Tipo de anexo OUTROS Tamanho máximo: 50MB Seleccionar archivos Sel…" at bounding box center [660, 325] width 1320 height 651
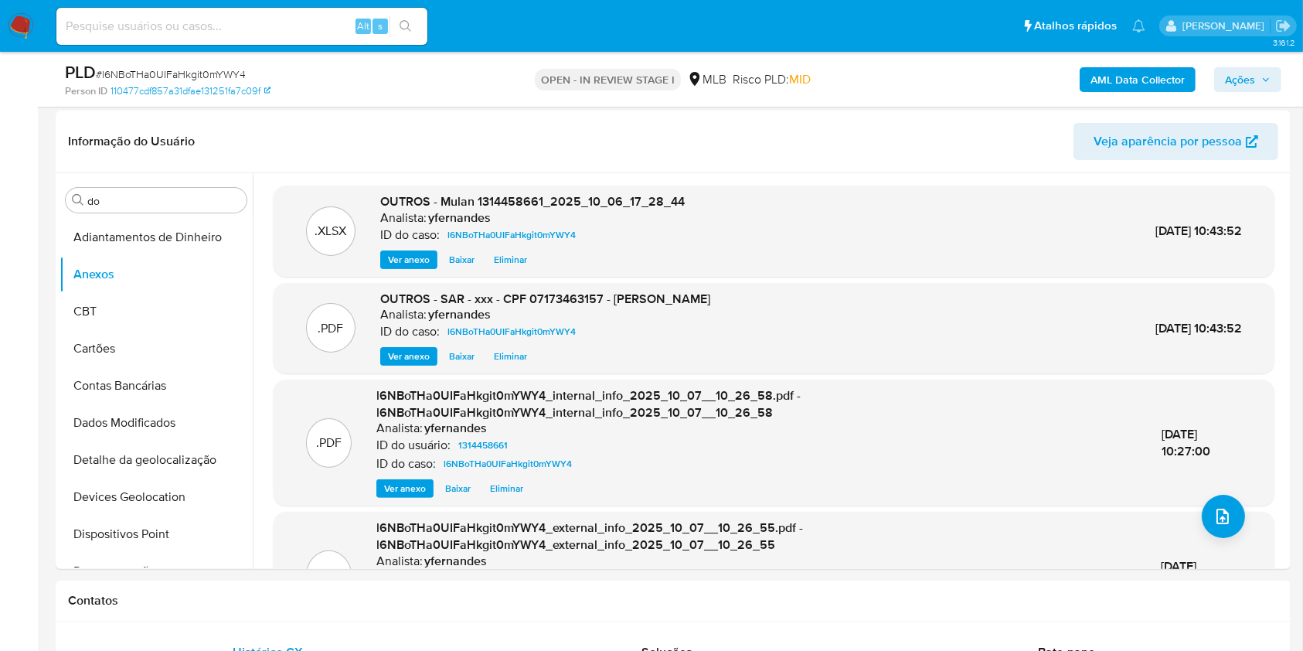
drag, startPoint x: 1254, startPoint y: 74, endPoint x: 1235, endPoint y: 83, distance: 21.4
click at [1254, 75] on span "Ações" at bounding box center [1240, 79] width 30 height 25
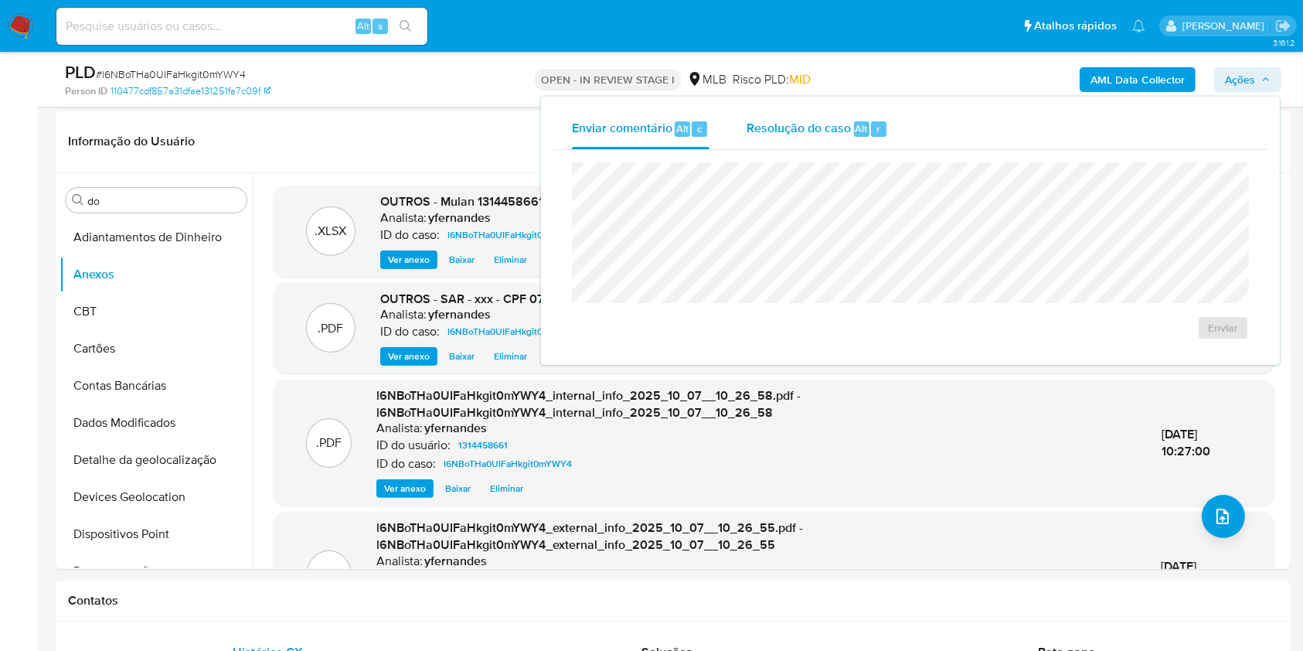
click at [826, 134] on span "Resolução do caso" at bounding box center [799, 128] width 104 height 18
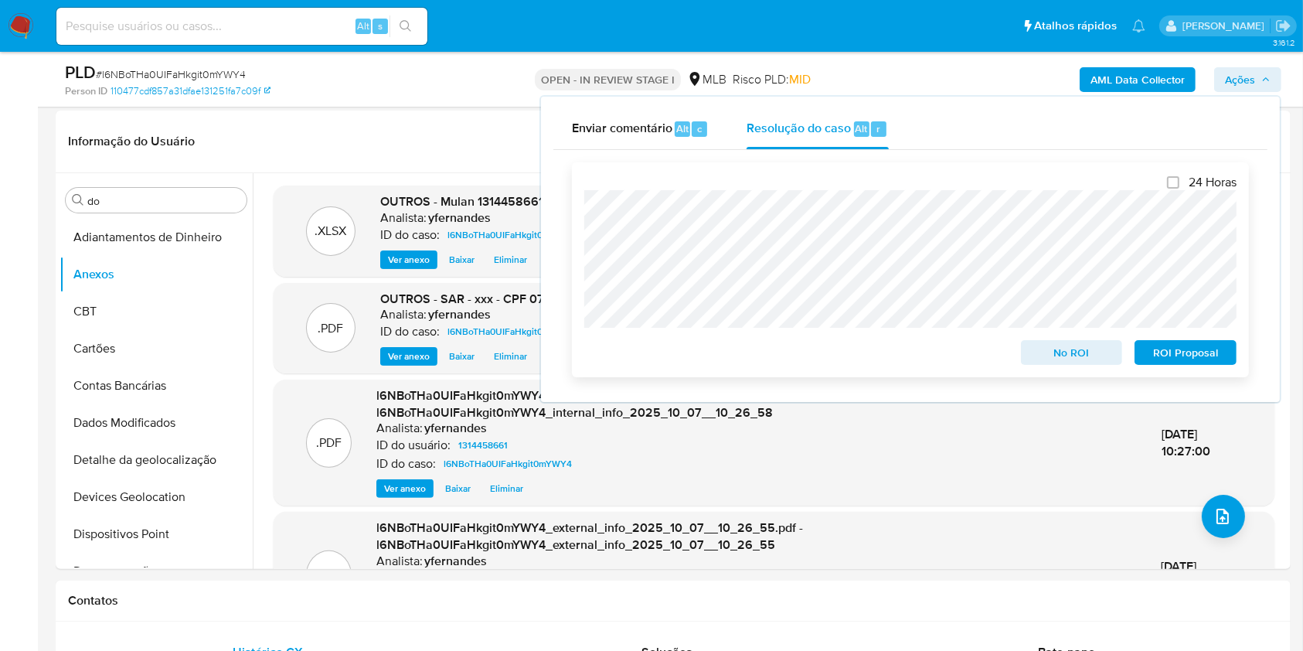
click at [1192, 345] on span "ROI Proposal" at bounding box center [1186, 353] width 80 height 22
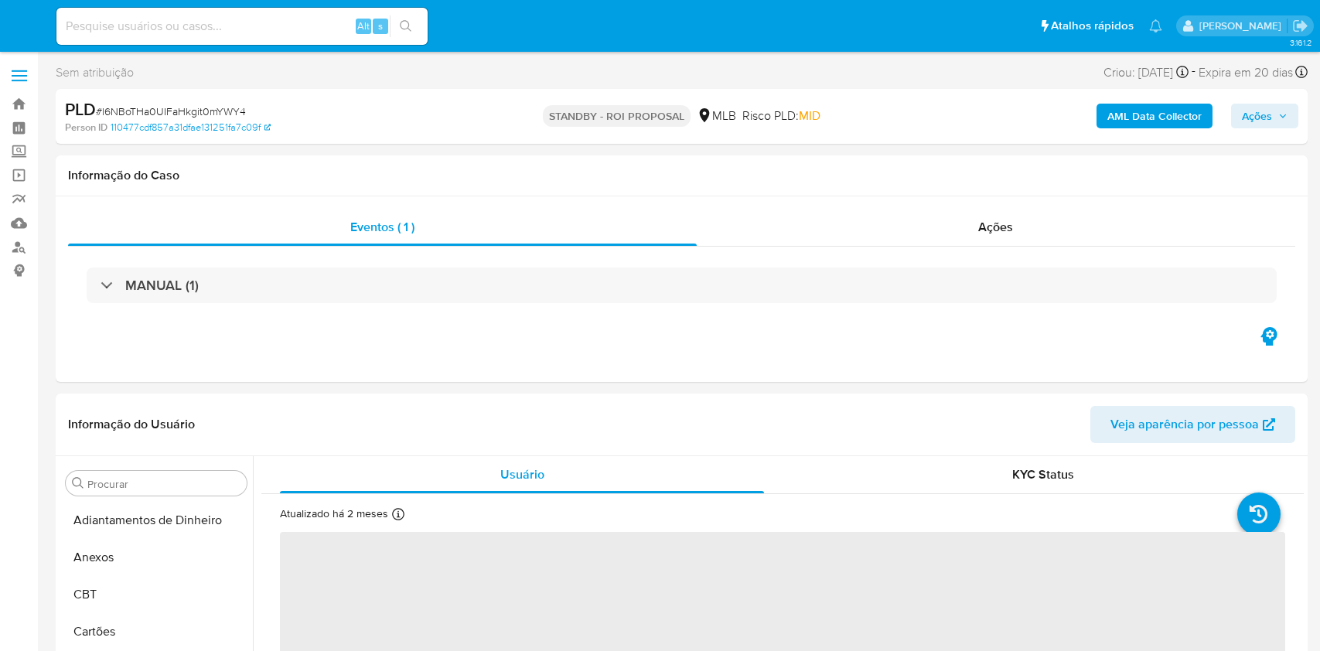
select select "10"
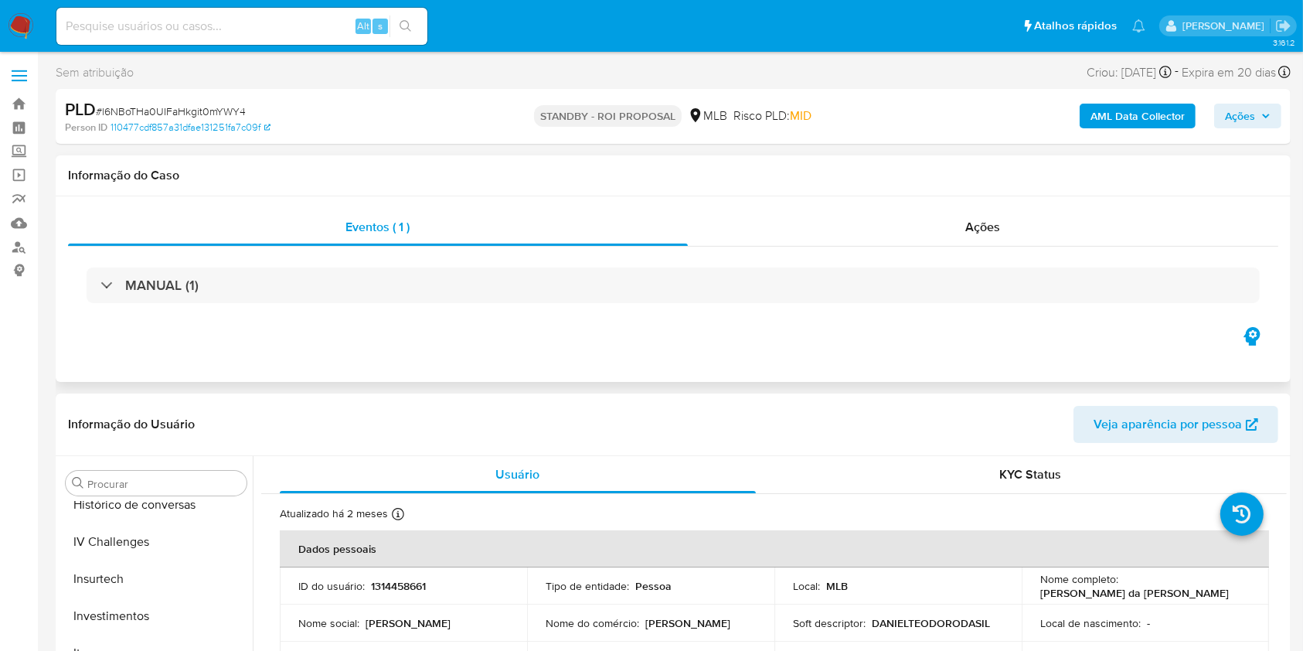
scroll to position [802, 0]
click at [839, 244] on div "Ações" at bounding box center [983, 227] width 591 height 37
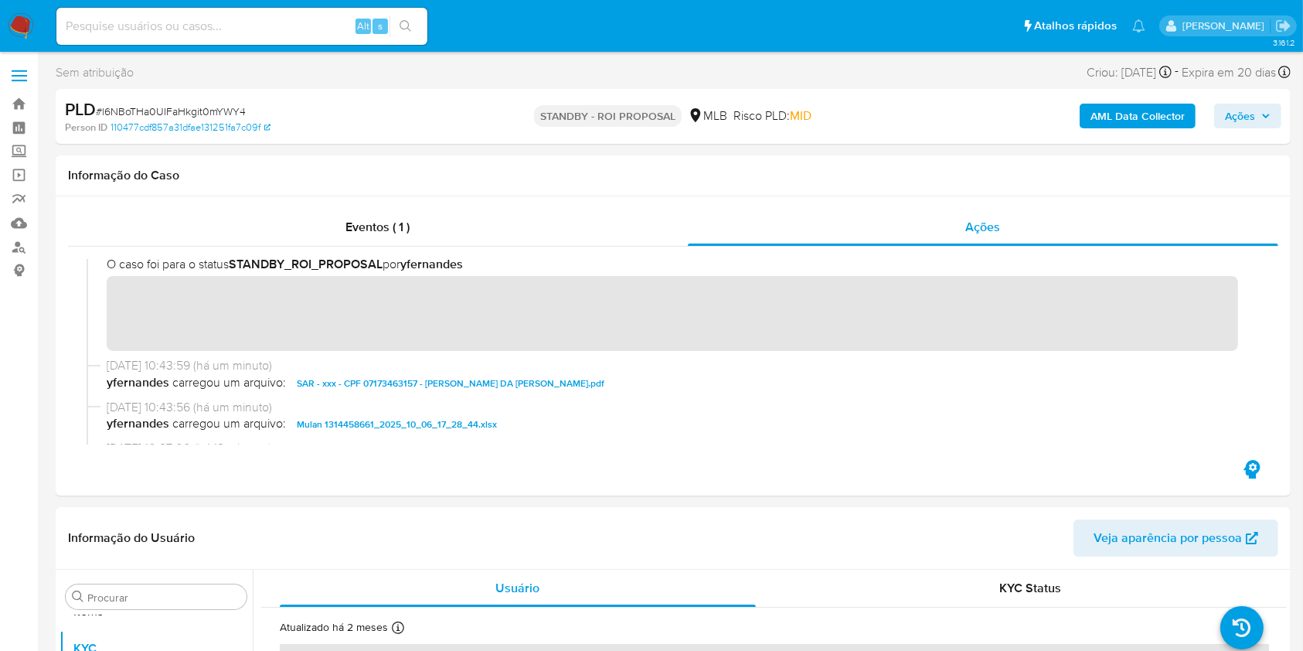
scroll to position [0, 0]
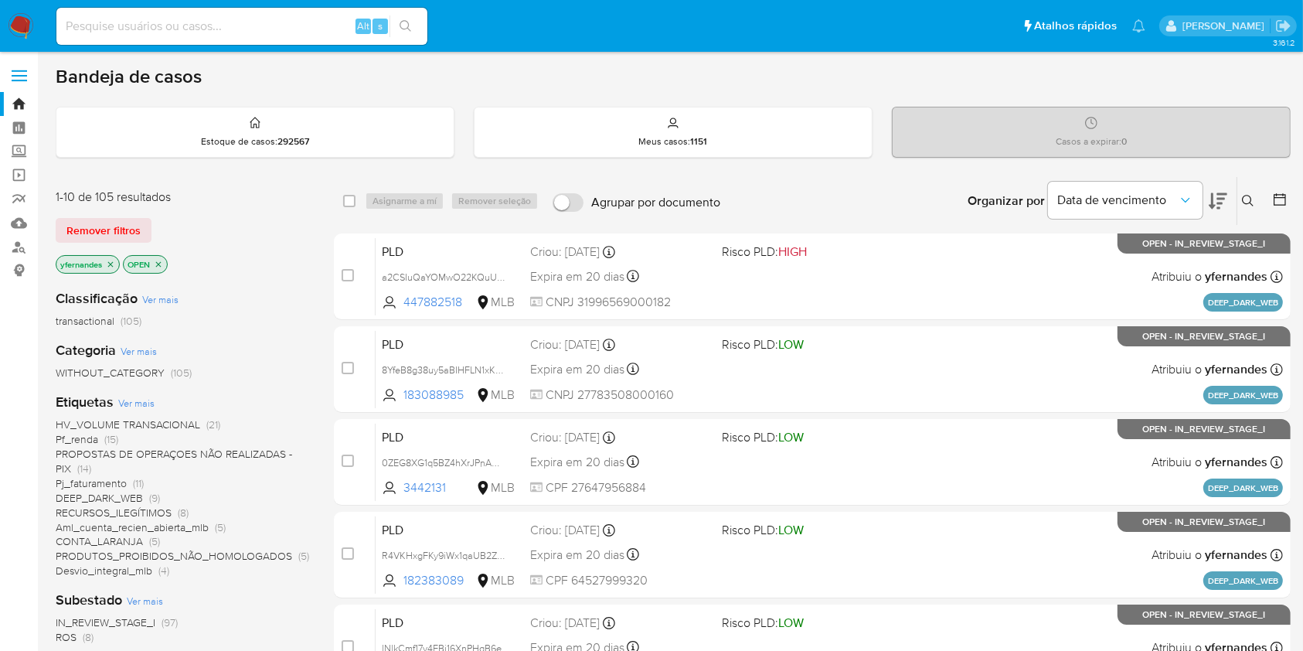
scroll to position [103, 0]
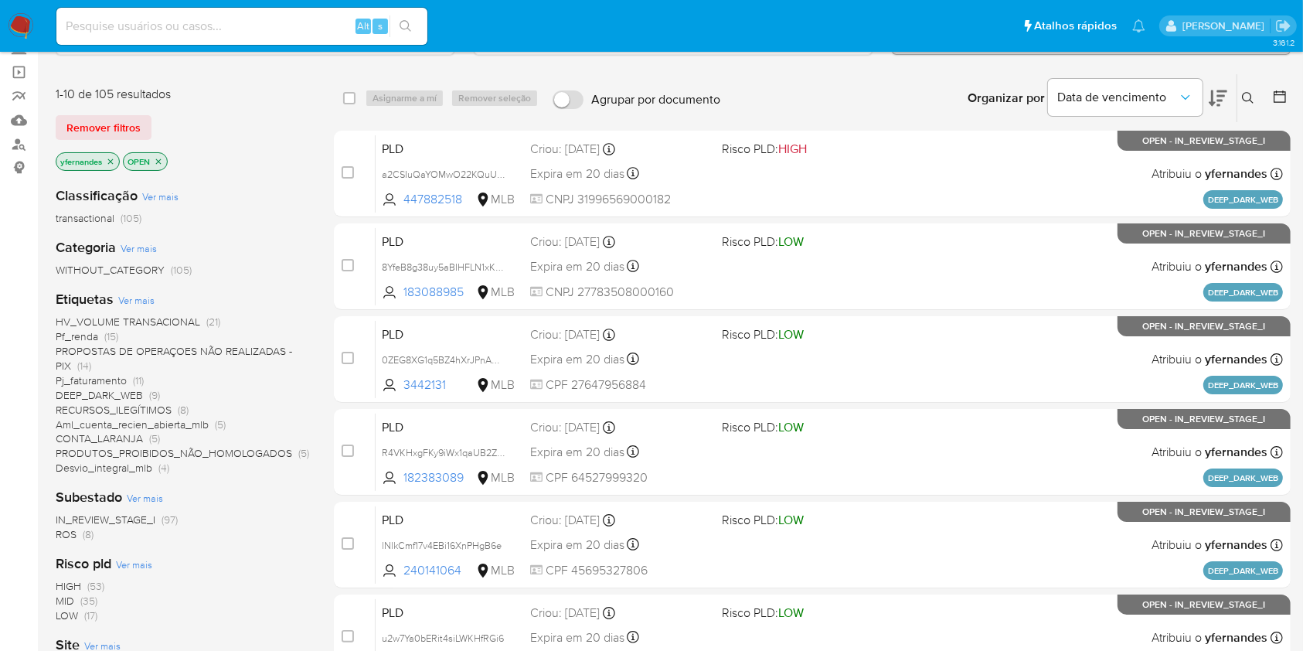
click at [271, 545] on div "Classificação Ver mais transactional (105) Categoria Ver mais WITHOUT_CATEGORY …" at bounding box center [183, 437] width 254 height 526
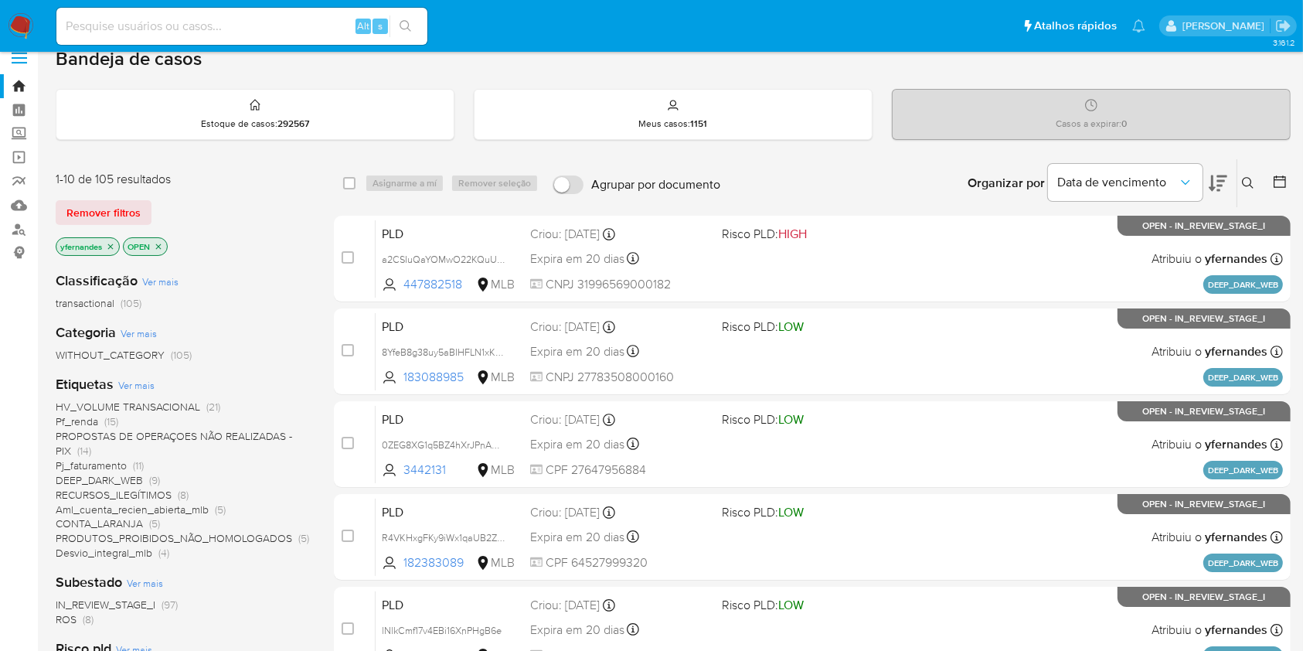
scroll to position [0, 0]
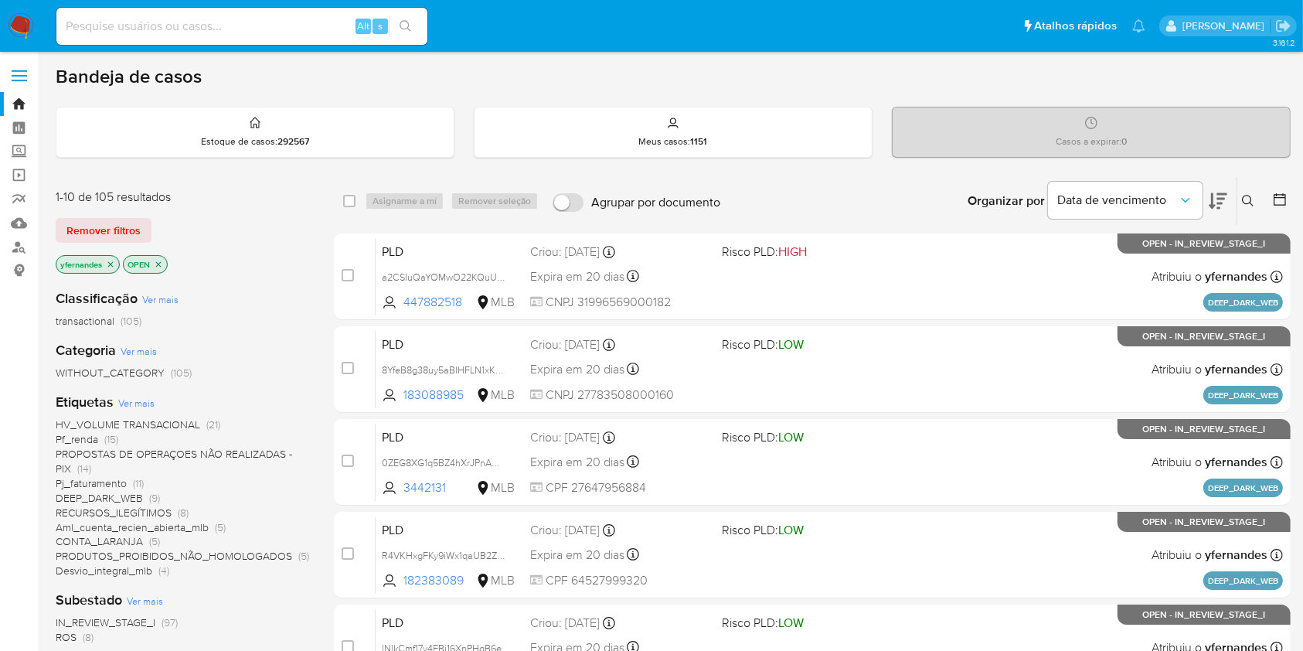
click at [12, 31] on img at bounding box center [21, 26] width 26 height 26
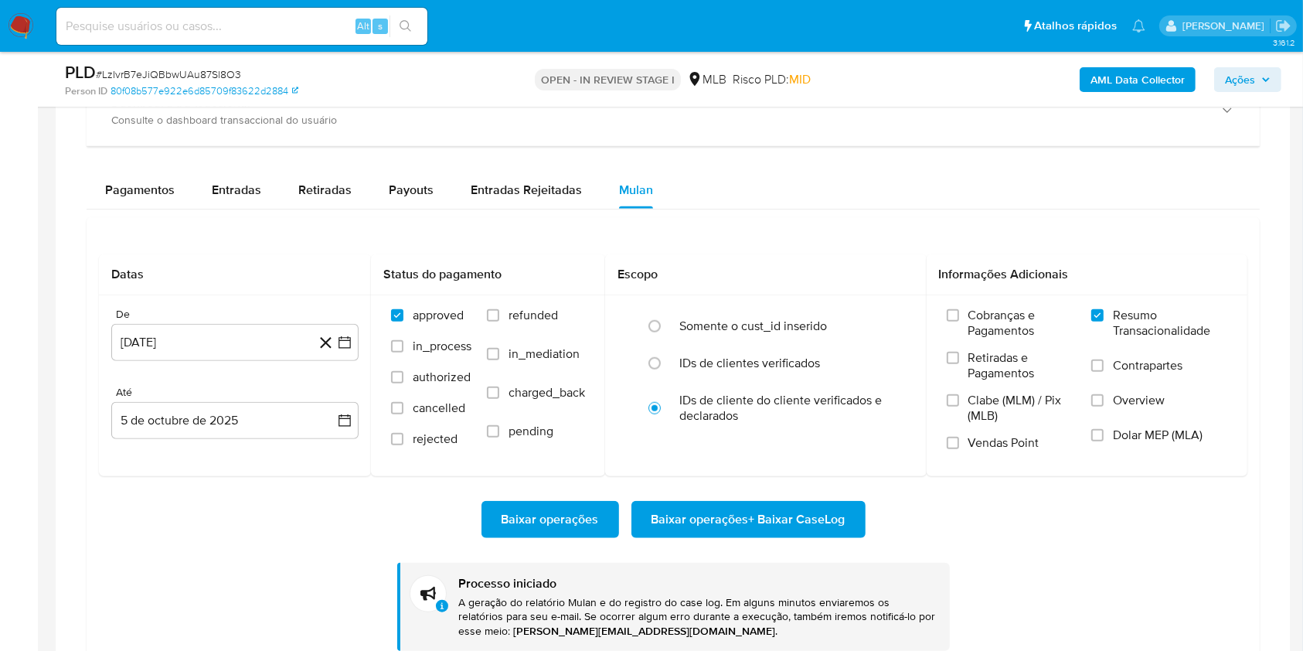
scroll to position [802, 0]
click at [249, 61] on div "PLD # LzIvrB7eJiQBbwUAu87Sl8O3" at bounding box center [265, 72] width 400 height 23
click at [233, 65] on div "PLD # LzIvrB7eJiQBbwUAu87Sl8O3" at bounding box center [265, 72] width 400 height 23
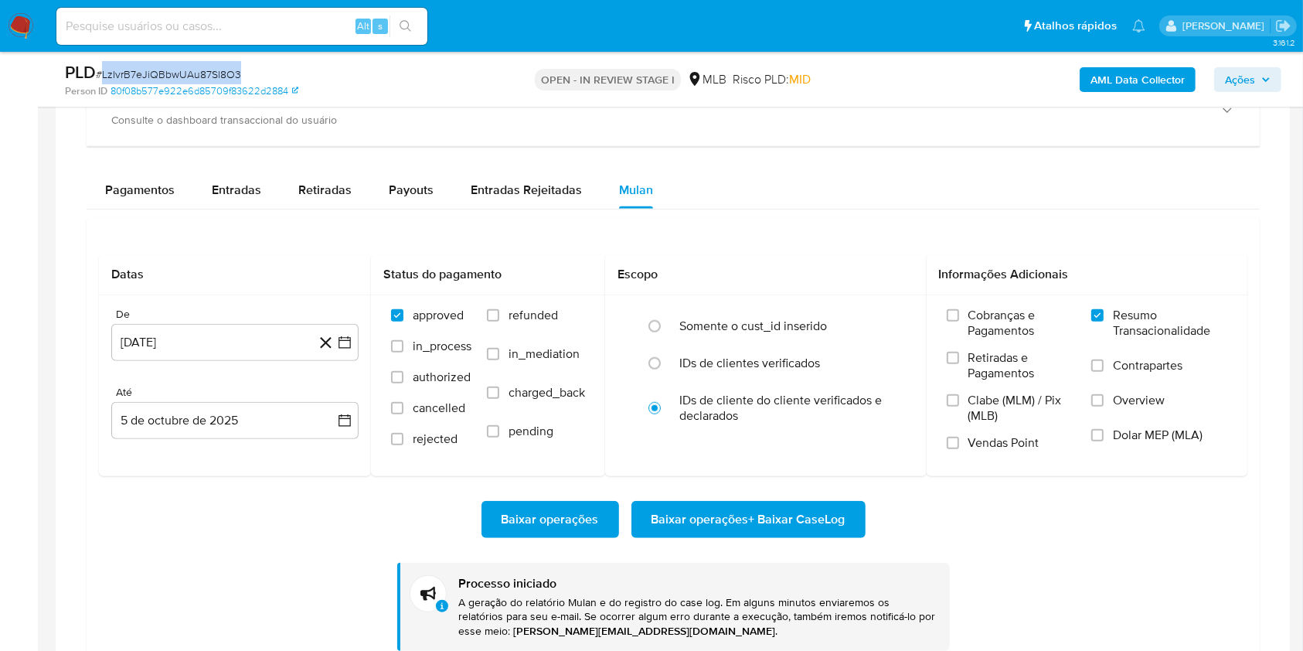
copy span "LzIvrB7eJiQBbwUAu87Sl8O3"
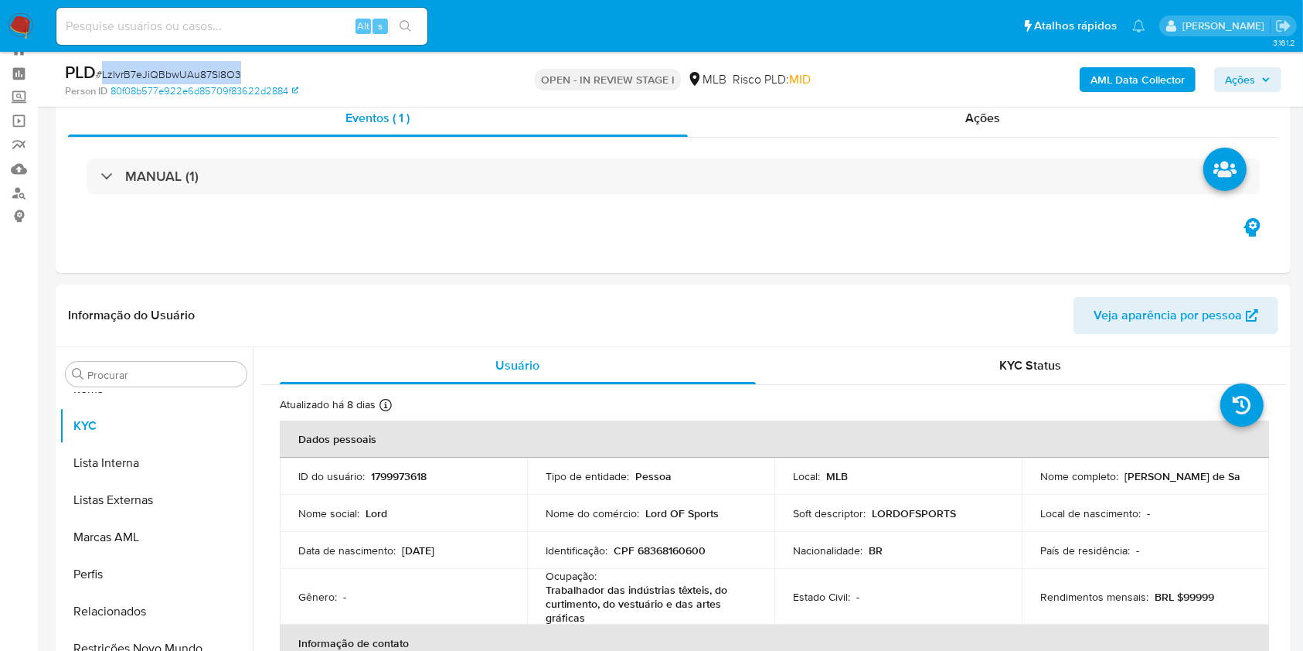
scroll to position [0, 0]
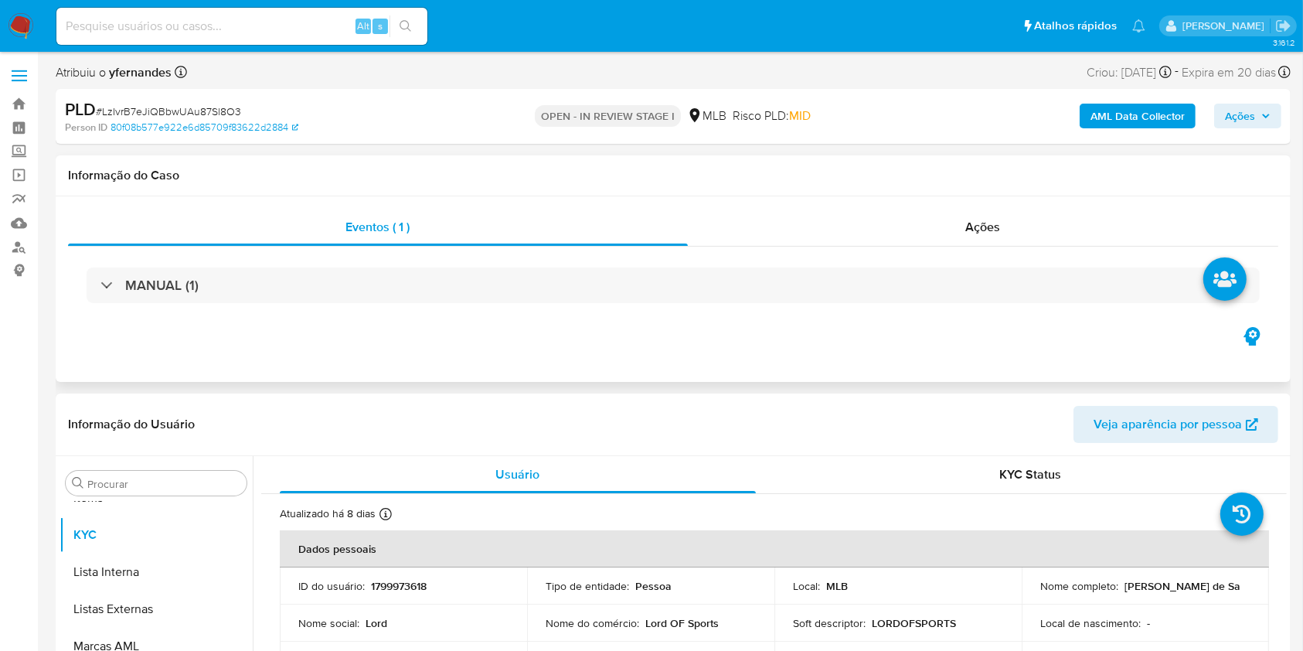
click at [518, 306] on div "MANUAL (1)" at bounding box center [673, 285] width 1211 height 77
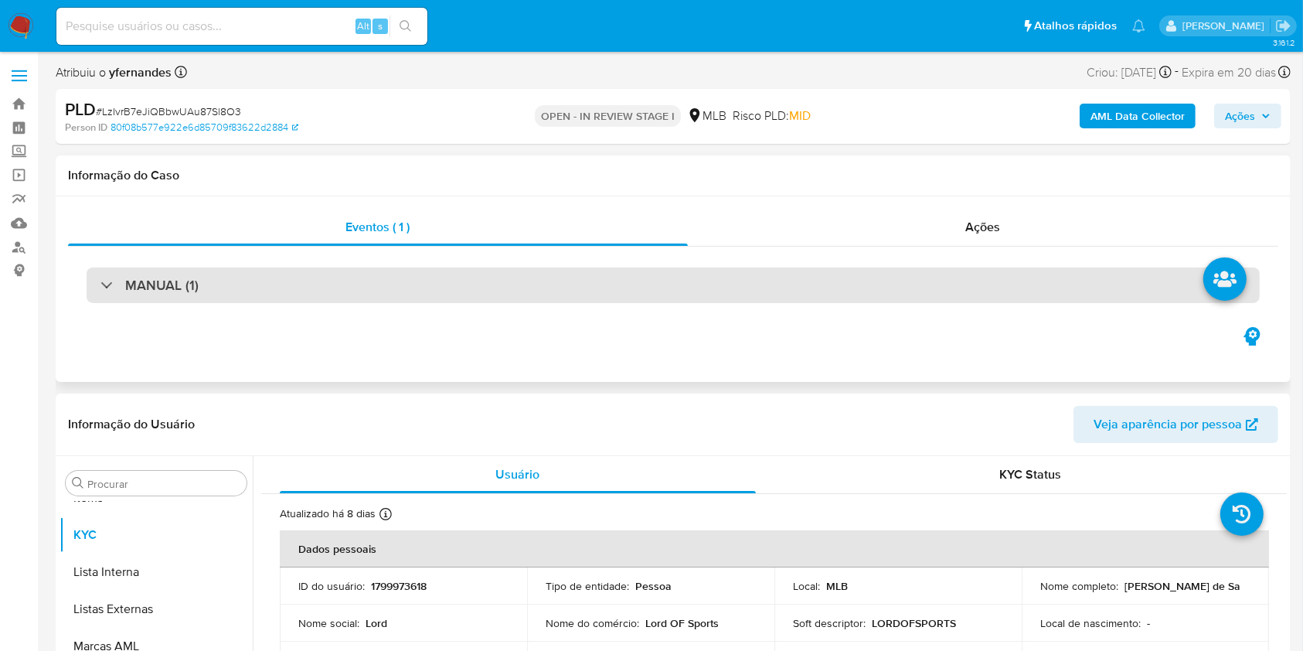
click at [520, 270] on div "MANUAL (1)" at bounding box center [674, 286] width 1174 height 36
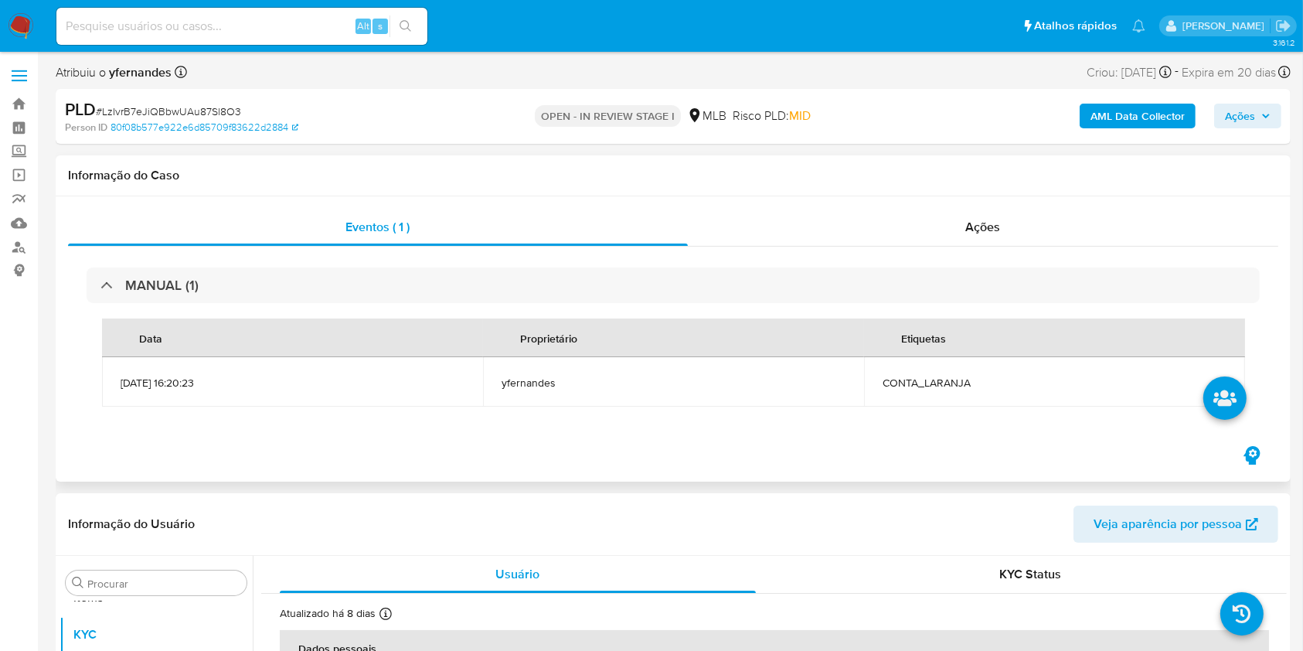
click at [639, 436] on div "MANUAL (1) Data Proprietário Etiquetas 12/09/2025 16:20:23 yfernandes CONTA_LAR…" at bounding box center [673, 345] width 1211 height 196
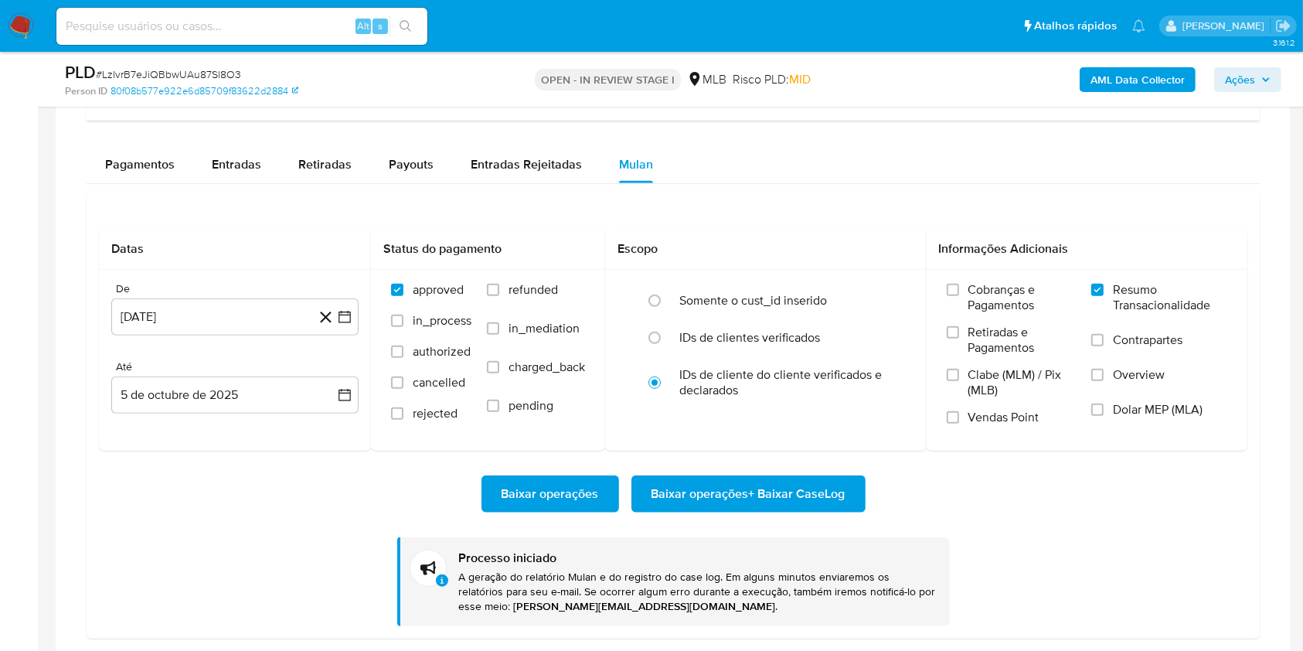
scroll to position [1133, 0]
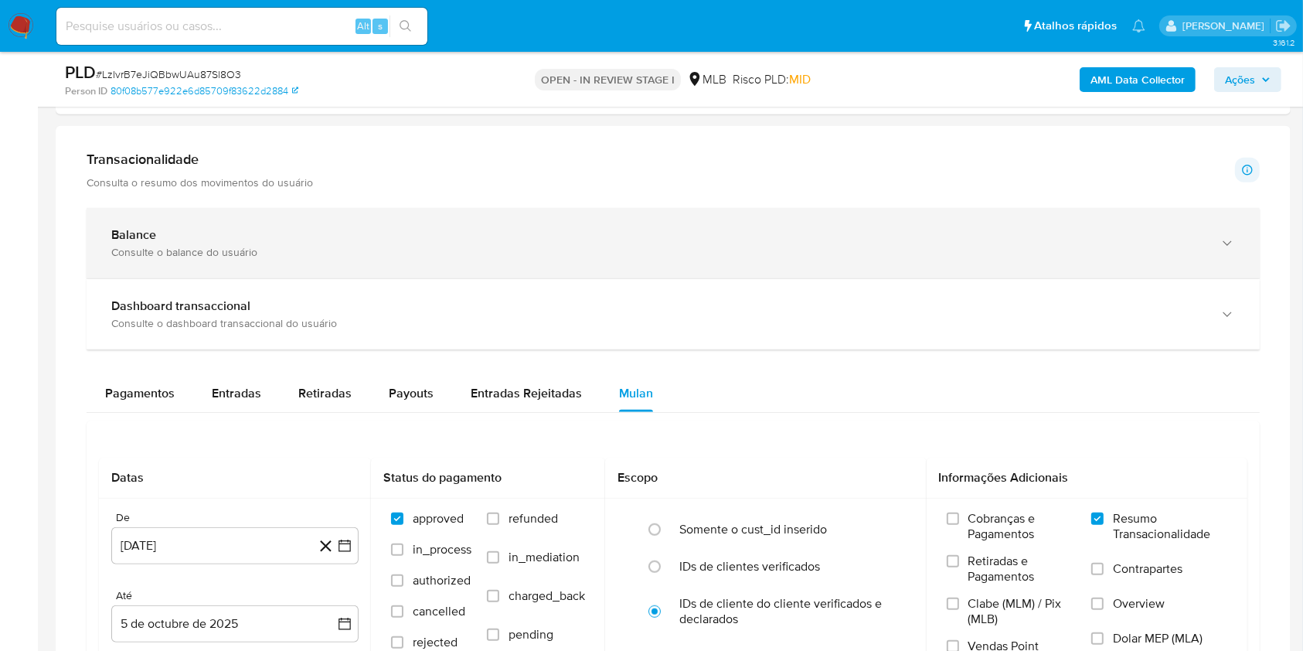
click at [162, 239] on div "Balance" at bounding box center [657, 234] width 1093 height 15
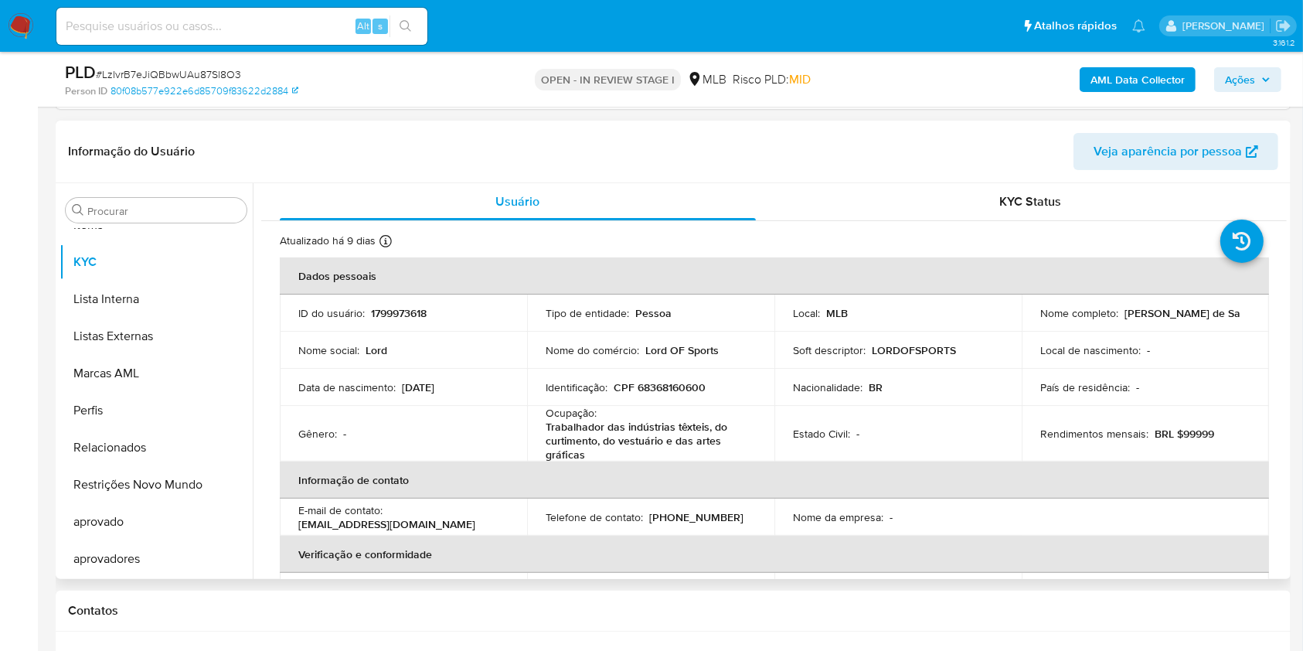
scroll to position [309, 0]
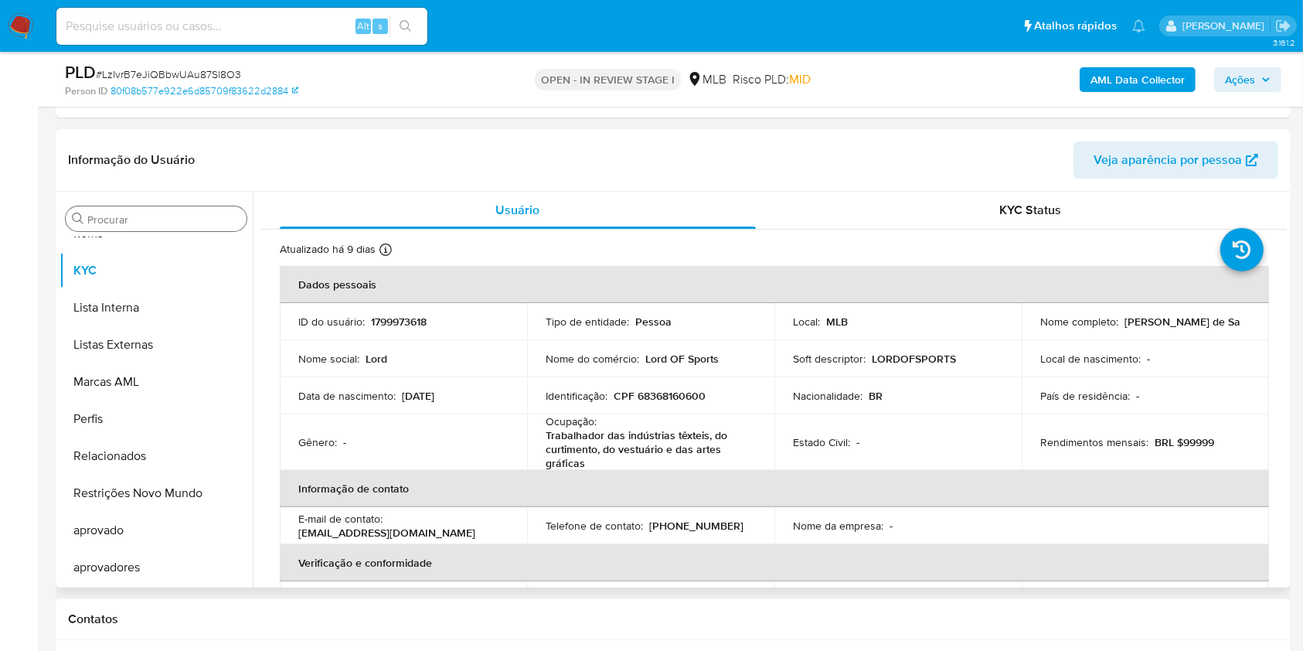
click at [148, 221] on input "Procurar" at bounding box center [163, 220] width 153 height 14
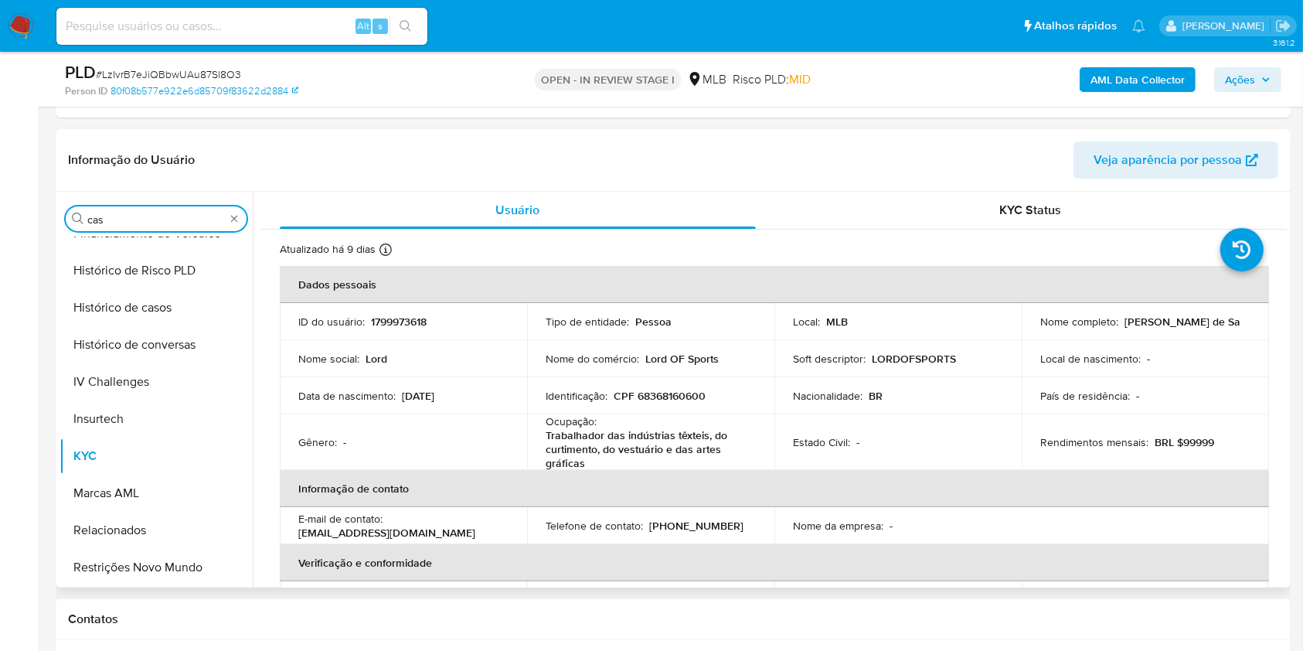
scroll to position [0, 0]
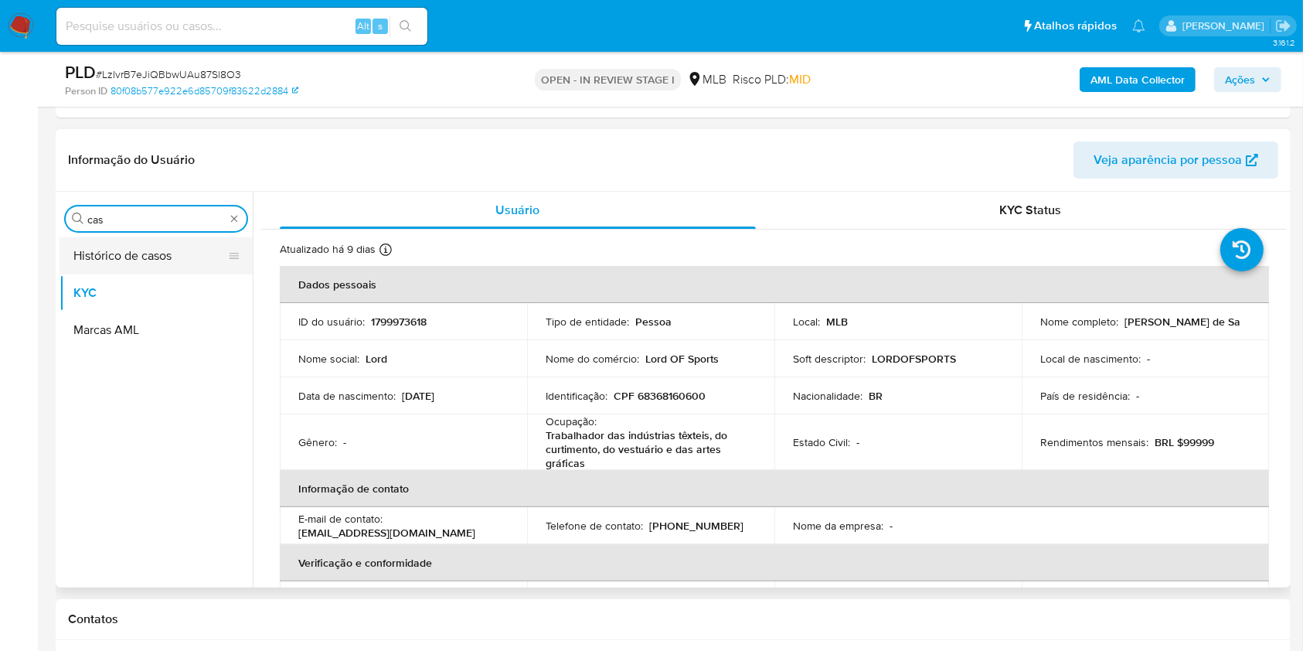
click at [126, 247] on button "Histórico de casos" at bounding box center [150, 255] width 181 height 37
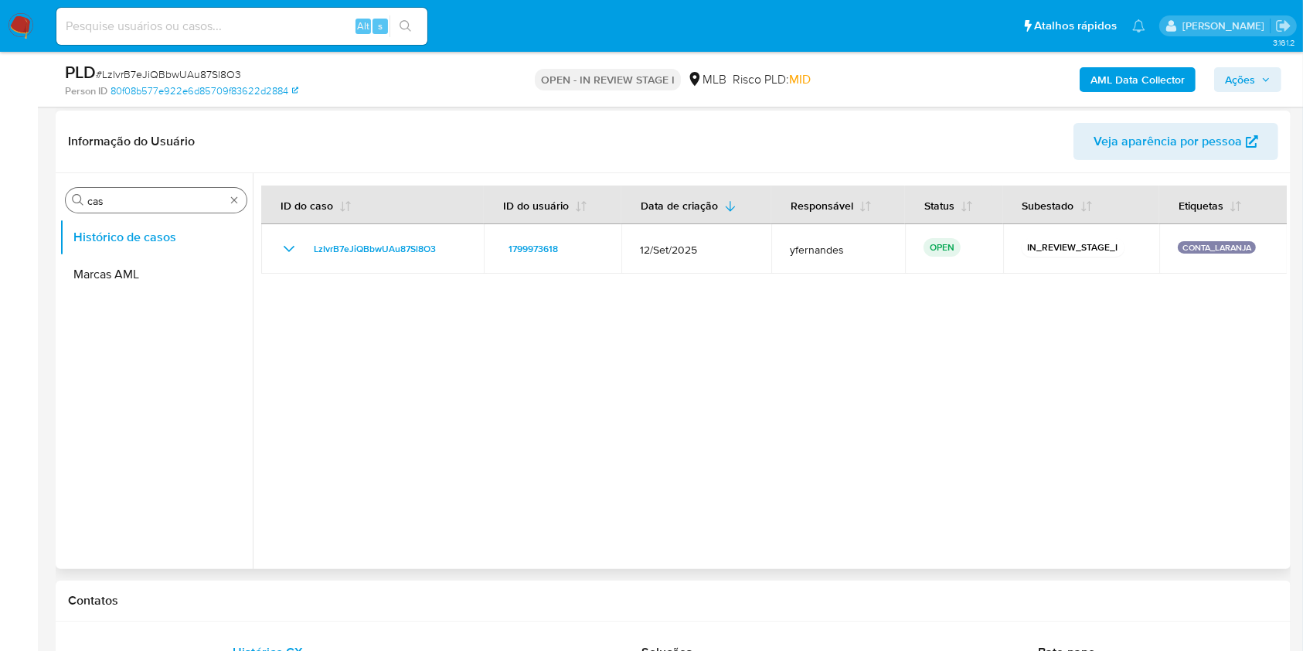
click at [161, 205] on input "cas" at bounding box center [156, 201] width 138 height 14
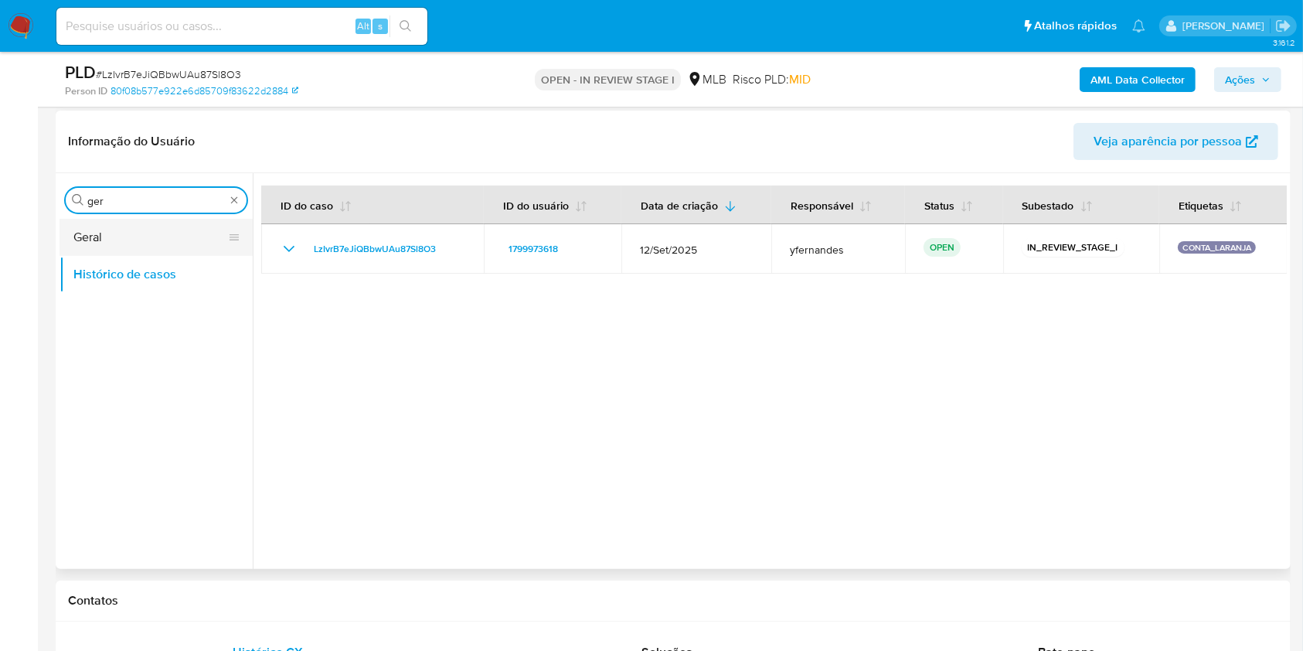
type input "ger"
click at [120, 239] on button "Geral" at bounding box center [150, 237] width 181 height 37
click at [105, 234] on button "Geral" at bounding box center [150, 237] width 181 height 37
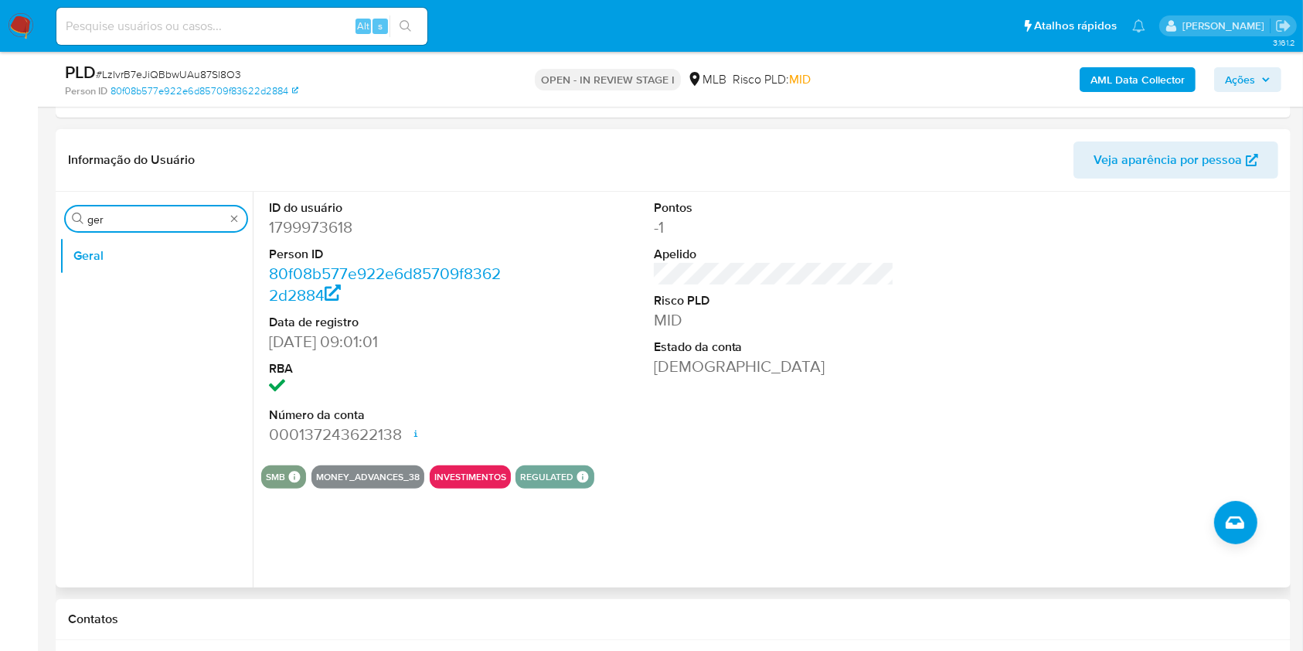
click at [155, 220] on input "ger" at bounding box center [156, 220] width 138 height 14
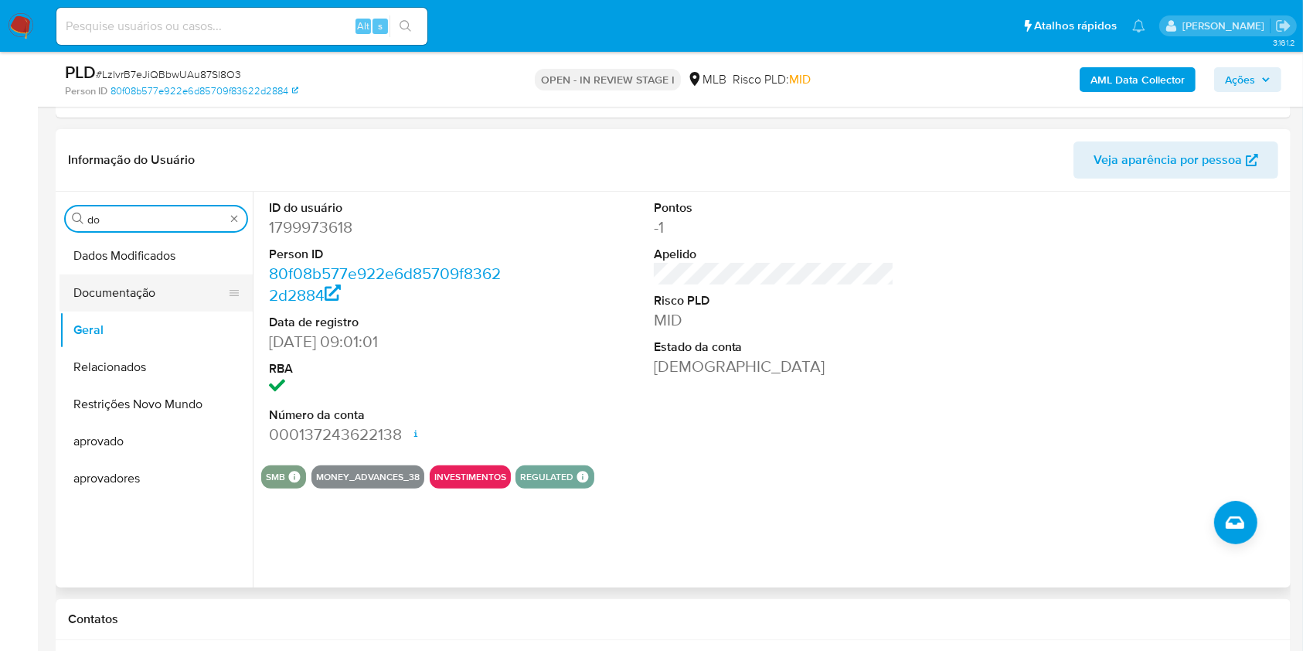
click at [107, 291] on button "Documentação" at bounding box center [150, 292] width 181 height 37
click at [174, 286] on button "Documentação" at bounding box center [150, 292] width 181 height 37
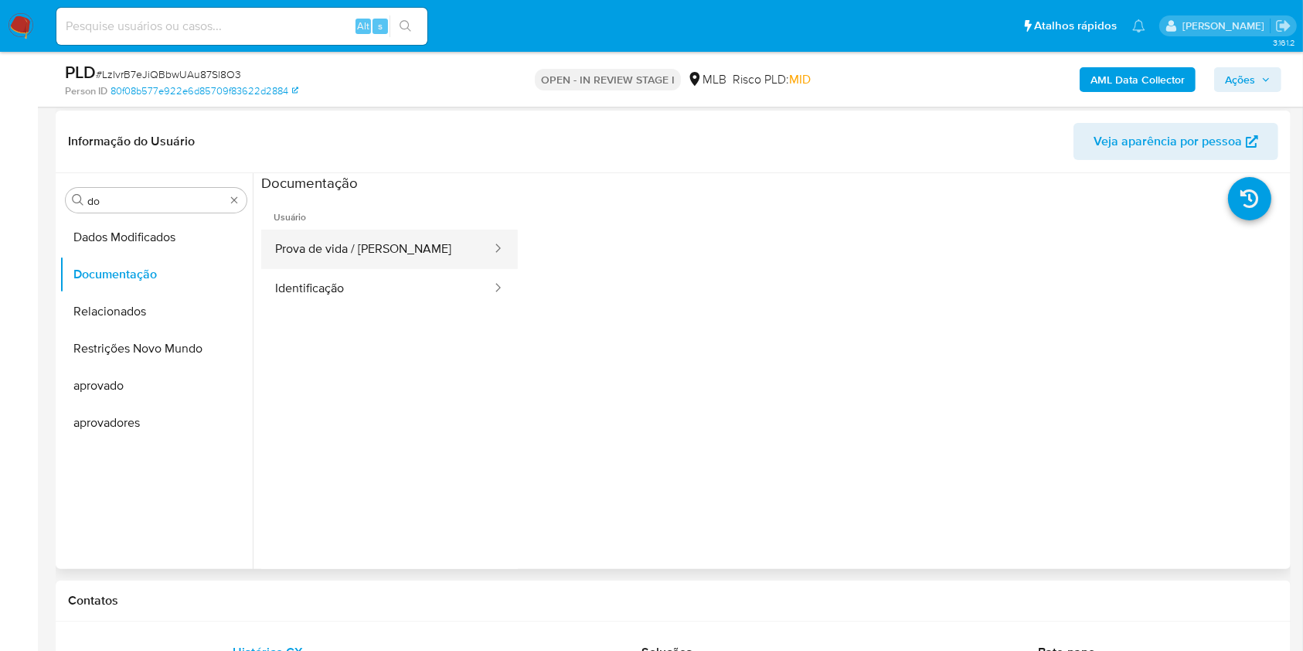
click at [490, 250] on icon at bounding box center [497, 247] width 15 height 15
click at [414, 239] on button "Prova de vida / [PERSON_NAME]" at bounding box center [377, 249] width 232 height 39
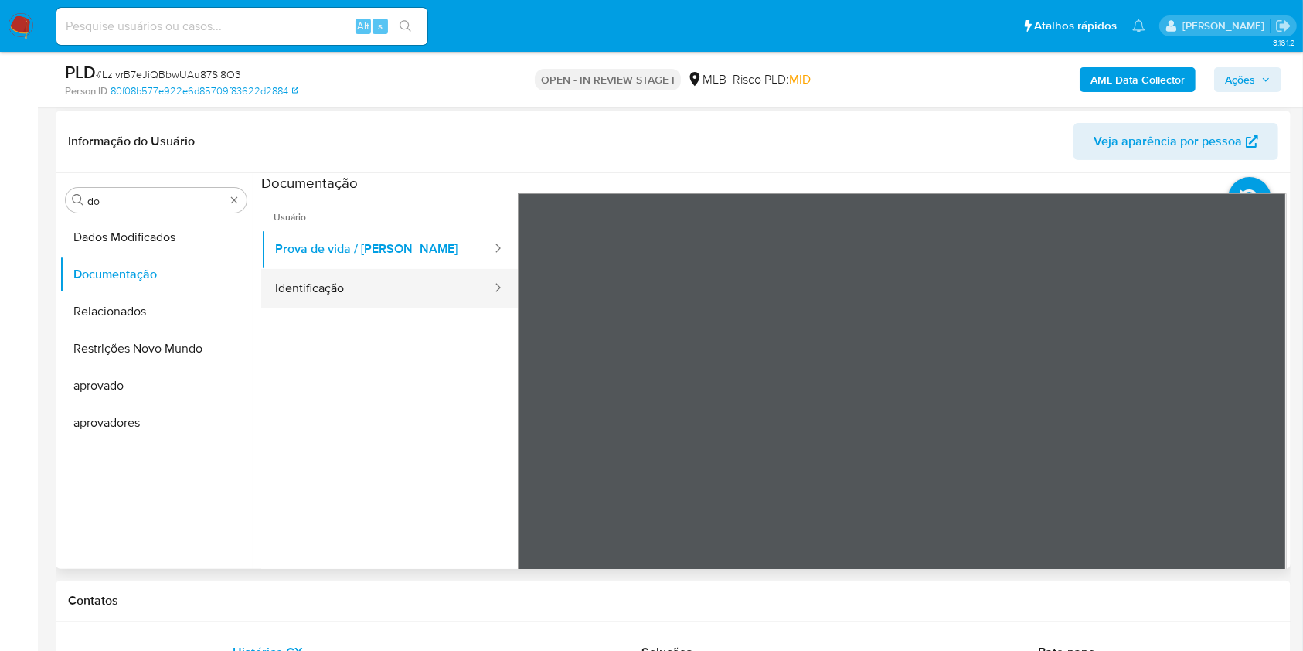
click at [314, 281] on button "Identificação" at bounding box center [377, 288] width 232 height 39
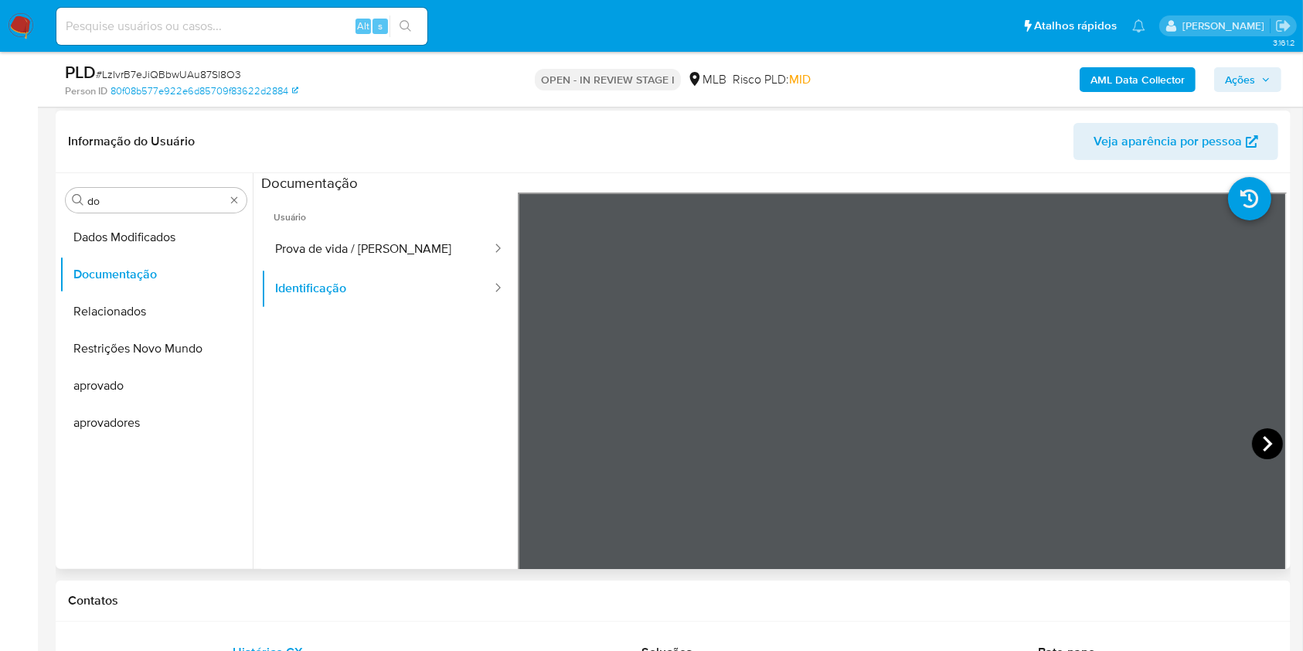
click at [1253, 444] on icon at bounding box center [1267, 443] width 31 height 31
click at [166, 196] on input "do" at bounding box center [156, 201] width 138 height 14
drag, startPoint x: 166, startPoint y: 196, endPoint x: 151, endPoint y: 201, distance: 16.1
click at [151, 201] on input "do" at bounding box center [156, 201] width 138 height 14
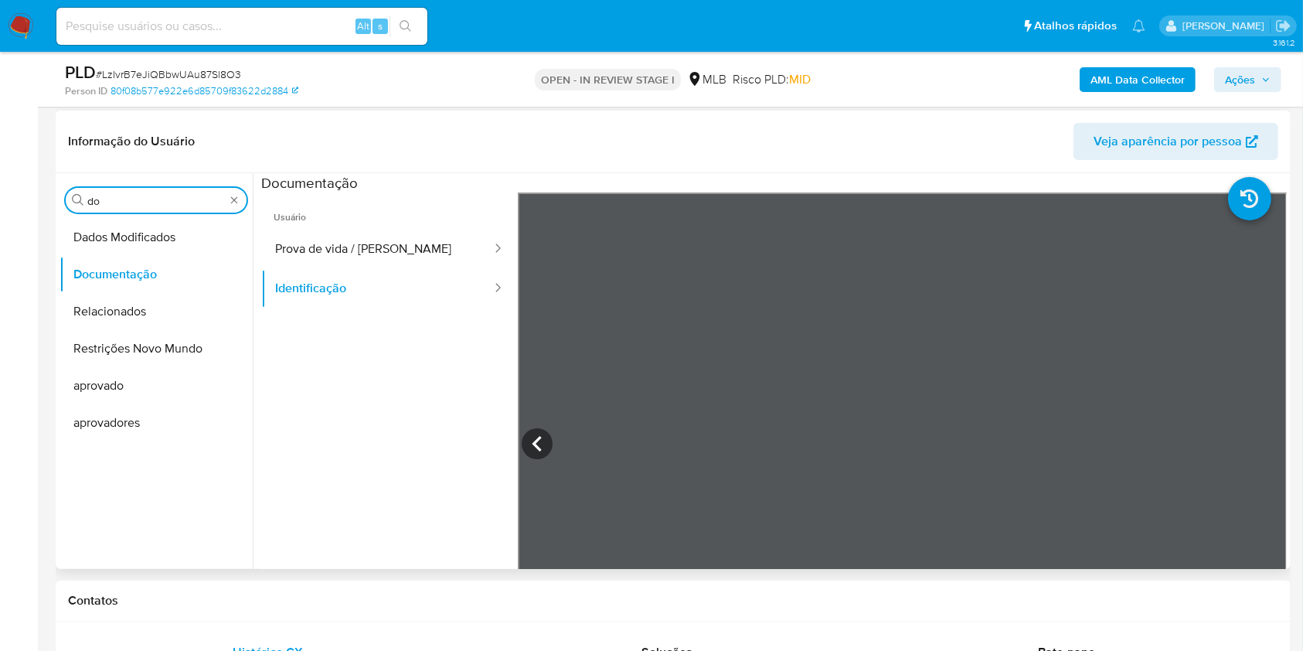
click at [151, 201] on input "do" at bounding box center [156, 201] width 138 height 14
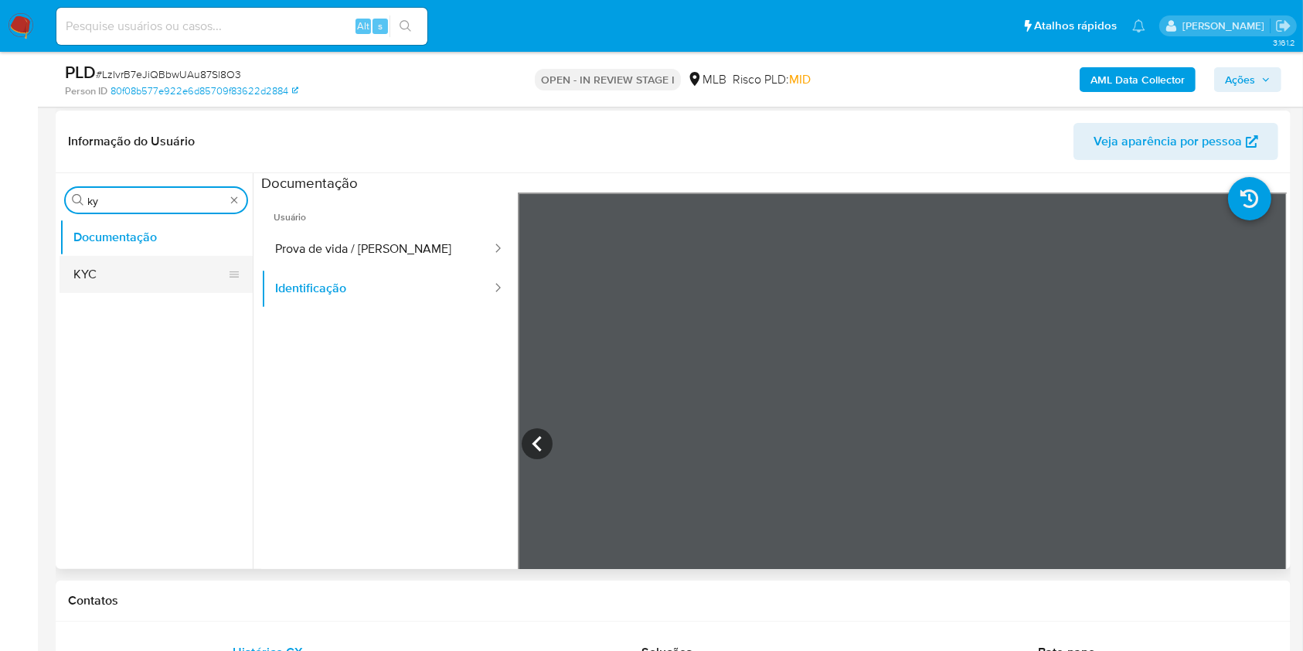
type input "ky"
click at [121, 269] on button "KYC" at bounding box center [150, 274] width 181 height 37
click at [110, 269] on button "KYC" at bounding box center [156, 274] width 193 height 37
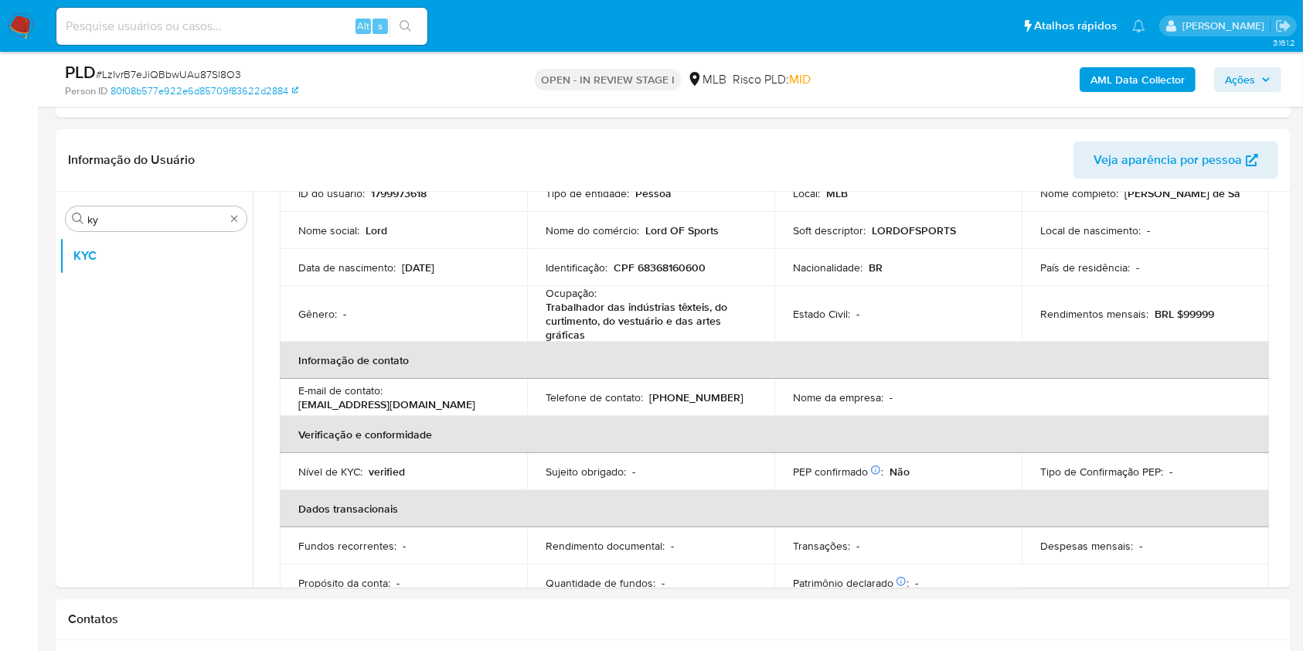
scroll to position [118, 0]
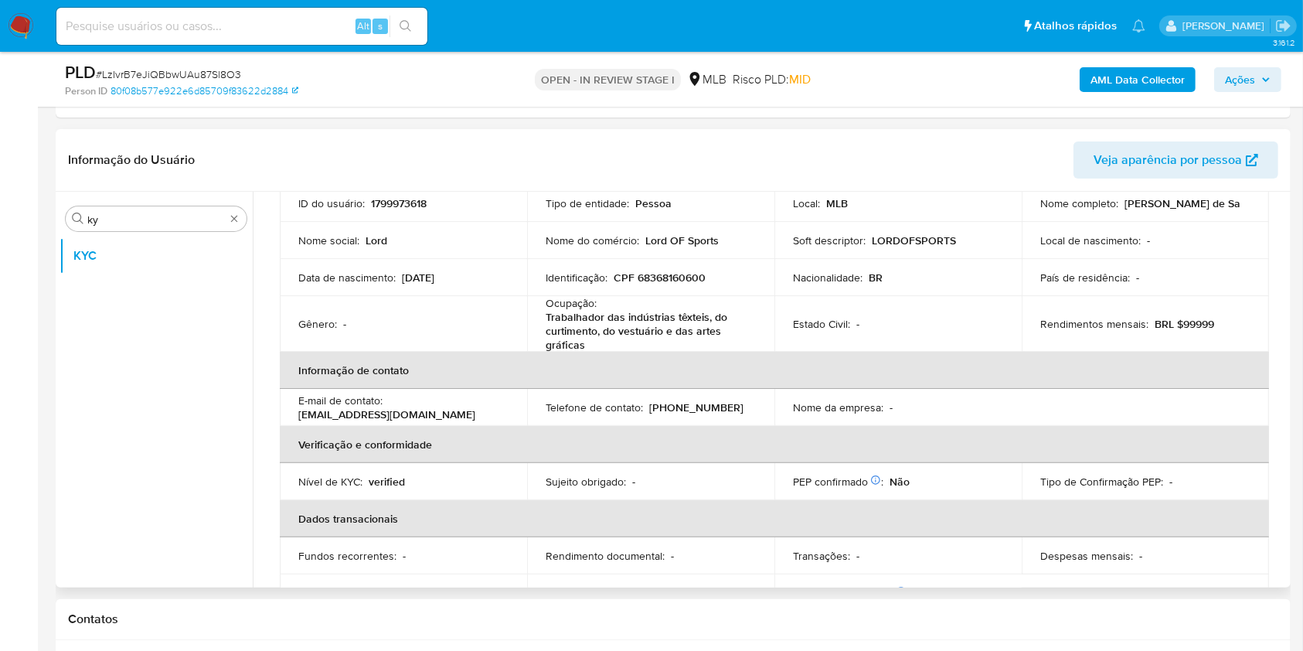
click at [643, 310] on p "Trabalhador das indústrias têxteis, do curtimento, do vestuário e das artes grá…" at bounding box center [648, 331] width 204 height 42
copy div "Ocupação : Trabalhador das indústrias têxteis, do curtimento, do vestuário e da…"
click at [736, 375] on th "Informação de contato" at bounding box center [775, 370] width 990 height 37
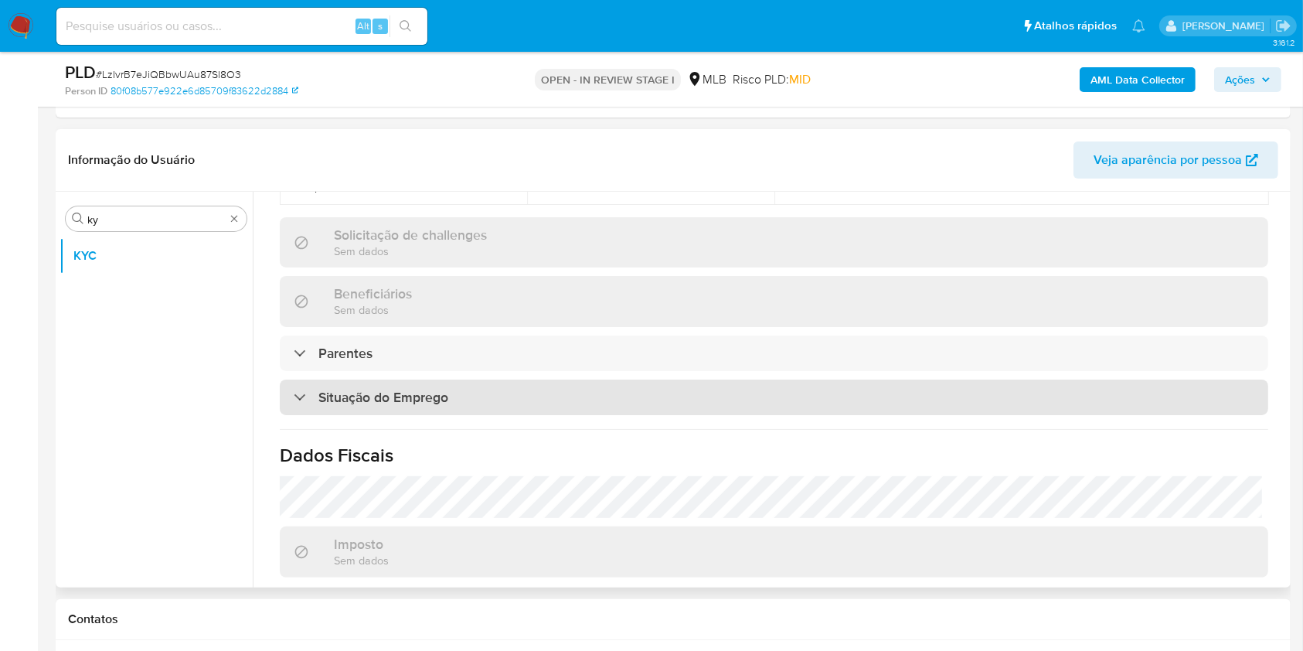
scroll to position [691, 0]
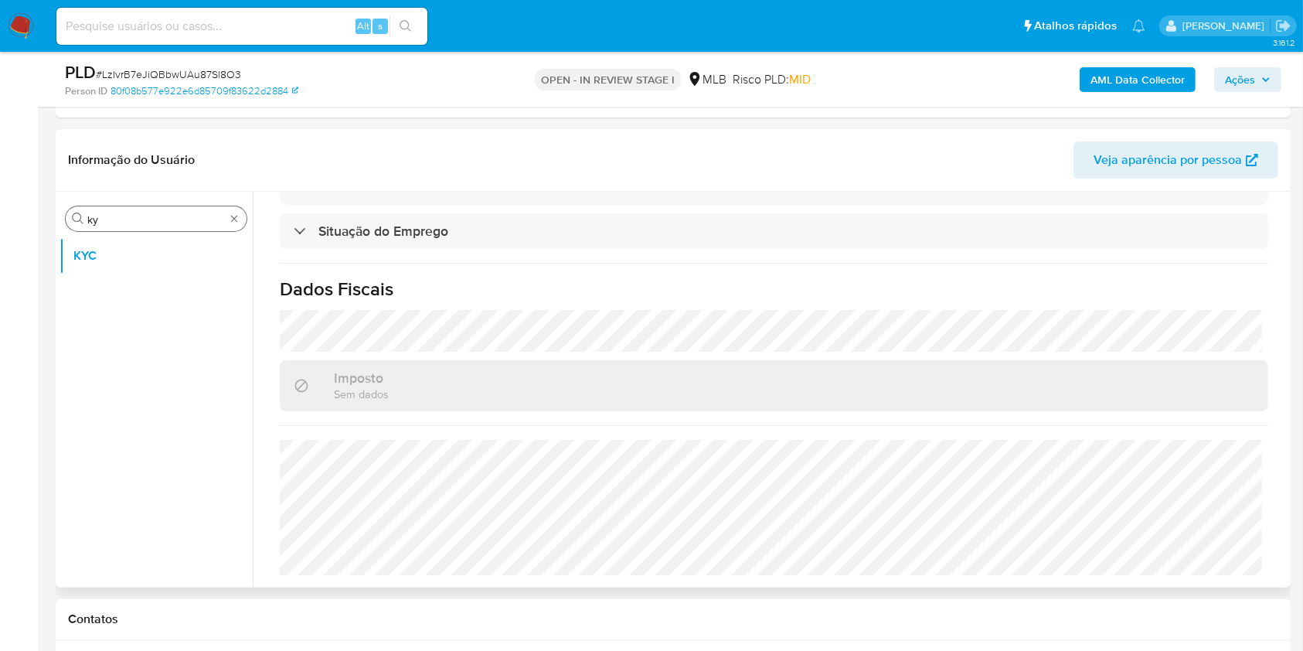
click at [98, 230] on div "Procurar ky" at bounding box center [156, 218] width 181 height 25
drag, startPoint x: 98, startPoint y: 230, endPoint x: 97, endPoint y: 222, distance: 8.5
click at [98, 229] on div "Procurar ky" at bounding box center [156, 218] width 181 height 25
click at [97, 221] on input "ky" at bounding box center [156, 220] width 138 height 14
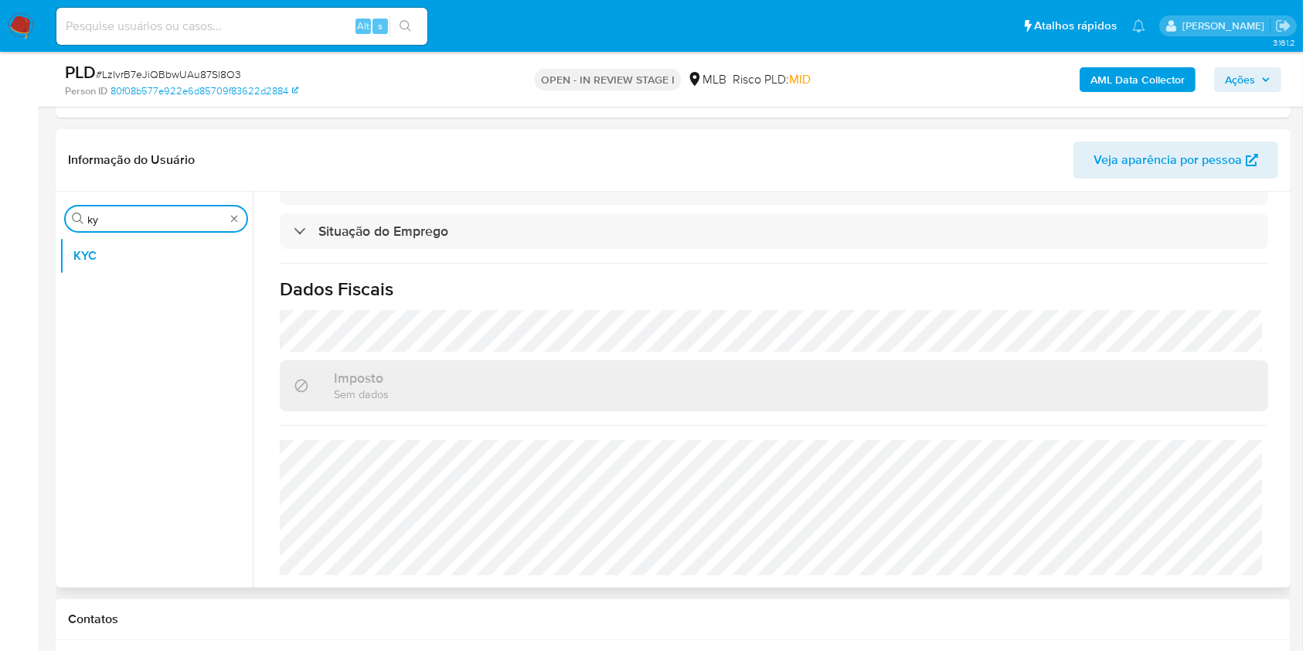
click at [97, 221] on input "ky" at bounding box center [156, 220] width 138 height 14
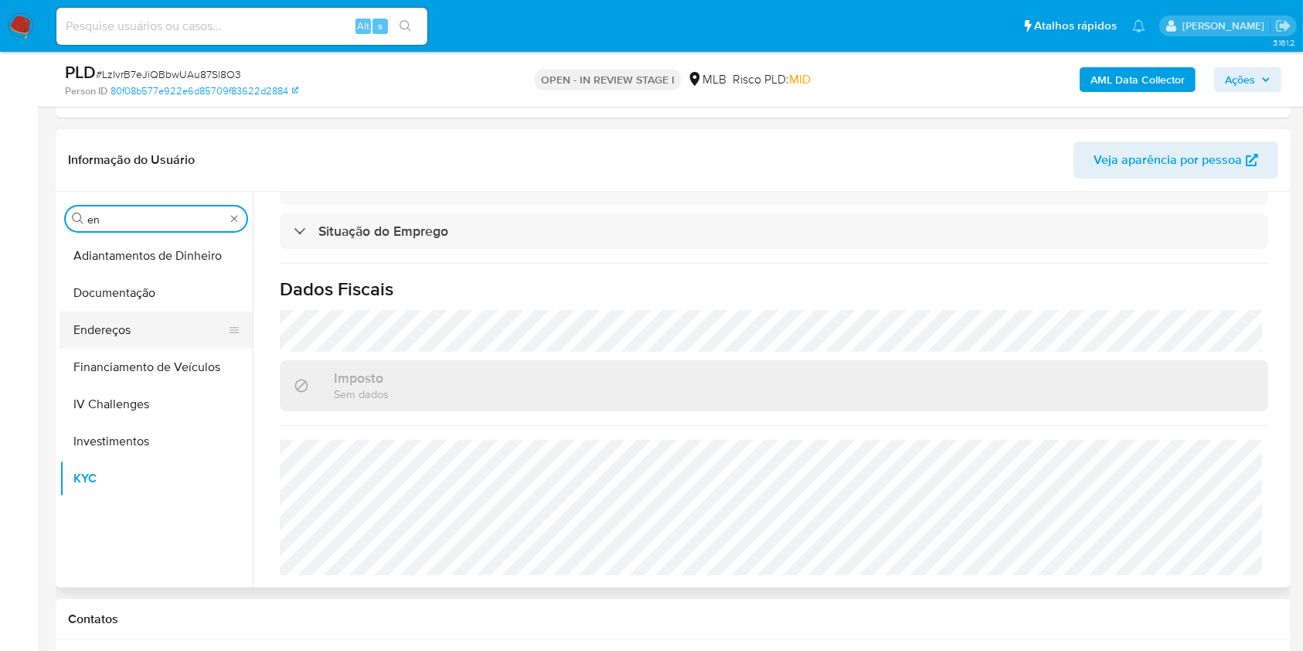
type input "en"
click at [167, 319] on button "Endereços" at bounding box center [150, 330] width 181 height 37
click at [134, 325] on button "Endereços" at bounding box center [150, 330] width 181 height 37
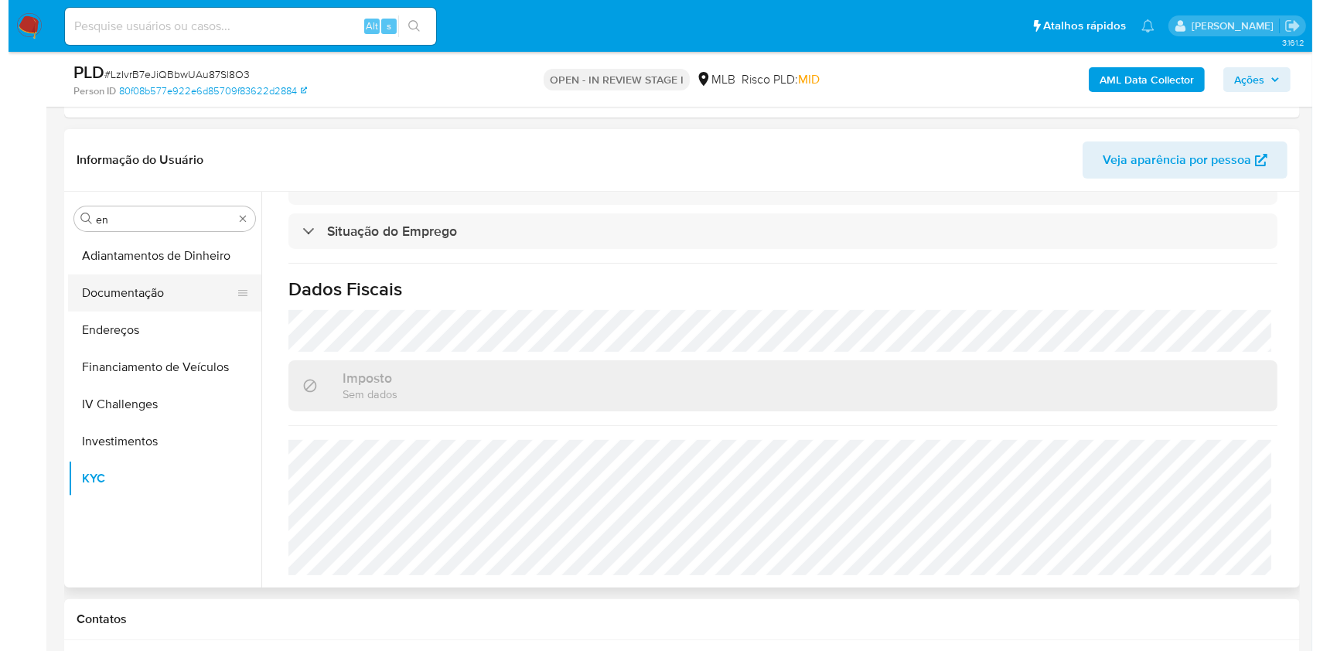
scroll to position [0, 0]
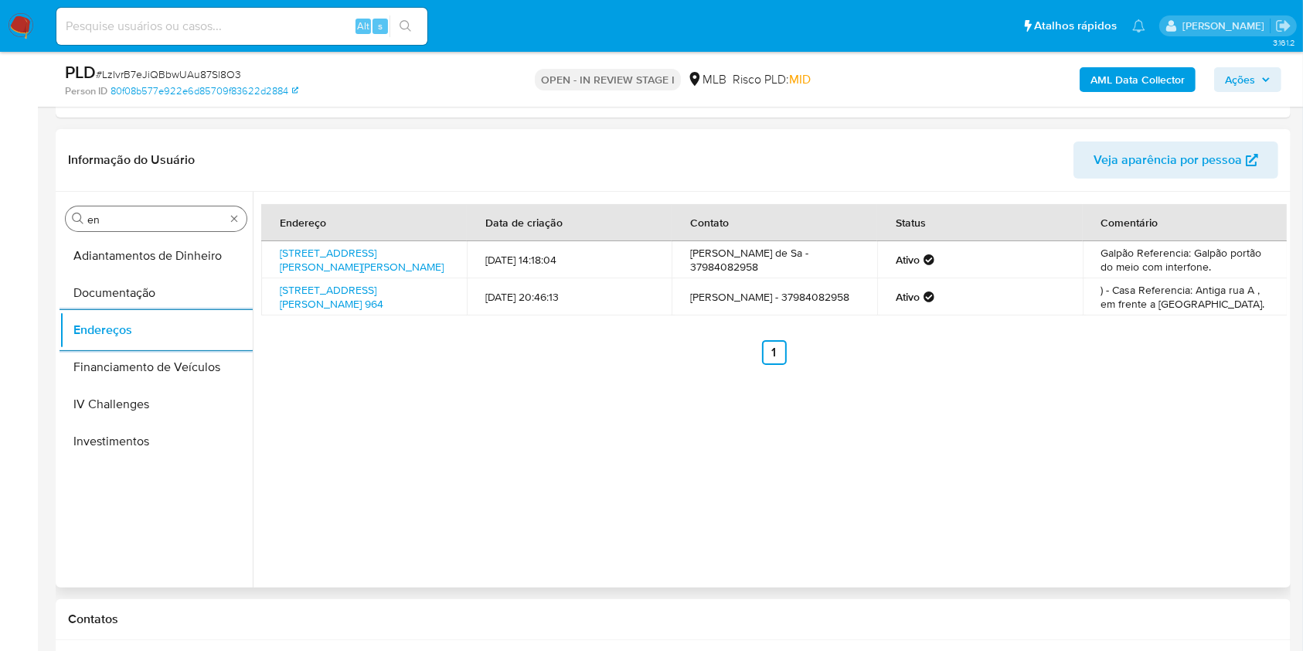
click at [119, 221] on input "en" at bounding box center [156, 220] width 138 height 14
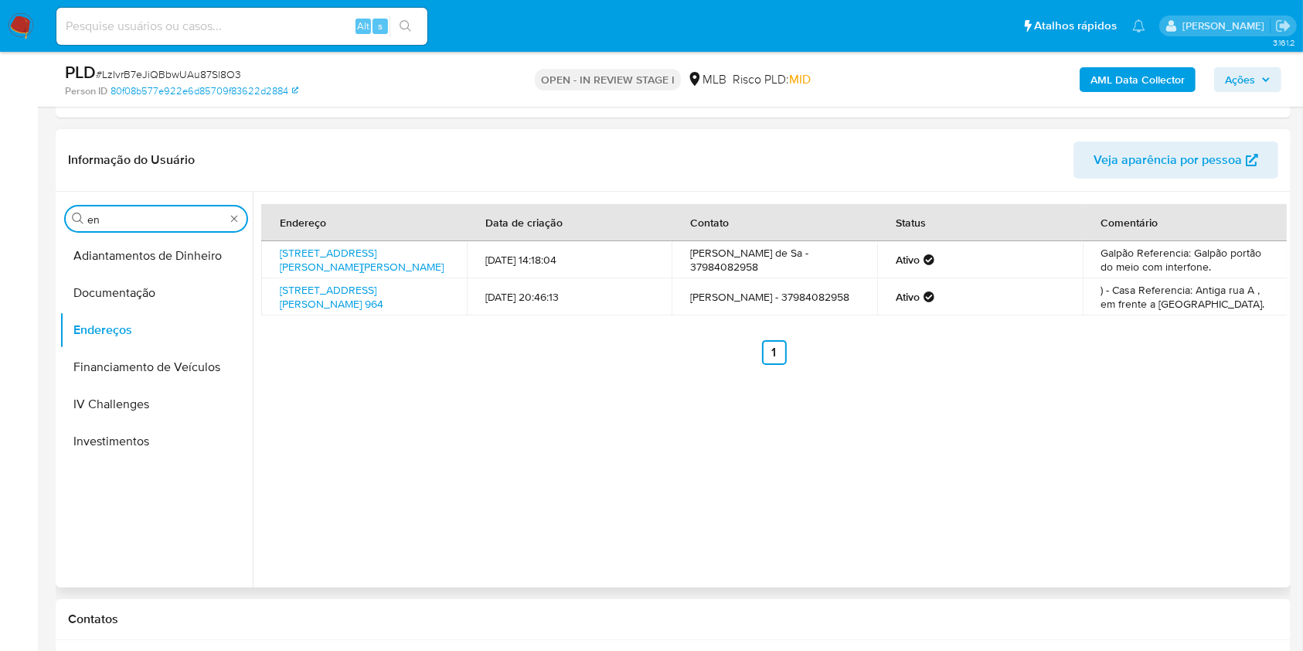
click at [119, 221] on input "en" at bounding box center [156, 220] width 138 height 14
type input "ge"
click at [122, 261] on button "Detalhe da geolocalização" at bounding box center [150, 255] width 181 height 37
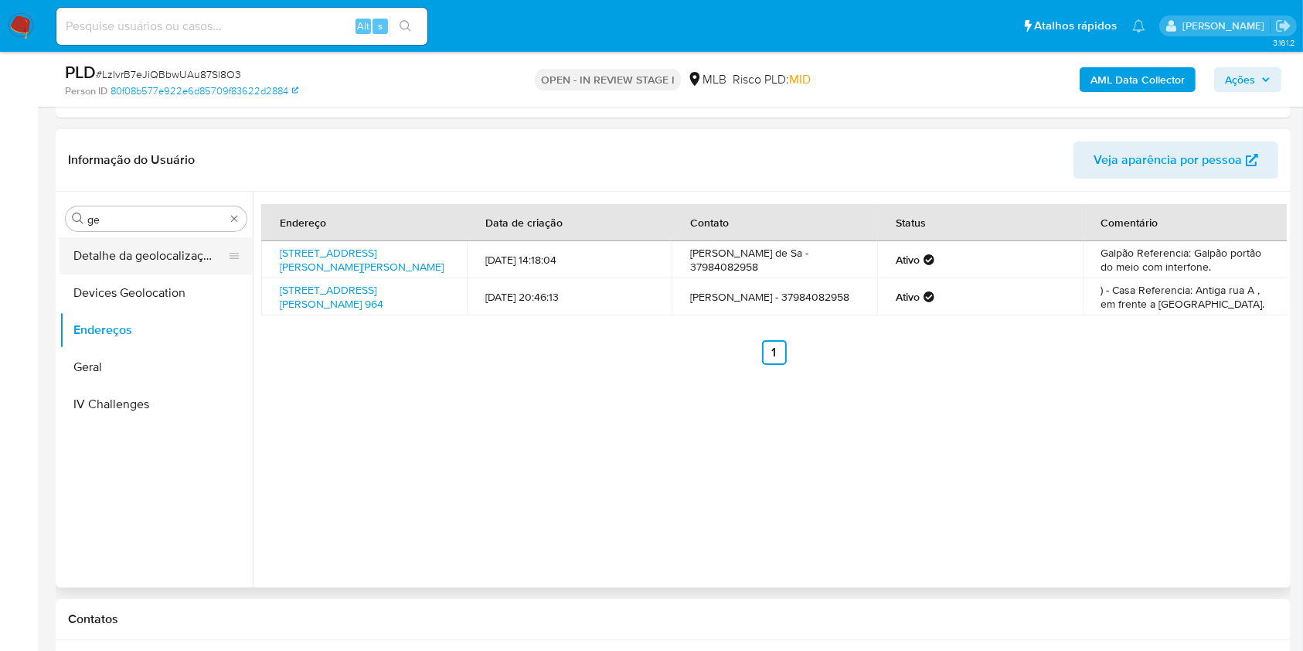
click at [103, 254] on button "Detalhe da geolocalização" at bounding box center [150, 255] width 181 height 37
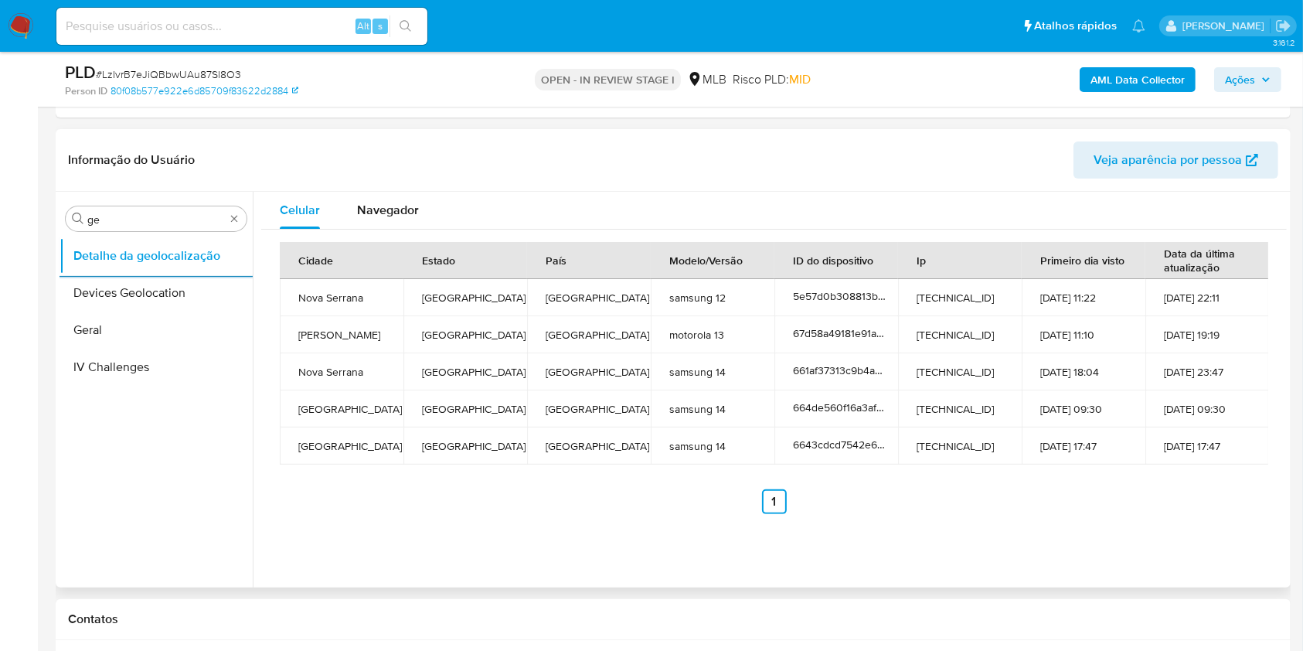
click at [123, 232] on div "Procurar ge Detalhe da geolocalização Devices Geolocation Geral IV Challenges" at bounding box center [156, 391] width 193 height 394
click at [121, 226] on input "ge" at bounding box center [156, 220] width 138 height 14
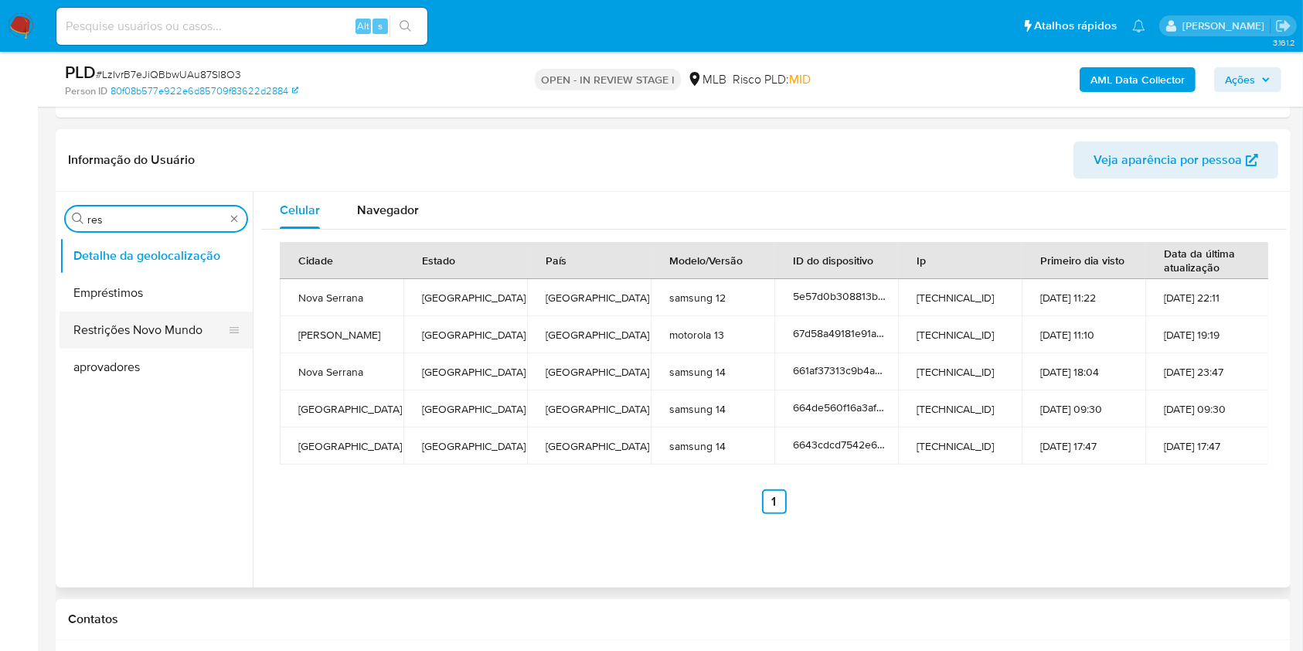
type input "res"
click at [110, 334] on button "Restrições Novo Mundo" at bounding box center [150, 330] width 181 height 37
click at [95, 329] on button "Restrições Novo Mundo" at bounding box center [150, 330] width 181 height 37
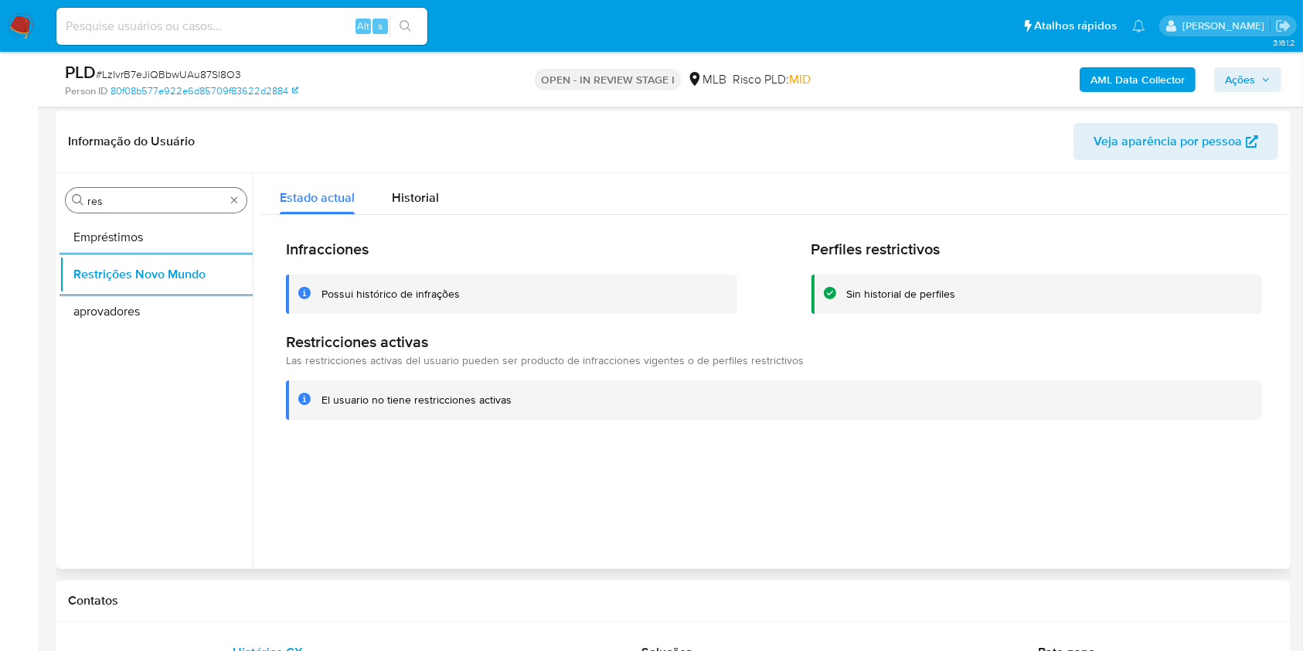
click at [138, 199] on input "res" at bounding box center [156, 201] width 138 height 14
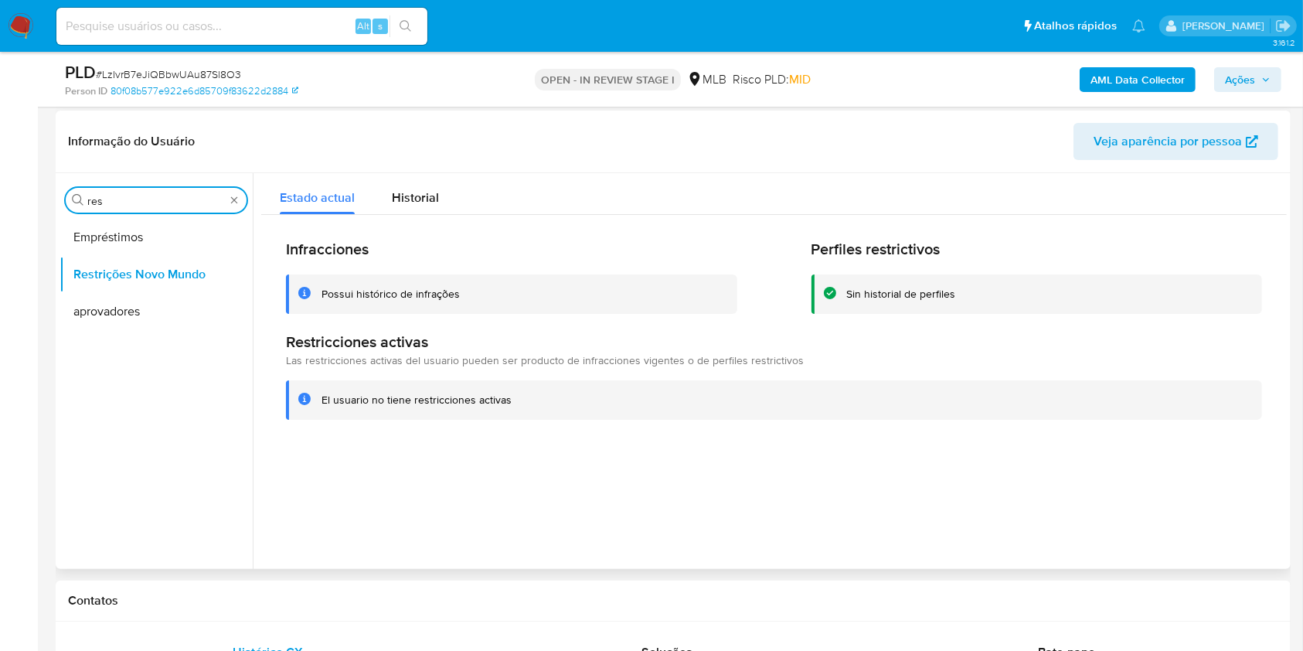
click at [138, 199] on input "res" at bounding box center [156, 201] width 138 height 14
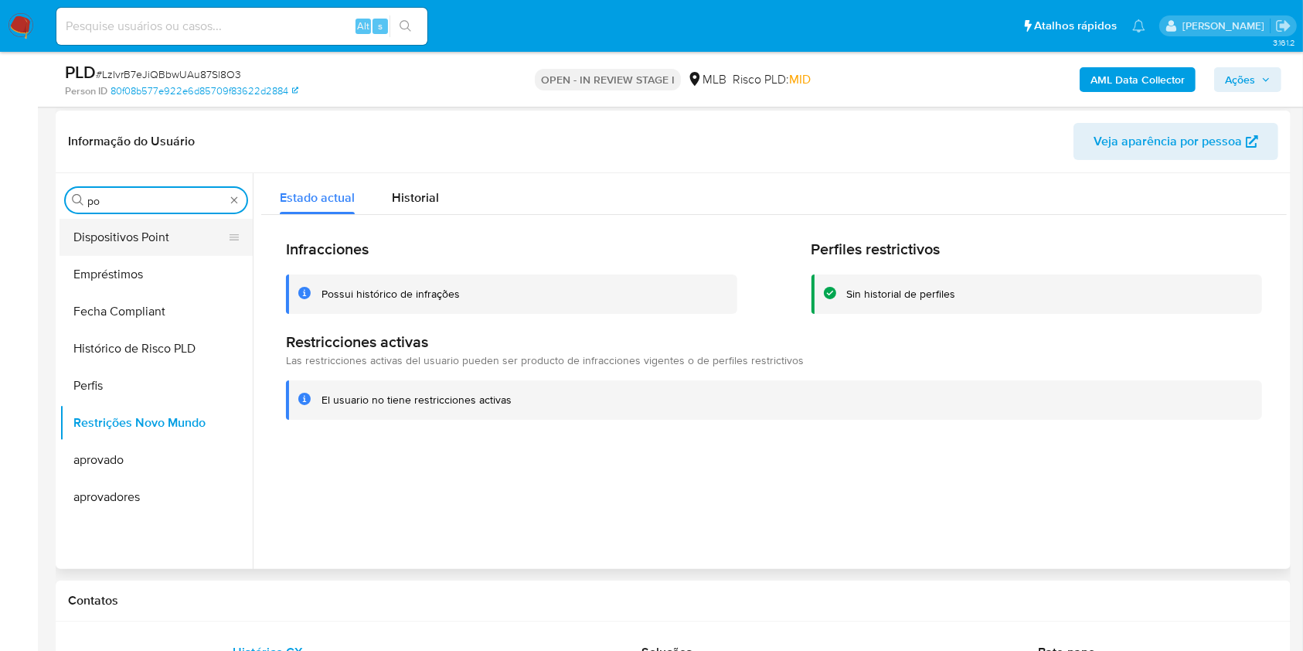
type input "po"
click at [105, 227] on button "Dispositivos Point" at bounding box center [150, 237] width 181 height 37
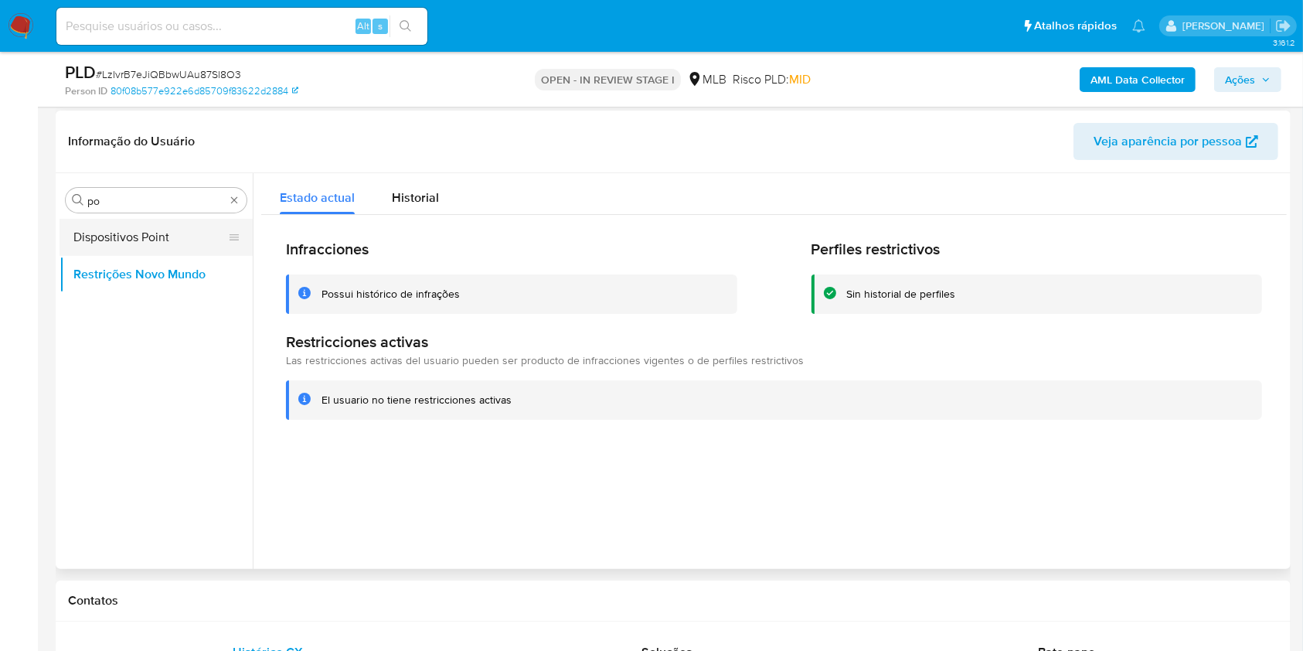
click at [161, 239] on button "Dispositivos Point" at bounding box center [150, 237] width 181 height 37
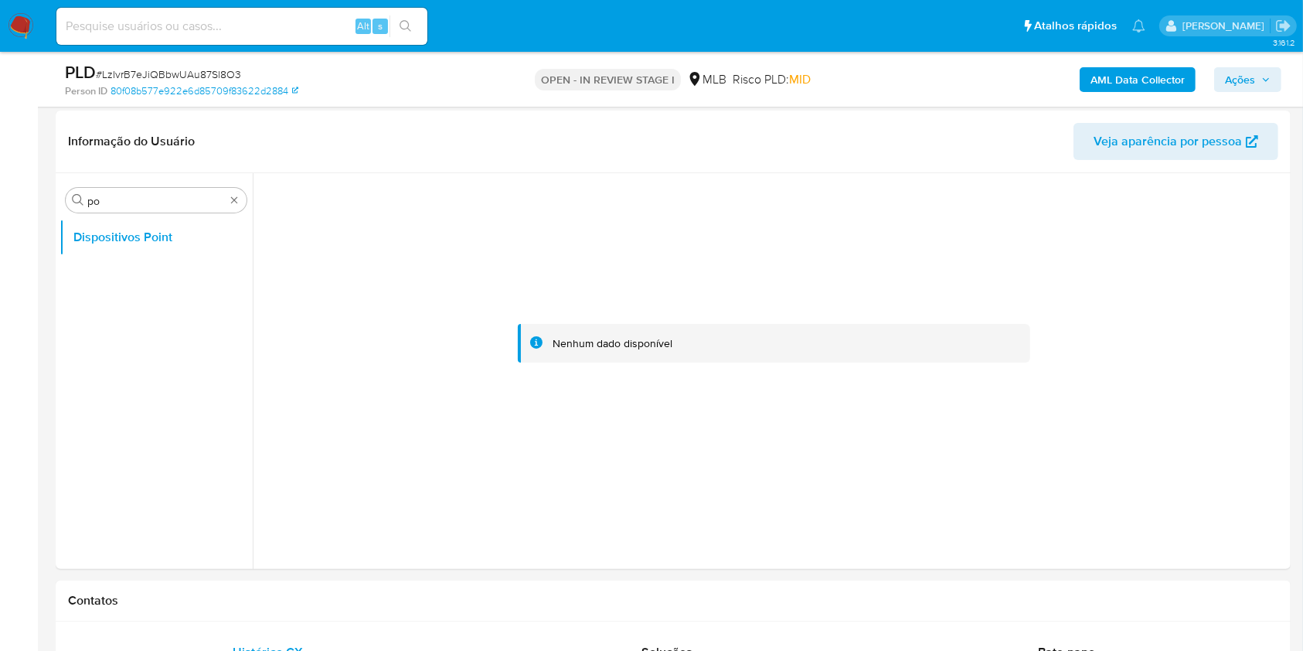
click at [1128, 74] on b "AML Data Collector" at bounding box center [1138, 79] width 94 height 25
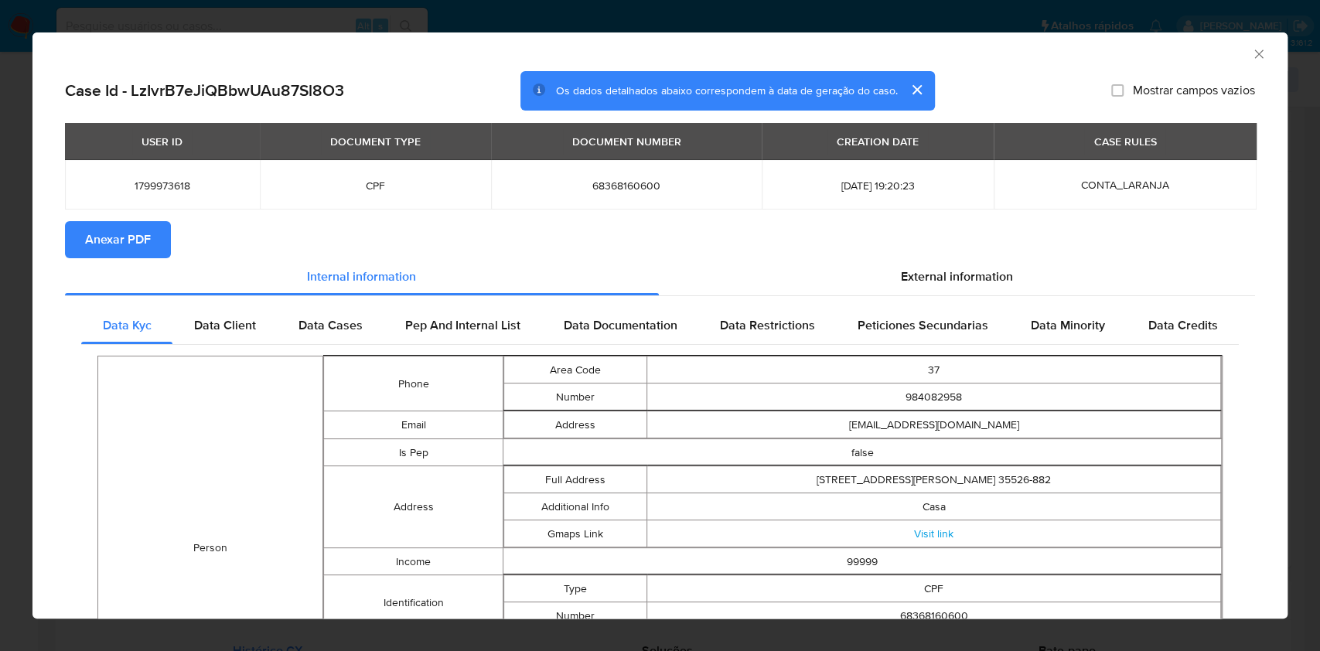
click at [104, 237] on span "Anexar PDF" at bounding box center [118, 240] width 66 height 34
drag, startPoint x: 928, startPoint y: 258, endPoint x: 935, endPoint y: 368, distance: 110.1
click at [928, 259] on section "Anexar PDF Creando" at bounding box center [660, 241] width 1190 height 40
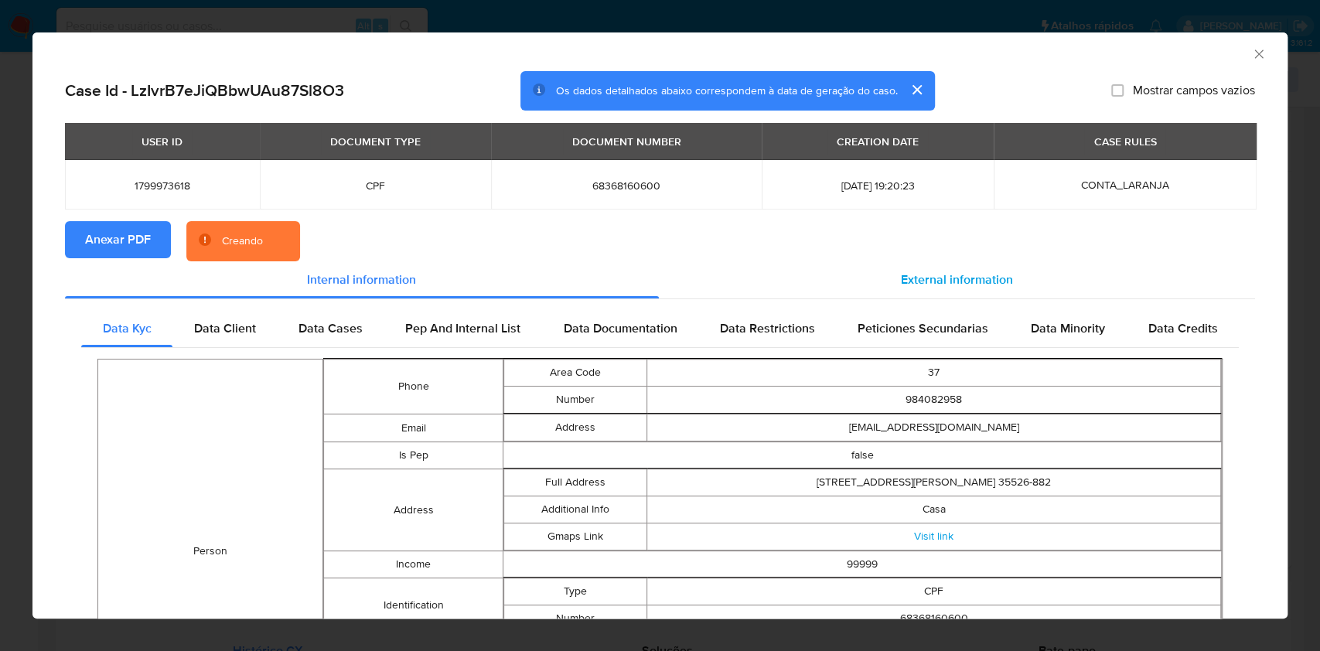
click at [935, 295] on div "External information" at bounding box center [957, 279] width 597 height 37
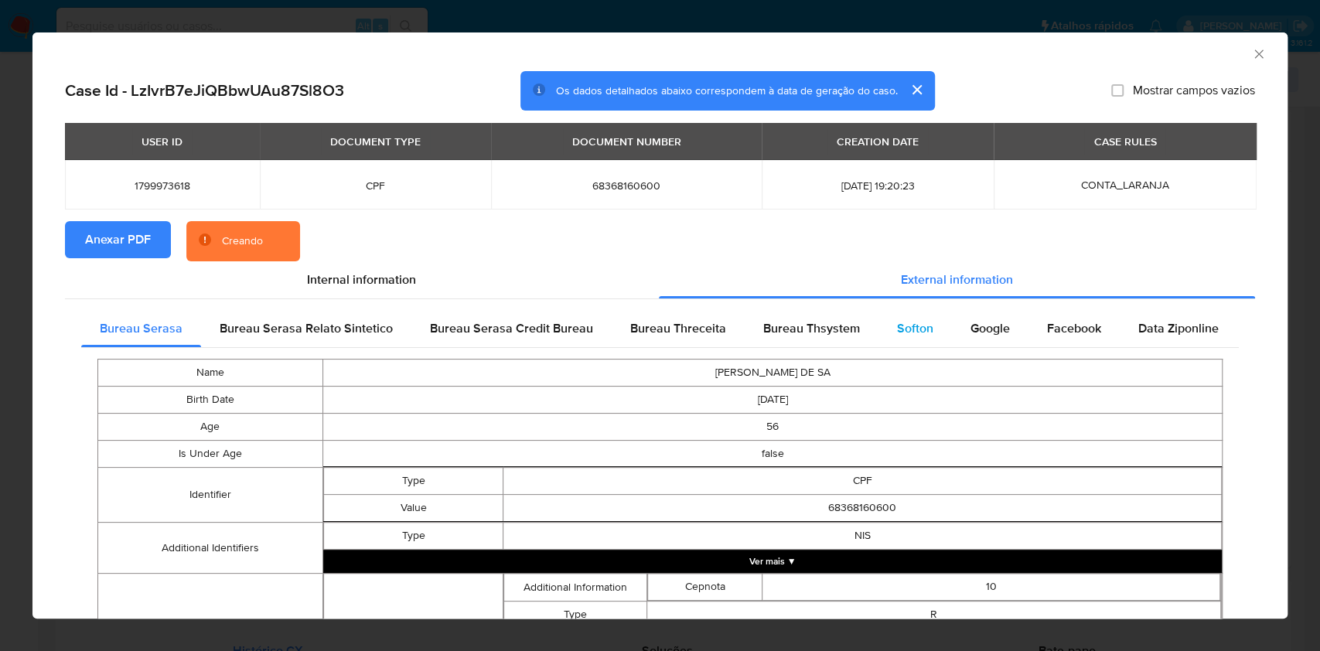
click at [928, 334] on div "Softon" at bounding box center [914, 328] width 73 height 37
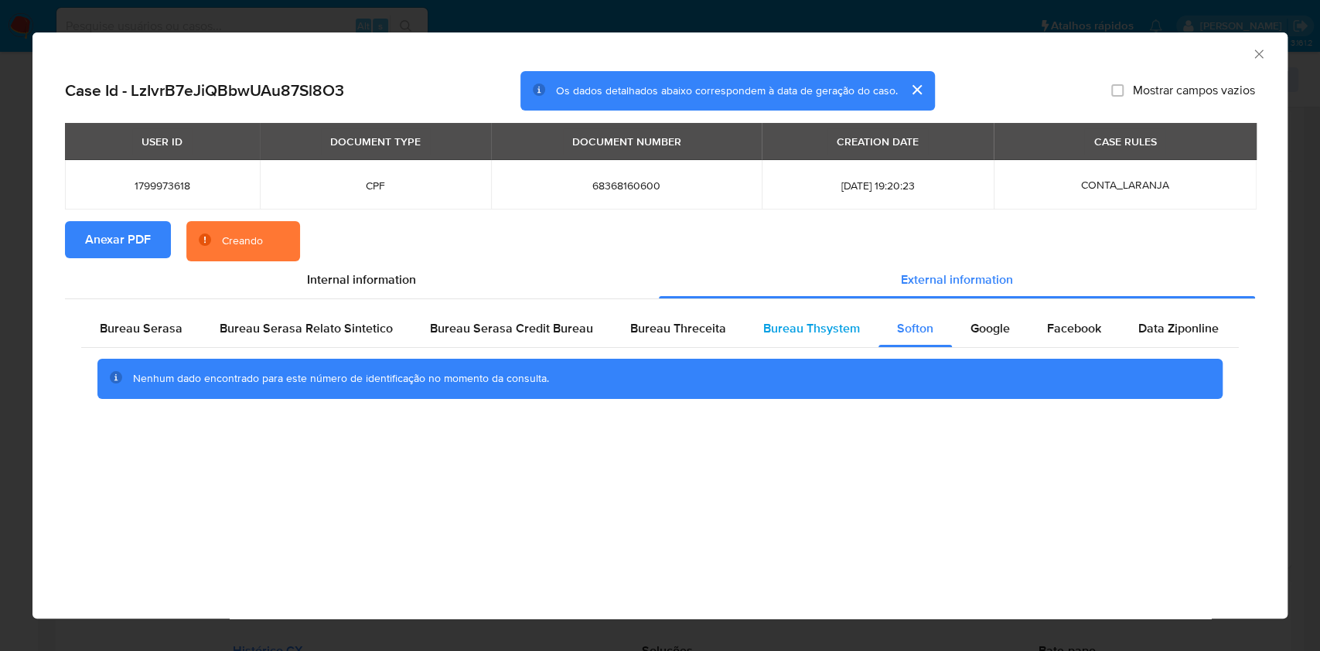
click at [867, 330] on div "Bureau Thsystem" at bounding box center [812, 328] width 134 height 37
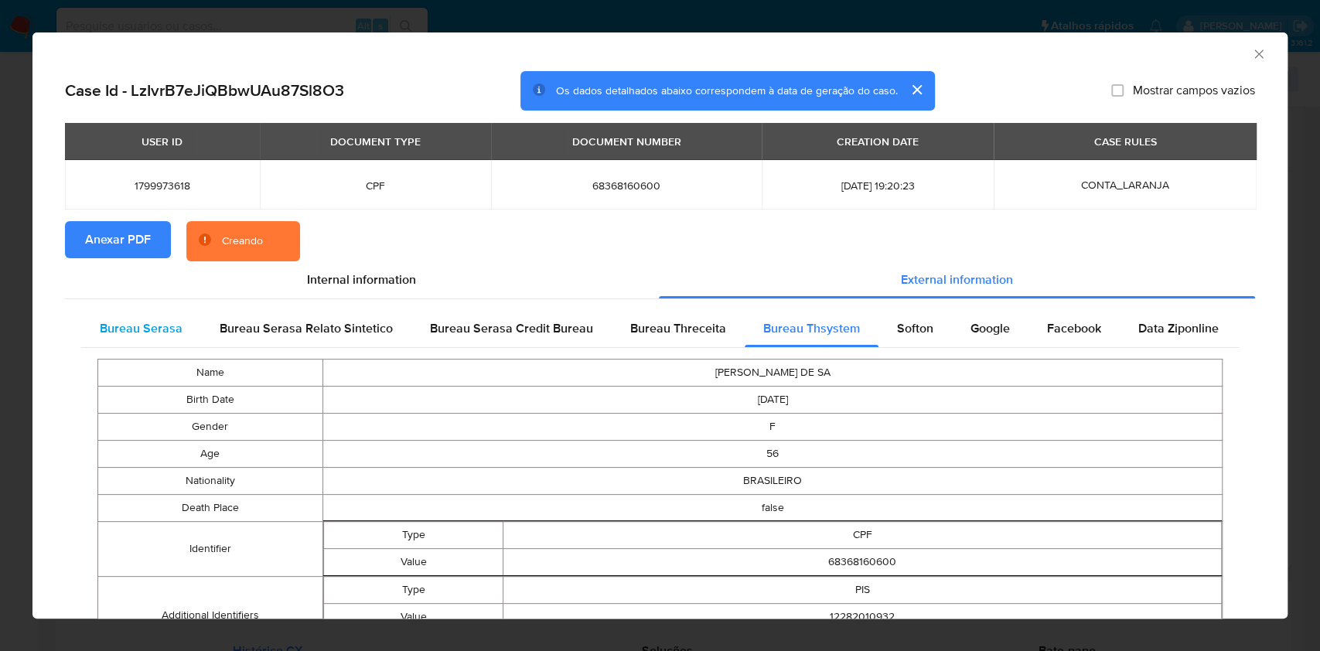
click at [145, 337] on span "Bureau Serasa" at bounding box center [141, 328] width 83 height 18
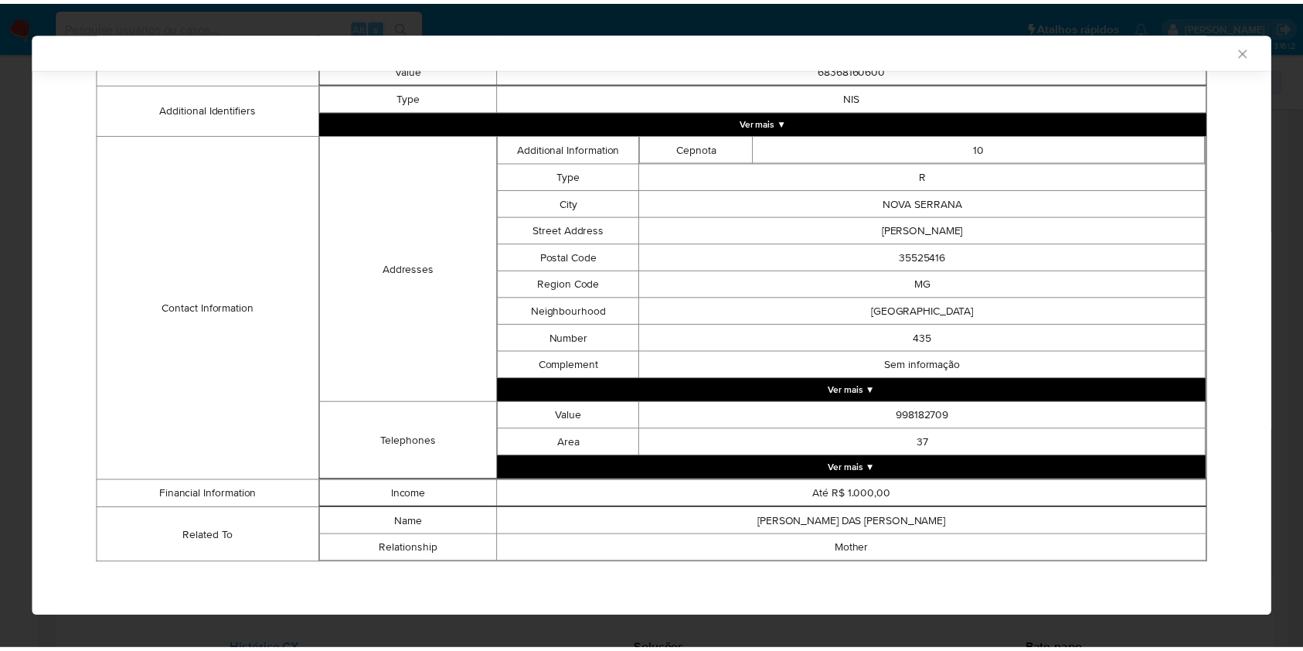
scroll to position [431, 0]
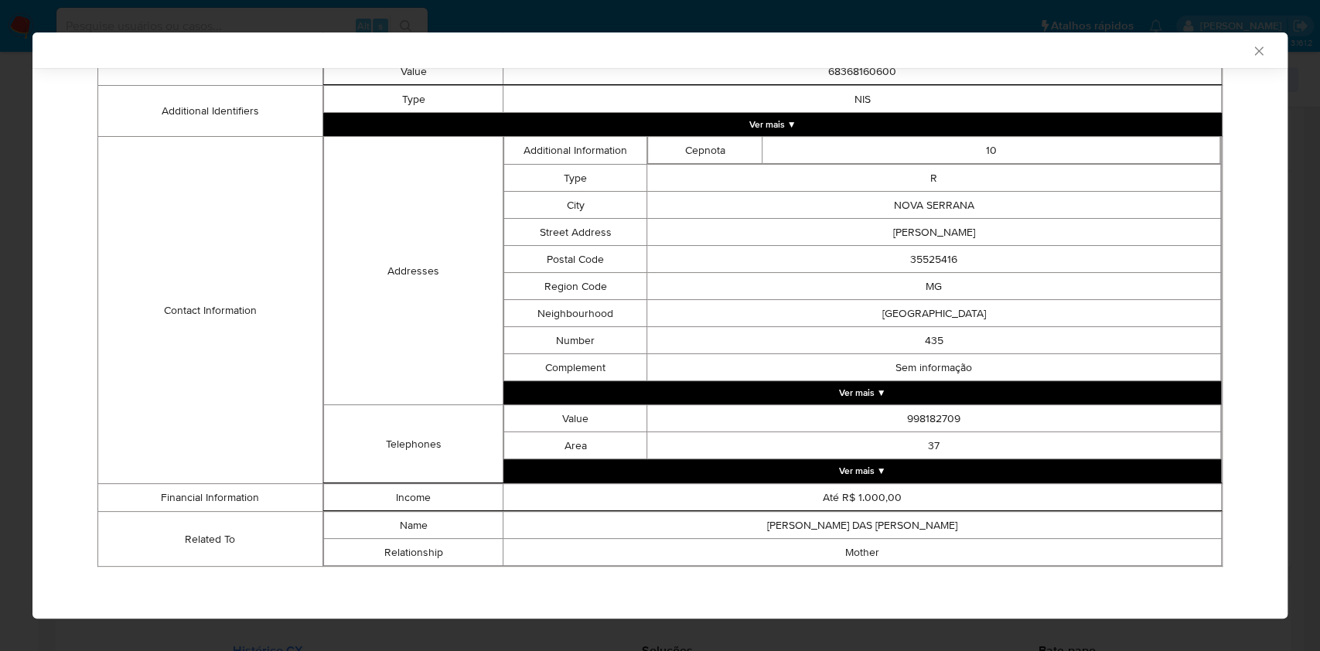
click at [0, 338] on div "AML Data Collector Case Id - LzIvrB7eJiQBbwUAu87Sl8O3 Os dados detalhados abaix…" at bounding box center [660, 325] width 1320 height 651
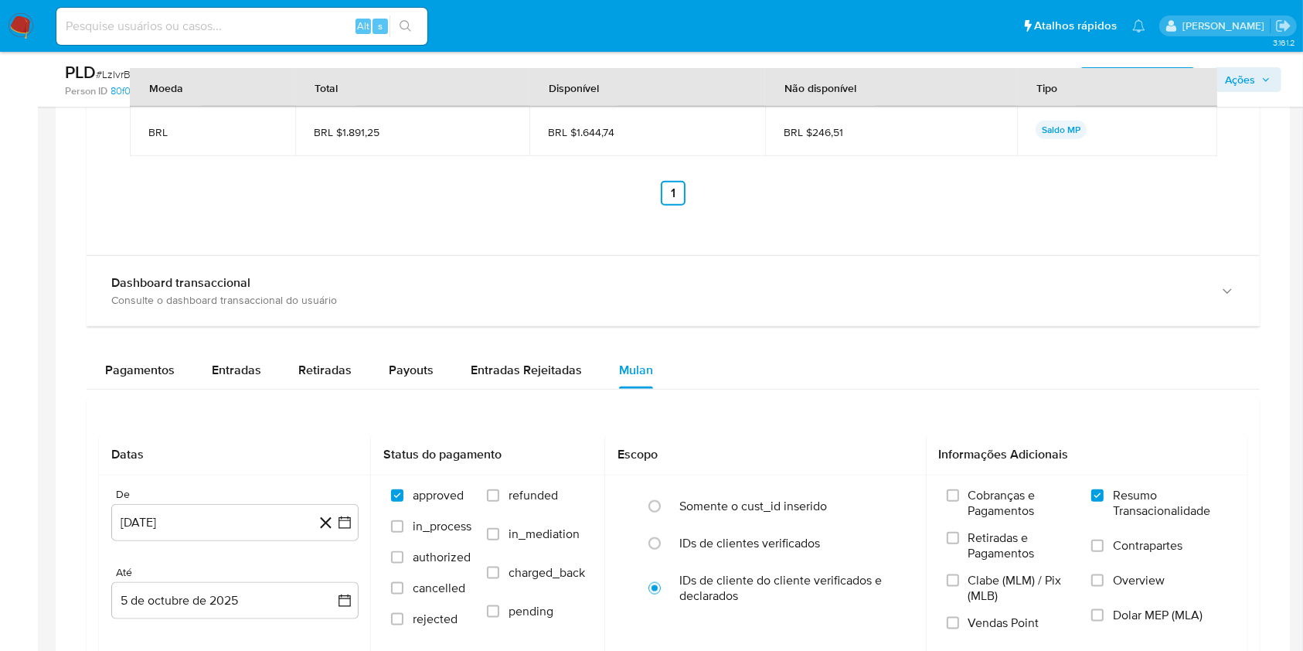
scroll to position [1443, 0]
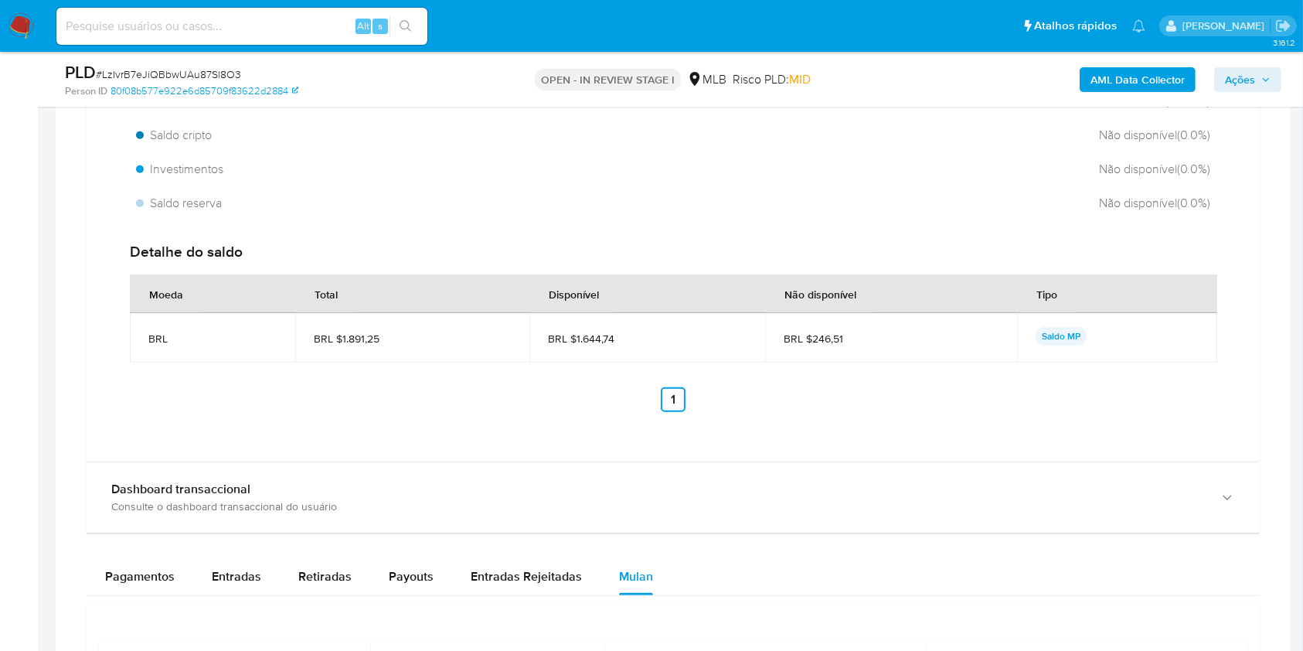
click at [0, 285] on aside "Bandeja Painel Screening Pesquisa em Listas Watchlist Ferramentas Operações em …" at bounding box center [19, 183] width 38 height 3253
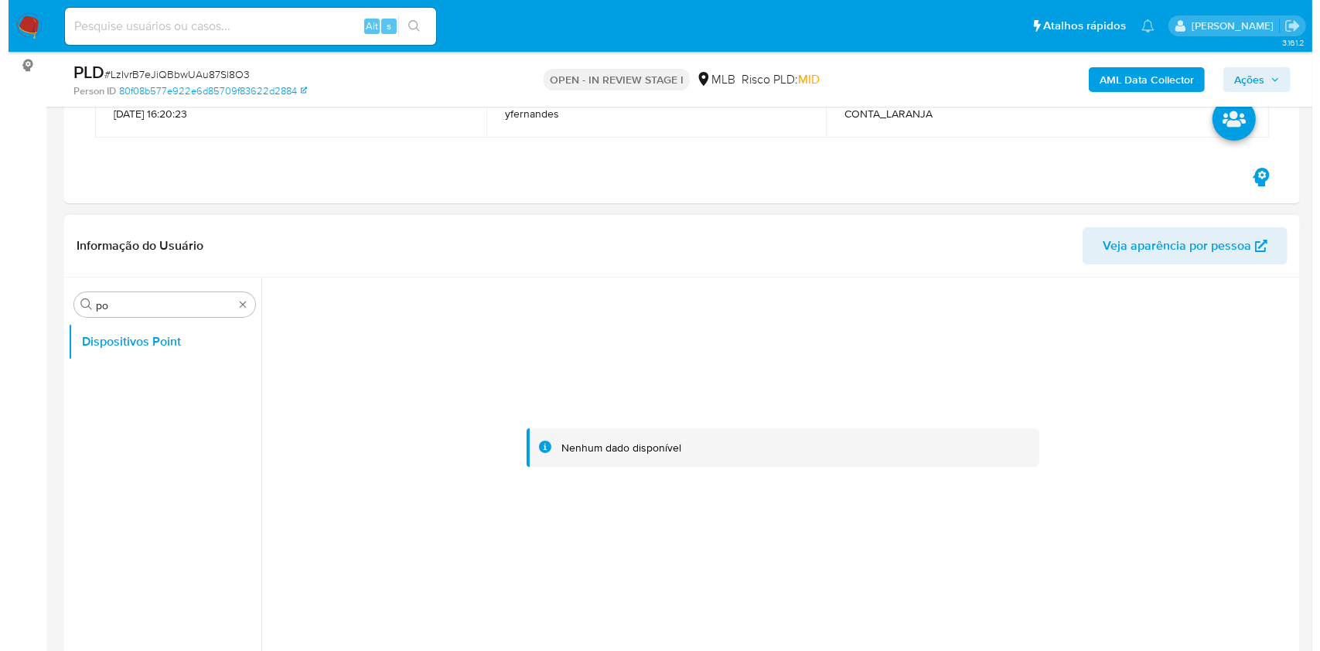
scroll to position [309, 0]
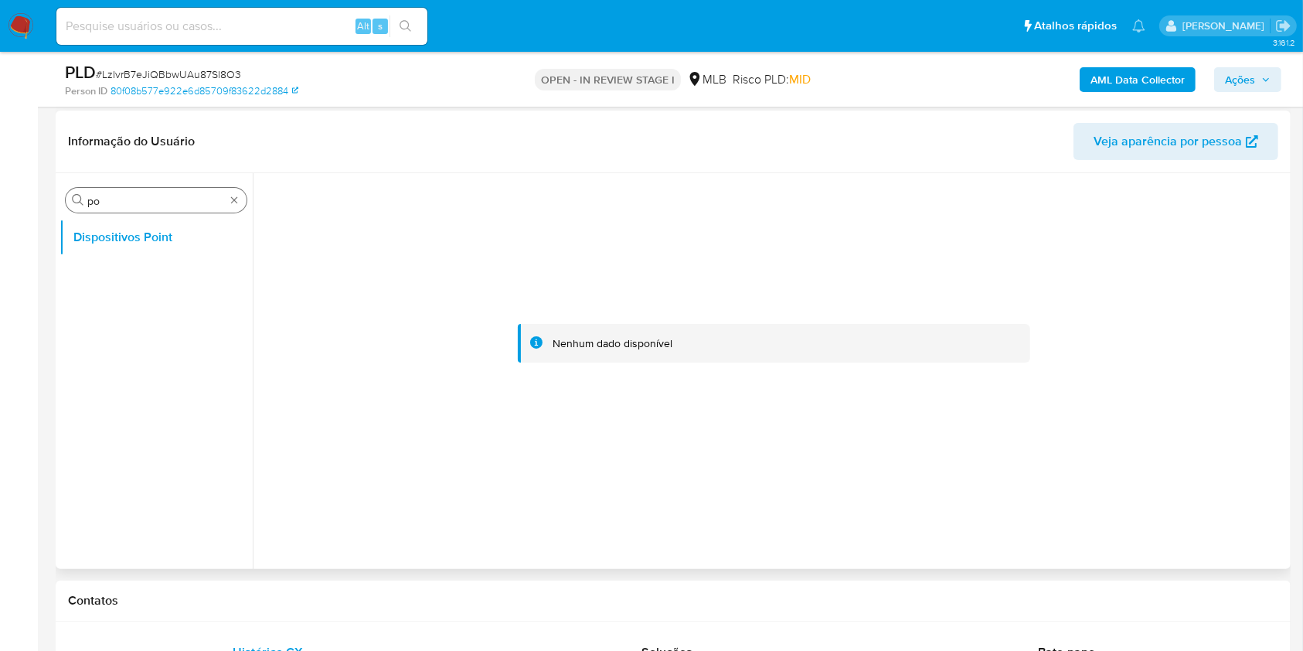
click at [225, 193] on div "Procurar po" at bounding box center [156, 200] width 181 height 25
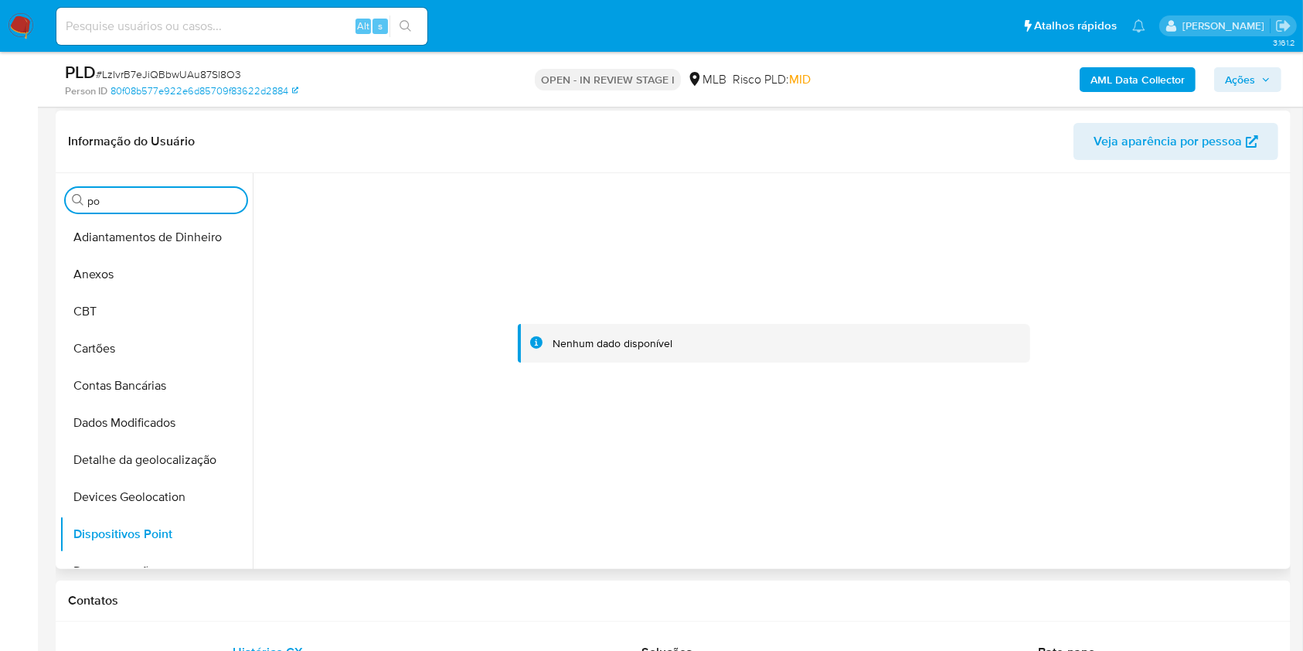
click at [240, 199] on div "Procurar po" at bounding box center [156, 200] width 181 height 25
click at [171, 285] on button "Anexos" at bounding box center [150, 274] width 181 height 37
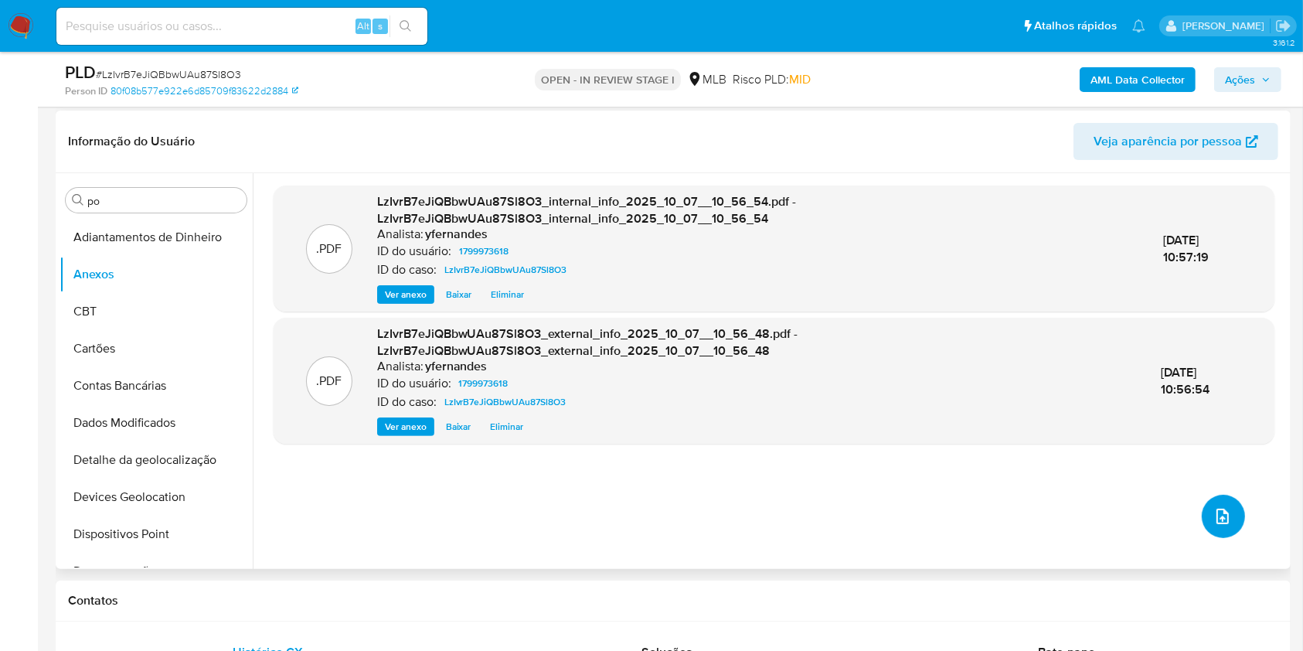
click at [1205, 523] on button "upload-file" at bounding box center [1223, 516] width 43 height 43
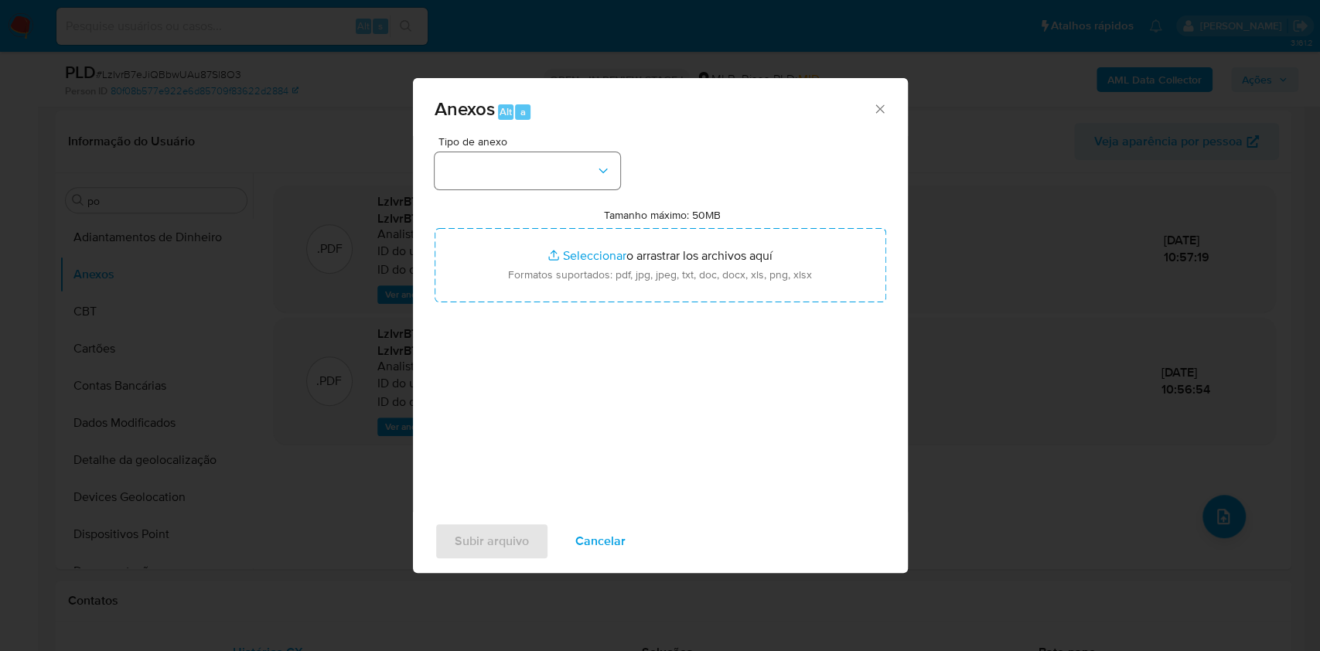
click at [520, 145] on span "Tipo de anexo" at bounding box center [531, 141] width 186 height 11
click at [509, 195] on div "Tipo de anexo Tamanho máximo: 50MB Seleccionar archivos Seleccionar o arrastrar…" at bounding box center [660, 318] width 452 height 365
click at [524, 157] on button "button" at bounding box center [527, 170] width 186 height 37
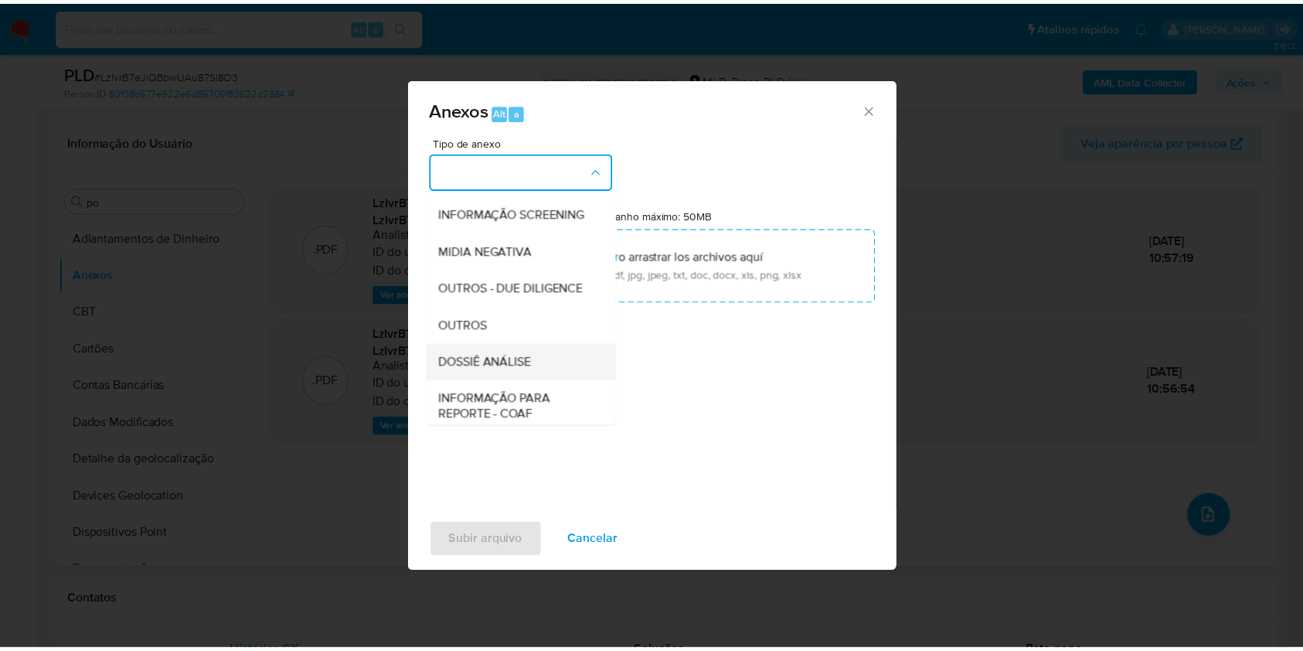
scroll to position [237, 0]
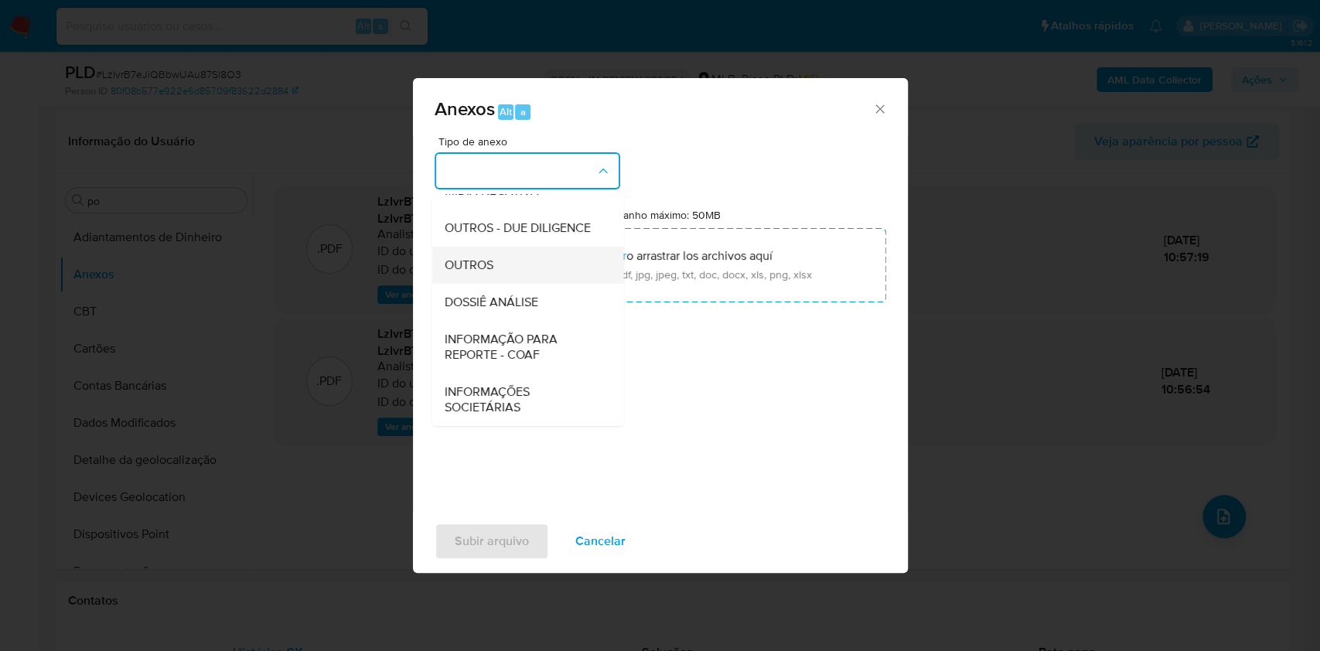
click at [496, 260] on div "OUTROS" at bounding box center [523, 265] width 158 height 37
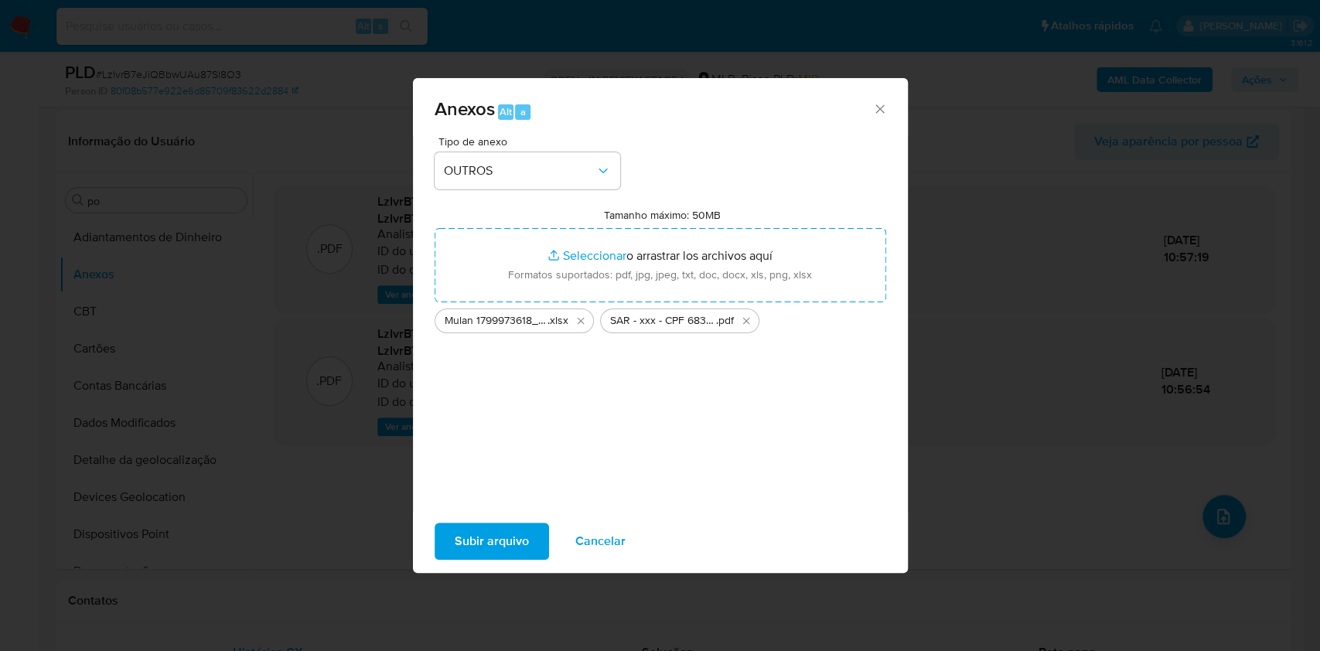
click at [504, 524] on span "Subir arquivo" at bounding box center [492, 541] width 74 height 34
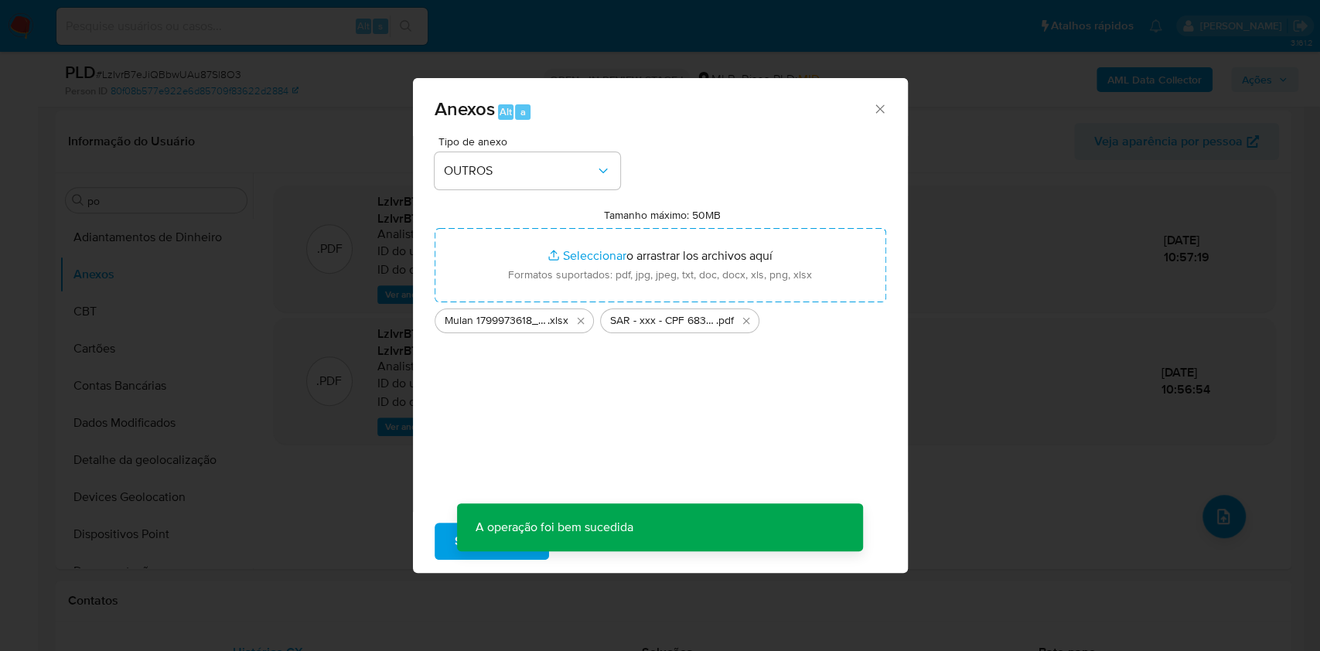
click at [320, 332] on div "Anexos Alt a Tipo de anexo OUTROS Tamanho máximo: 50MB Seleccionar archivos Sel…" at bounding box center [660, 325] width 1320 height 651
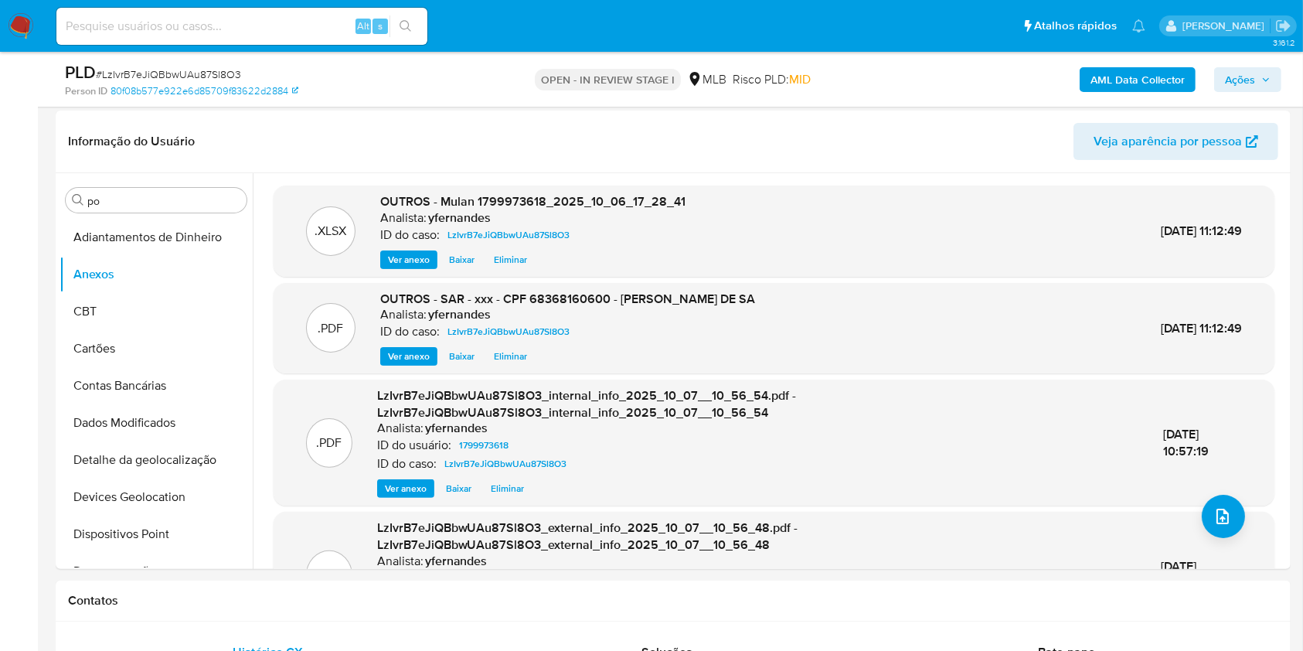
click at [1242, 83] on span "Ações" at bounding box center [1240, 79] width 30 height 25
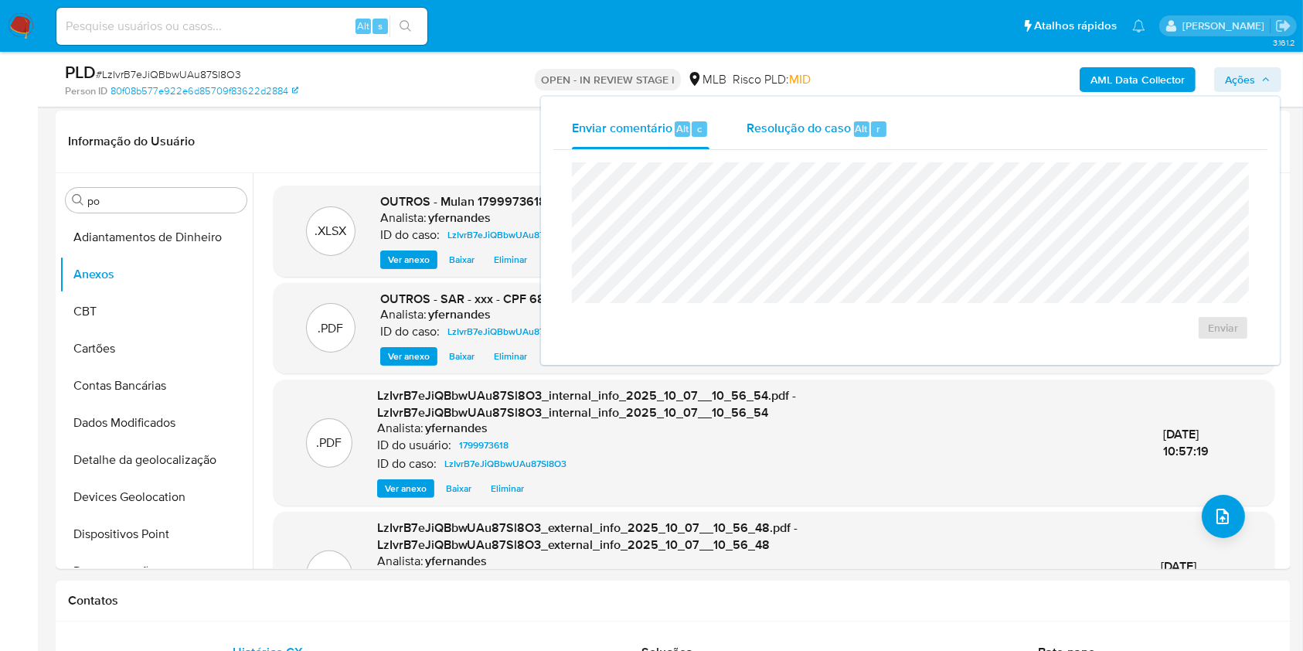
click at [758, 124] on span "Resolução do caso" at bounding box center [799, 128] width 104 height 18
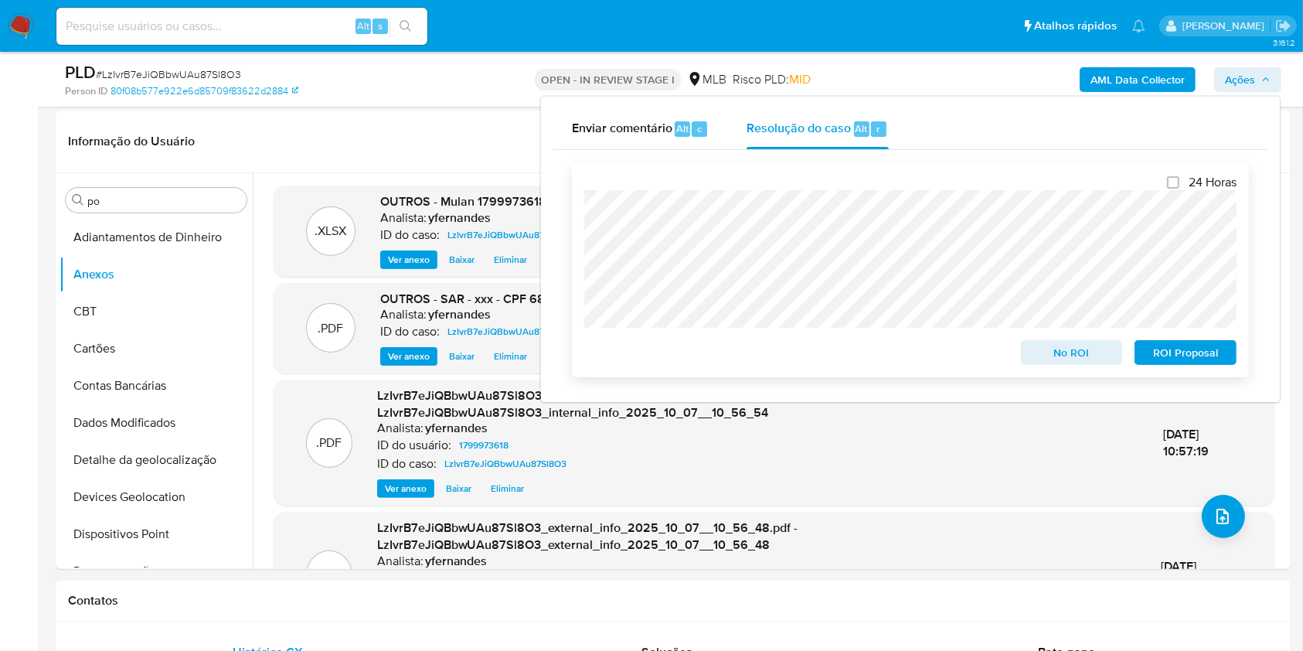
click at [1177, 359] on span "ROI Proposal" at bounding box center [1186, 353] width 80 height 22
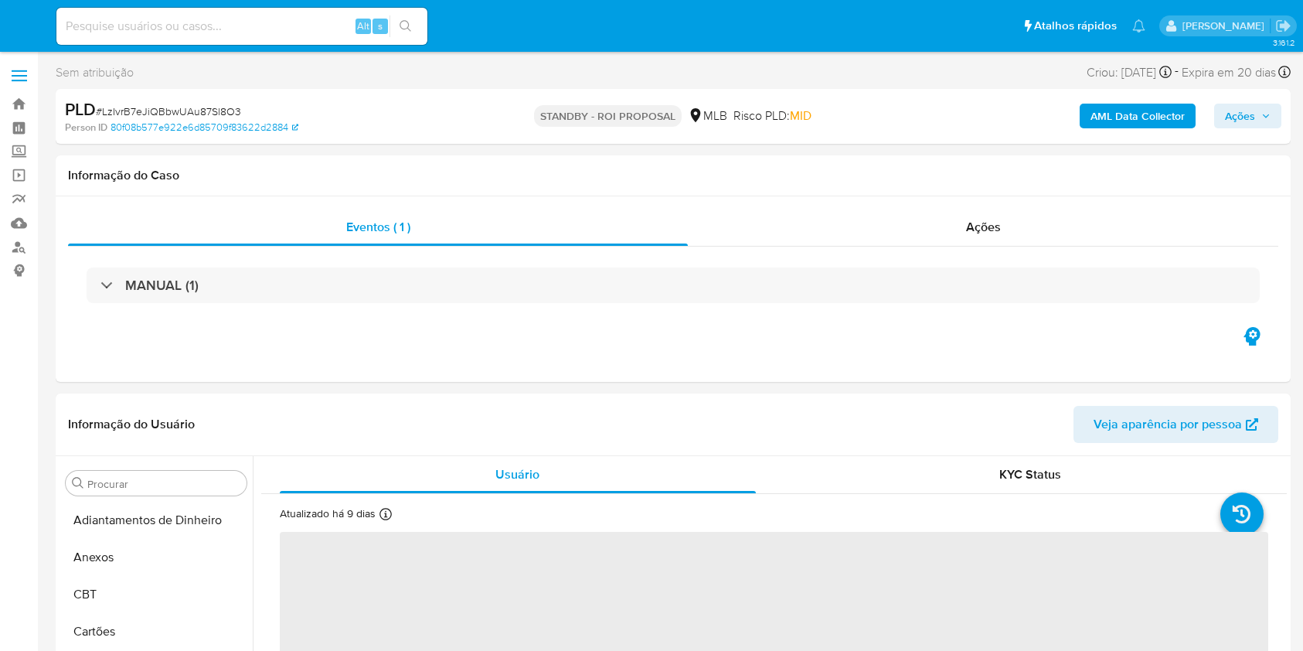
select select "10"
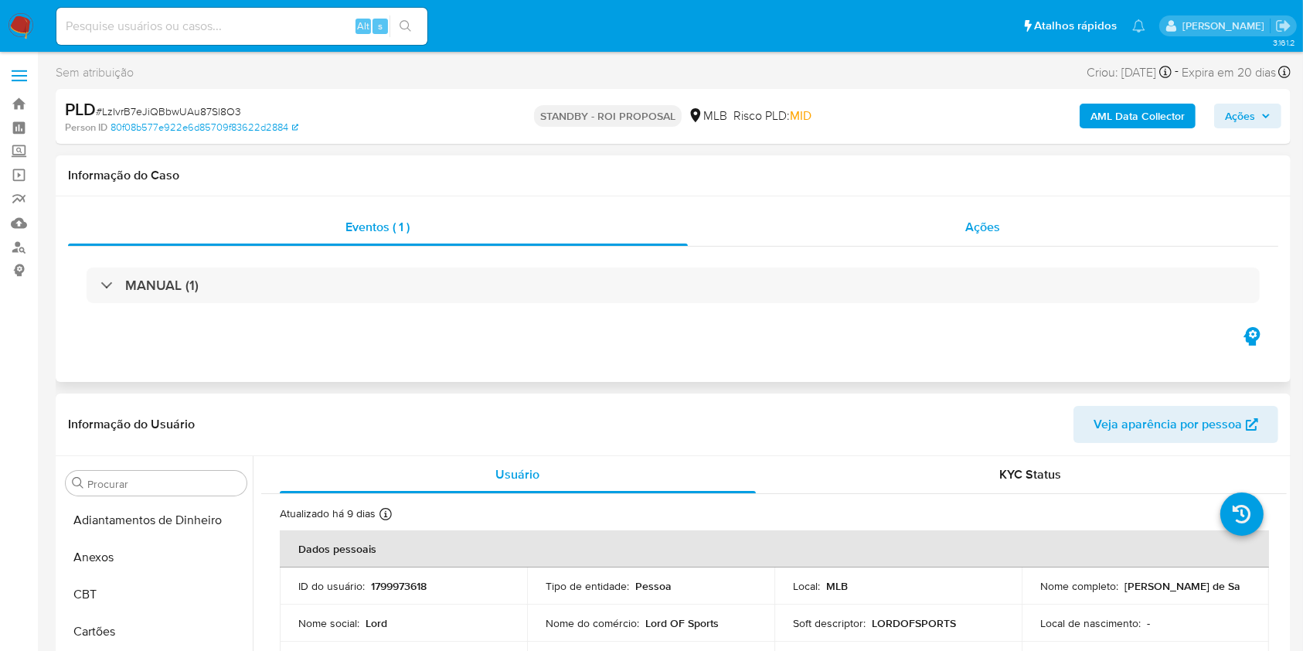
scroll to position [802, 0]
click at [888, 242] on div "Ações" at bounding box center [983, 227] width 591 height 37
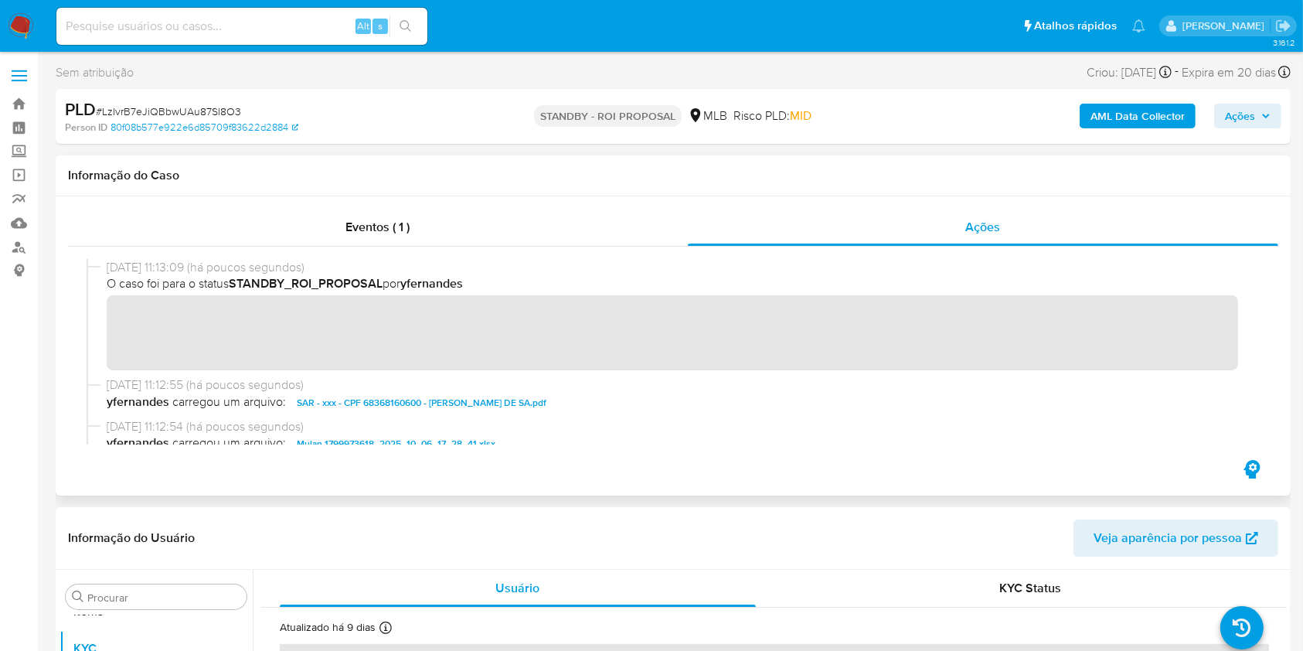
scroll to position [0, 0]
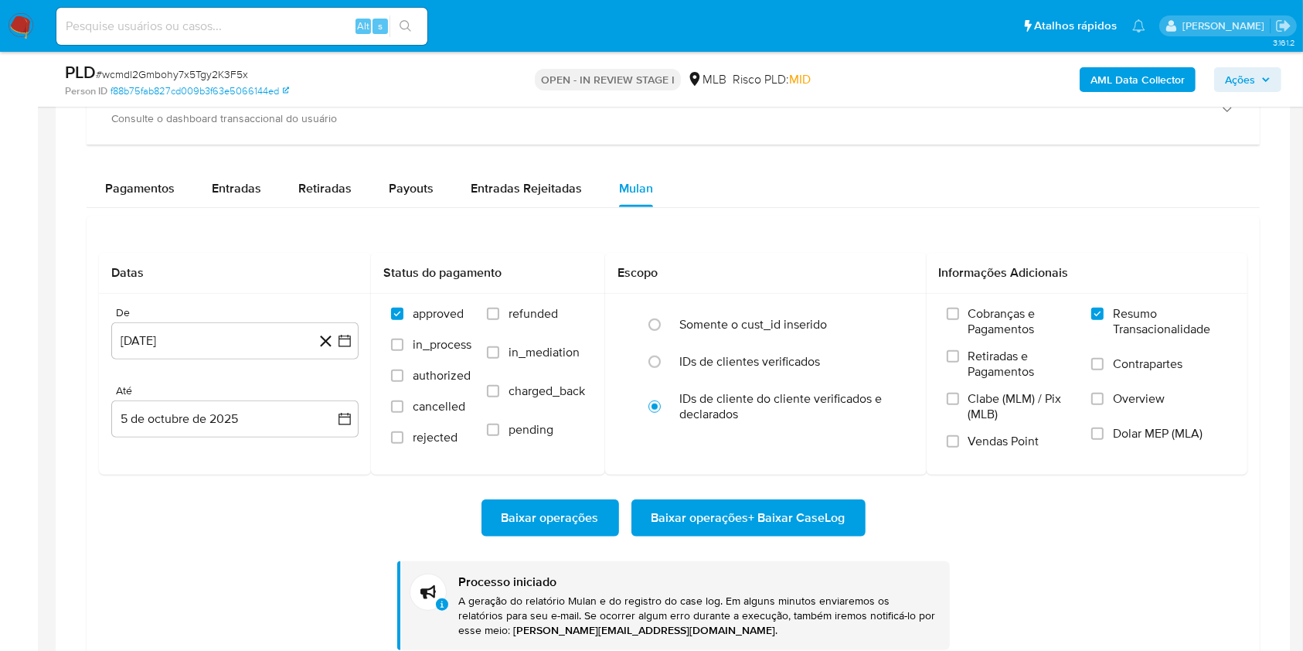
scroll to position [802, 0]
click at [185, 60] on div "PLD # wcmdl2Gmbohy7x5Tgy2K3F5x Person ID f88b75fab827cd009b3f63e5066144ed OPEN …" at bounding box center [673, 79] width 1235 height 55
click at [185, 59] on div "PLD # wcmdl2Gmbohy7x5Tgy2K3F5x Person ID f88b75fab827cd009b3f63e5066144ed OPEN …" at bounding box center [673, 79] width 1235 height 55
copy span "wcmdl2Gmbohy7x5Tgy2K3F5x"
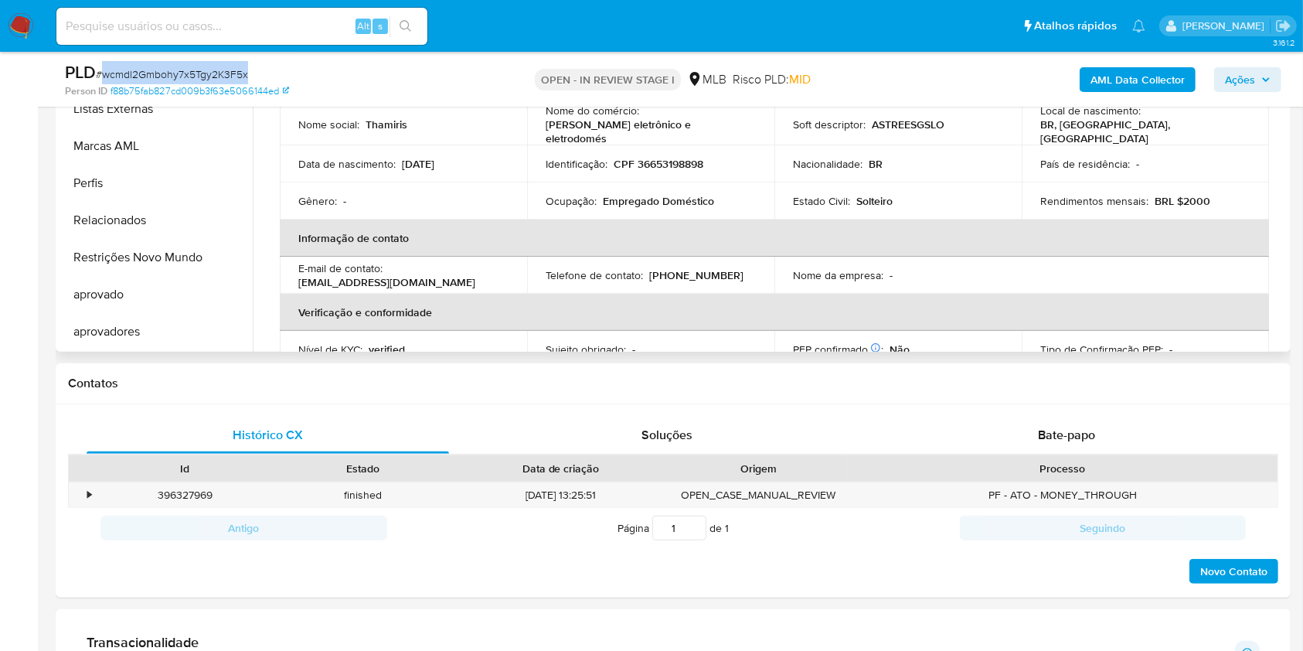
scroll to position [0, 0]
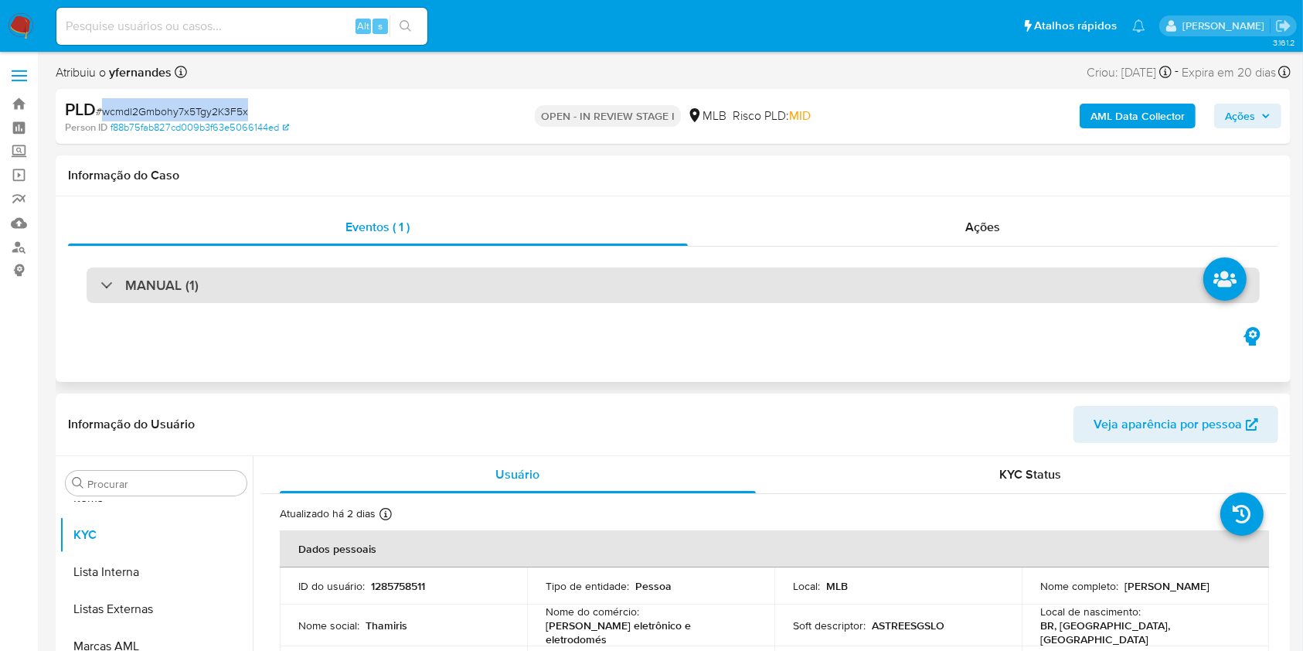
click at [601, 281] on div "MANUAL (1)" at bounding box center [674, 286] width 1174 height 36
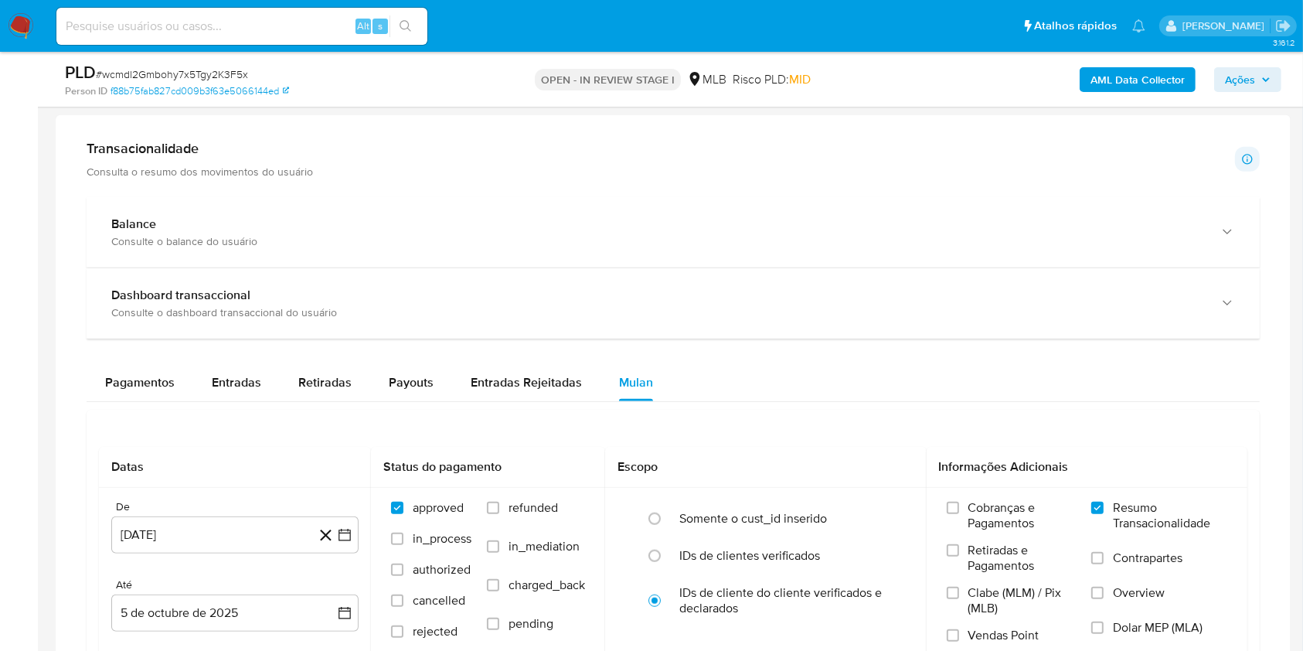
scroll to position [928, 0]
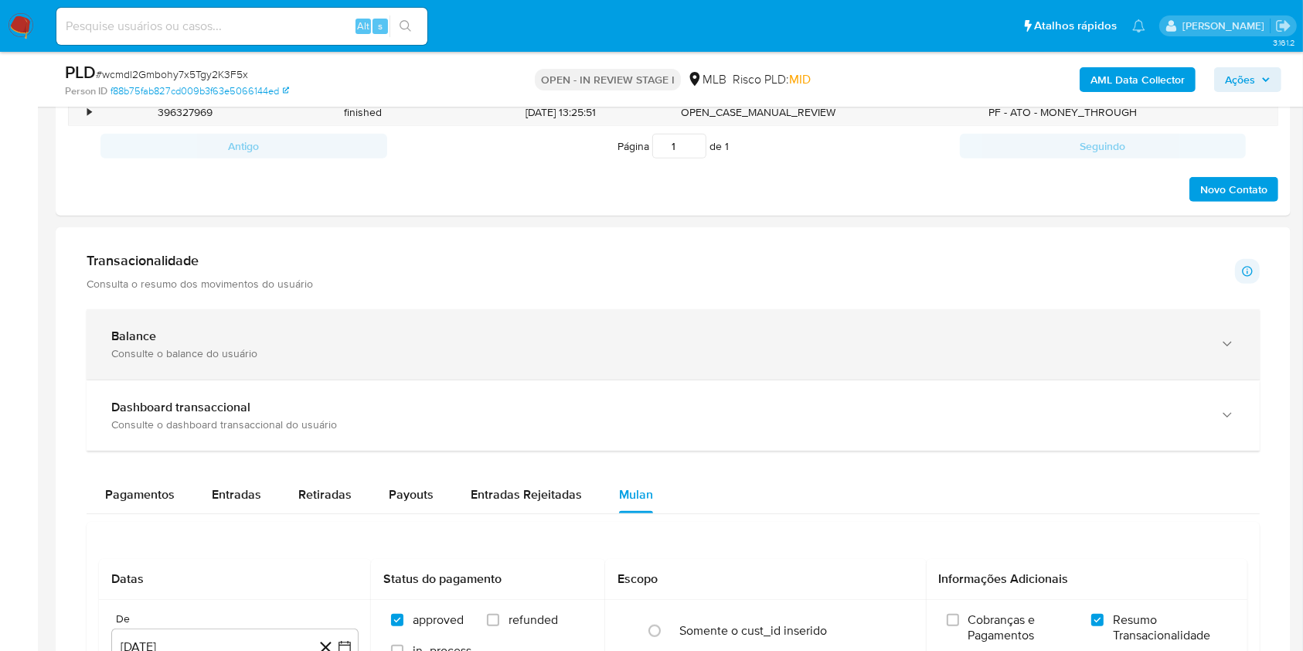
click at [331, 315] on div "Balance Consulte o balance do usuário" at bounding box center [674, 344] width 1174 height 70
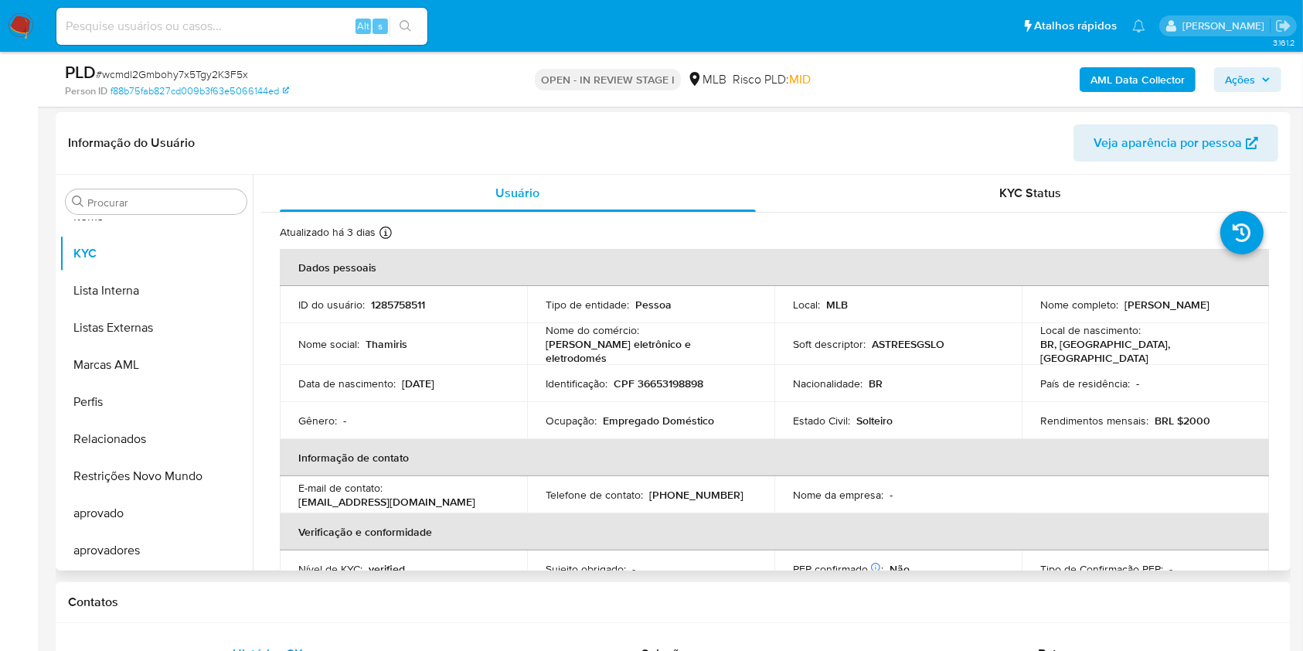
scroll to position [309, 0]
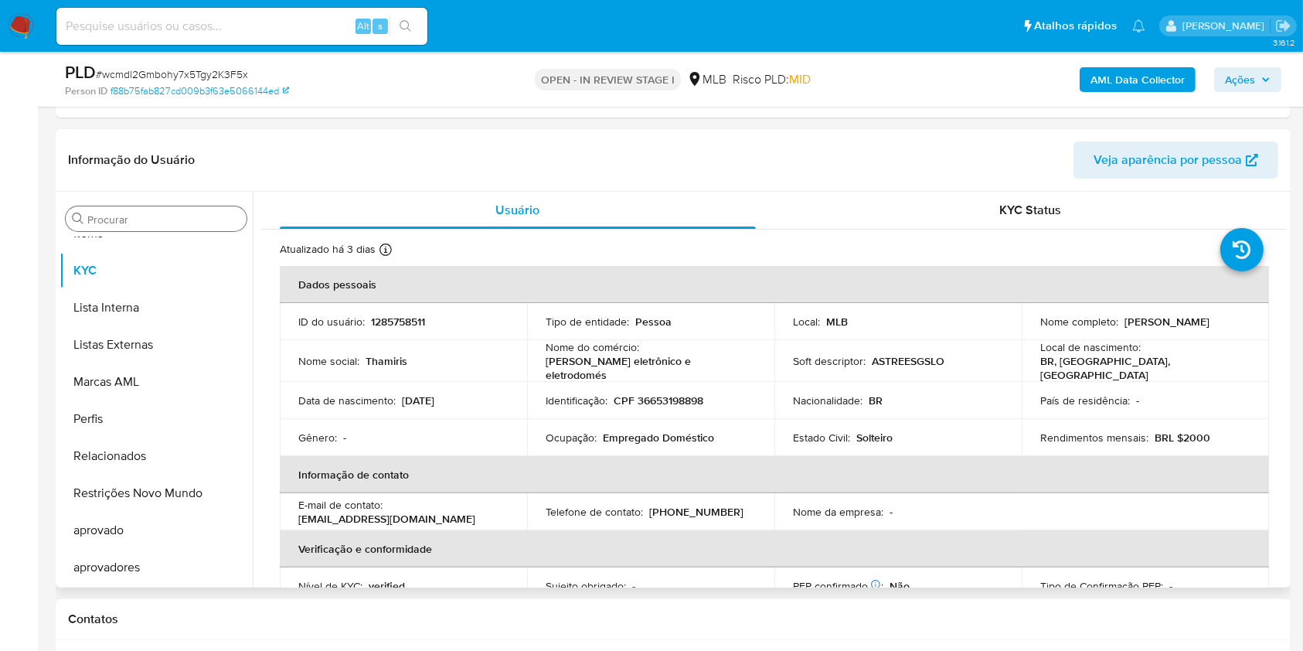
click at [113, 220] on input "Procurar" at bounding box center [163, 220] width 153 height 14
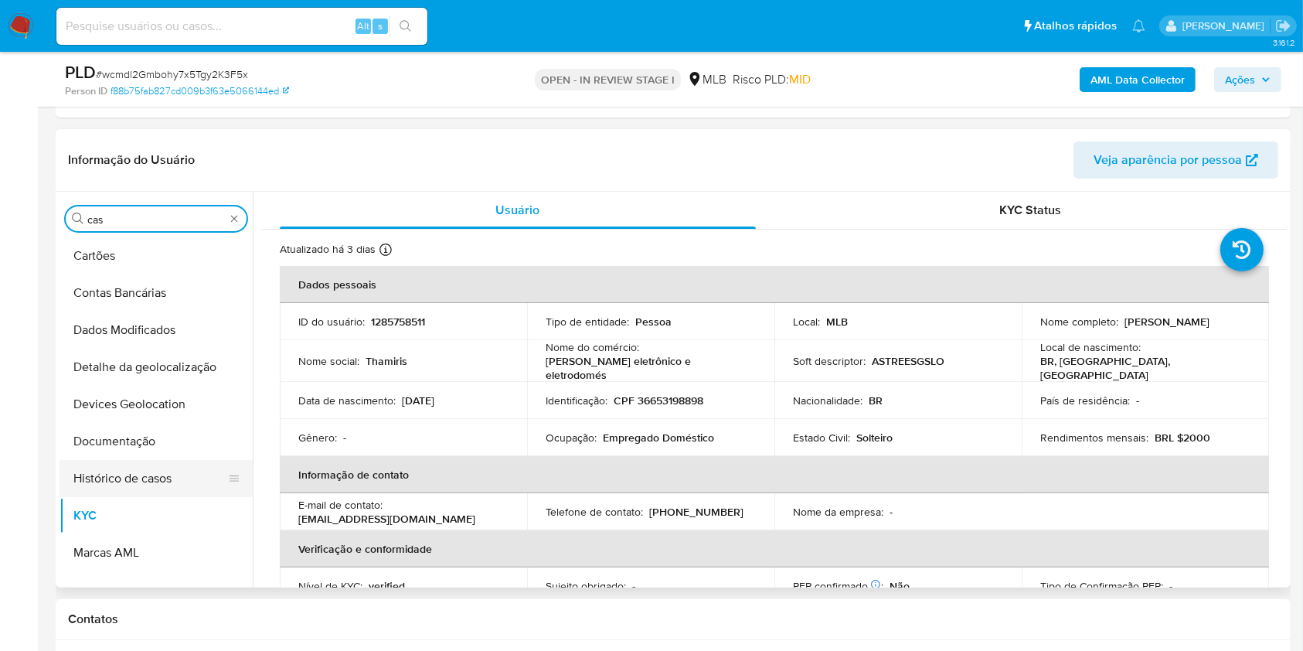
scroll to position [0, 0]
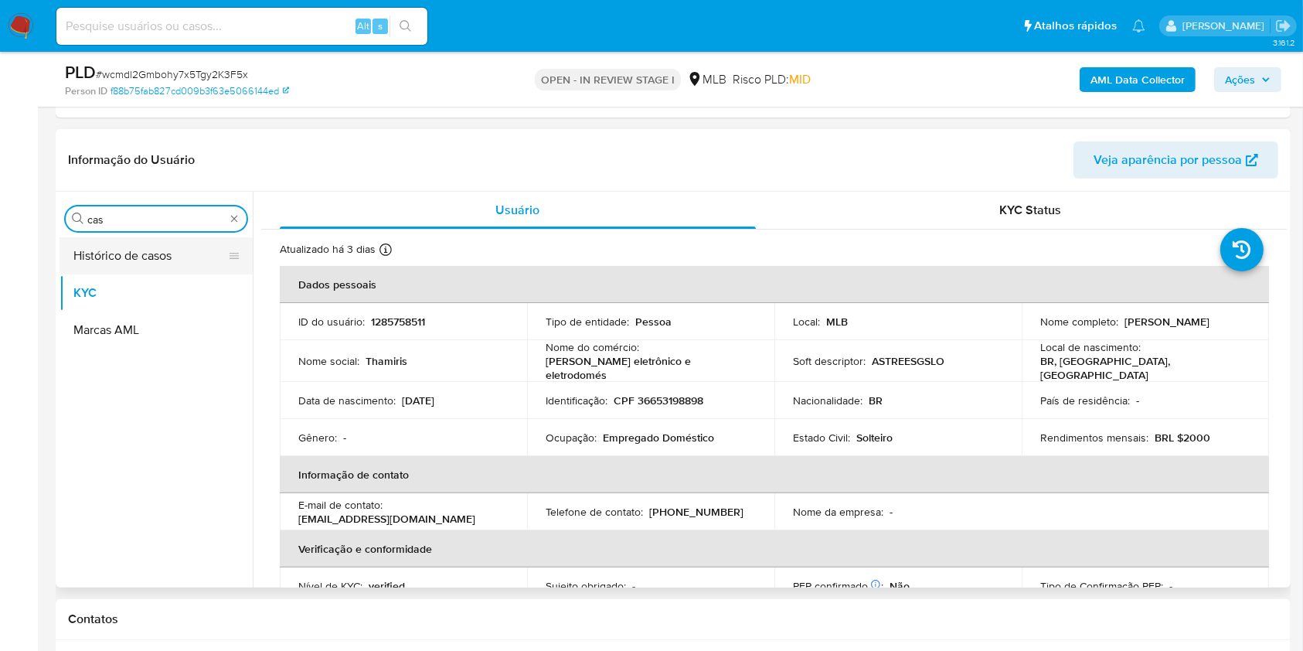
click at [122, 264] on button "Histórico de casos" at bounding box center [150, 255] width 181 height 37
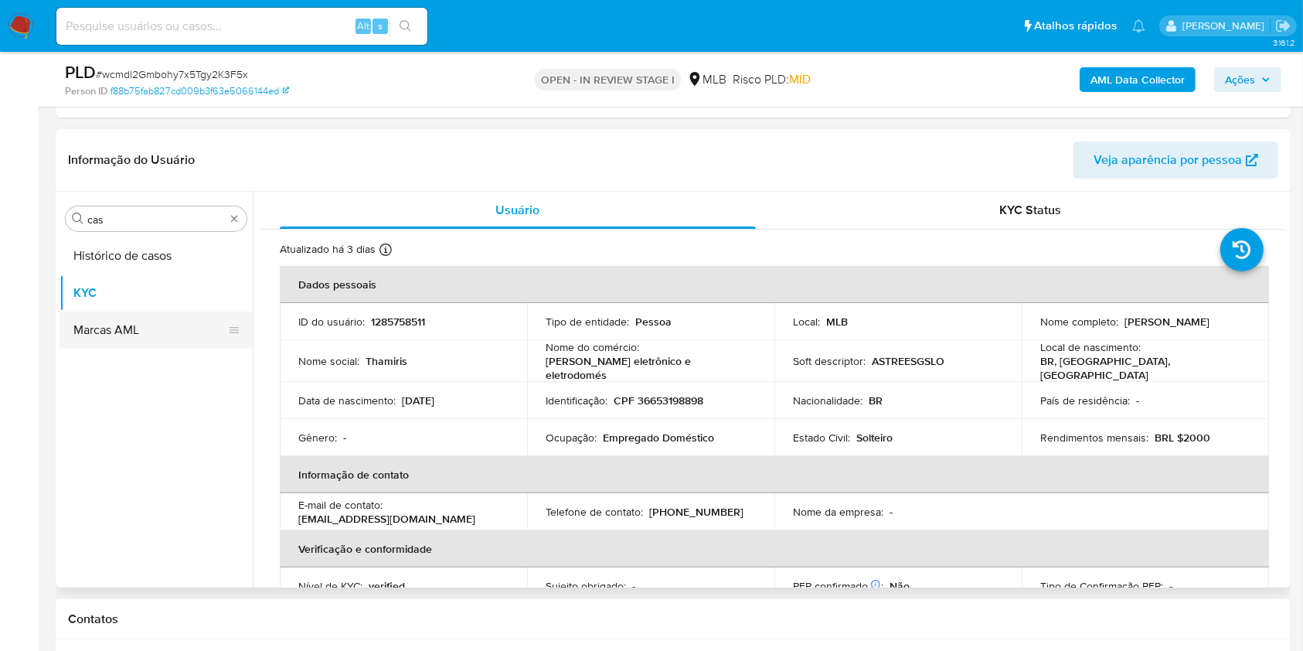
click at [118, 262] on button "Histórico de casos" at bounding box center [156, 255] width 193 height 37
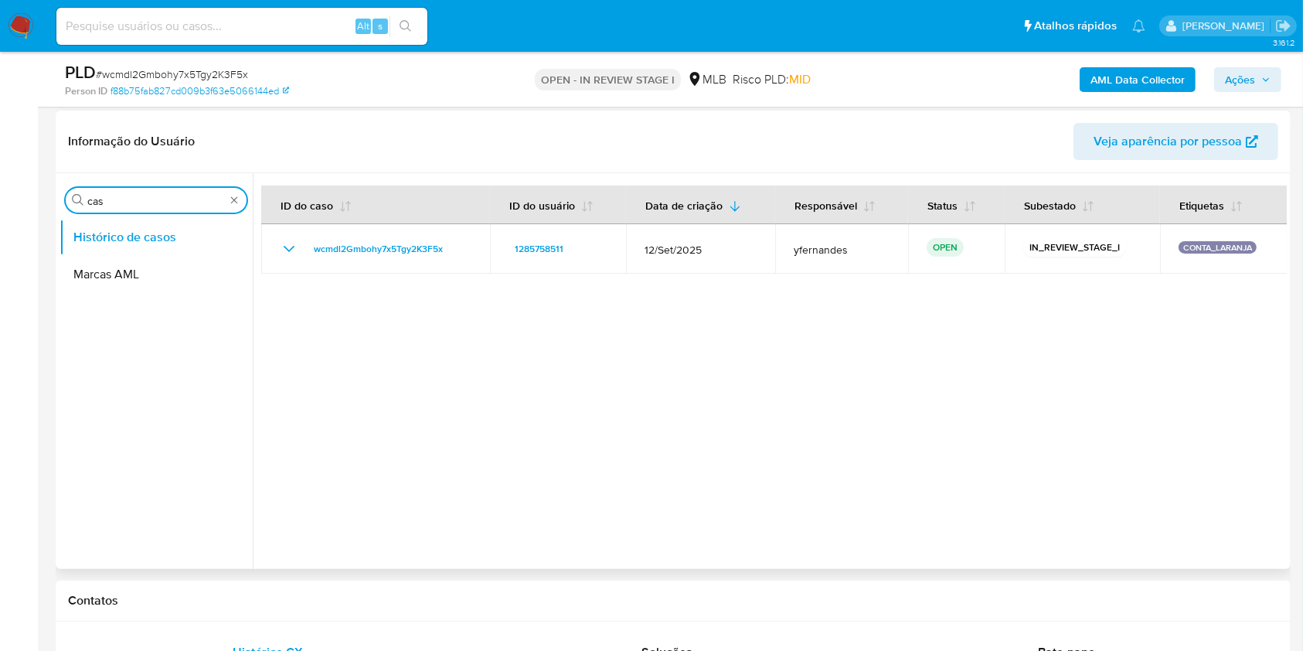
click at [97, 199] on input "cas" at bounding box center [156, 201] width 138 height 14
click at [106, 232] on button "Geral" at bounding box center [150, 237] width 181 height 37
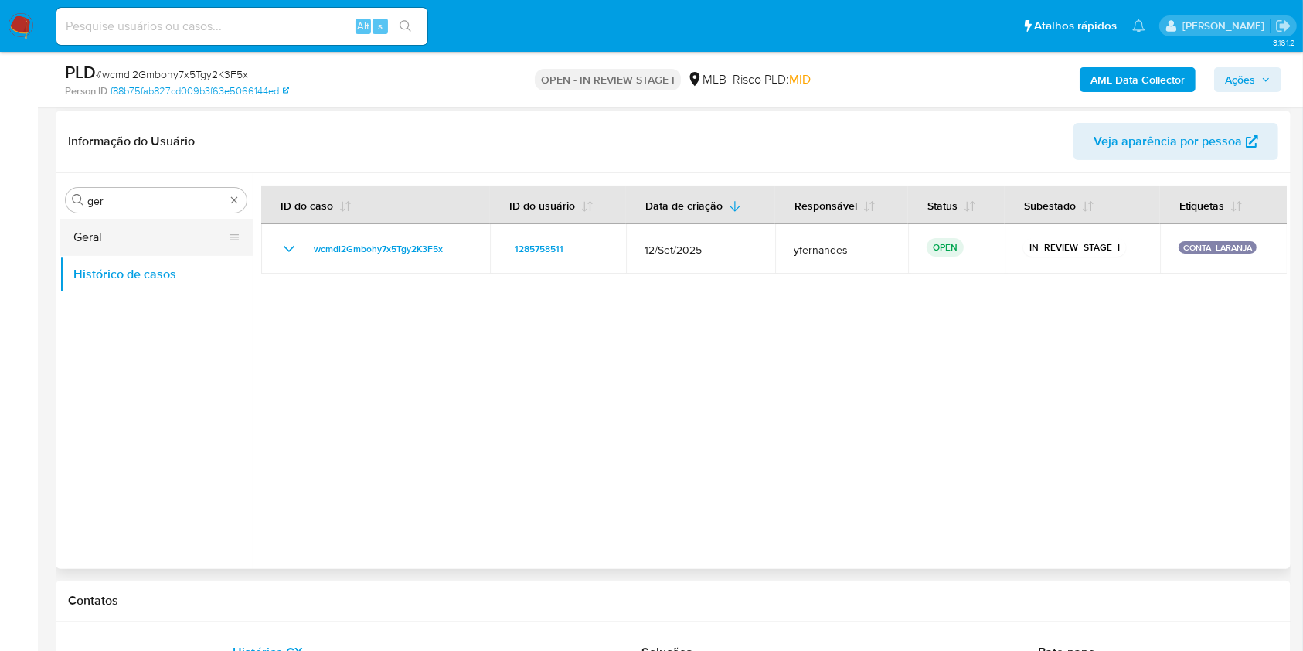
click at [85, 233] on button "Geral" at bounding box center [150, 237] width 181 height 37
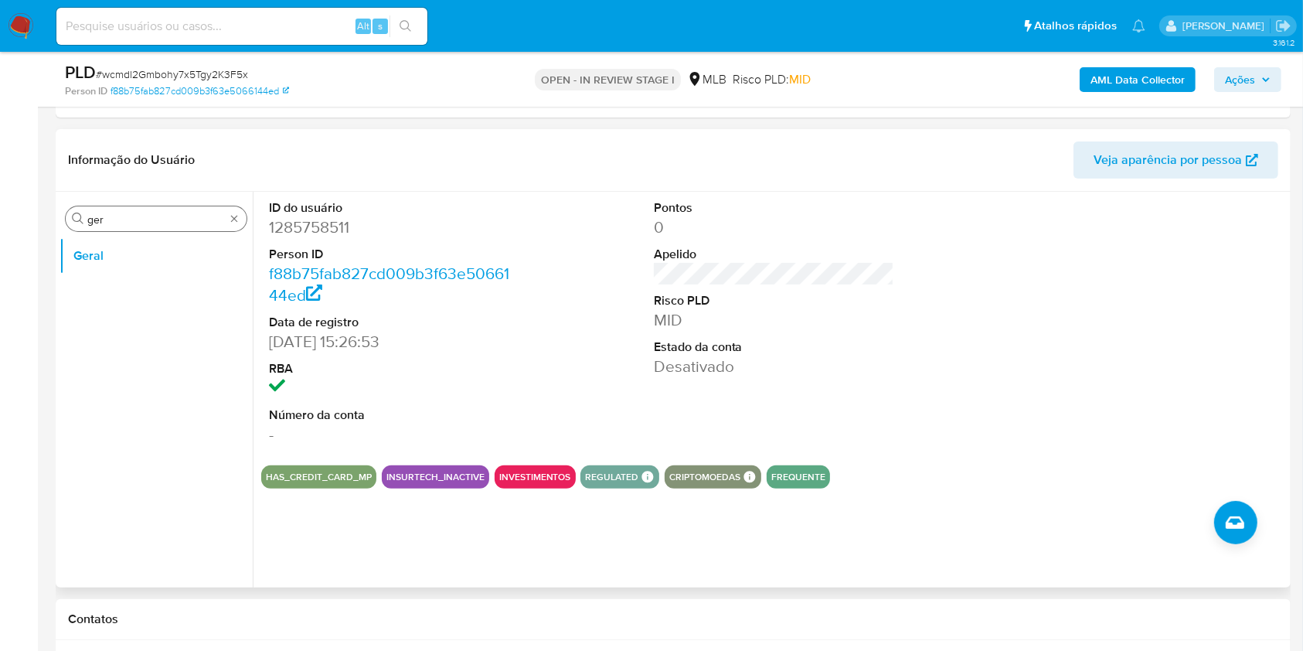
click at [142, 224] on input "ger" at bounding box center [156, 220] width 138 height 14
click at [142, 222] on input "ger" at bounding box center [156, 220] width 138 height 14
click at [142, 221] on input "ger" at bounding box center [156, 220] width 138 height 14
click at [114, 278] on button "KYC" at bounding box center [150, 292] width 181 height 37
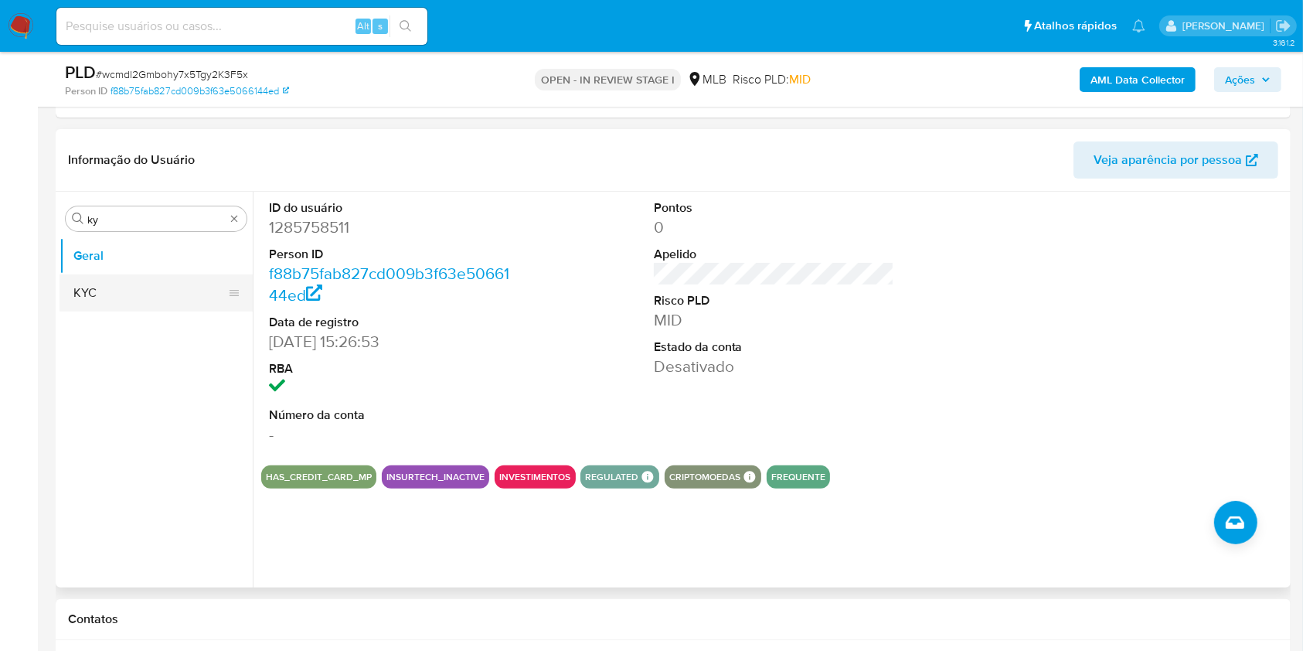
click at [87, 298] on button "KYC" at bounding box center [150, 292] width 181 height 37
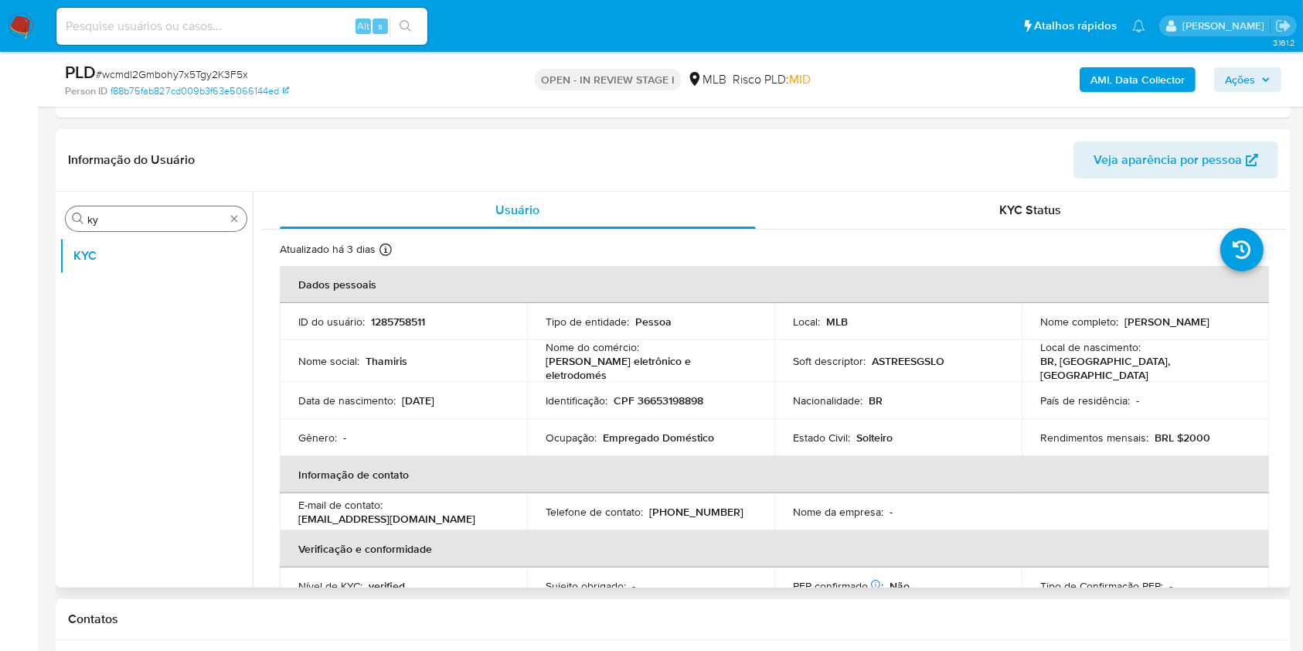
click at [168, 216] on input "ky" at bounding box center [156, 220] width 138 height 14
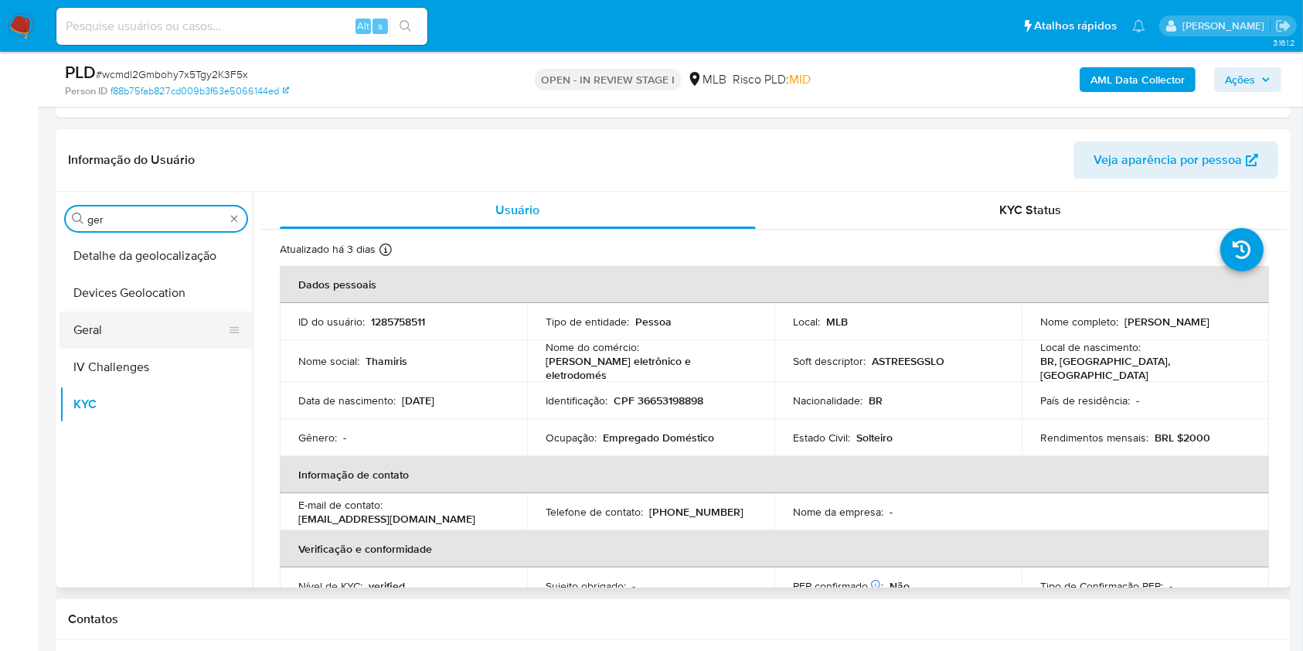
type input "ger"
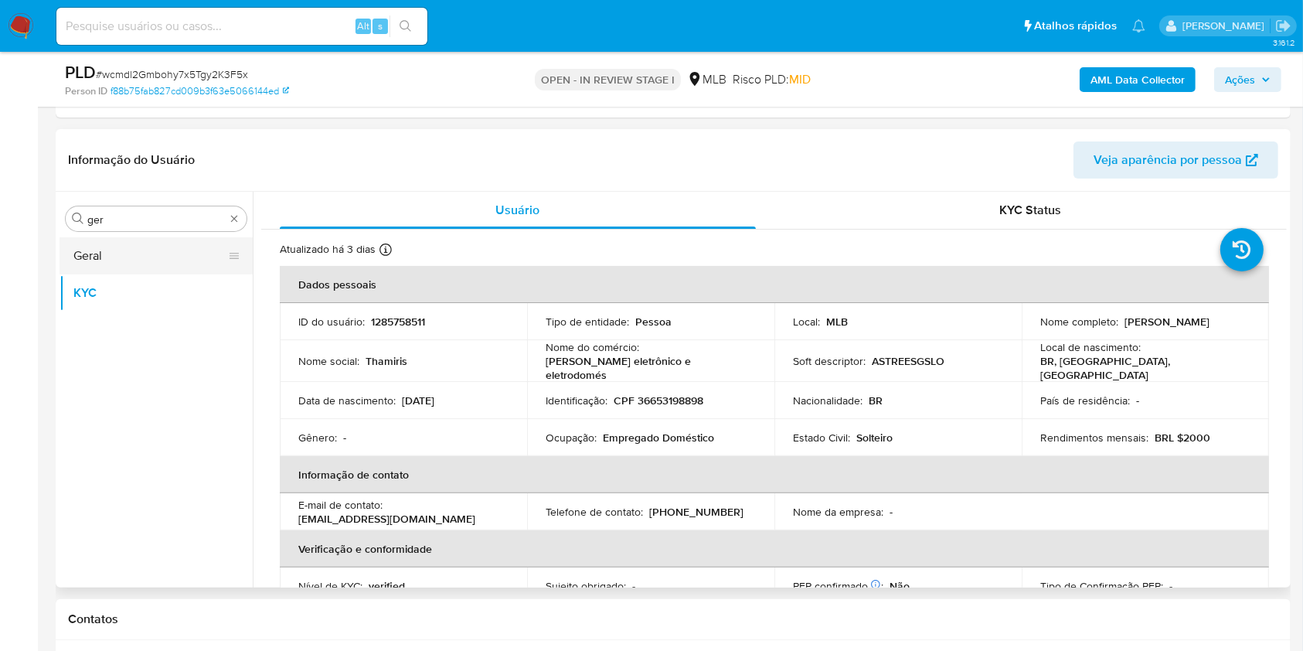
click at [129, 257] on button "Geral" at bounding box center [150, 255] width 181 height 37
click at [111, 257] on button "Geral" at bounding box center [150, 255] width 181 height 37
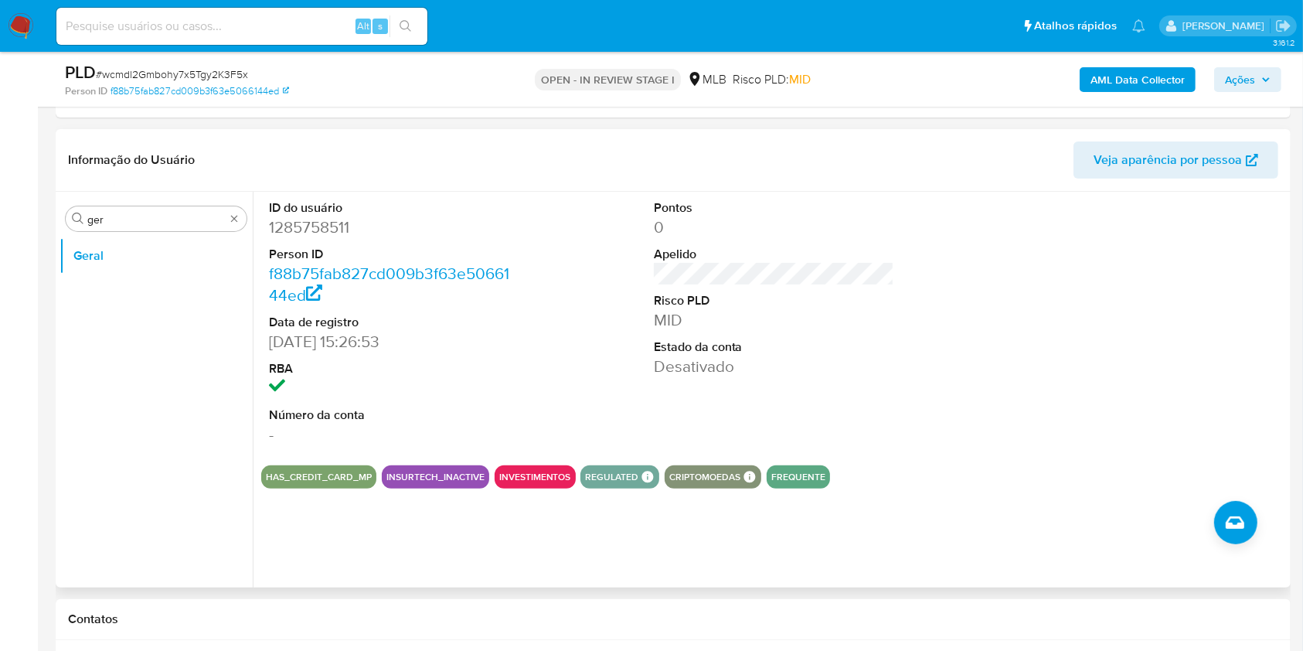
click at [136, 232] on div "Procurar ger Geral" at bounding box center [156, 391] width 193 height 394
click at [128, 219] on input "ger" at bounding box center [156, 220] width 138 height 14
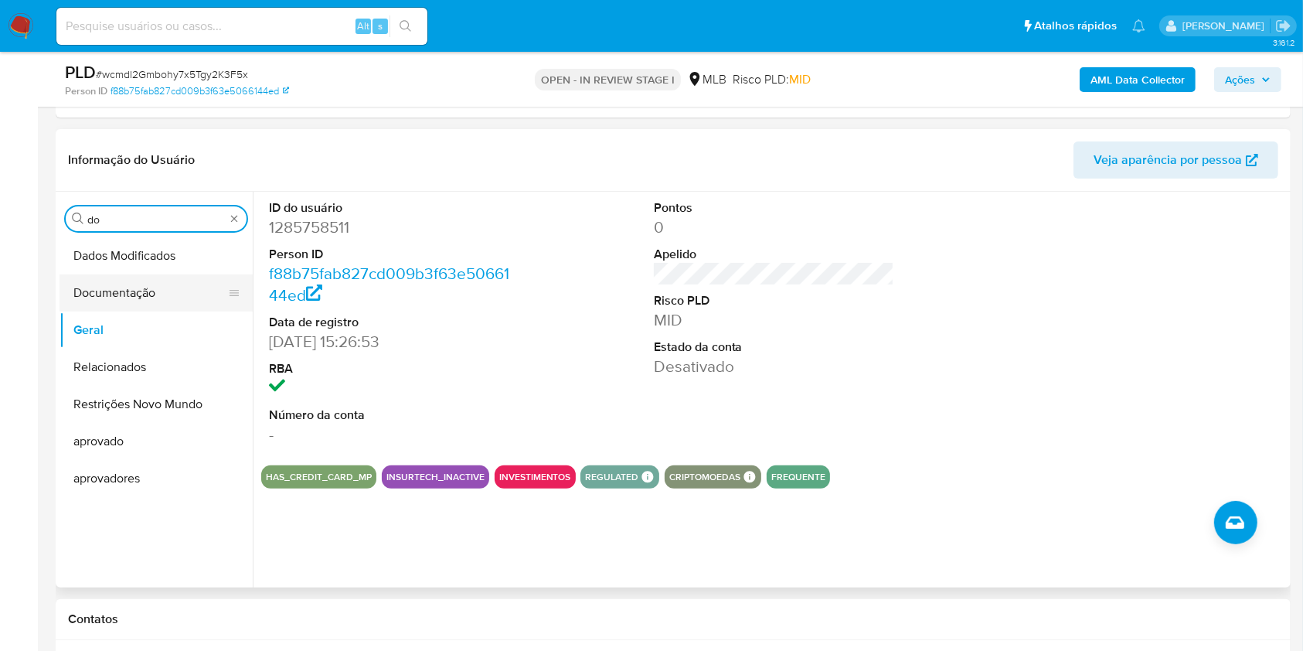
click at [116, 281] on button "Documentação" at bounding box center [150, 292] width 181 height 37
click at [111, 282] on button "Documentação" at bounding box center [150, 292] width 181 height 37
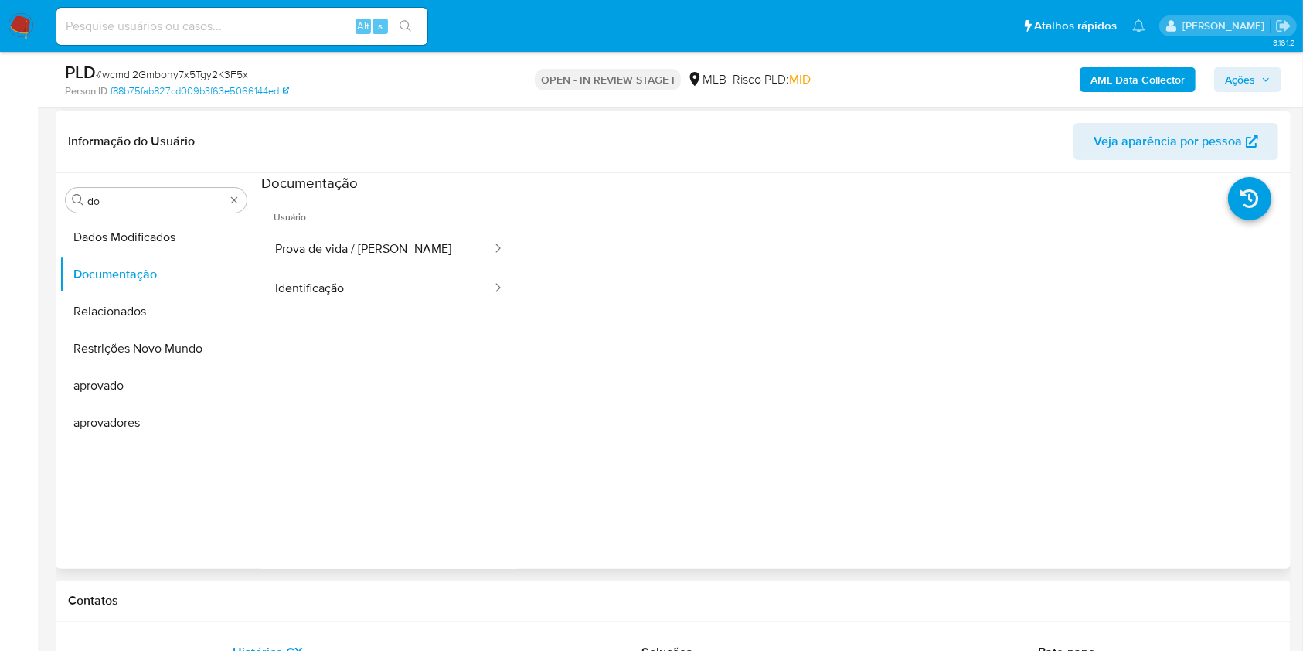
click at [833, 294] on div at bounding box center [902, 440] width 769 height 495
click at [402, 275] on button "Identificação" at bounding box center [377, 288] width 232 height 39
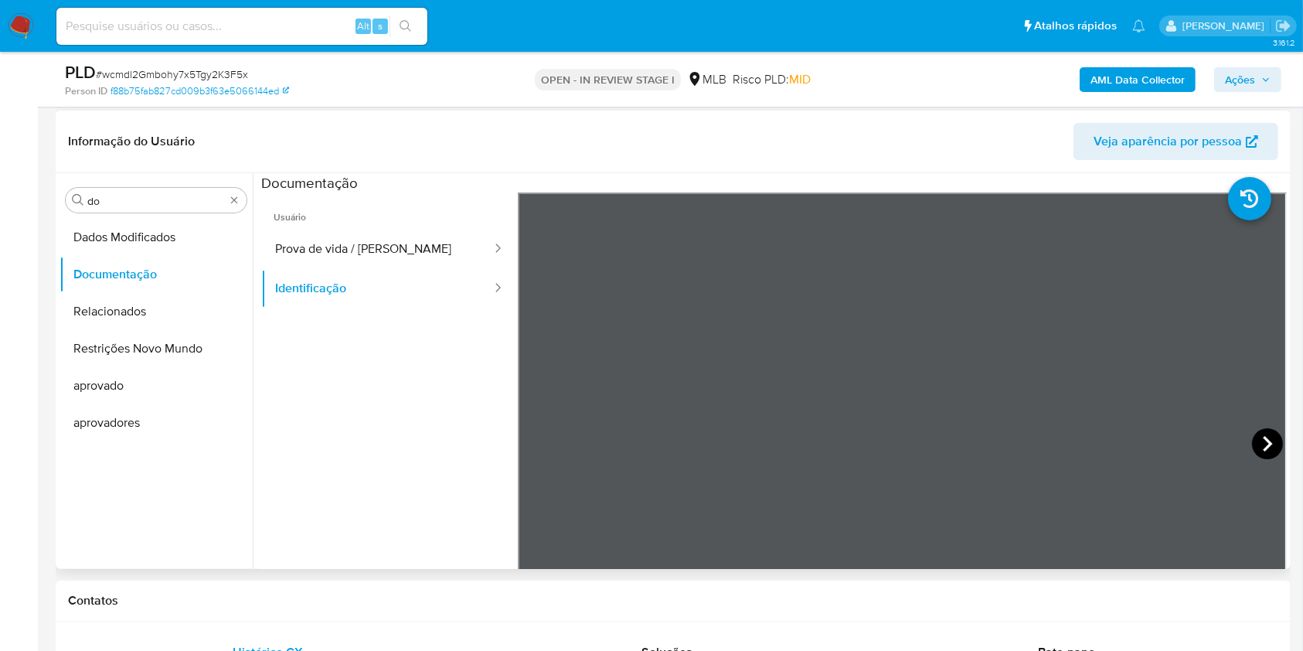
click at [1253, 437] on icon at bounding box center [1267, 443] width 31 height 31
drag, startPoint x: 385, startPoint y: 227, endPoint x: 396, endPoint y: 266, distance: 40.9
click at [385, 227] on span "Usuário" at bounding box center [389, 211] width 257 height 37
click at [396, 266] on button "Prova de vida / [PERSON_NAME]" at bounding box center [377, 249] width 232 height 39
click at [145, 186] on div "Procurar do Dados Modificados Documentação Relacionados Restrições Novo Mundo a…" at bounding box center [156, 372] width 193 height 394
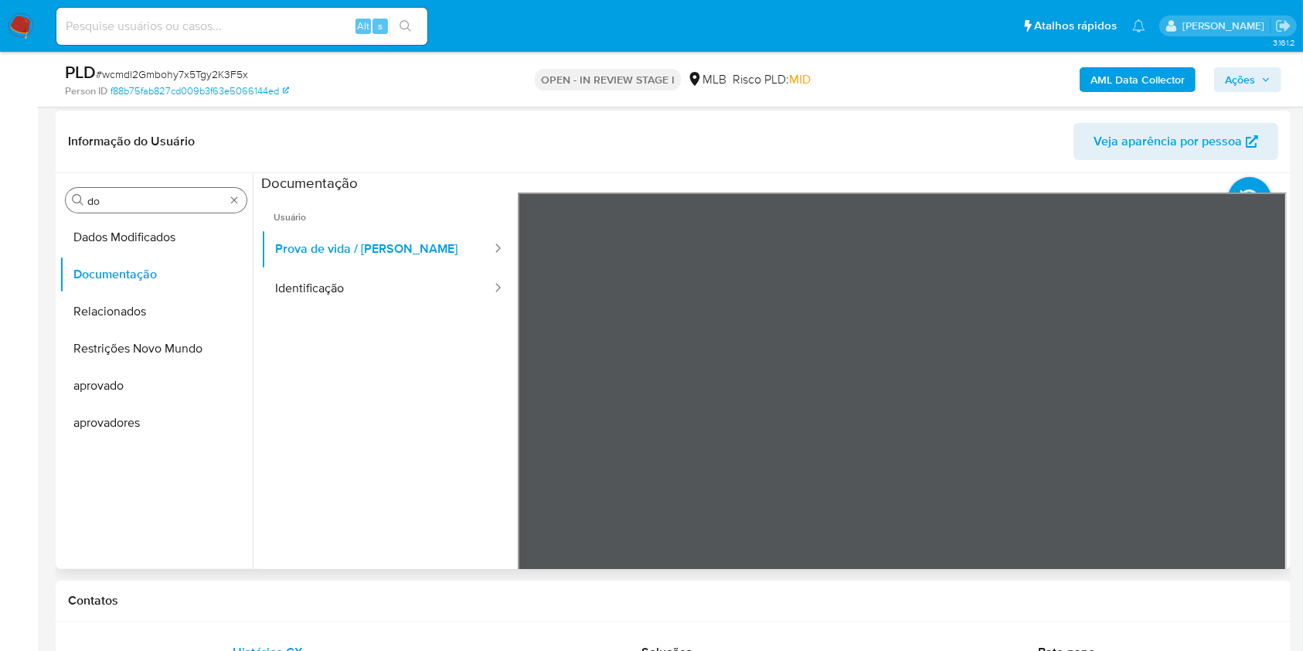
click at [146, 195] on input "do" at bounding box center [156, 201] width 138 height 14
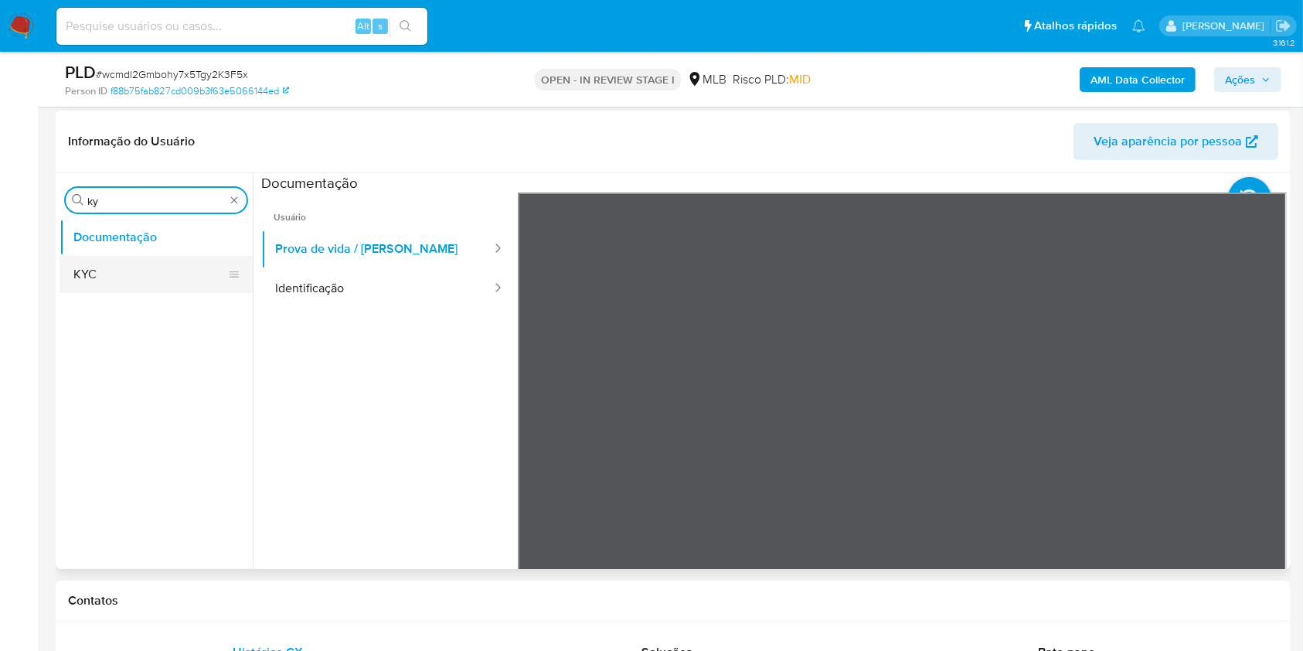
type input "ky"
click at [84, 273] on button "KYC" at bounding box center [150, 274] width 181 height 37
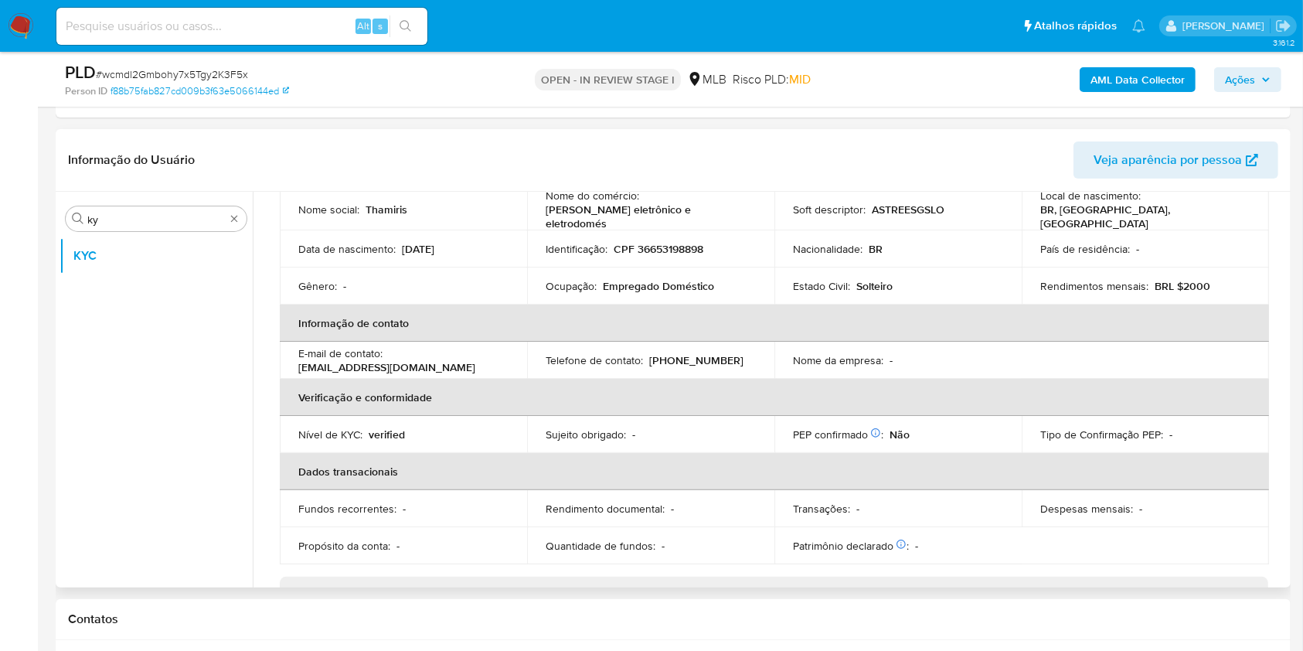
scroll to position [114, 0]
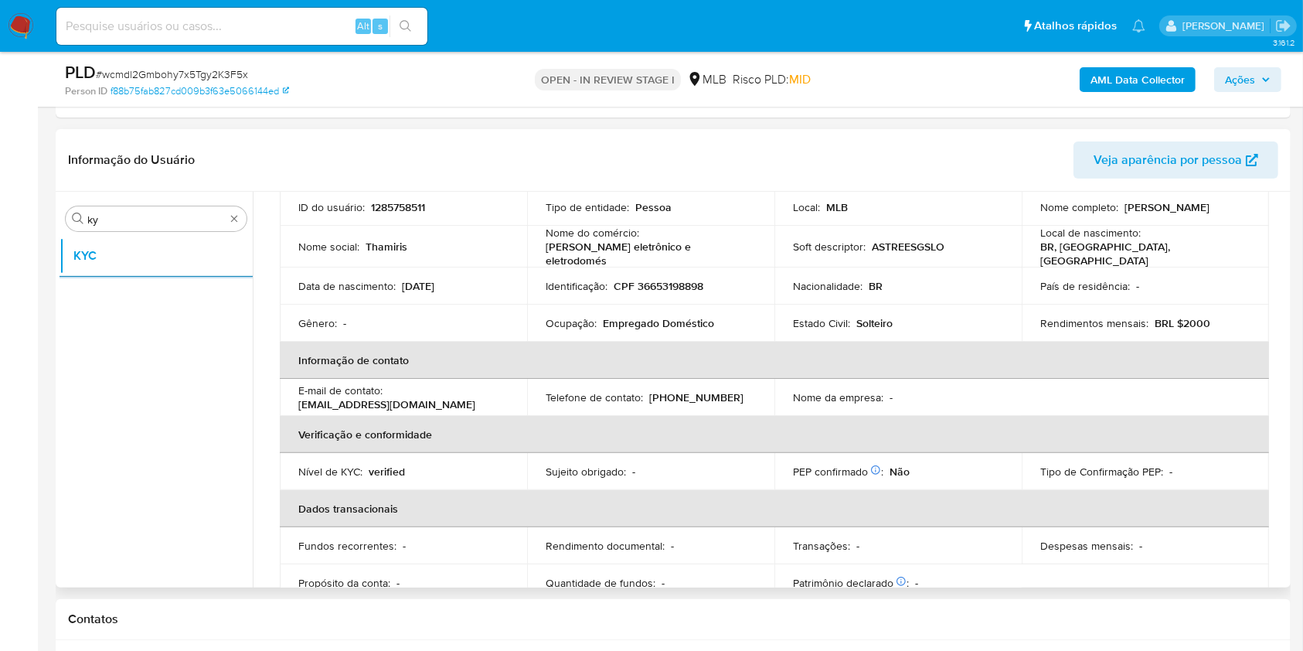
click at [605, 298] on td "Identificação : CPF 36653198898" at bounding box center [650, 286] width 247 height 37
drag, startPoint x: 605, startPoint y: 298, endPoint x: 614, endPoint y: 307, distance: 12.6
click at [605, 298] on td "Identificação : CPF 36653198898" at bounding box center [650, 286] width 247 height 37
click at [615, 307] on td "Ocupação : Empregado Doméstico" at bounding box center [650, 323] width 247 height 37
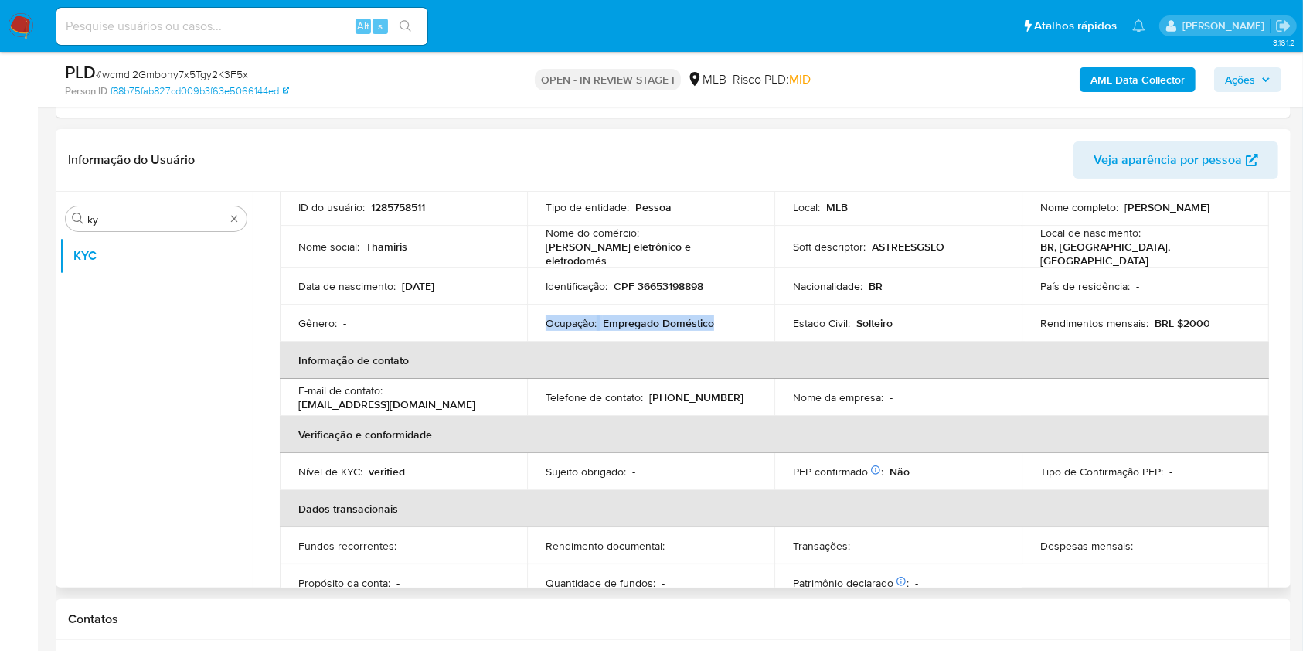
click at [615, 307] on td "Ocupação : Empregado Doméstico" at bounding box center [650, 323] width 247 height 37
copy div "Ocupação : Empregado Doméstico"
click at [685, 349] on th "Informação de contato" at bounding box center [775, 360] width 990 height 37
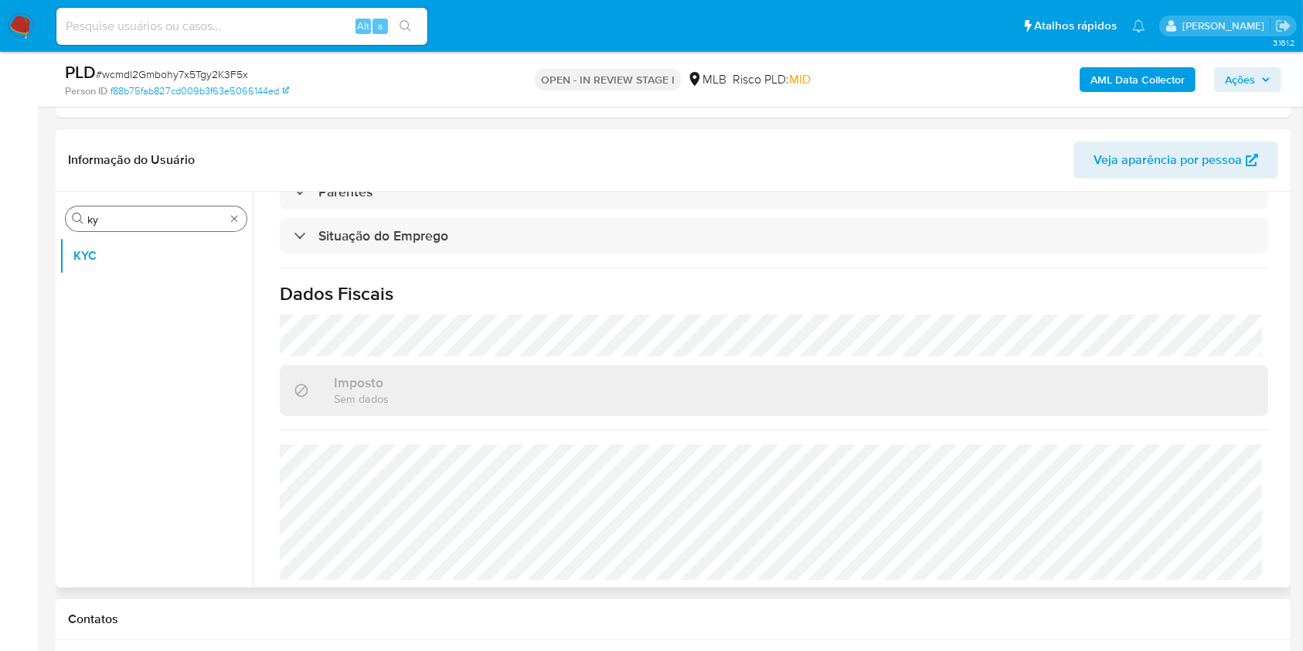
click at [155, 215] on input "ky" at bounding box center [156, 220] width 138 height 14
click at [154, 215] on input "ky" at bounding box center [156, 220] width 138 height 14
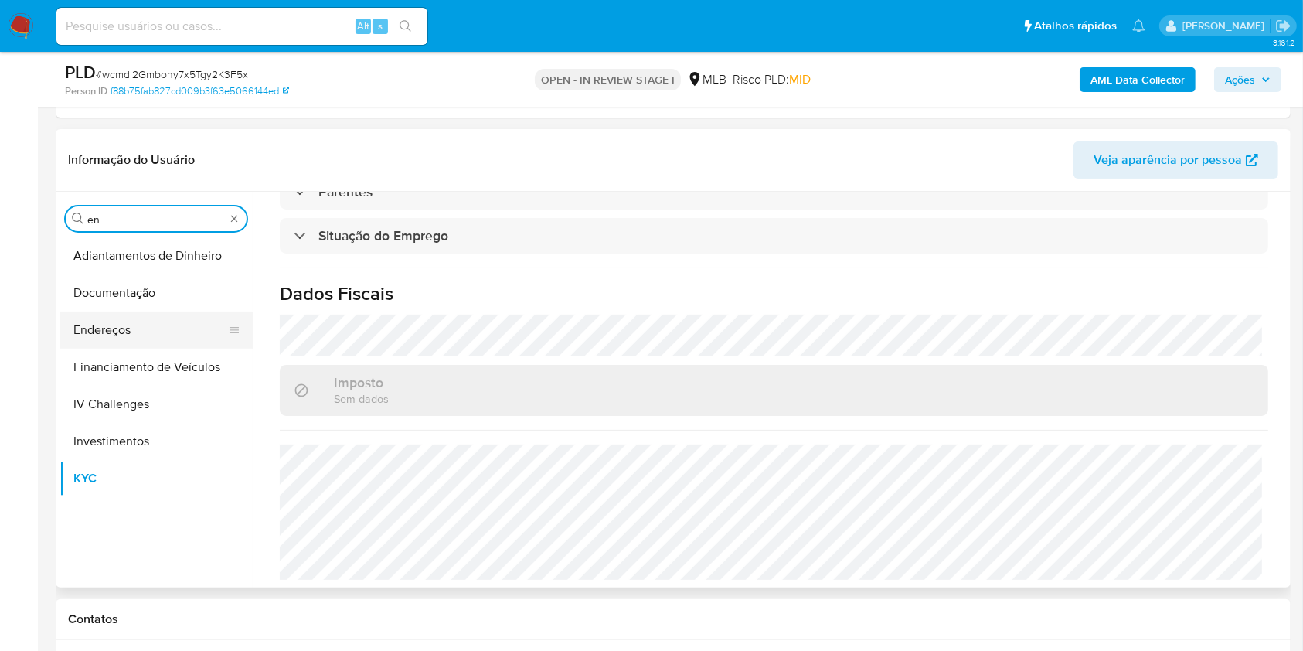
type input "en"
click at [123, 332] on button "Endereços" at bounding box center [150, 330] width 181 height 37
click at [105, 326] on button "Endereços" at bounding box center [150, 330] width 181 height 37
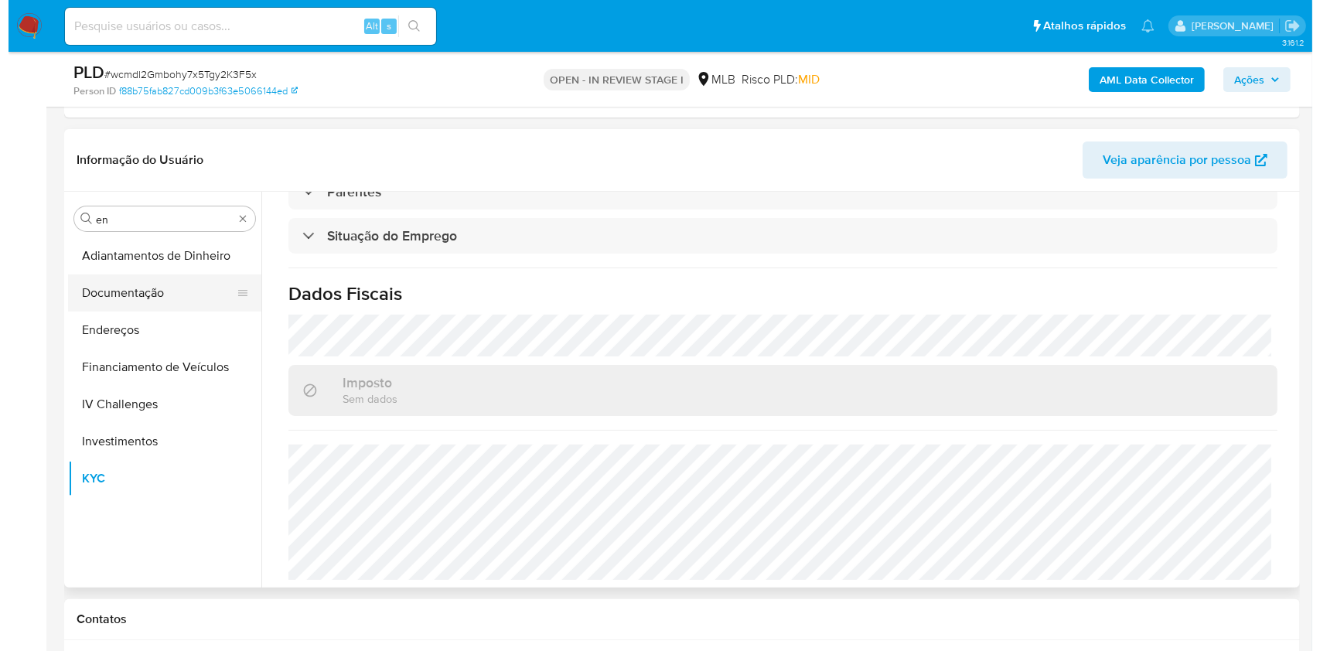
scroll to position [0, 0]
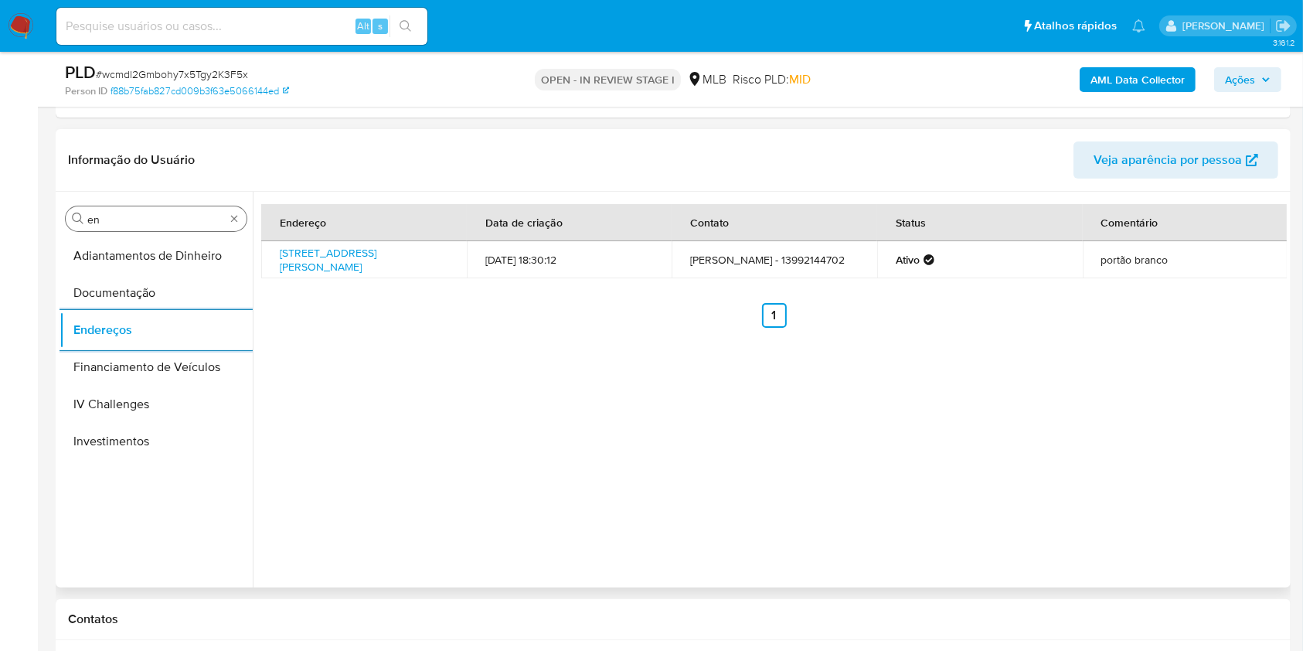
click at [93, 226] on input "en" at bounding box center [156, 220] width 138 height 14
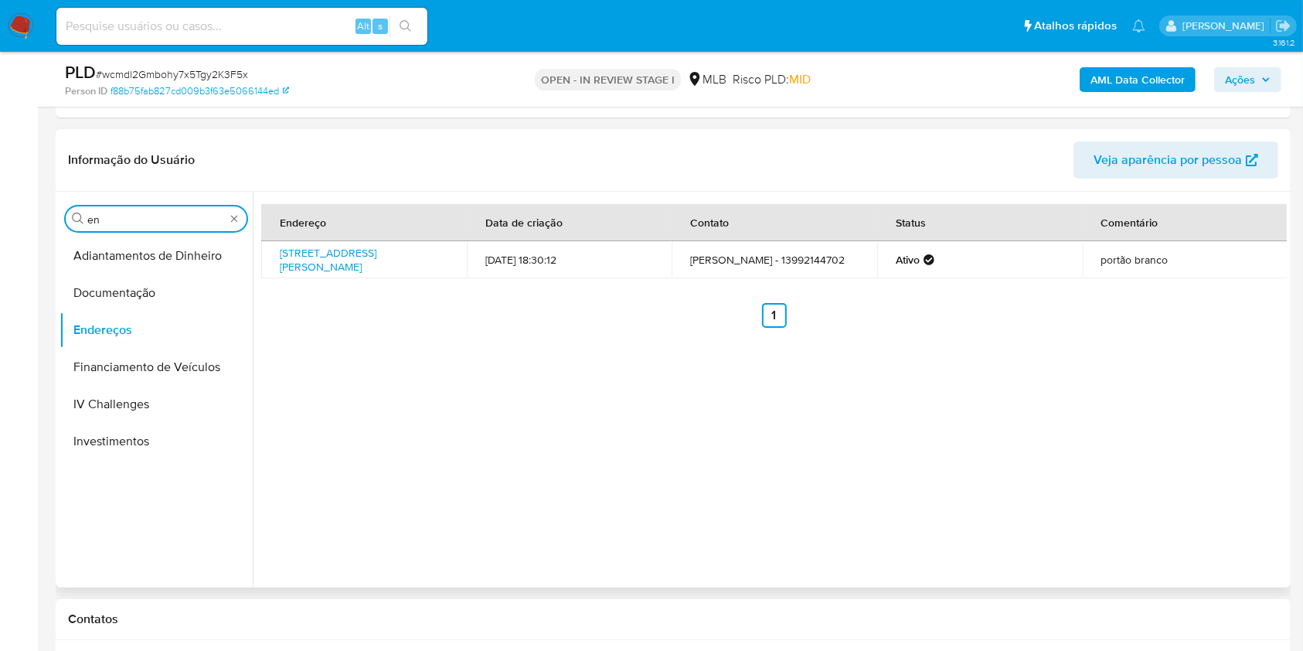
click at [93, 226] on input "en" at bounding box center [156, 220] width 138 height 14
type input "ge"
click at [131, 261] on button "Detalhe da geolocalização" at bounding box center [150, 255] width 181 height 37
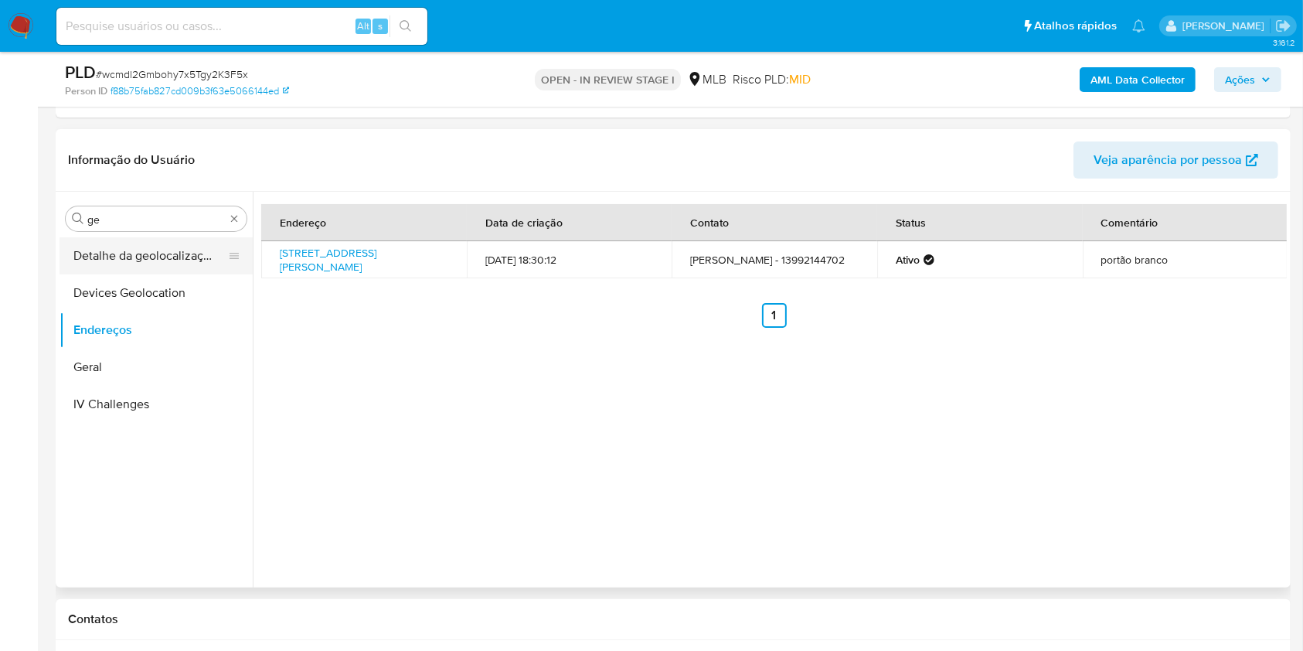
click at [105, 252] on button "Detalhe da geolocalização" at bounding box center [150, 255] width 181 height 37
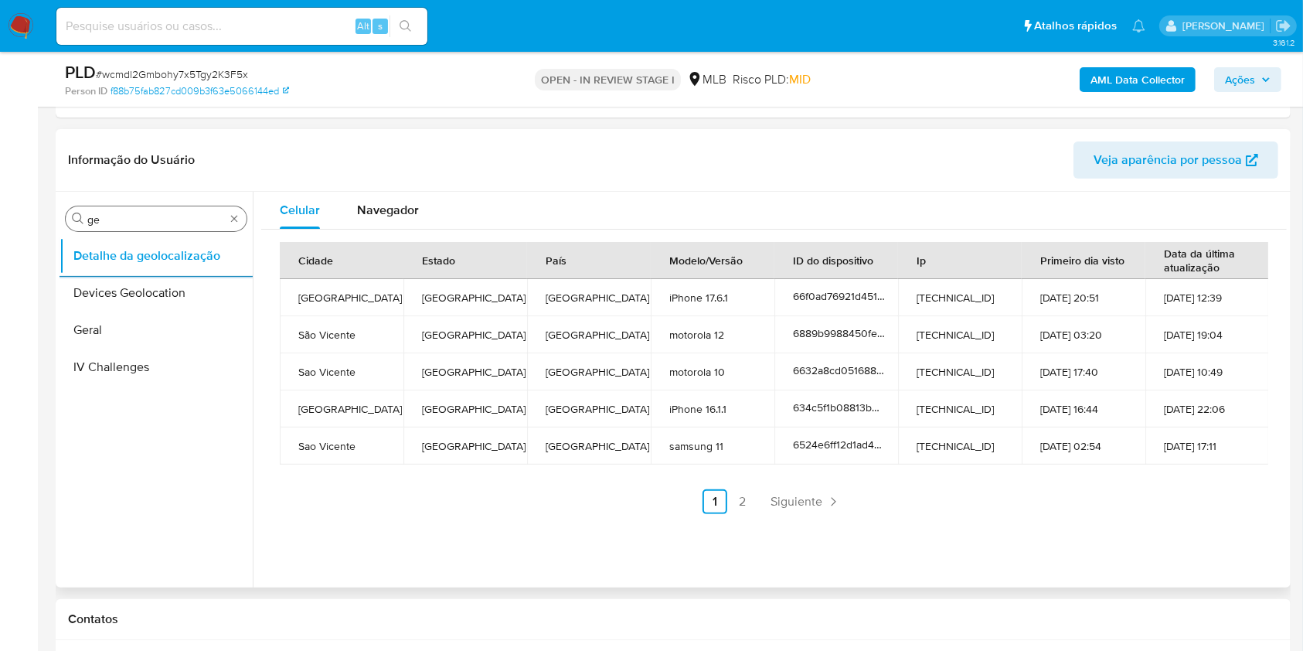
click at [120, 225] on input "ge" at bounding box center [156, 220] width 138 height 14
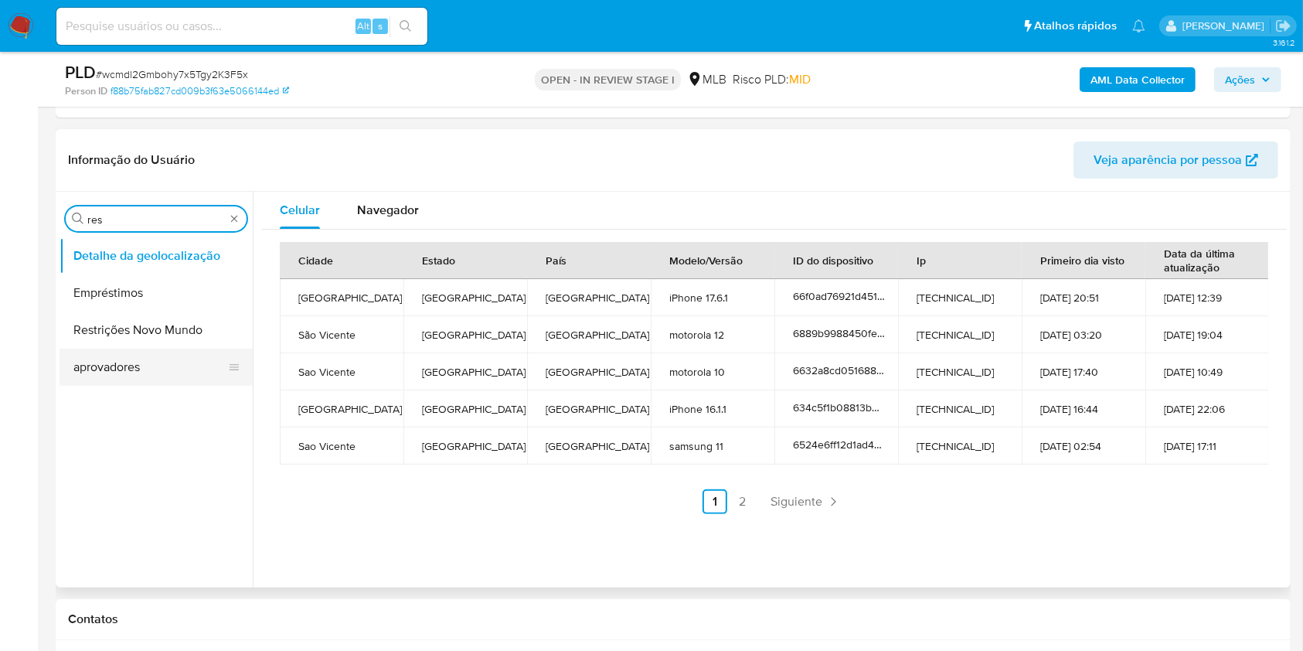
type input "res"
click at [120, 360] on button "aprovadores" at bounding box center [150, 367] width 181 height 37
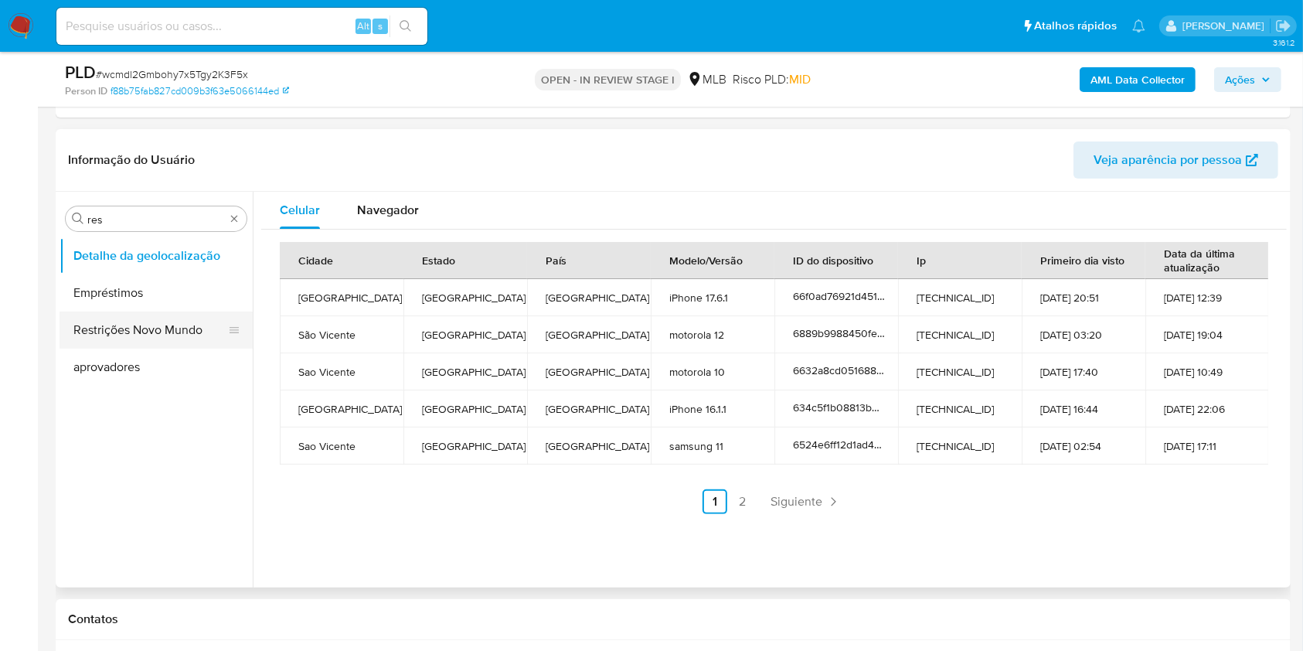
click at [118, 312] on button "Restrições Novo Mundo" at bounding box center [150, 330] width 181 height 37
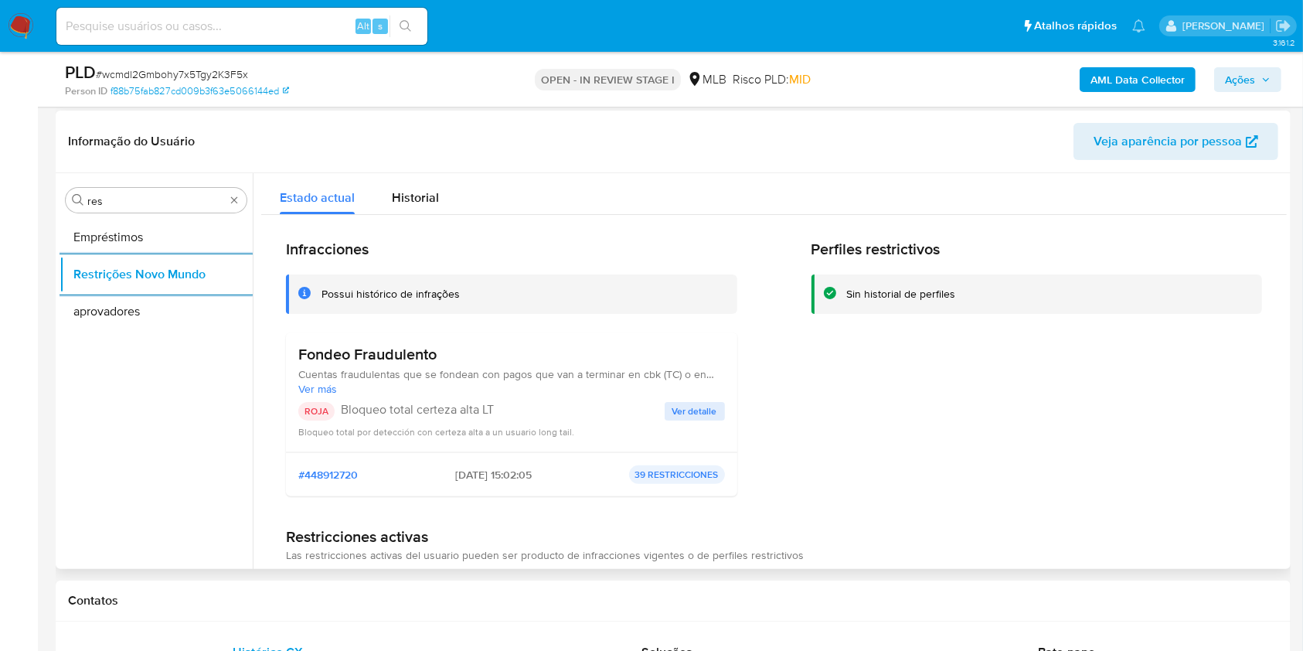
click at [310, 365] on div "Fondeo Fraudulento Cuentas fraudulentas que se fondean con pagos que van a term…" at bounding box center [511, 370] width 427 height 51
click at [315, 359] on h3 "Fondeo Fraudulento" at bounding box center [511, 354] width 427 height 19
click at [415, 412] on p "Bloqueo total certeza alta LT" at bounding box center [503, 409] width 324 height 15
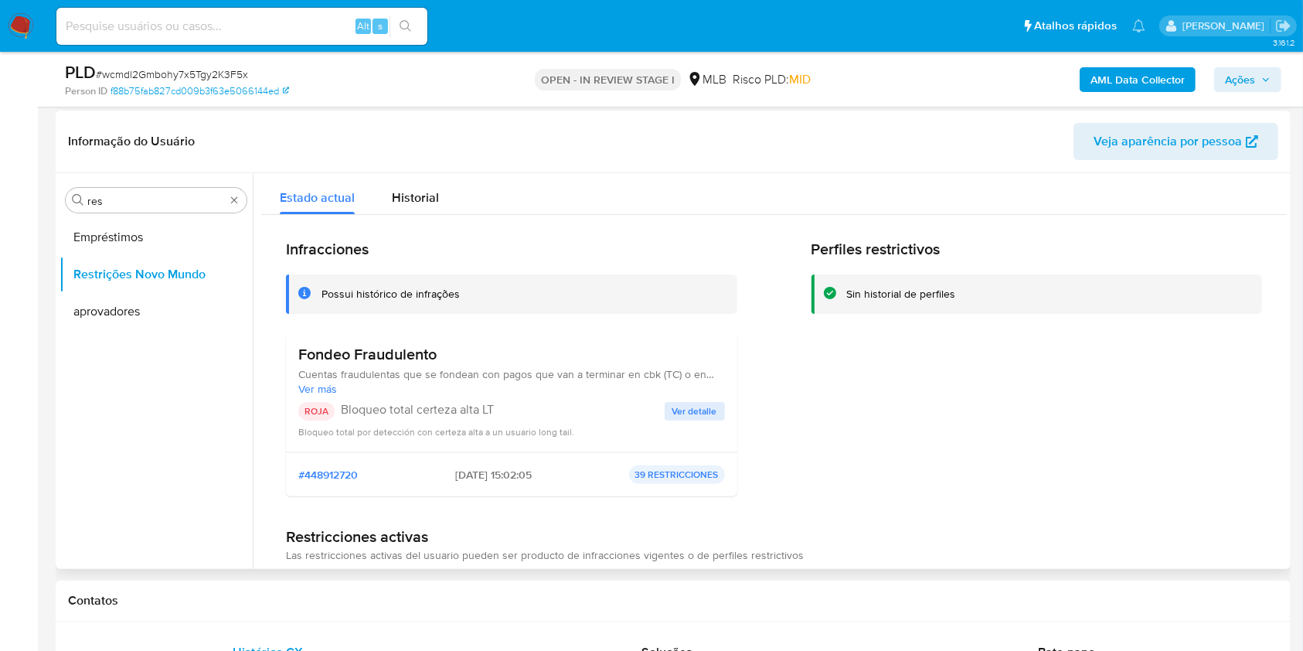
click at [415, 412] on p "Bloqueo total certeza alta LT" at bounding box center [503, 409] width 324 height 15
click at [690, 408] on span "Ver detalle" at bounding box center [695, 411] width 45 height 15
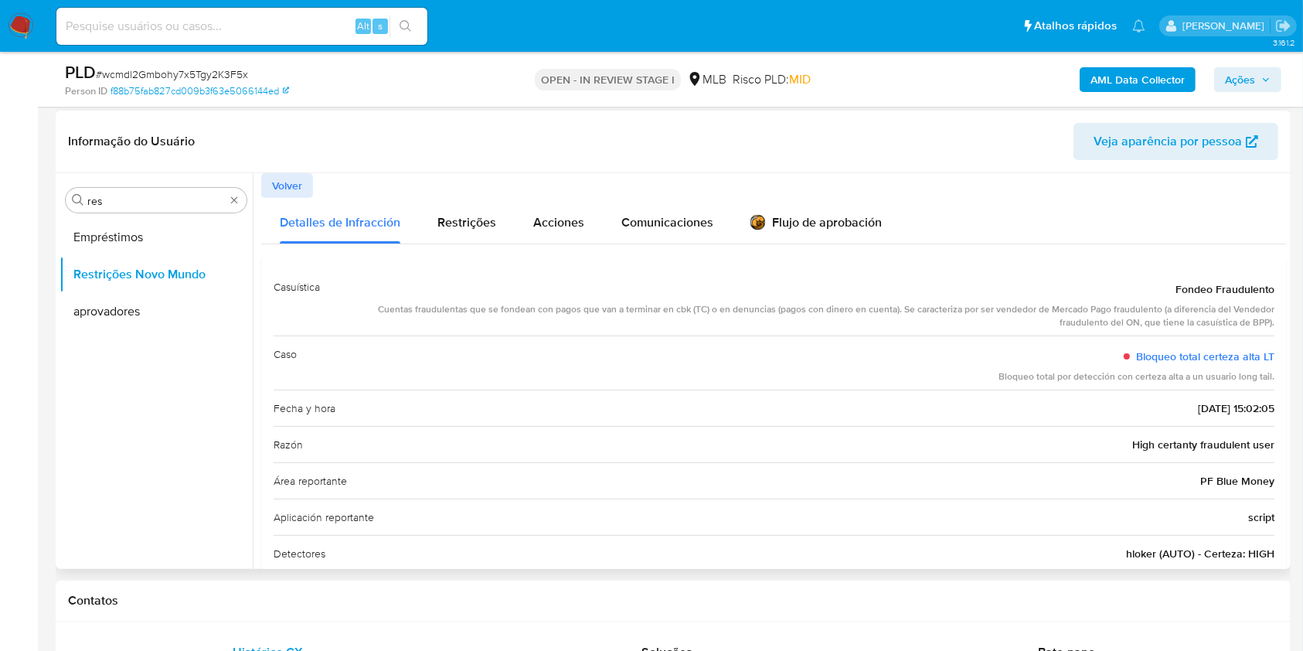
drag, startPoint x: 775, startPoint y: 390, endPoint x: 946, endPoint y: 437, distance: 177.2
click at [775, 390] on div "Fecha y hora [DATE] 15:02:05" at bounding box center [774, 408] width 1001 height 36
click at [1169, 437] on span "High certanty fraudulent user" at bounding box center [1204, 444] width 142 height 15
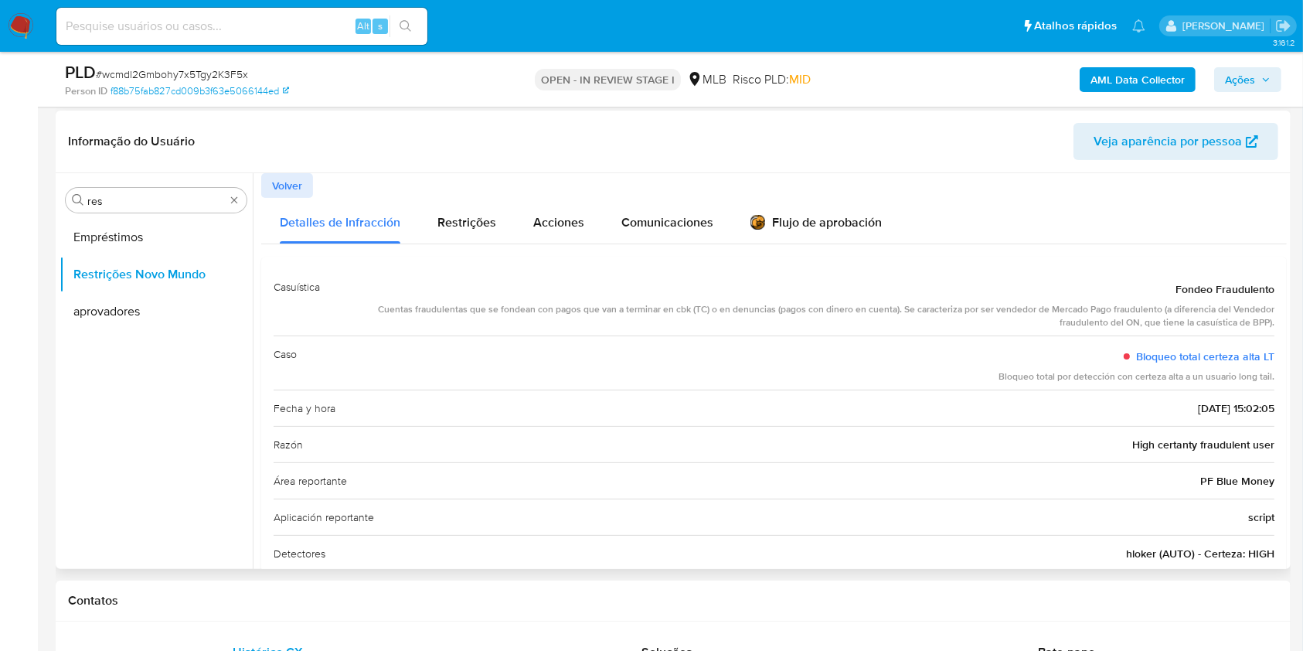
click at [656, 445] on div "Razón High certanty fraudulent user" at bounding box center [774, 444] width 1001 height 36
click at [148, 199] on input "res" at bounding box center [156, 201] width 138 height 14
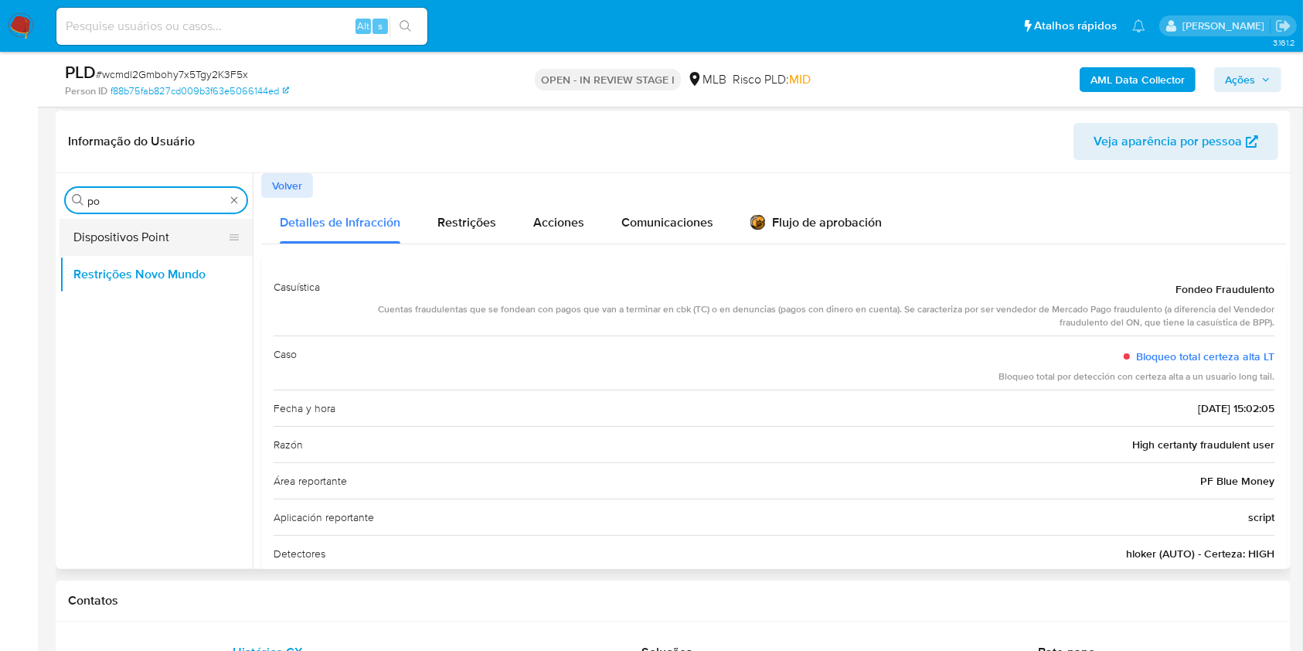
type input "po"
click at [166, 240] on button "Dispositivos Point" at bounding box center [150, 237] width 181 height 37
click at [123, 248] on button "Dispositivos Point" at bounding box center [150, 237] width 181 height 37
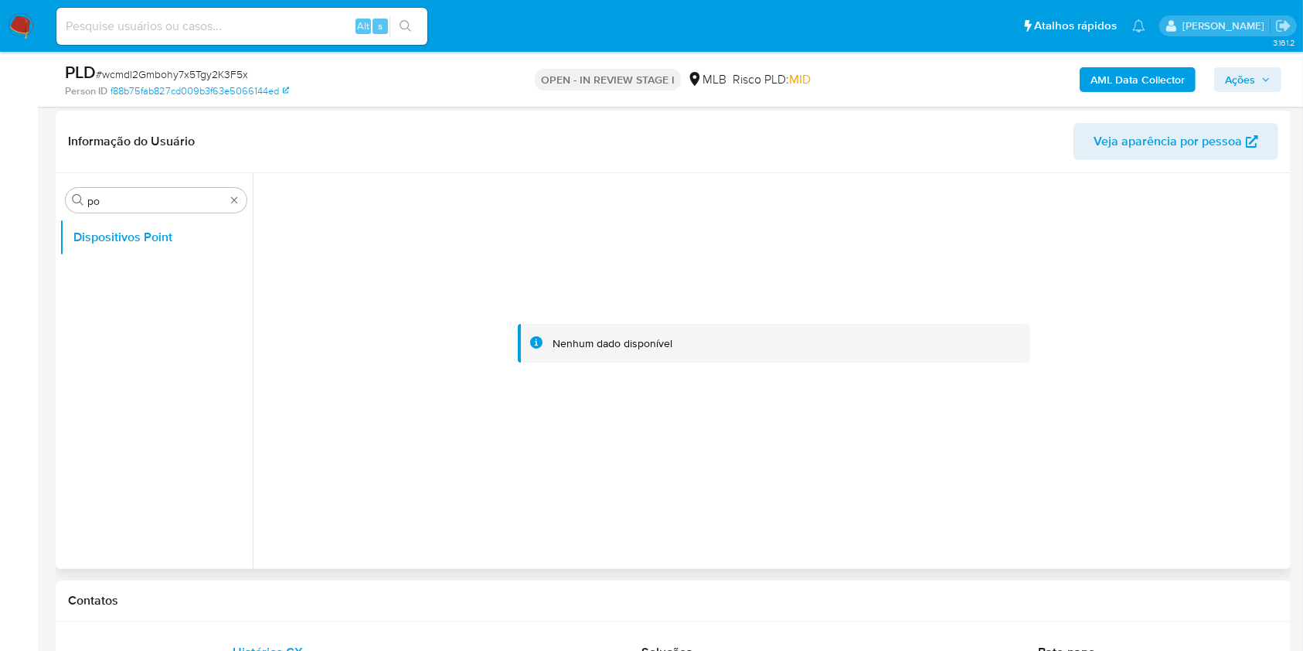
click at [499, 319] on div at bounding box center [774, 343] width 1026 height 340
click at [1145, 67] on div "AML Data Collector Ações" at bounding box center [1081, 79] width 401 height 36
click at [1138, 75] on b "AML Data Collector" at bounding box center [1138, 79] width 94 height 25
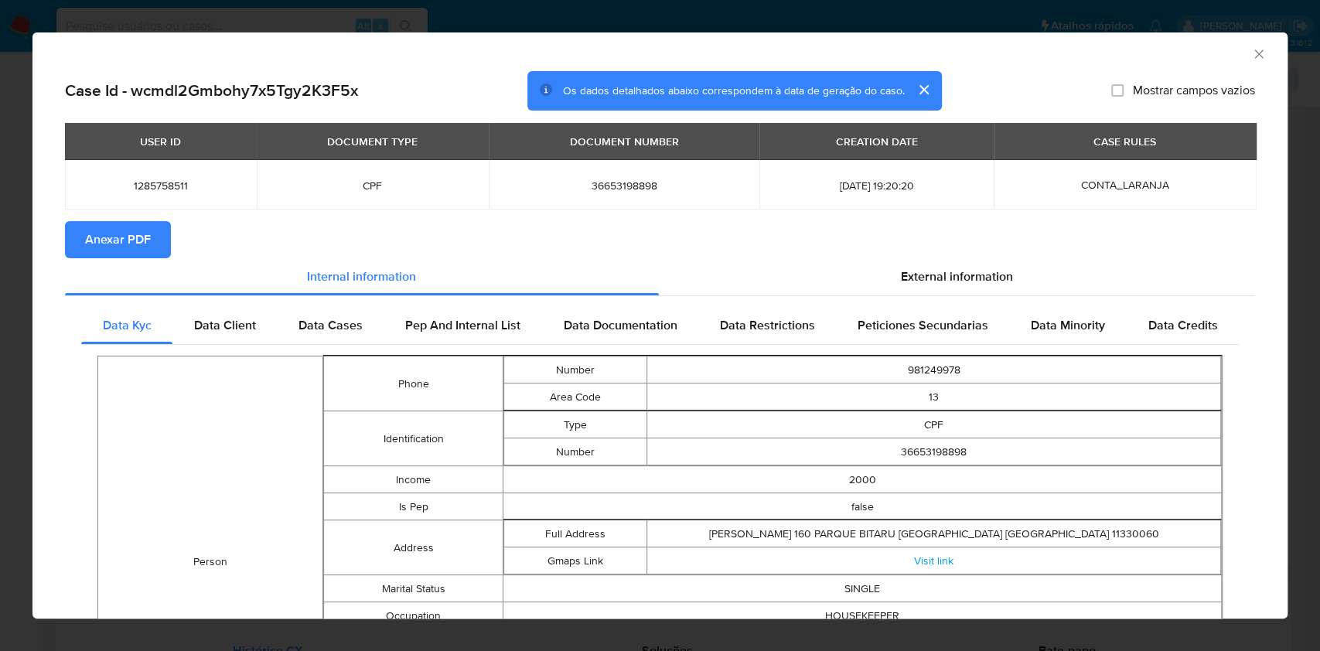
click at [135, 238] on span "Anexar PDF" at bounding box center [118, 240] width 66 height 34
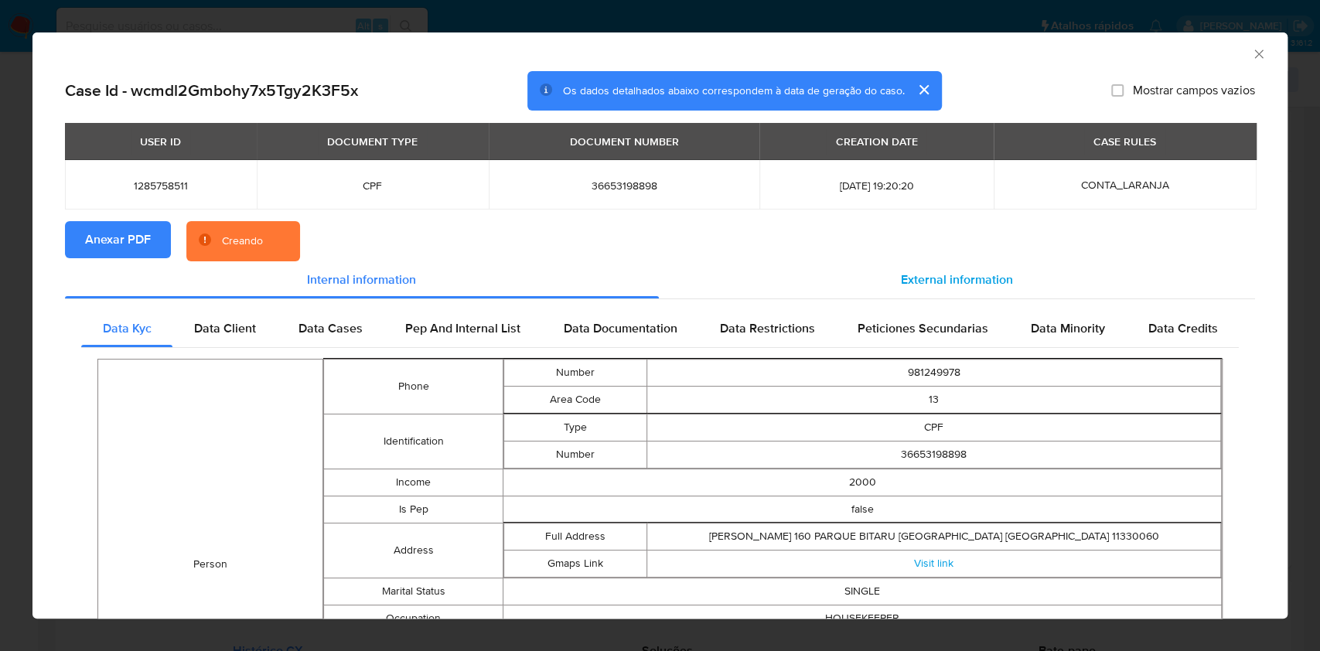
drag, startPoint x: 934, startPoint y: 258, endPoint x: 950, endPoint y: 271, distance: 20.4
click at [935, 259] on section "Anexar PDF Creando" at bounding box center [660, 241] width 1190 height 40
click at [951, 271] on span "External information" at bounding box center [957, 280] width 112 height 18
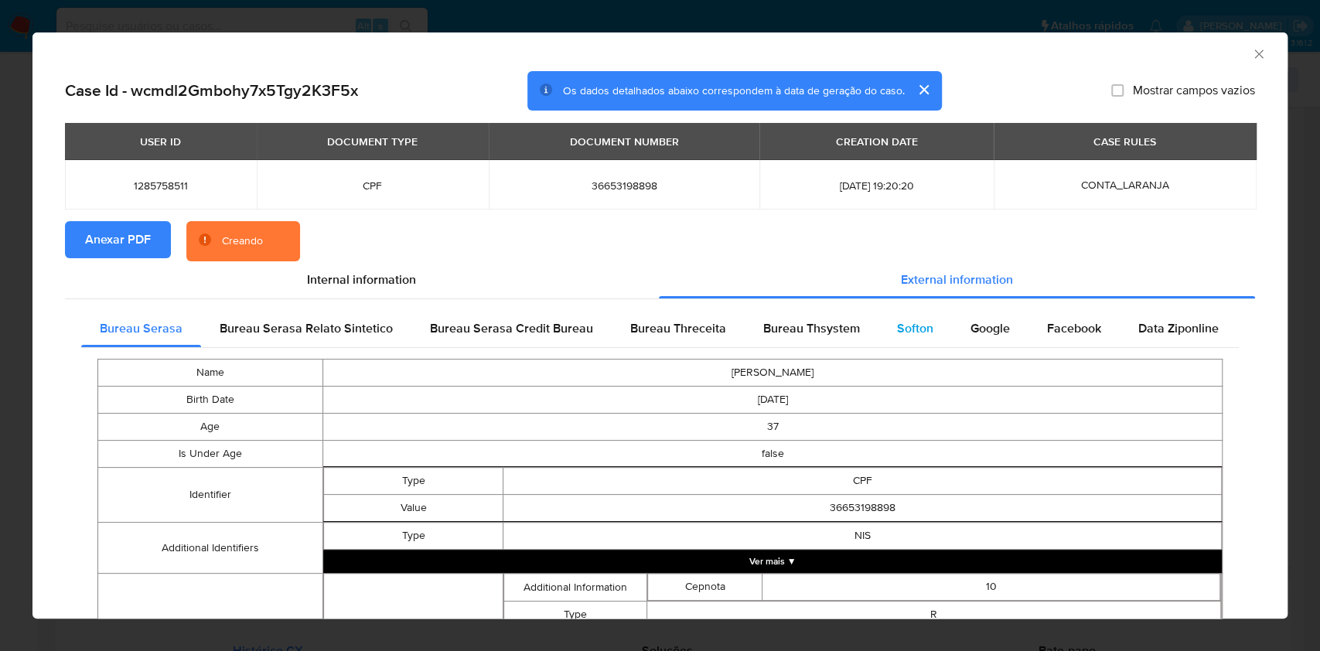
click at [904, 336] on span "Softon" at bounding box center [915, 328] width 36 height 18
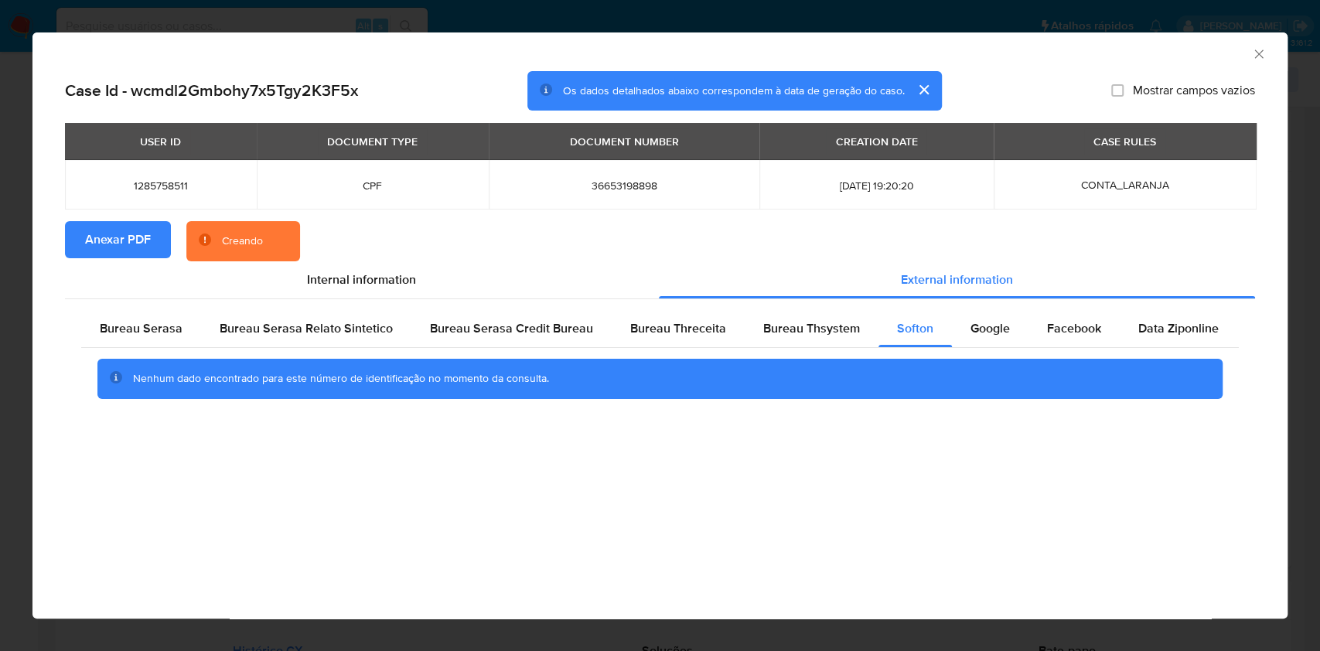
drag, startPoint x: 833, startPoint y: 343, endPoint x: 796, endPoint y: 347, distance: 37.3
click at [833, 344] on div "Bureau Thsystem" at bounding box center [812, 328] width 134 height 37
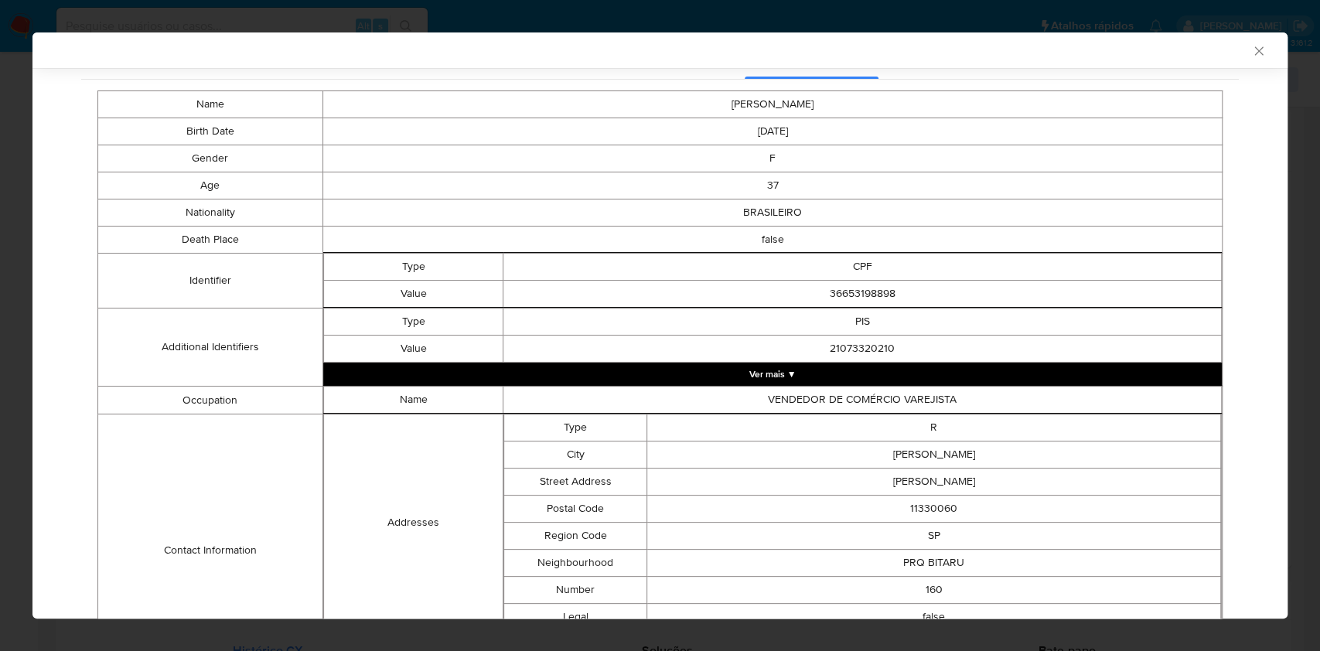
scroll to position [632, 0]
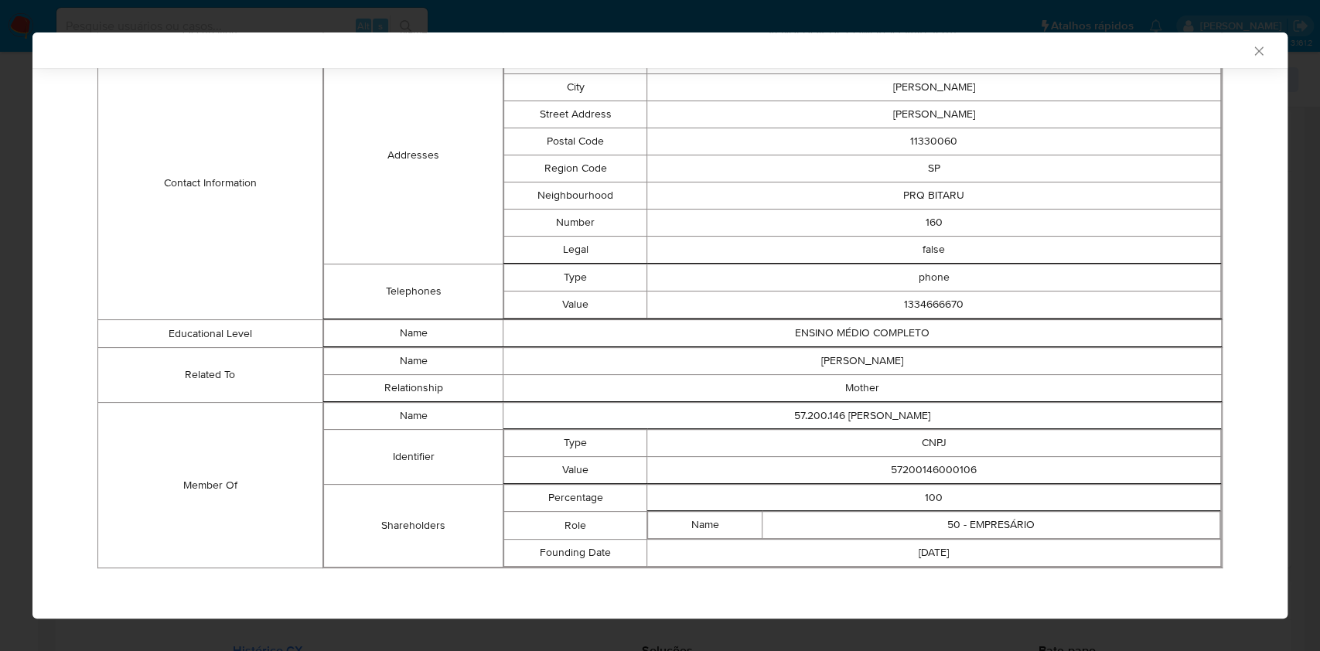
click at [908, 466] on td "57200146000106" at bounding box center [934, 470] width 574 height 27
click at [908, 465] on td "57200146000106" at bounding box center [934, 470] width 574 height 27
copy td "57200146000106"
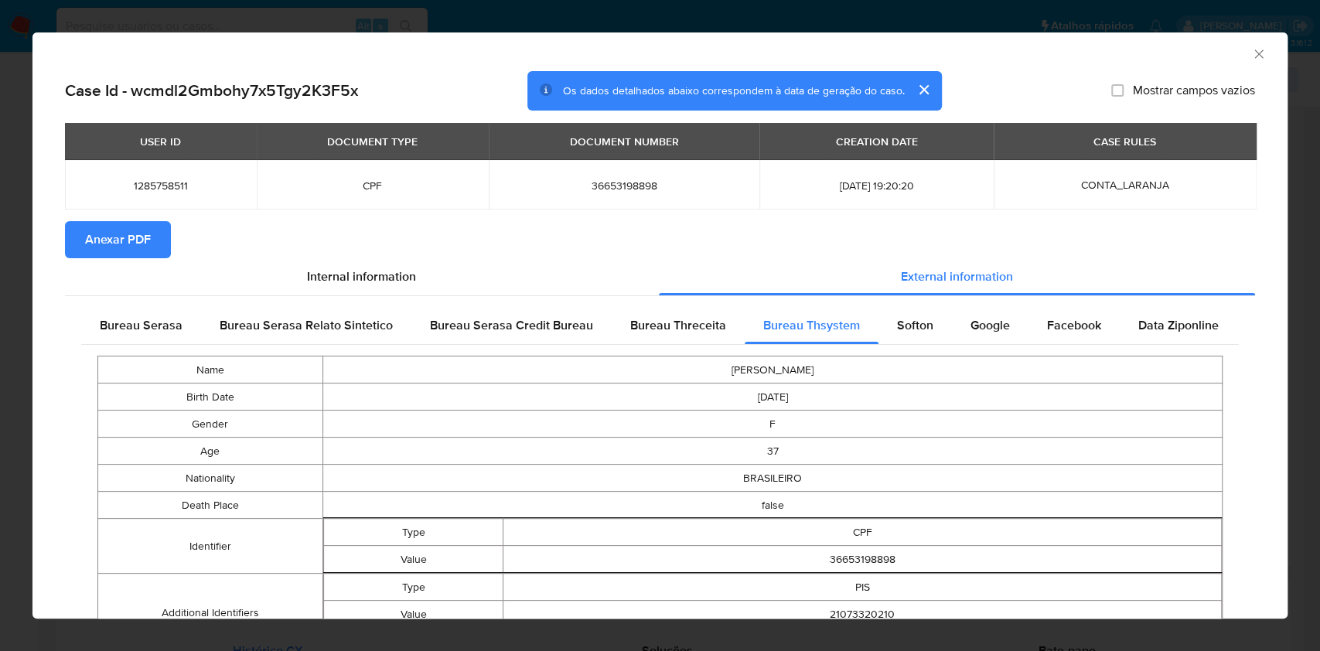
drag, startPoint x: 164, startPoint y: 328, endPoint x: 455, endPoint y: 389, distance: 297.8
click at [163, 328] on span "Bureau Serasa" at bounding box center [141, 325] width 83 height 18
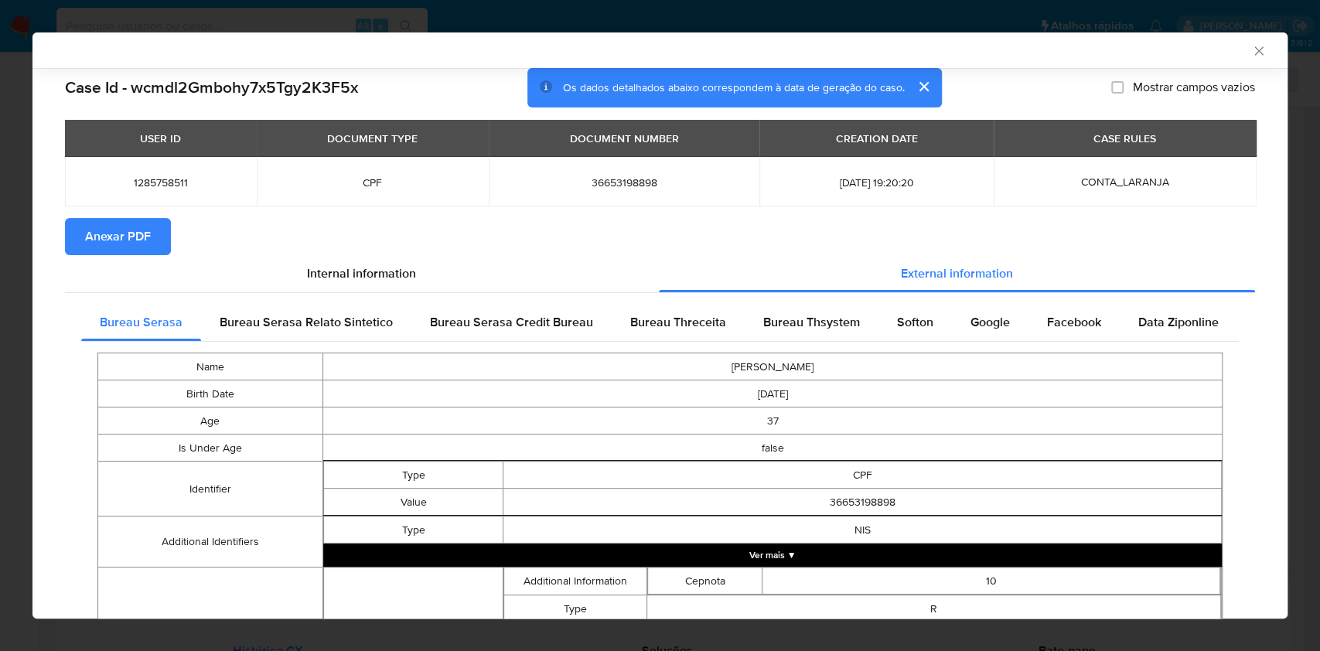
scroll to position [407, 0]
